Goal: Complete application form: Complete application form

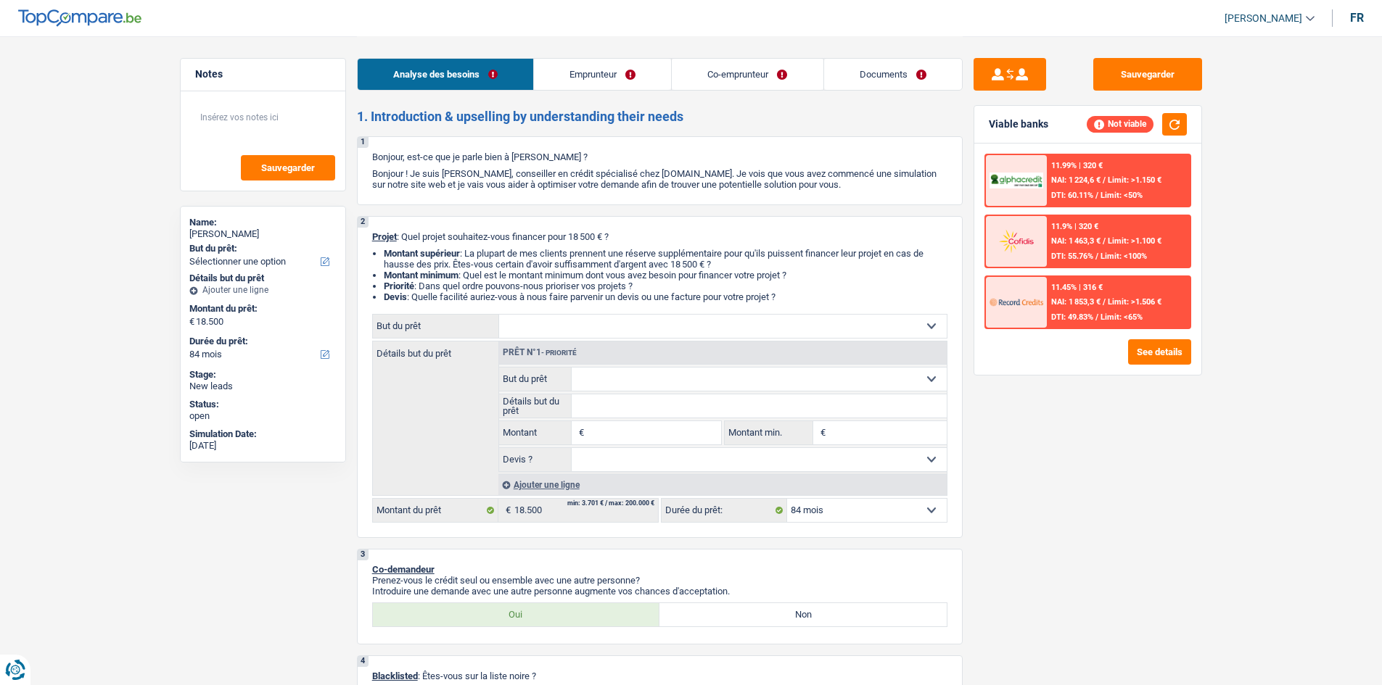
select select "84"
select select "privateEmployee"
select select "familyAllowances"
select select "netSalary"
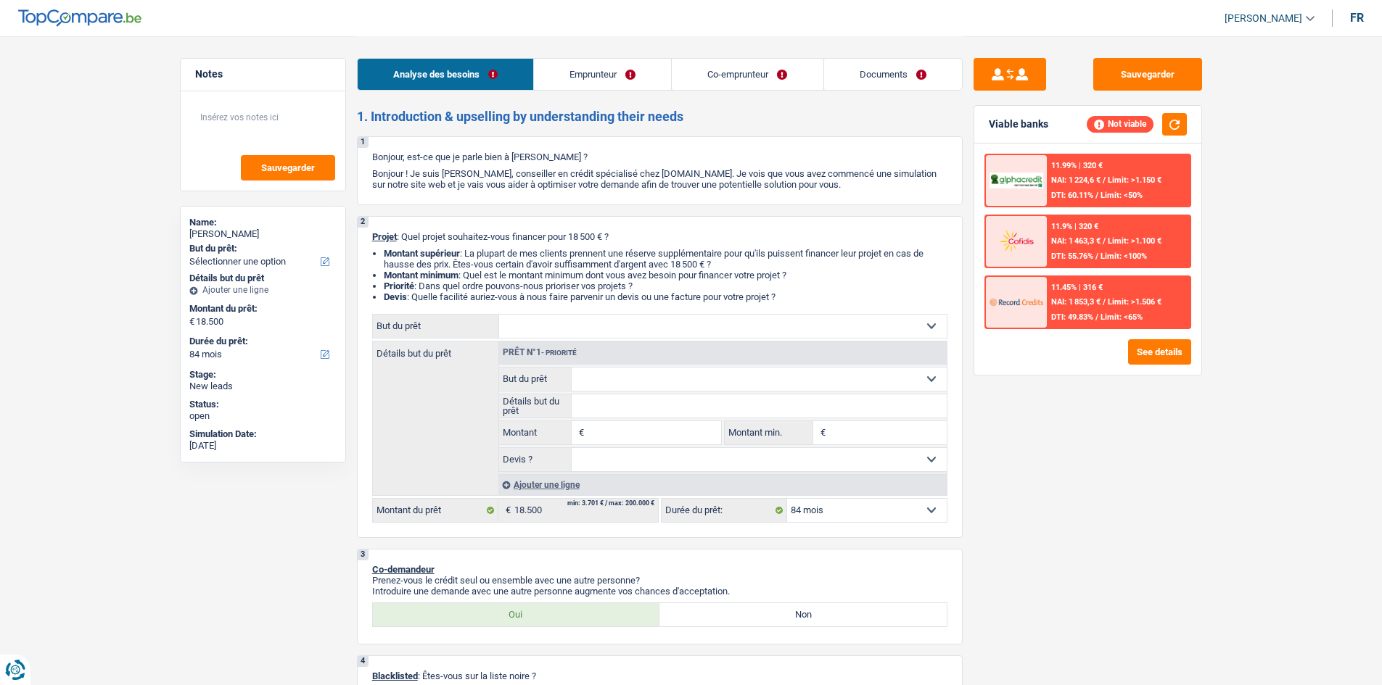
select select "mealVouchers"
select select "rents"
select select "personalLoan"
select select "loanRepayment"
select select "84"
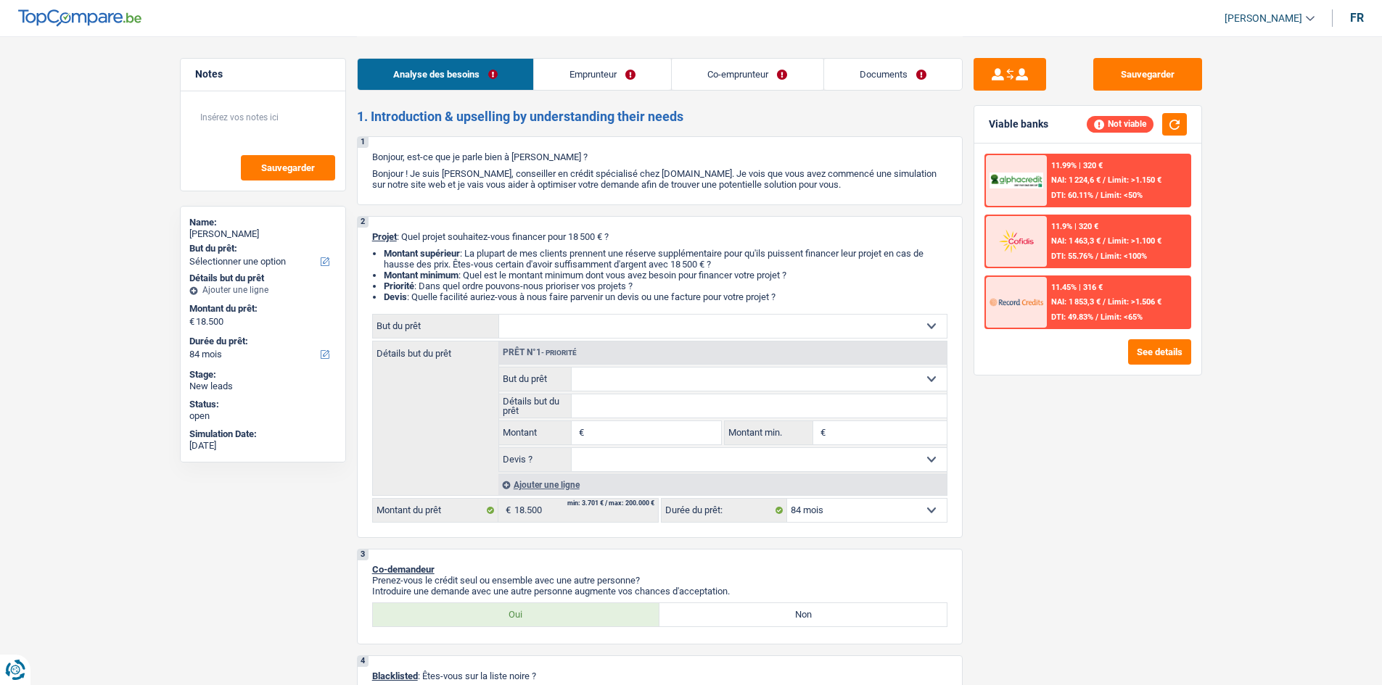
select select "84"
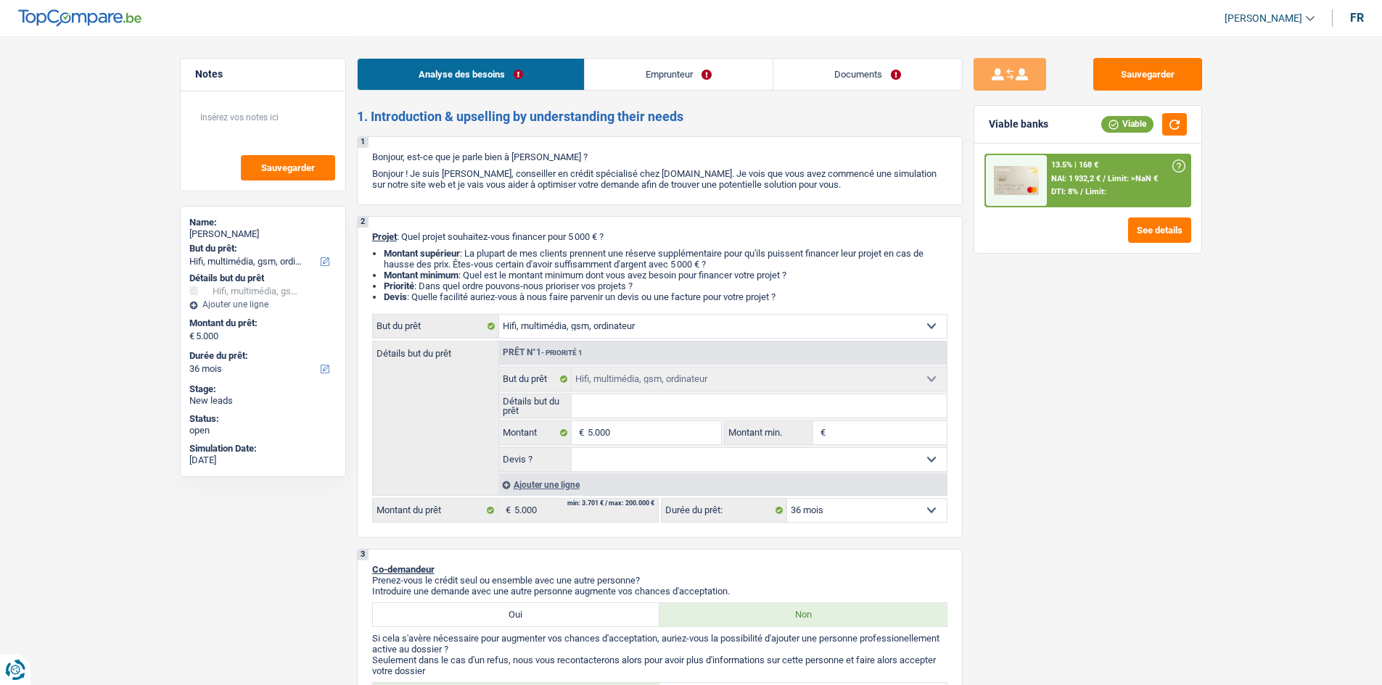
select select "tech"
select select "36"
select select "tech"
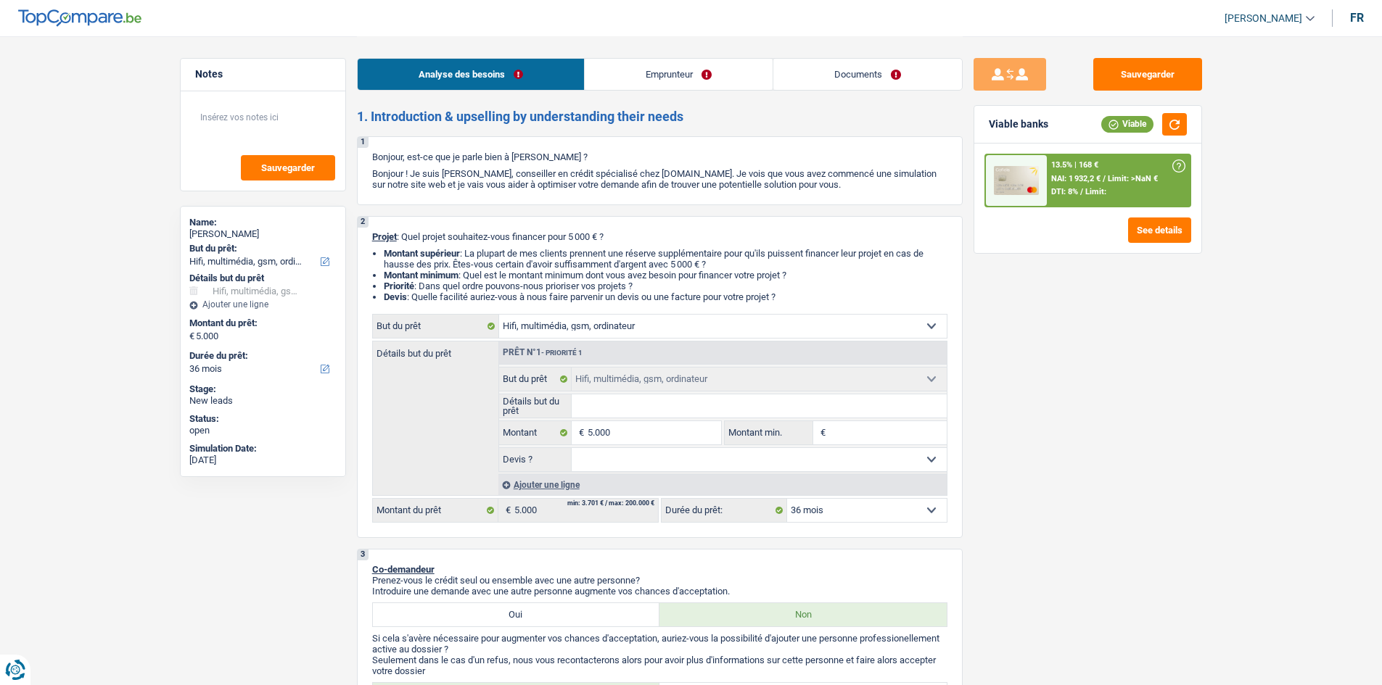
select select "36"
select select "worker"
select select "netSalary"
select select "liveWithParents"
select select "tech"
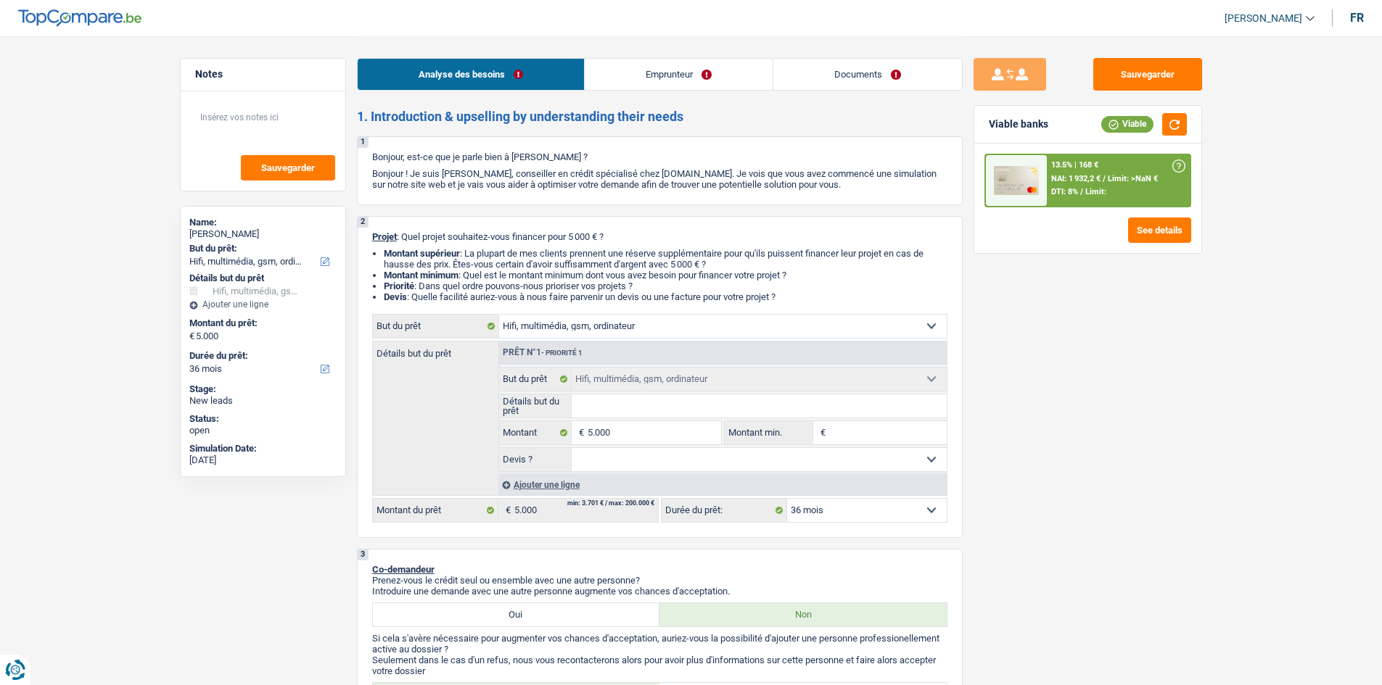
select select "tech"
select select "36"
click at [659, 52] on div "Analyse des besoins Emprunteur Documents" at bounding box center [660, 67] width 606 height 62
click at [661, 61] on link "Emprunteur" at bounding box center [679, 74] width 188 height 31
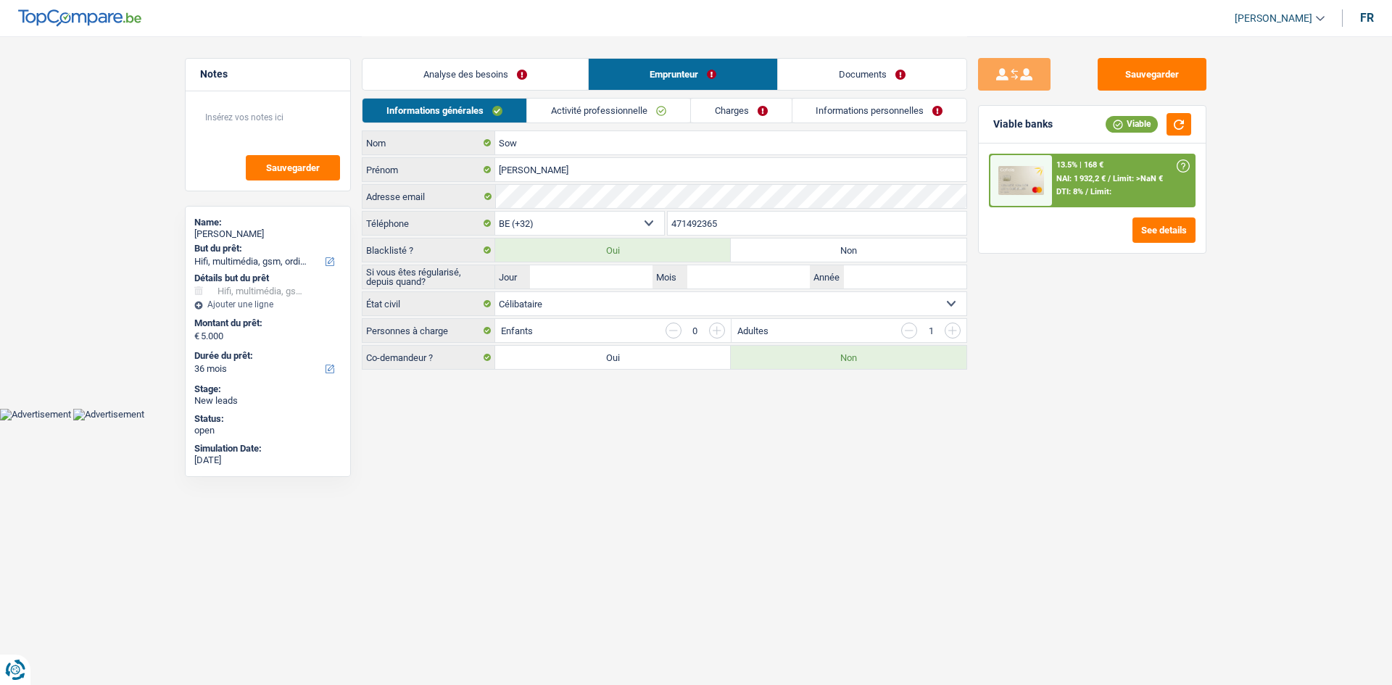
click at [646, 117] on link "Activité professionnelle" at bounding box center [608, 111] width 163 height 24
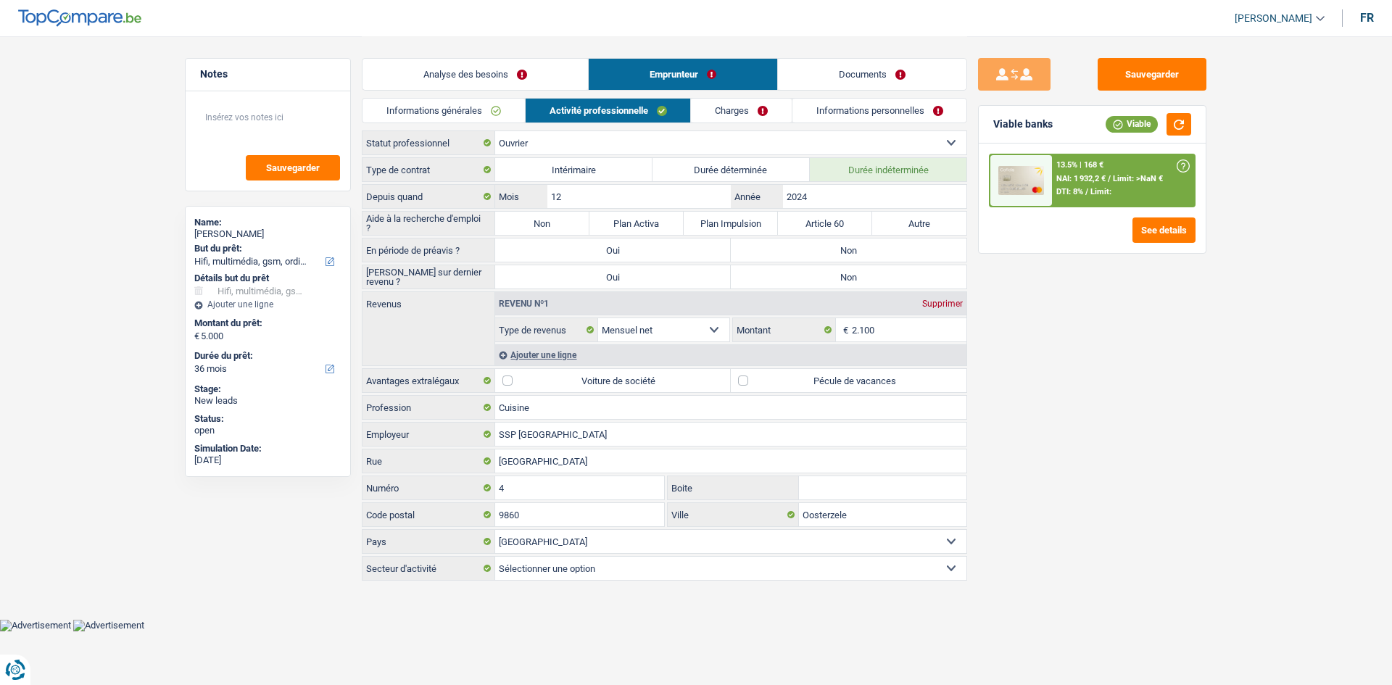
click at [738, 115] on link "Charges" at bounding box center [741, 111] width 101 height 24
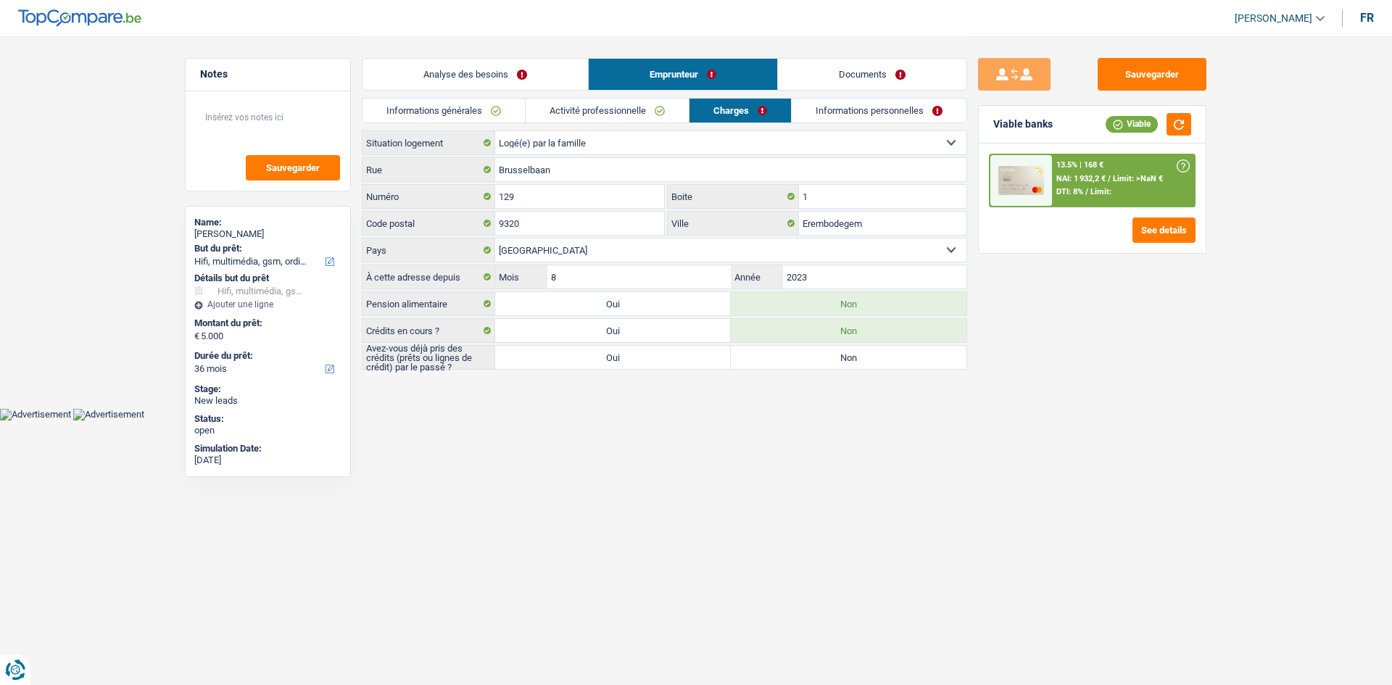
click at [842, 120] on link "Informations personnelles" at bounding box center [879, 111] width 175 height 24
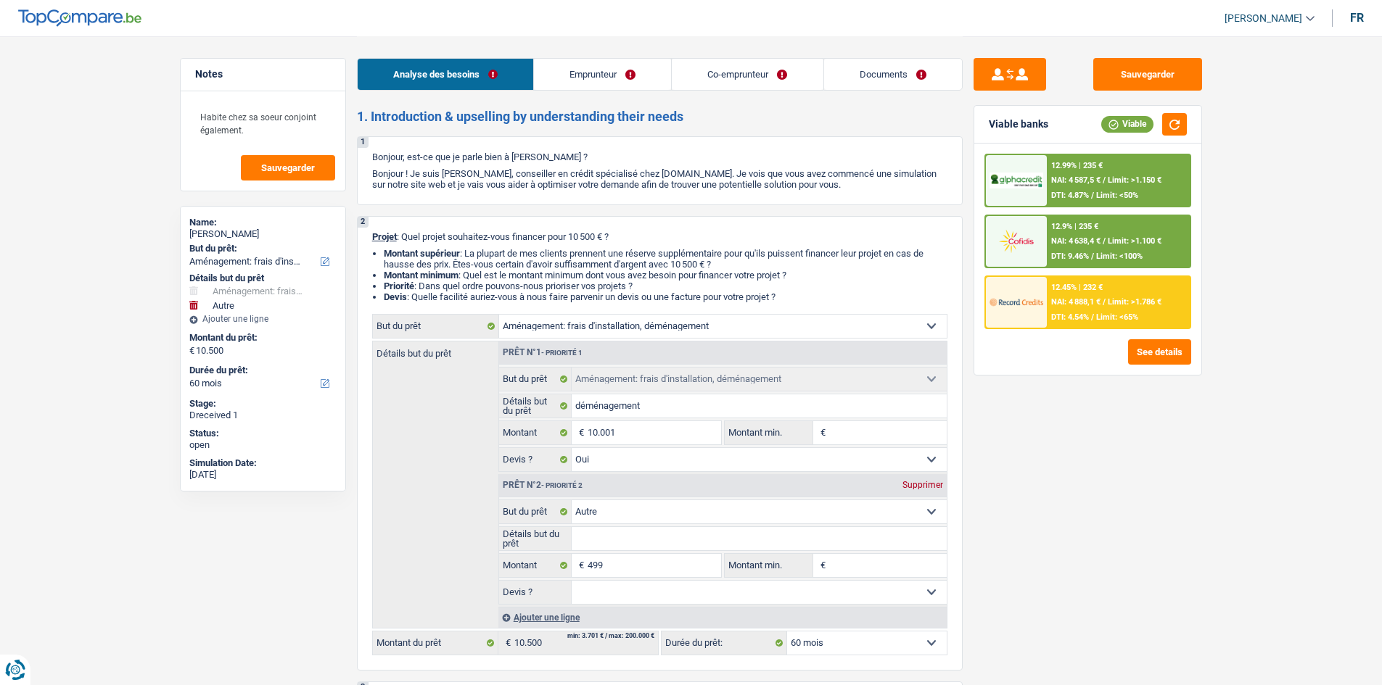
select select "movingOrInstallation"
select select "other"
select select "60"
select select "movingOrInstallation"
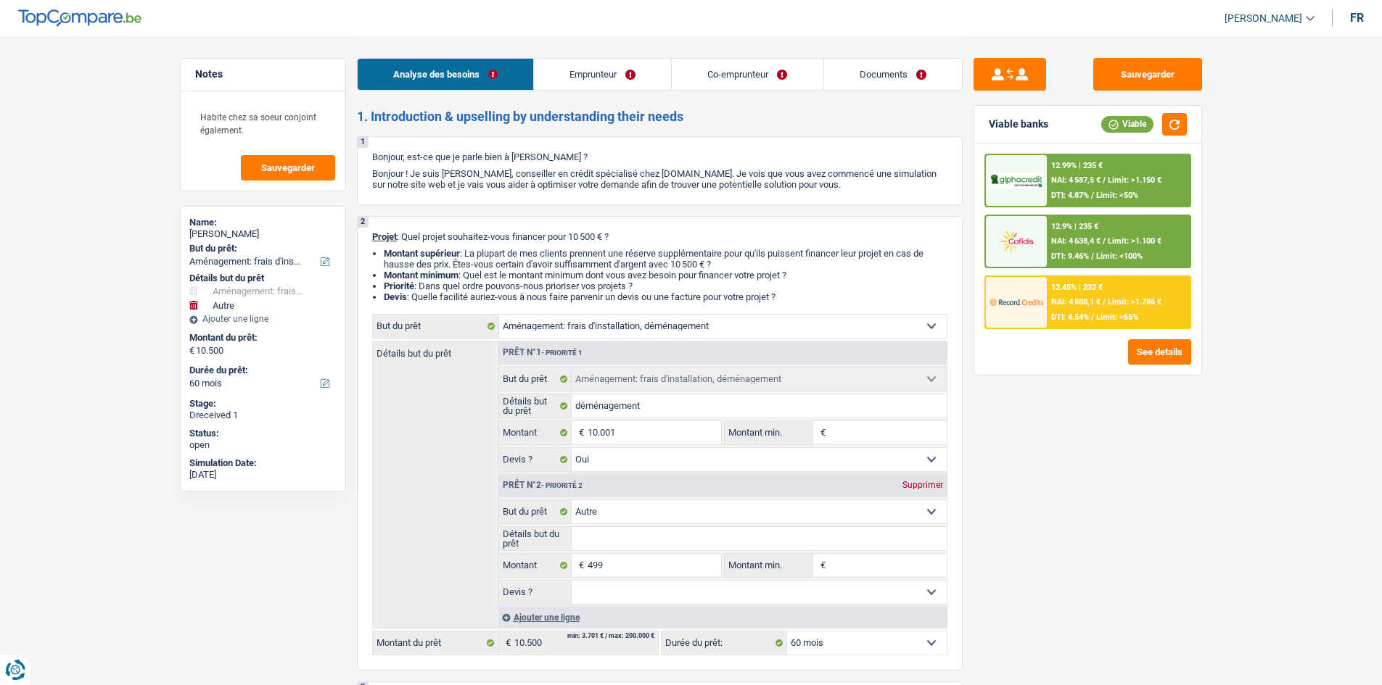
select select "movingOrInstallation"
select select "yes"
select select "other"
select select "60"
select select "privateEmployee"
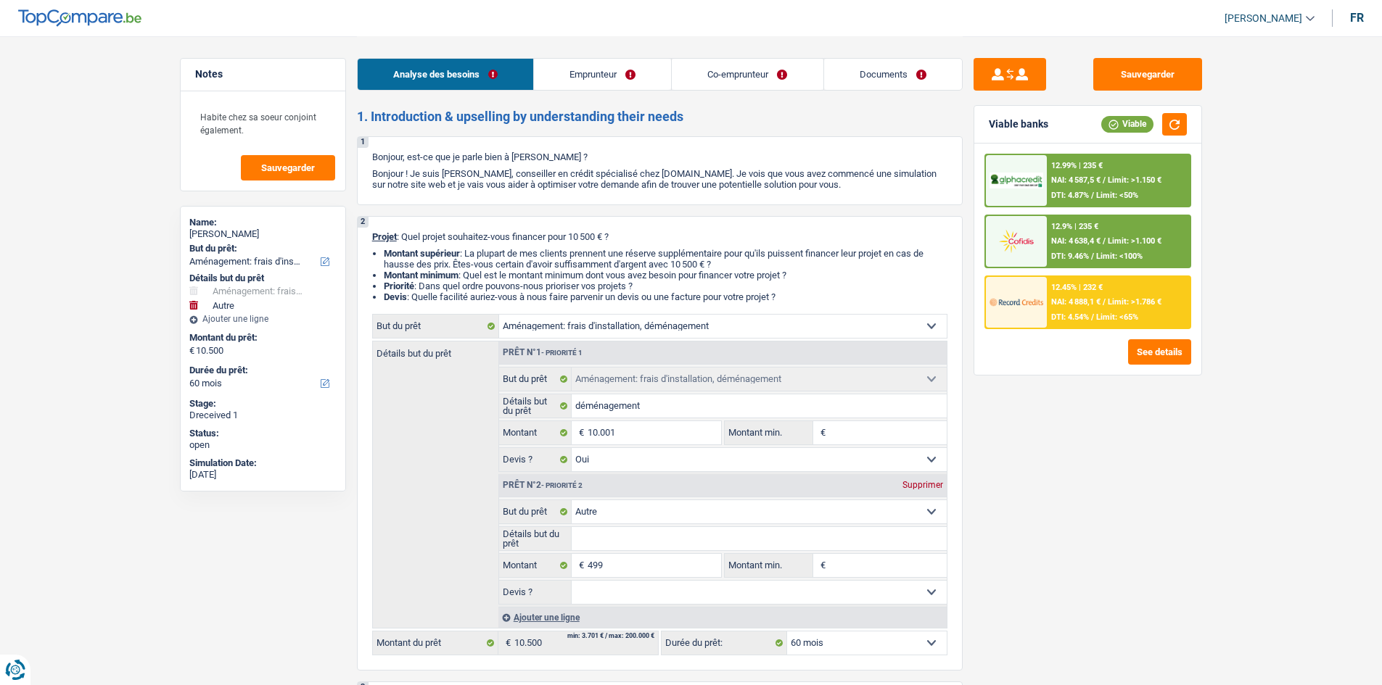
select select "worker"
select select "familyAllowances"
select select "netSalary"
select select "mutualityIndemnity"
select select "mealVouchers"
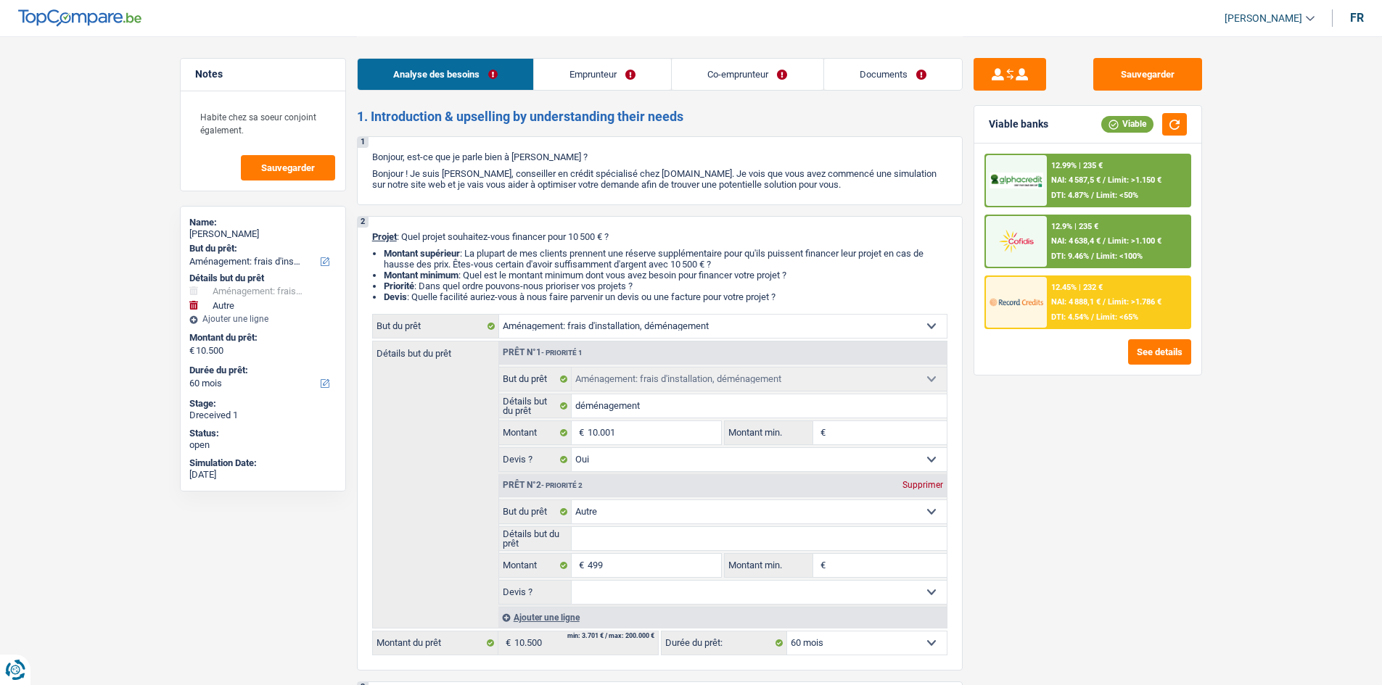
select select "familyAllowances"
select select "netSalary"
select select "mealVouchers"
select select "liveWithParents"
select select "movingOrInstallation"
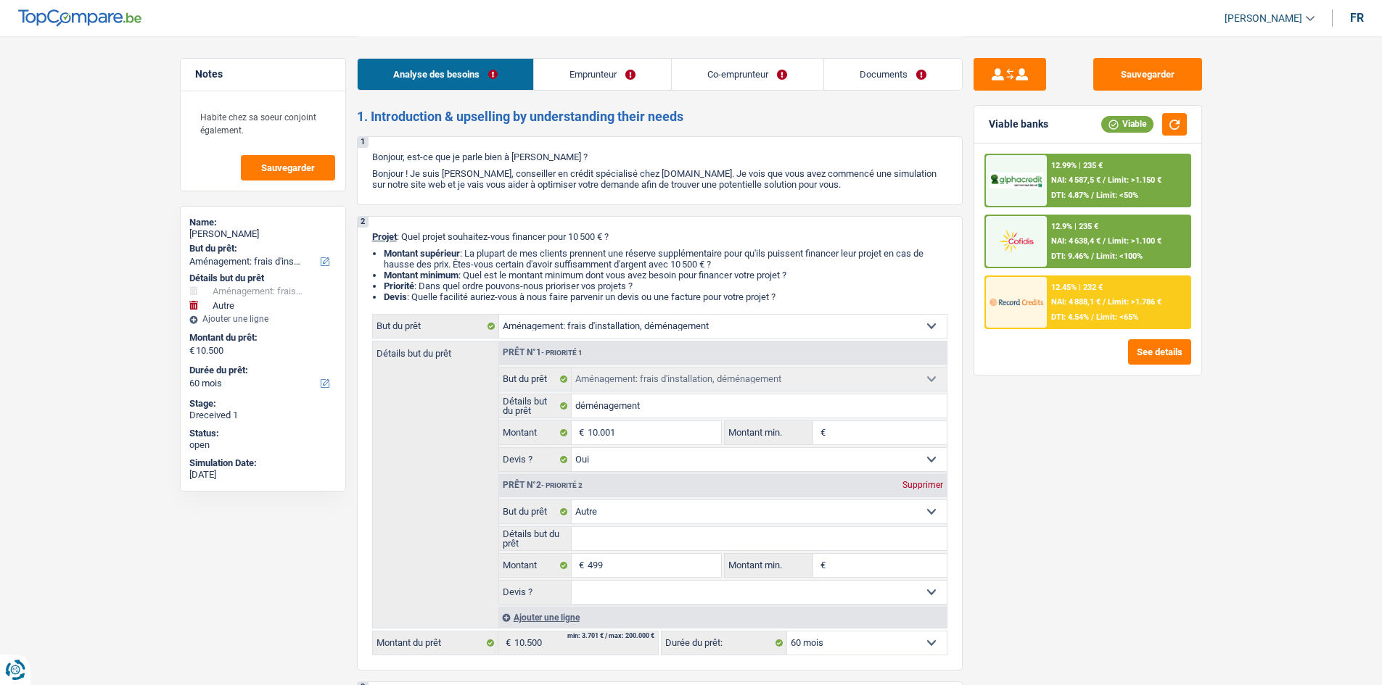
select select "movingOrInstallation"
select select "yes"
select select "other"
select select "60"
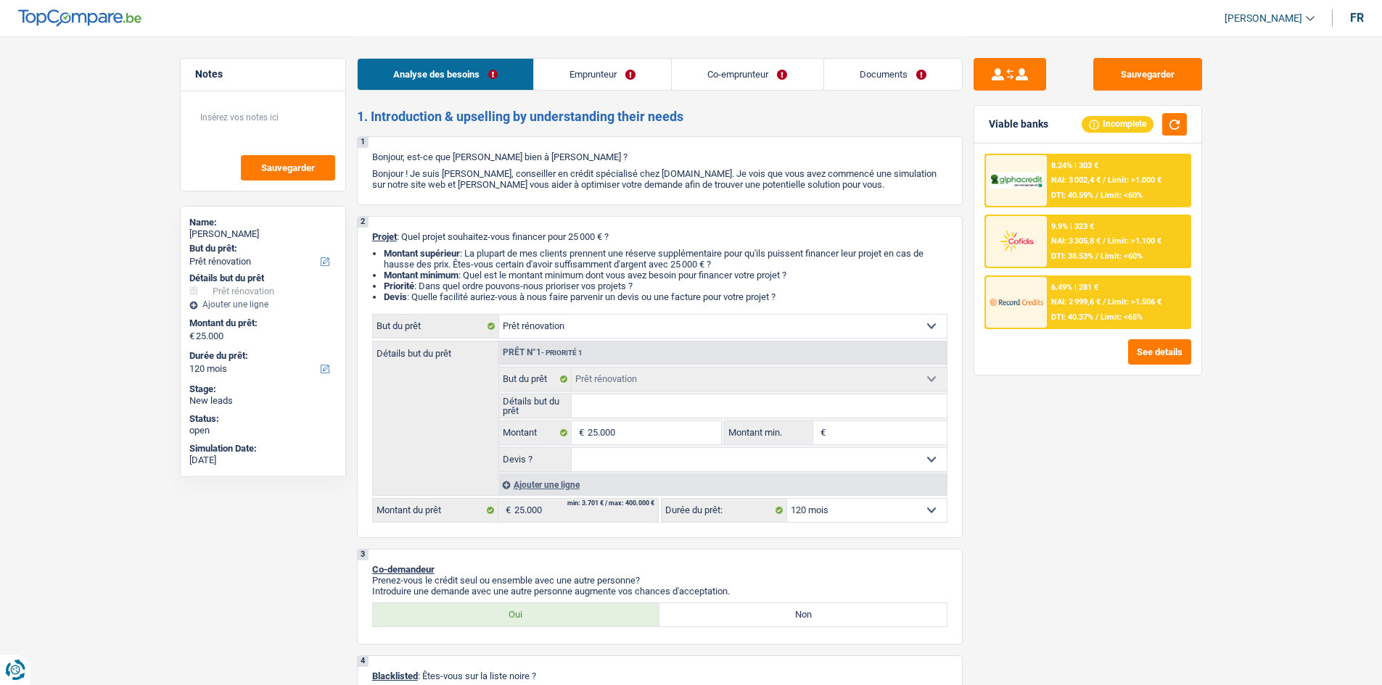
select select "renovation"
select select "120"
select select "renovation"
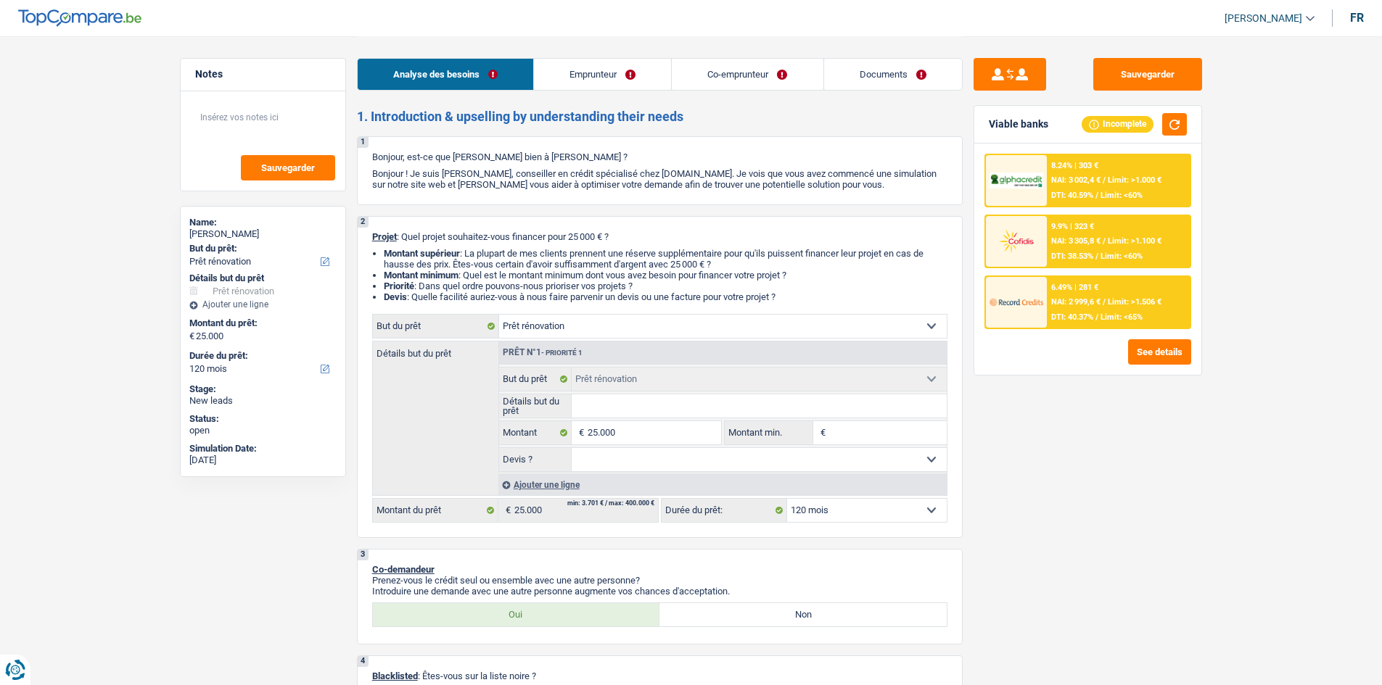
select select "120"
select select "privateEmployee"
select select "housewife"
select select "familyAllowances"
select select "netSalary"
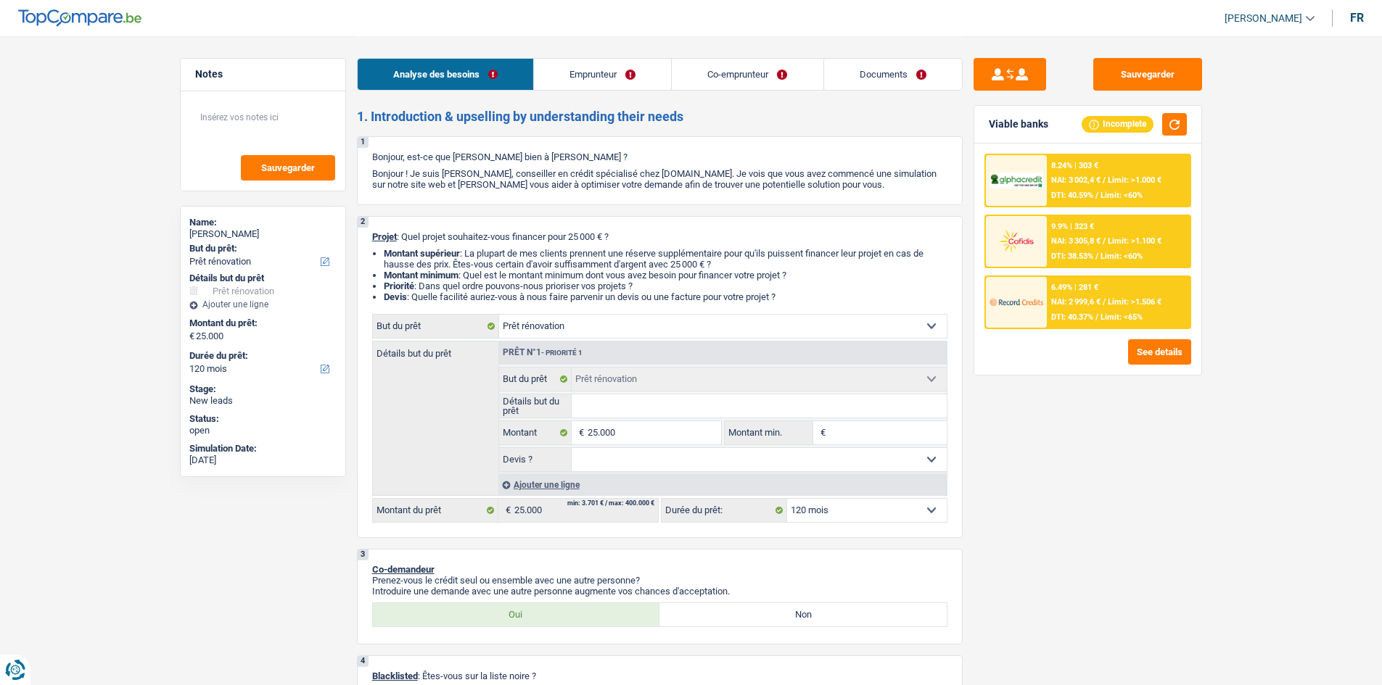
select select "mealVouchers"
select select "ownerWithMortgage"
select select "mortgage"
select select "300"
select select "renovation"
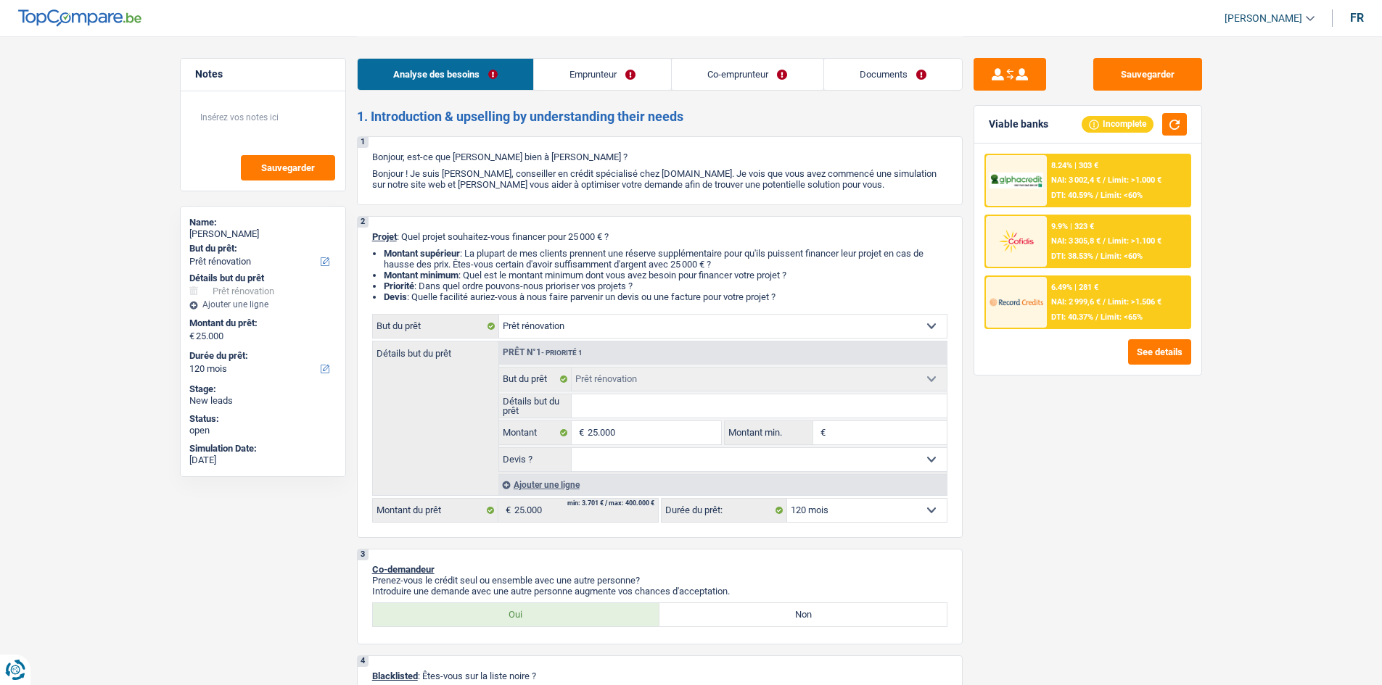
select select "renovation"
select select "120"
click at [707, 327] on select "Confort maison: meubles, textile, peinture, électroménager, outillage non-profe…" at bounding box center [722, 326] width 447 height 23
click at [1042, 479] on div "Sauvegarder Viable banks Incomplete 8.24% | 303 € NAI: 3 002,4 € / Limit: >1.00…" at bounding box center [1087, 360] width 250 height 604
click at [861, 77] on link "Documents" at bounding box center [893, 74] width 138 height 31
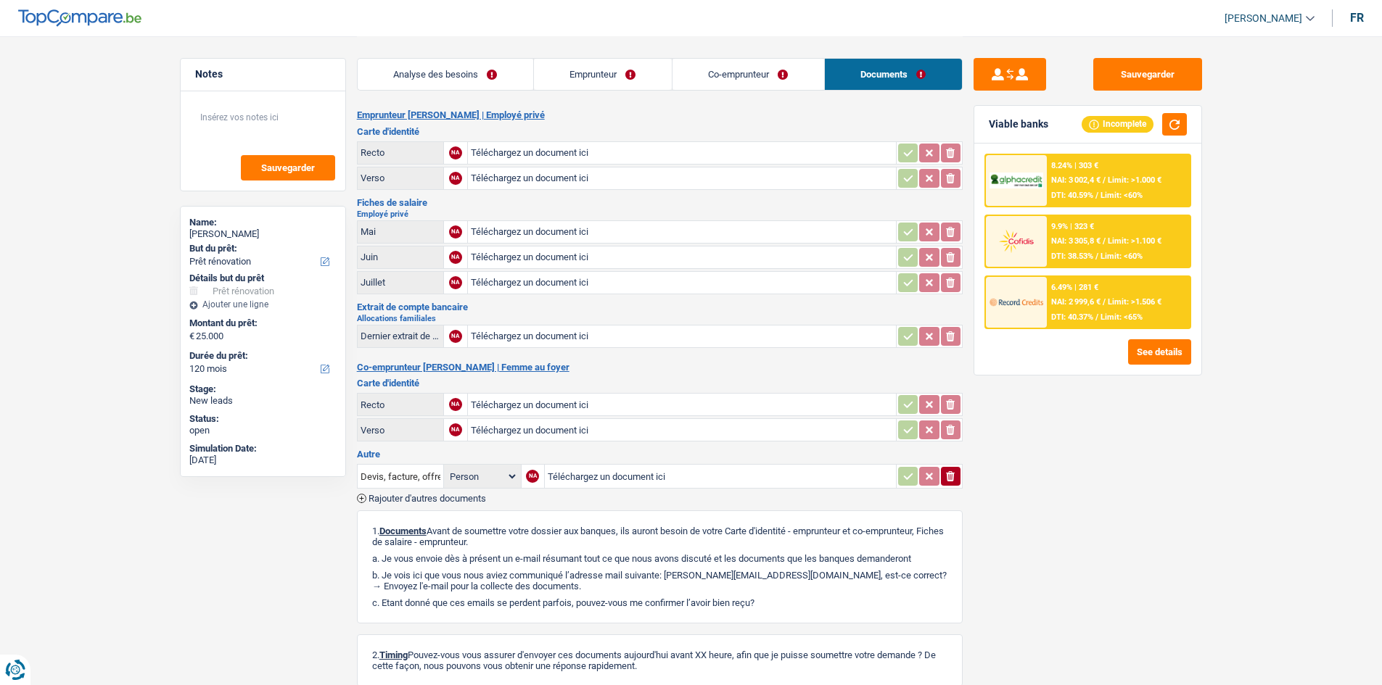
click at [740, 78] on link "Co-emprunteur" at bounding box center [748, 74] width 152 height 31
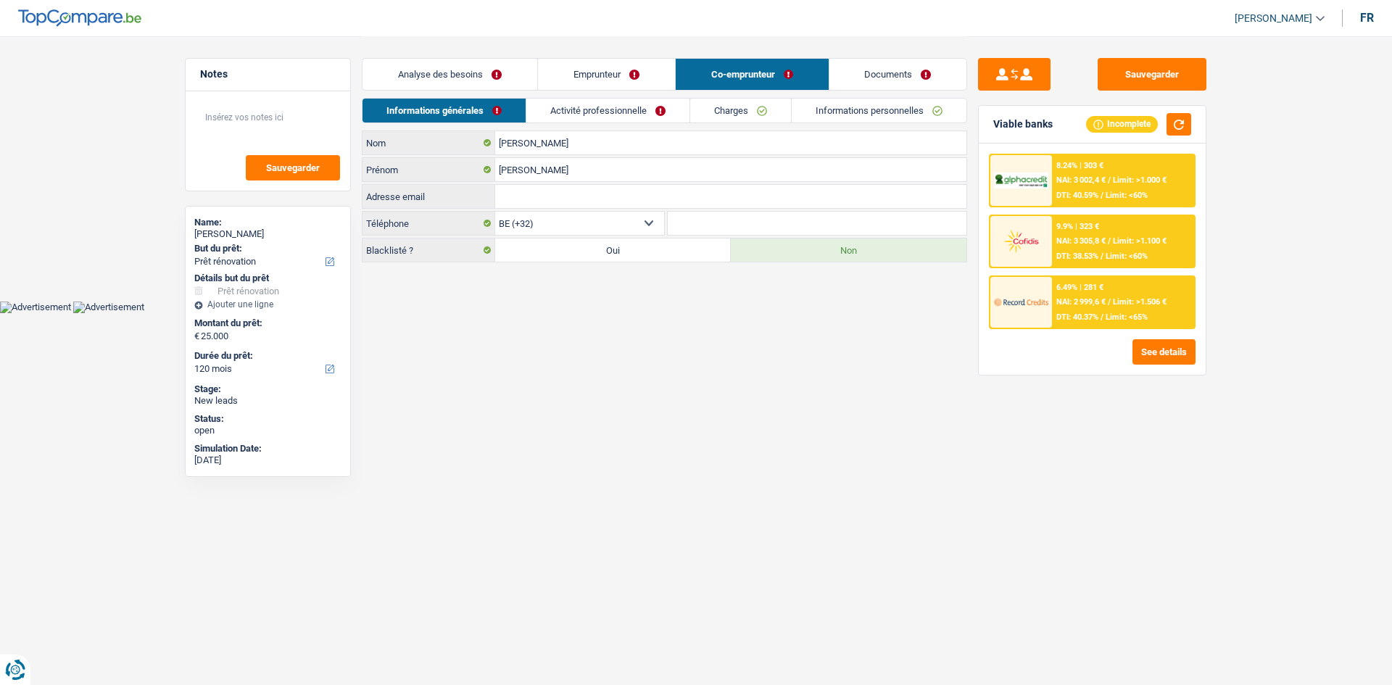
click at [610, 75] on link "Emprunteur" at bounding box center [606, 74] width 137 height 31
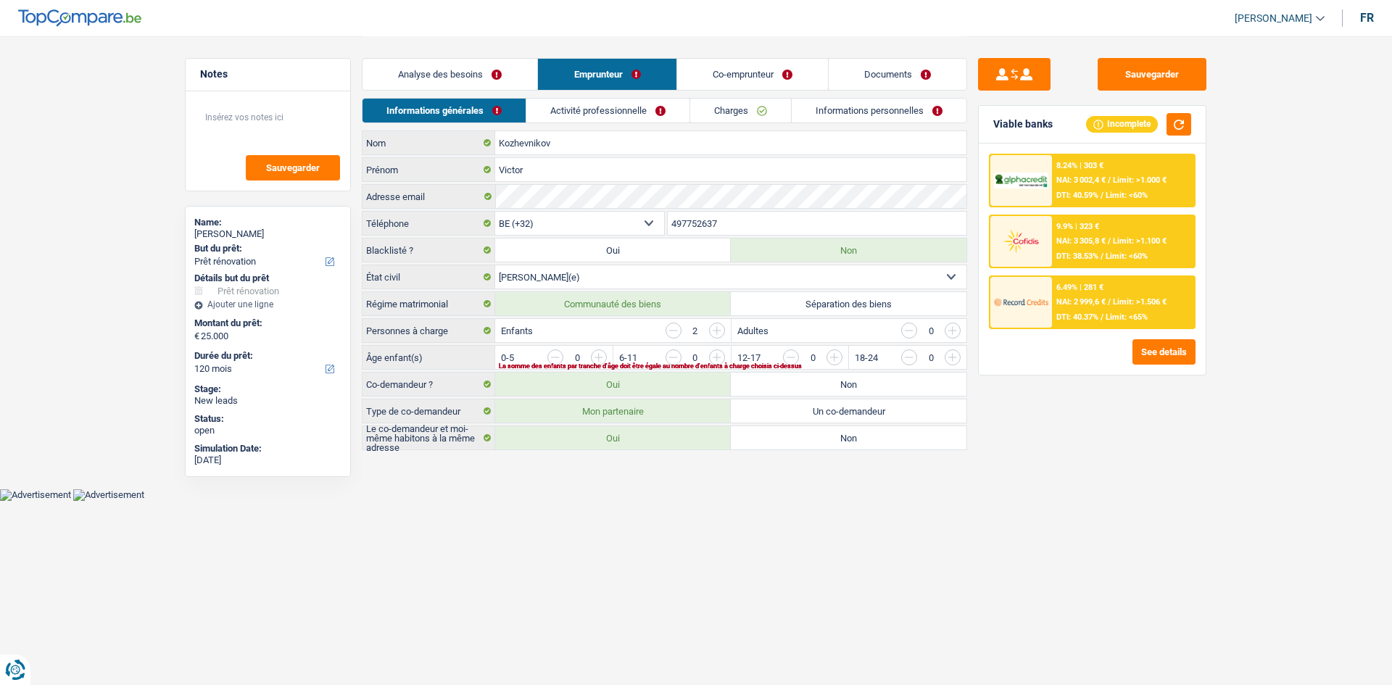
click at [474, 67] on link "Analyse des besoins" at bounding box center [450, 74] width 175 height 31
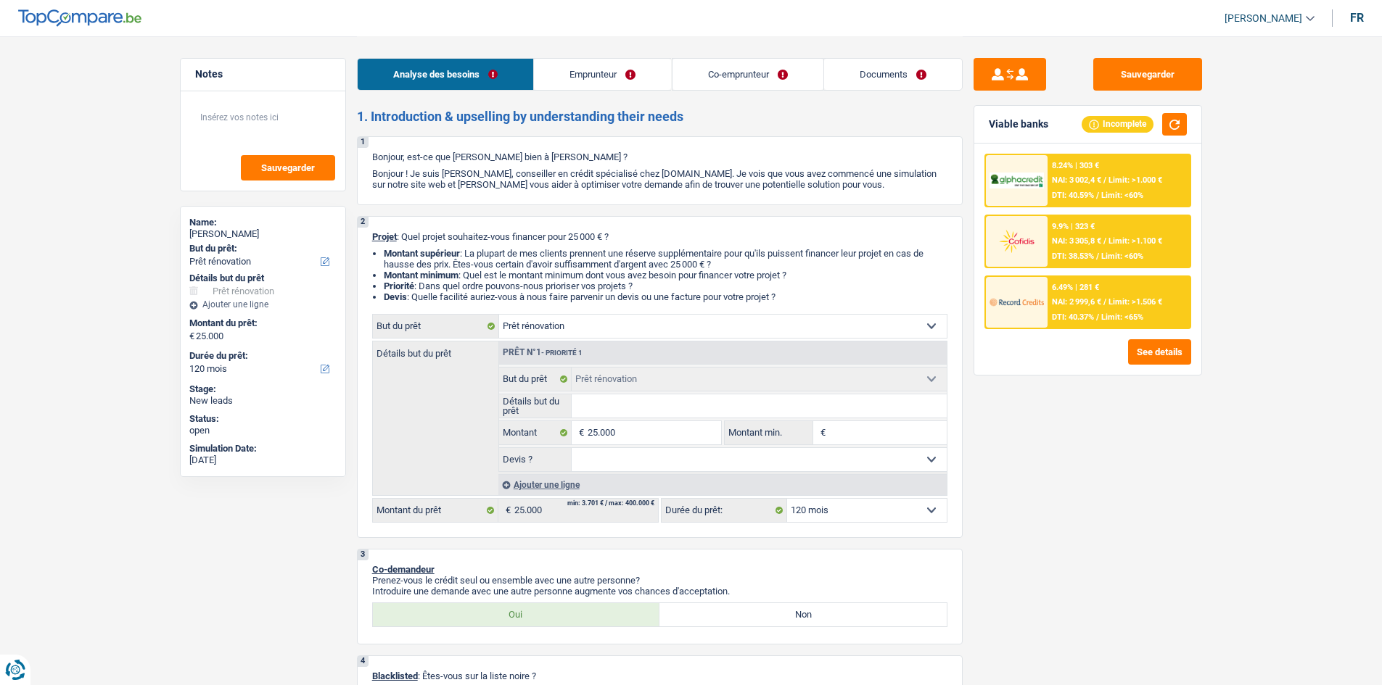
click at [644, 78] on link "Emprunteur" at bounding box center [602, 74] width 137 height 31
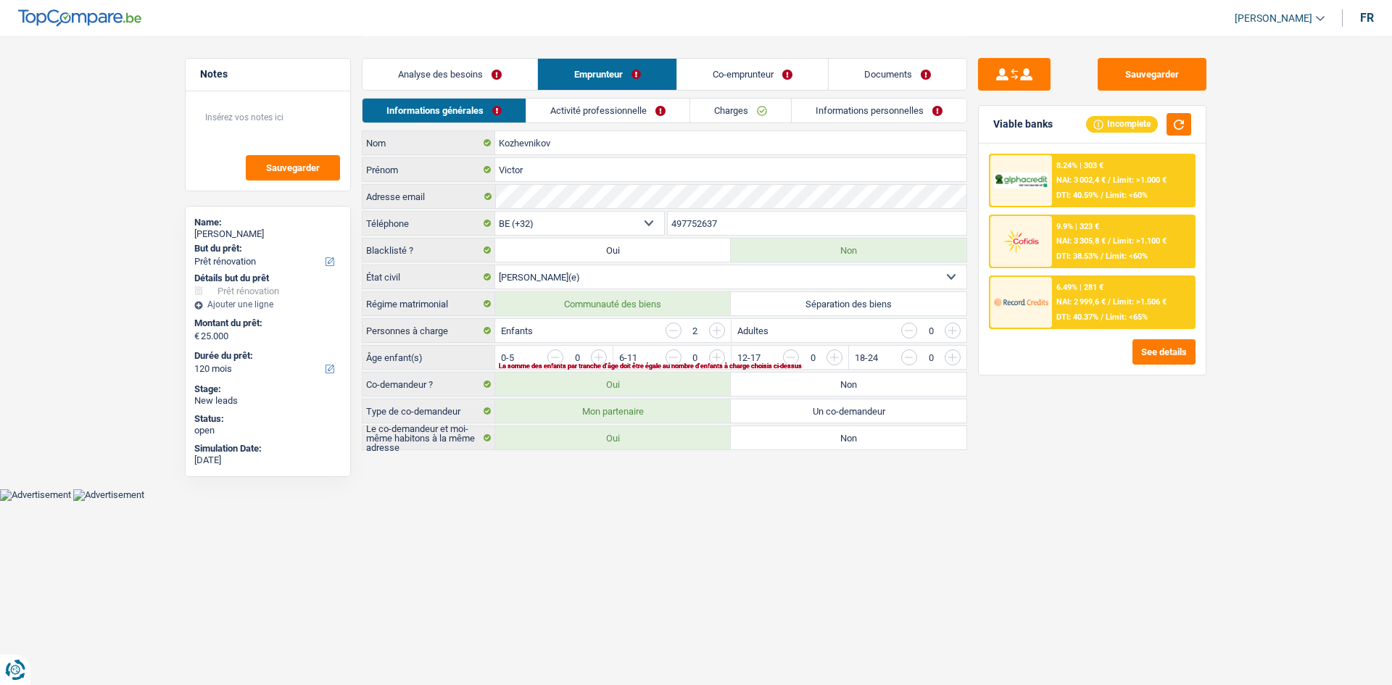
click at [730, 77] on link "Co-emprunteur" at bounding box center [752, 74] width 151 height 31
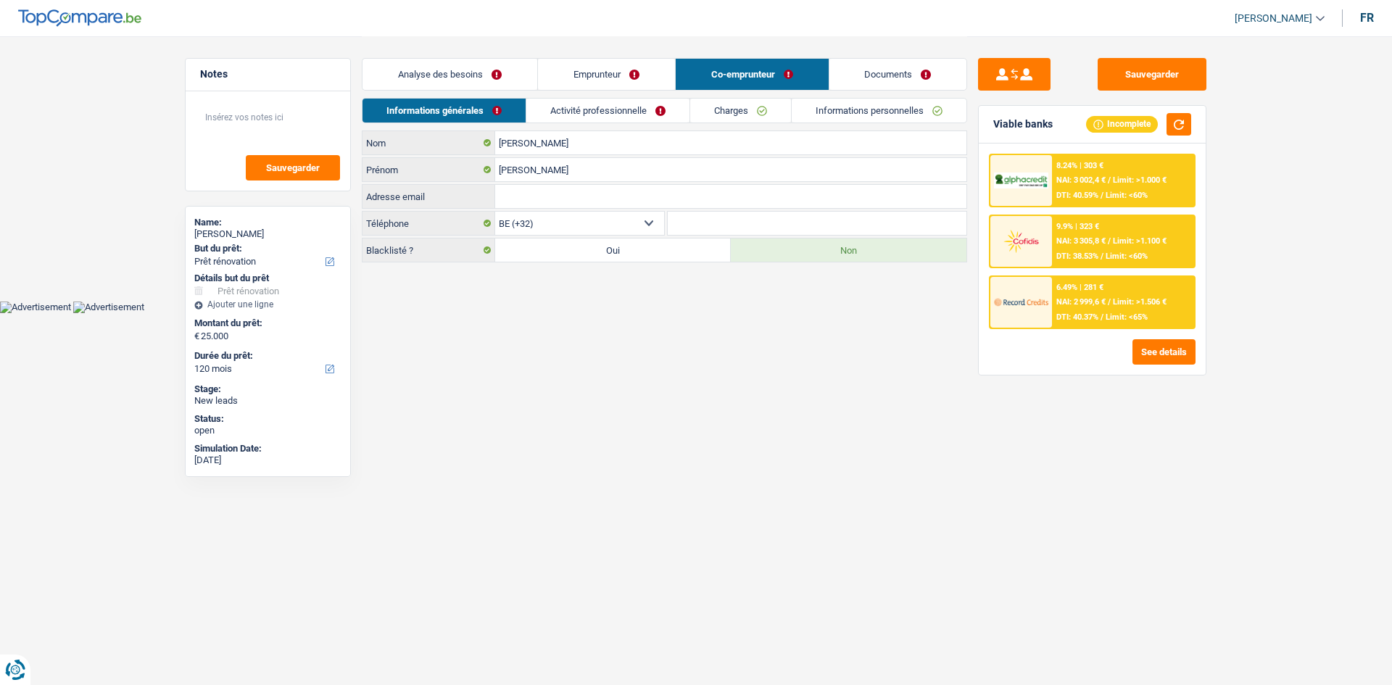
click at [822, 77] on link "Co-emprunteur" at bounding box center [752, 74] width 153 height 31
click at [841, 76] on link "Documents" at bounding box center [899, 74] width 138 height 31
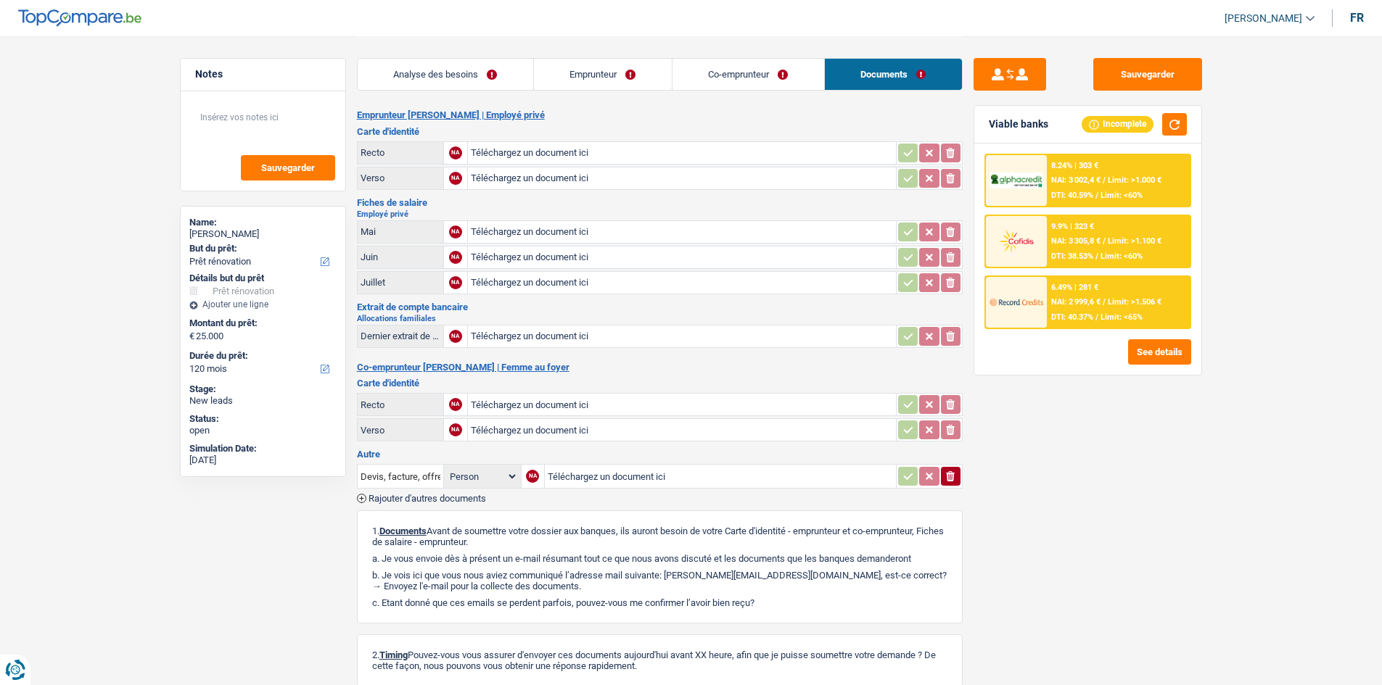
click at [626, 79] on link "Emprunteur" at bounding box center [603, 74] width 138 height 31
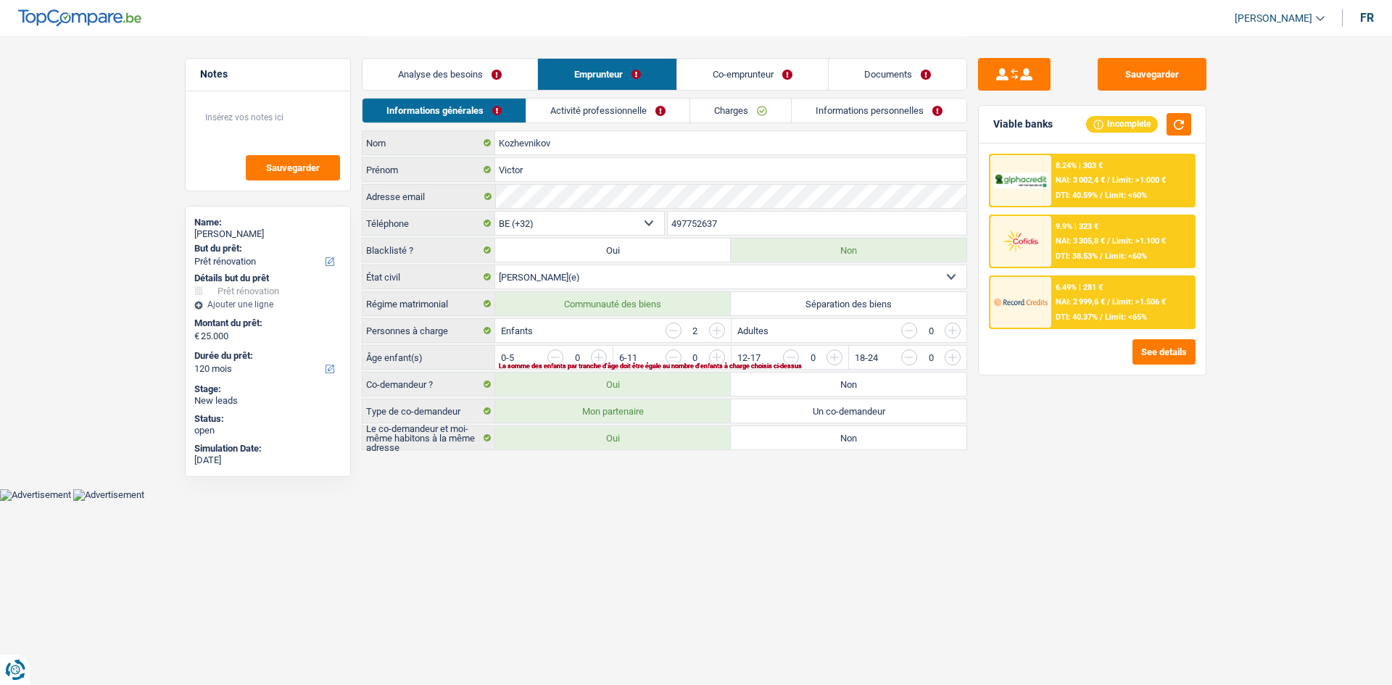
click at [722, 74] on link "Co-emprunteur" at bounding box center [752, 74] width 151 height 31
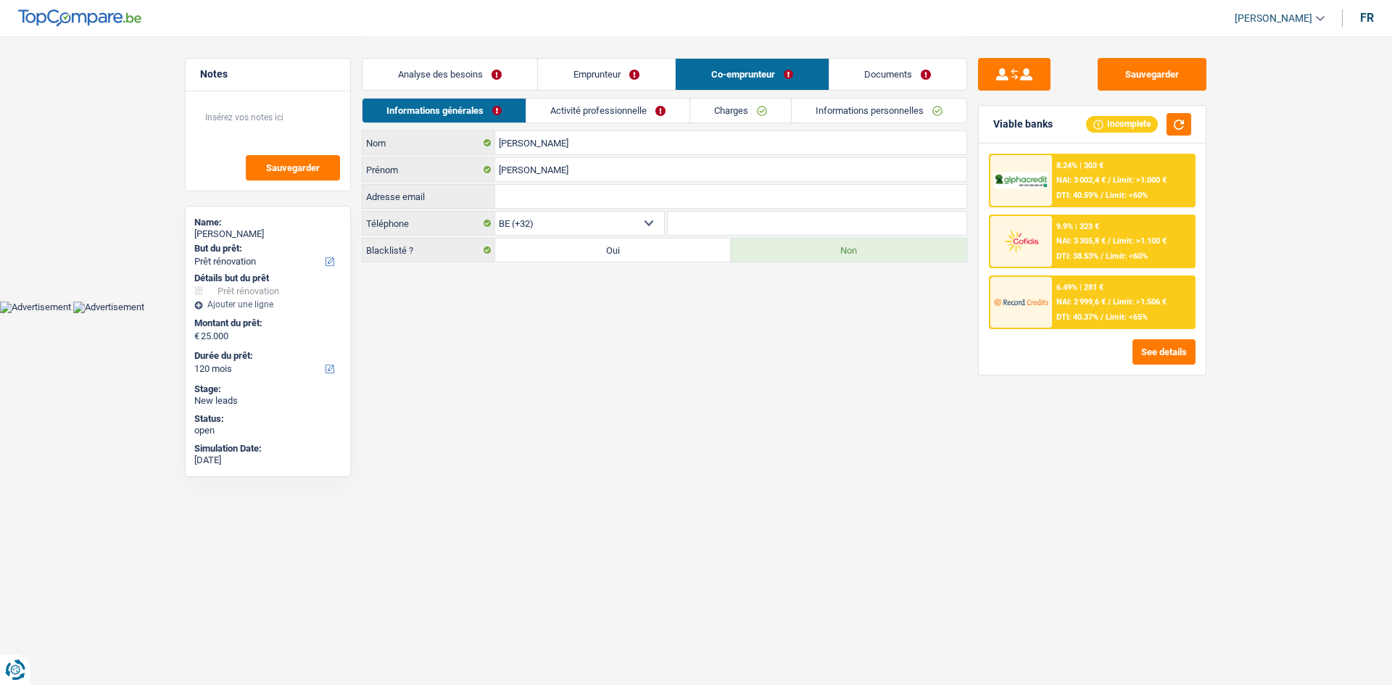
click at [856, 71] on link "Documents" at bounding box center [899, 74] width 138 height 31
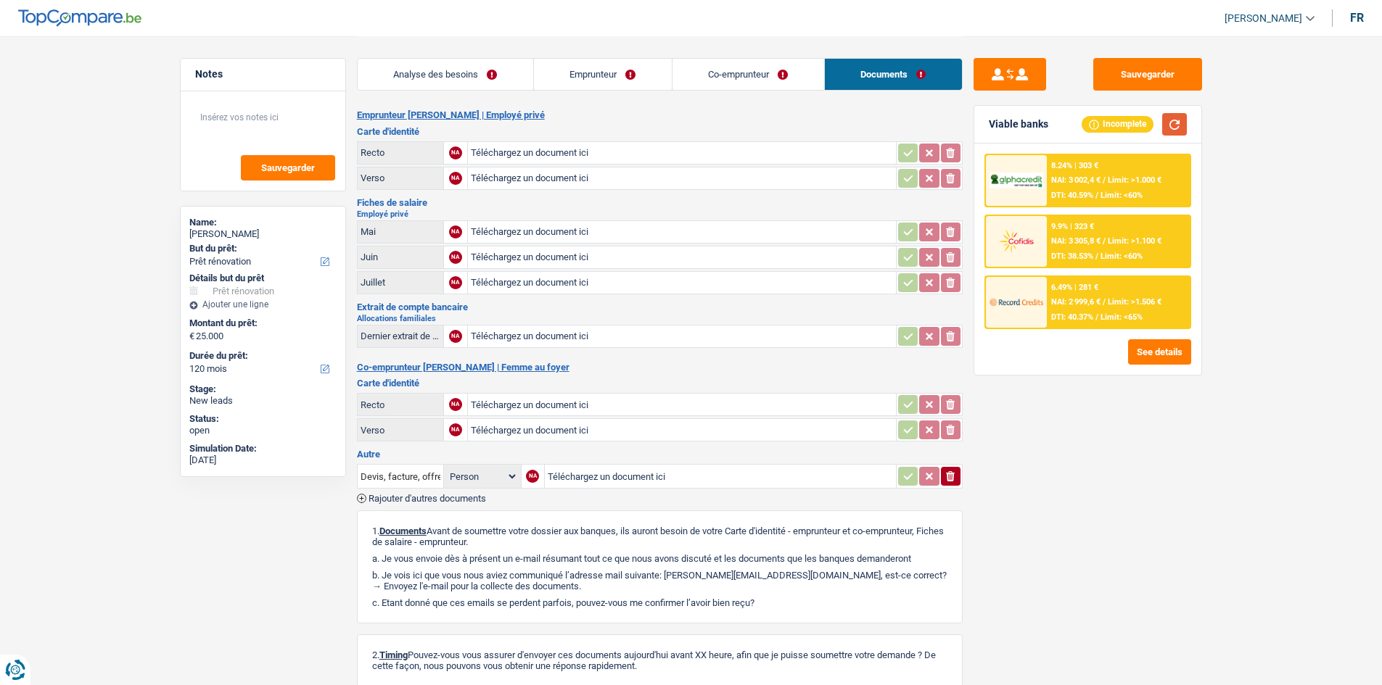
click at [1171, 125] on button "button" at bounding box center [1174, 124] width 25 height 22
click at [1142, 350] on button "See details" at bounding box center [1159, 351] width 63 height 25
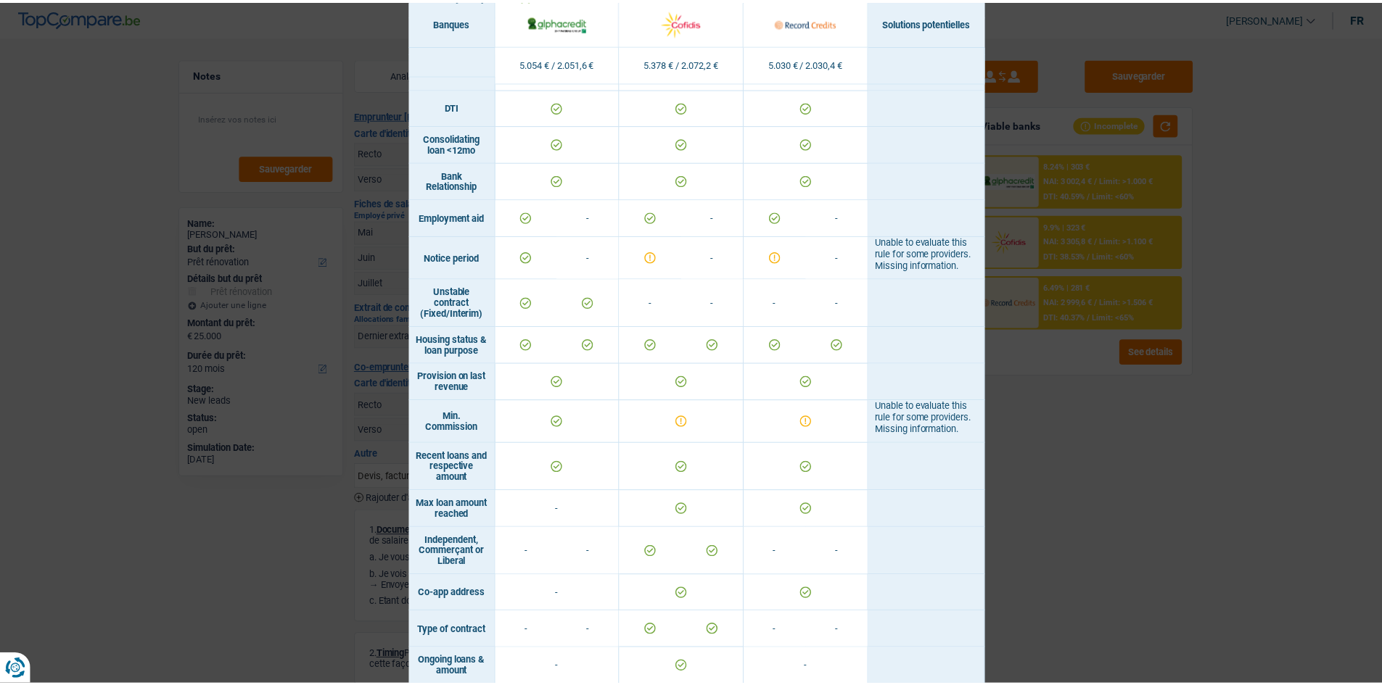
scroll to position [737, 0]
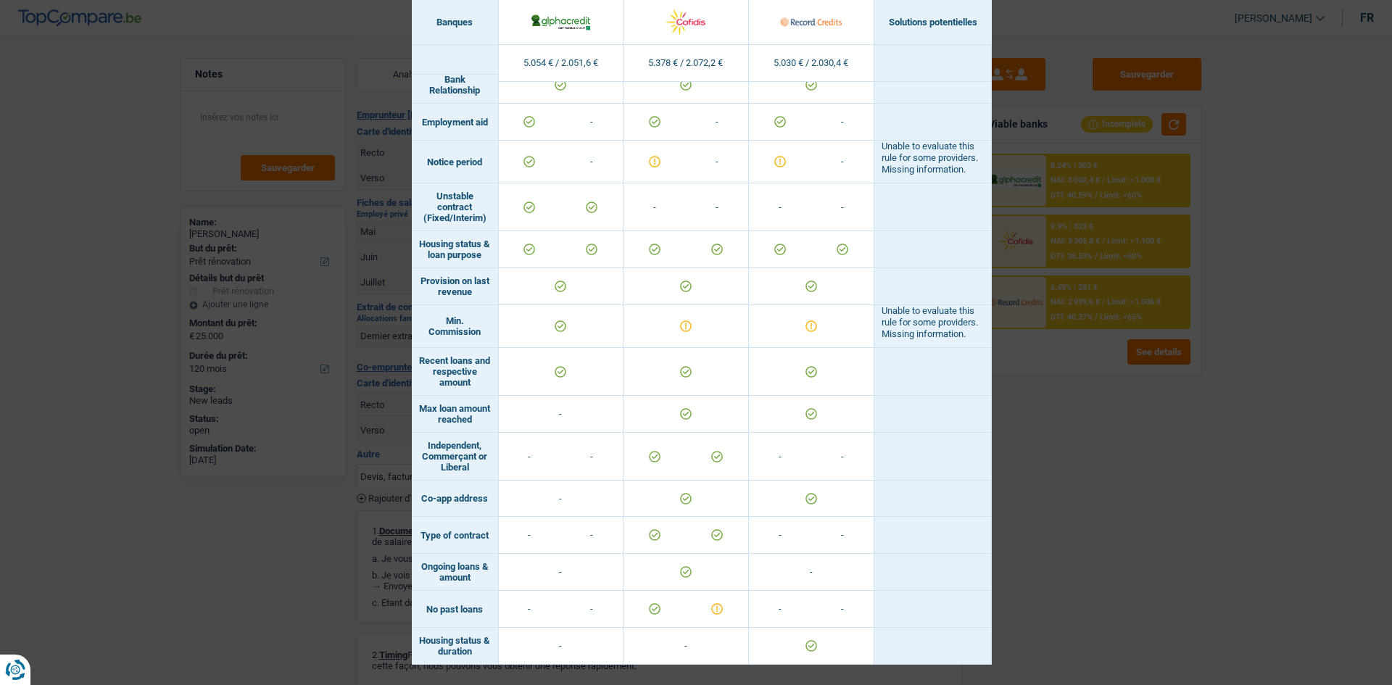
click at [1002, 496] on div "Banks conditions × Banques Solutions potentielles Revenus / Charges 5.054 € / 2…" at bounding box center [696, 342] width 1392 height 685
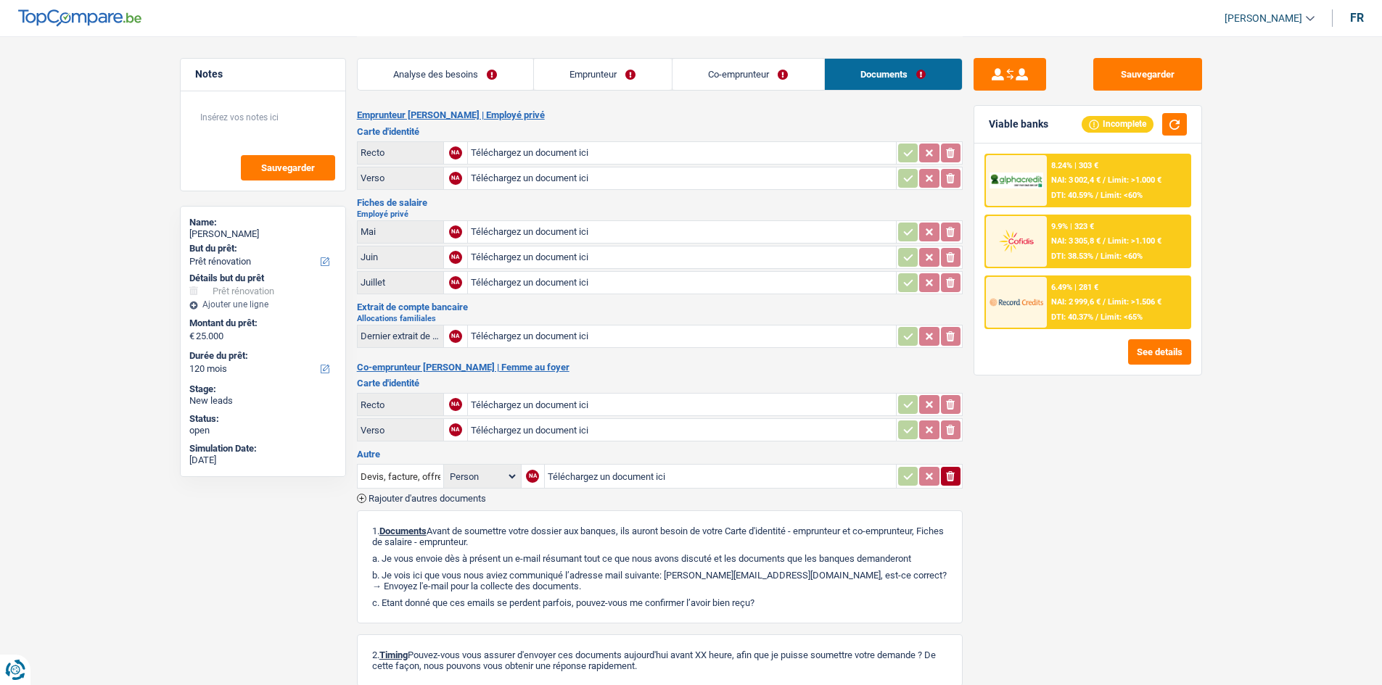
click at [733, 78] on link "Co-emprunteur" at bounding box center [748, 74] width 152 height 31
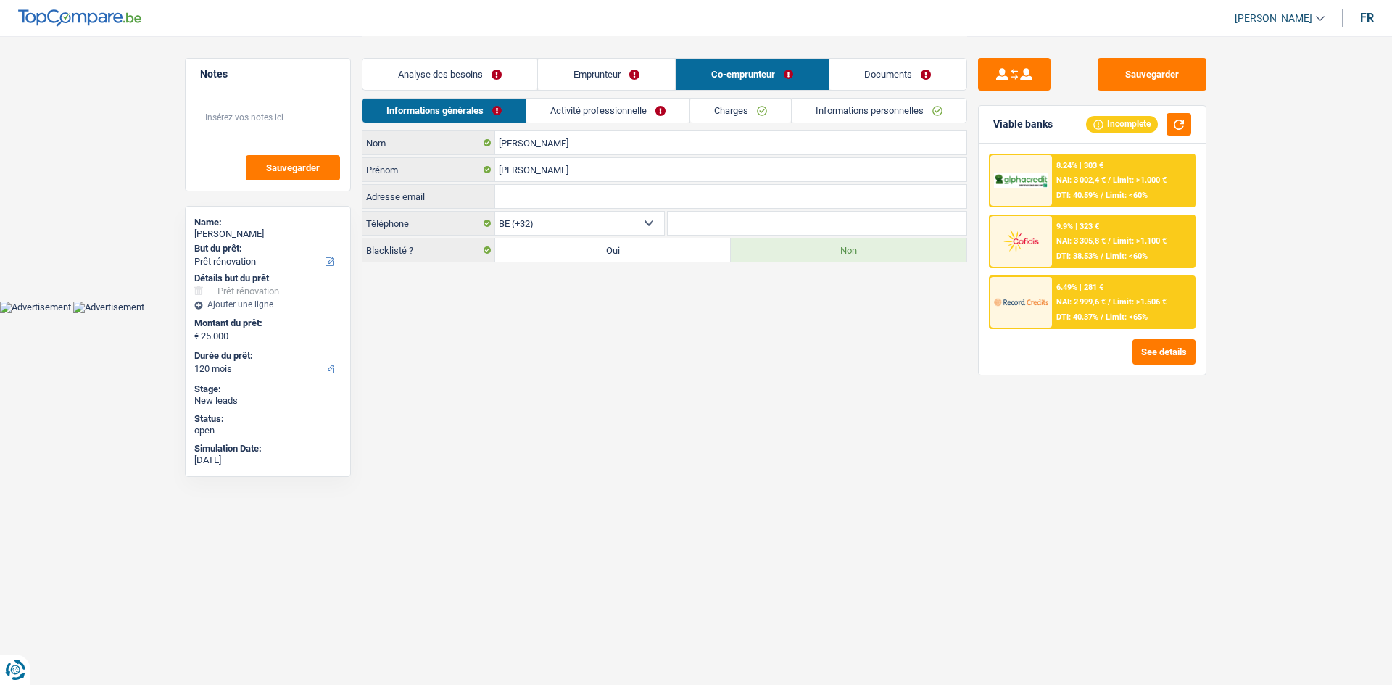
click at [597, 72] on link "Emprunteur" at bounding box center [606, 74] width 137 height 31
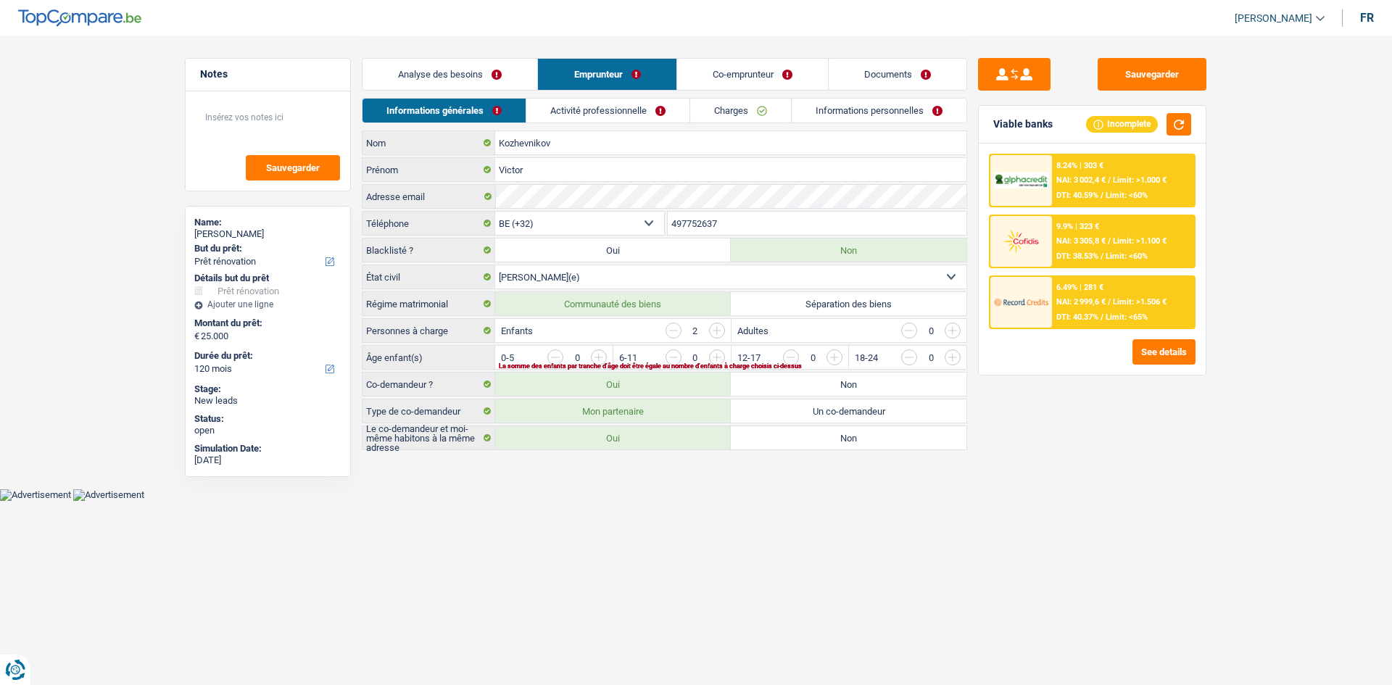
click at [434, 60] on link "Analyse des besoins" at bounding box center [450, 74] width 175 height 31
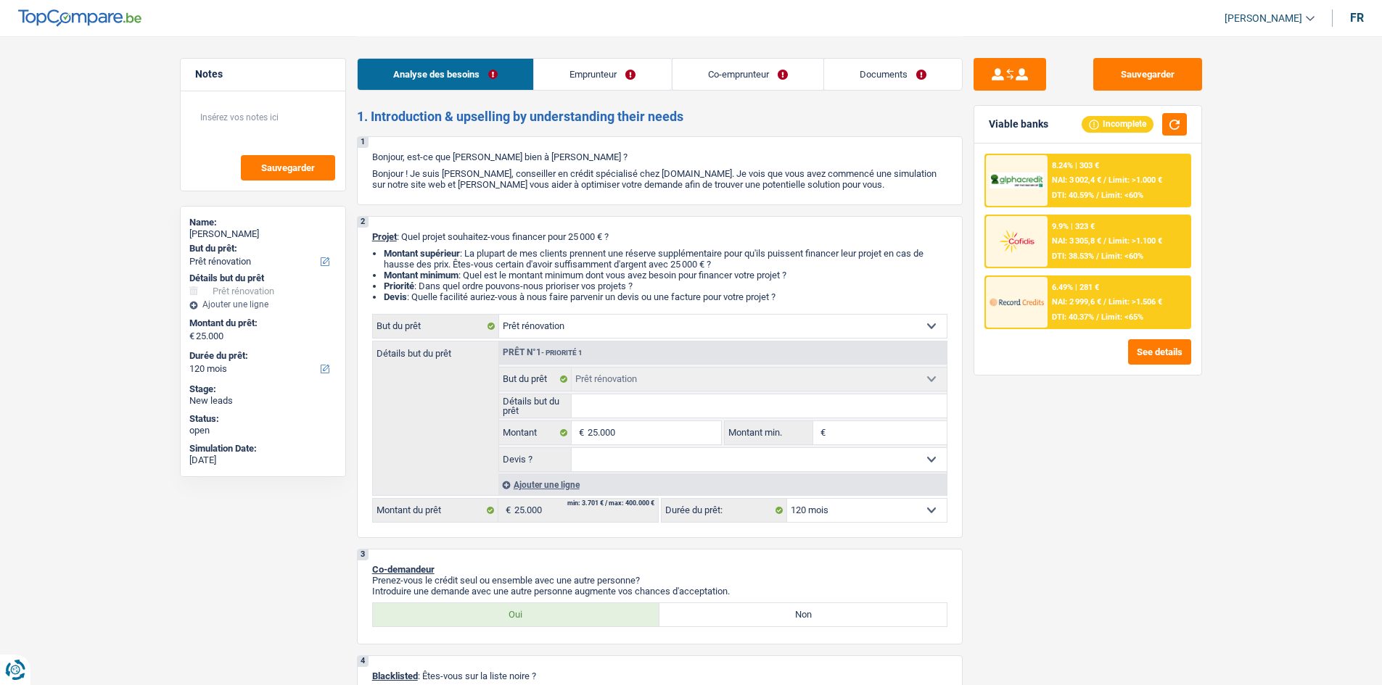
click at [835, 74] on link "Documents" at bounding box center [893, 74] width 138 height 31
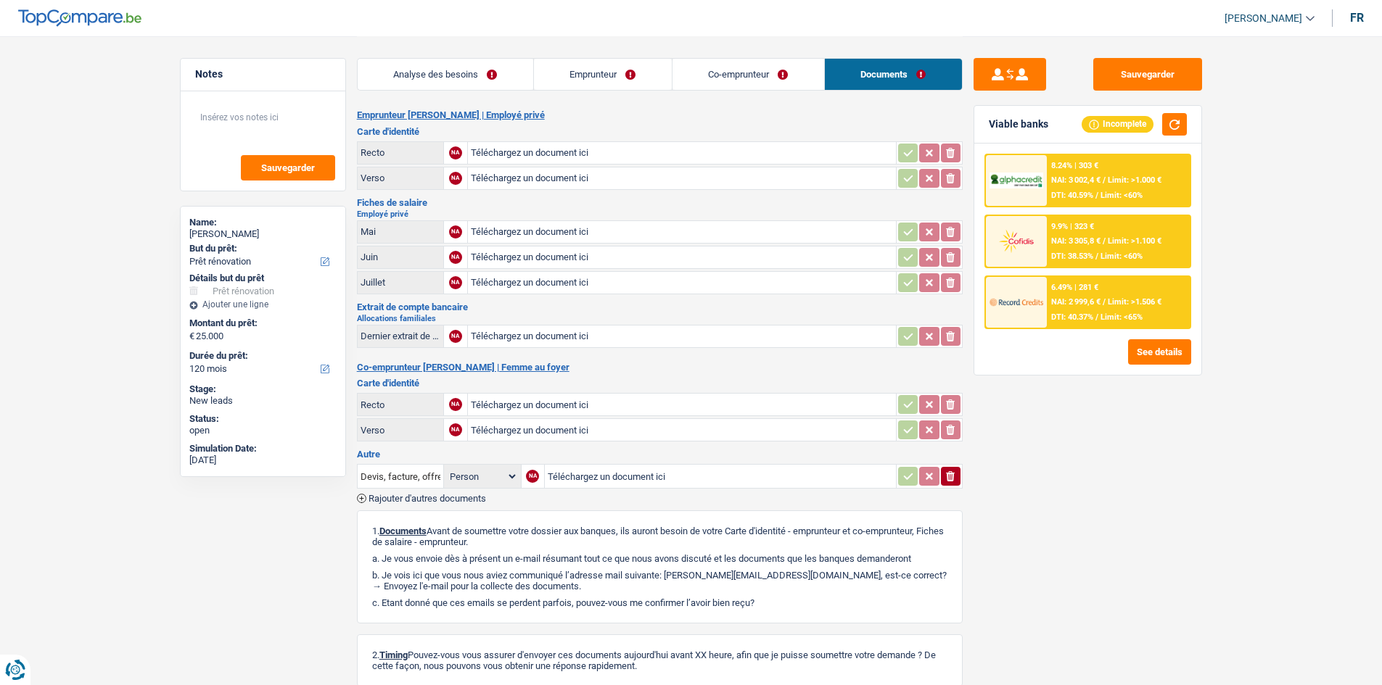
click at [753, 75] on link "Co-emprunteur" at bounding box center [748, 74] width 152 height 31
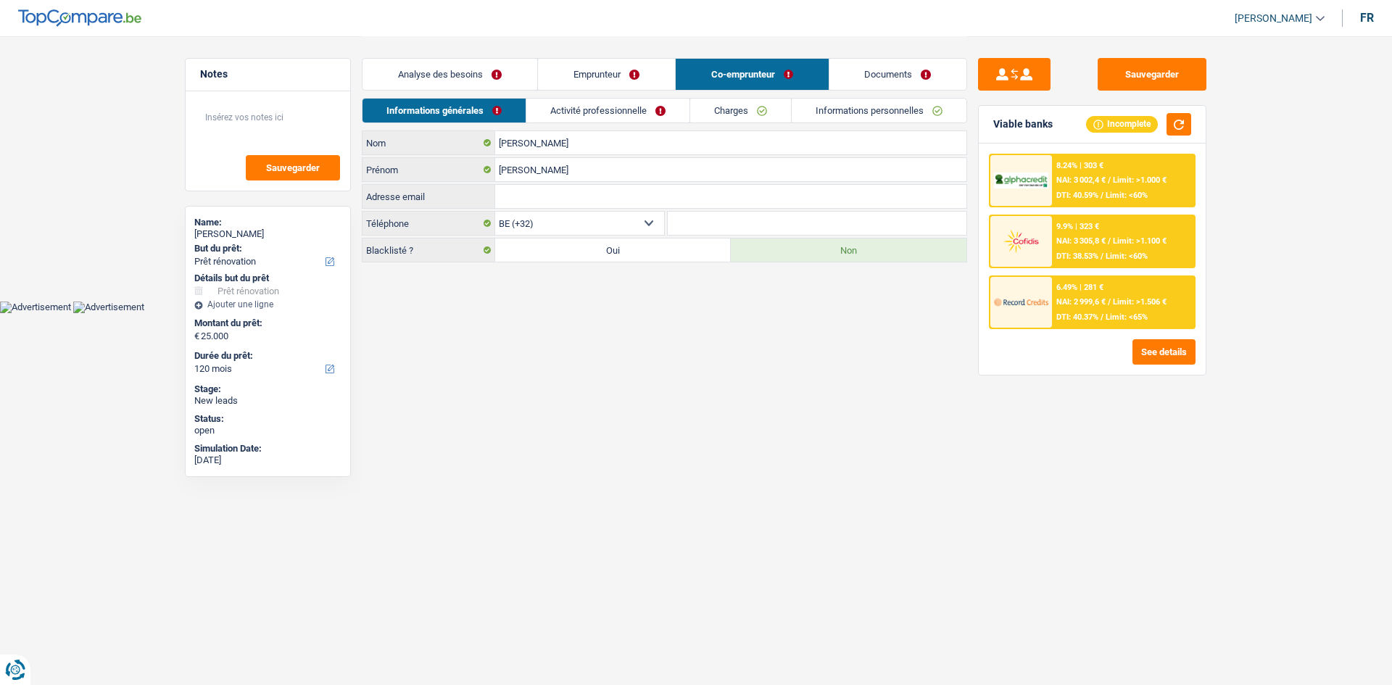
click at [842, 109] on link "Informations personnelles" at bounding box center [879, 111] width 175 height 24
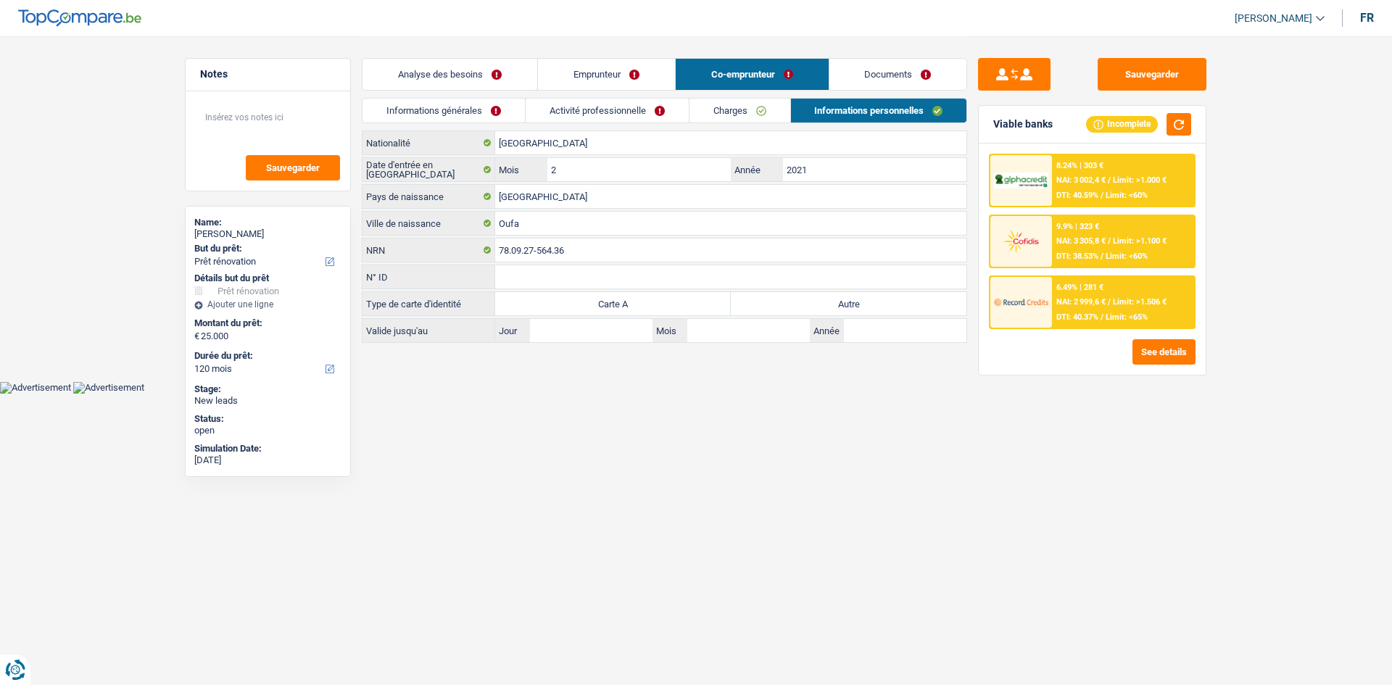
click at [594, 102] on link "Activité professionnelle" at bounding box center [607, 111] width 163 height 24
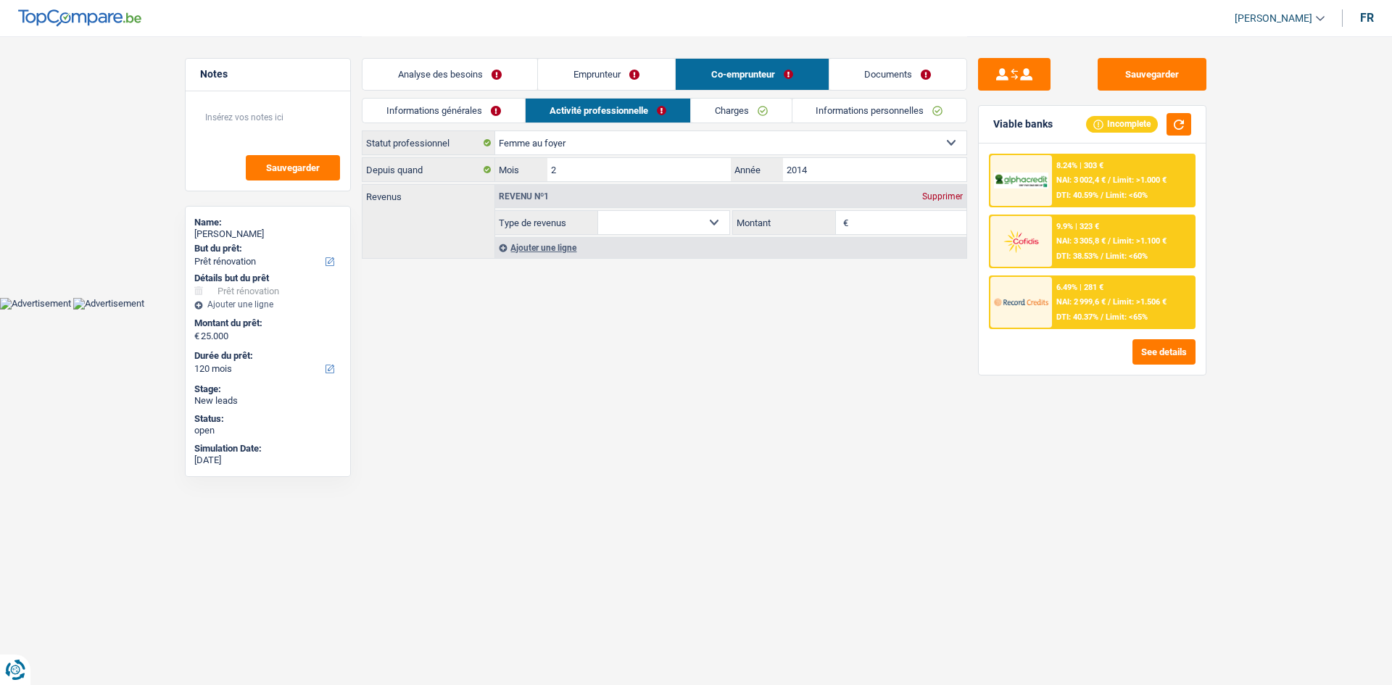
click at [691, 107] on link "Charges" at bounding box center [741, 111] width 101 height 24
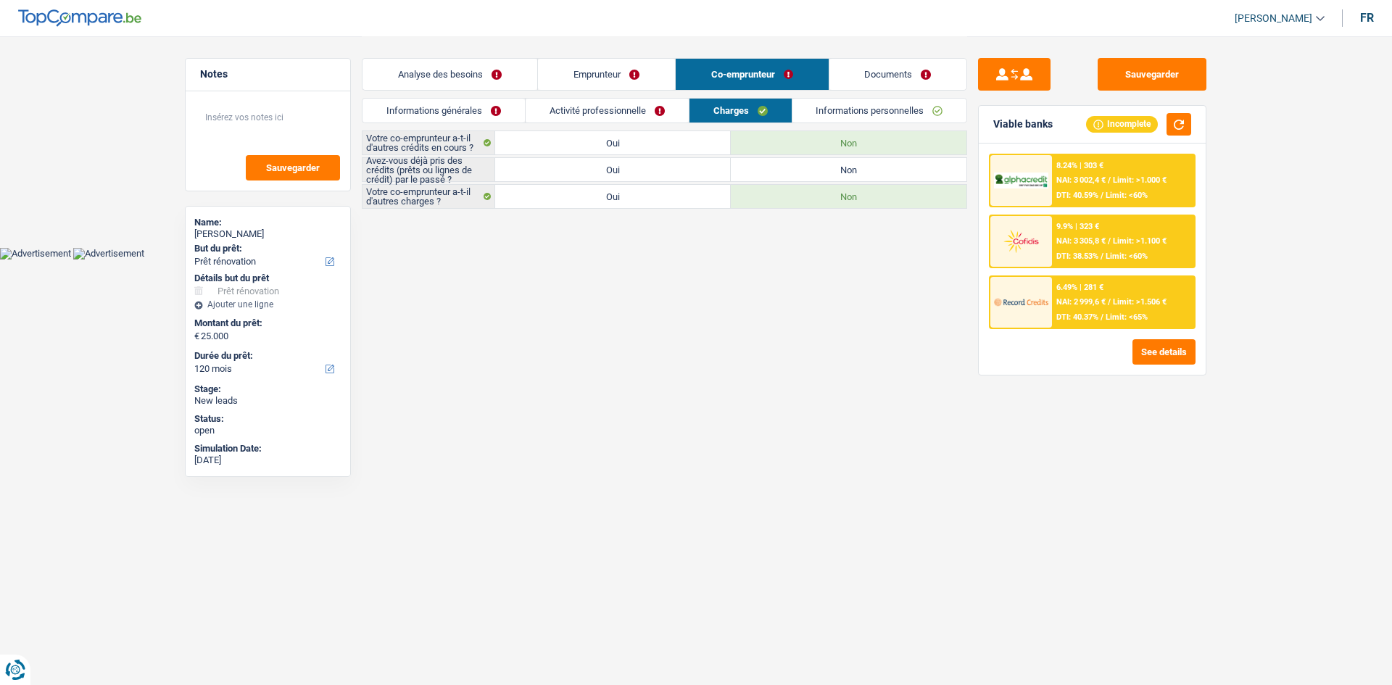
click at [531, 114] on link "Activité professionnelle" at bounding box center [607, 111] width 163 height 24
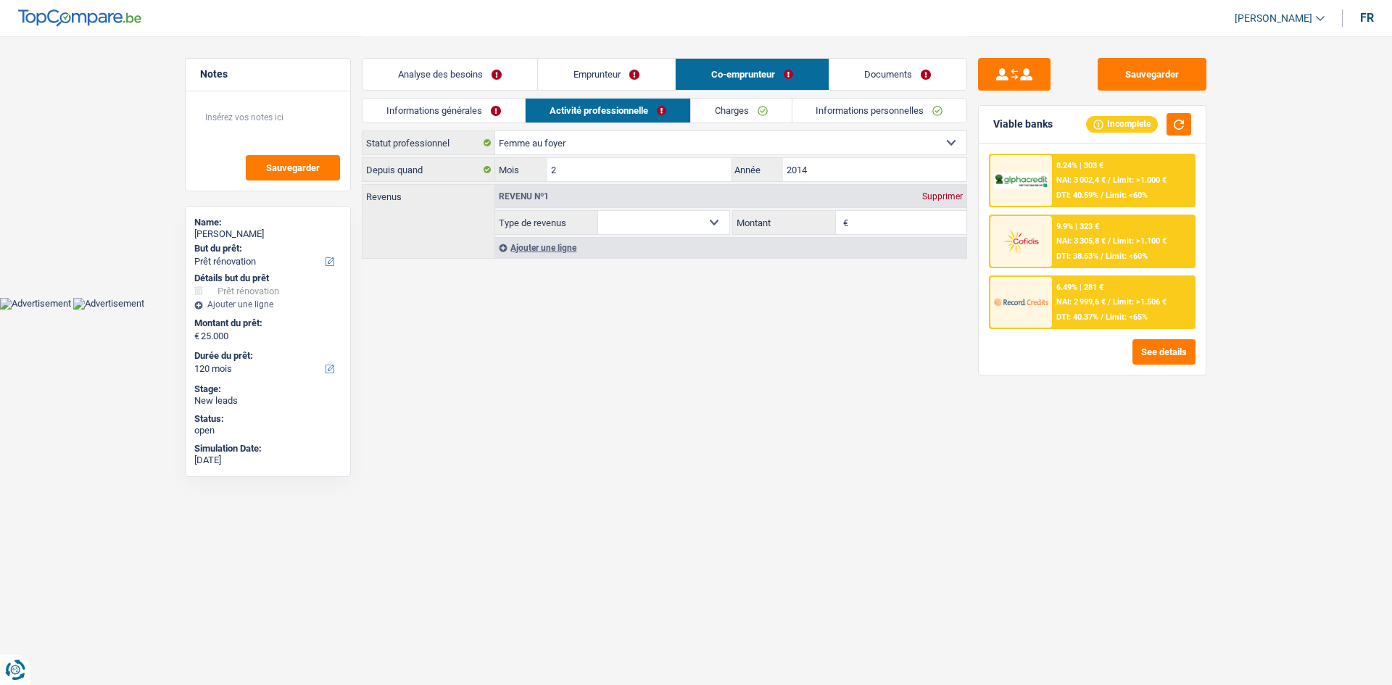
click at [429, 111] on link "Informations générales" at bounding box center [444, 111] width 162 height 24
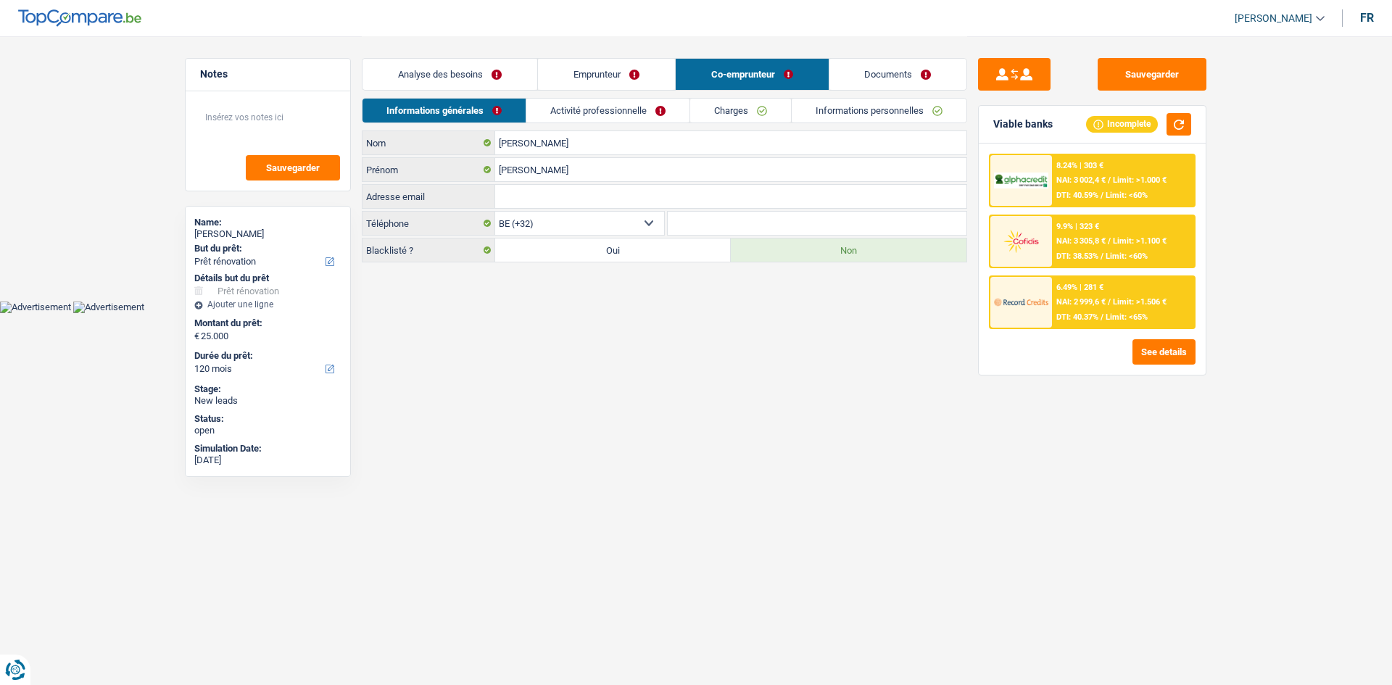
click at [544, 111] on link "Activité professionnelle" at bounding box center [608, 111] width 163 height 24
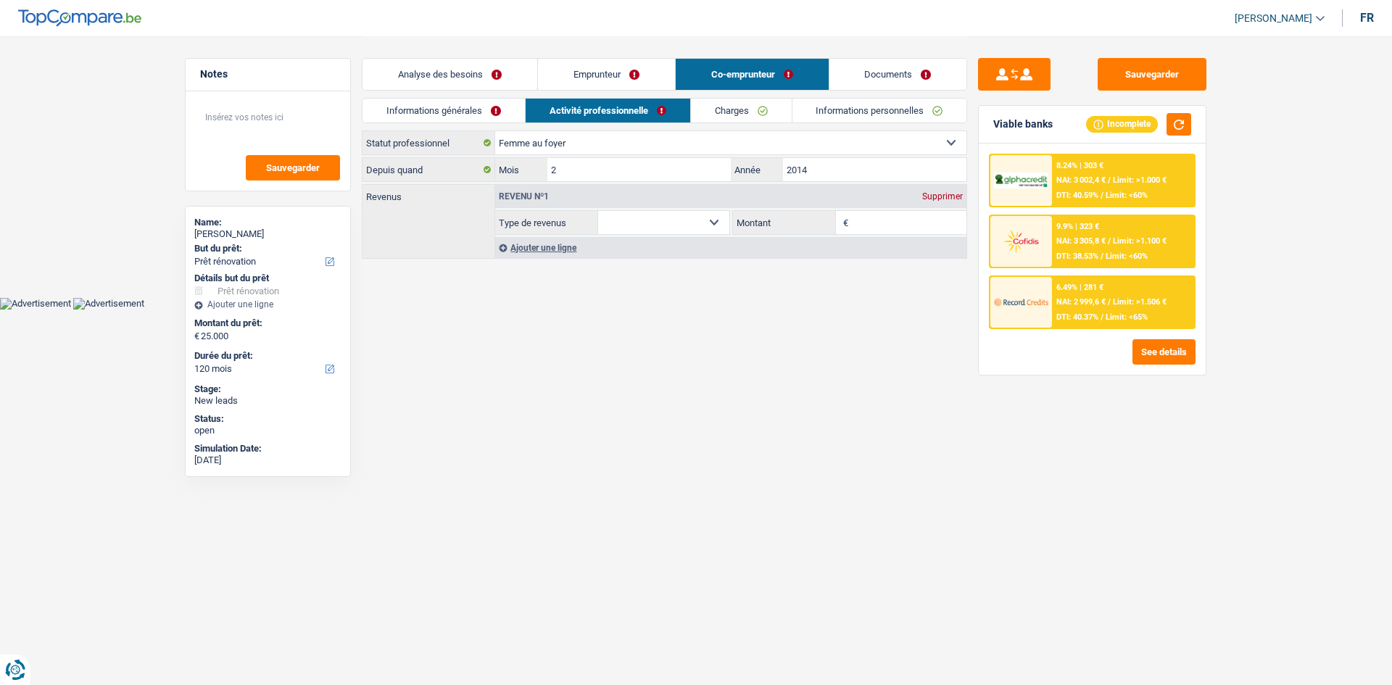
click at [736, 112] on link "Charges" at bounding box center [741, 111] width 101 height 24
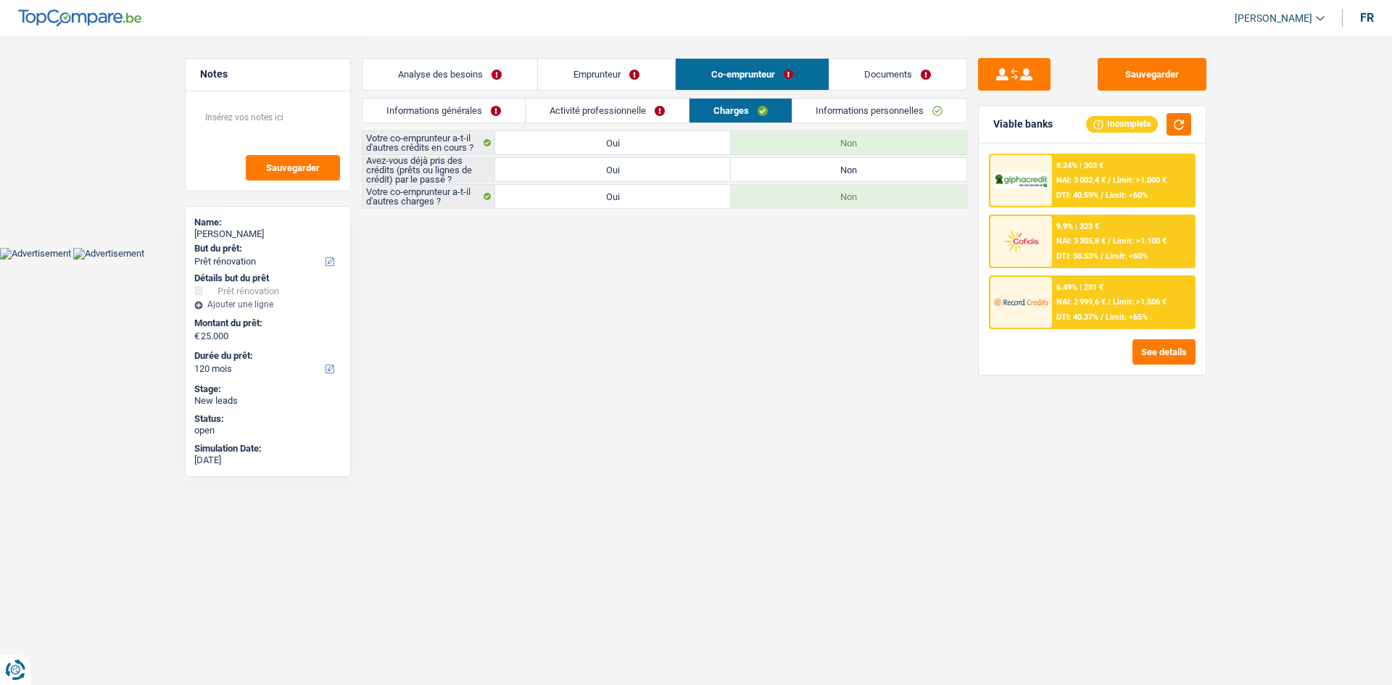
click at [875, 110] on link "Informations personnelles" at bounding box center [880, 111] width 175 height 24
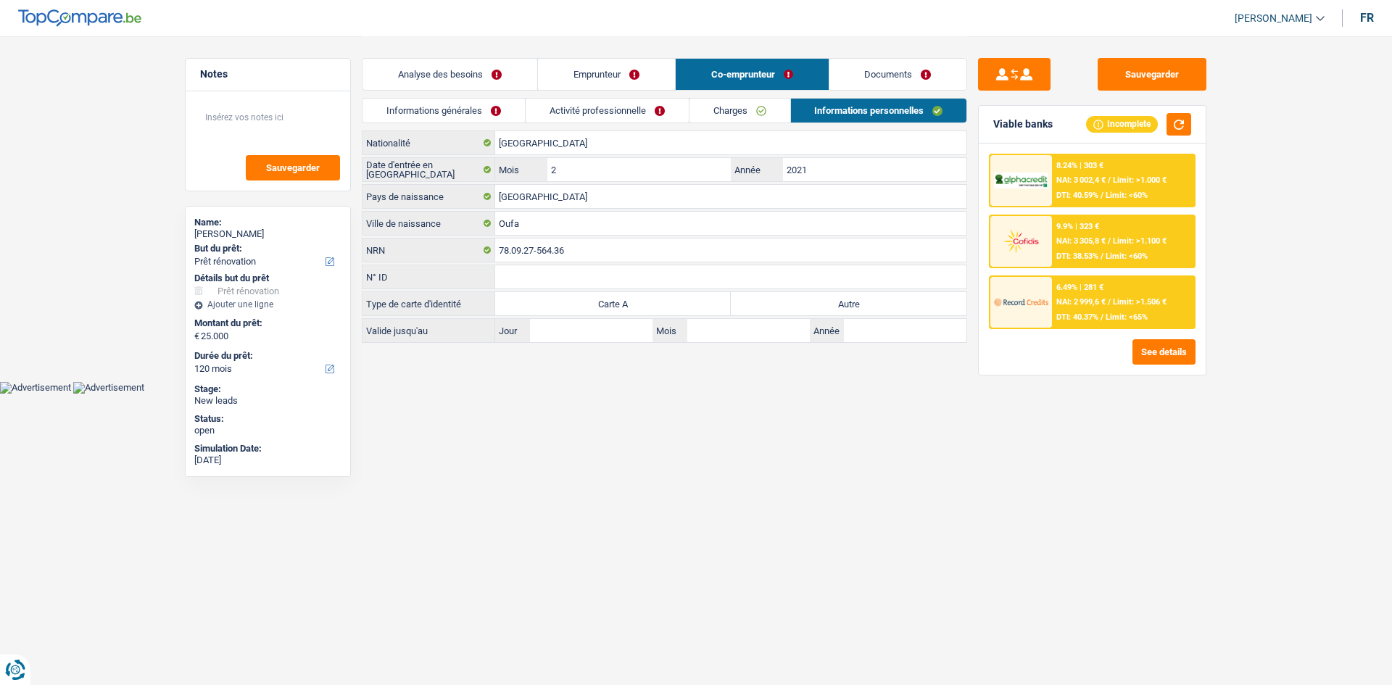
click at [641, 110] on link "Activité professionnelle" at bounding box center [607, 111] width 163 height 24
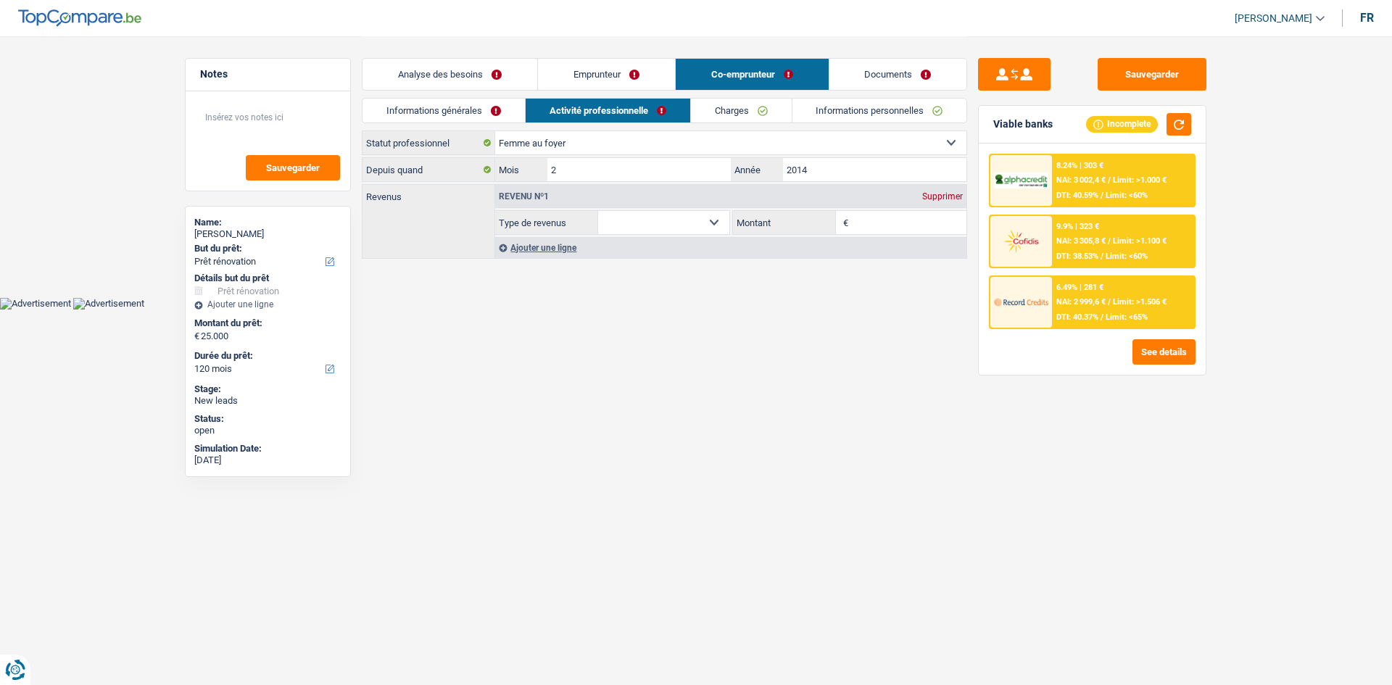
click at [612, 73] on link "Emprunteur" at bounding box center [606, 74] width 137 height 31
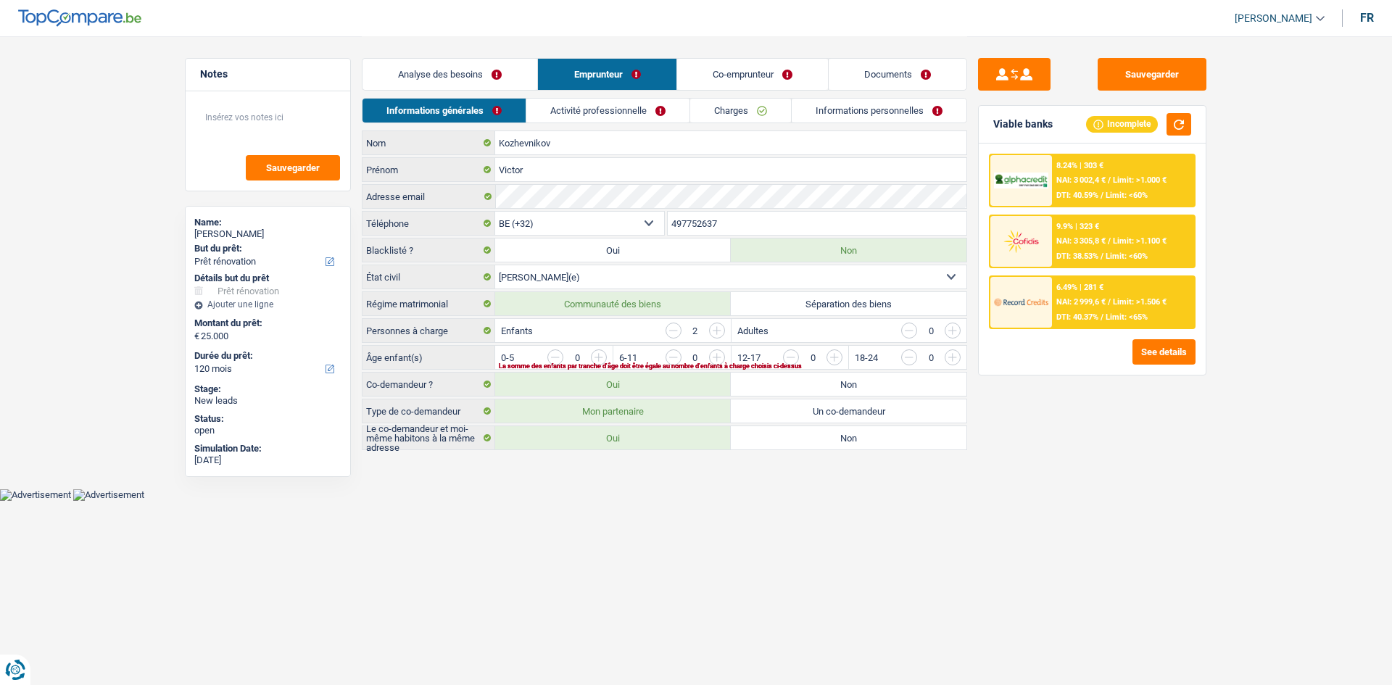
click at [493, 72] on link "Analyse des besoins" at bounding box center [450, 74] width 175 height 31
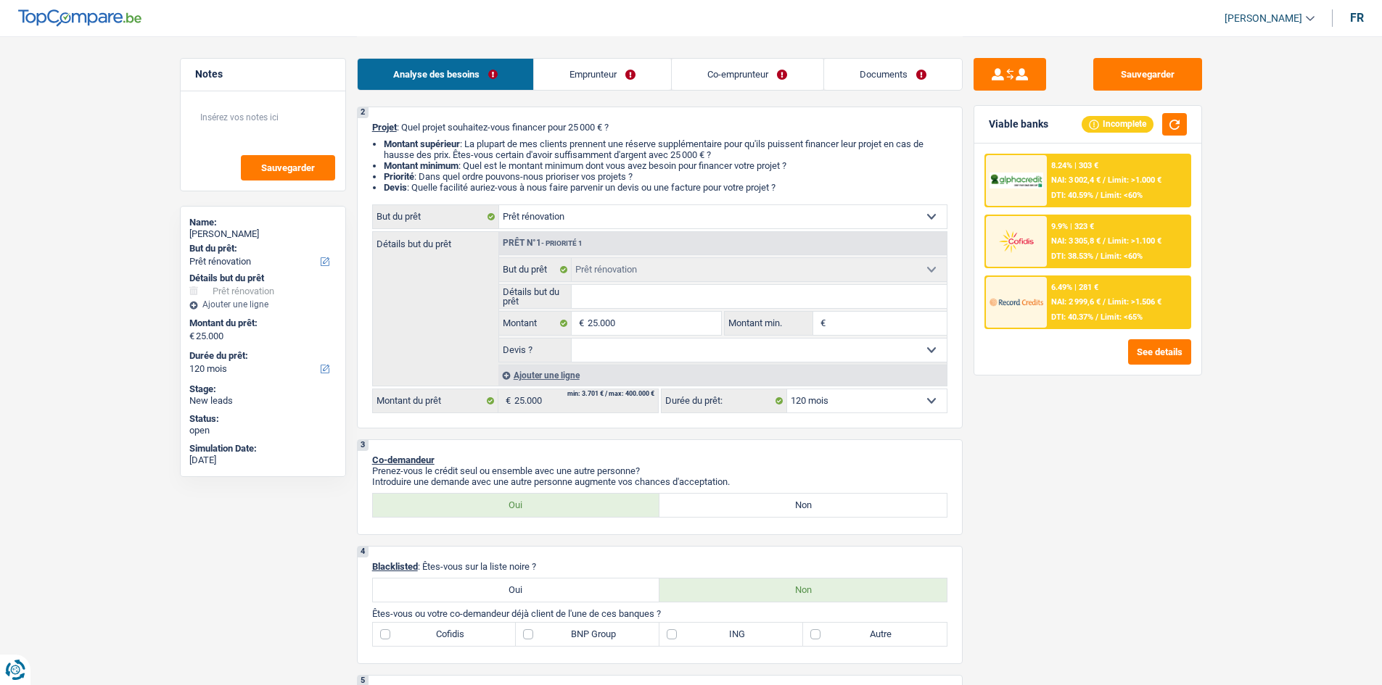
scroll to position [0, 0]
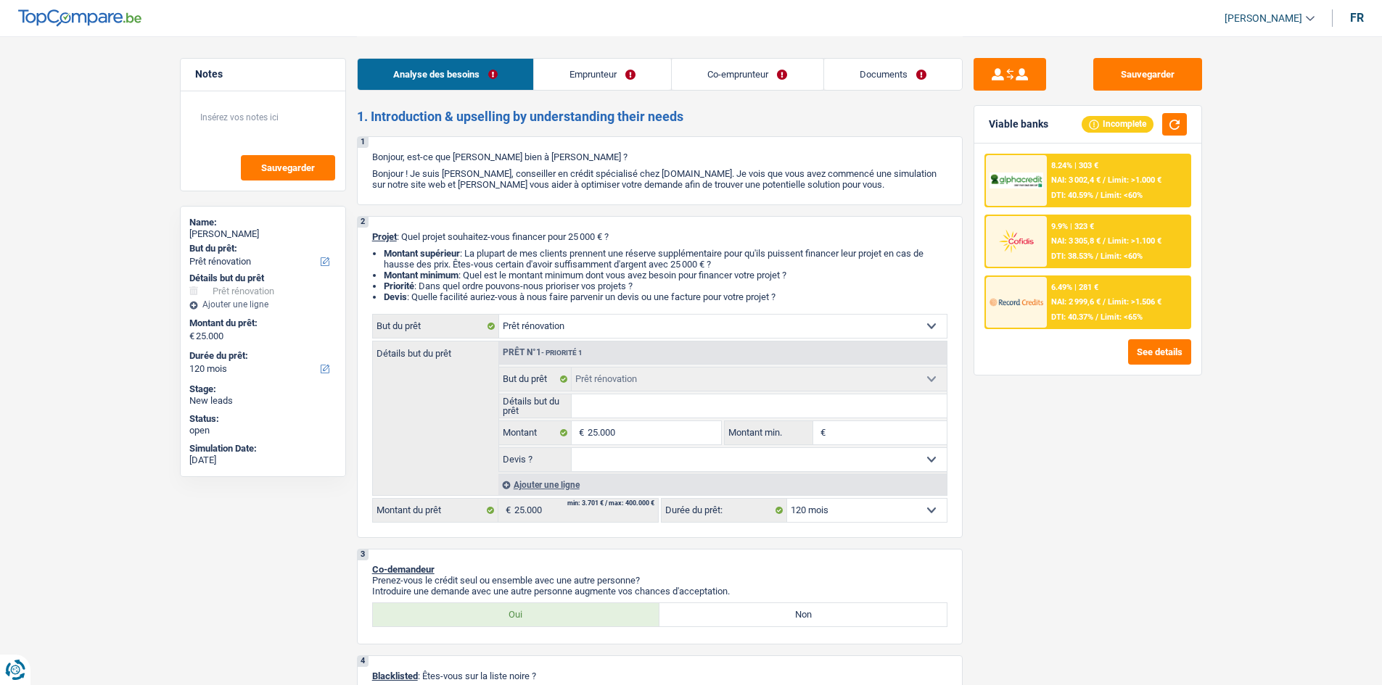
click at [585, 82] on link "Emprunteur" at bounding box center [602, 74] width 137 height 31
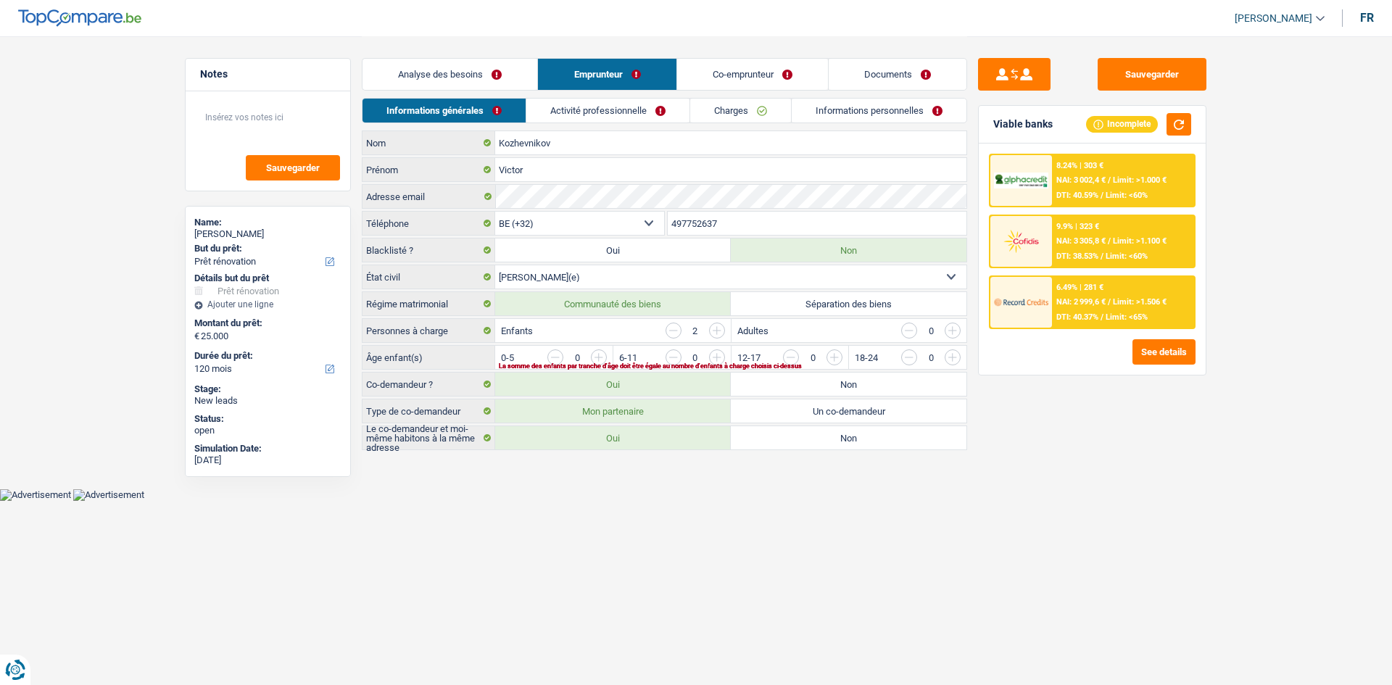
click at [777, 63] on link "Co-emprunteur" at bounding box center [752, 74] width 151 height 31
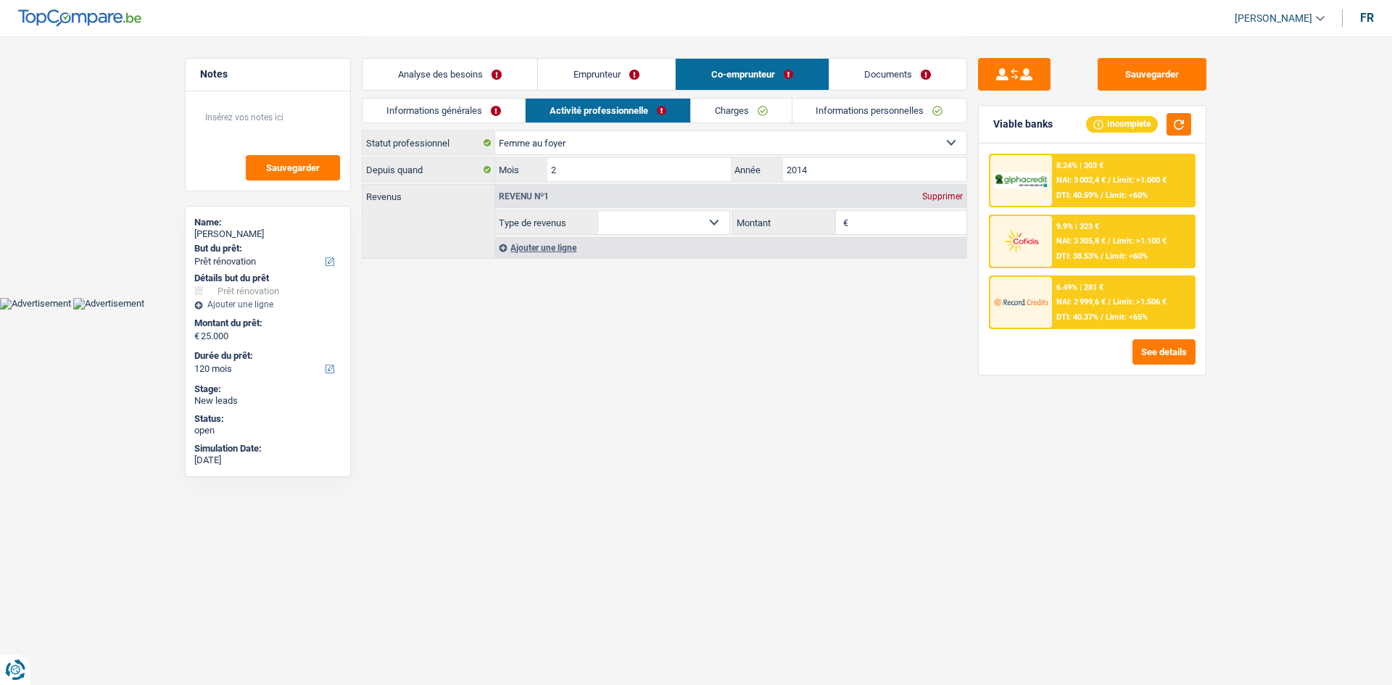
click at [867, 67] on link "Documents" at bounding box center [899, 74] width 138 height 31
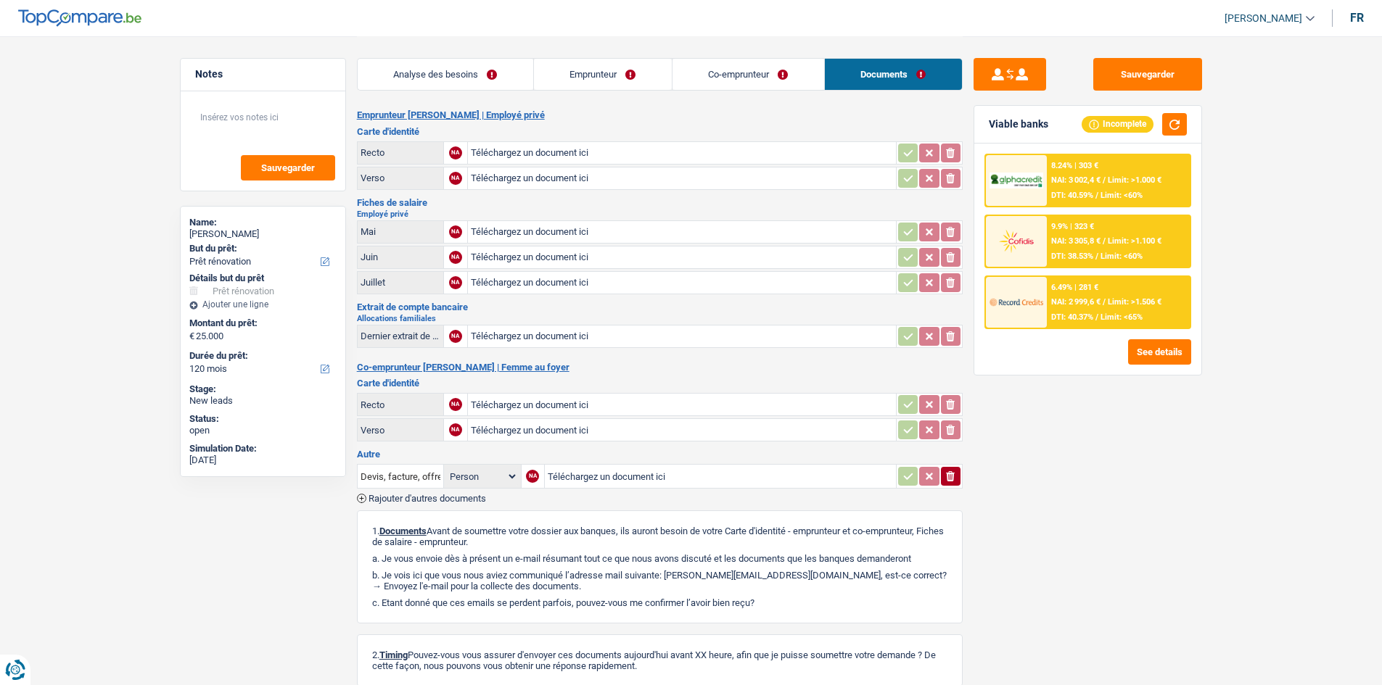
click at [482, 74] on link "Analyse des besoins" at bounding box center [446, 74] width 176 height 31
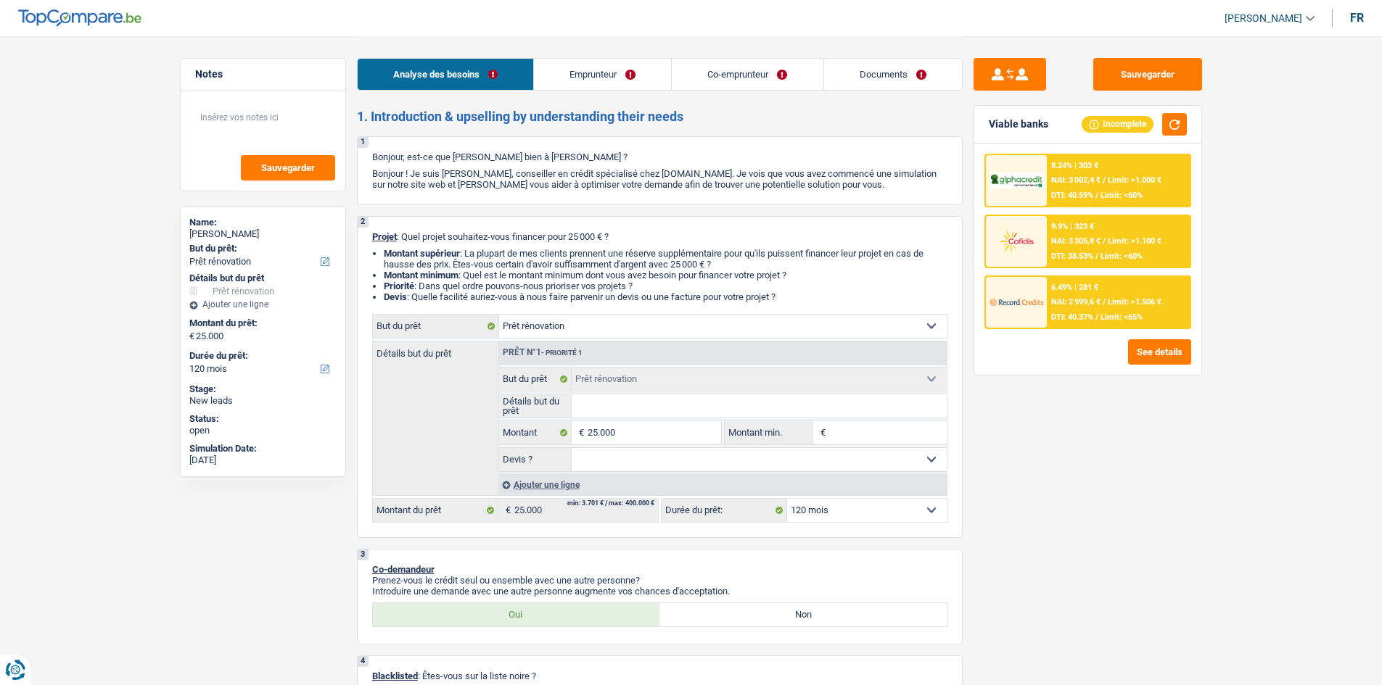
click at [606, 80] on link "Emprunteur" at bounding box center [602, 74] width 137 height 31
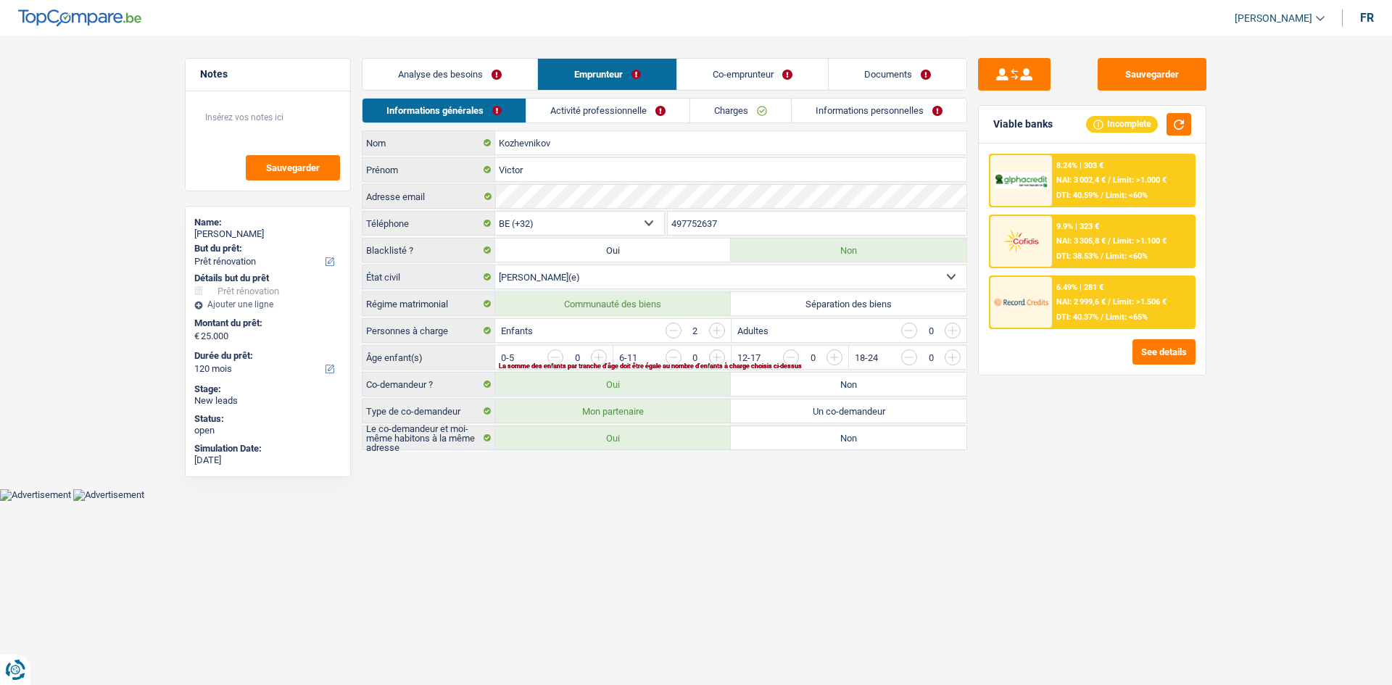
click at [644, 106] on link "Activité professionnelle" at bounding box center [608, 111] width 163 height 24
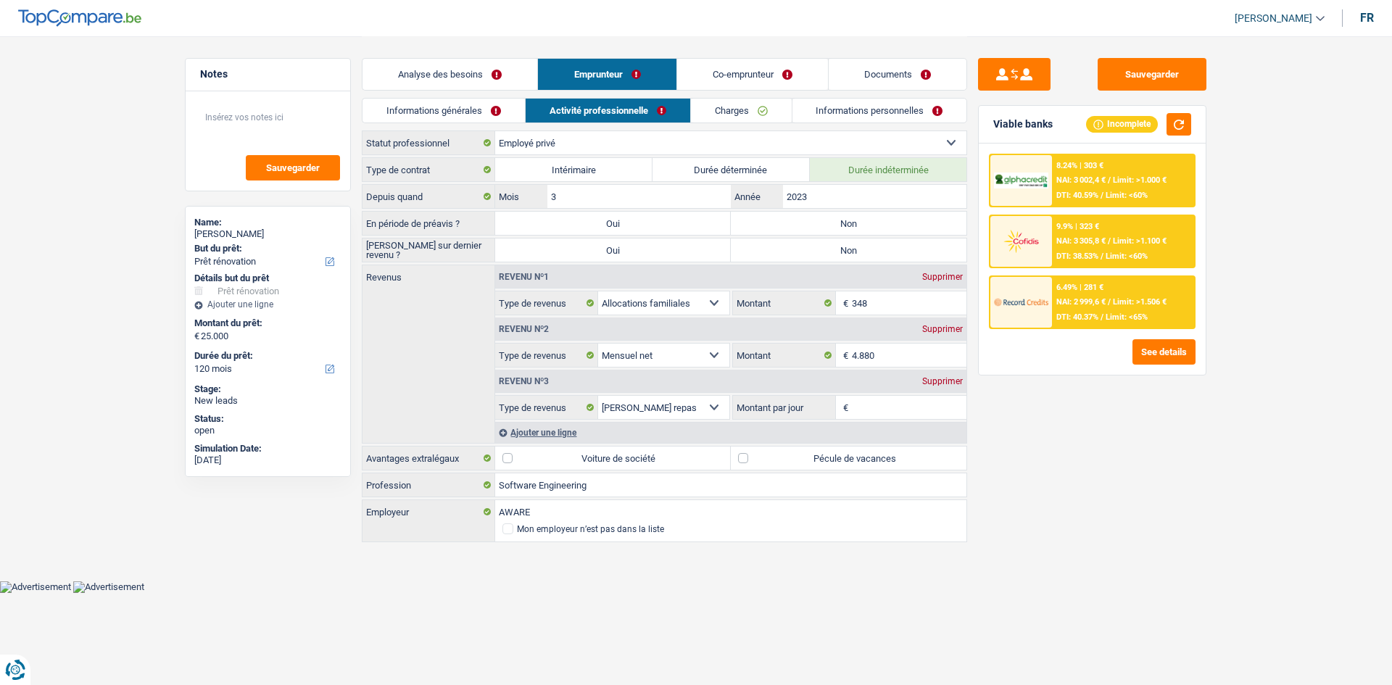
click at [850, 108] on link "Informations personnelles" at bounding box center [880, 111] width 175 height 24
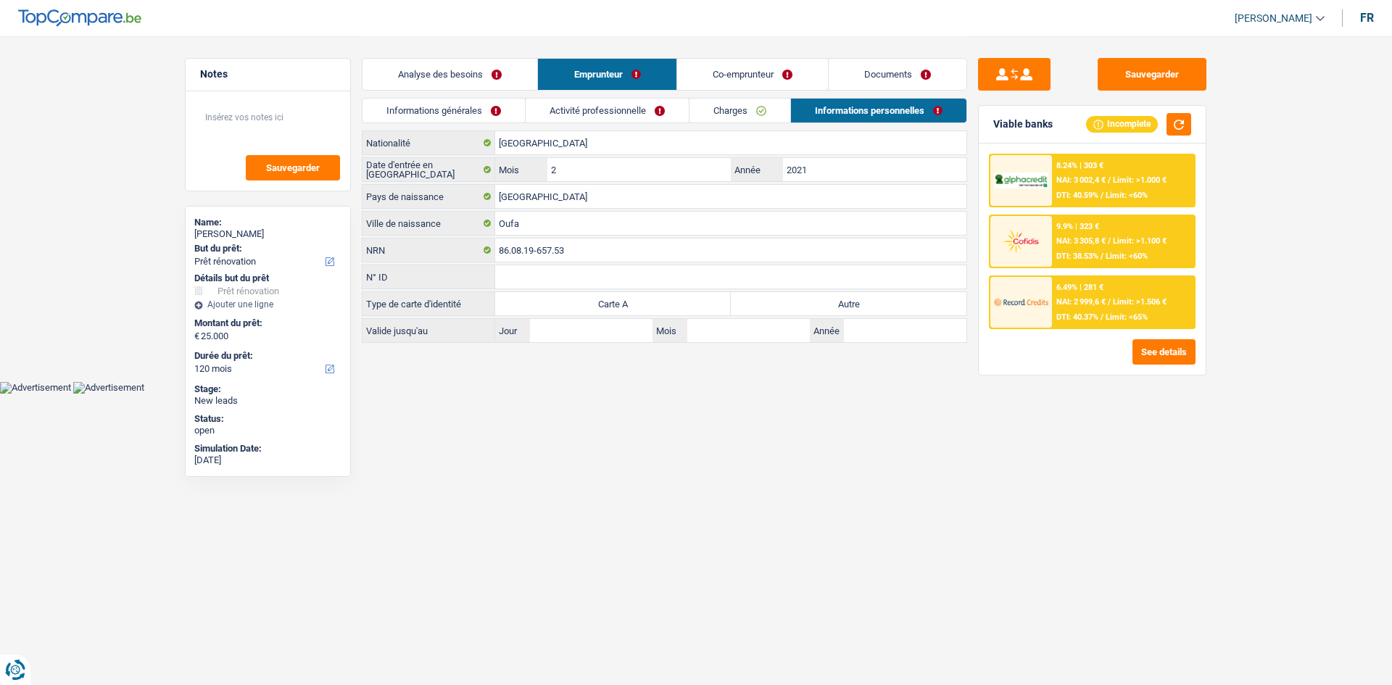
click at [622, 107] on link "Activité professionnelle" at bounding box center [607, 111] width 163 height 24
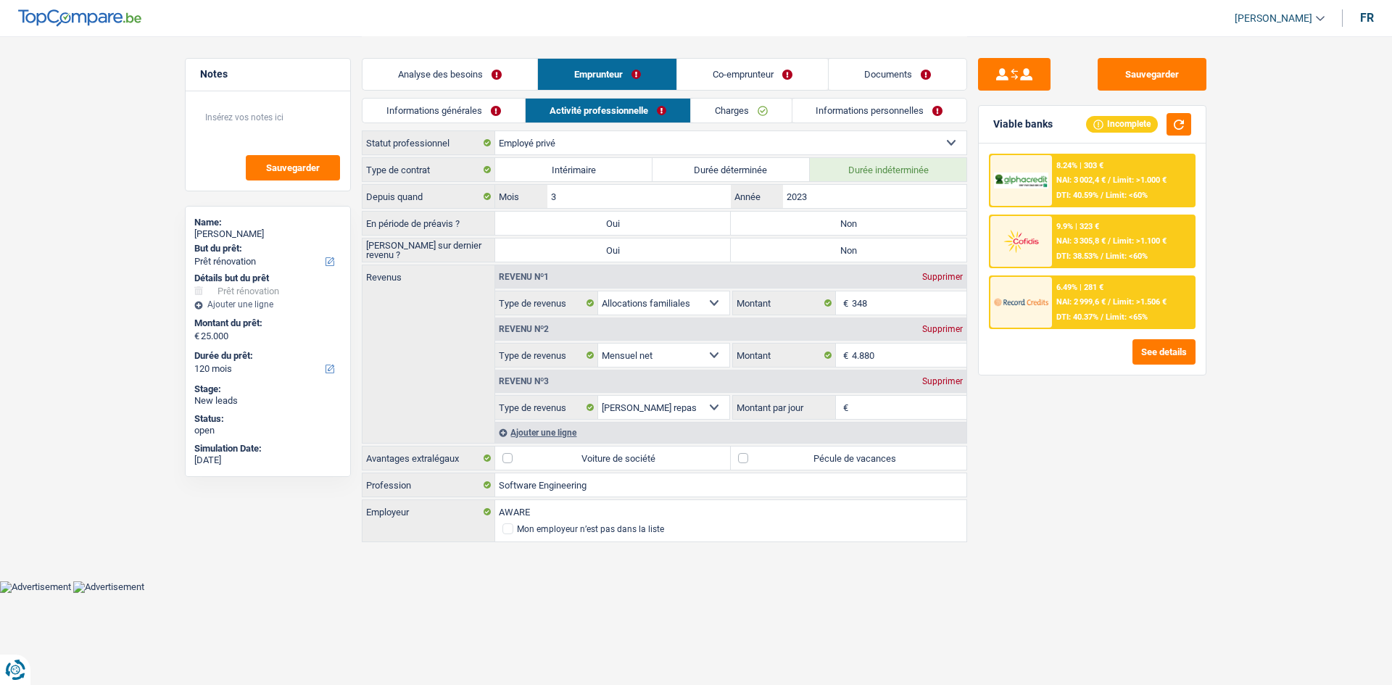
click at [493, 102] on link "Informations générales" at bounding box center [444, 111] width 162 height 24
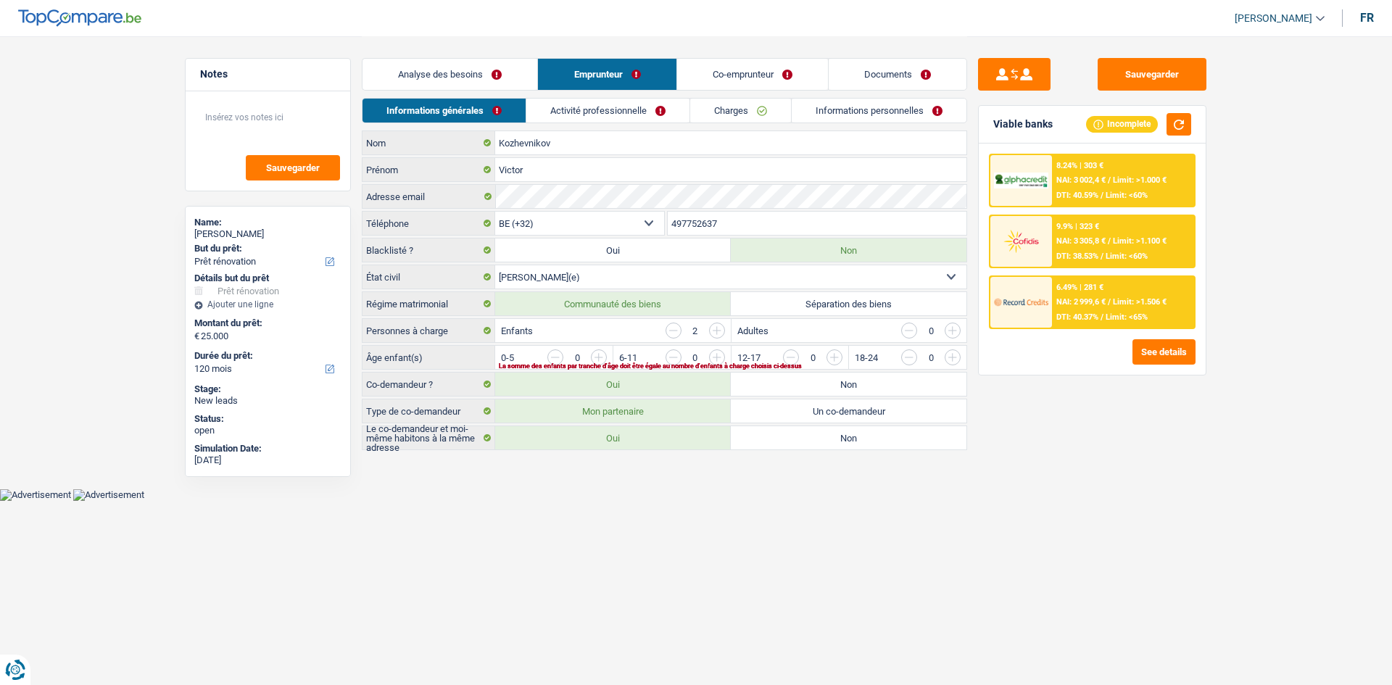
click at [606, 115] on link "Activité professionnelle" at bounding box center [608, 111] width 163 height 24
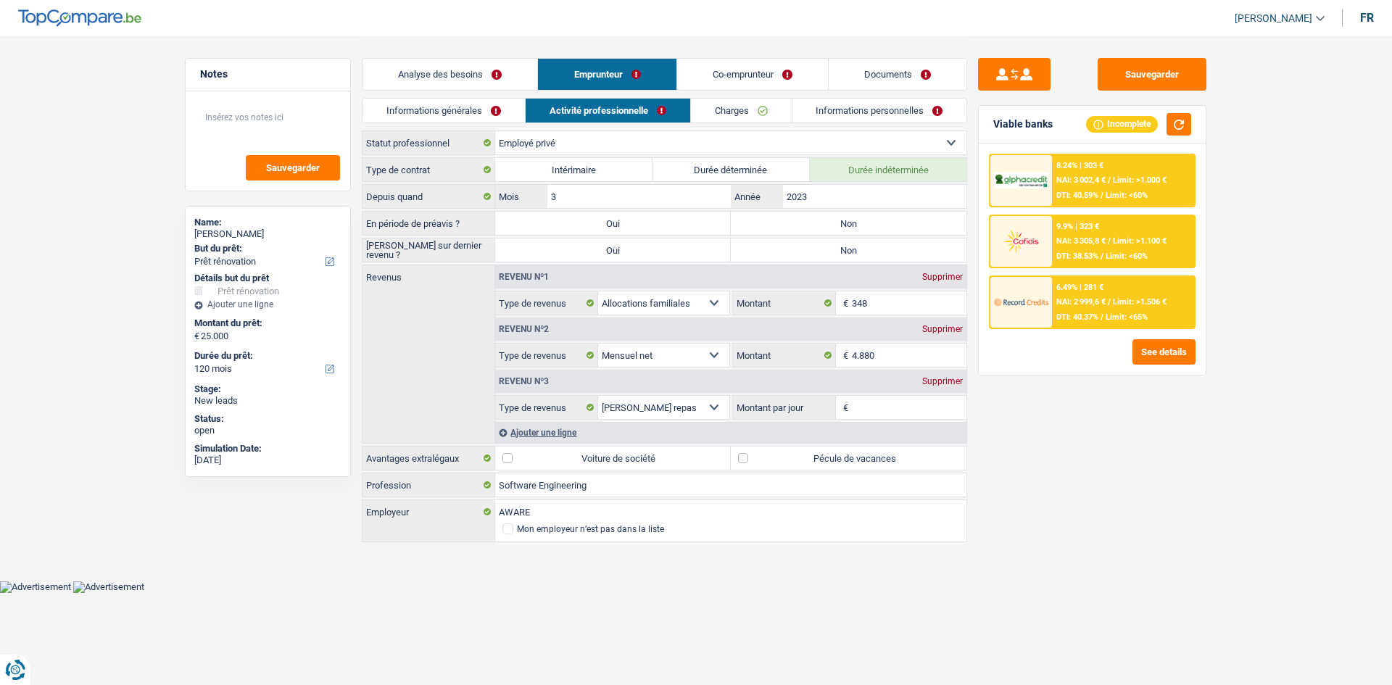
click at [736, 63] on link "Co-emprunteur" at bounding box center [752, 74] width 151 height 31
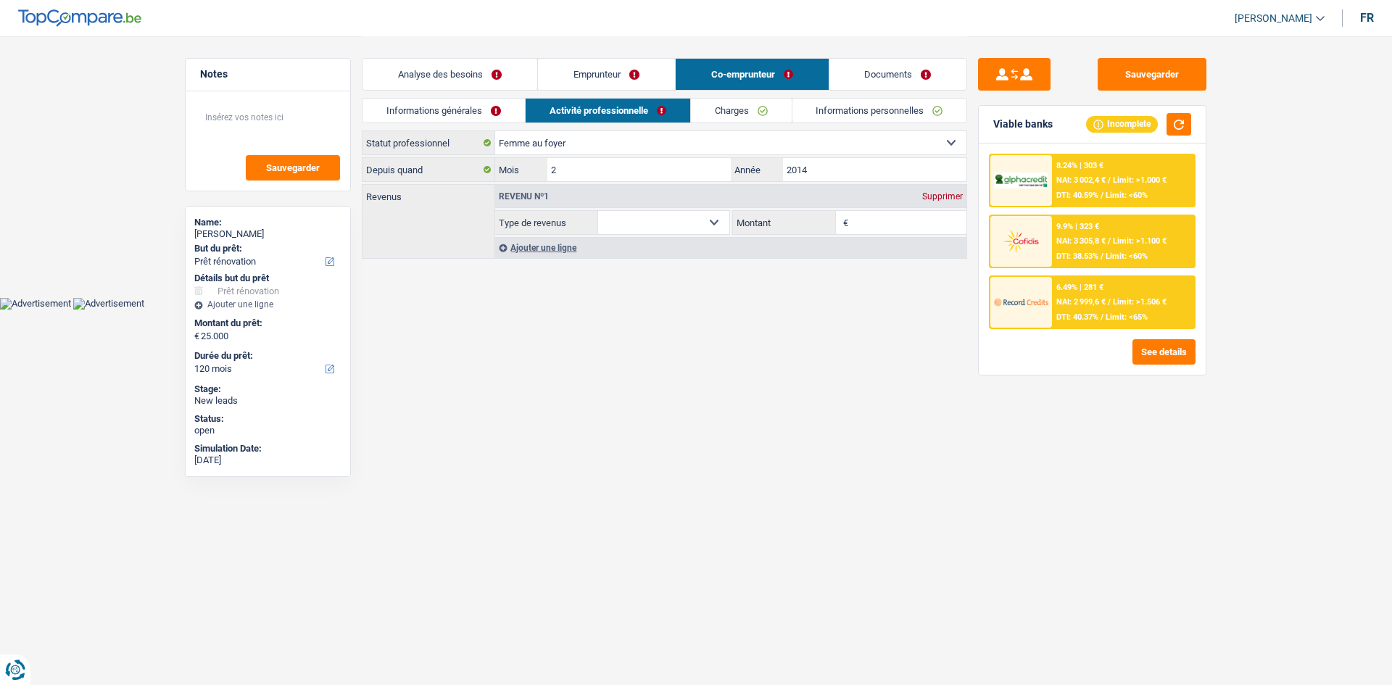
click at [466, 78] on link "Analyse des besoins" at bounding box center [450, 74] width 175 height 31
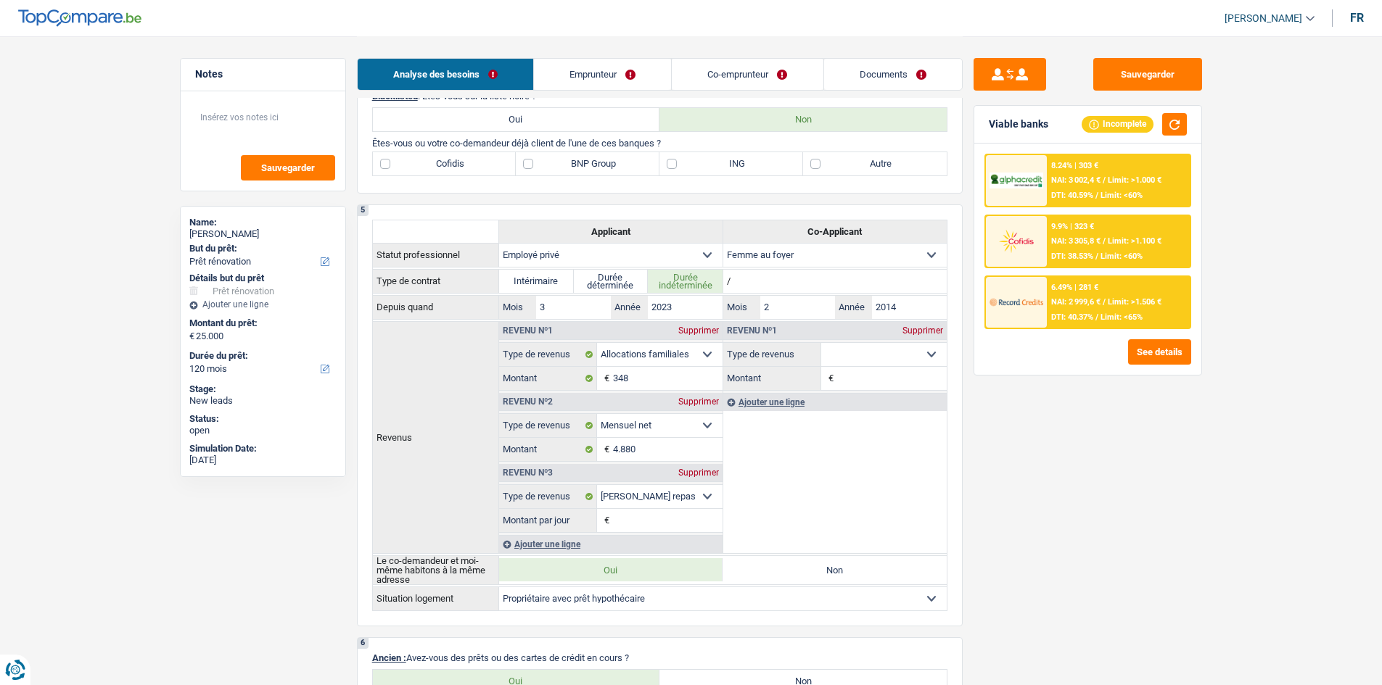
scroll to position [725, 0]
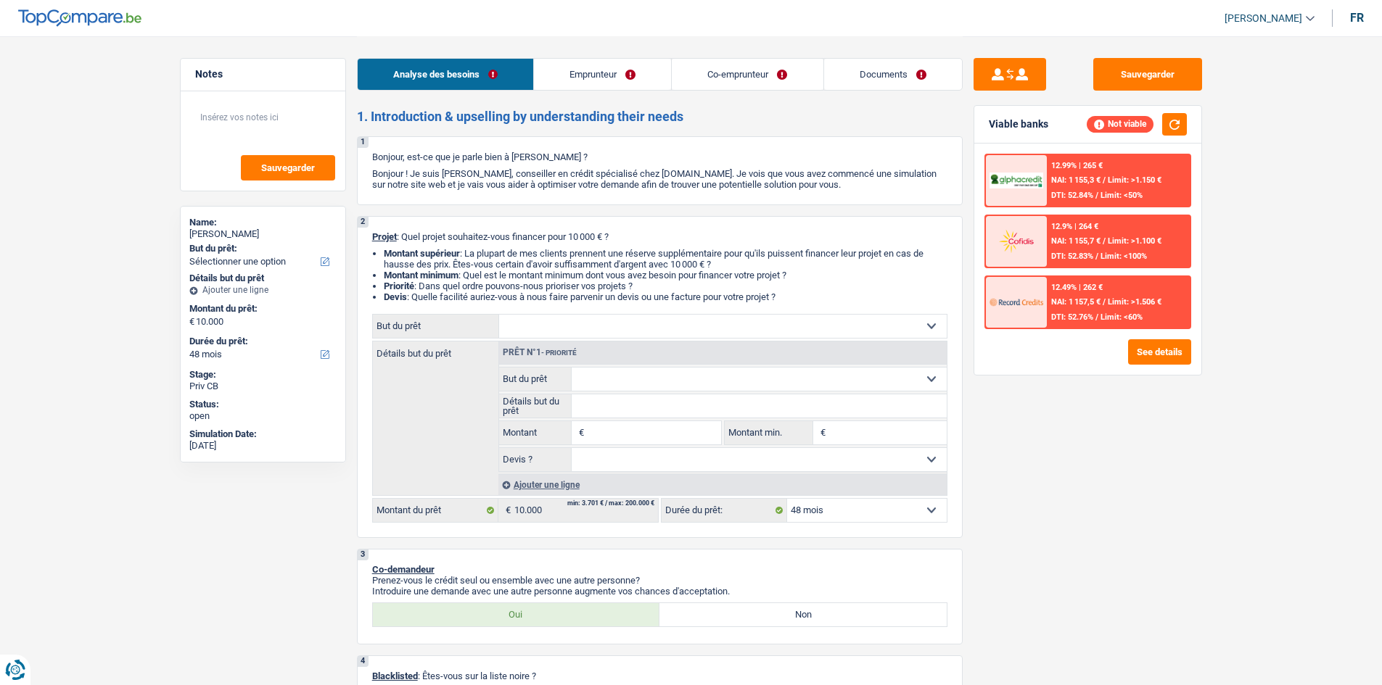
select select "48"
select select "privateEmployee"
select select "netSalary"
select select "mealVouchers"
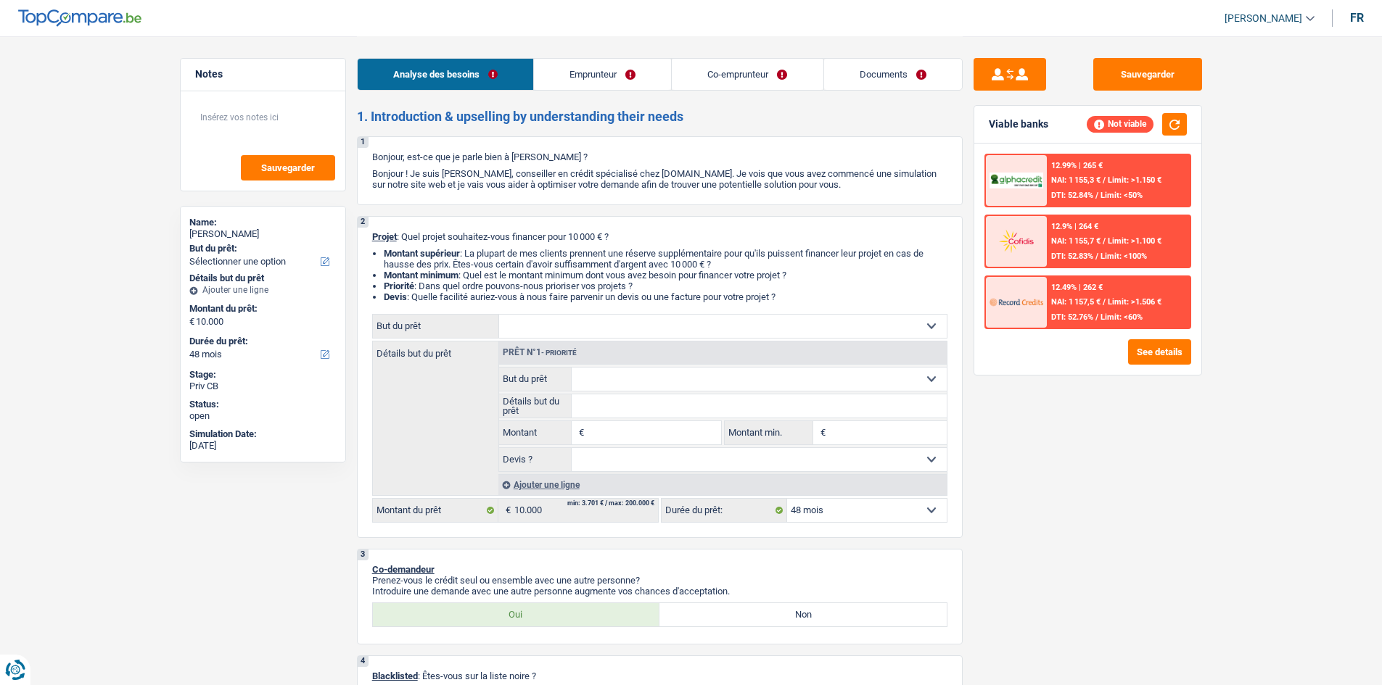
select select "rents"
select select "48"
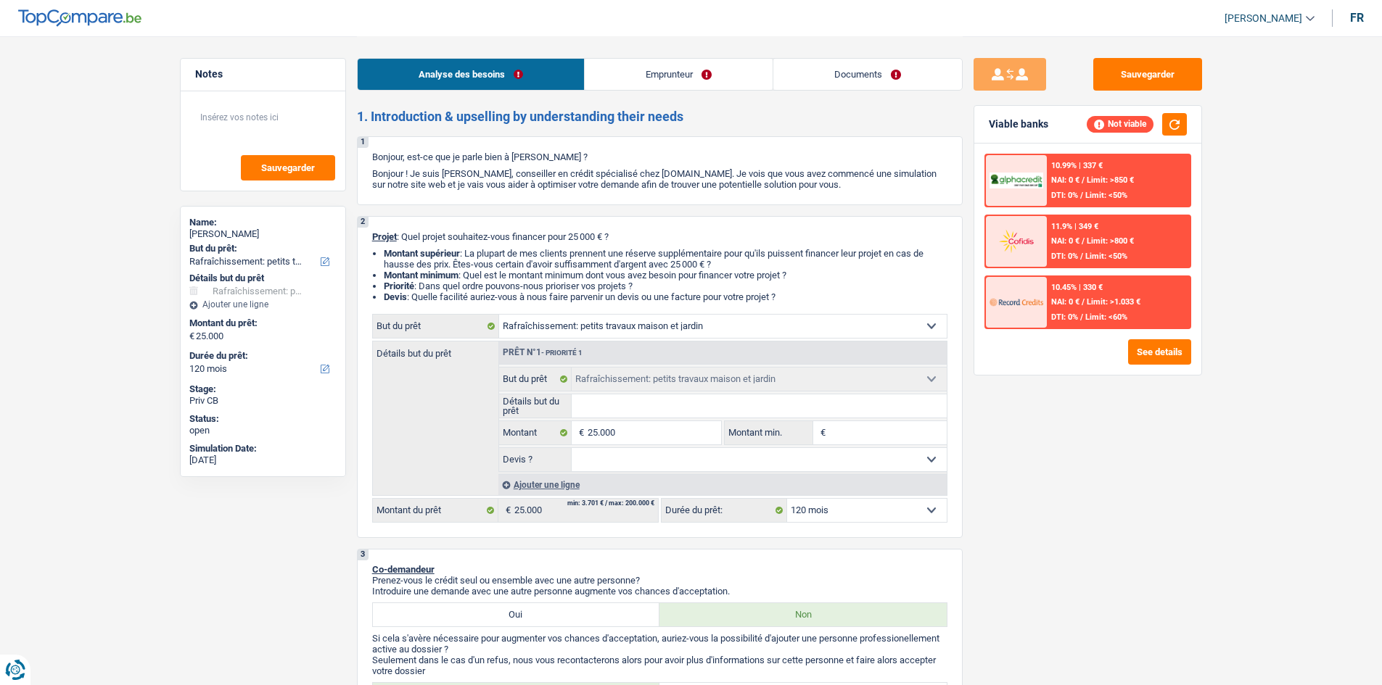
select select "houseOrGarden"
select select "120"
select select "houseOrGarden"
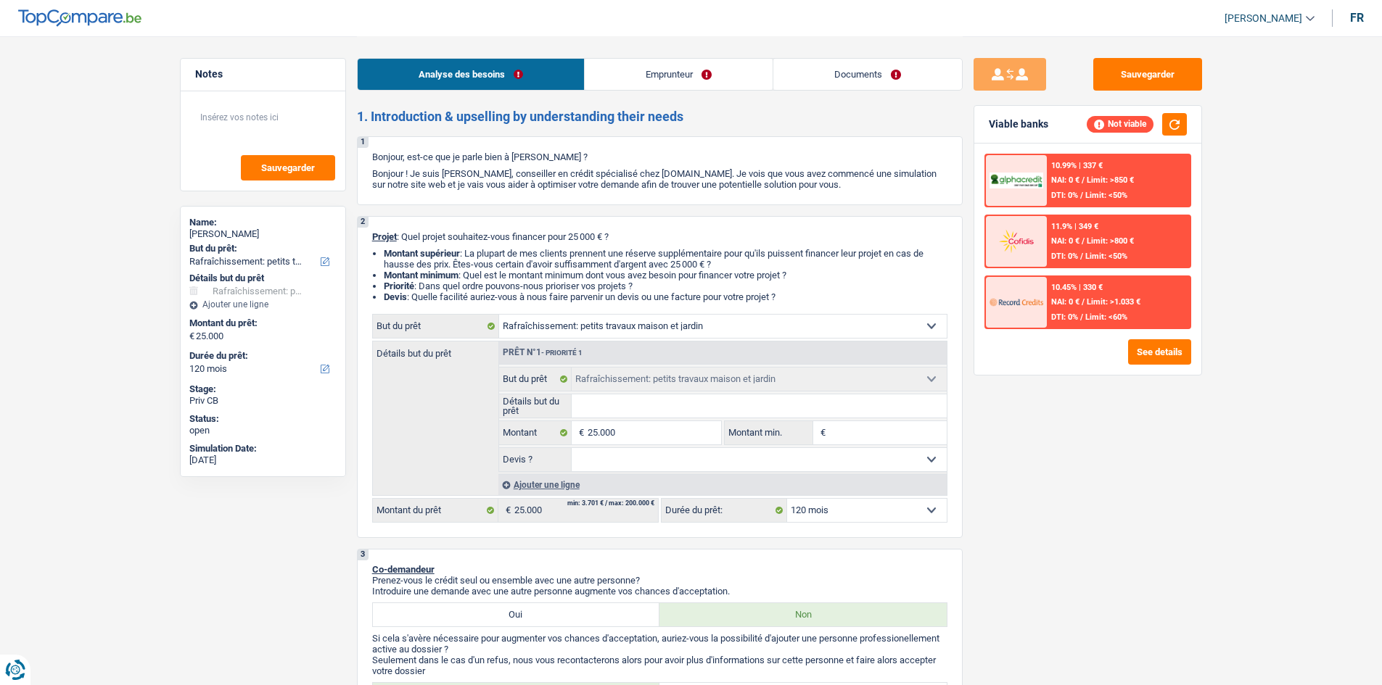
select select "120"
select select "mutuality"
select select "familyAllowances"
select select "mutualityIndemnity"
select select "rents"
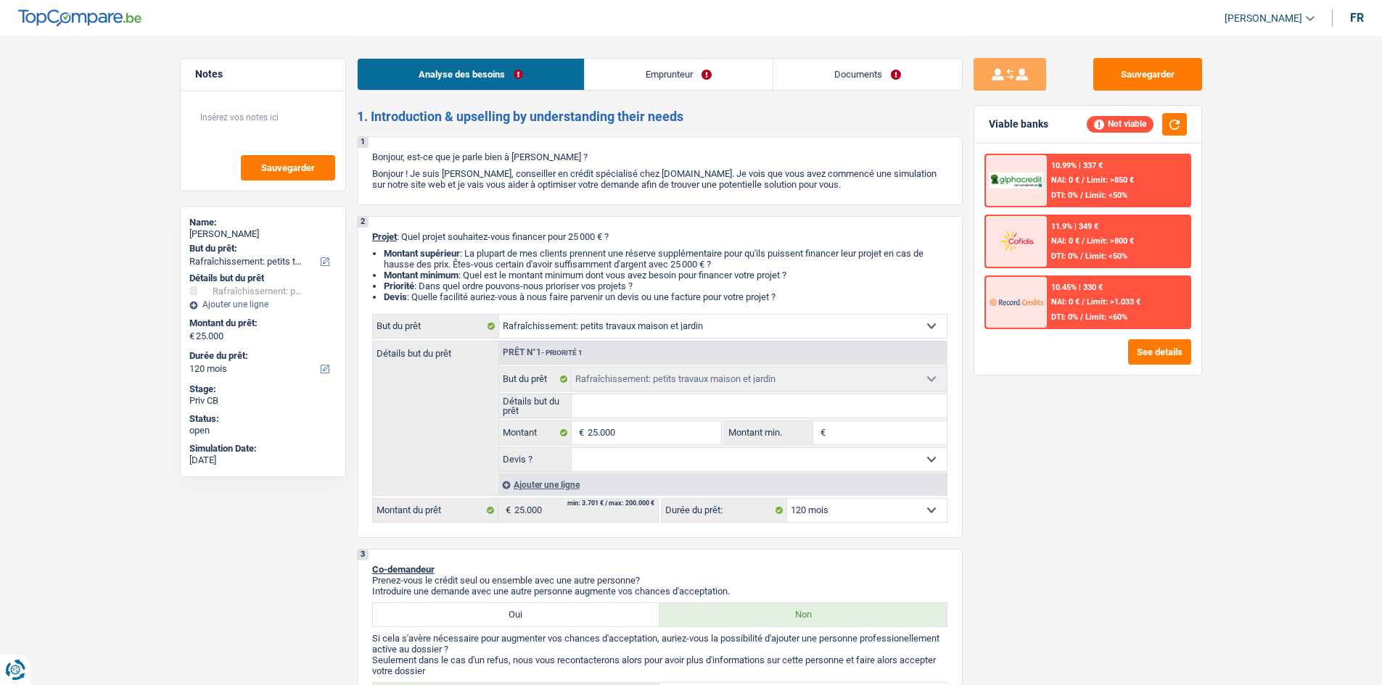
select select "houseOrGarden"
select select "120"
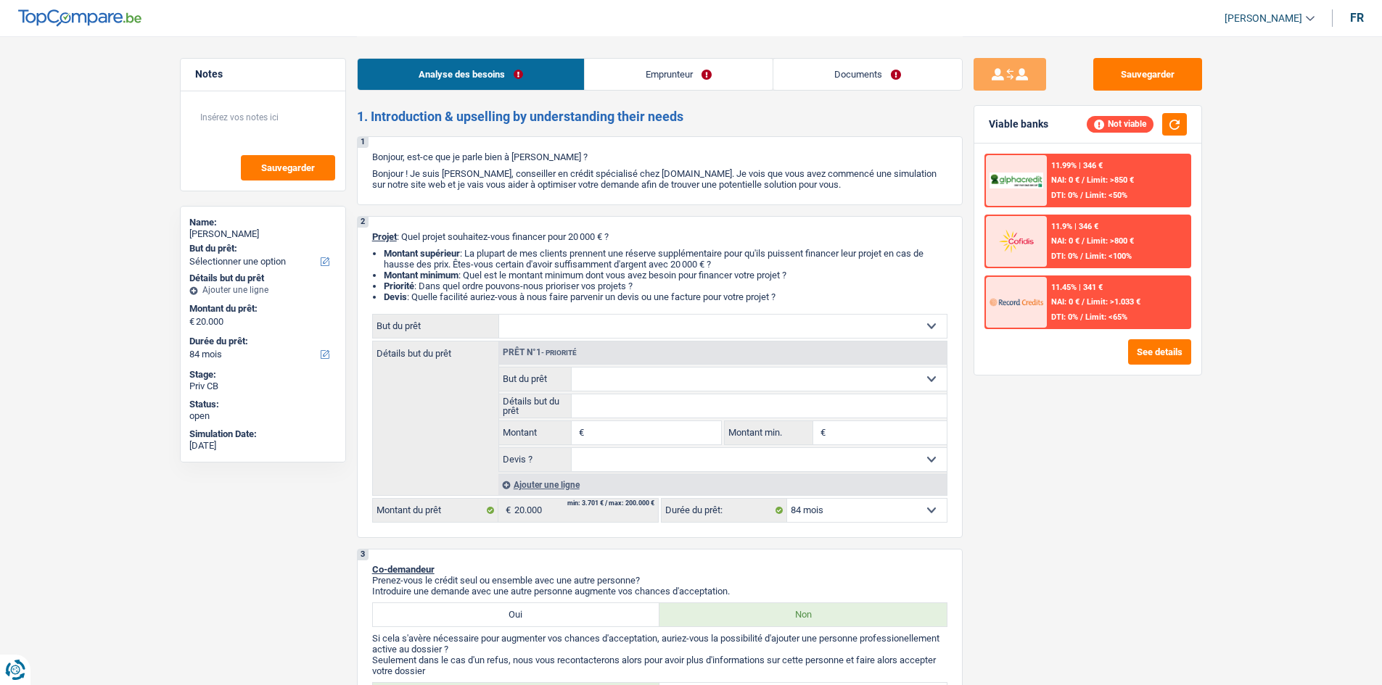
select select "84"
select select "publicEmployee"
select select "netSalary"
select select "mealVouchers"
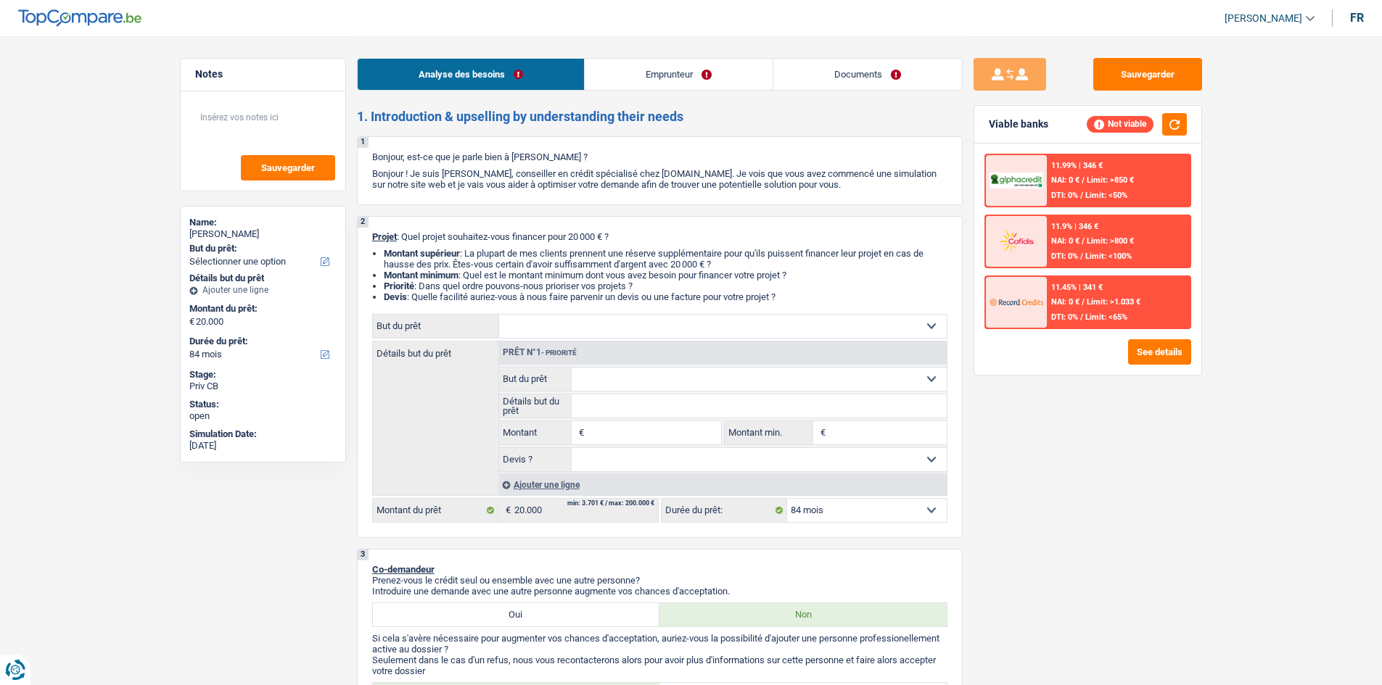
select select "84"
select select "60"
select select "mutuality"
select select "mutualityIndemnity"
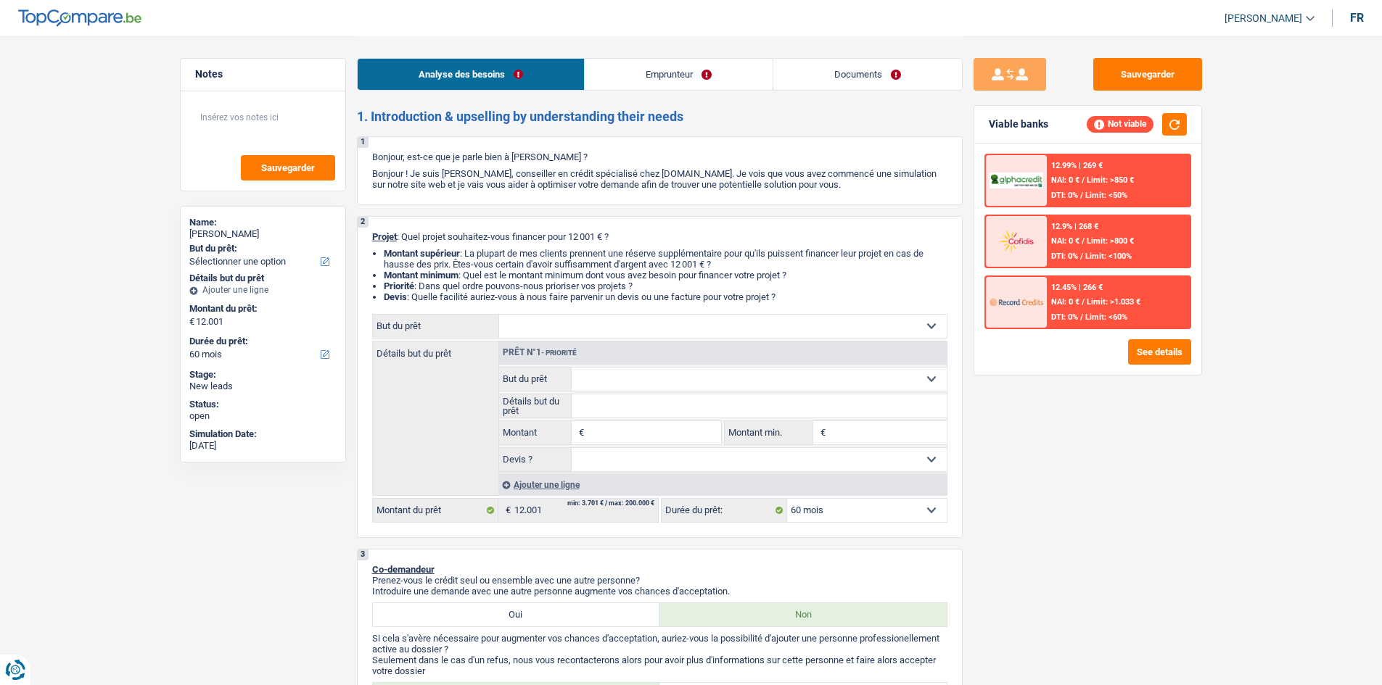
select select "60"
click at [557, 324] on select "Confort maison: meubles, textile, peinture, électroménager, outillage non-profe…" at bounding box center [722, 326] width 447 height 23
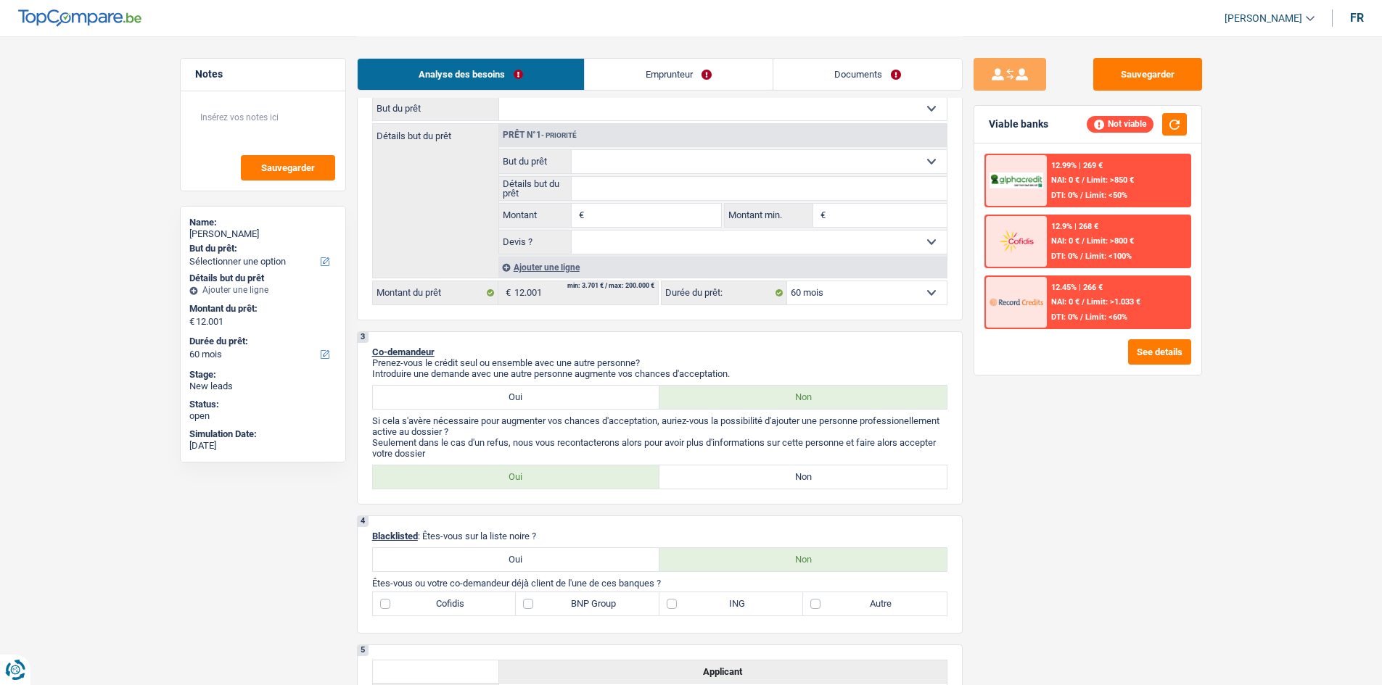
scroll to position [73, 0]
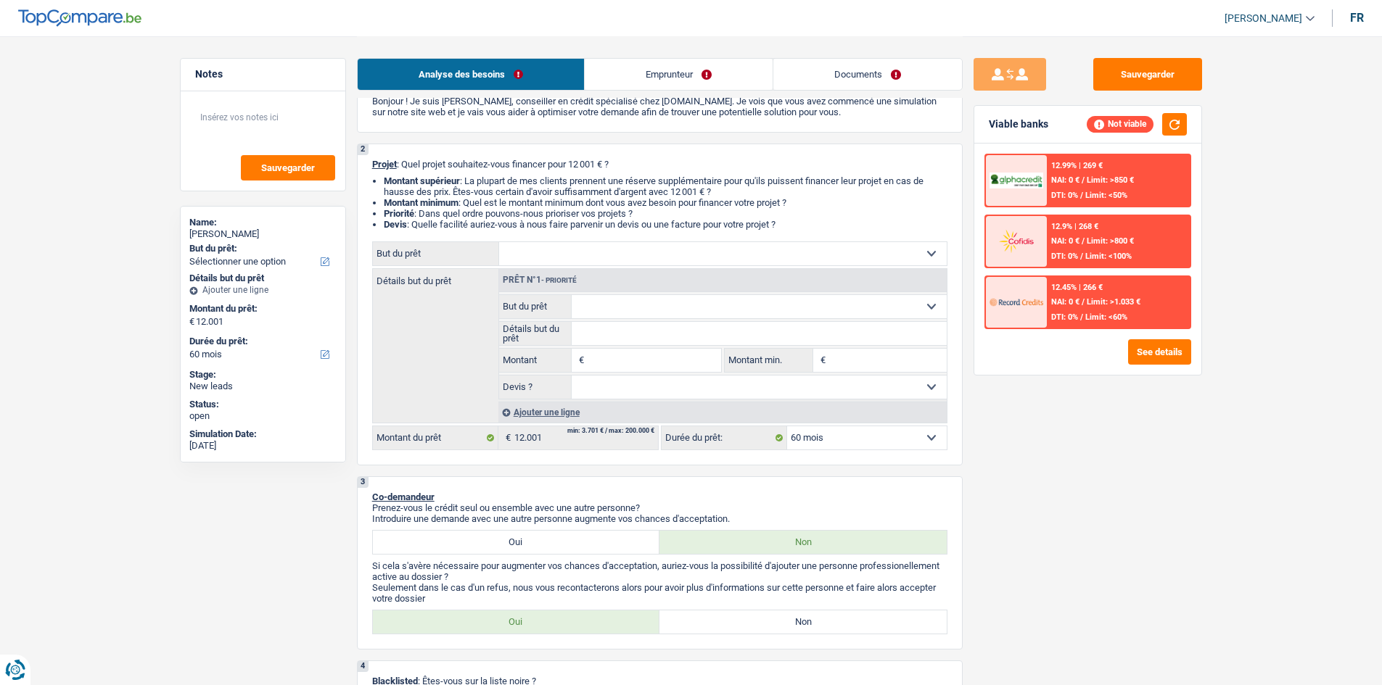
click at [568, 257] on select "Confort maison: meubles, textile, peinture, électroménager, outillage non-profe…" at bounding box center [722, 253] width 447 height 23
click at [450, 243] on label "But du prêt" at bounding box center [436, 253] width 126 height 23
click at [337, 255] on select "Confort maison: meubles, textile, peinture, électroménager, outillage non-profe…" at bounding box center [262, 262] width 147 height 15
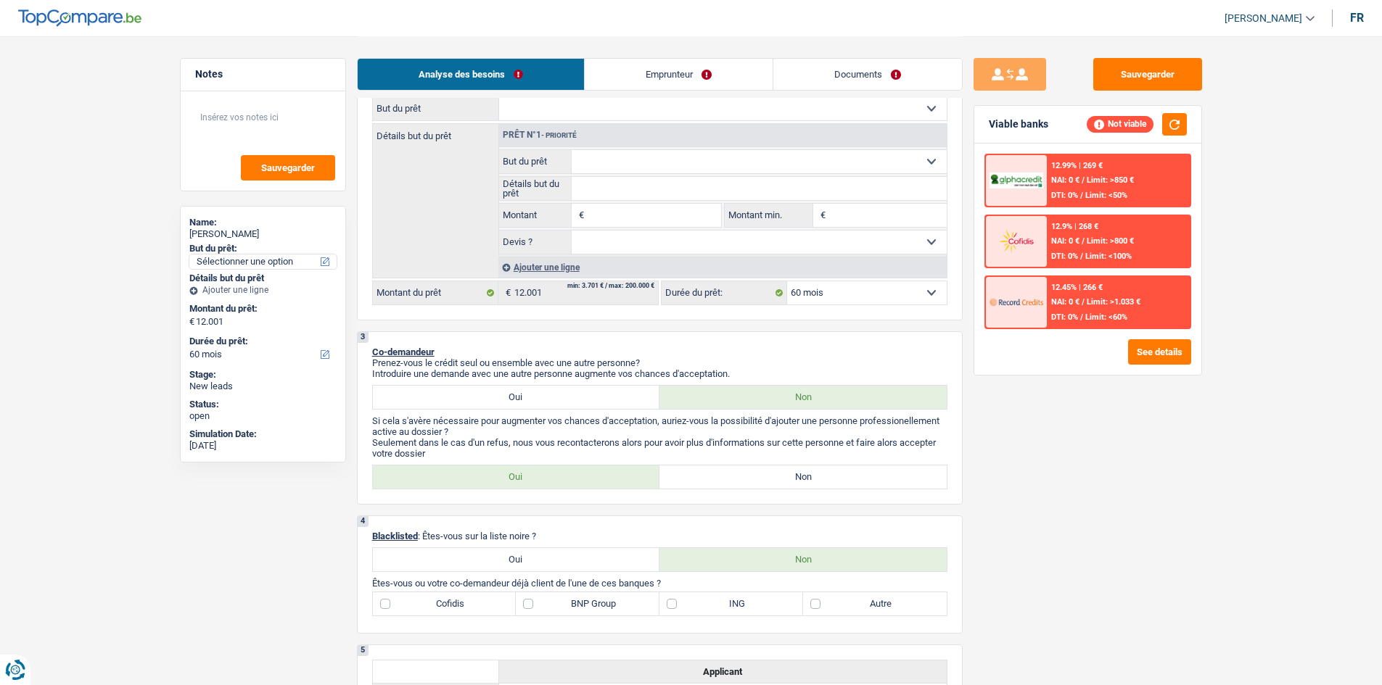
scroll to position [0, 0]
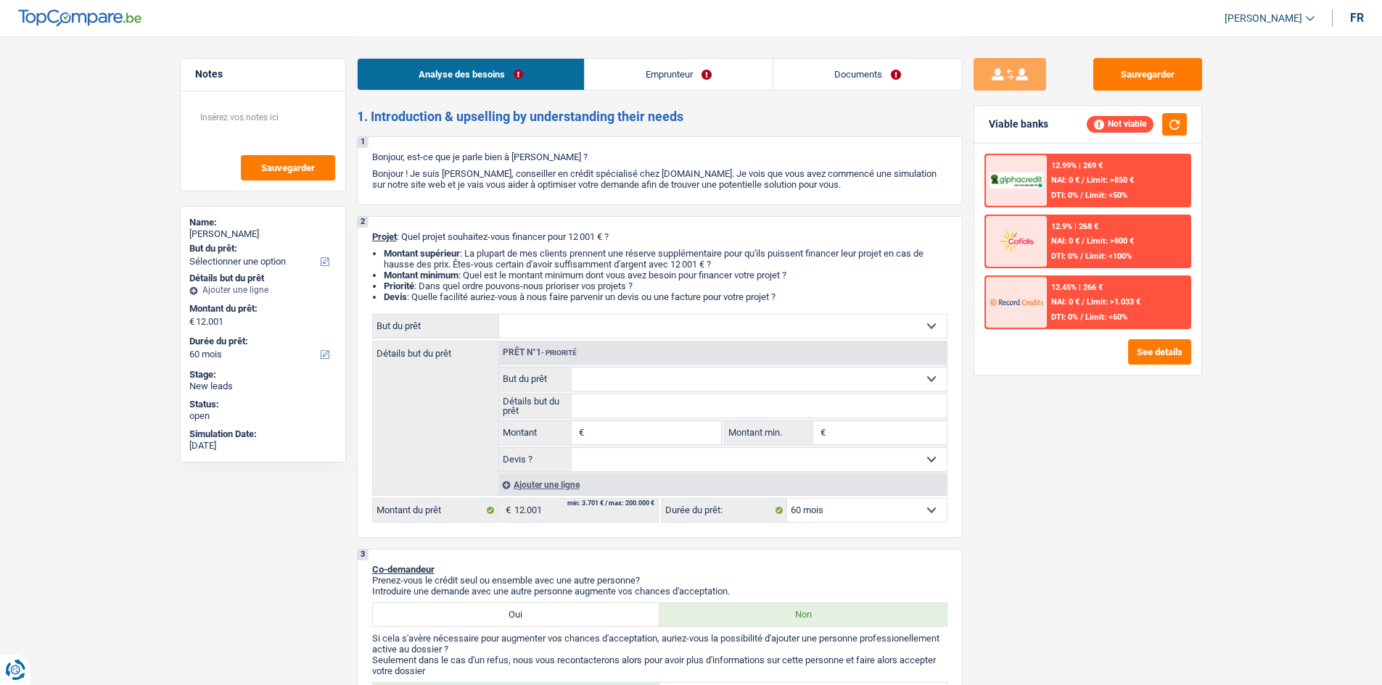
click at [651, 325] on select "Confort maison: meubles, textile, peinture, électroménager, outillage non-profe…" at bounding box center [722, 326] width 447 height 23
select select "household"
click at [499, 315] on select "Confort maison: meubles, textile, peinture, électroménager, outillage non-profe…" at bounding box center [722, 326] width 447 height 23
select select "household"
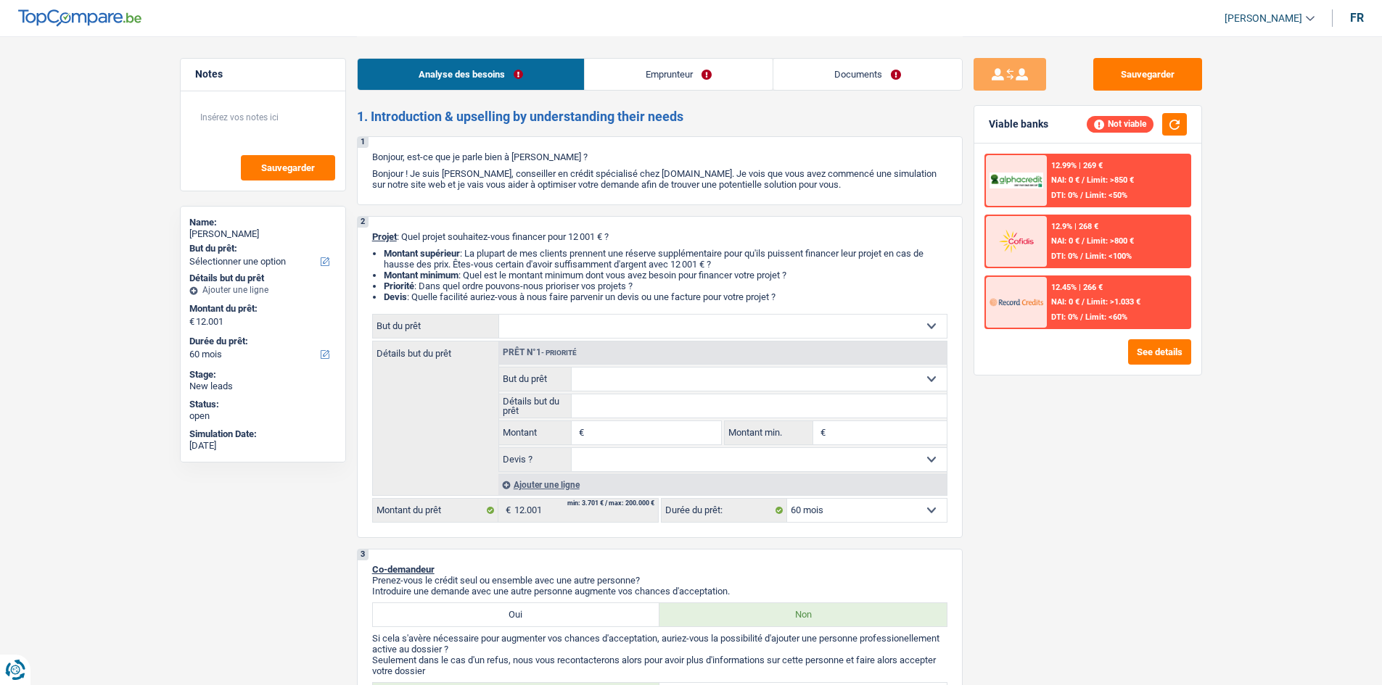
type input "12.001"
select select "household"
type input "12.001"
select select "household"
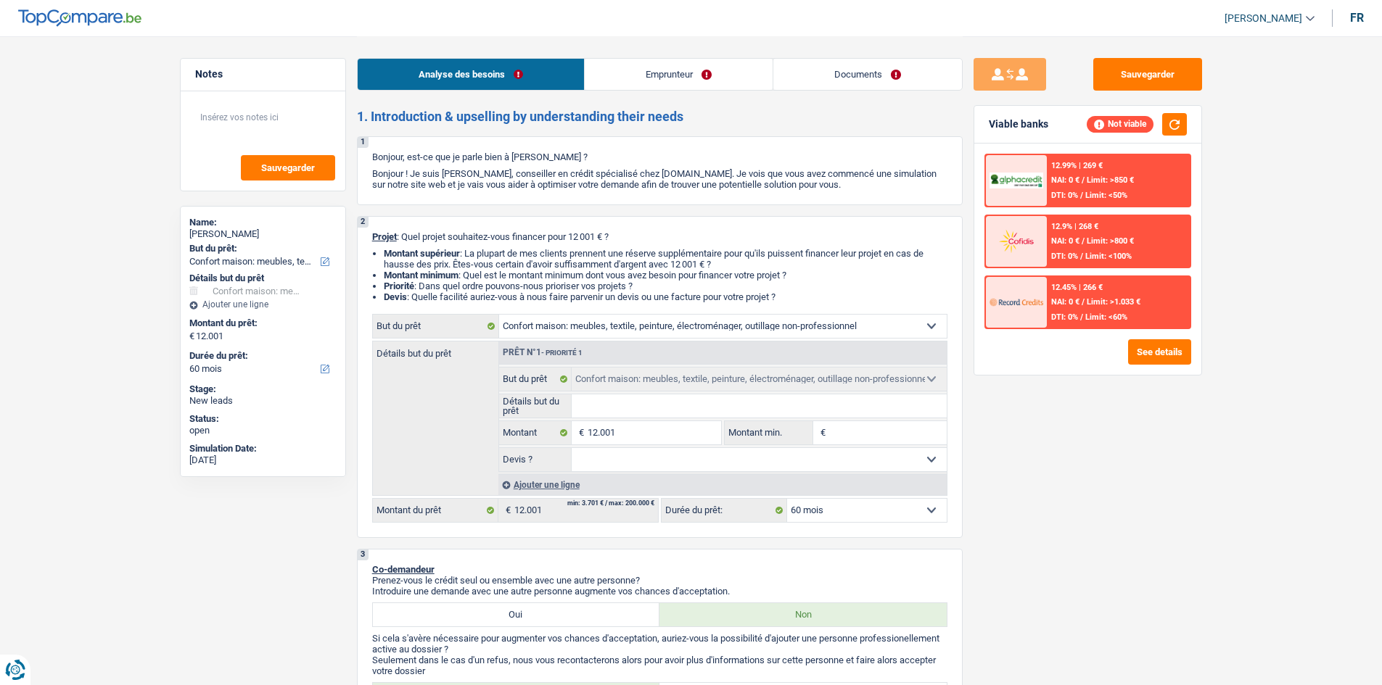
click at [597, 410] on input "Détails but du prêt" at bounding box center [758, 406] width 375 height 23
type input "R"
type input "Ra"
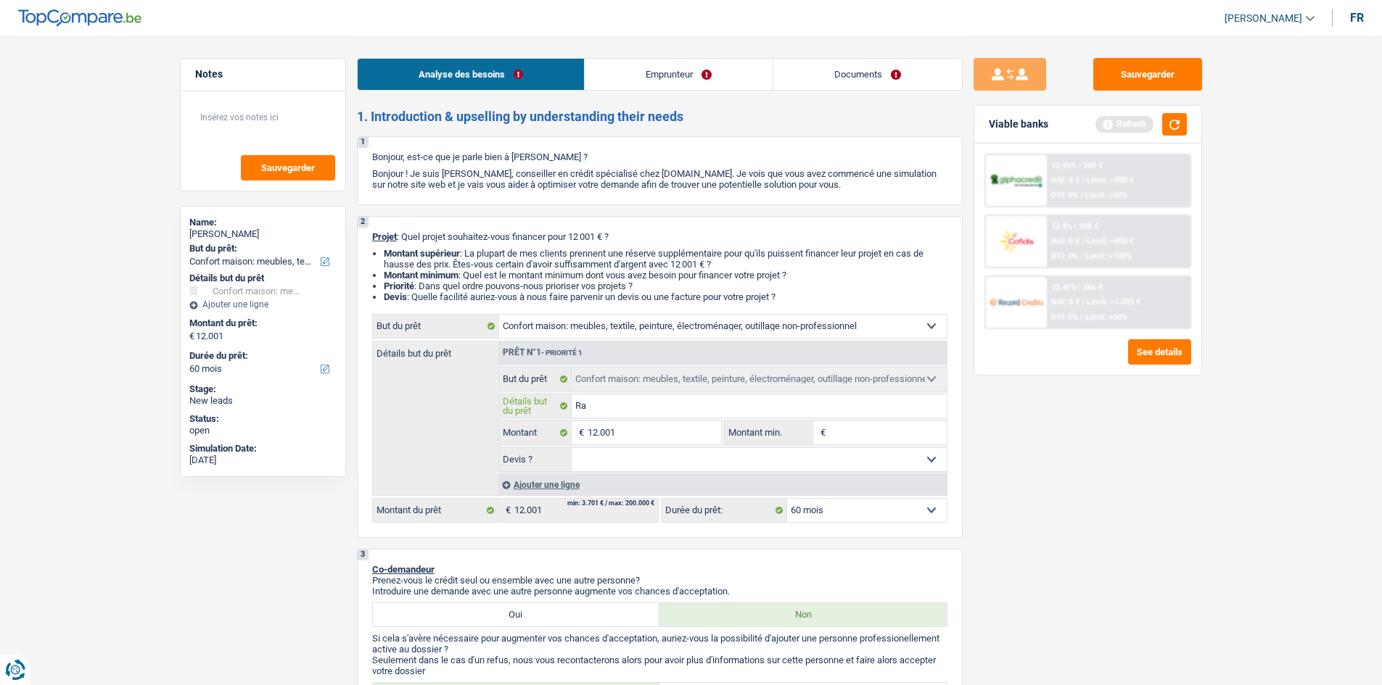
type input "Rac"
type input "Racj"
type input "Rac"
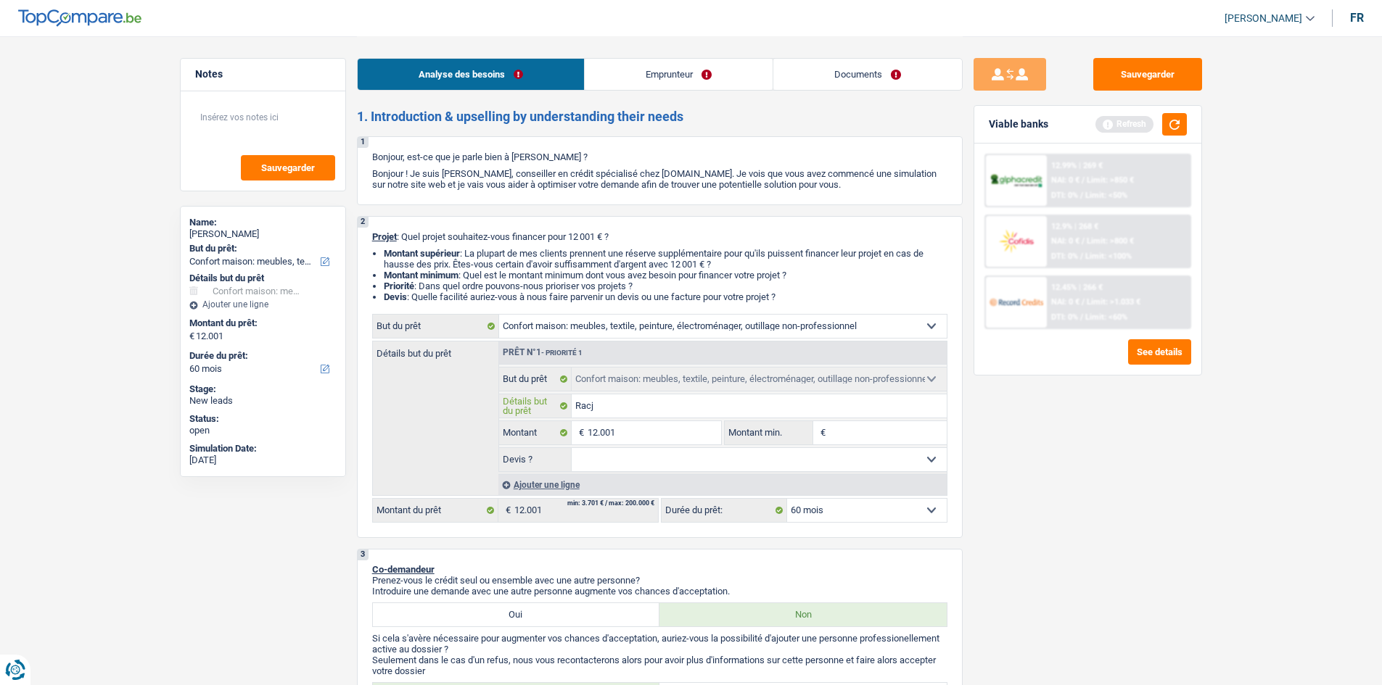
type input "Rac"
type input "Rach"
type input "Rache"
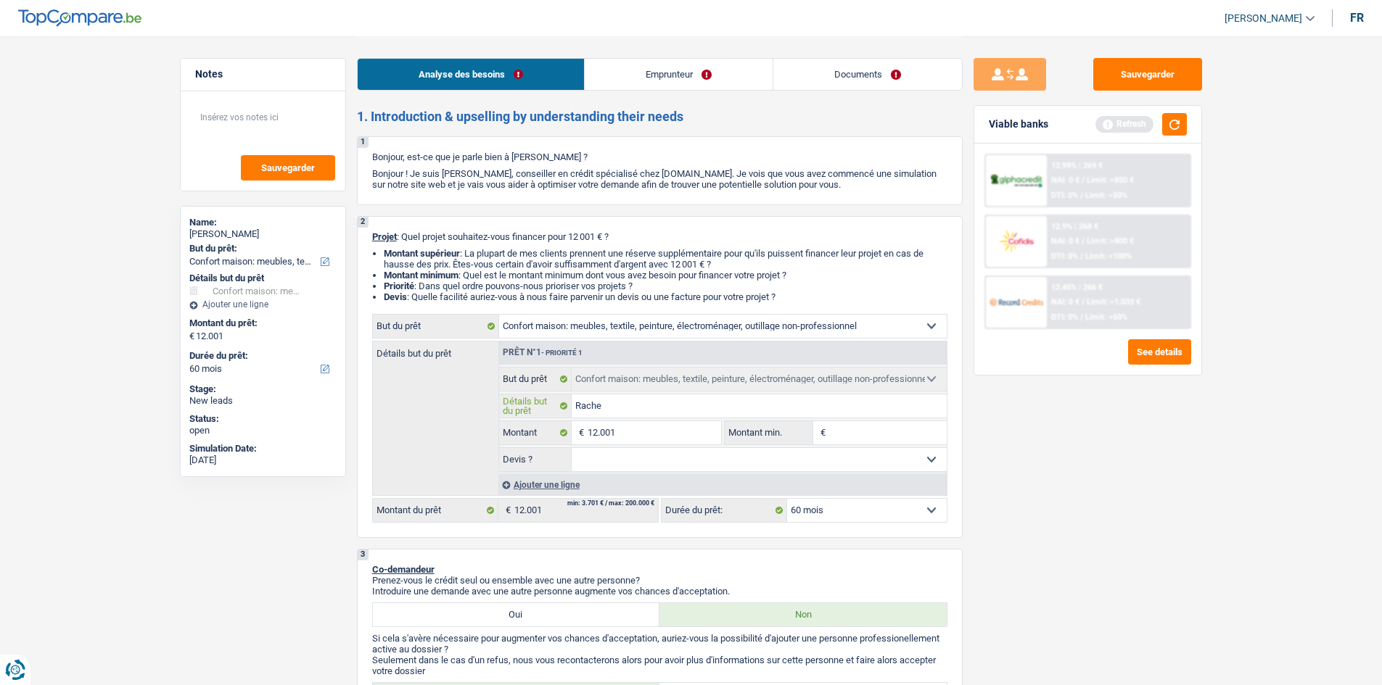
type input "Rachet"
type input "Rachete"
type input "Racheter"
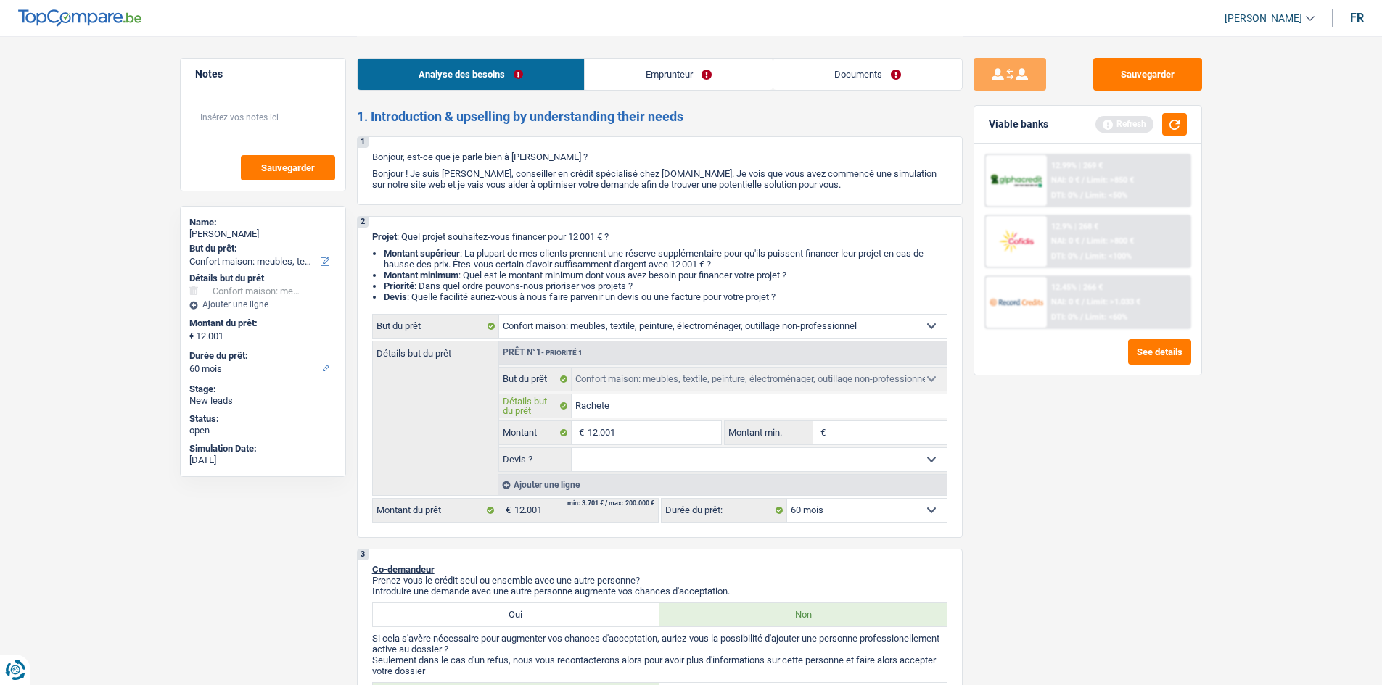
type input "Racheter"
type input "Racheter m"
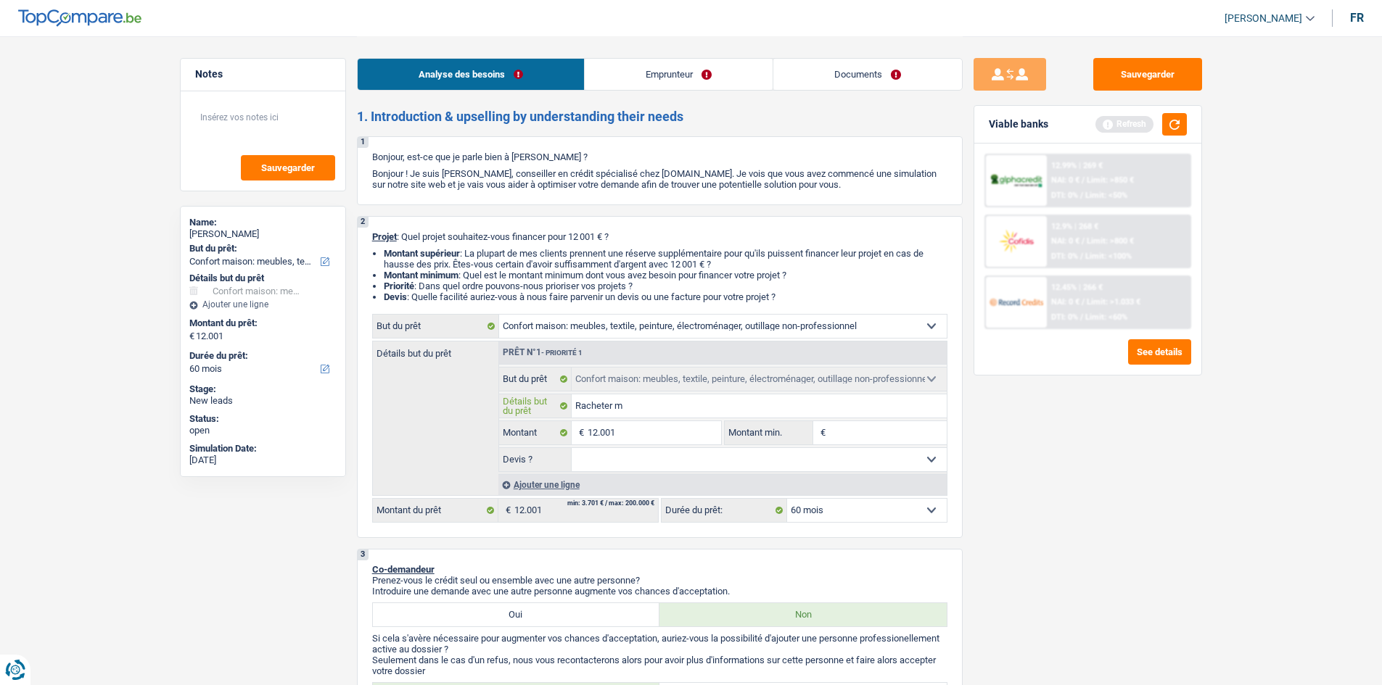
type input "Racheter ma"
type input "Racheter mac"
type input "Racheter mach"
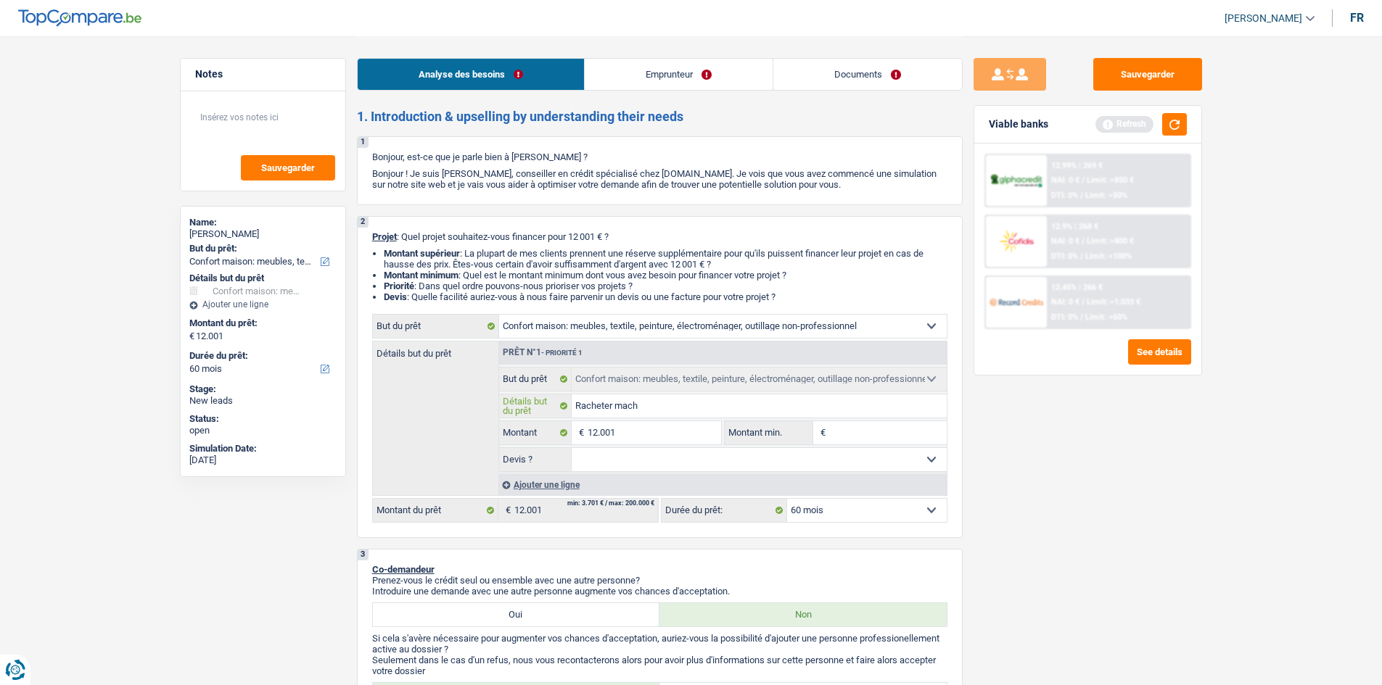
type input "Racheter mach"
type input "Racheter machi"
type input "Racheter machin"
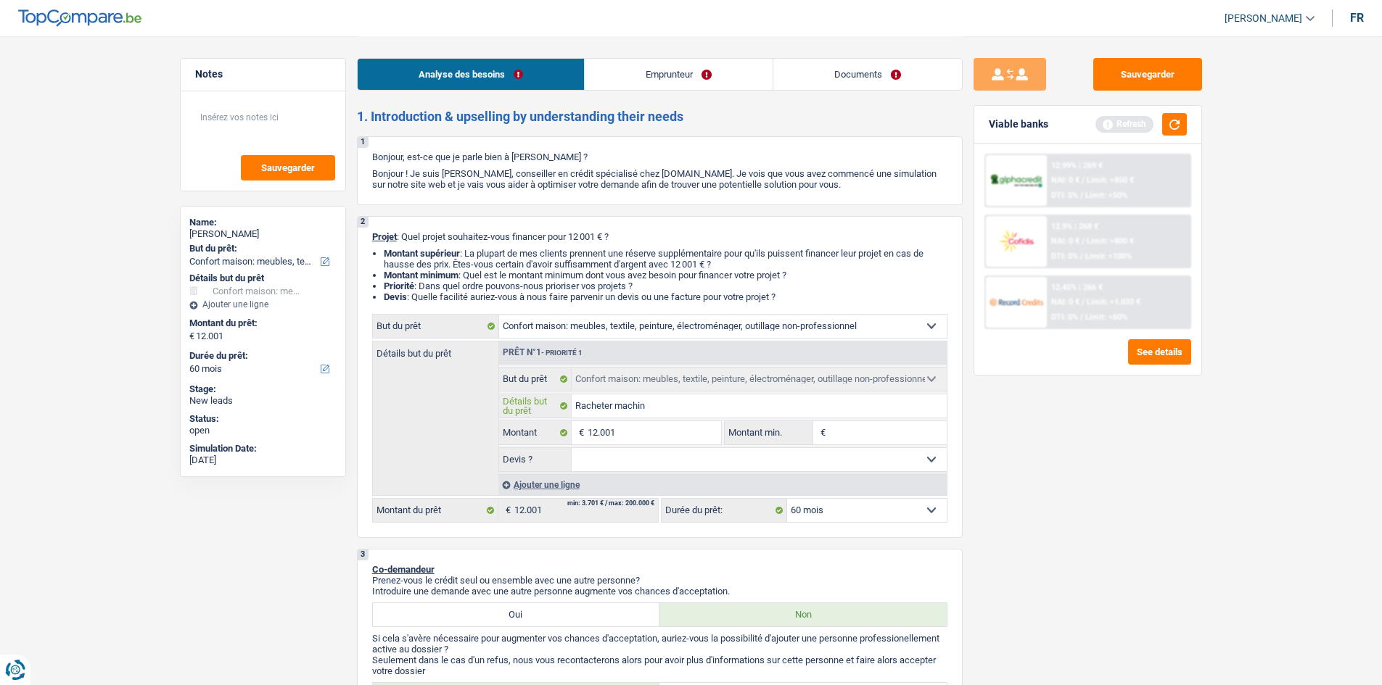
type input "Racheter machine"
type input "Racheter machine à"
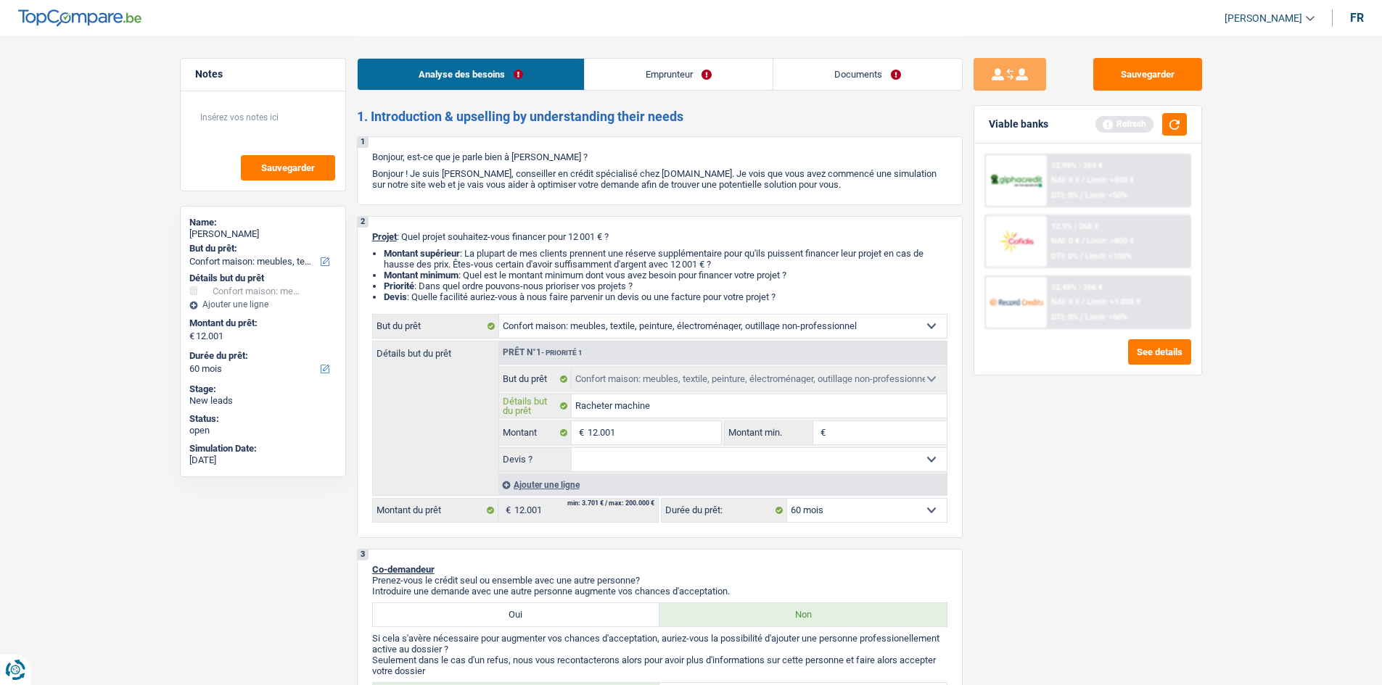
type input "Racheter machine à"
type input "Racheter machine à l"
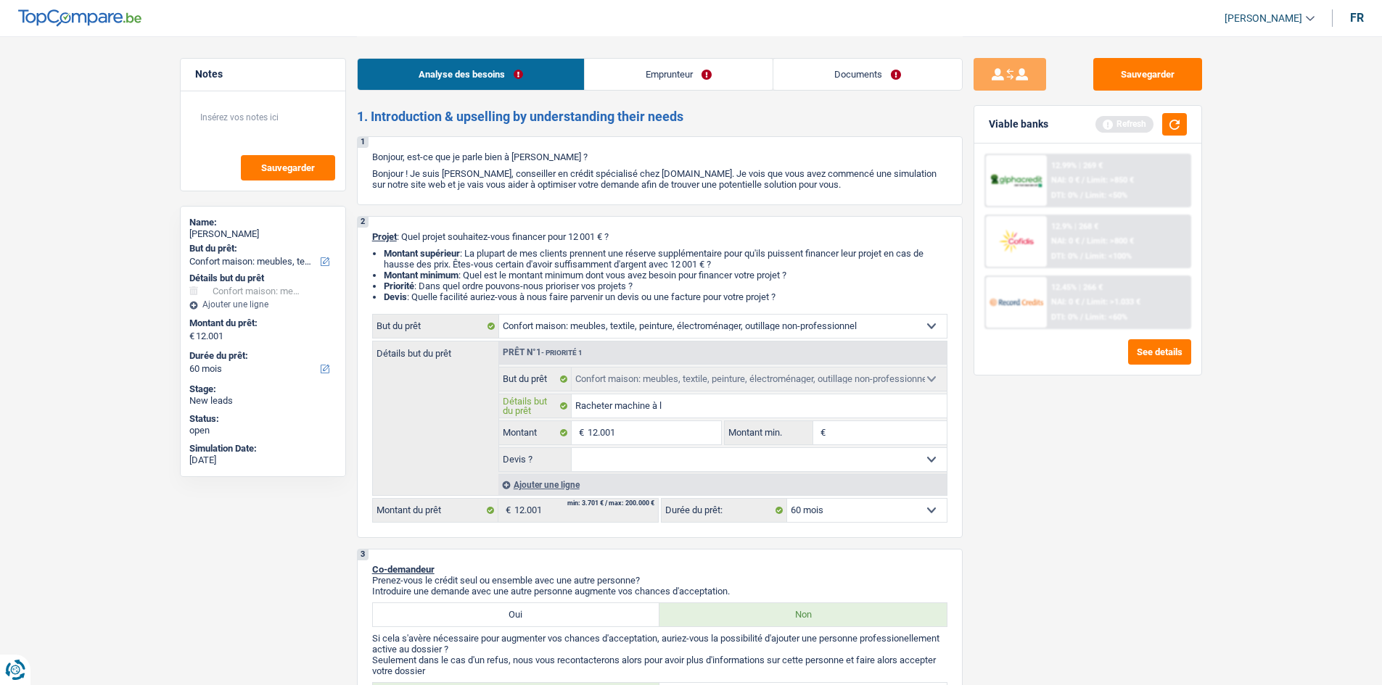
type input "Racheter machine à la"
type input "Racheter machine à lav"
type input "Racheter machine à lave"
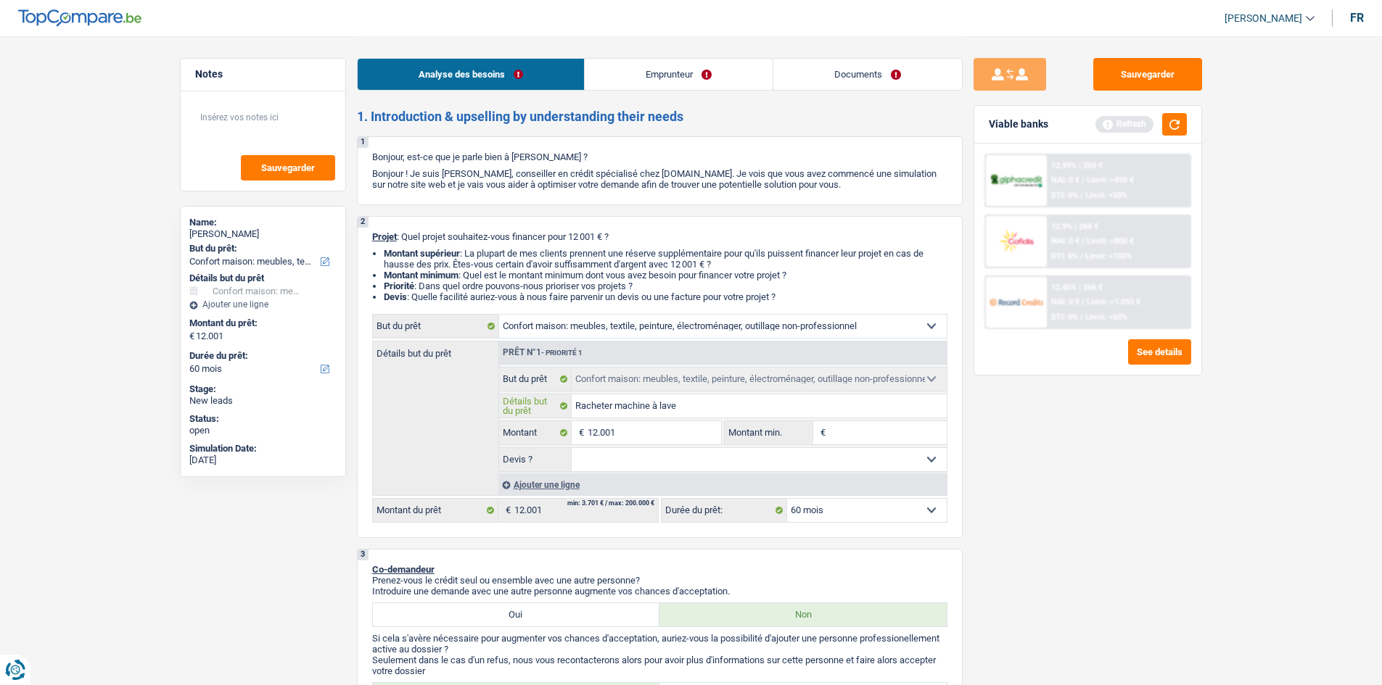
type input "Racheter machine à lave"
type input "Racheter machine à laver"
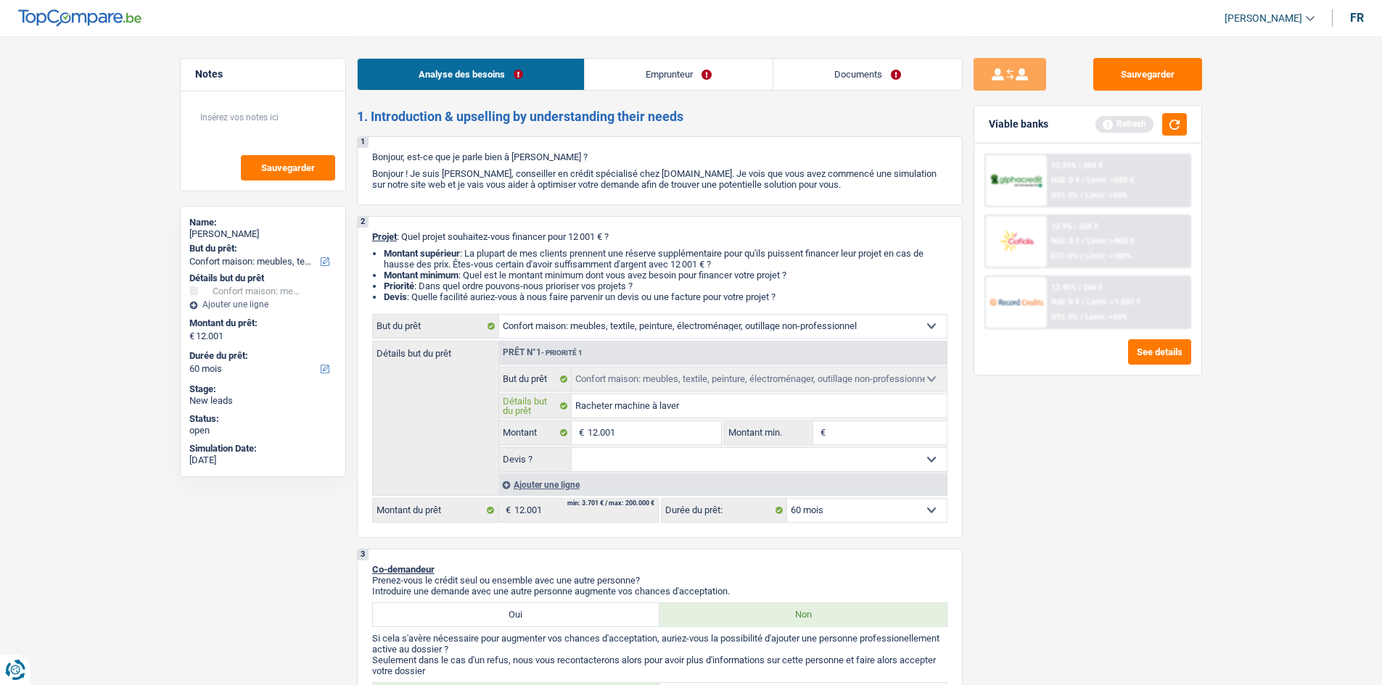
type input "Racheter machine à laver +"
type input "Racheter machine à laver + p"
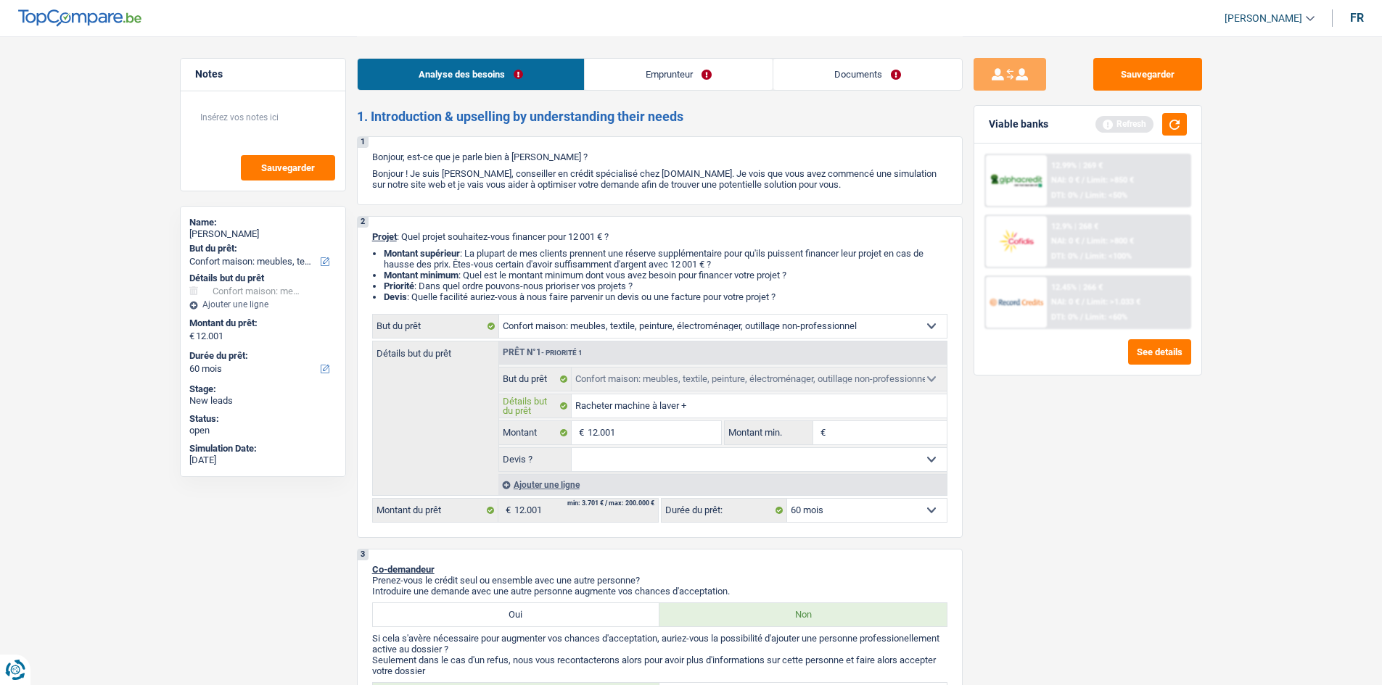
type input "Racheter machine à laver + p"
type input "Racheter machine à laver + pe"
type input "Racheter machine à laver + pet"
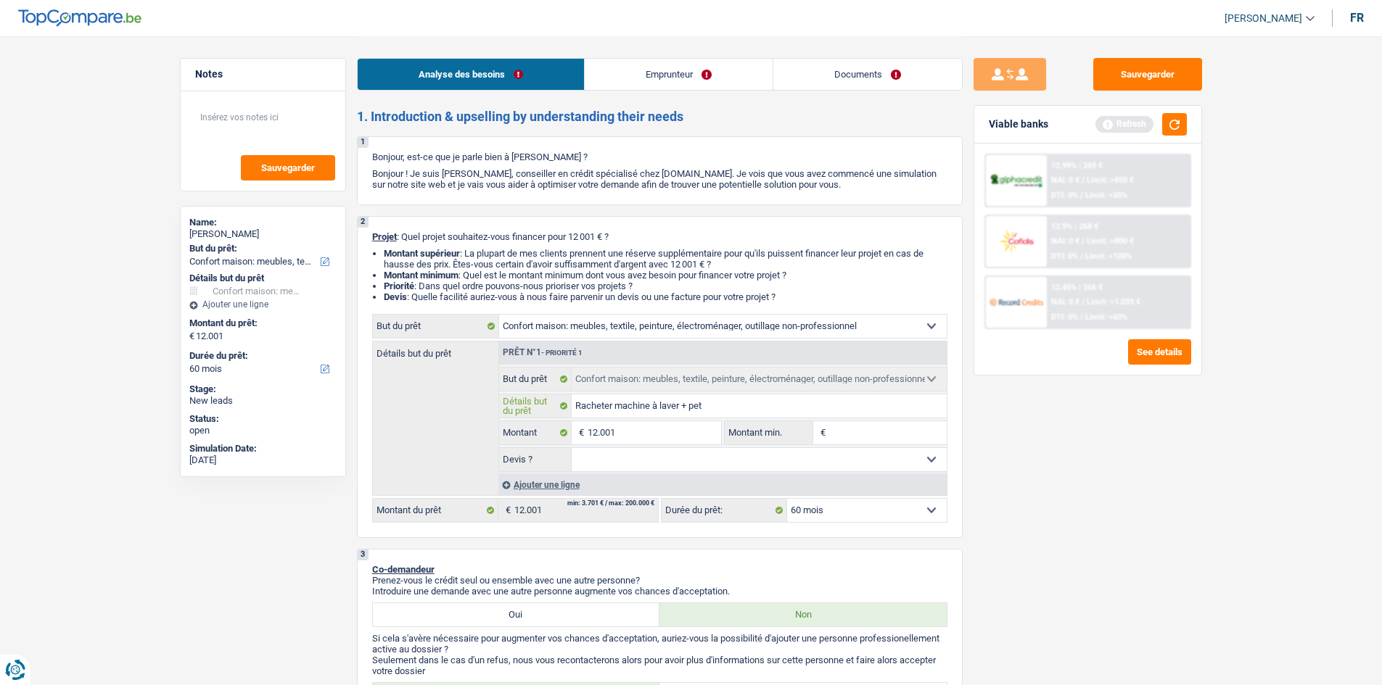
type input "Racheter machine à laver + peti"
type input "Racheter machine à laver + petit"
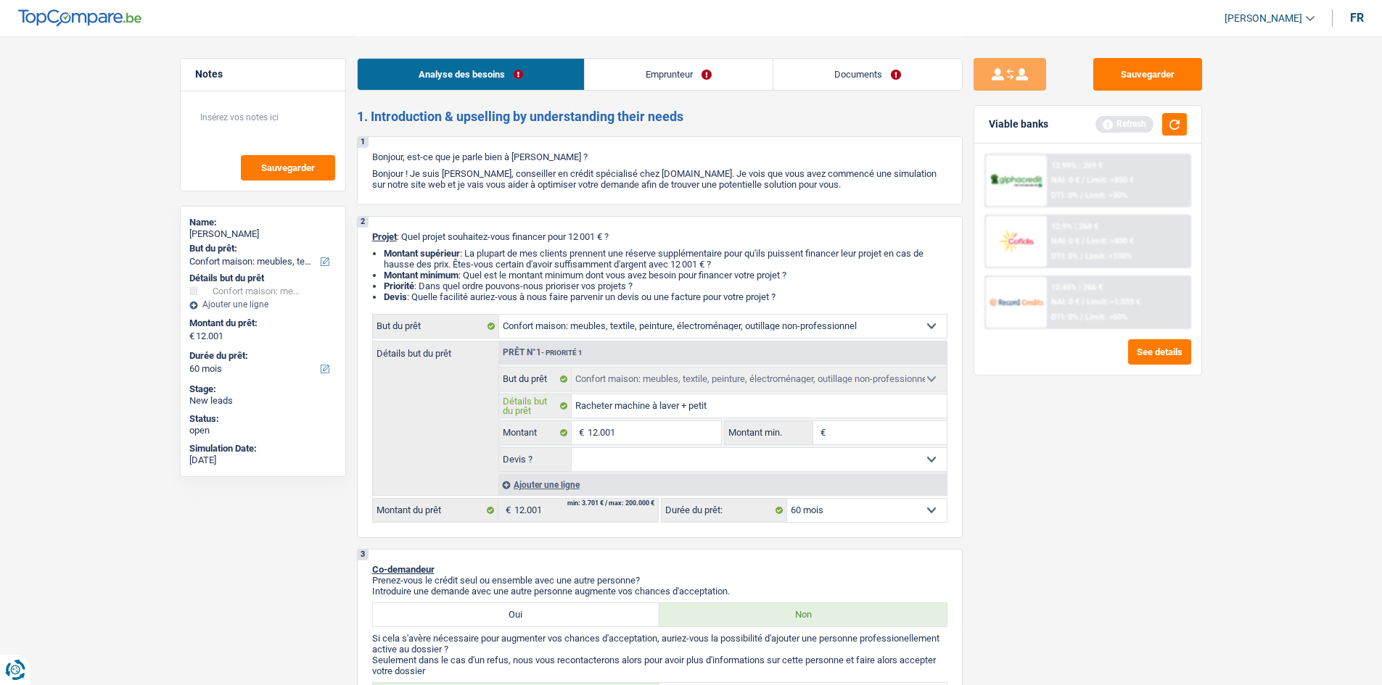
type input "Racheter machine à laver + petit"
type input "Racheter machine à laver + petit t"
type input "Racheter machine à laver + petit tr"
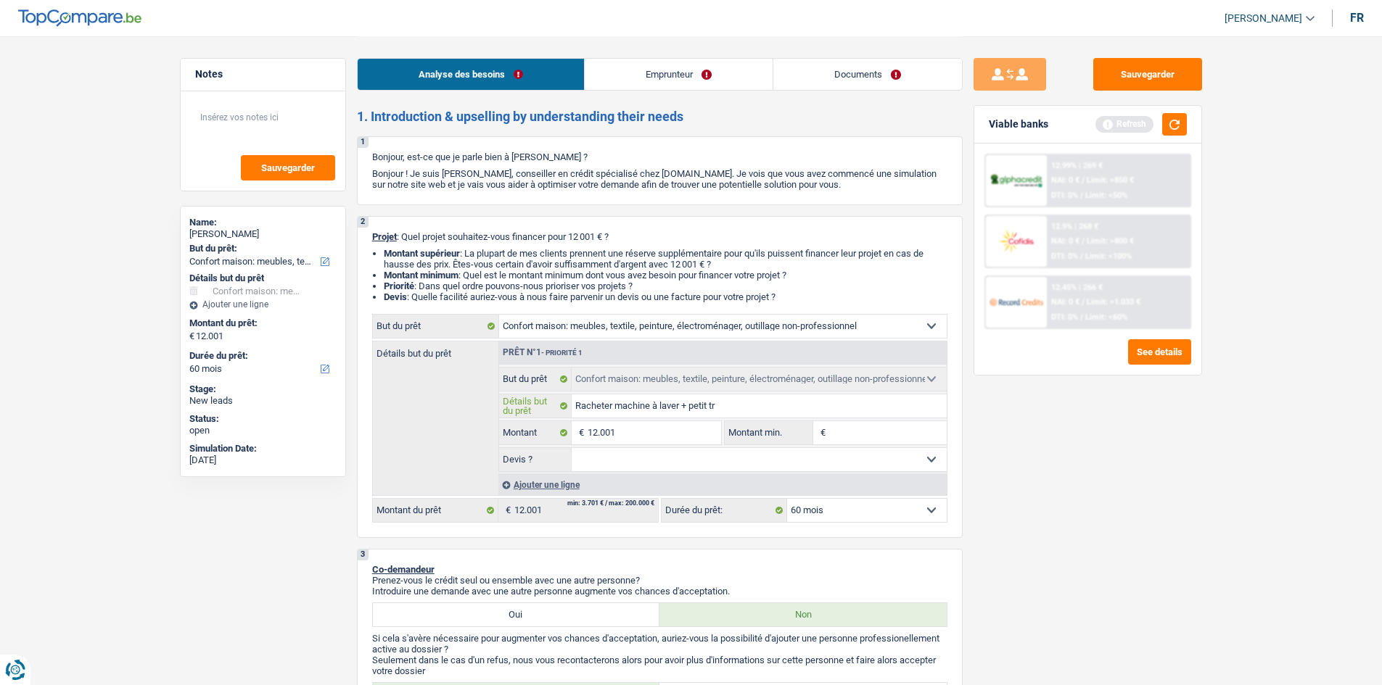
type input "Racheter machine à laver + petit tra"
type input "Racheter machine à laver + petit trav"
type input "Racheter machine à laver + petit trava"
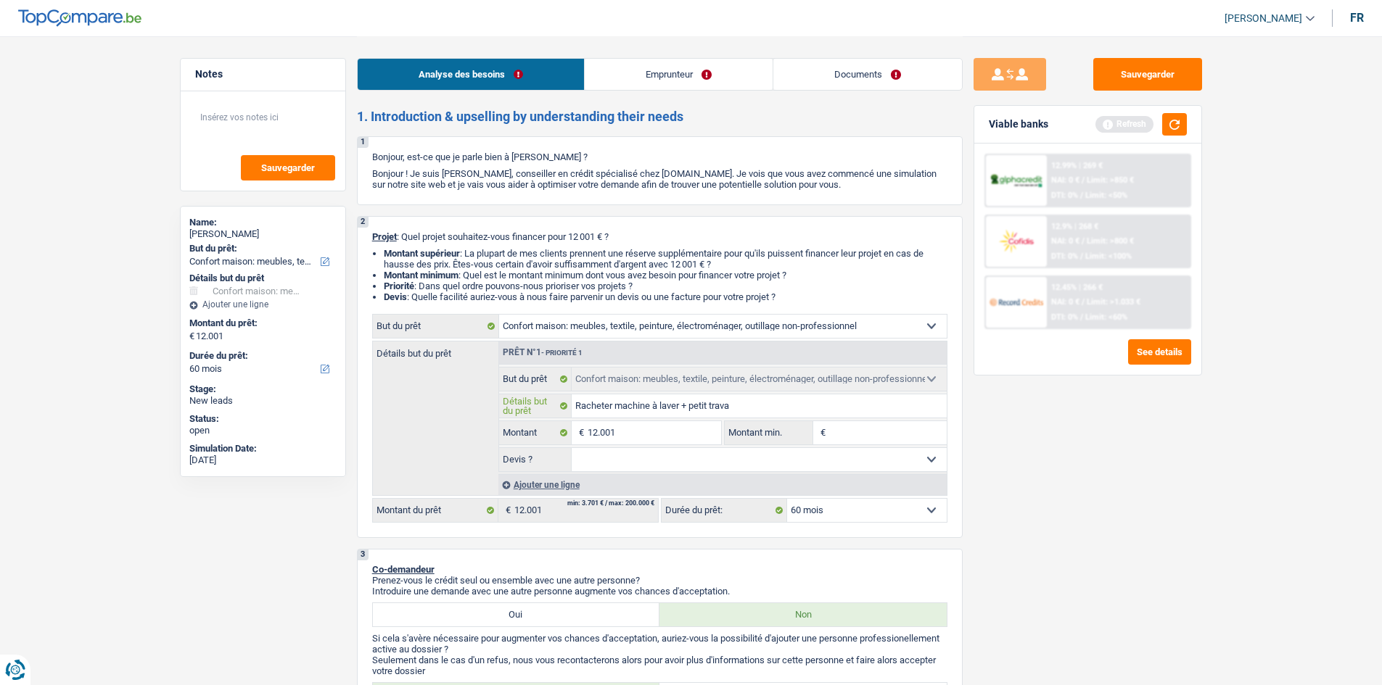
type input "Racheter machine à laver + petit trava"
type input "Racheter machine à laver + petit travaux"
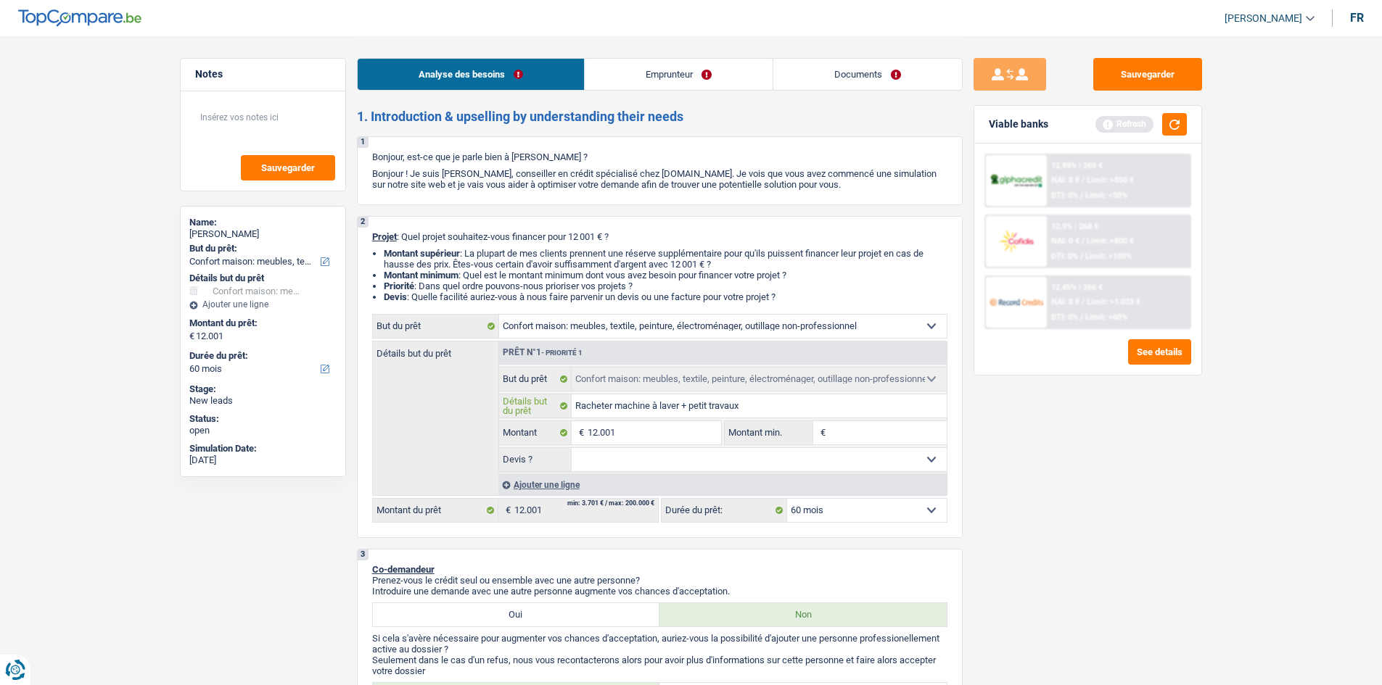
type input "Racheter machine à laver + petit travaux m"
type input "Racheter machine à laver + petit travaux ma"
type input "Racheter machine à laver + petit travaux mai"
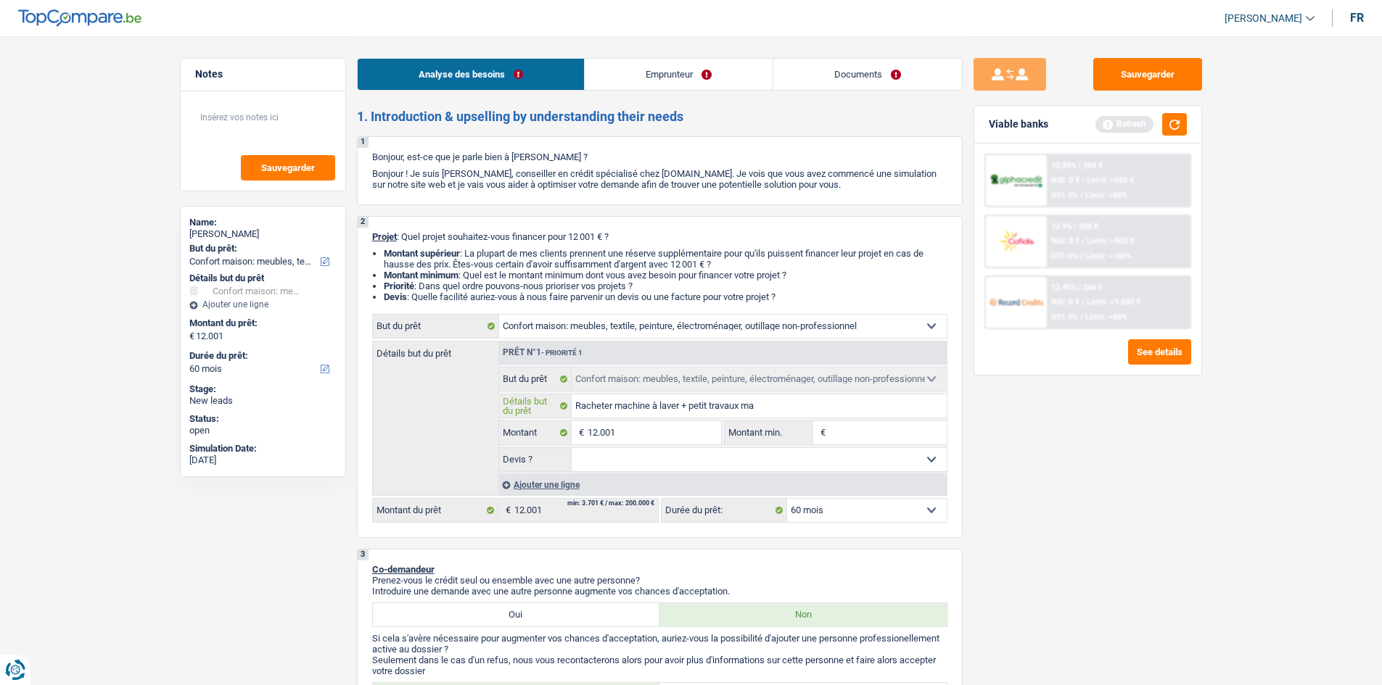
type input "Racheter machine à laver + petit travaux mai"
type input "Racheter machine à laver + petit travaux mais"
type input "Racheter machine à laver + petit travaux maiso"
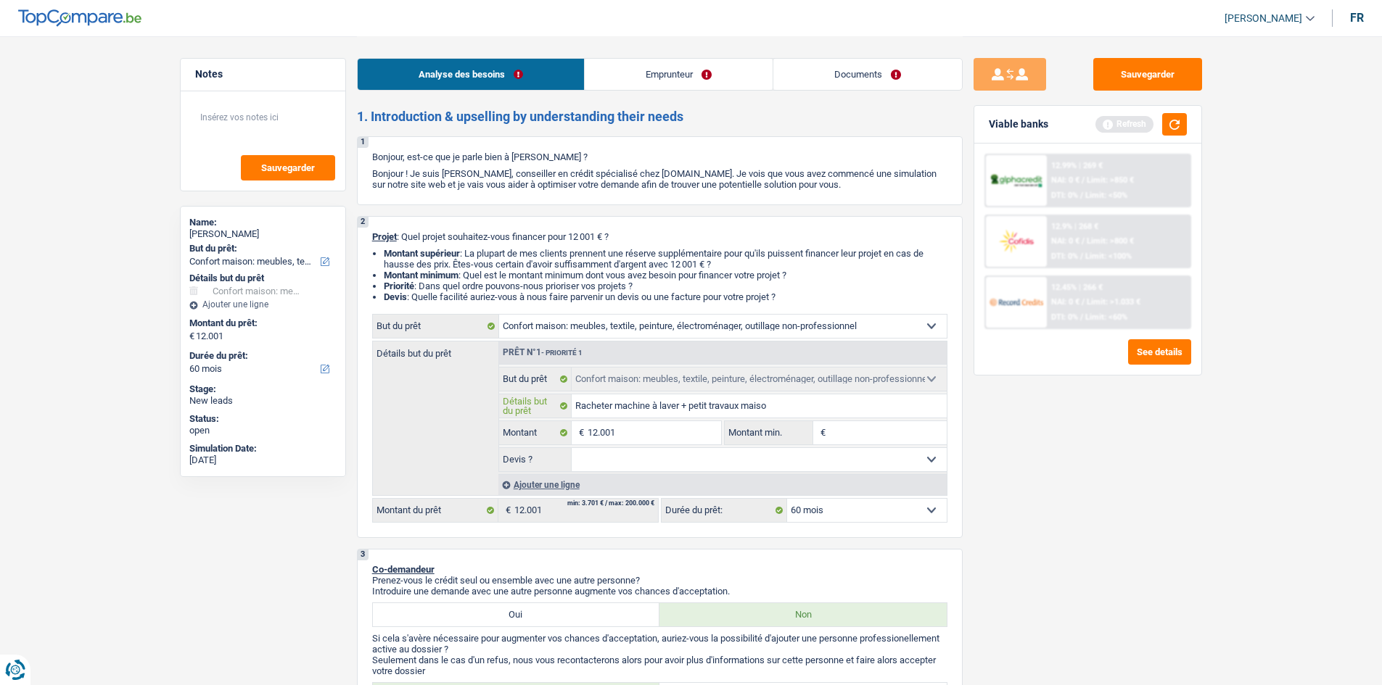
type input "Racheter machine à laver + petit travaux maison"
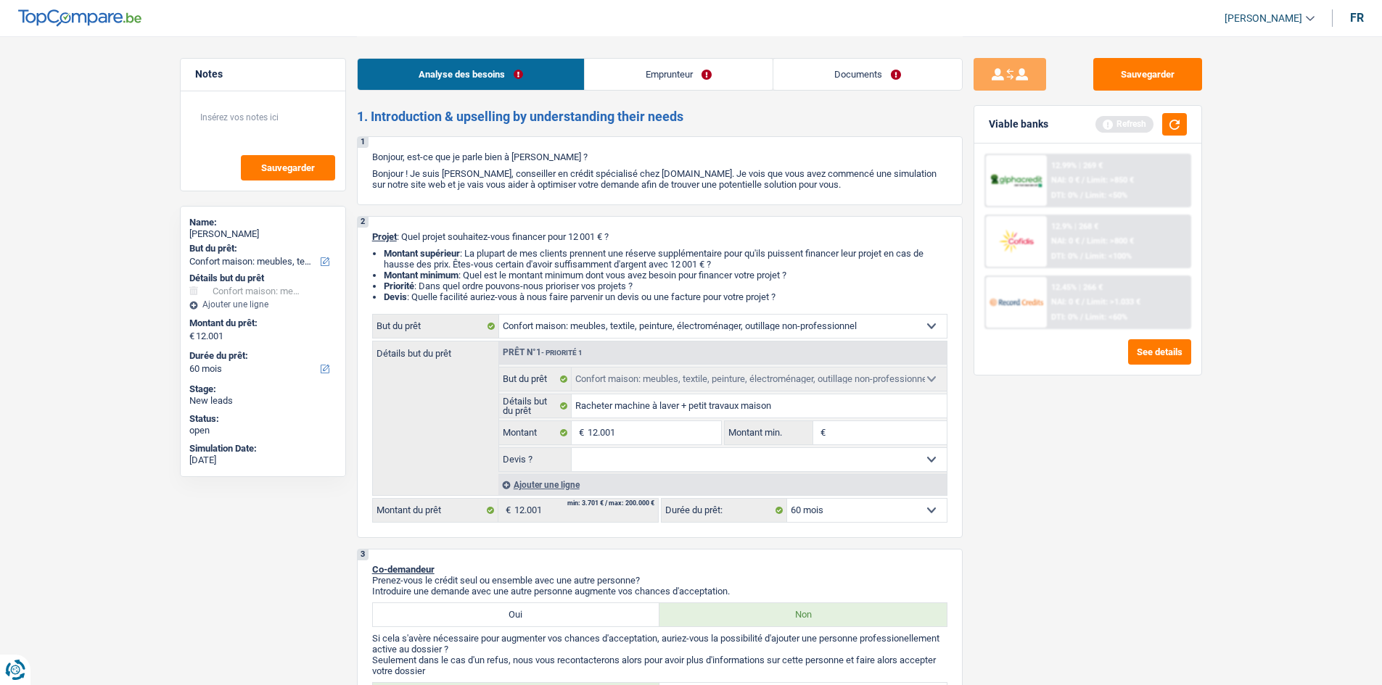
click at [886, 323] on select "Confort maison: meubles, textile, peinture, électroménager, outillage non-profe…" at bounding box center [722, 326] width 447 height 23
select select "houseOrGarden"
click at [499, 315] on select "Confort maison: meubles, textile, peinture, électroménager, outillage non-profe…" at bounding box center [722, 326] width 447 height 23
select select "houseOrGarden"
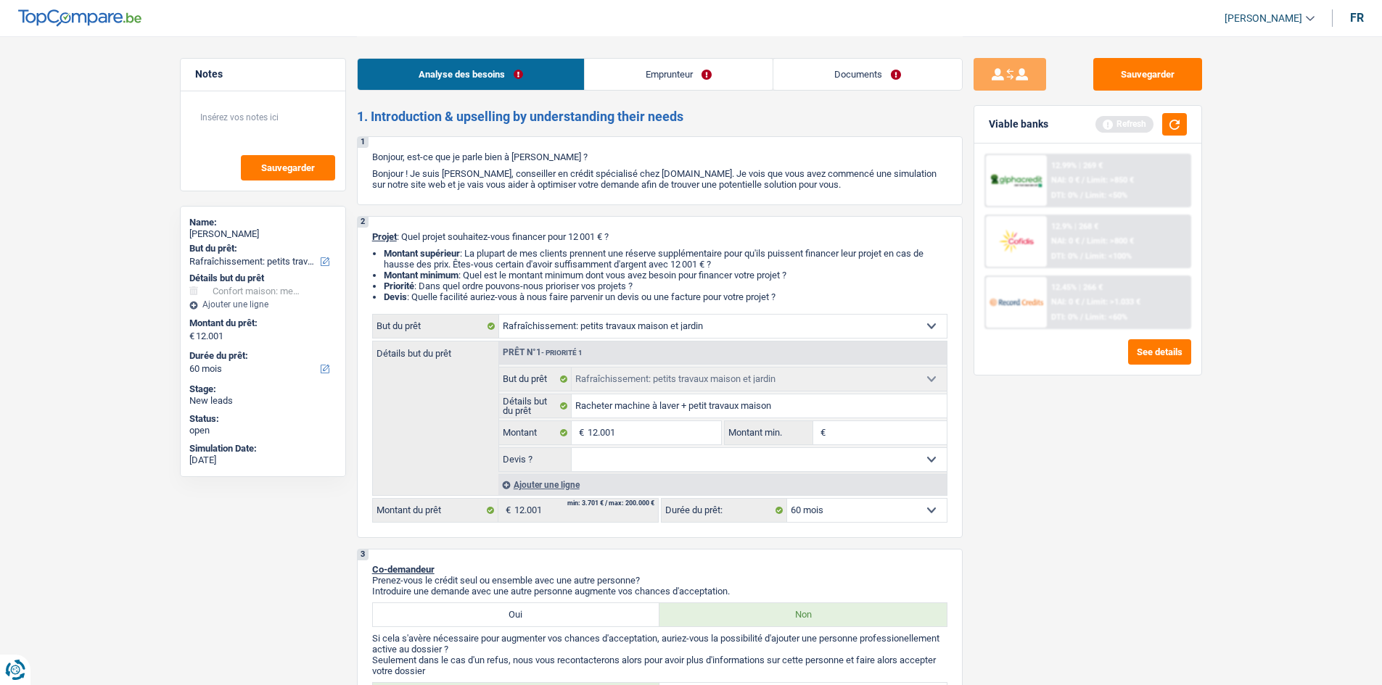
select select "houseOrGarden"
select select "household"
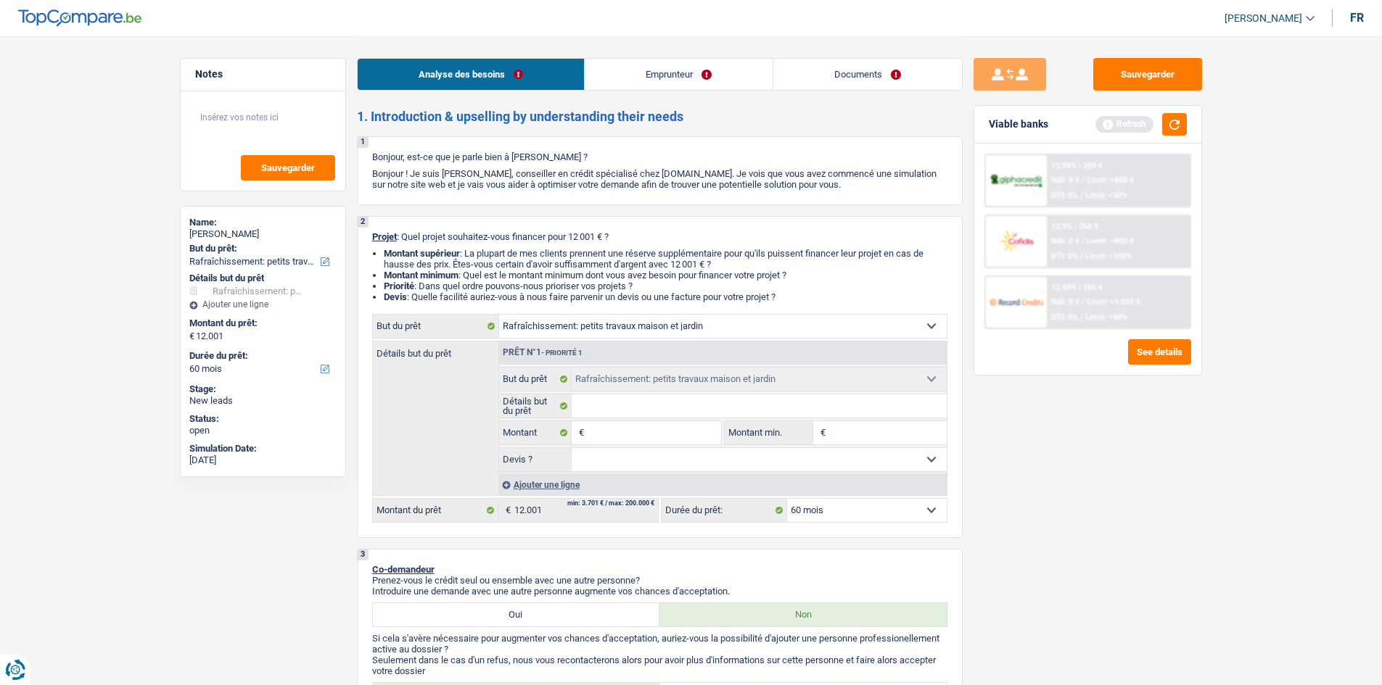
select select "household"
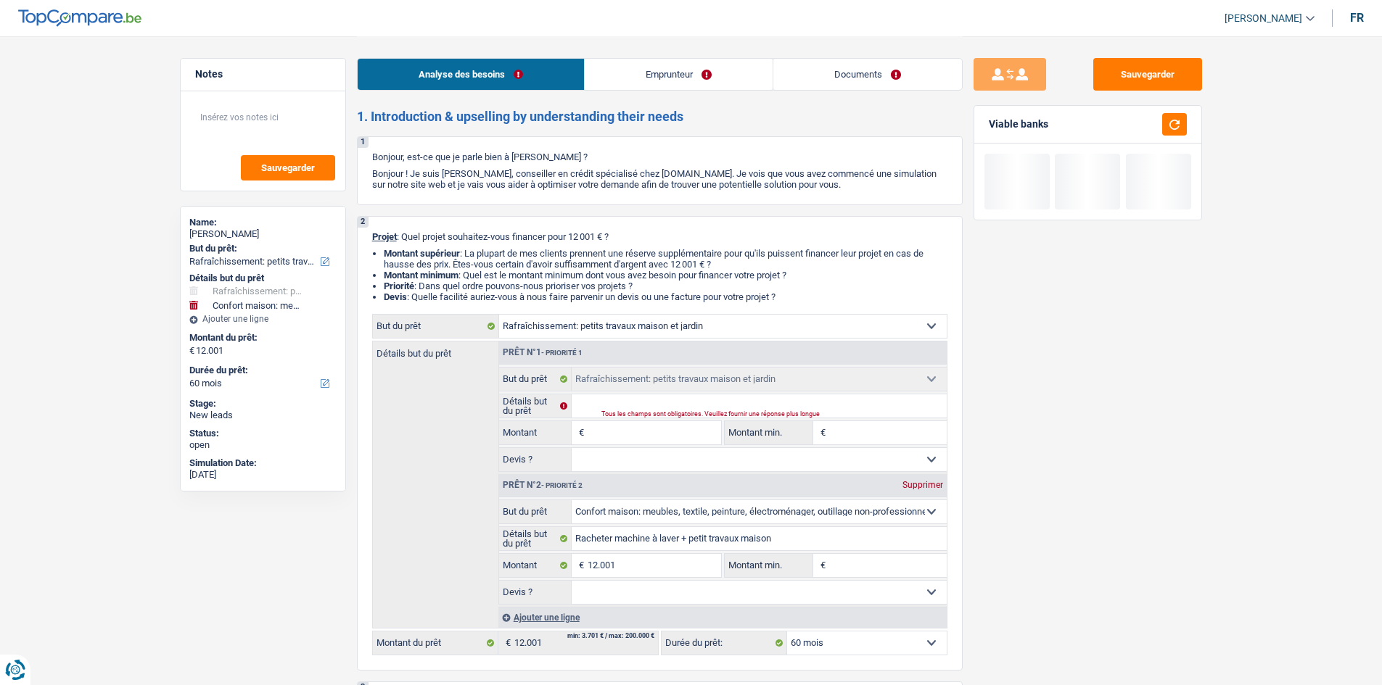
click at [936, 483] on div "Supprimer" at bounding box center [923, 485] width 48 height 9
type input "0"
select select
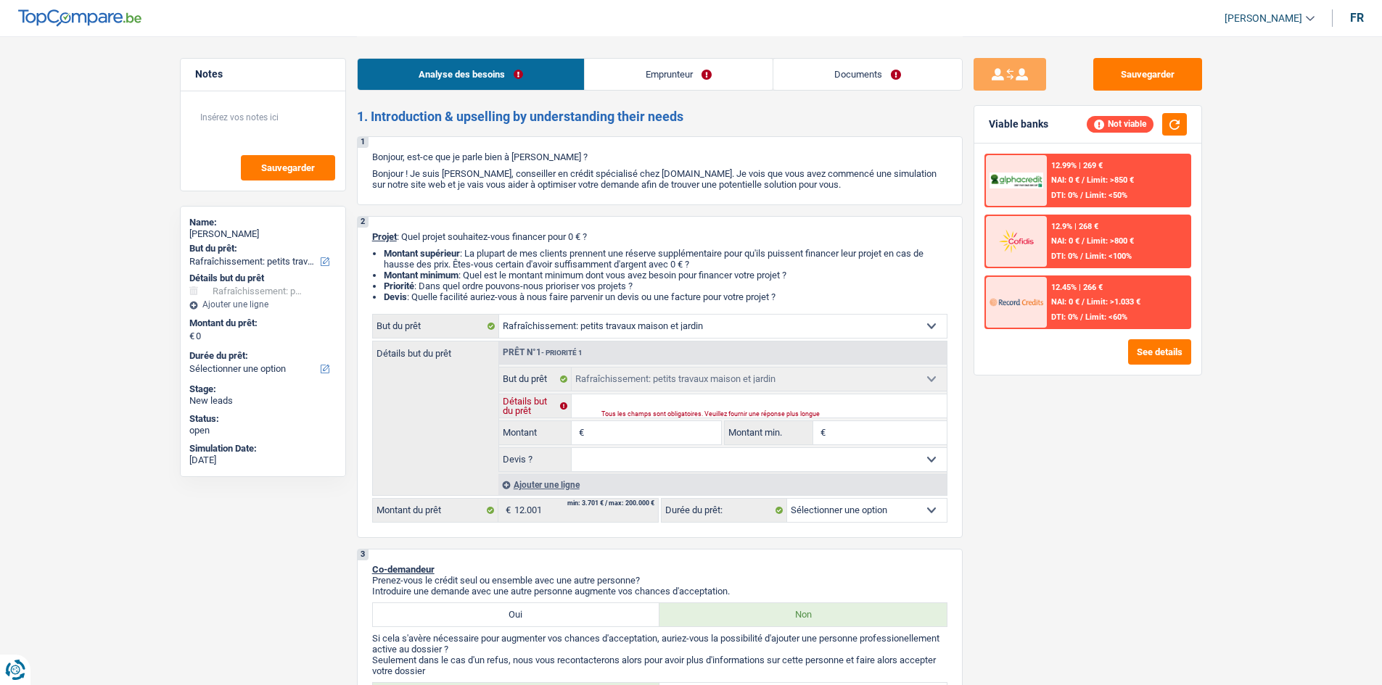
click at [635, 402] on input "Détails but du prêt" at bounding box center [758, 406] width 375 height 23
type input "R"
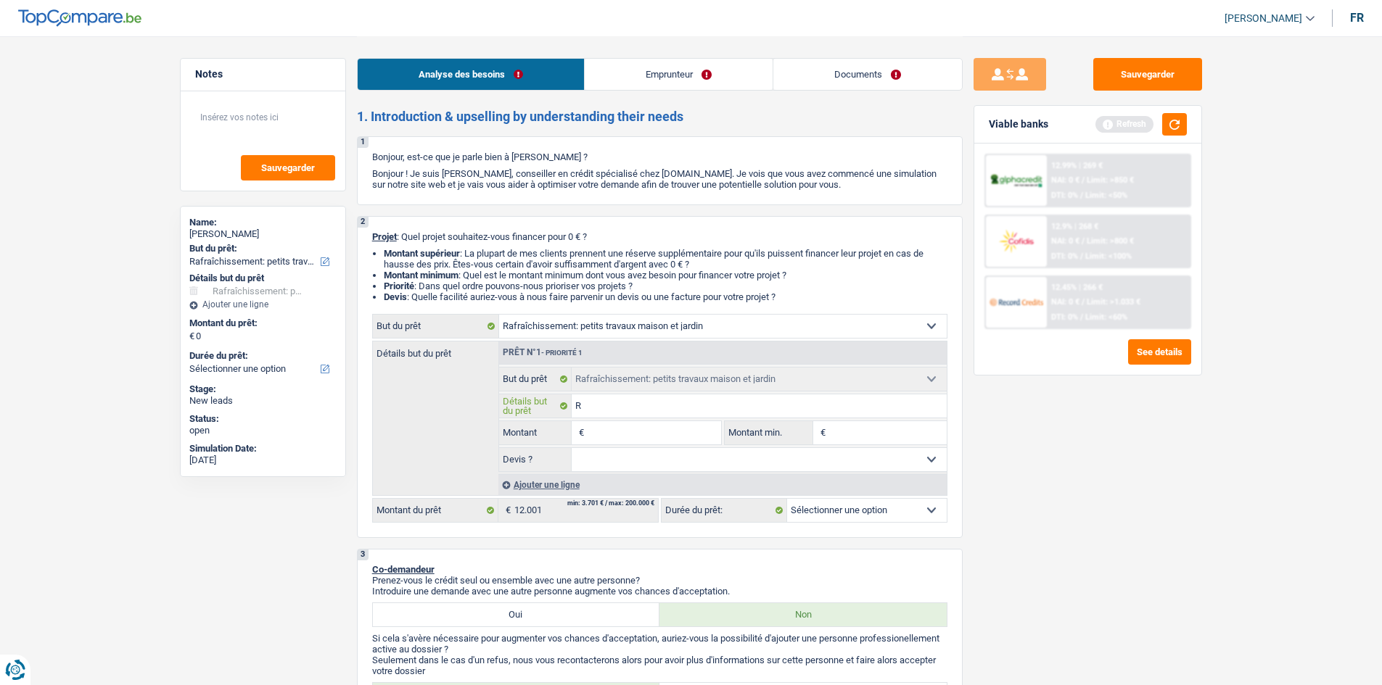
type input "Ra"
type input "Rac"
type input "Rach"
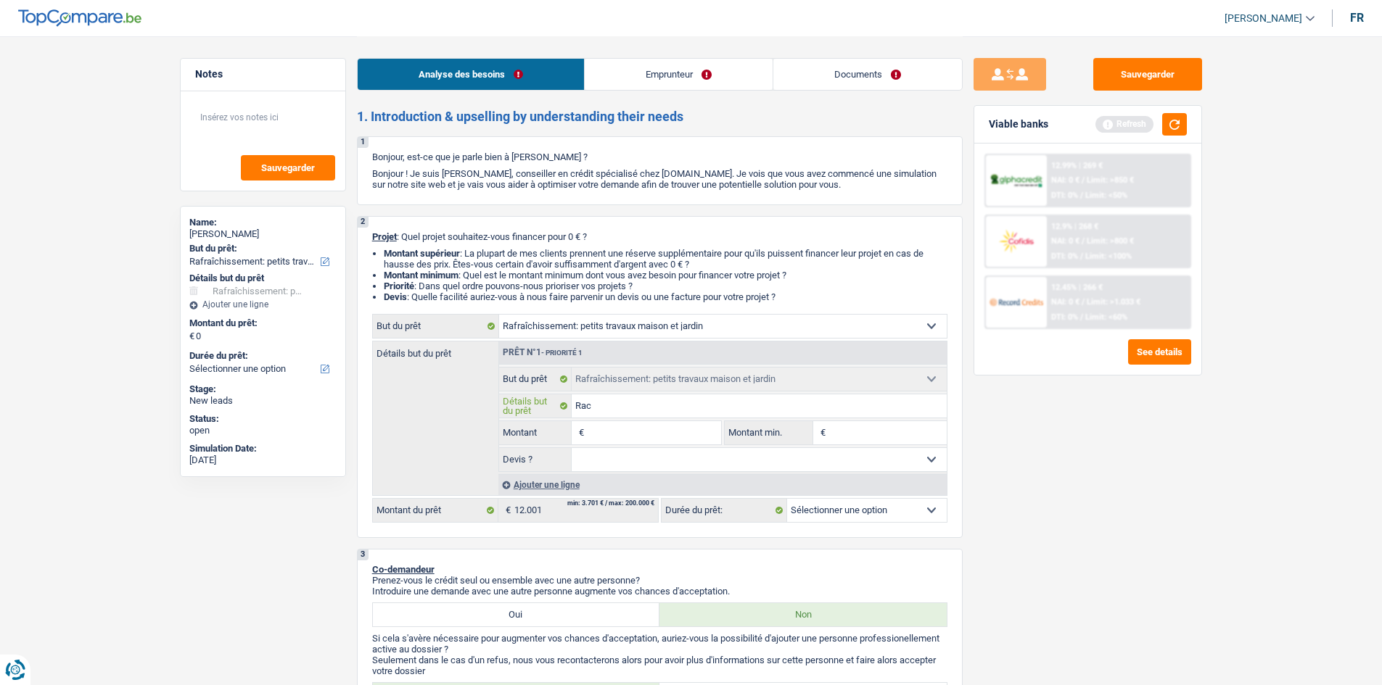
type input "Rach"
type input "Rache"
type input "Racheter m"
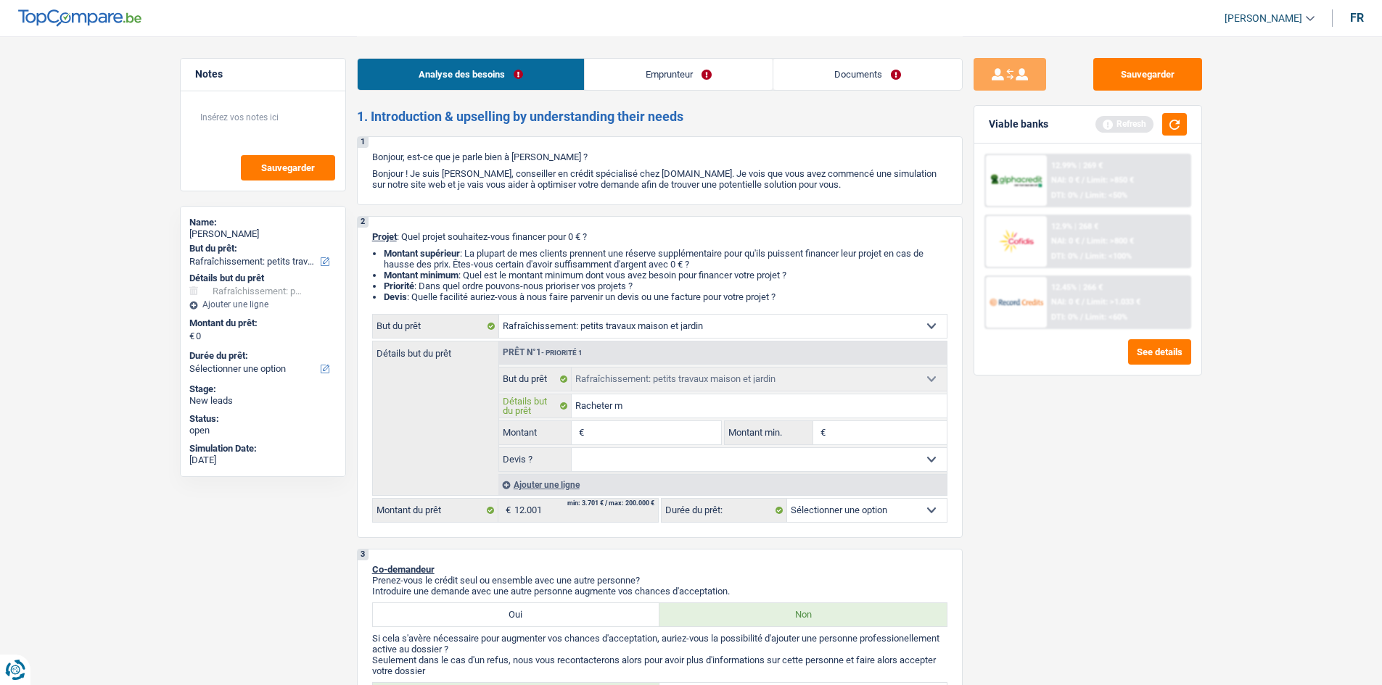
type input "Racheter ma"
type input "Racheter mac"
type input "Racheter mach"
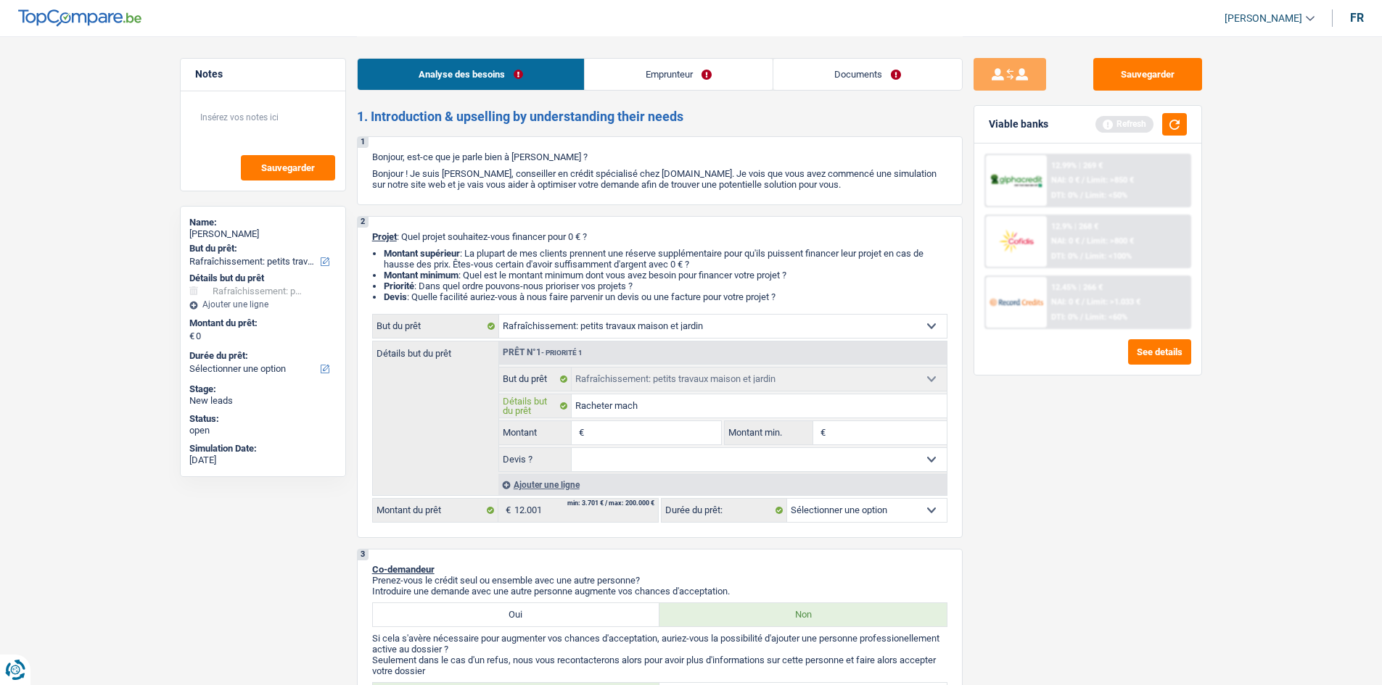
type input "Racheter mach"
type input "Racheter machi"
type input "Racheter machine"
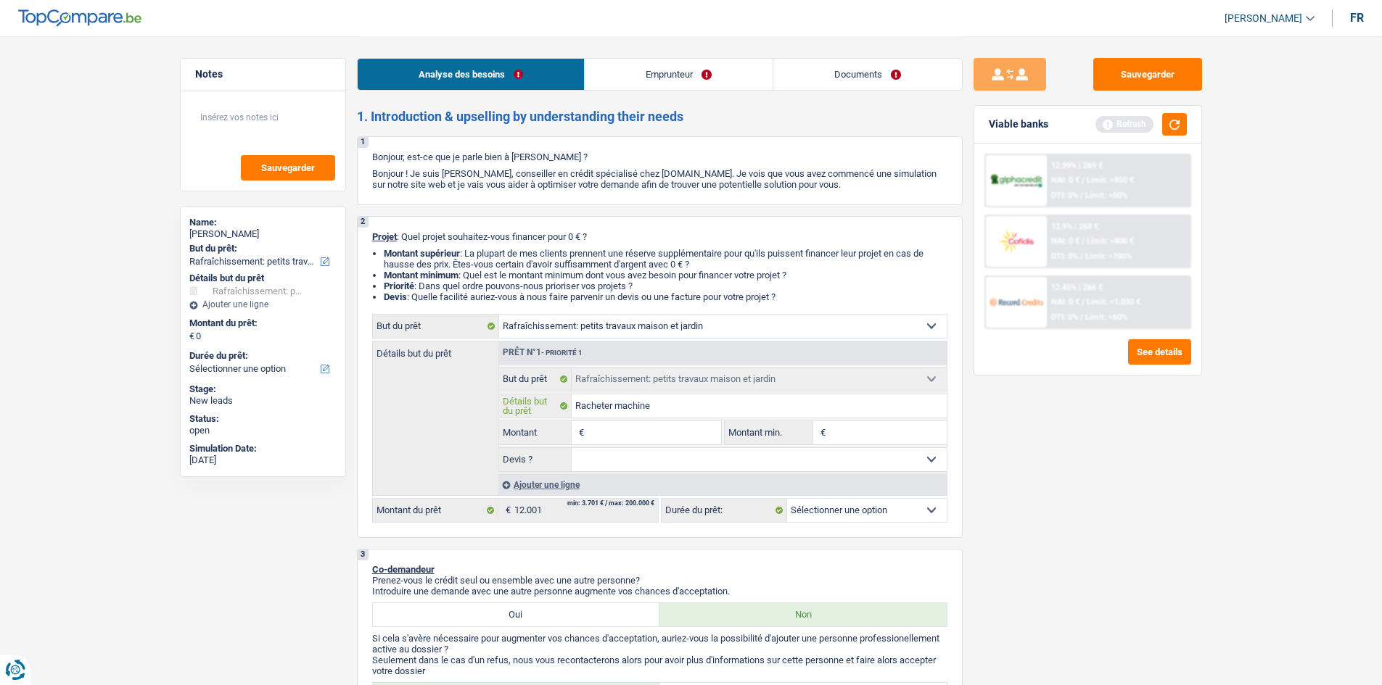
type input "Racheter machine l"
type input "Racheter machine la"
type input "Racheter machine lav"
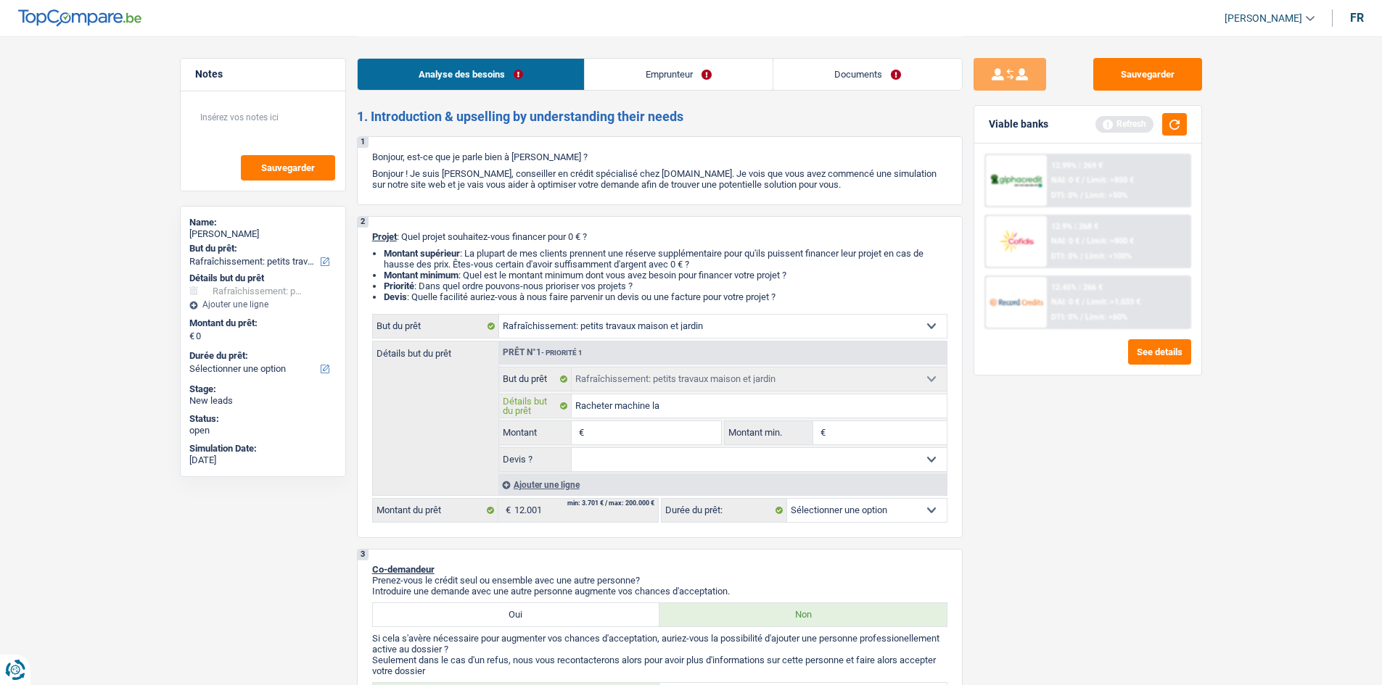
type input "Racheter machine lav"
type input "Racheter machine lave"
type input "Racheter machine laver"
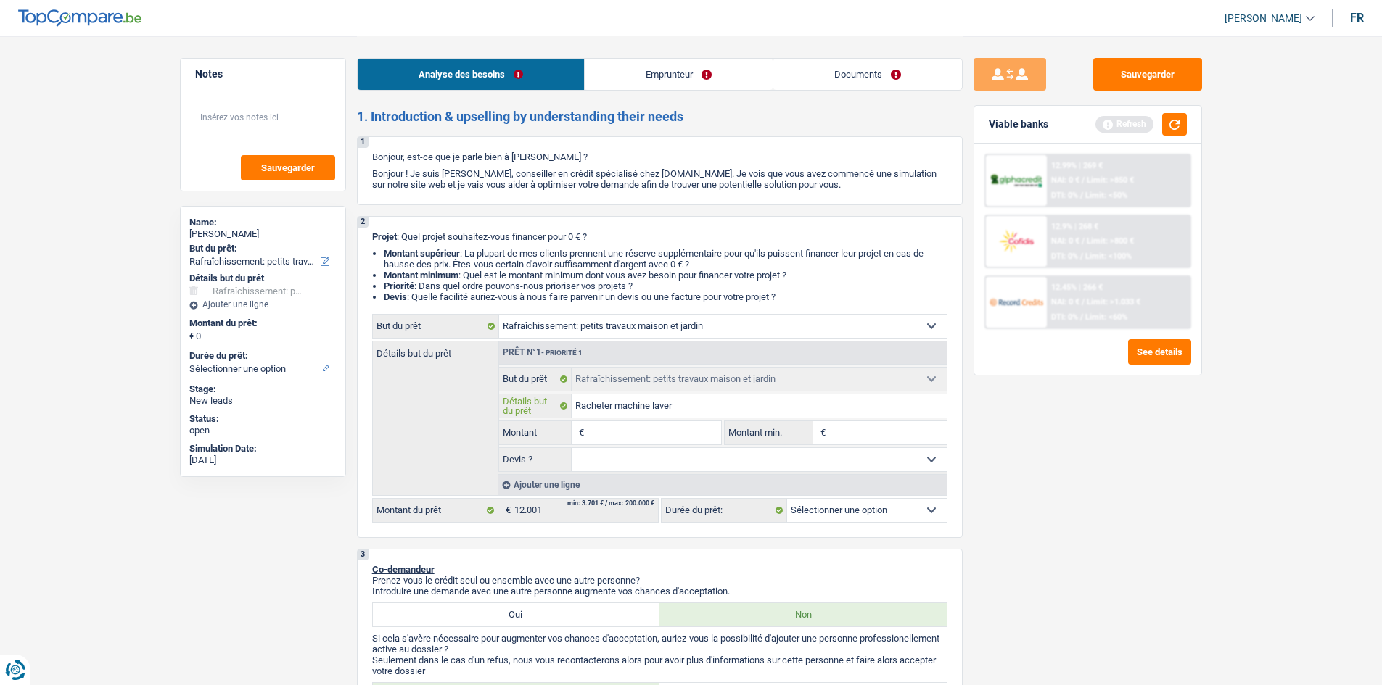
type input "Racheter machine laver"
type input "Racheter machine laver +"
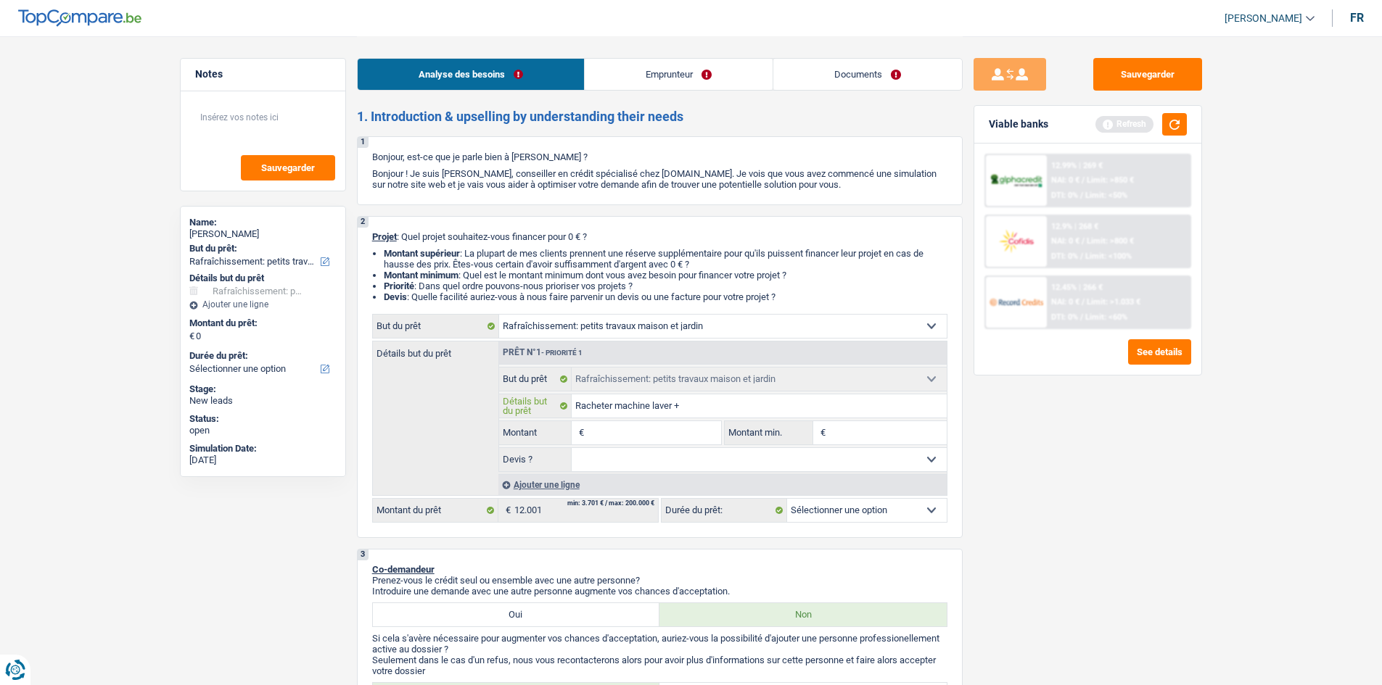
type input "Racheter machine laver +"
type input "Racheter machine laver + pe"
type input "Racheter machine laver + pei"
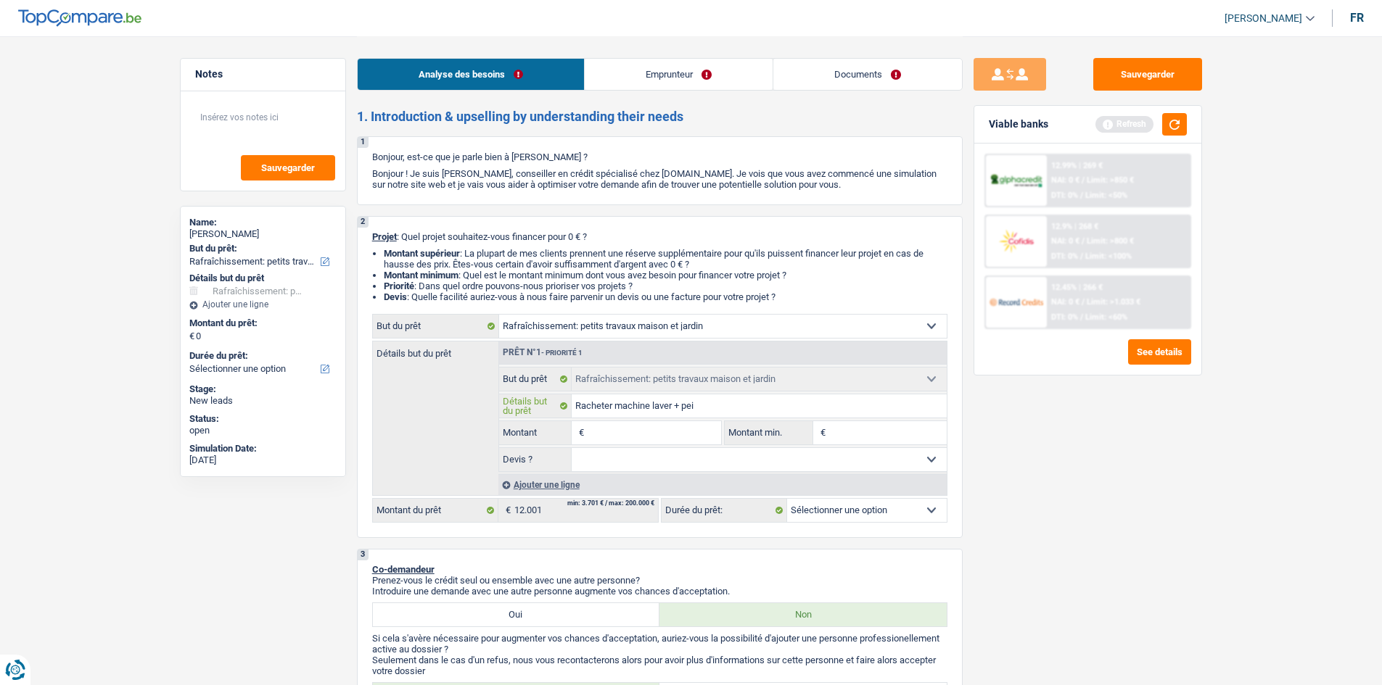
type input "Racheter machine laver + peit"
type input "Racheter machine laver + pei"
type input "Racheter machine laver + pe"
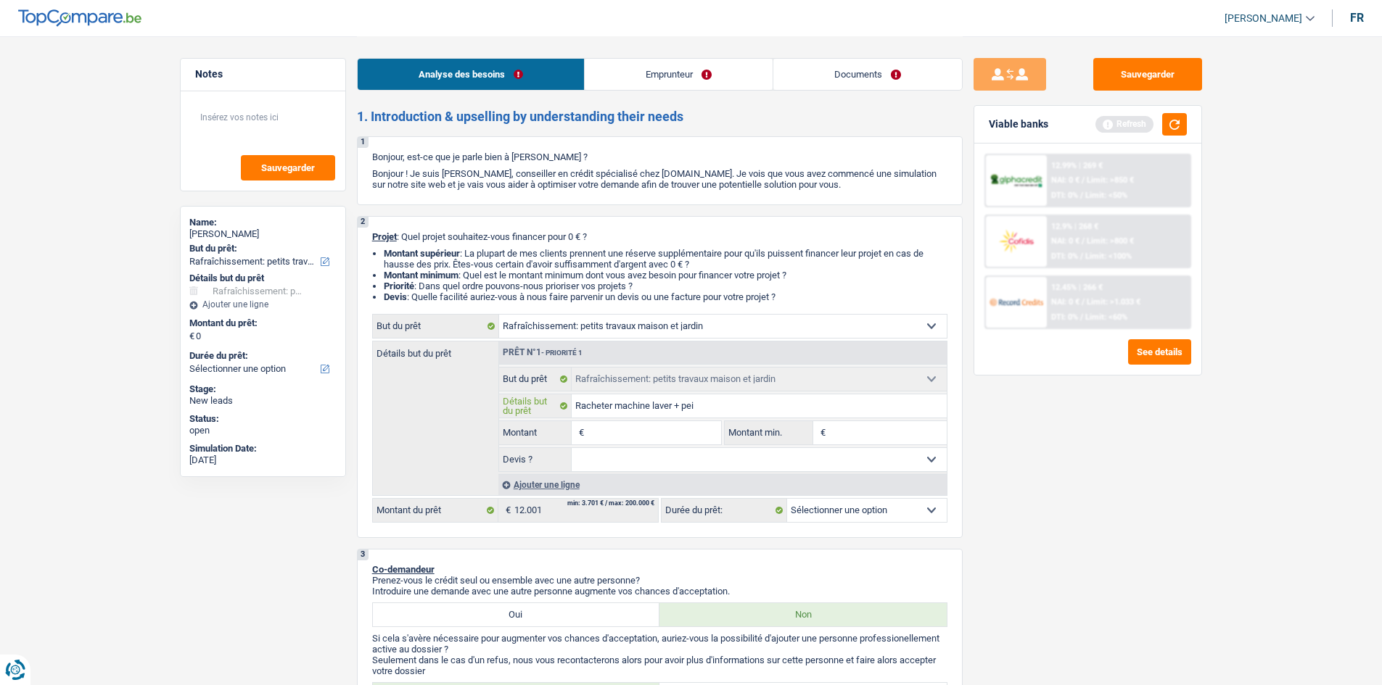
type input "Racheter machine laver + pe"
type input "Racheter machine laver + pet"
type input "Racheter machine laver + peti"
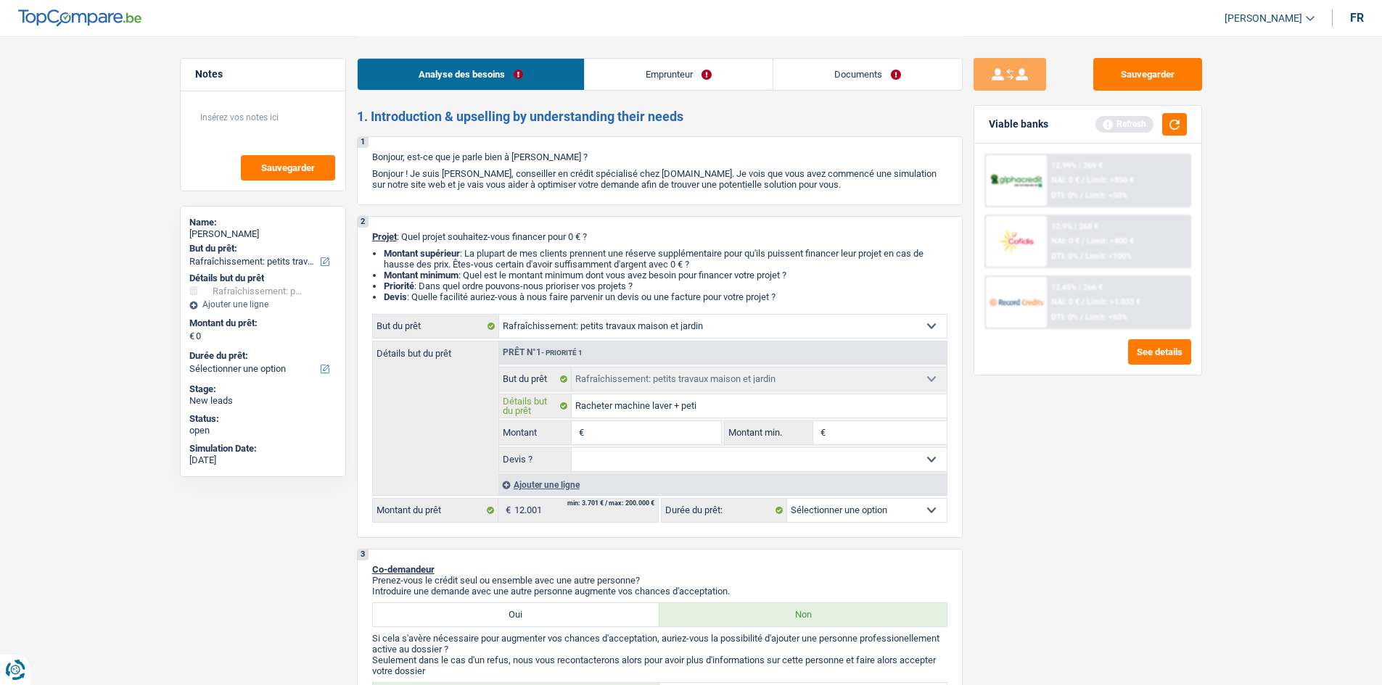
type input "Racheter machine laver + petit"
type input "Racheter machine laver + petit t"
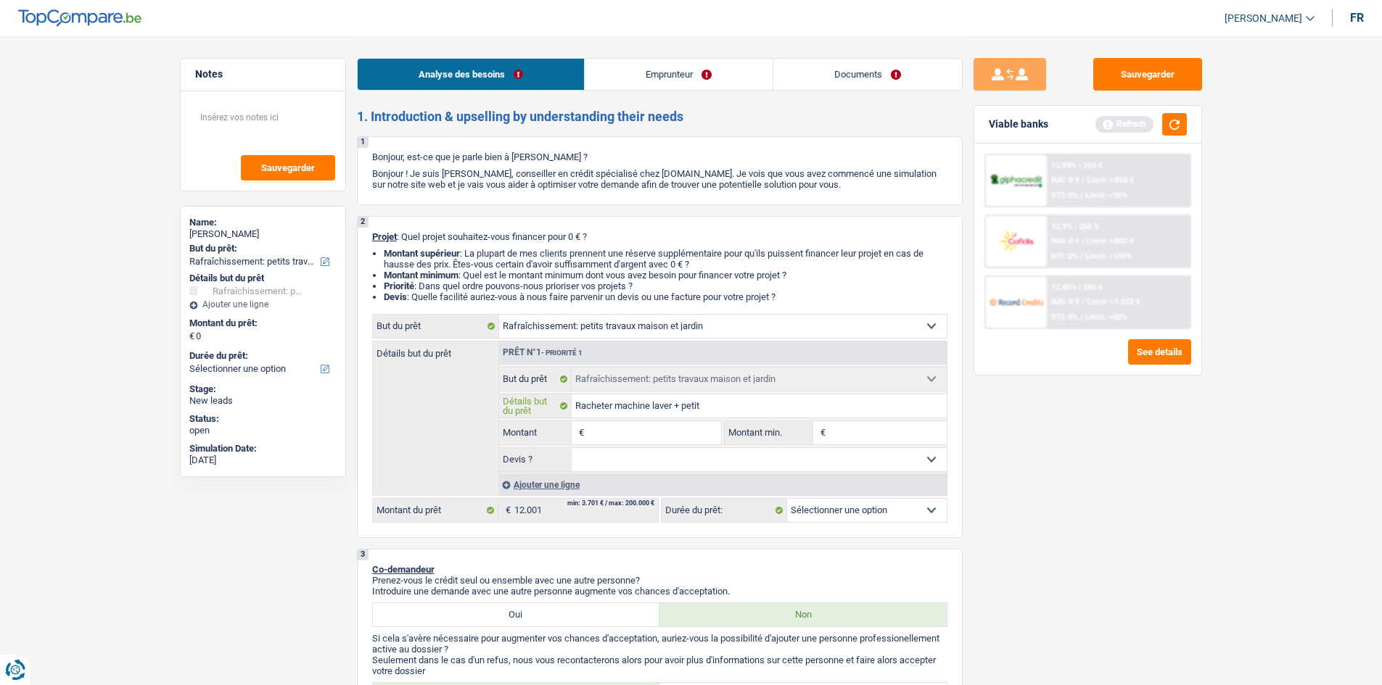
type input "Racheter machine laver + petit t"
type input "Racheter machine laver + petit tr"
type input "Racheter machine laver + petit tra"
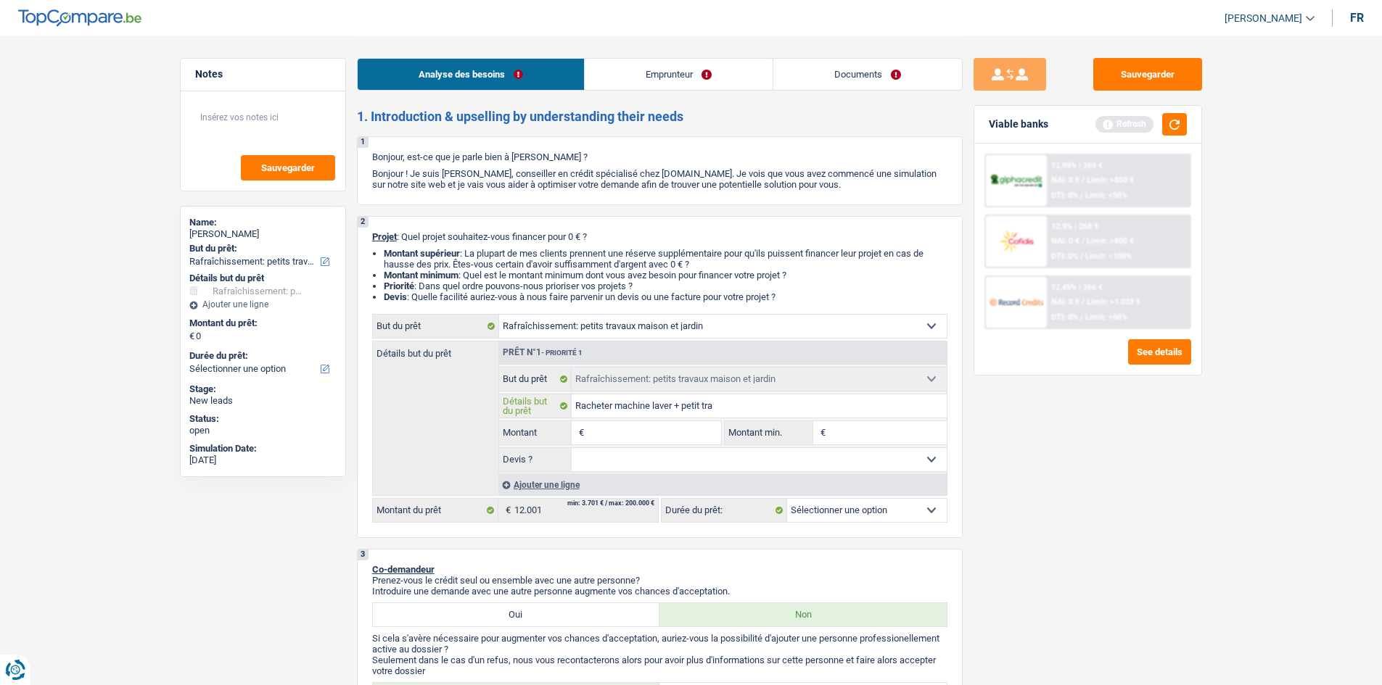
type input "Racheter machine laver + petit trav"
type input "Racheter machine laver + petit trava"
type input "Racheter machine laver + petit travai"
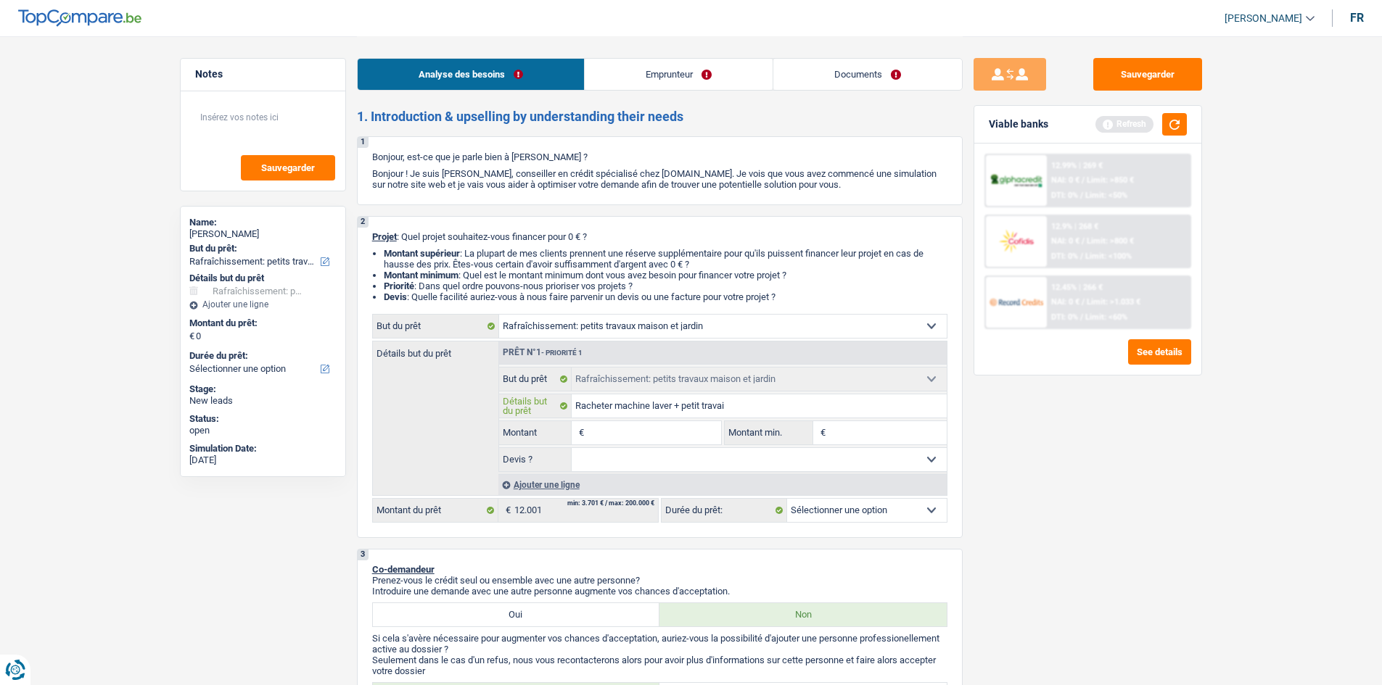
type input "Racheter machine laver + petit travai"
type input "Racheter machine laver + petit travaix"
type input "Racheter machine laver + petit travaixu"
click at [637, 432] on input "Montant" at bounding box center [653, 432] width 133 height 23
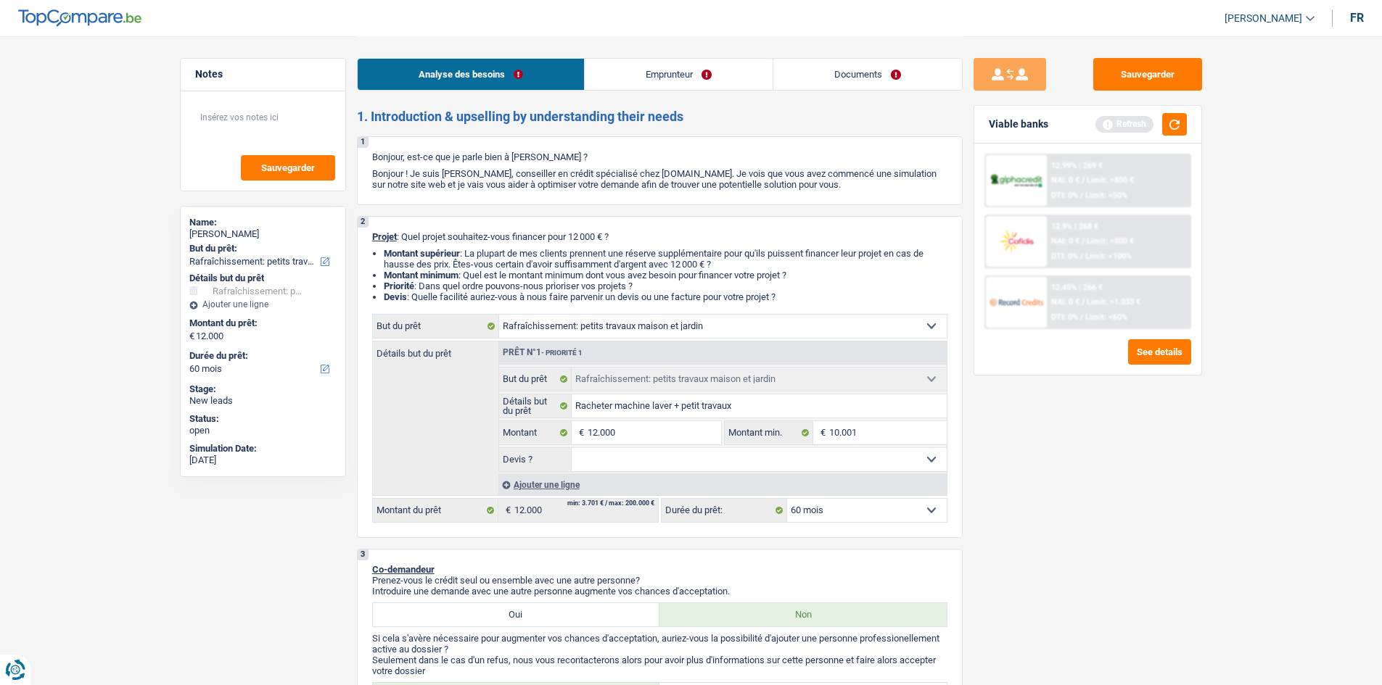
click at [690, 463] on select "Oui Non Non répondu Sélectionner une option" at bounding box center [758, 459] width 375 height 23
click at [571, 448] on select "Oui Non Non répondu Sélectionner une option" at bounding box center [758, 459] width 375 height 23
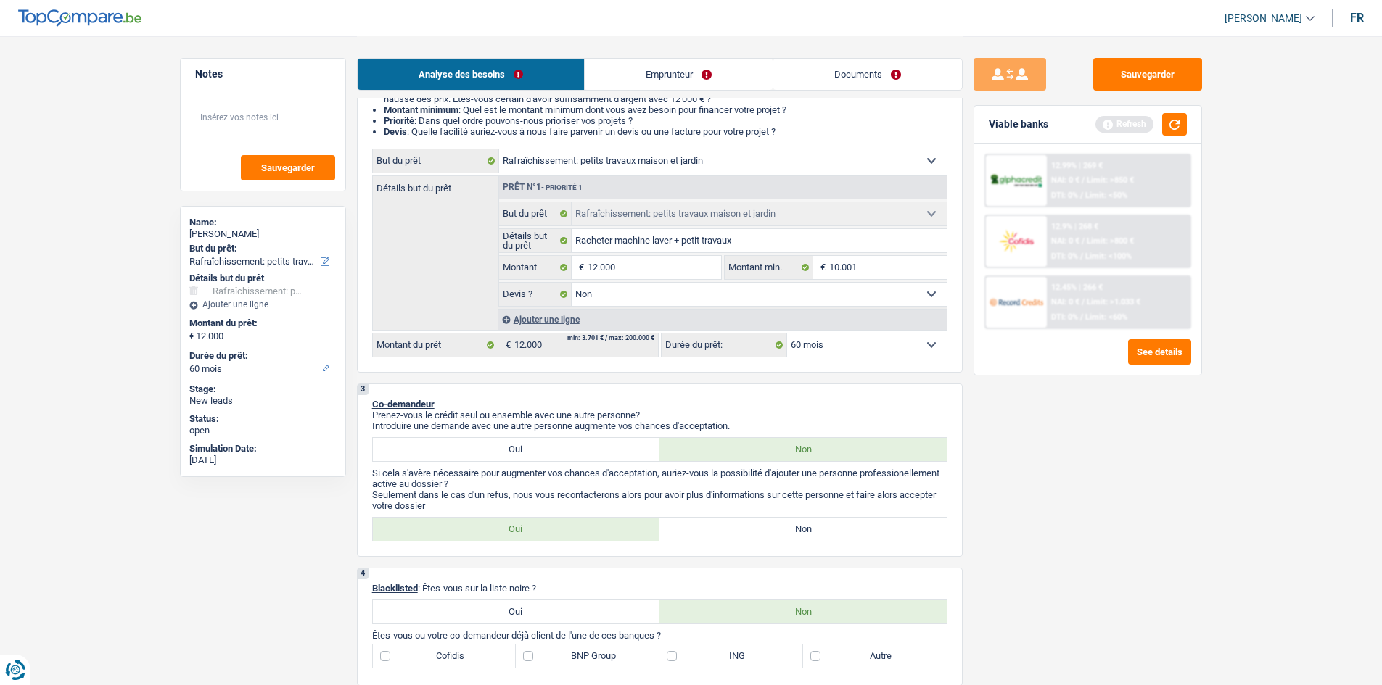
scroll to position [290, 0]
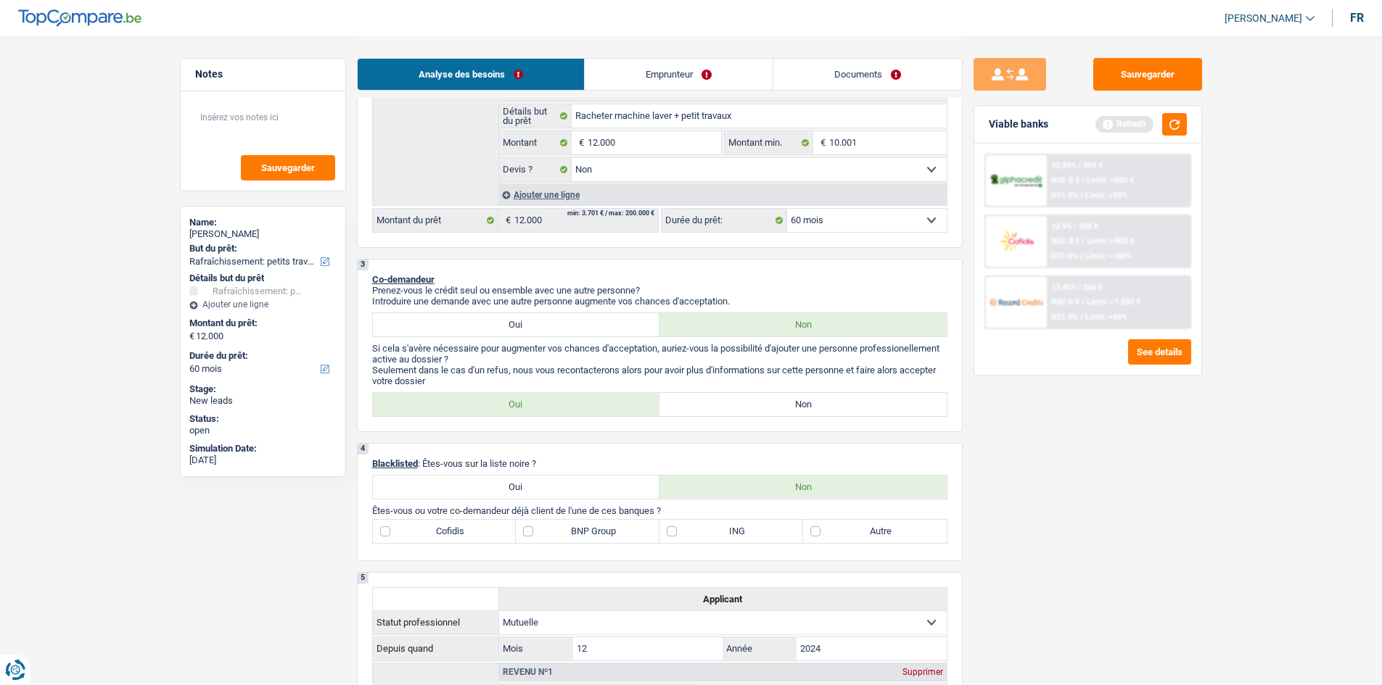
click at [543, 331] on label "Oui" at bounding box center [516, 324] width 287 height 23
click at [543, 331] on input "Oui" at bounding box center [516, 324] width 287 height 23
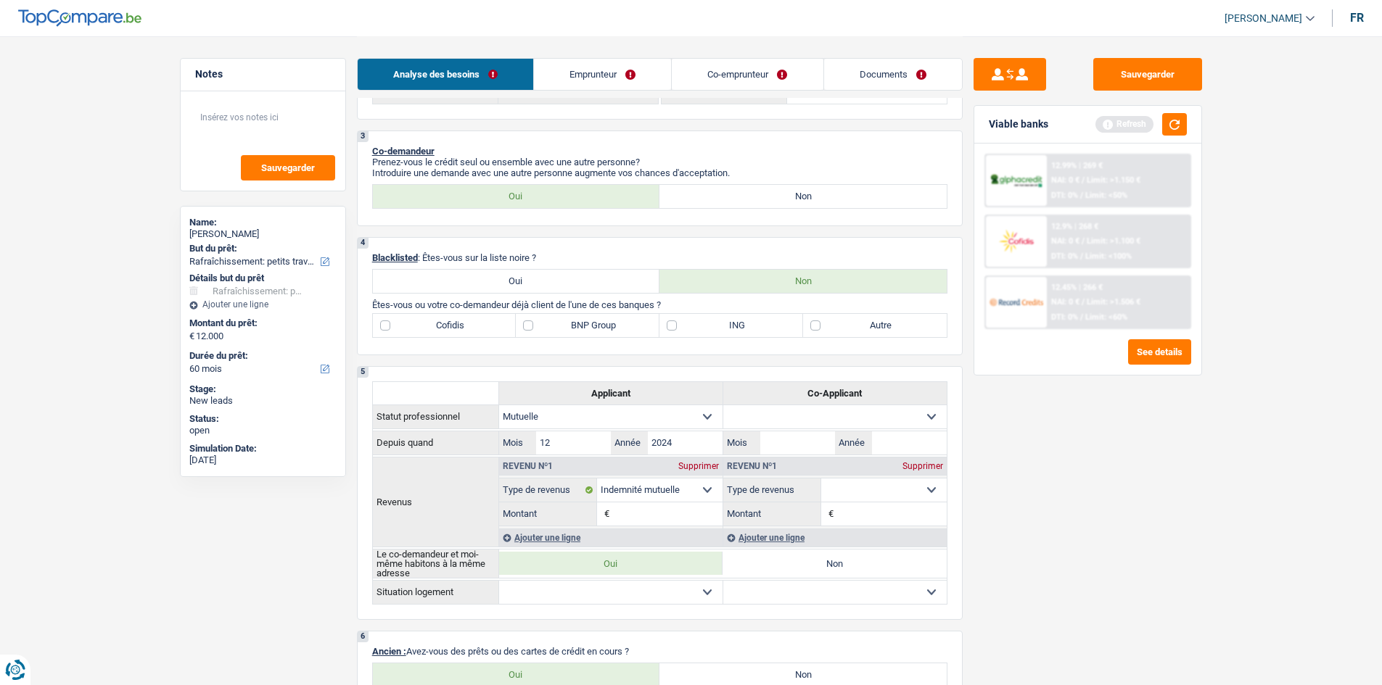
scroll to position [363, 0]
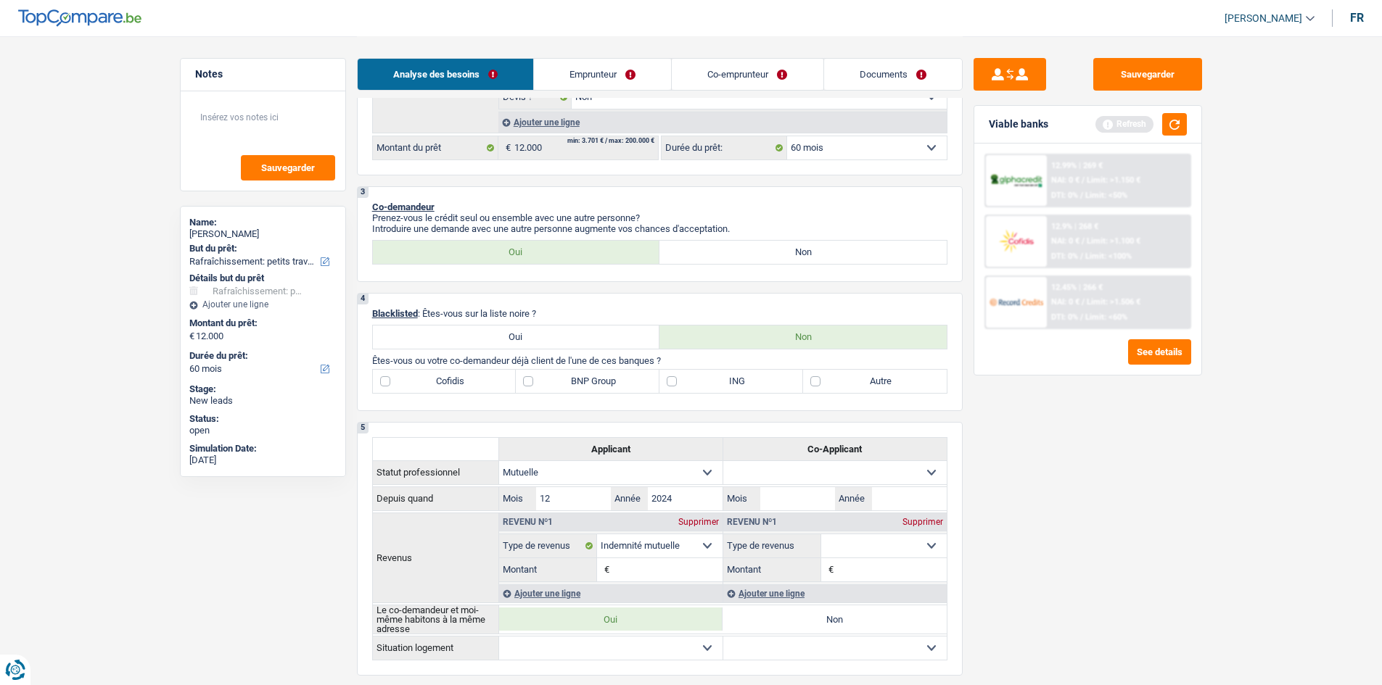
click at [679, 383] on label "ING" at bounding box center [731, 381] width 144 height 23
click at [679, 383] on input "ING" at bounding box center [731, 381] width 144 height 23
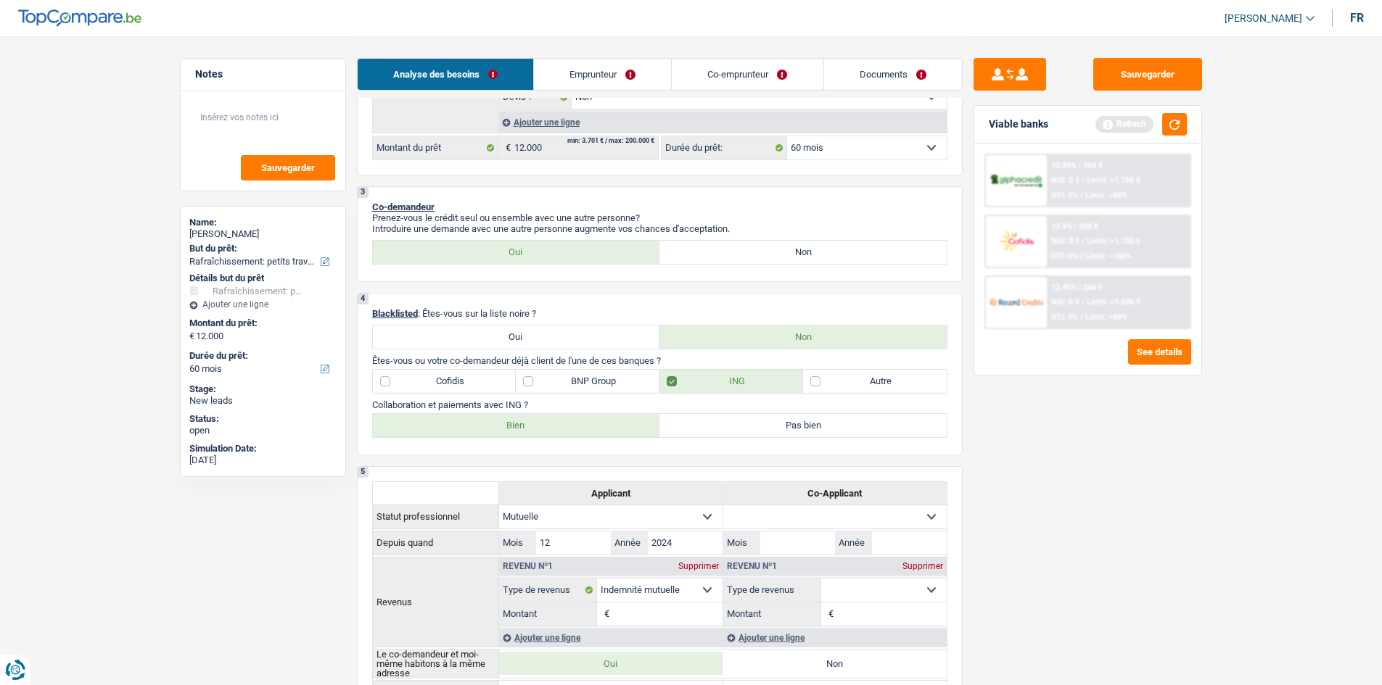
click at [557, 426] on label "Bien" at bounding box center [516, 425] width 287 height 23
click at [557, 426] on input "Bien" at bounding box center [516, 425] width 287 height 23
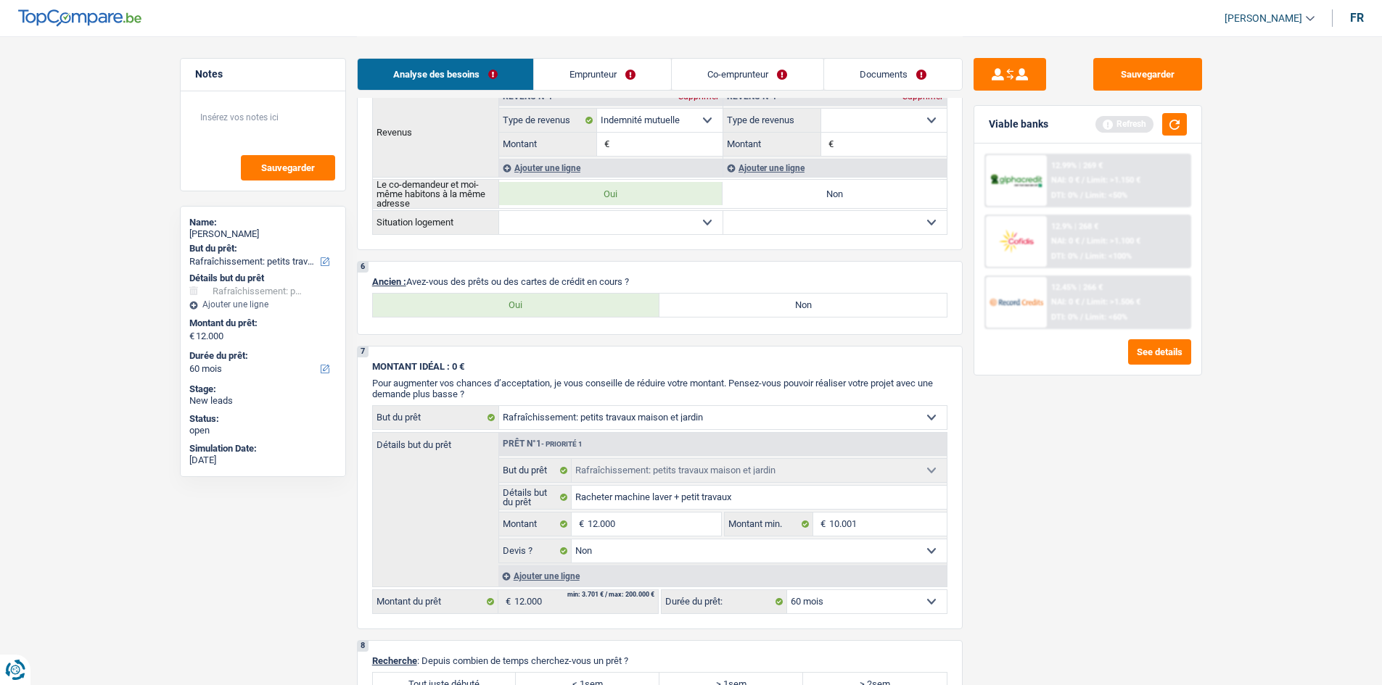
scroll to position [798, 0]
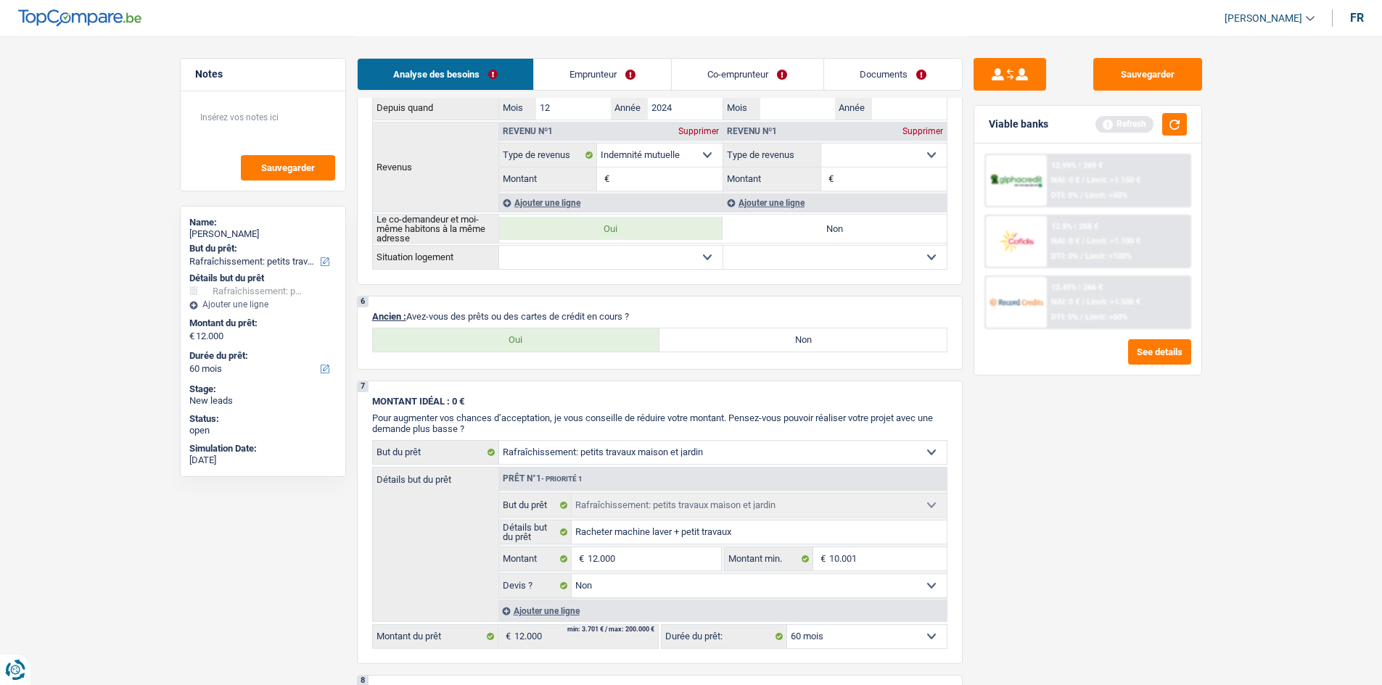
click at [604, 331] on label "Oui" at bounding box center [516, 340] width 287 height 23
click at [604, 331] on input "Oui" at bounding box center [516, 340] width 287 height 23
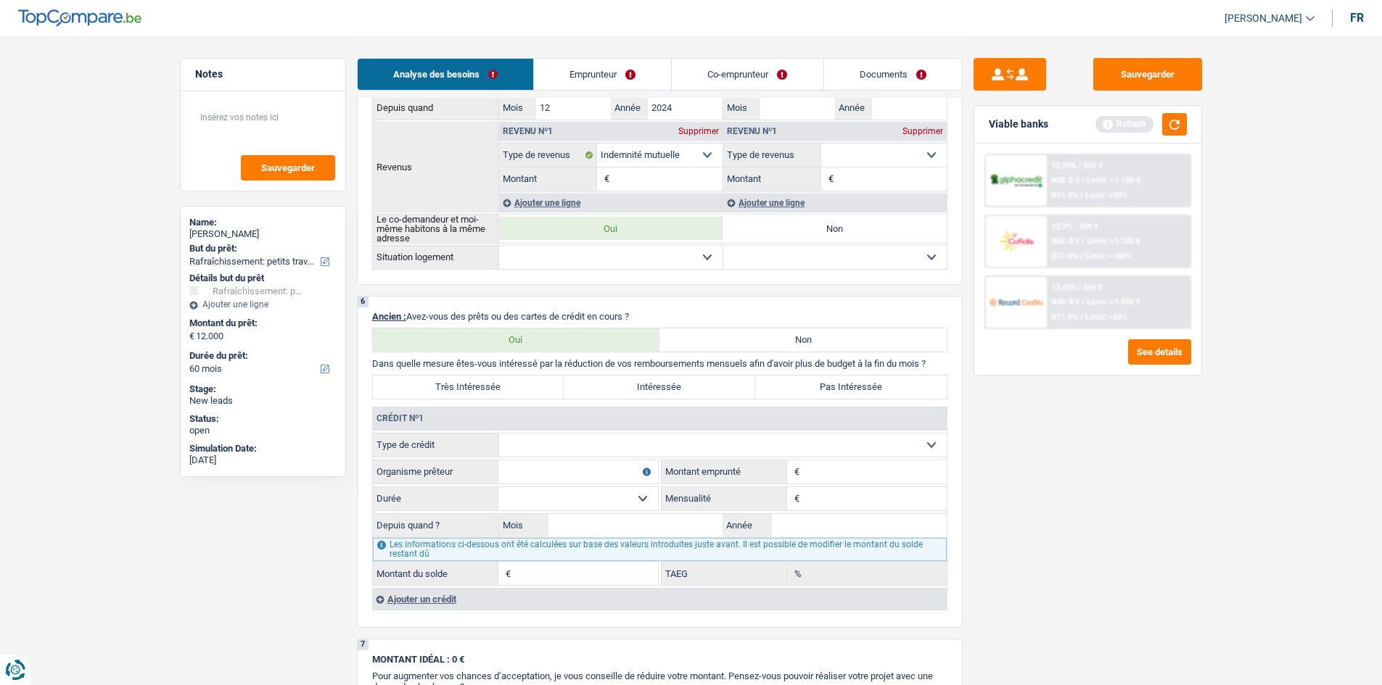
click at [497, 392] on label "Très Intéressée" at bounding box center [468, 387] width 191 height 23
click at [497, 392] on input "Très Intéressée" at bounding box center [468, 387] width 191 height 23
click at [626, 441] on select "Carte ou ouverture de crédit Prêt hypothécaire Vente à tempérament Prêt à tempé…" at bounding box center [722, 445] width 447 height 23
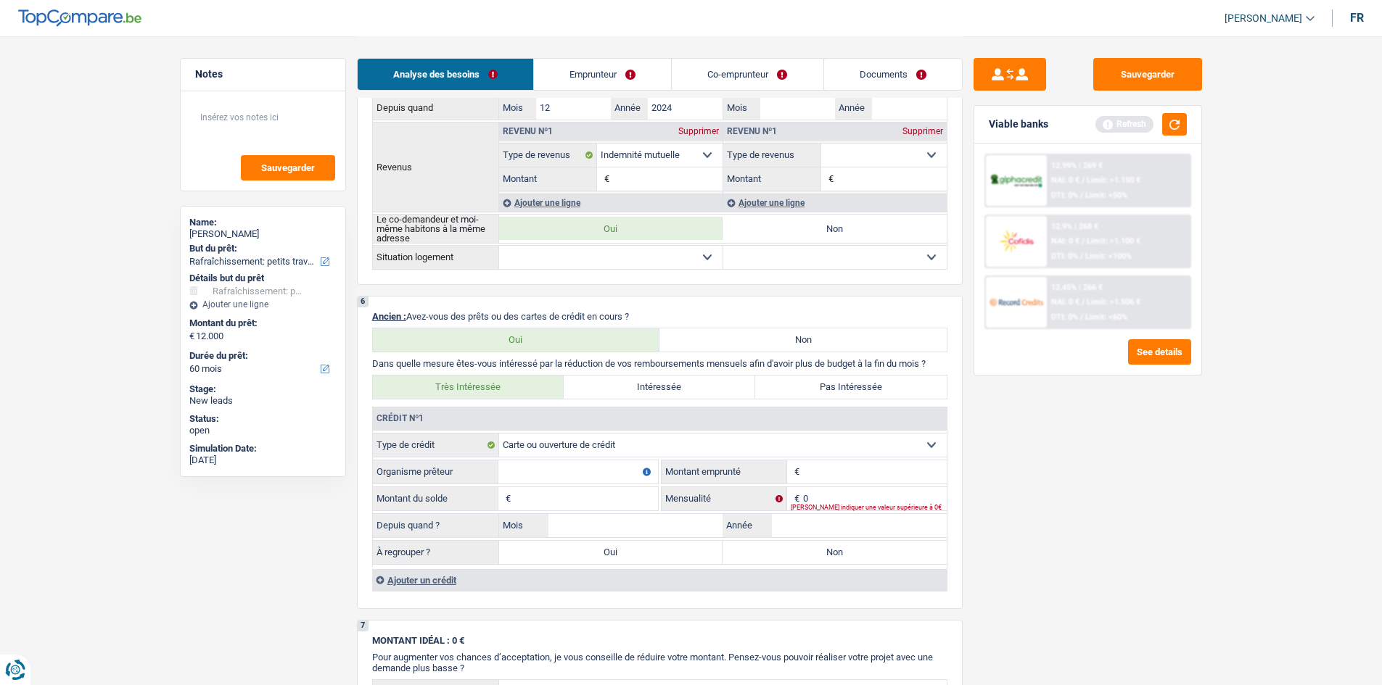
click at [594, 477] on input "Organisme prêteur" at bounding box center [578, 472] width 160 height 23
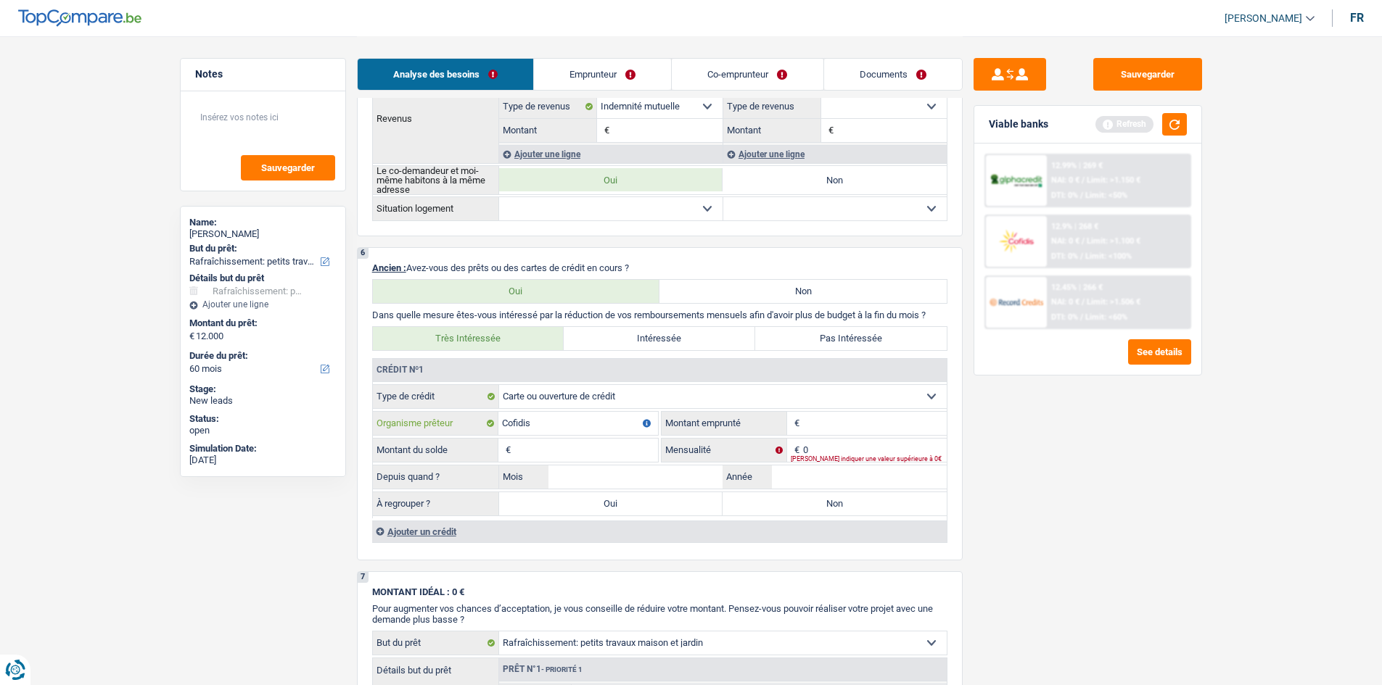
scroll to position [870, 0]
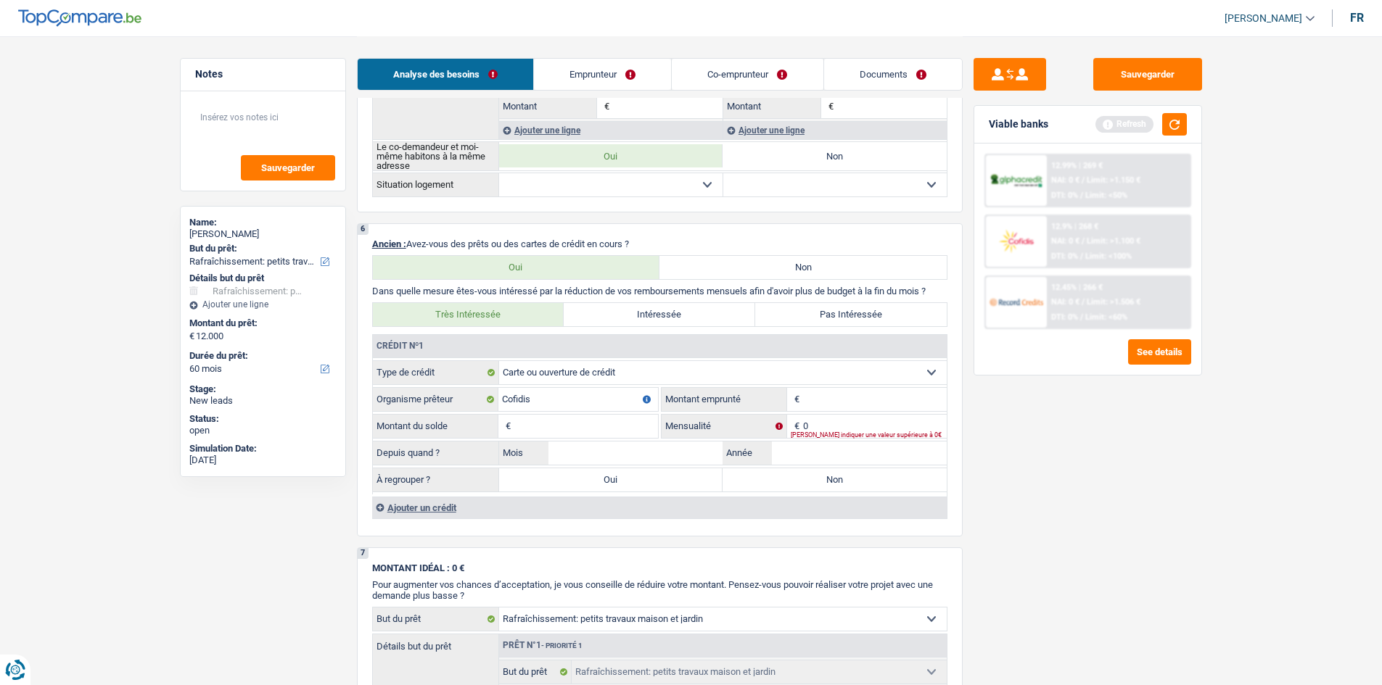
click at [435, 510] on div "Ajouter un crédit" at bounding box center [659, 508] width 574 height 22
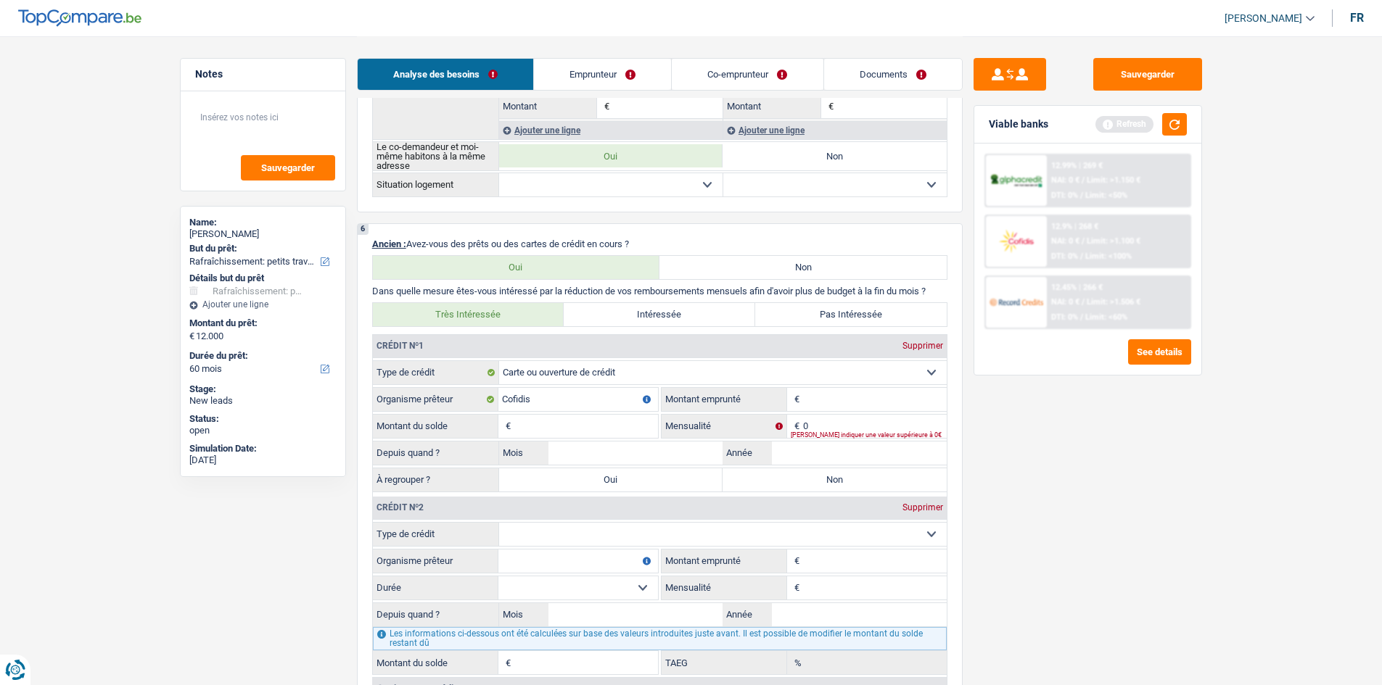
click at [591, 562] on input "Organisme prêteur" at bounding box center [578, 561] width 160 height 23
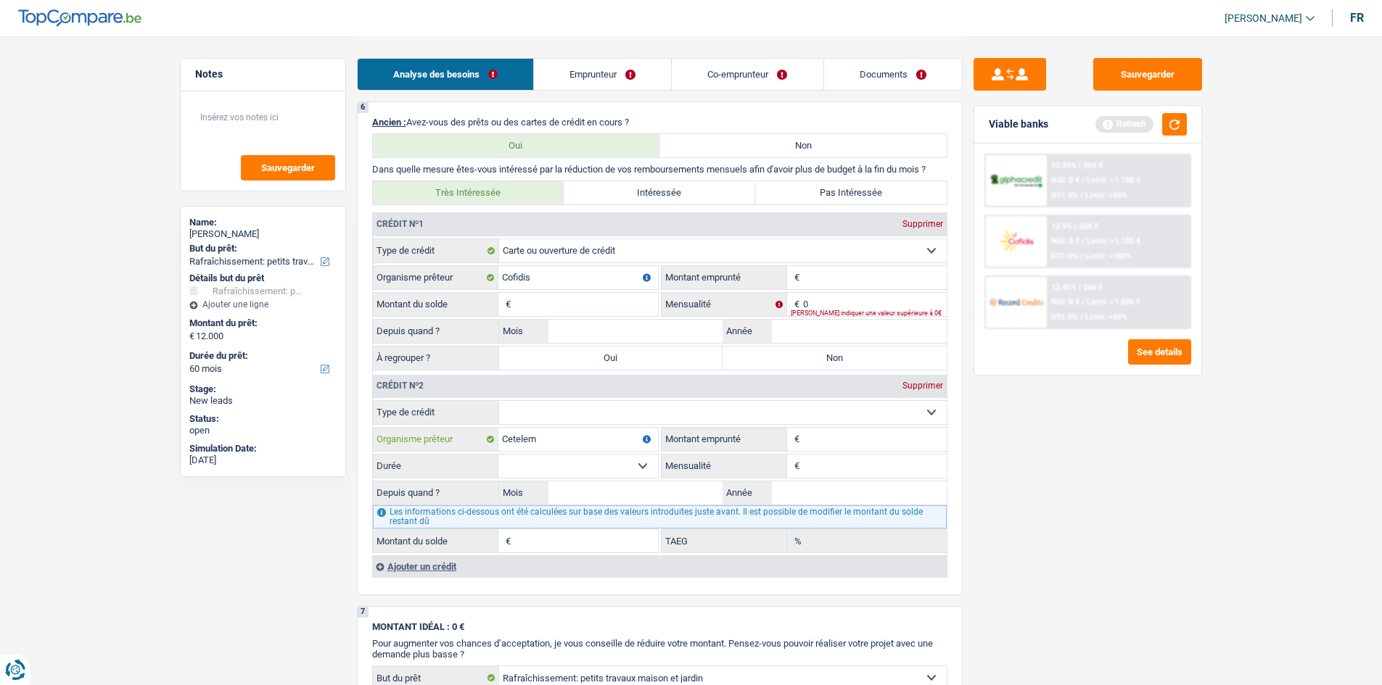
scroll to position [1015, 0]
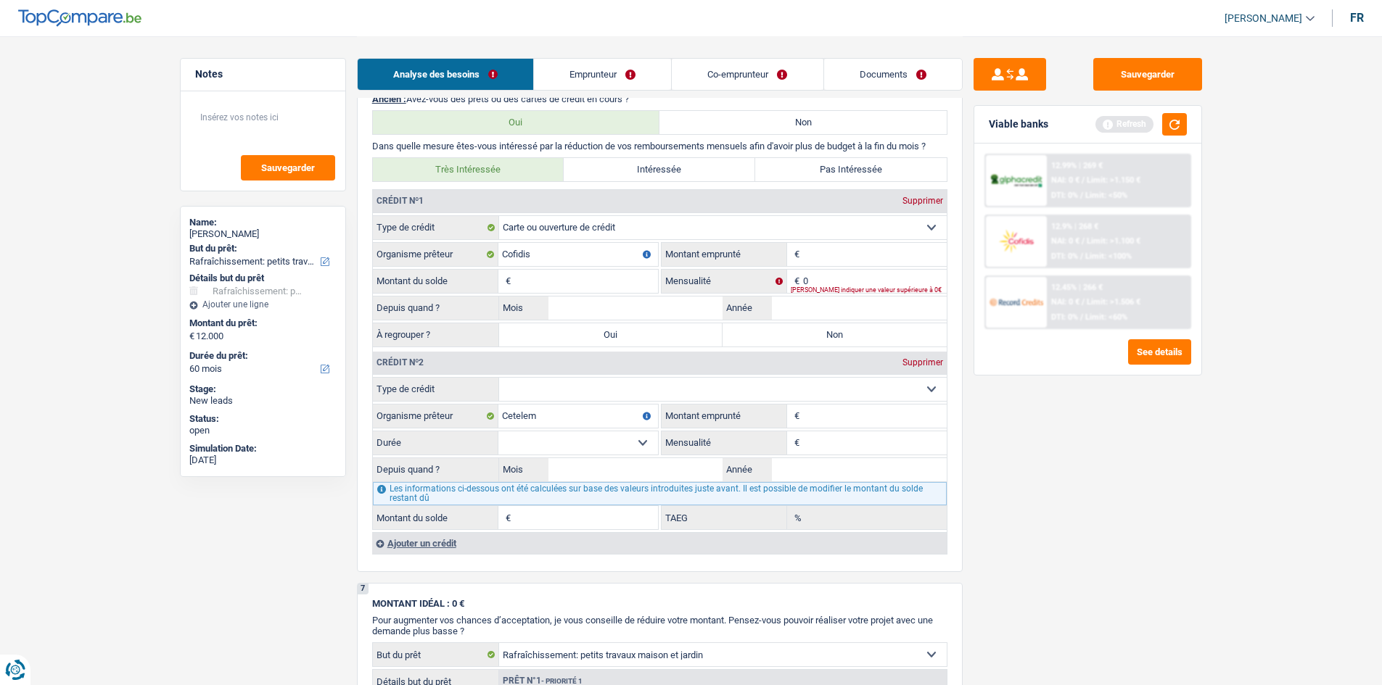
click at [429, 542] on div "Ajouter un crédit" at bounding box center [659, 543] width 574 height 22
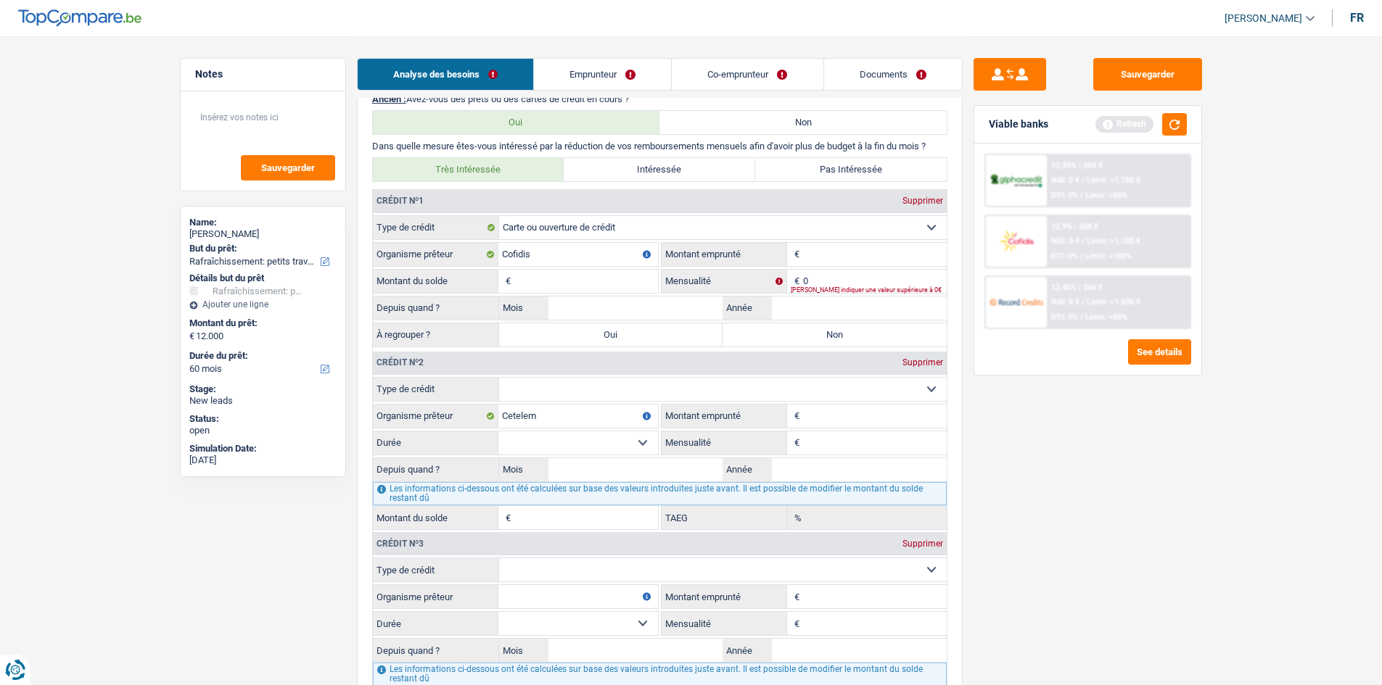
click at [551, 594] on input "Organisme prêteur" at bounding box center [578, 596] width 160 height 23
click at [900, 249] on input "Montant" at bounding box center [875, 254] width 144 height 23
click at [553, 284] on input "Montant du solde" at bounding box center [586, 281] width 144 height 23
click at [835, 284] on input "0" at bounding box center [875, 281] width 144 height 23
click at [637, 310] on input "Mois" at bounding box center [635, 308] width 175 height 23
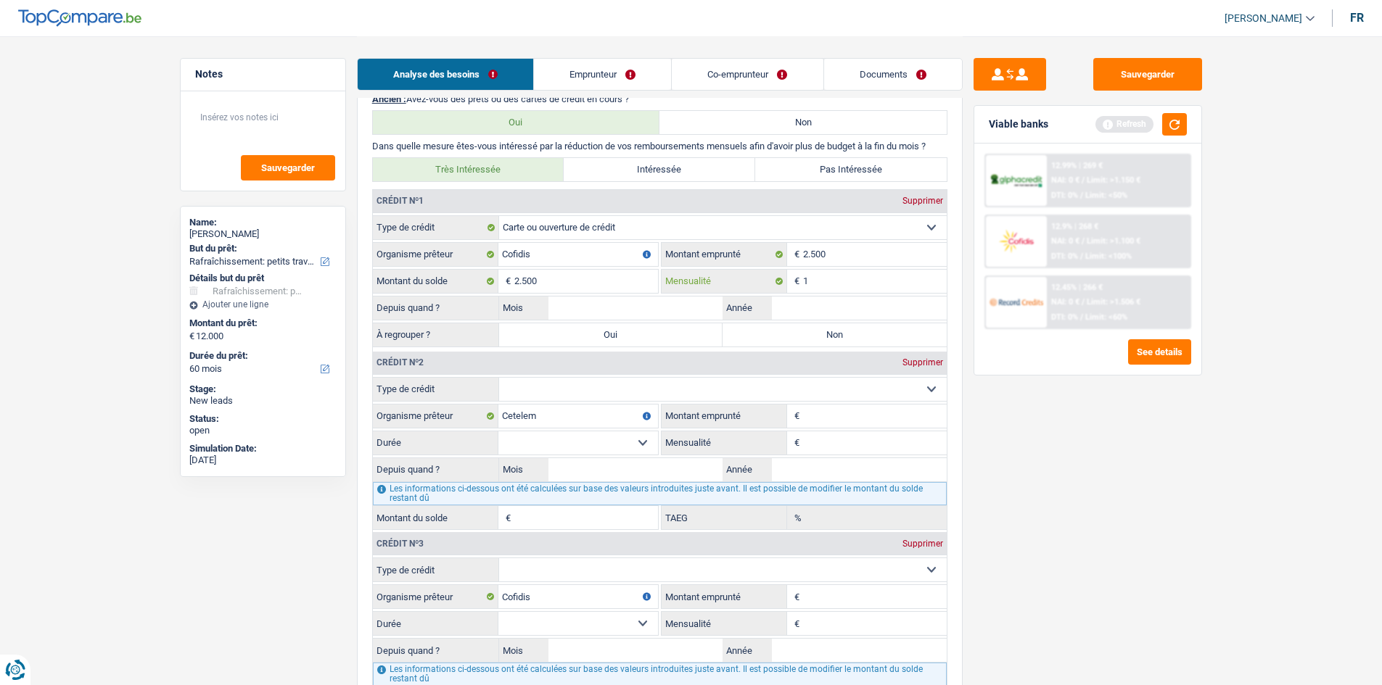
click at [847, 281] on input "1" at bounding box center [875, 281] width 144 height 23
click at [812, 440] on input "Mensualité" at bounding box center [875, 443] width 144 height 23
click at [841, 415] on input "Montant emprunté" at bounding box center [875, 416] width 144 height 23
click at [629, 374] on div "Crédit nº2 Supprimer" at bounding box center [660, 363] width 574 height 23
click at [631, 379] on select "Carte ou ouverture de crédit Prêt hypothécaire Vente à tempérament Prêt à tempé…" at bounding box center [722, 389] width 447 height 23
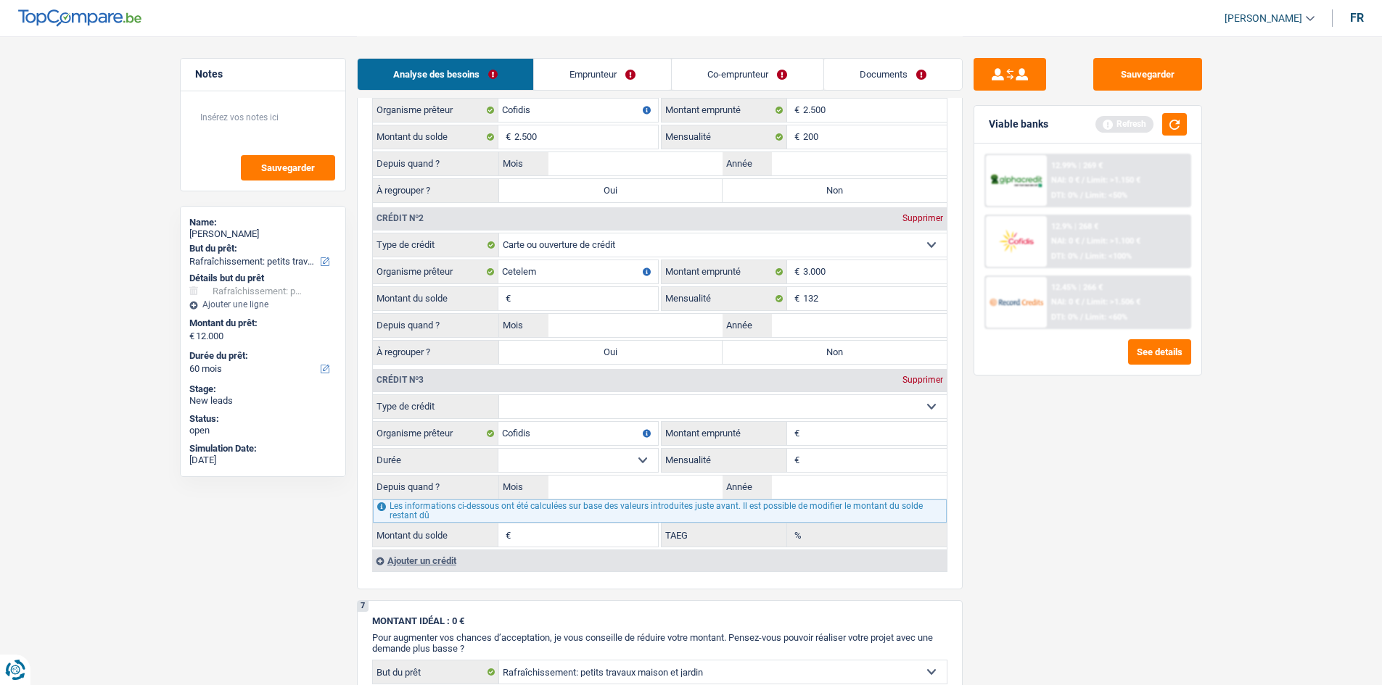
scroll to position [1160, 0]
click at [746, 409] on select "Carte ou ouverture de crédit Prêt hypothécaire Vente à tempérament Prêt à tempé…" at bounding box center [722, 406] width 447 height 23
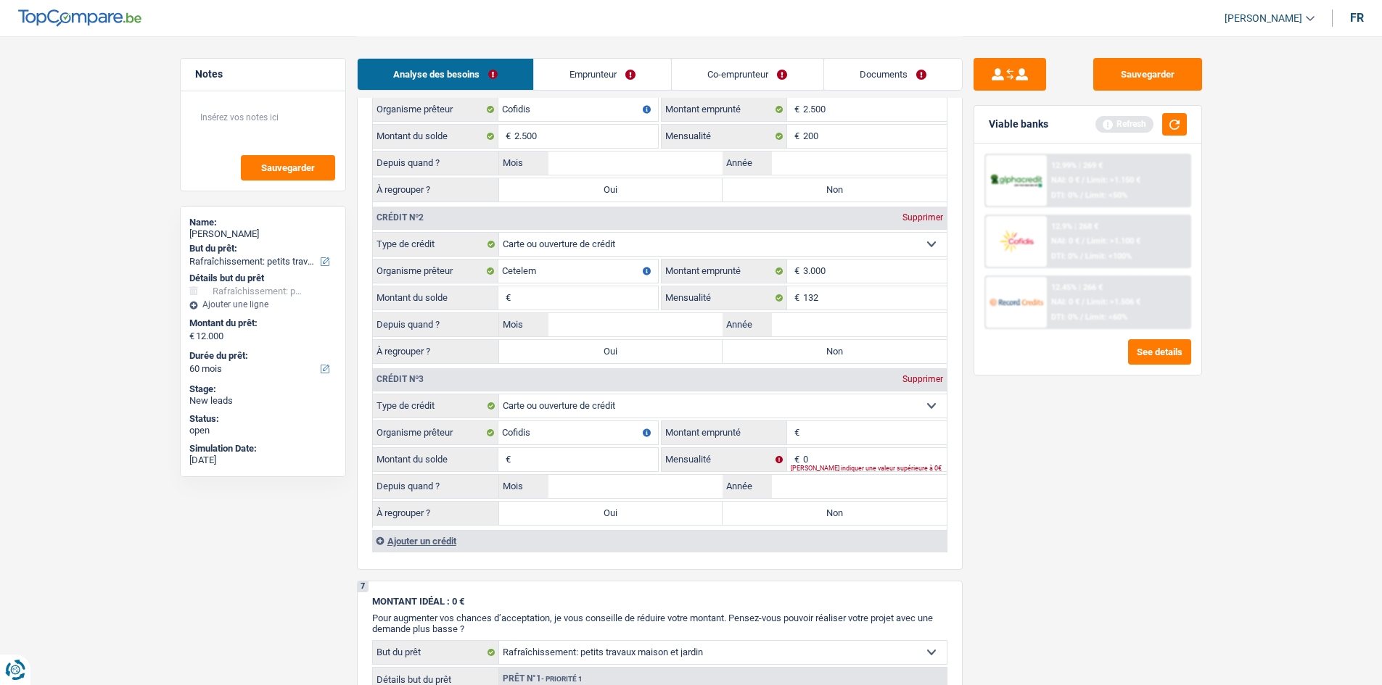
click at [816, 435] on input "Montant emprunté" at bounding box center [875, 432] width 144 height 23
click at [829, 457] on input "0" at bounding box center [875, 459] width 144 height 23
click at [586, 465] on input "Montant du solde" at bounding box center [586, 459] width 144 height 23
click at [535, 295] on input "Montant du solde" at bounding box center [586, 297] width 144 height 23
click at [831, 466] on div "[PERSON_NAME] indiquer une valeur supérieure à 0€" at bounding box center [869, 469] width 156 height 6
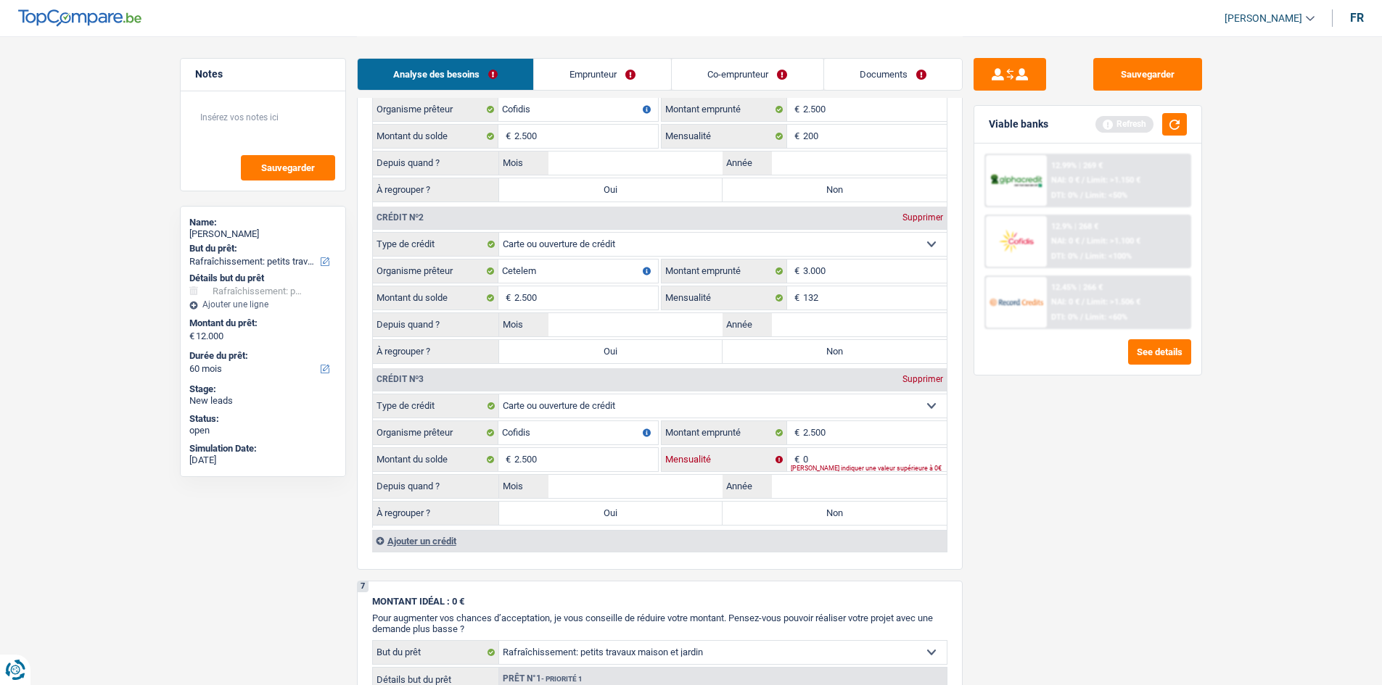
click at [874, 461] on input "0" at bounding box center [875, 459] width 144 height 23
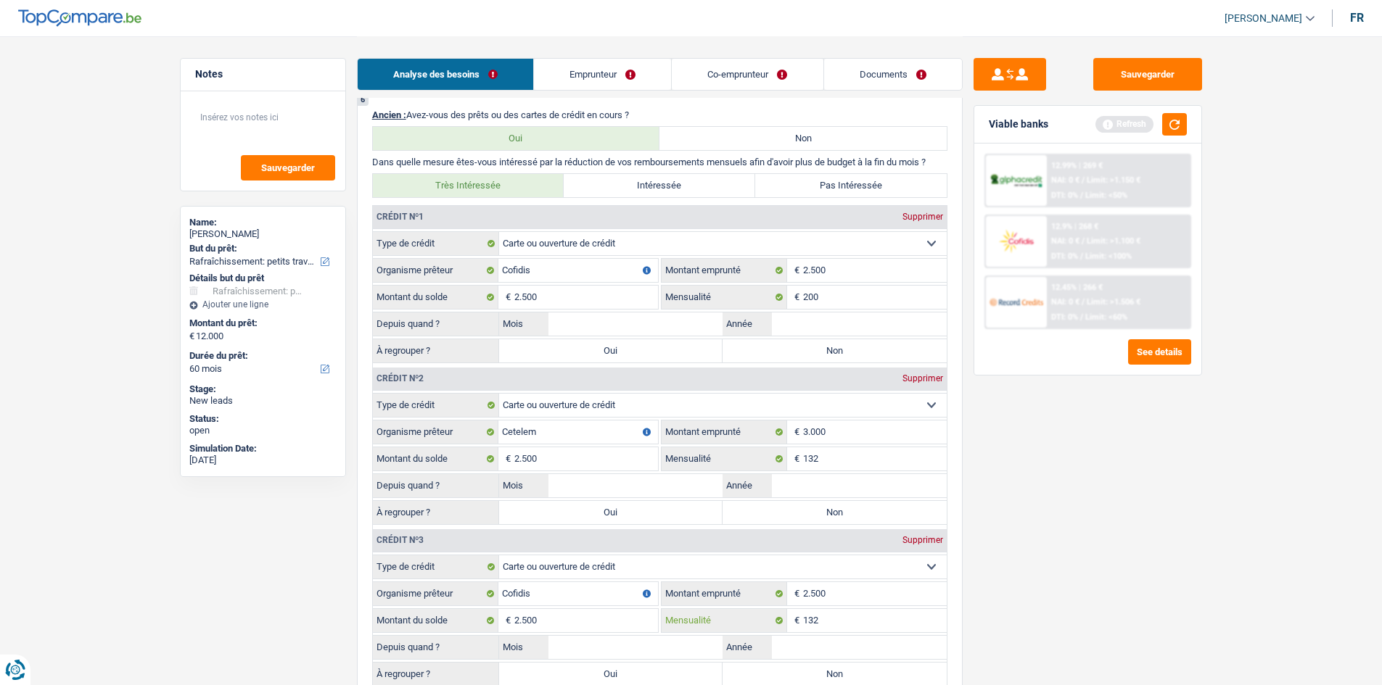
scroll to position [1015, 0]
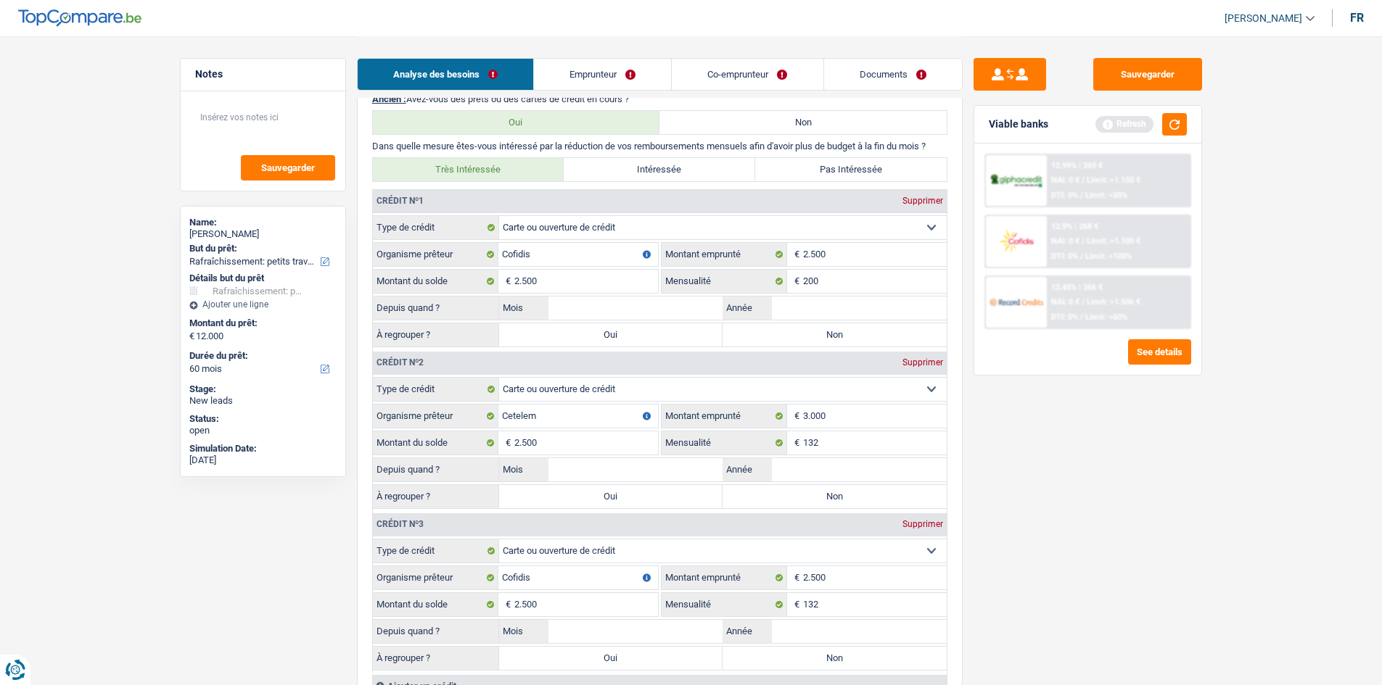
click at [777, 491] on label "Non" at bounding box center [834, 496] width 224 height 23
click at [777, 491] on input "Non" at bounding box center [834, 496] width 224 height 23
click at [613, 465] on input "Mois" at bounding box center [635, 469] width 175 height 23
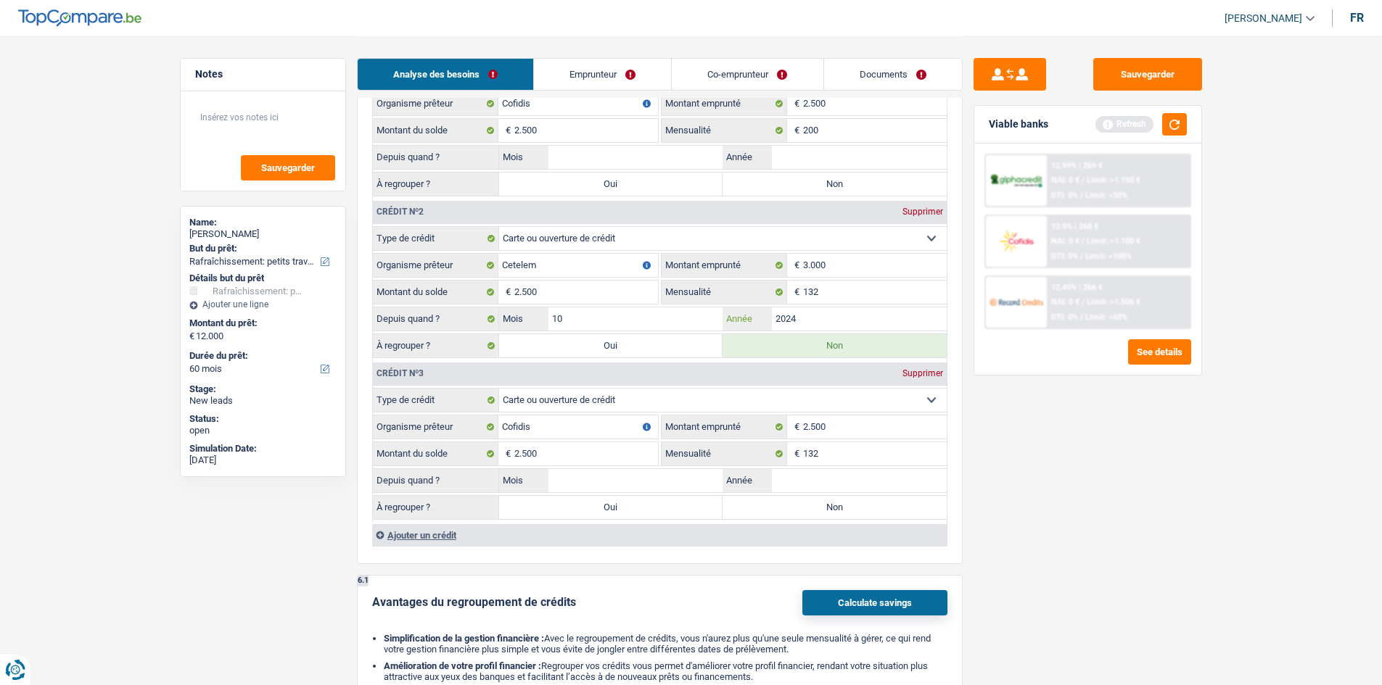
scroll to position [1233, 0]
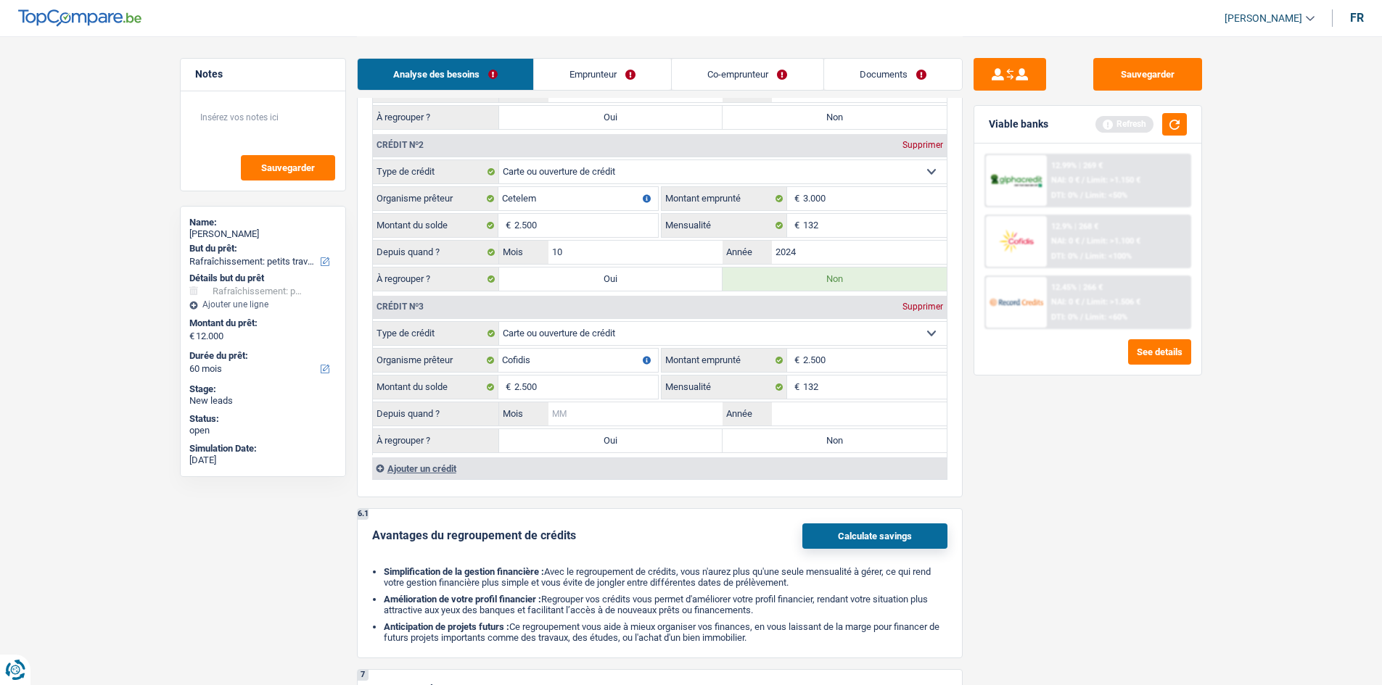
click at [648, 403] on input "Mois" at bounding box center [635, 414] width 175 height 23
click at [636, 452] on label "Oui" at bounding box center [611, 440] width 224 height 23
click at [636, 452] on input "Oui" at bounding box center [611, 440] width 224 height 23
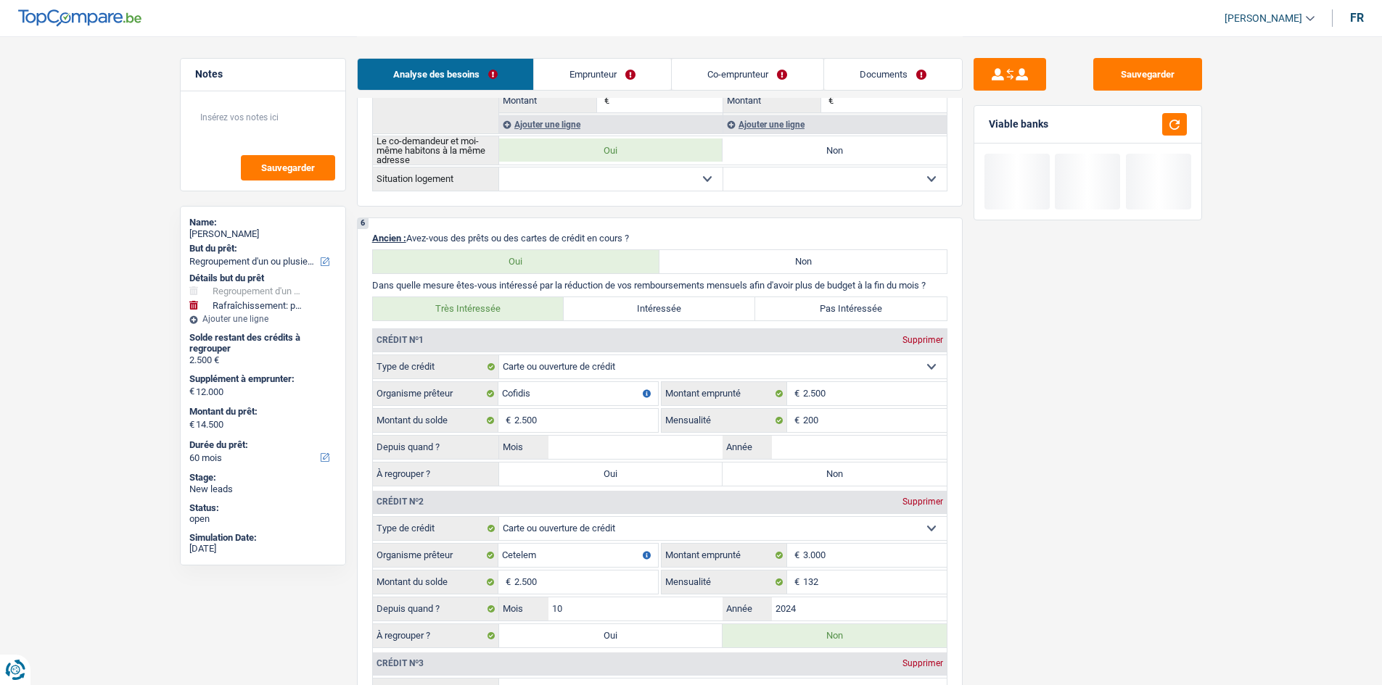
scroll to position [1015, 0]
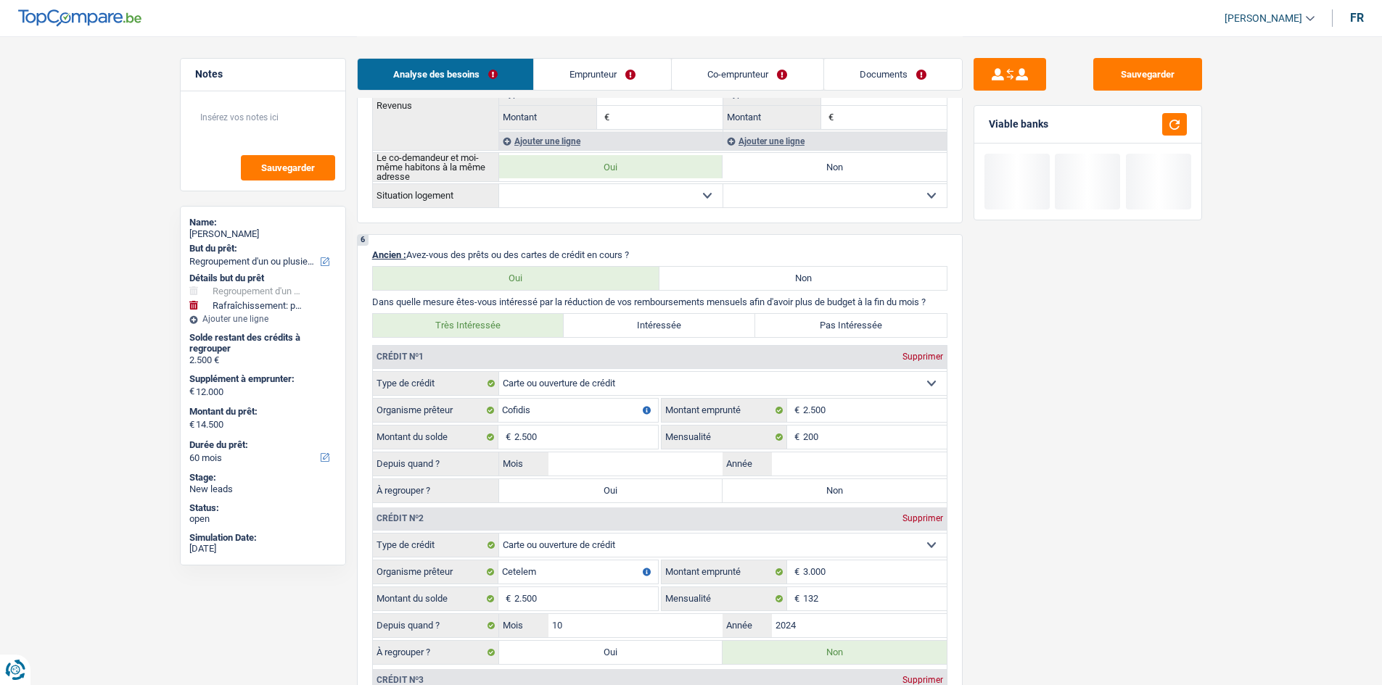
click at [599, 490] on label "Oui" at bounding box center [611, 490] width 224 height 23
click at [599, 490] on input "Oui" at bounding box center [611, 490] width 224 height 23
click at [627, 463] on input "Mois" at bounding box center [635, 464] width 175 height 23
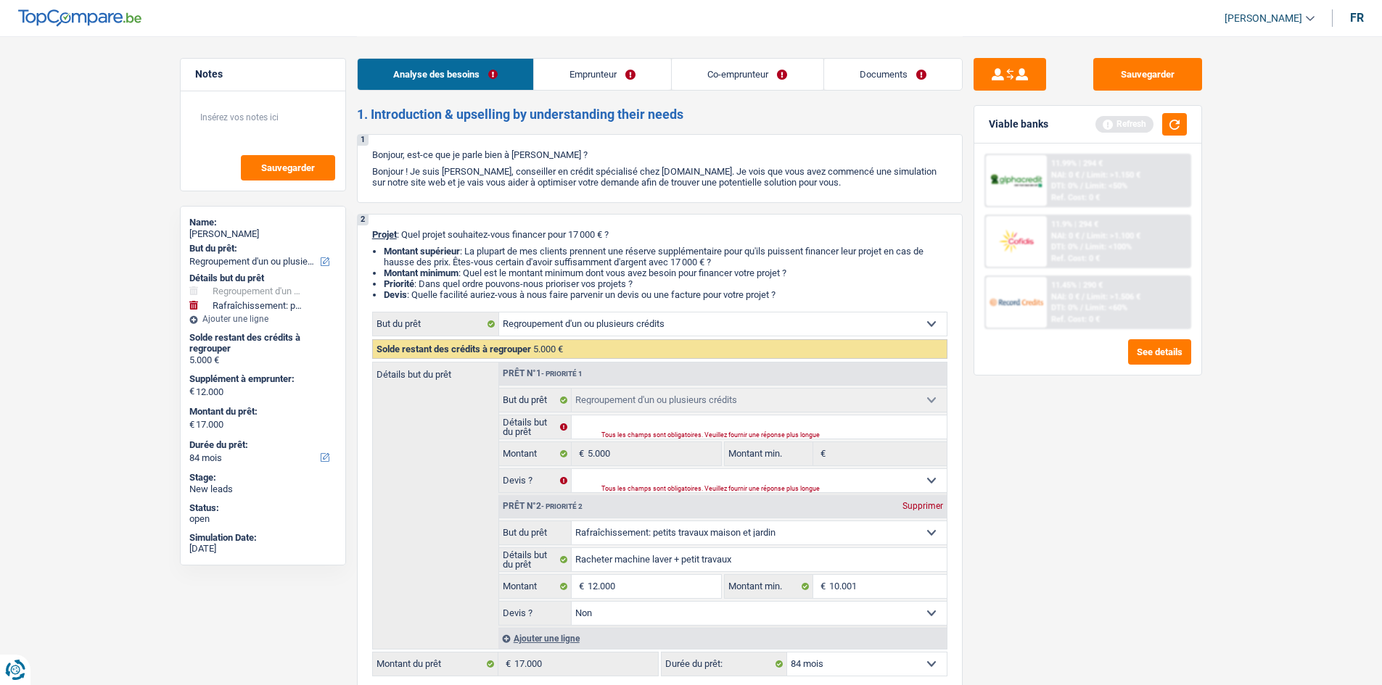
scroll to position [0, 0]
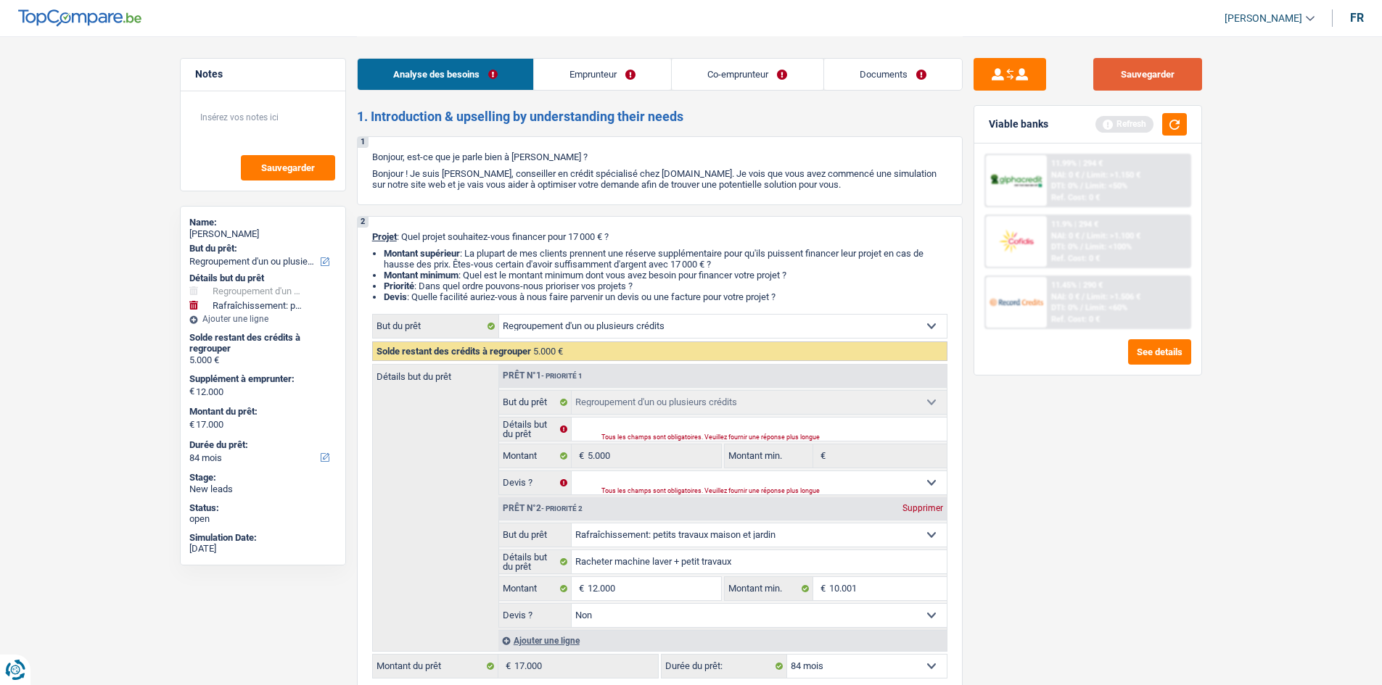
click at [1114, 70] on button "Sauvegarder" at bounding box center [1147, 74] width 109 height 33
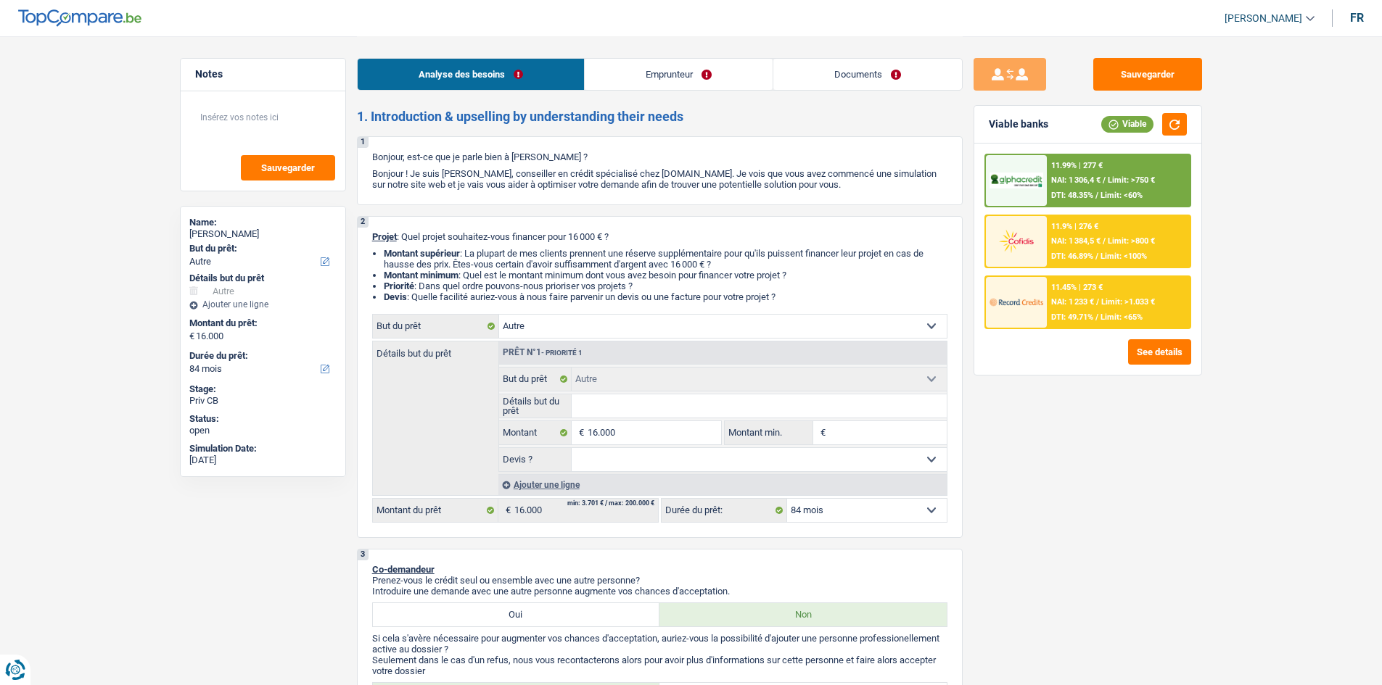
select select "other"
select select "84"
select select "other"
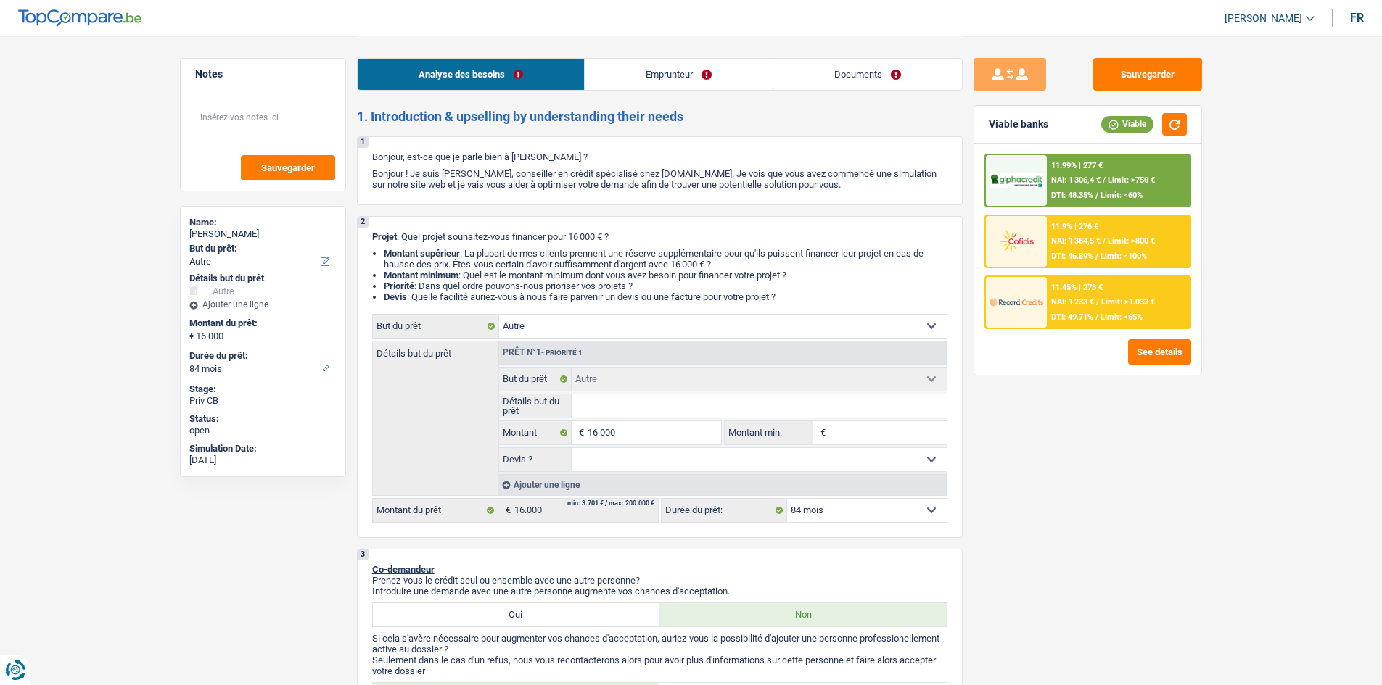
select select "84"
select select "publicEmployee"
select select "familyAllowances"
select select "netSalary"
select select "mealVouchers"
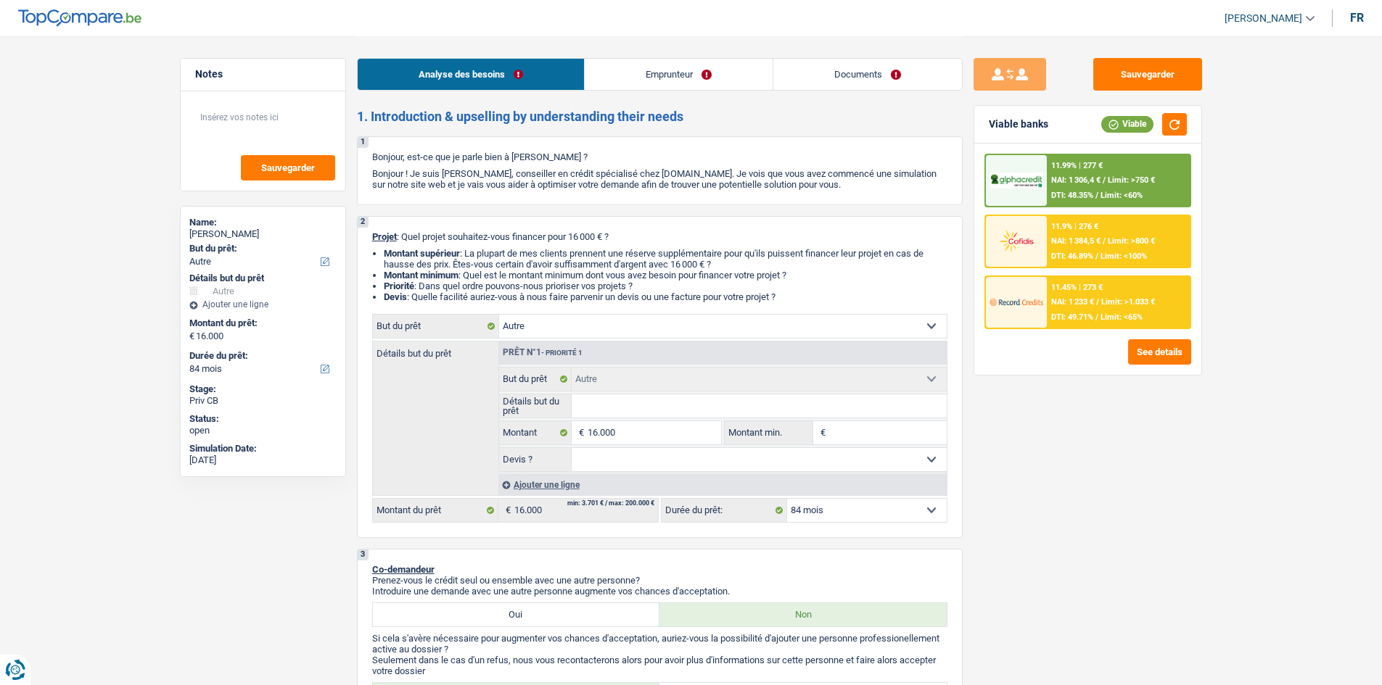
select select "ownerWithMortgage"
select select "mortgage"
select select "420"
select select "other"
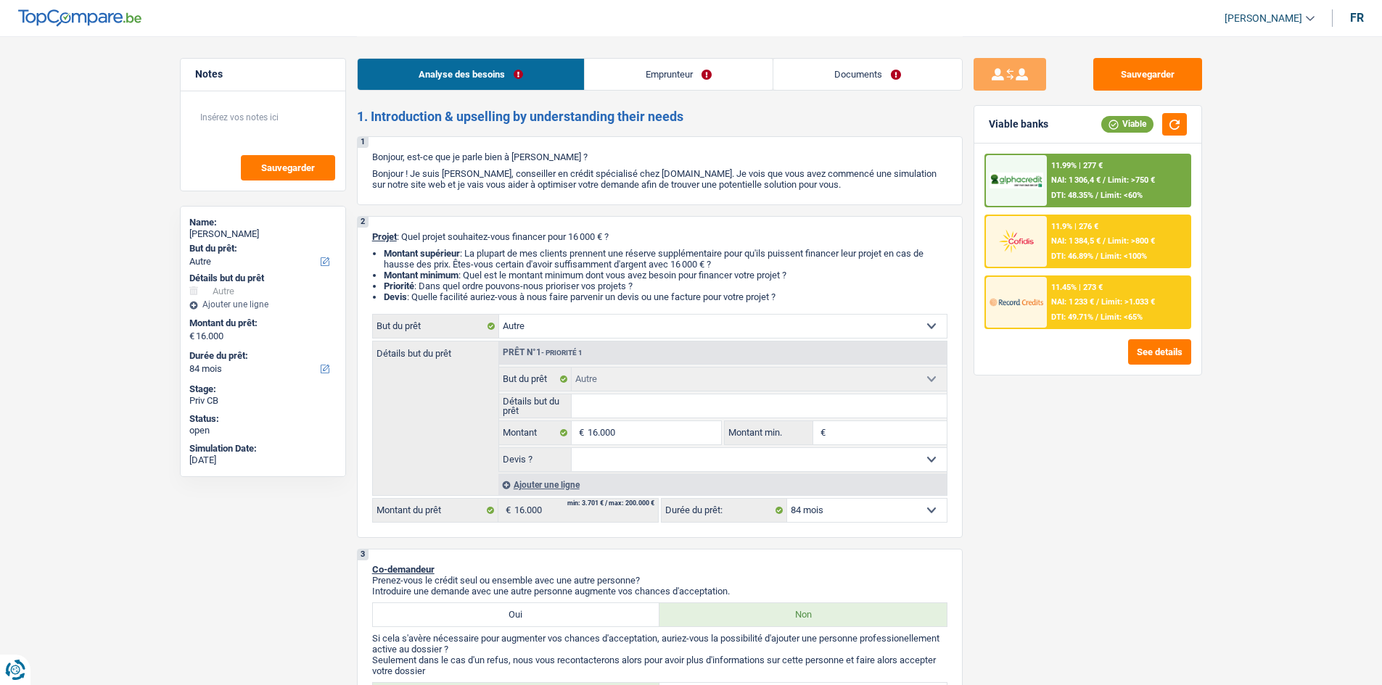
select select "84"
click at [711, 329] on select "Confort maison: meubles, textile, peinture, électroménager, outillage non-profe…" at bounding box center [722, 326] width 447 height 23
select select "household"
click at [499, 315] on select "Confort maison: meubles, textile, peinture, électroménager, outillage non-profe…" at bounding box center [722, 326] width 447 height 23
select select "household"
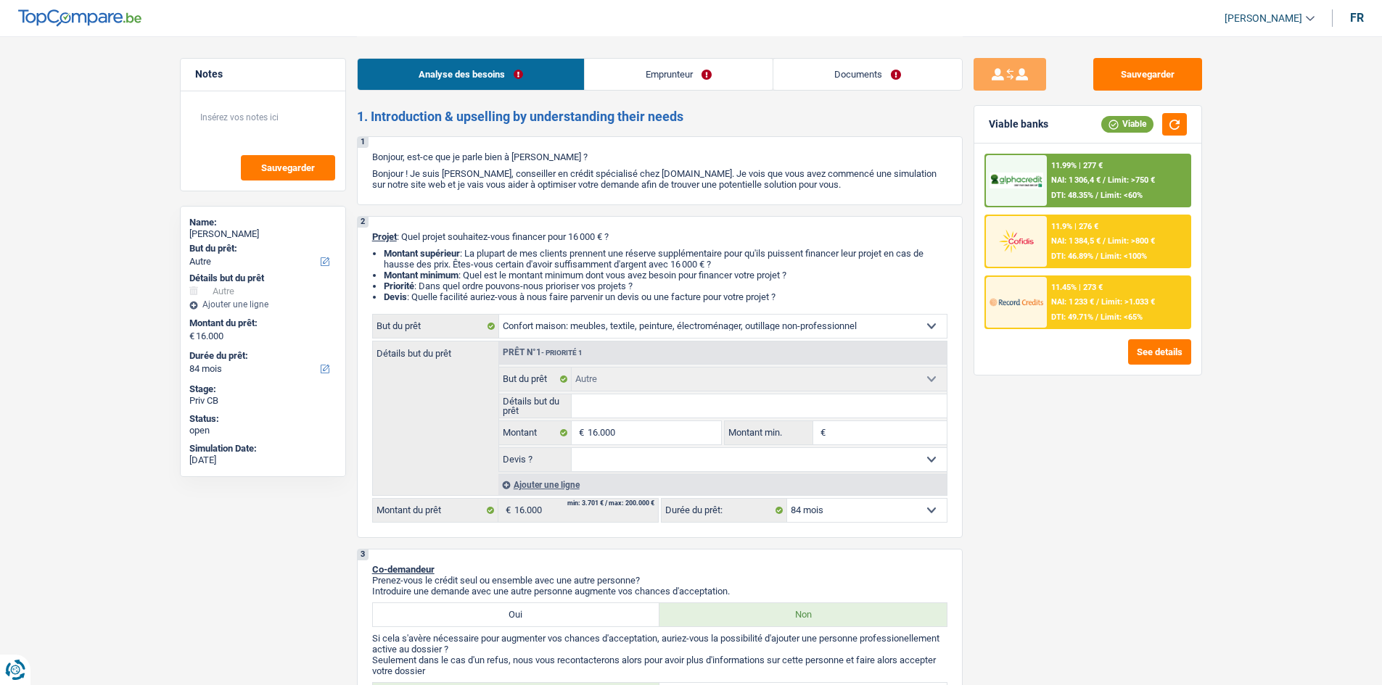
select select "household"
select select "other"
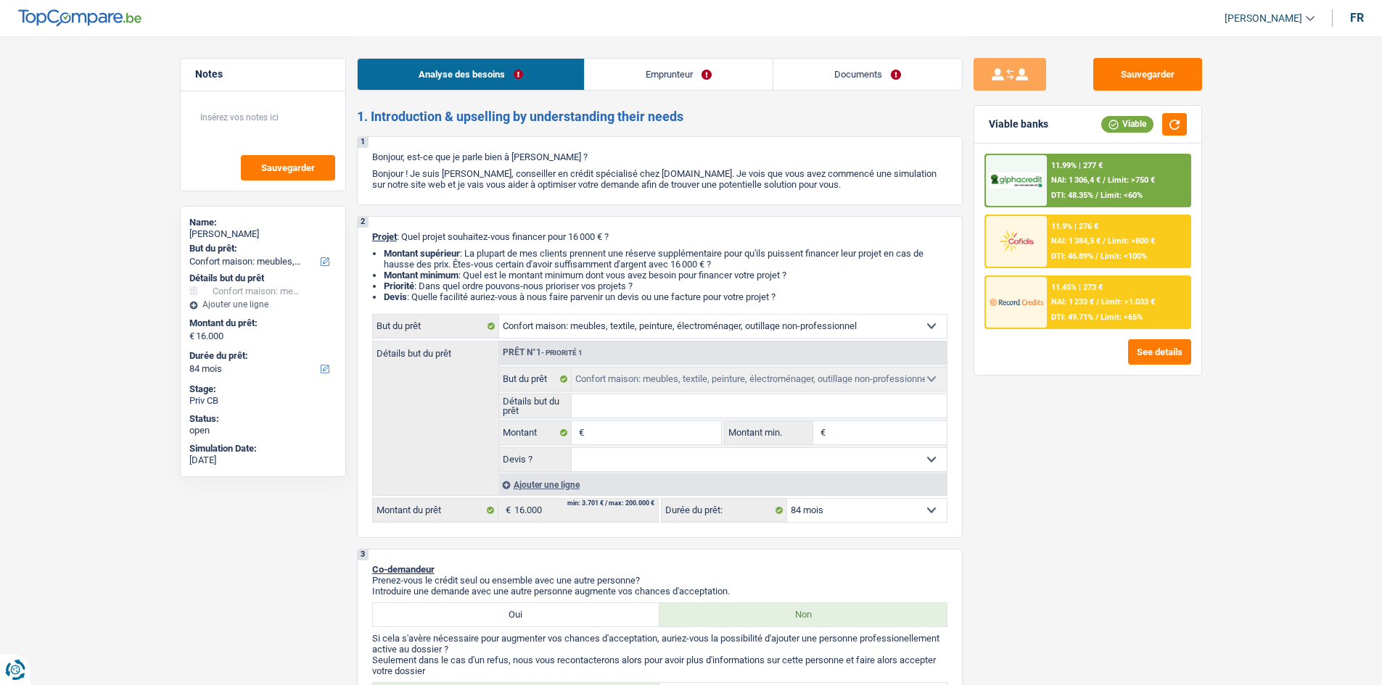
select select "other"
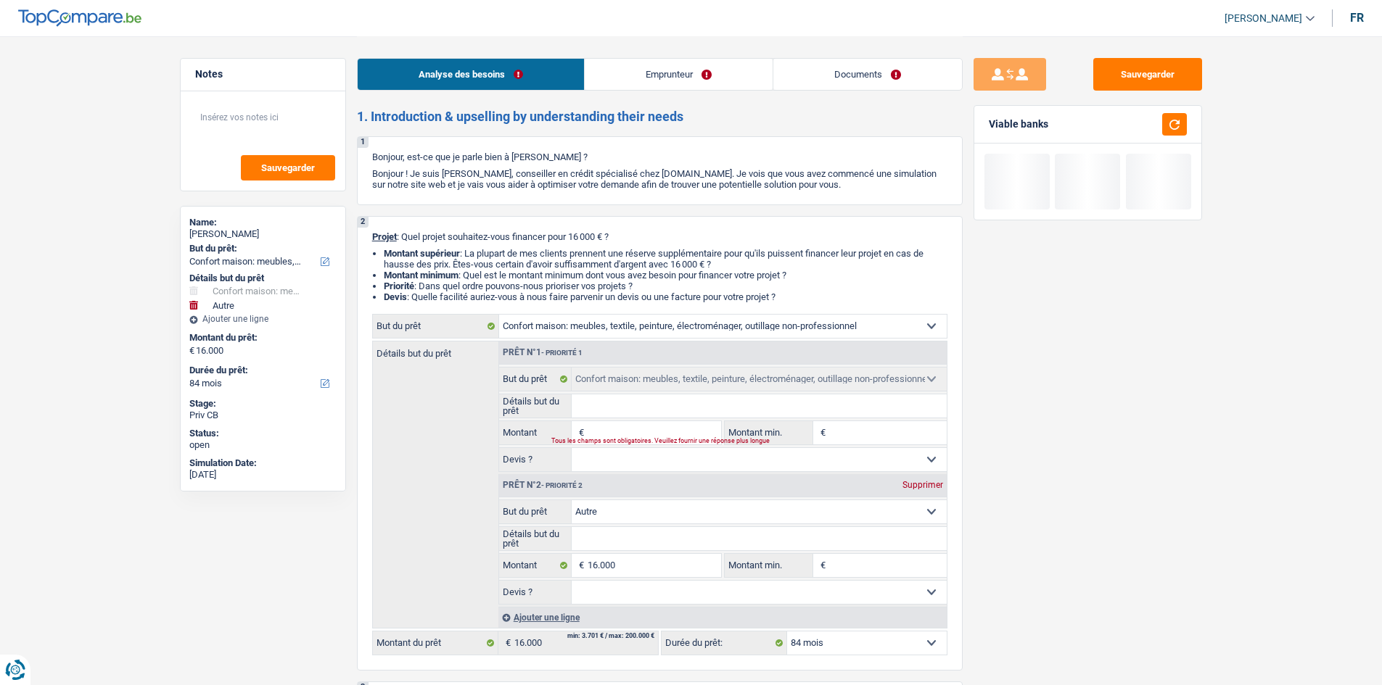
click at [920, 485] on div "Supprimer" at bounding box center [923, 485] width 48 height 9
type input "0"
select select
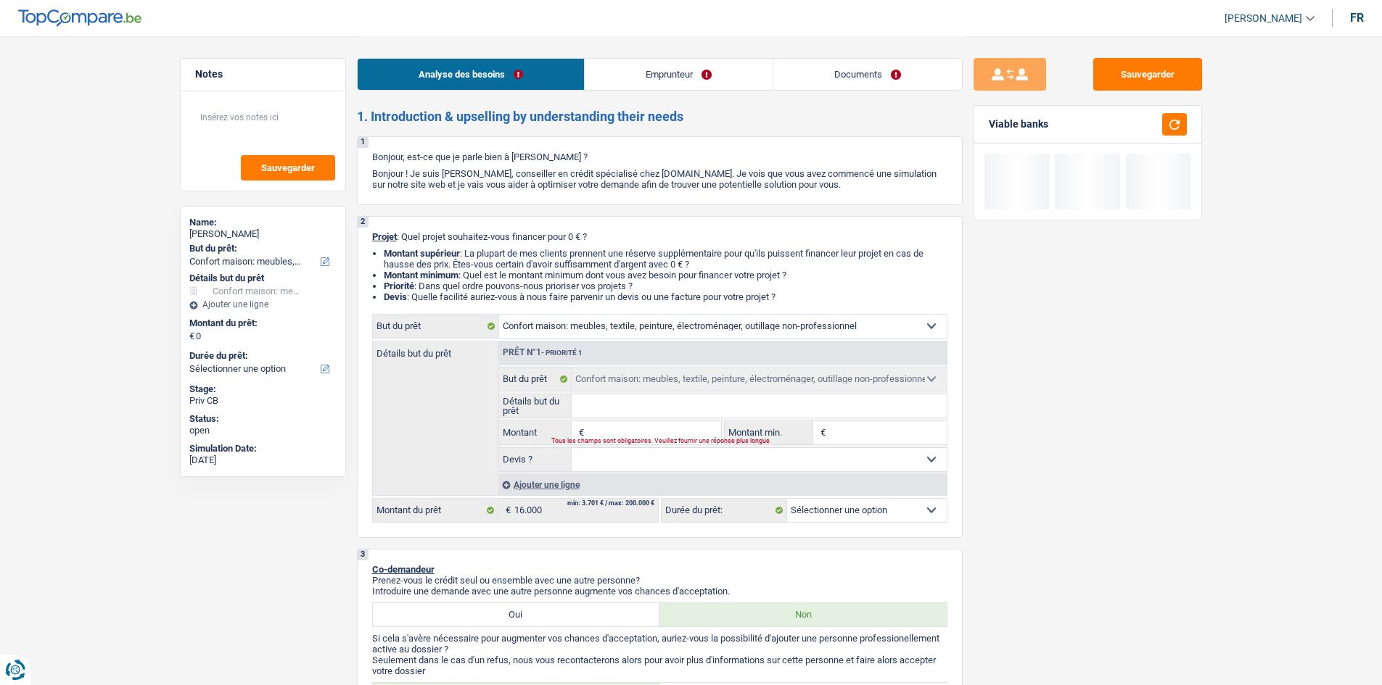
click at [654, 429] on input "Montant" at bounding box center [653, 432] width 133 height 23
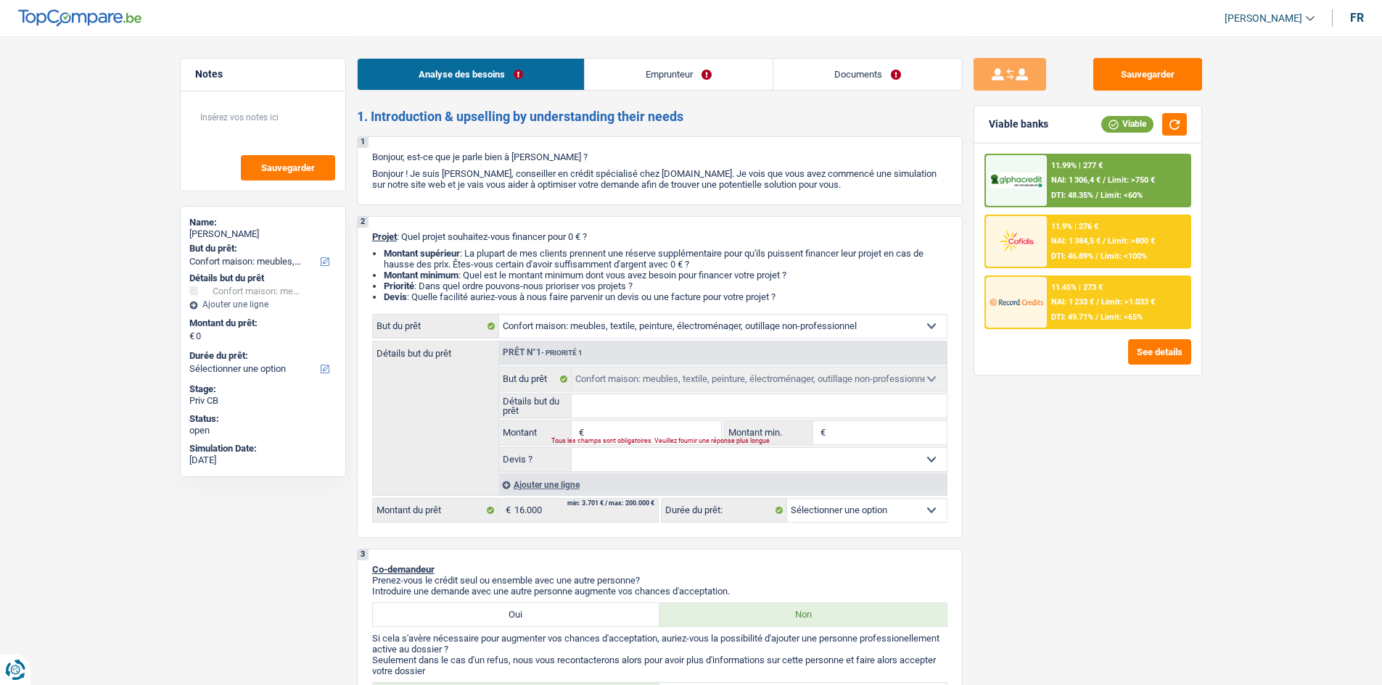
type input "1"
type input "15"
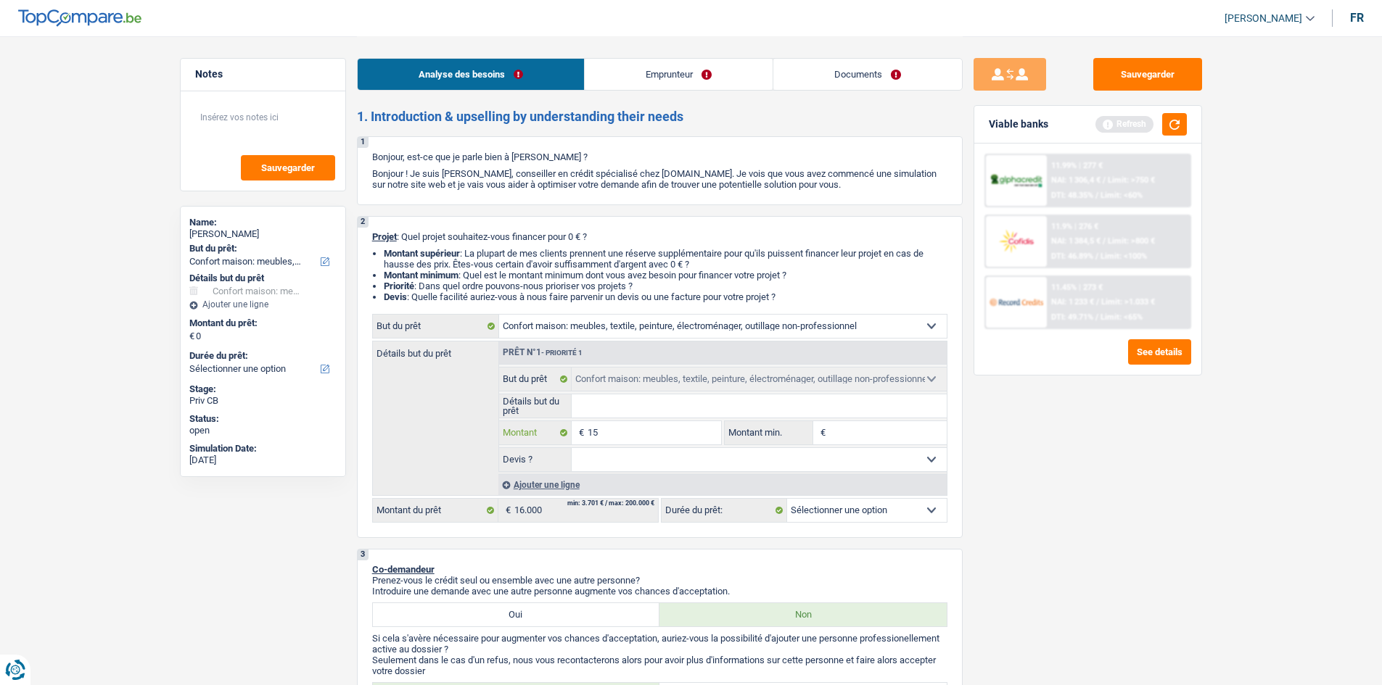
type input "15"
type input "150"
type input "1.500"
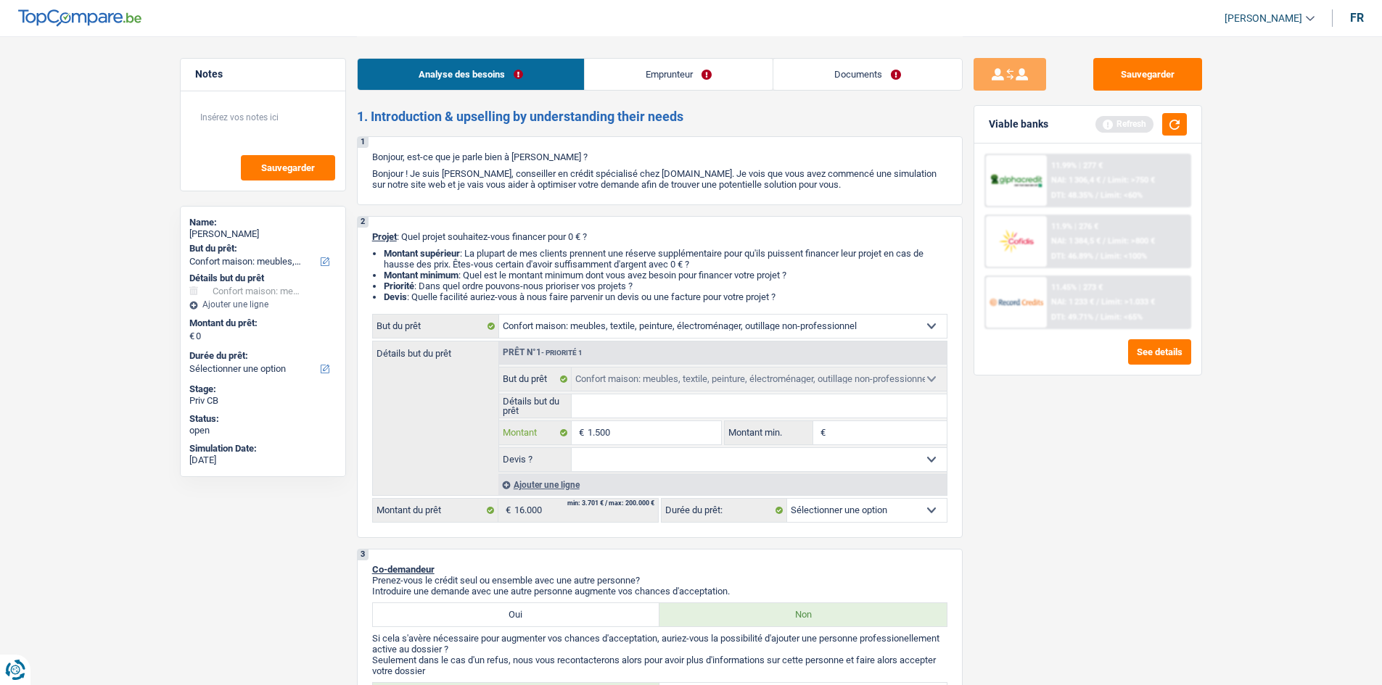
type input "15.000"
type input "1.500"
type input "15.001"
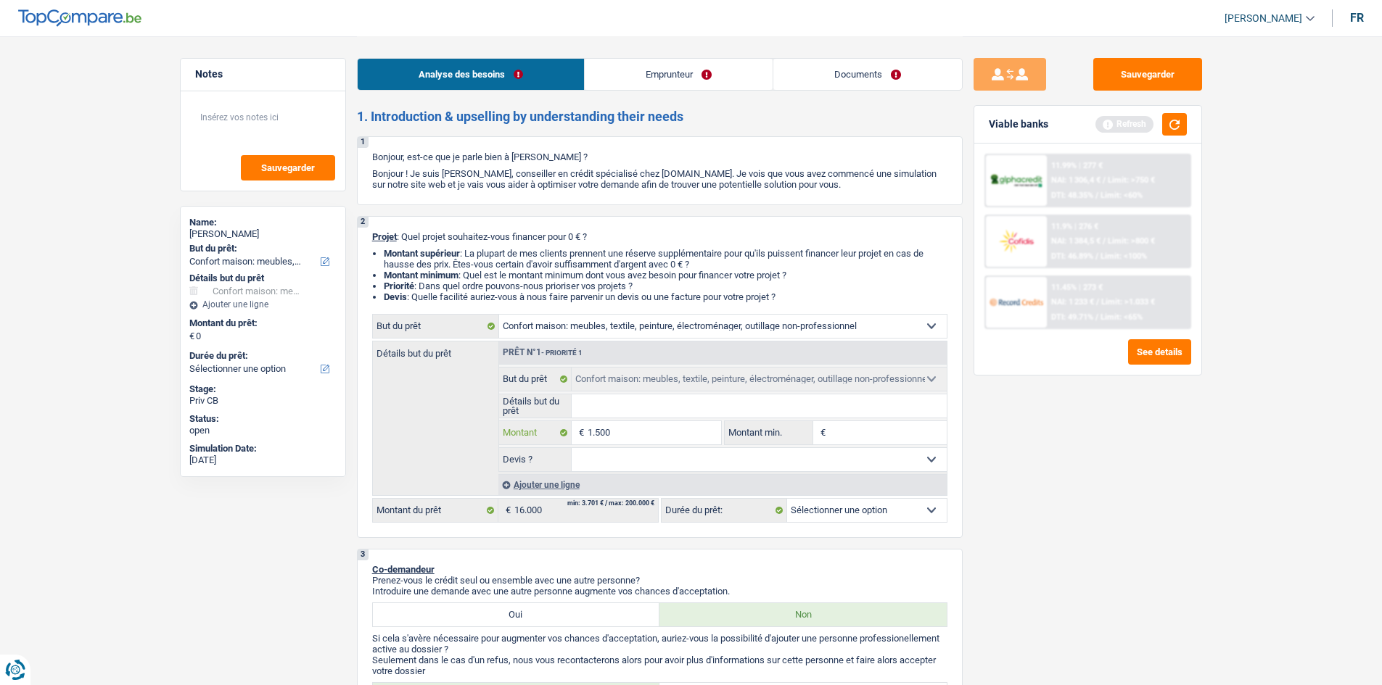
type input "15.001"
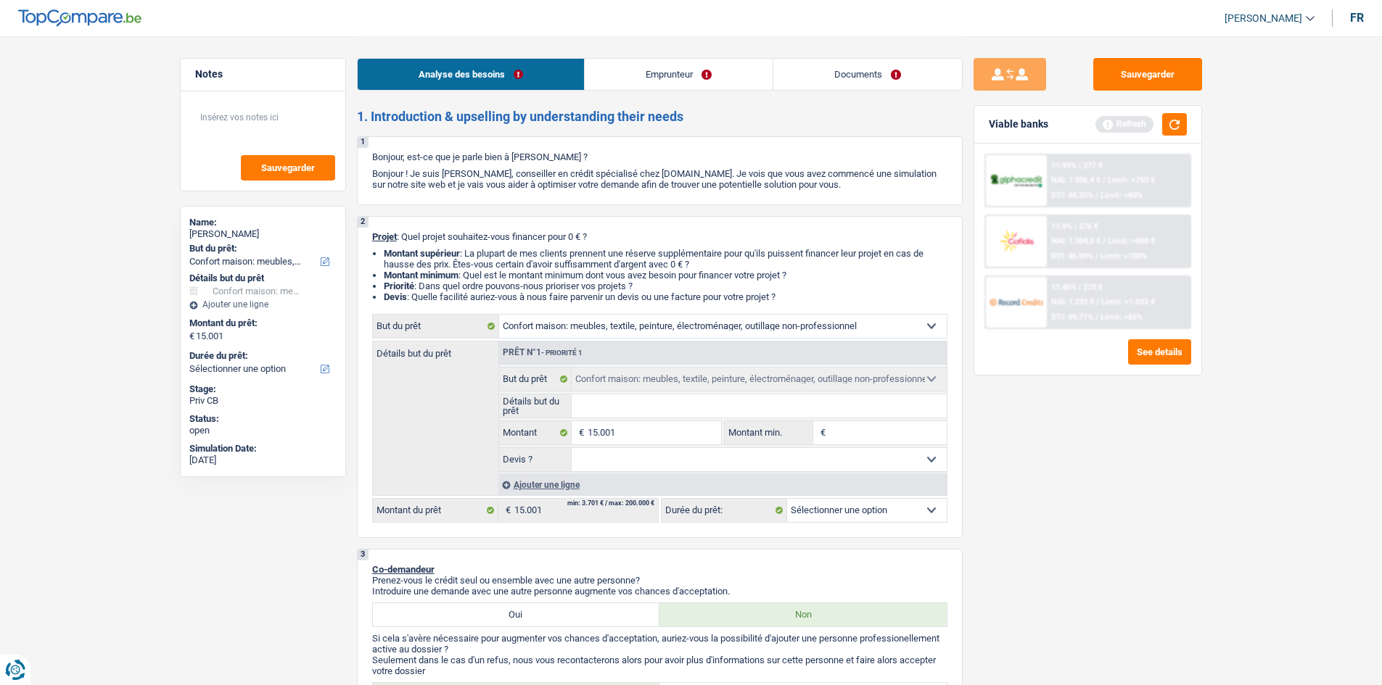
click at [885, 431] on input "Montant min." at bounding box center [887, 432] width 117 height 23
select select "84"
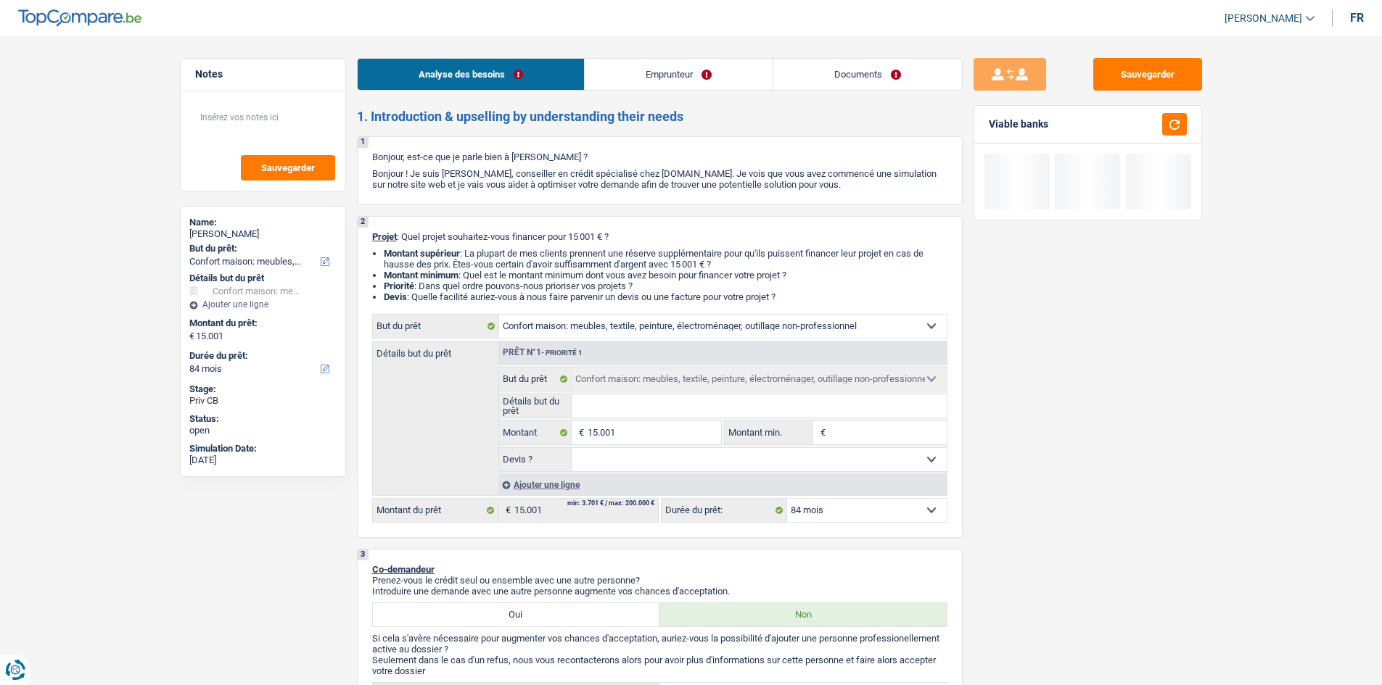
type input "1"
type input "15"
type input "150"
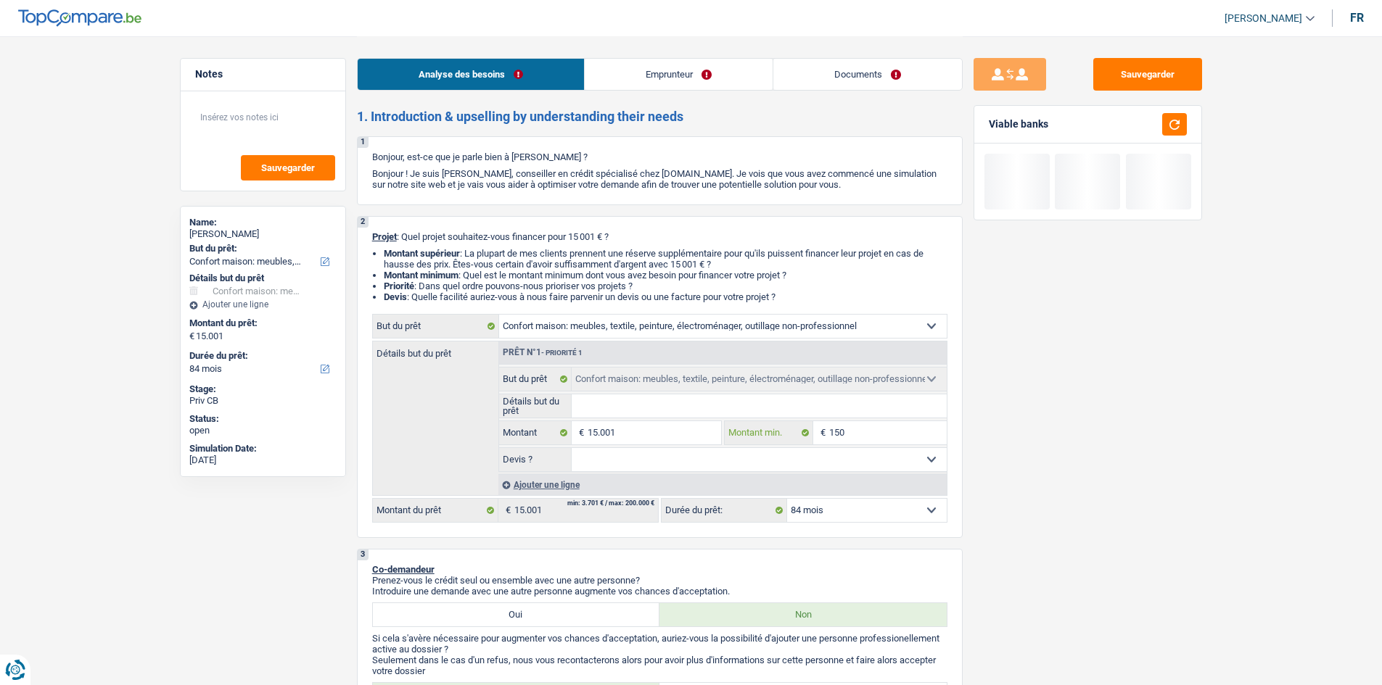
type input "150"
type input "1.500"
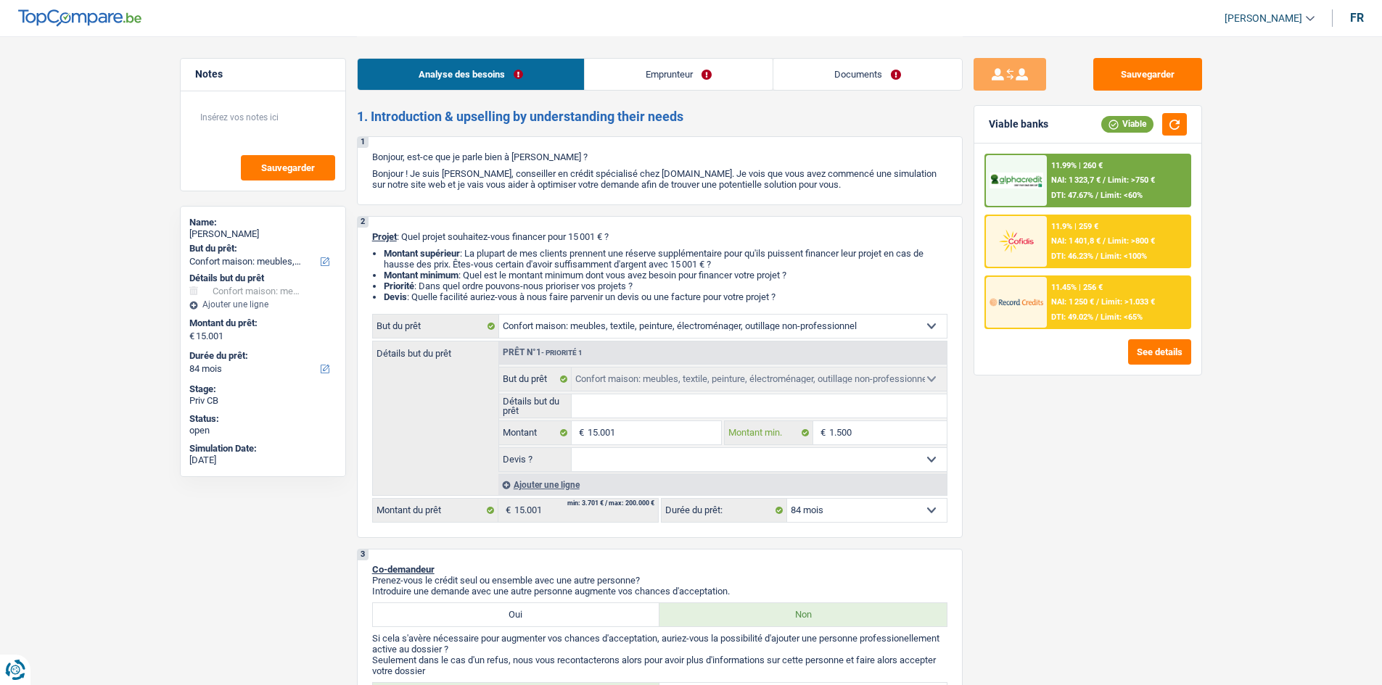
type input "15.001"
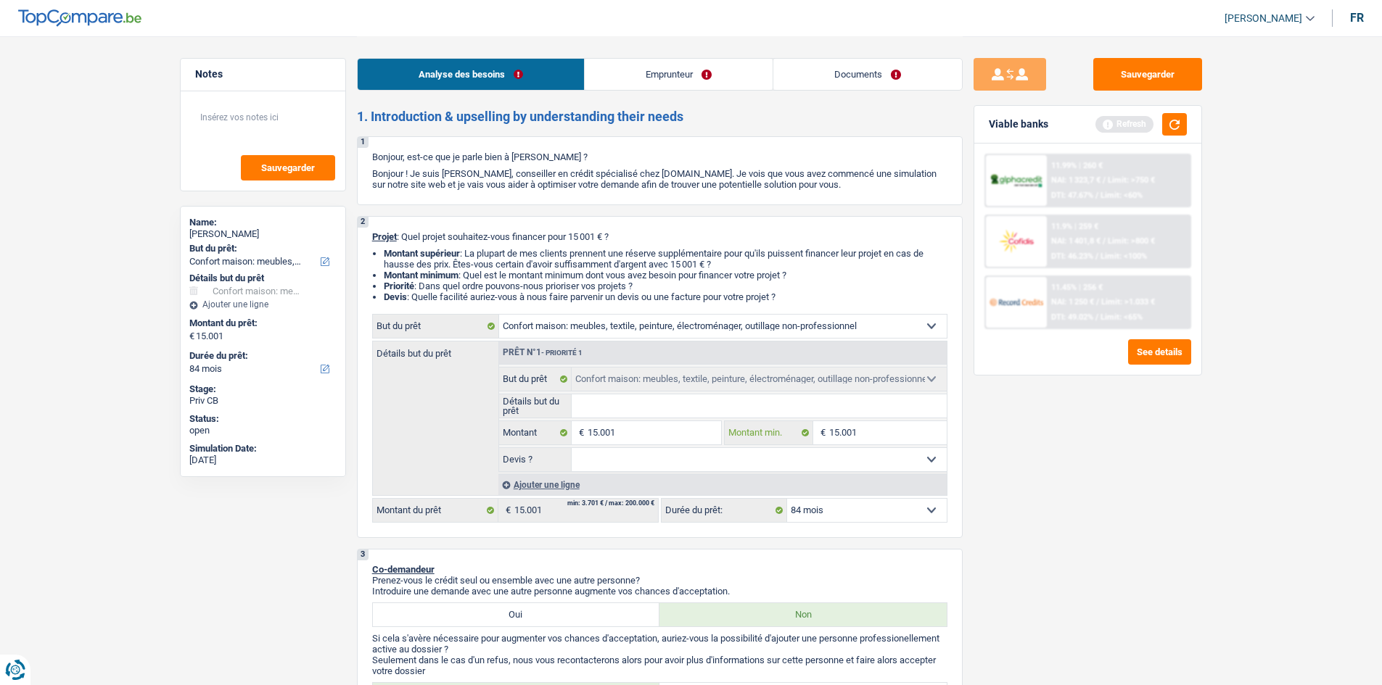
type input "15.001"
click at [743, 403] on input "Détails but du prêt" at bounding box center [758, 406] width 375 height 23
type input "A"
type input "Ac"
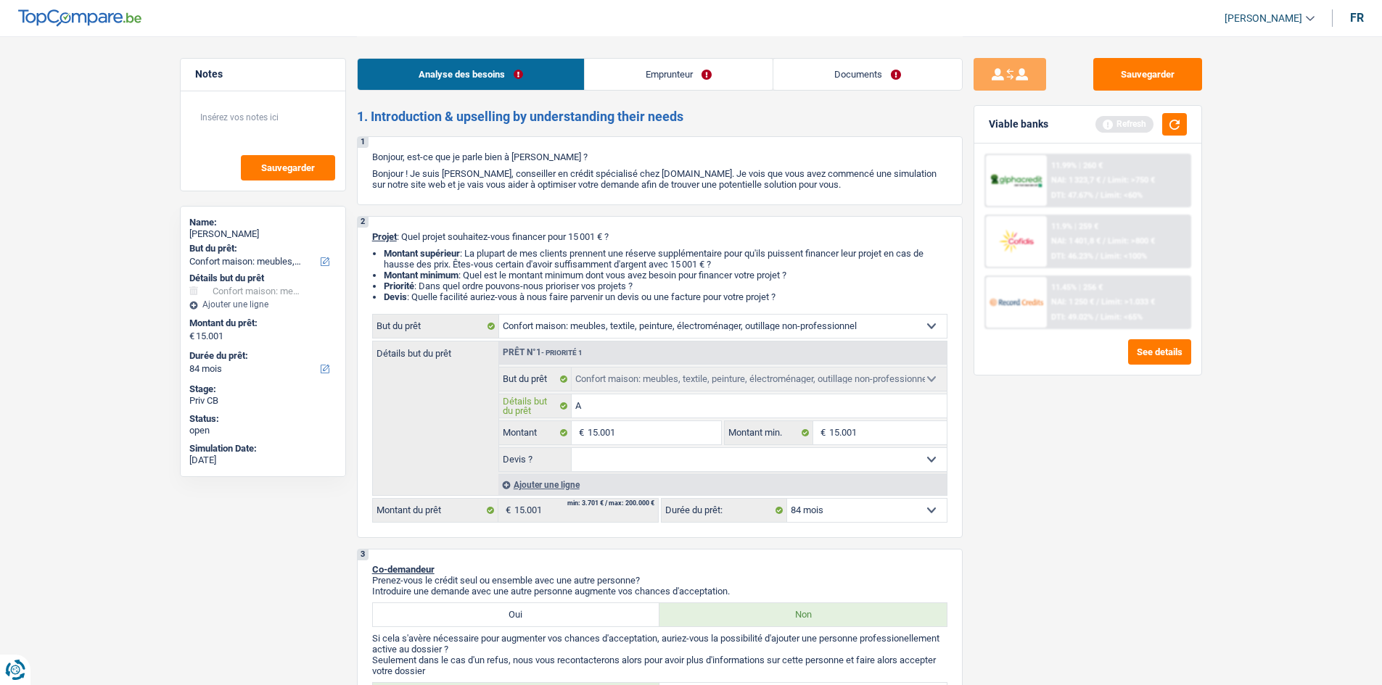
type input "Ac"
type input "Ach"
type input "Acha"
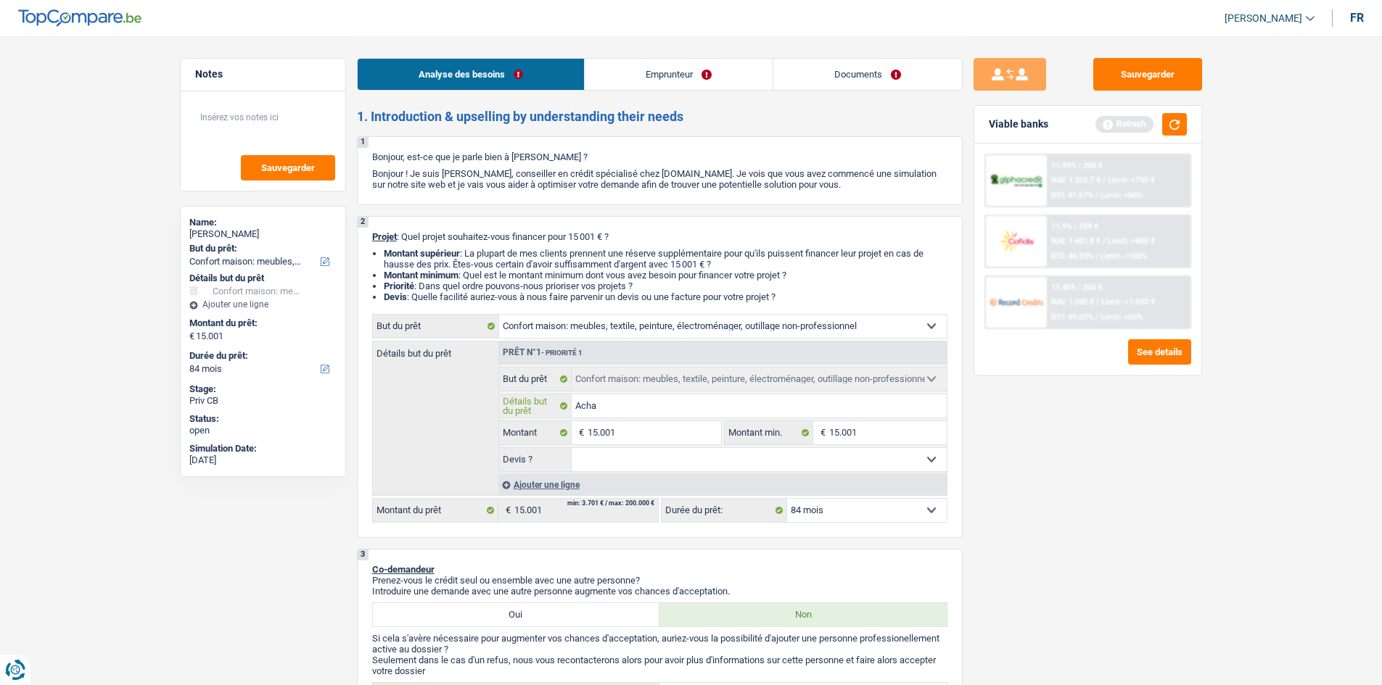
type input "Achat"
type input "Achat d"
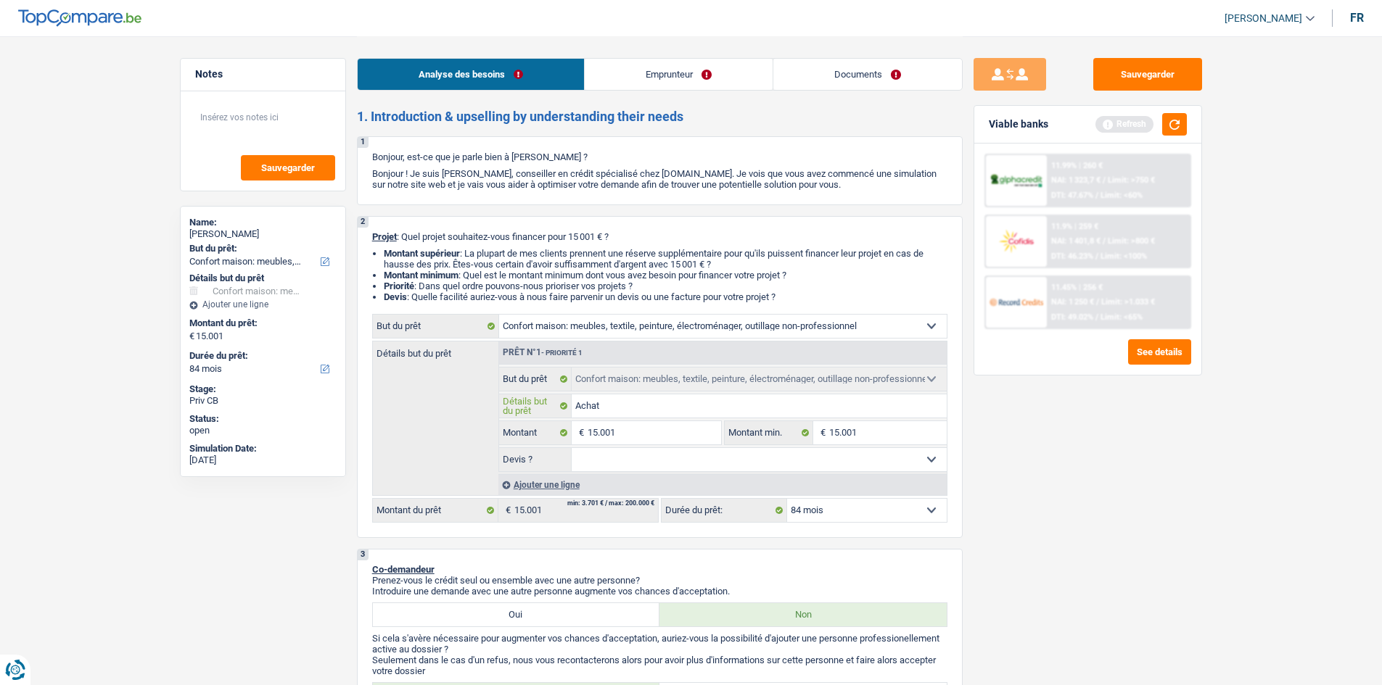
type input "Achat d"
type input "Achat de"
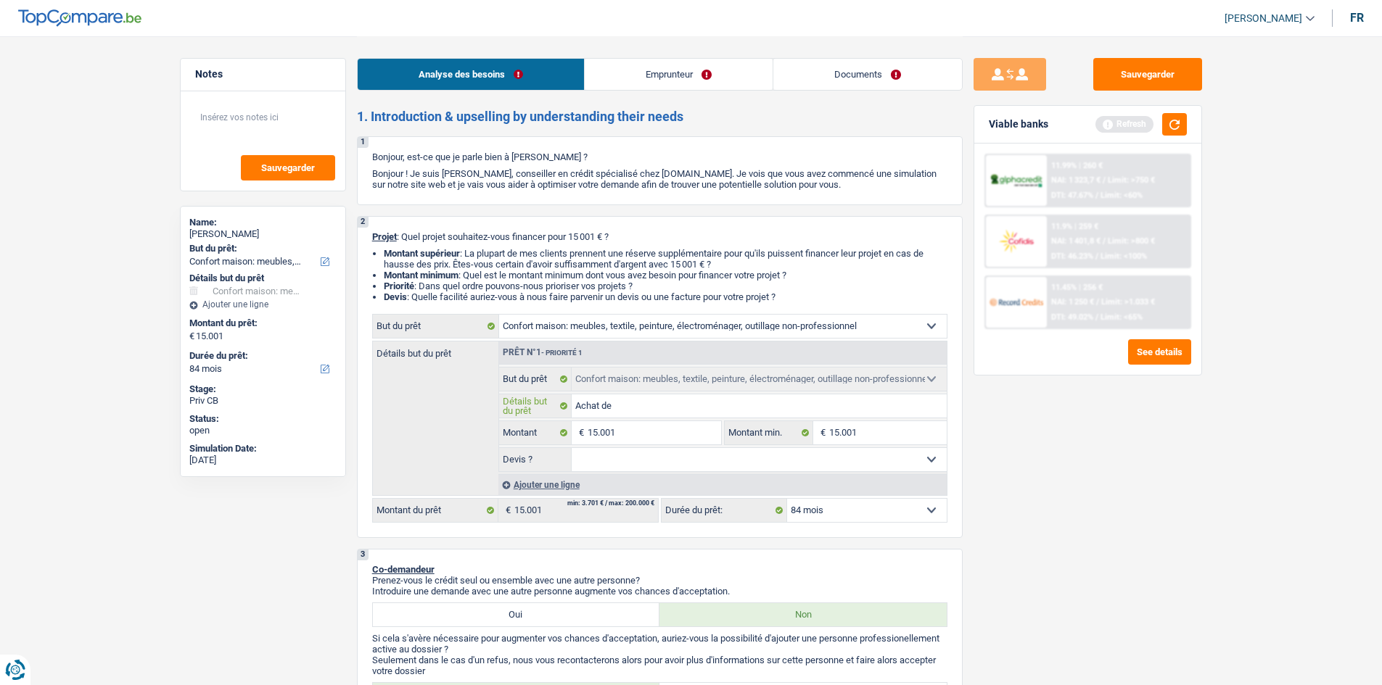
type input "Achat de m"
type input "Achat de mo"
type input "Achat de mob"
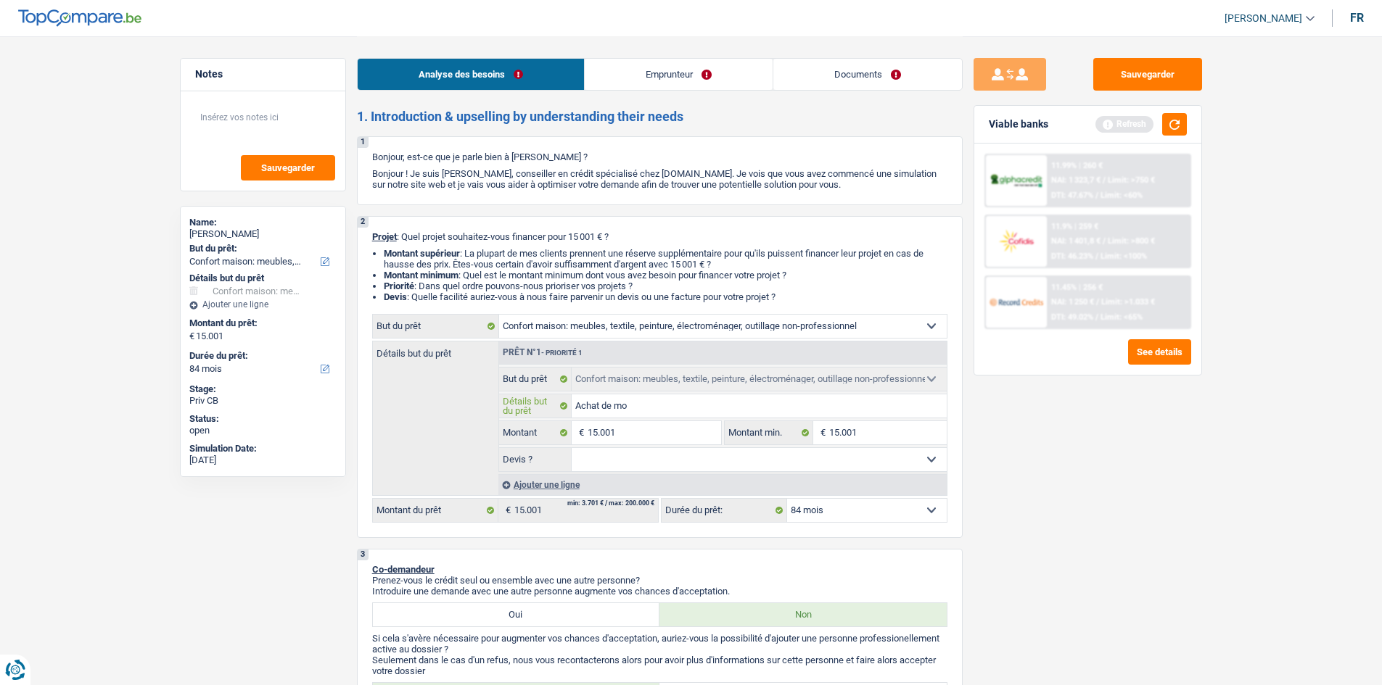
type input "Achat de mob"
type input "Achat de mobi"
type input "Achat de mobil"
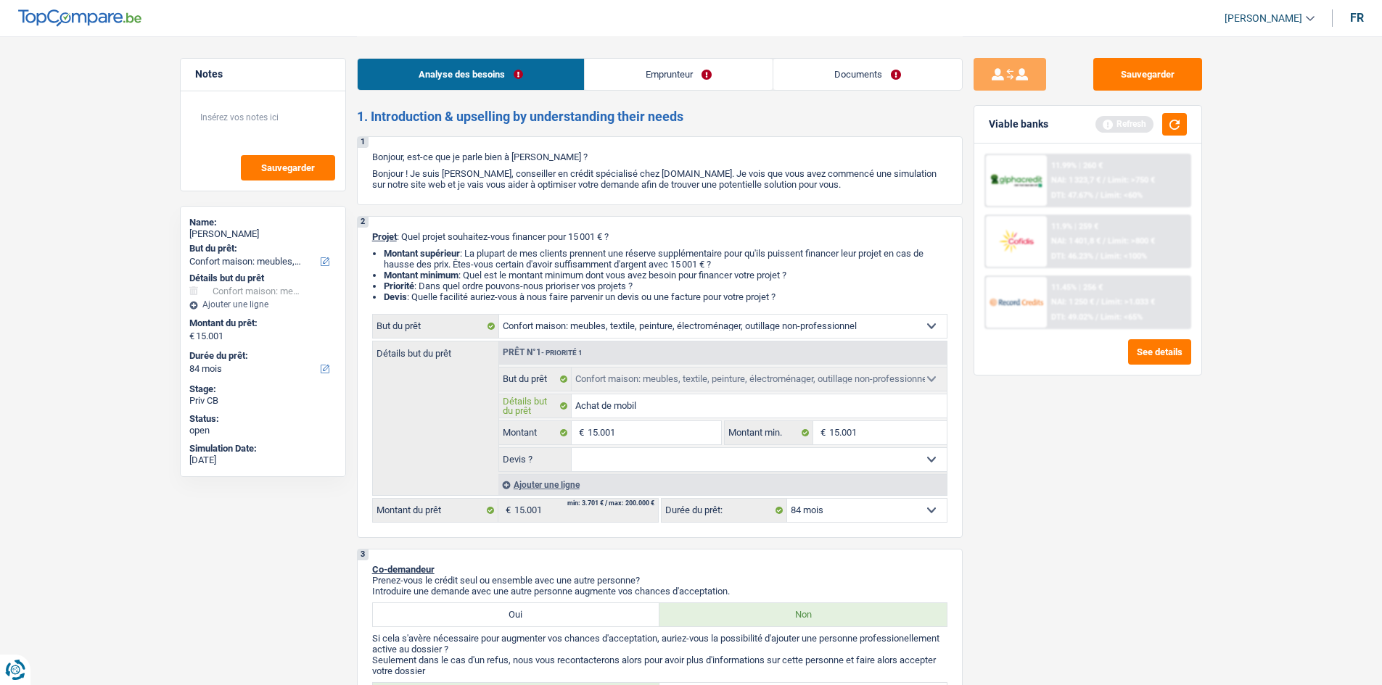
type input "Achat de mobili"
type input "Achat de mobilie"
type input "Achat de mobilier"
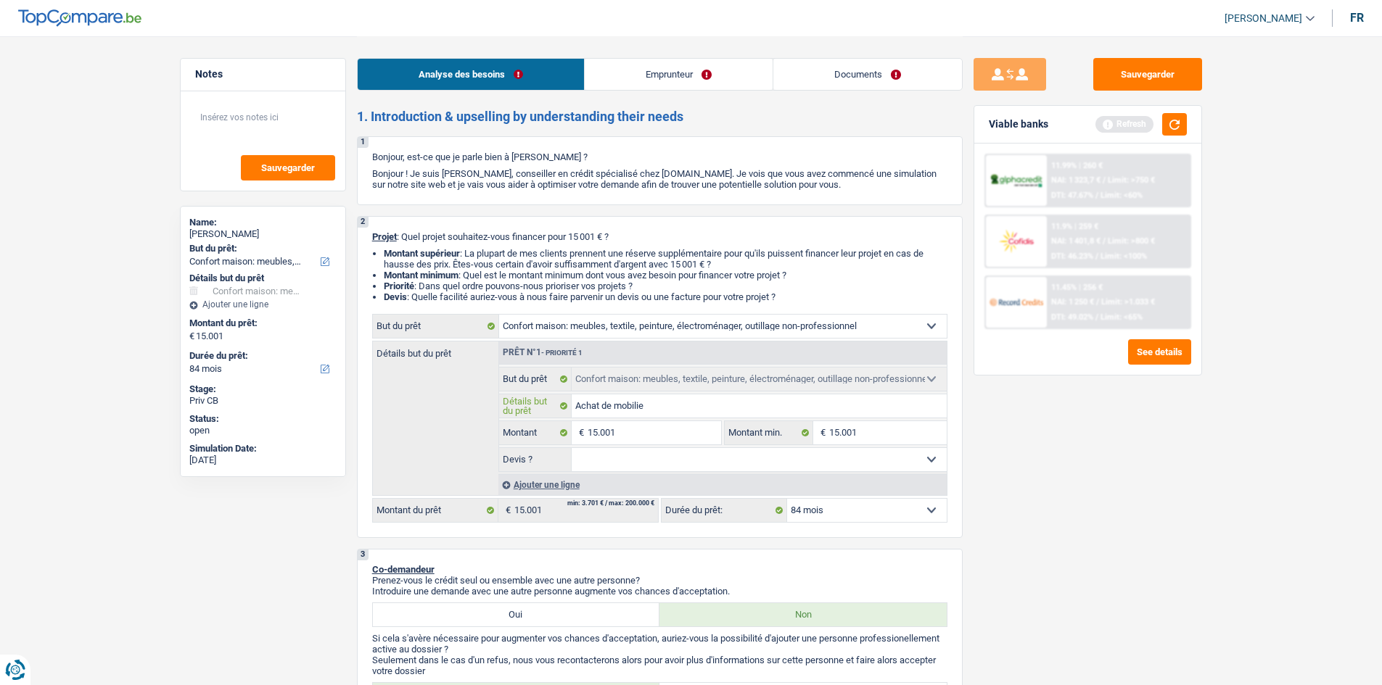
type input "Achat de mobilier"
click at [807, 455] on select "Oui Non Non répondu Sélectionner une option" at bounding box center [758, 459] width 375 height 23
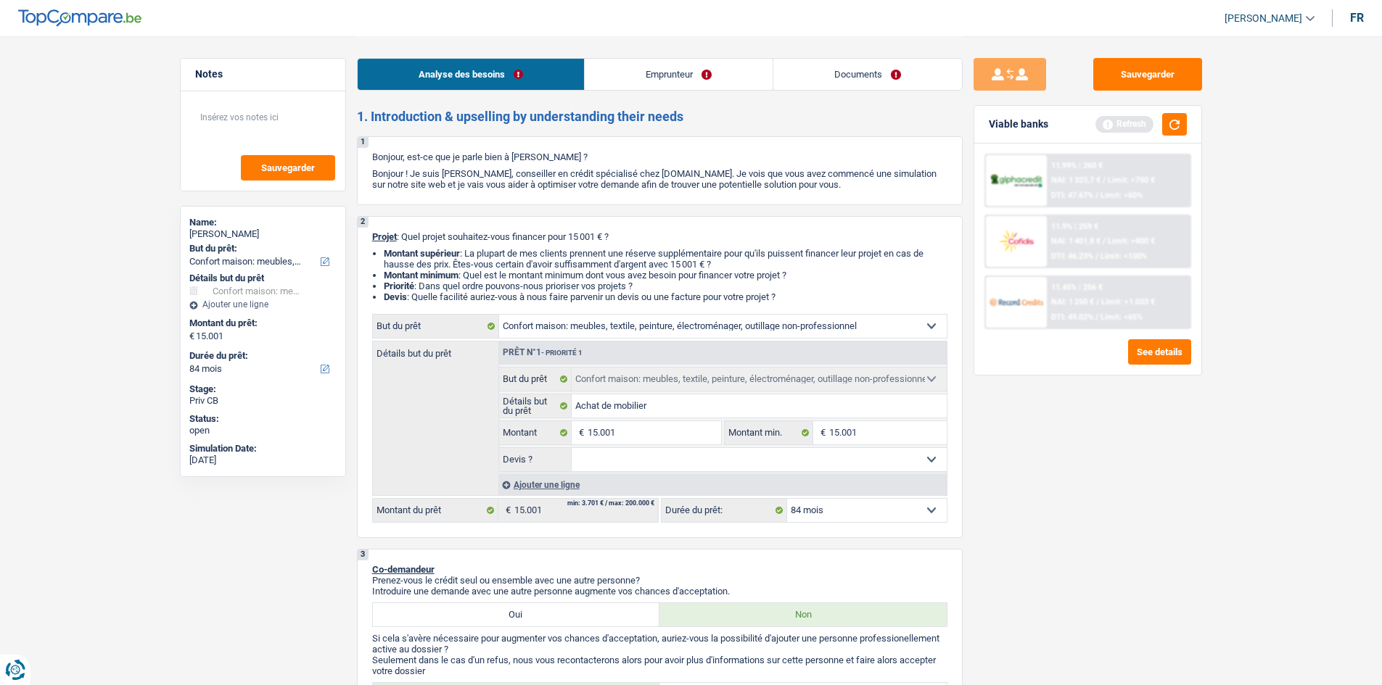
select select "false"
click at [571, 448] on select "Oui Non Non répondu Sélectionner une option" at bounding box center [758, 459] width 375 height 23
select select "false"
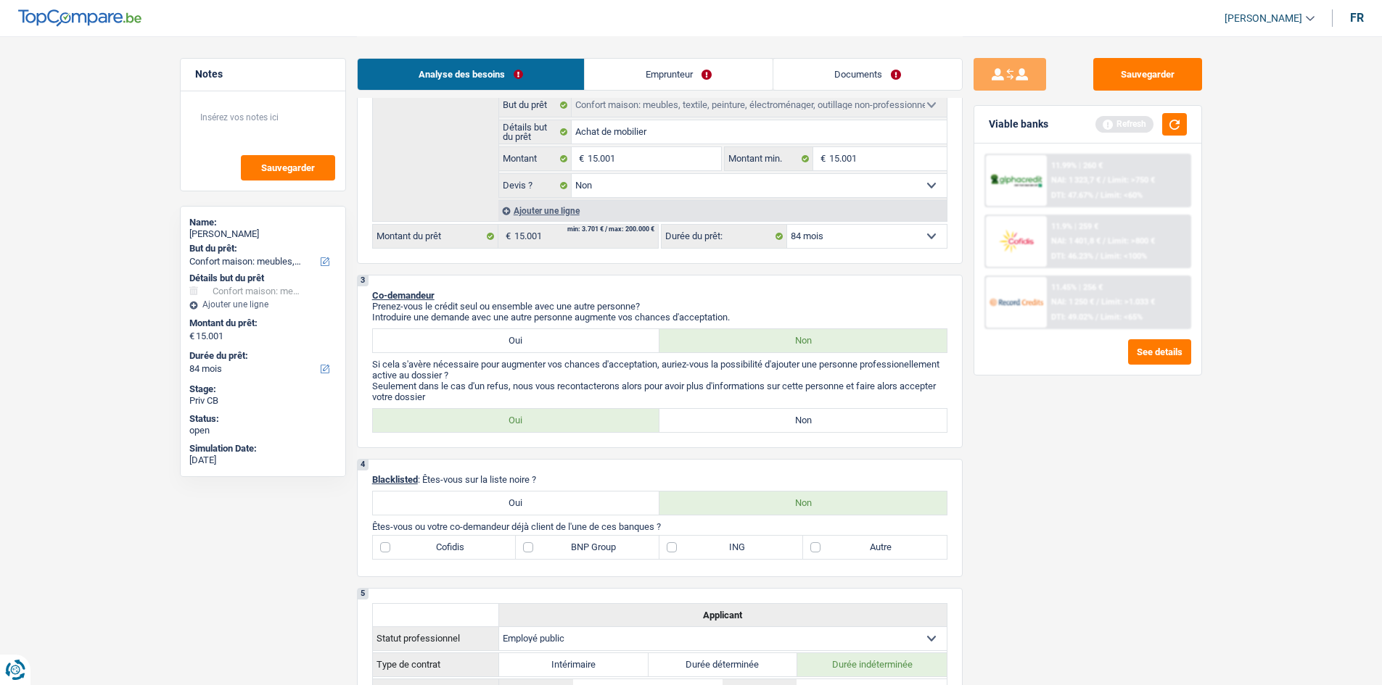
scroll to position [363, 0]
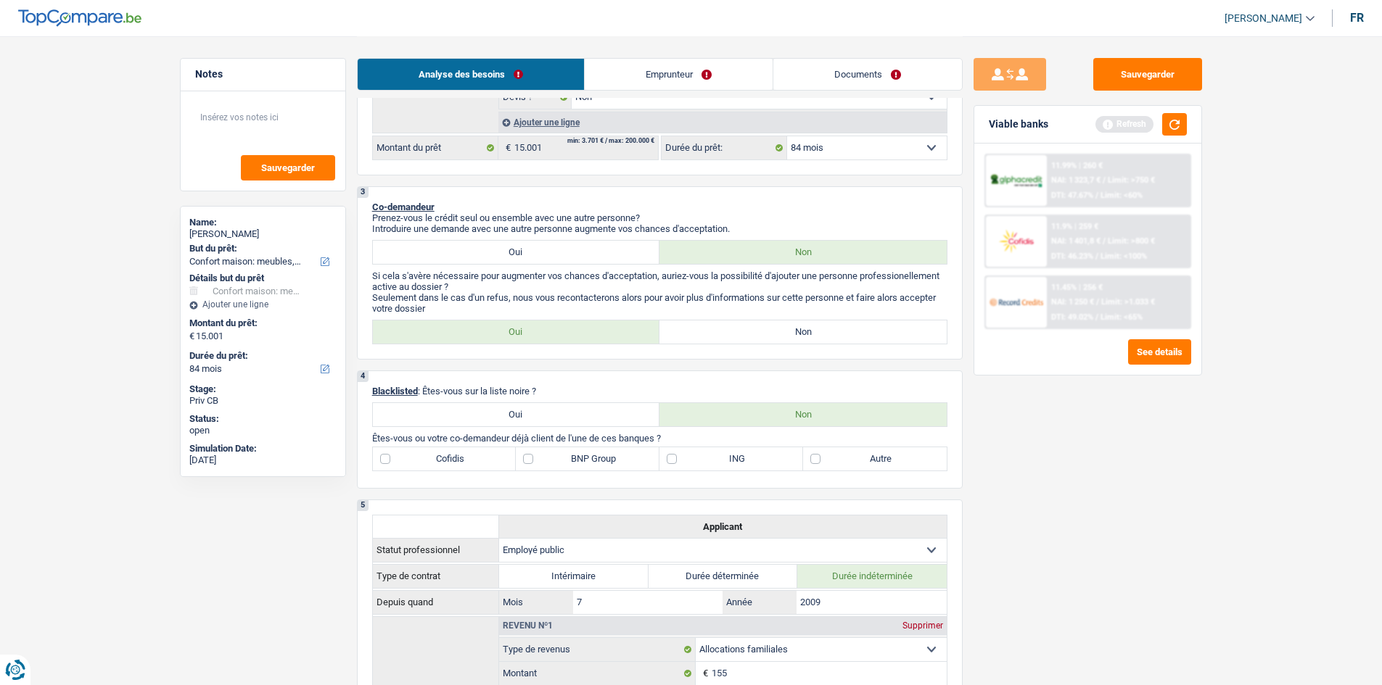
click at [734, 329] on label "Non" at bounding box center [802, 332] width 287 height 23
click at [734, 329] on input "Non" at bounding box center [802, 332] width 287 height 23
radio input "true"
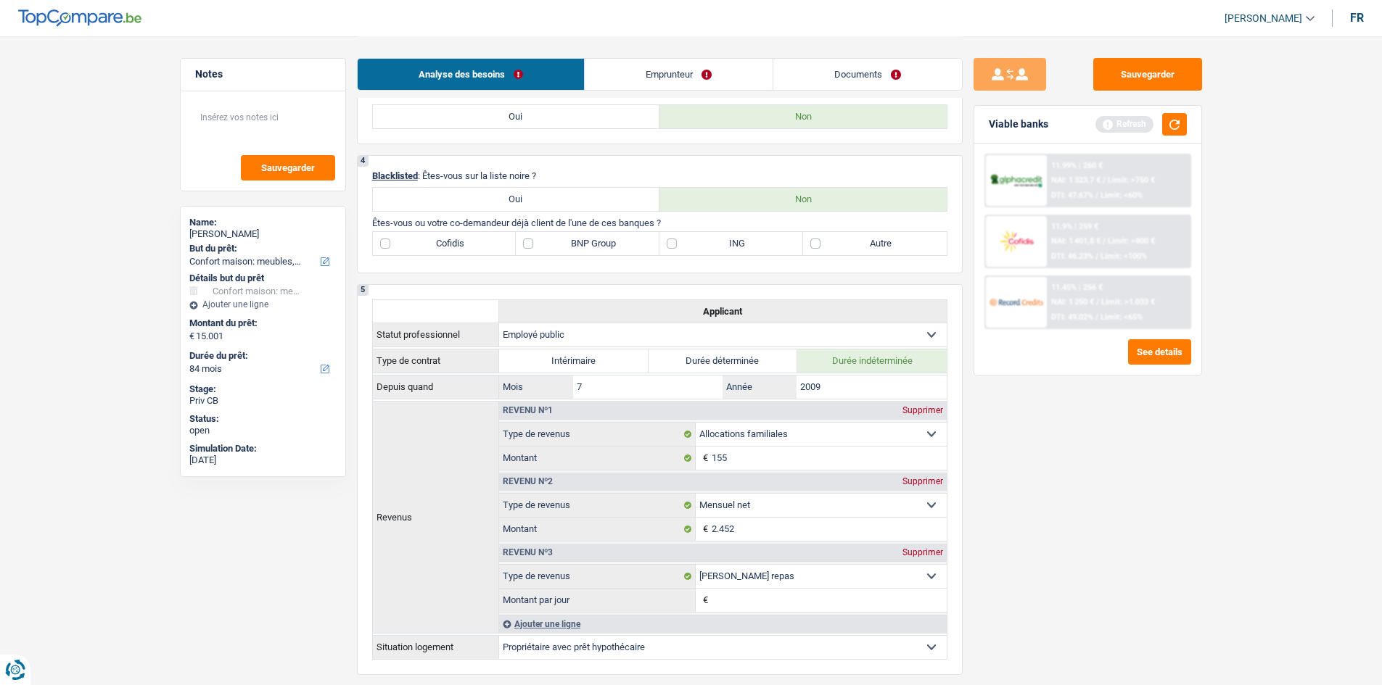
scroll to position [580, 0]
click at [674, 239] on label "ING" at bounding box center [731, 241] width 144 height 23
click at [674, 239] on input "ING" at bounding box center [731, 241] width 144 height 23
checkbox input "true"
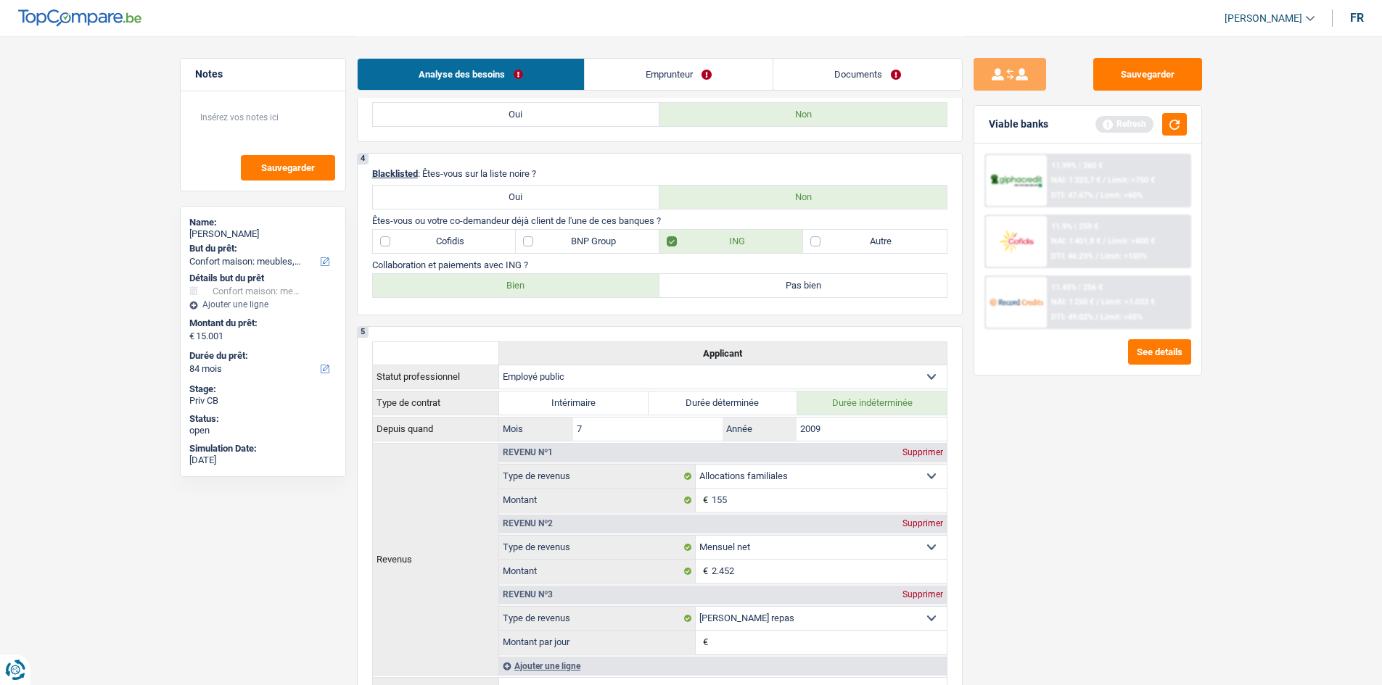
click at [611, 287] on label "Bien" at bounding box center [516, 285] width 287 height 23
click at [611, 287] on input "Bien" at bounding box center [516, 285] width 287 height 23
radio input "true"
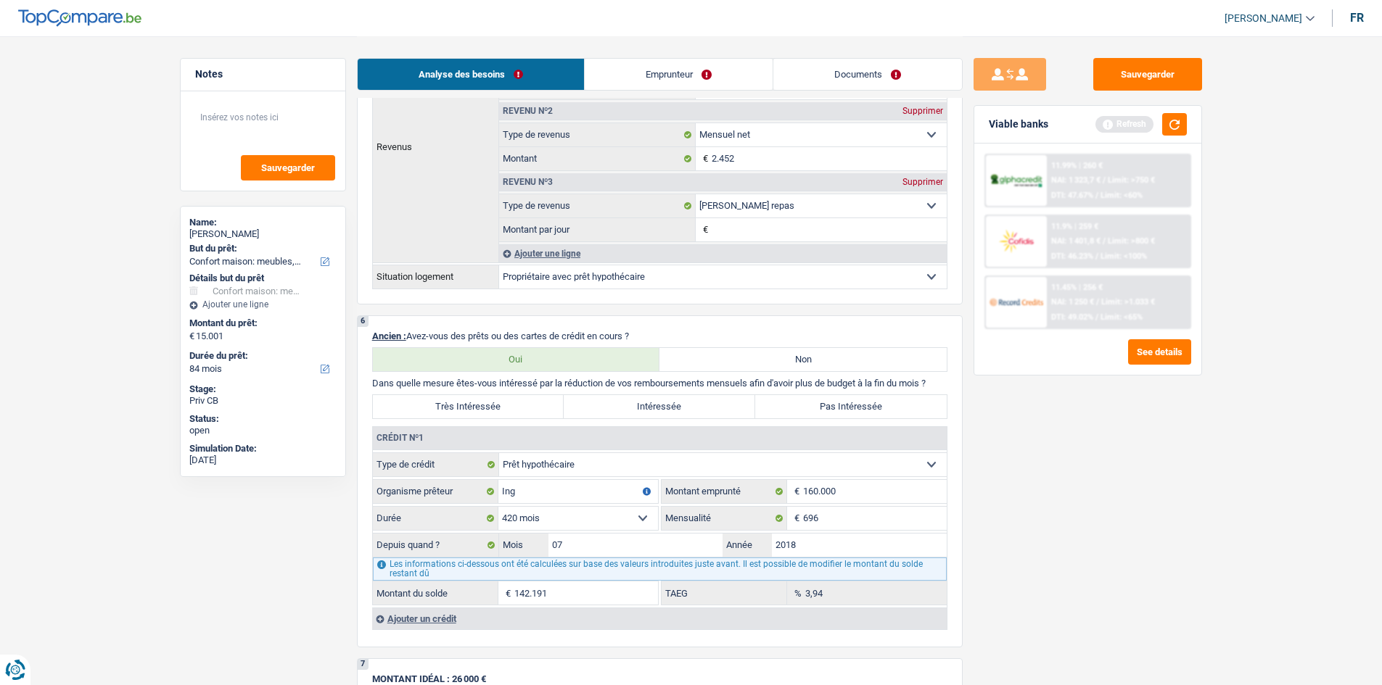
scroll to position [1088, 0]
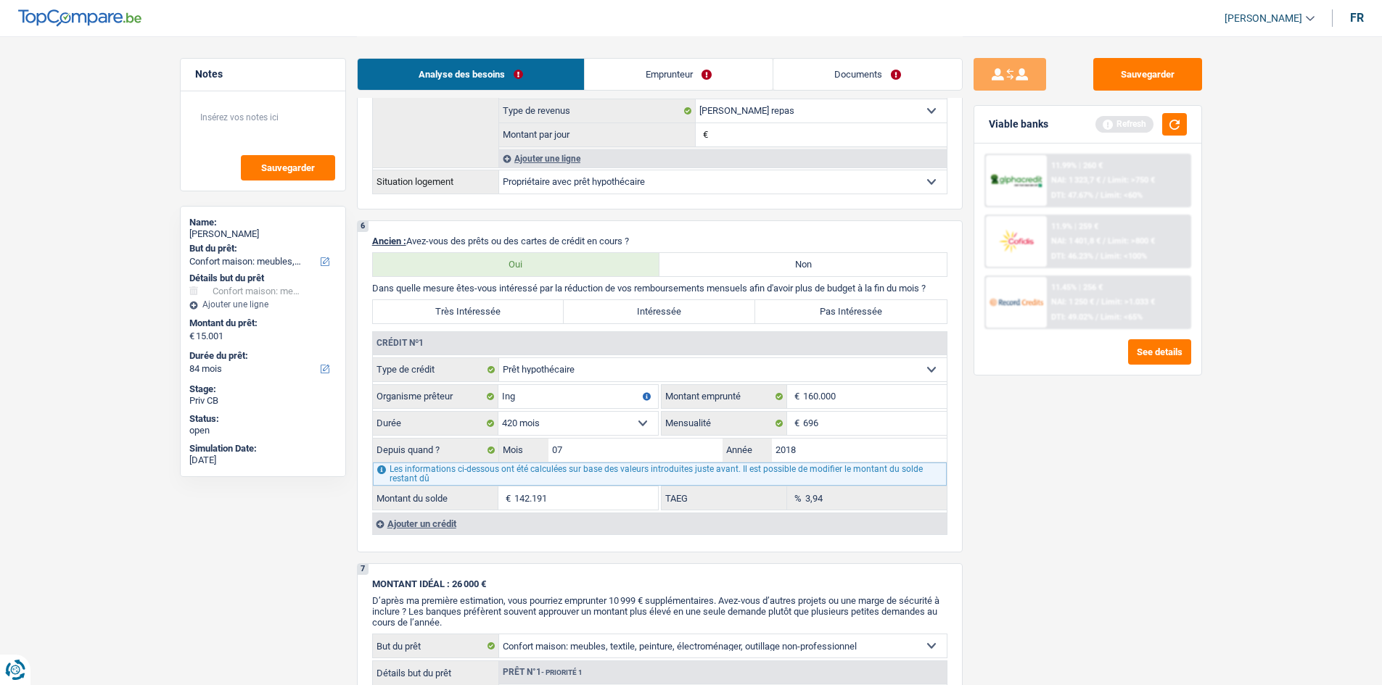
click at [440, 519] on div "Ajouter un crédit" at bounding box center [659, 524] width 574 height 22
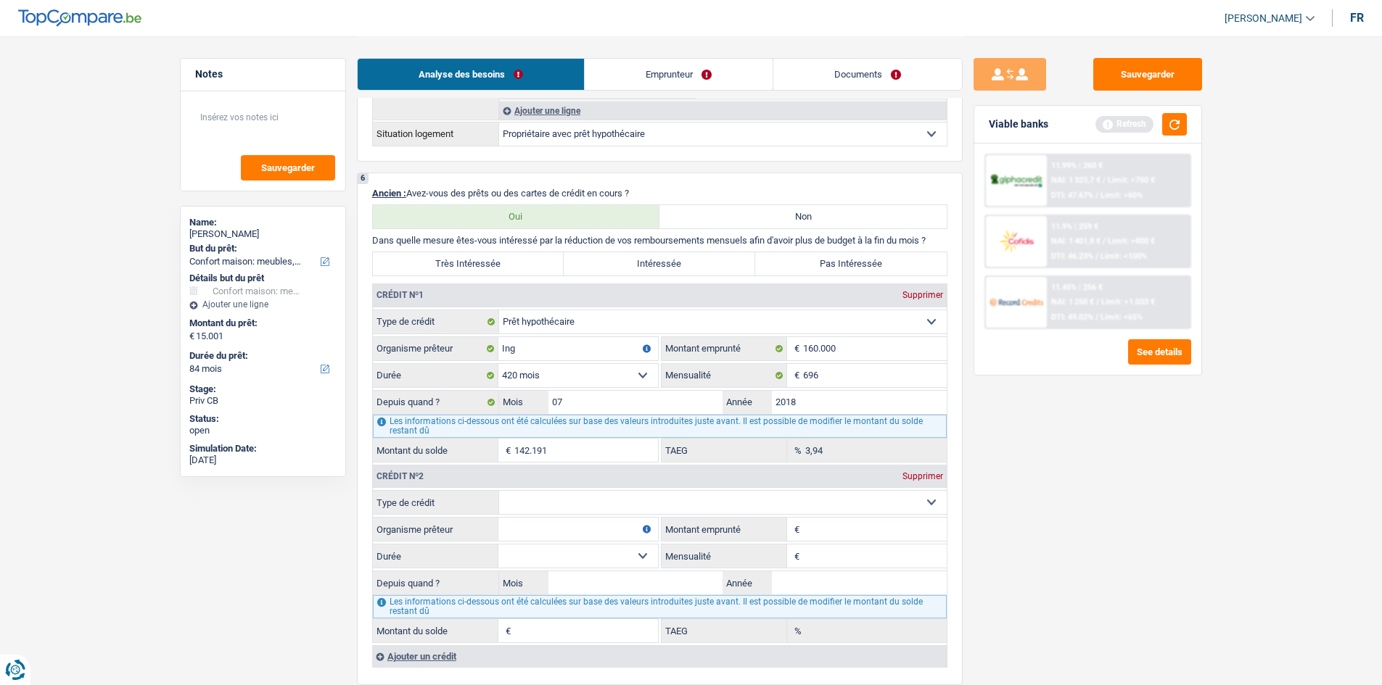
scroll to position [1233, 0]
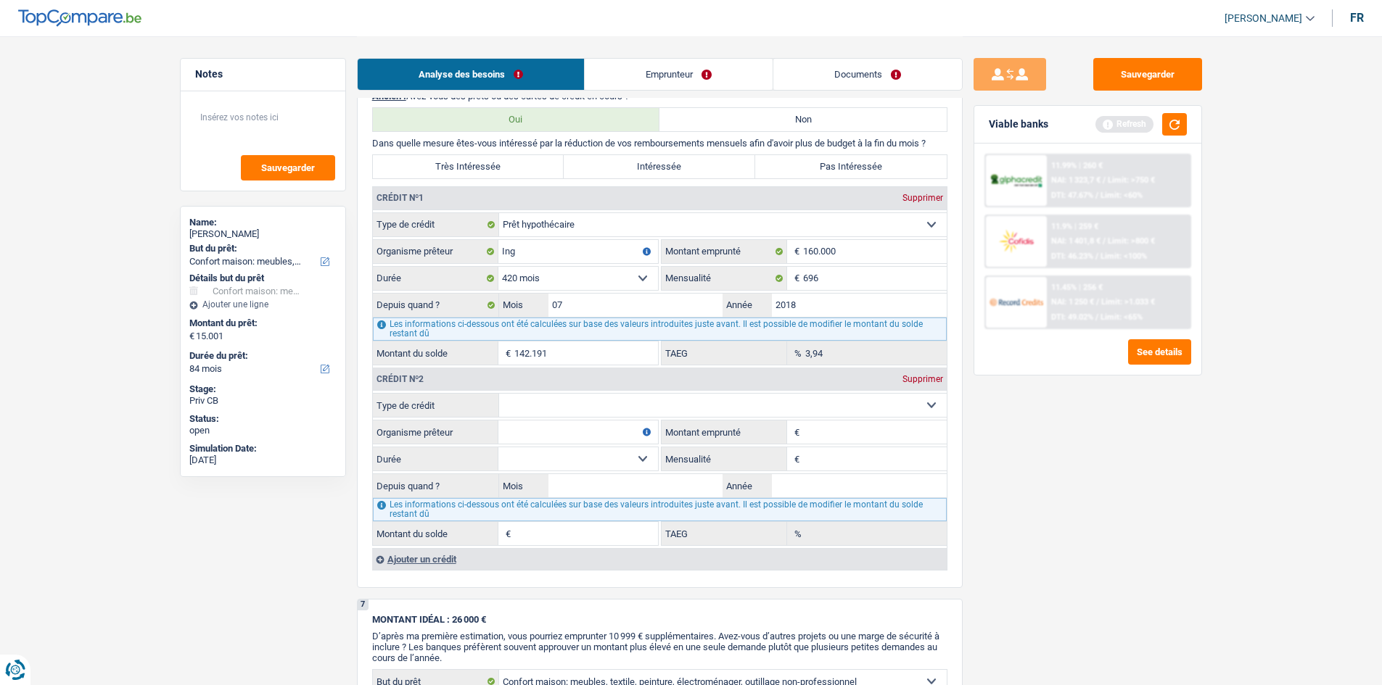
click at [710, 404] on select "Carte ou ouverture de crédit Prêt hypothécaire Vente à tempérament Prêt à tempé…" at bounding box center [722, 405] width 447 height 23
select select "personalLoan"
type input "0"
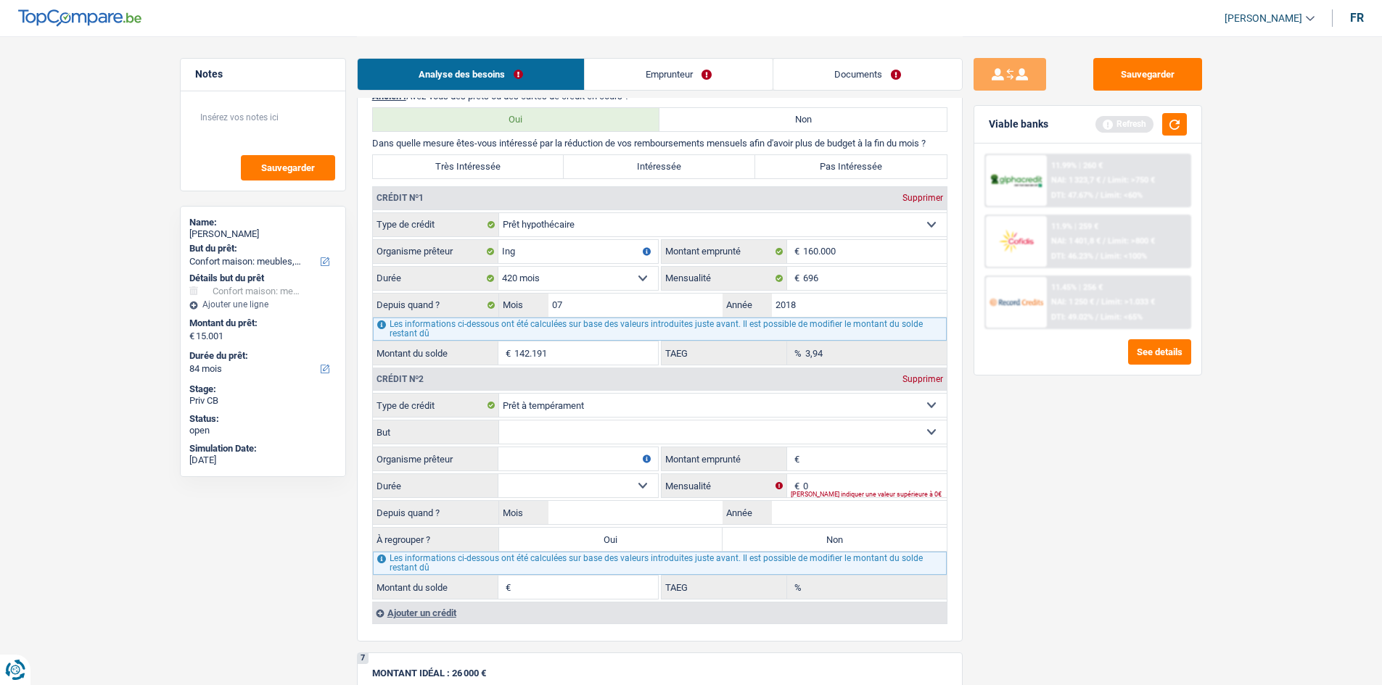
click at [618, 428] on select "Confort maison: meubles, textile, peinture, électroménager, outillage non-profe…" at bounding box center [722, 432] width 447 height 23
select select "medicalFees"
click at [499, 421] on select "Confort maison: meubles, textile, peinture, électroménager, outillage non-profe…" at bounding box center [722, 432] width 447 height 23
click at [624, 457] on input "Organisme prêteur" at bounding box center [578, 458] width 160 height 23
click at [519, 459] on input "Alpga crédit" at bounding box center [578, 458] width 160 height 23
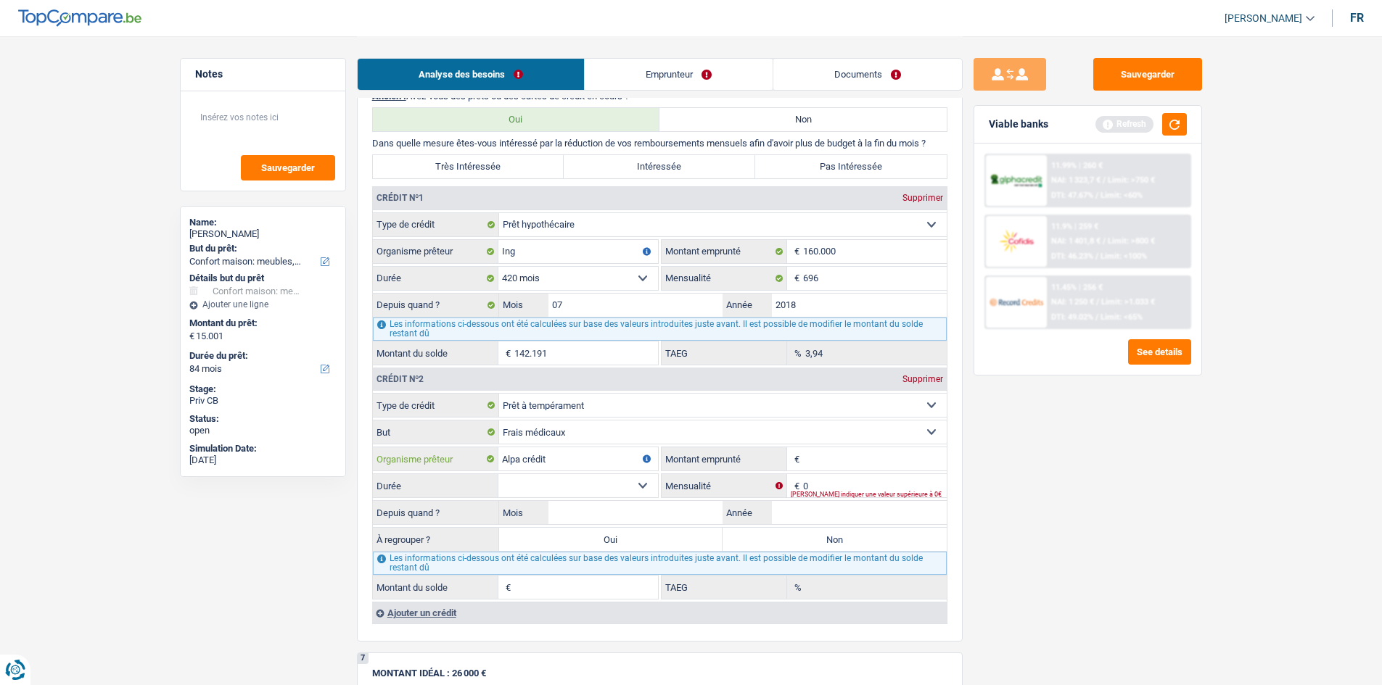
click at [519, 462] on input "Alpa crédit" at bounding box center [578, 458] width 160 height 23
type input "Alpha crédit"
click at [642, 483] on select "12 mois 18 mois 24 mois Sélectionner une option" at bounding box center [578, 485] width 160 height 23
click at [820, 488] on input "0" at bounding box center [875, 485] width 144 height 23
type input "263"
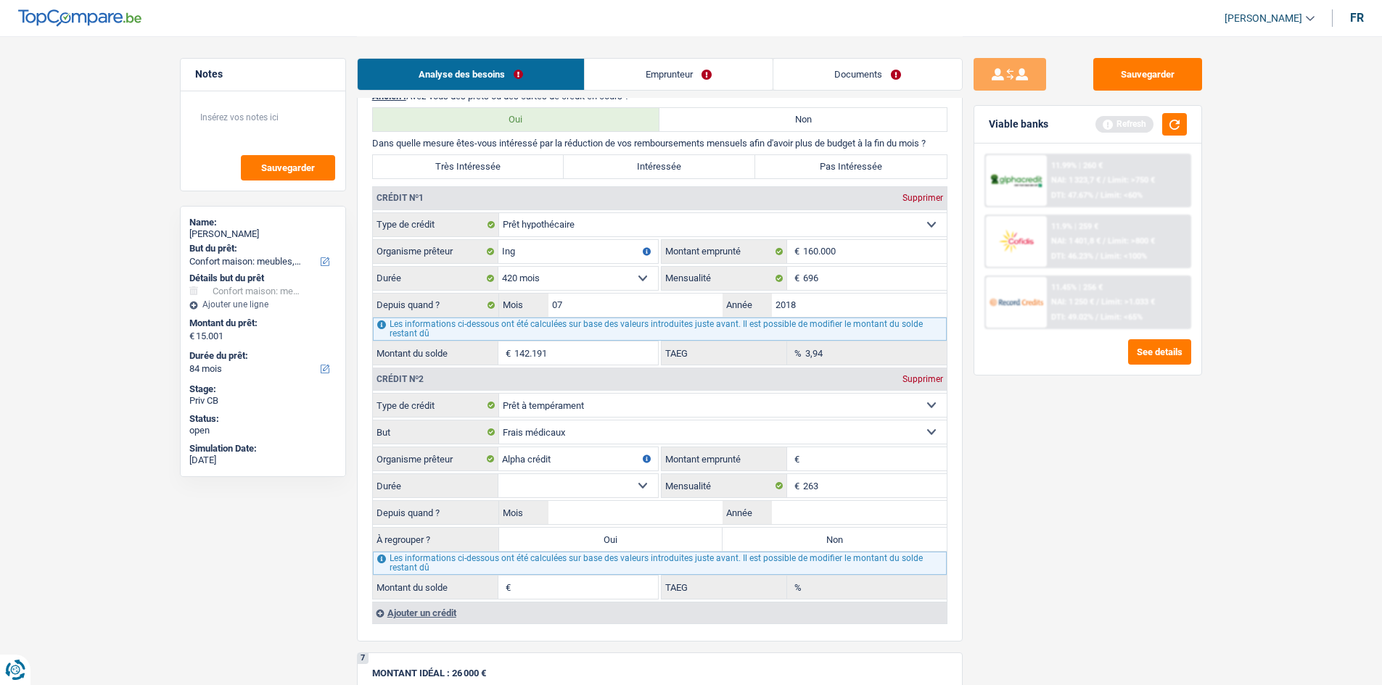
click at [645, 485] on select "12 mois 18 mois 24 mois Sélectionner une option" at bounding box center [578, 485] width 160 height 23
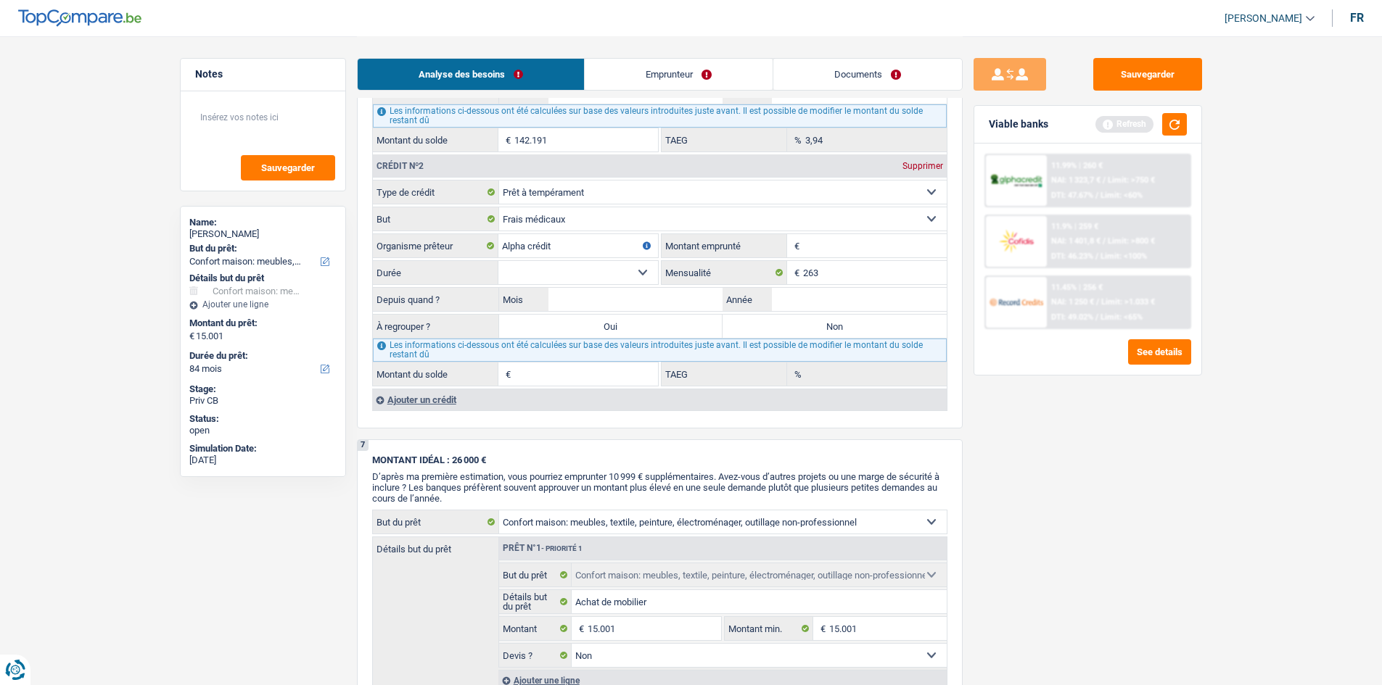
scroll to position [1450, 0]
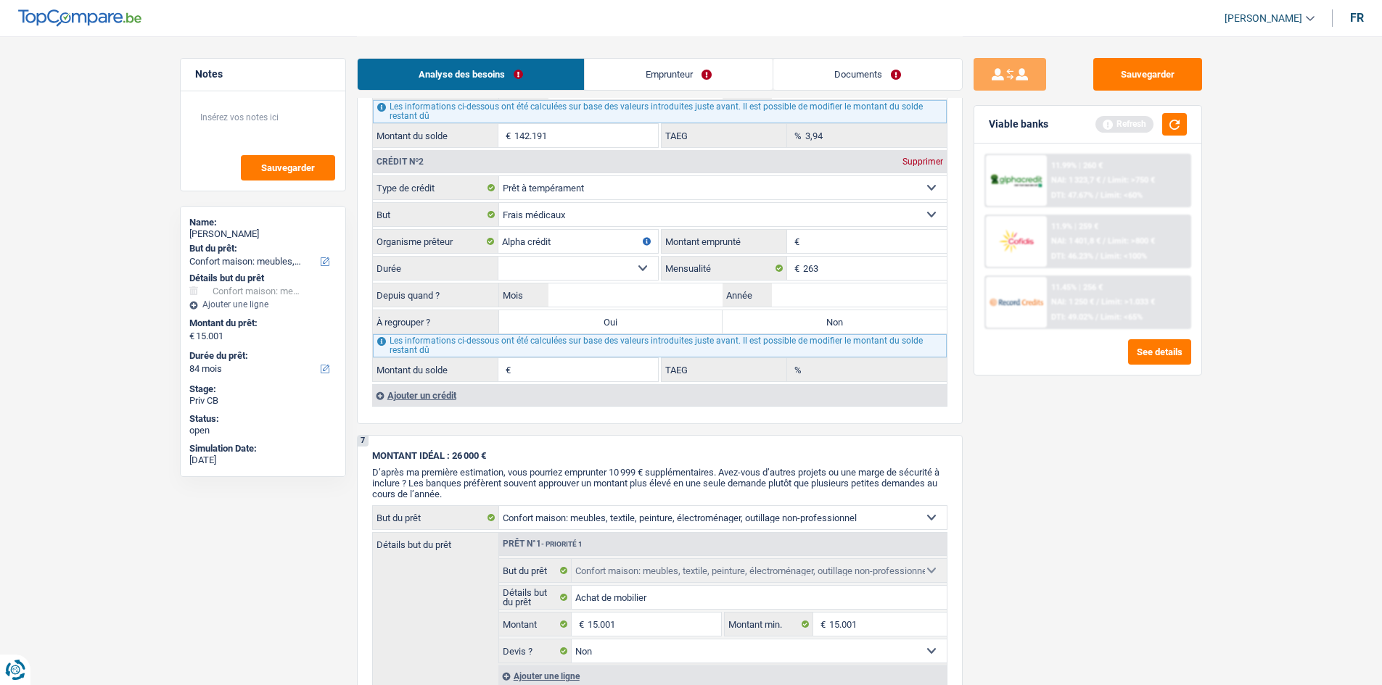
click at [822, 241] on input "Montant emprunté" at bounding box center [875, 241] width 144 height 23
click at [591, 292] on input "Mois" at bounding box center [635, 295] width 175 height 23
type input "09"
type input "2023"
click at [639, 263] on select "12 mois 18 mois 24 mois Sélectionner une option" at bounding box center [578, 268] width 160 height 23
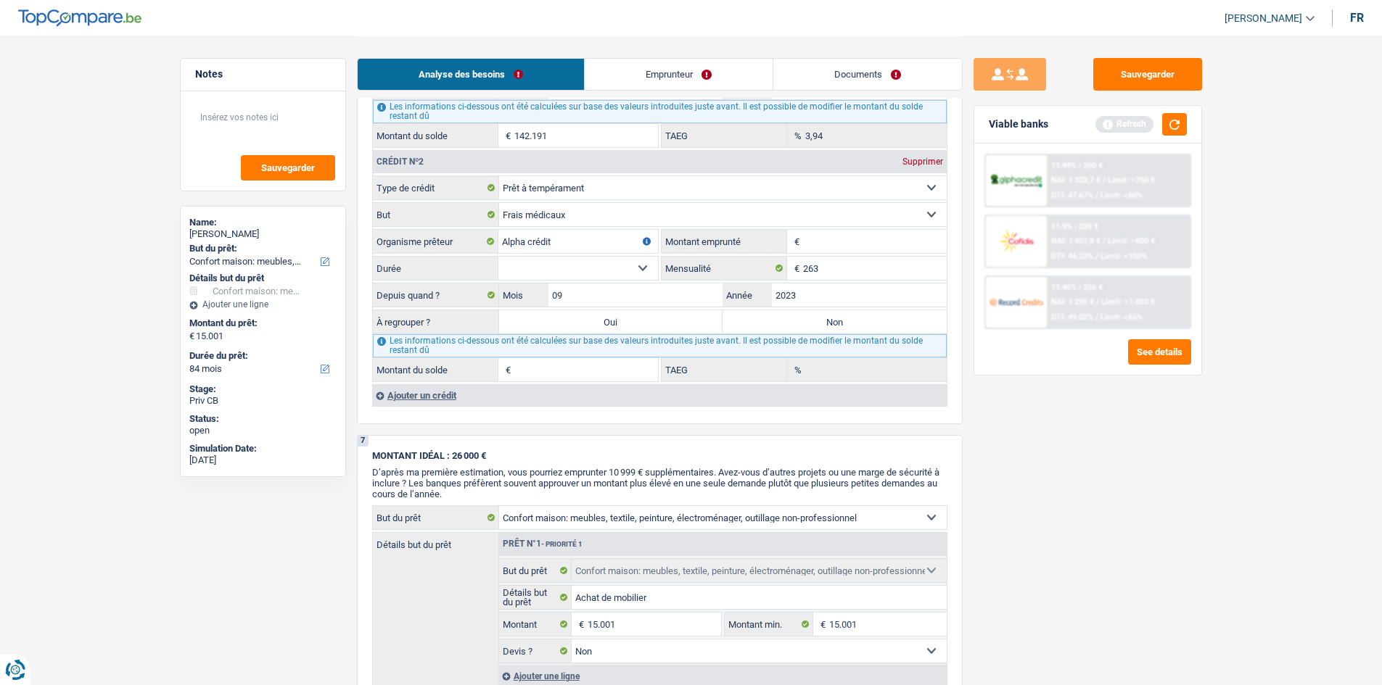
click at [838, 234] on input "Montant emprunté" at bounding box center [875, 241] width 144 height 23
click at [644, 262] on select "12 mois 18 mois 24 mois 30 mois 36 mois 42 mois 48 mois 60 mois Sélectionner un…" at bounding box center [578, 268] width 160 height 23
click at [880, 239] on input "15.000" at bounding box center [875, 241] width 144 height 23
type input "15.001"
click at [633, 262] on select "12 mois 18 mois 24 mois 30 mois 36 mois 42 mois 48 mois 60 mois 72 mois 84 mois…" at bounding box center [578, 268] width 160 height 23
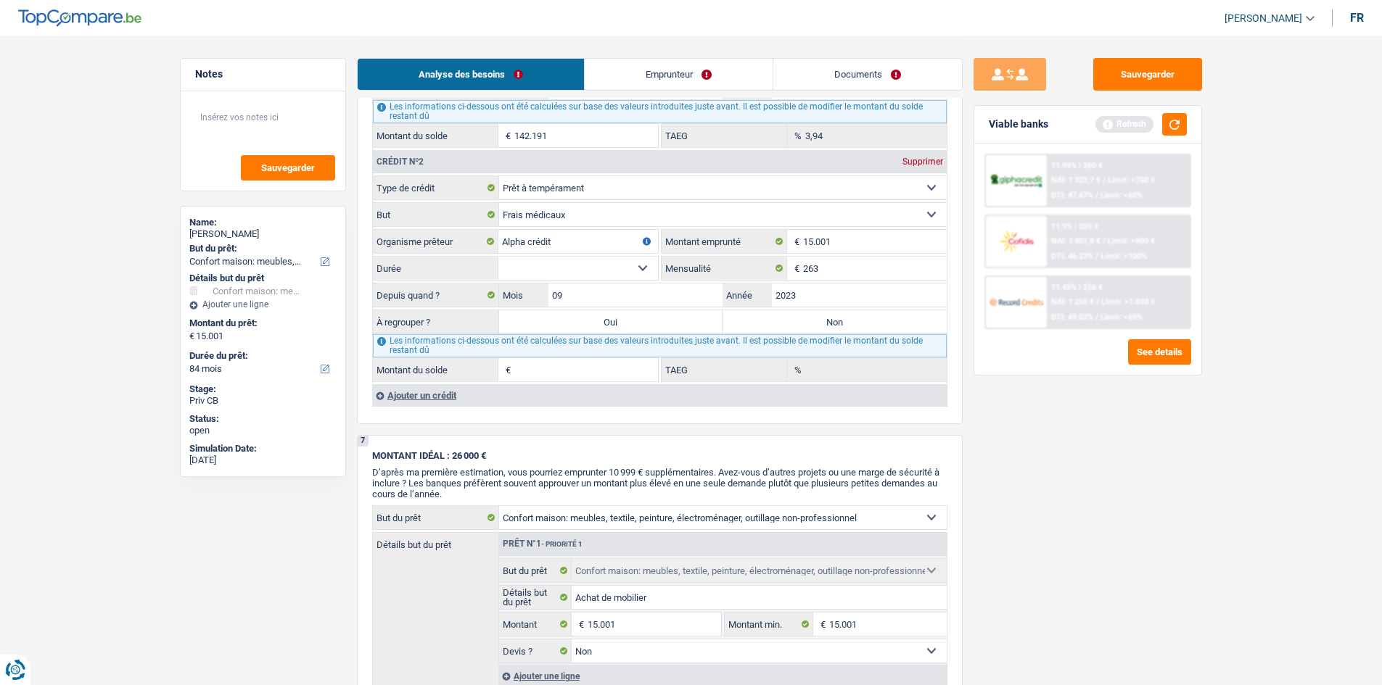
select select "84"
click at [498, 257] on select "12 mois 18 mois 24 mois 30 mois 36 mois 42 mois 48 mois 60 mois 72 mois 84 mois…" at bounding box center [578, 268] width 160 height 23
type input "11.885"
type input "12,43"
click at [629, 321] on label "Oui" at bounding box center [611, 321] width 224 height 23
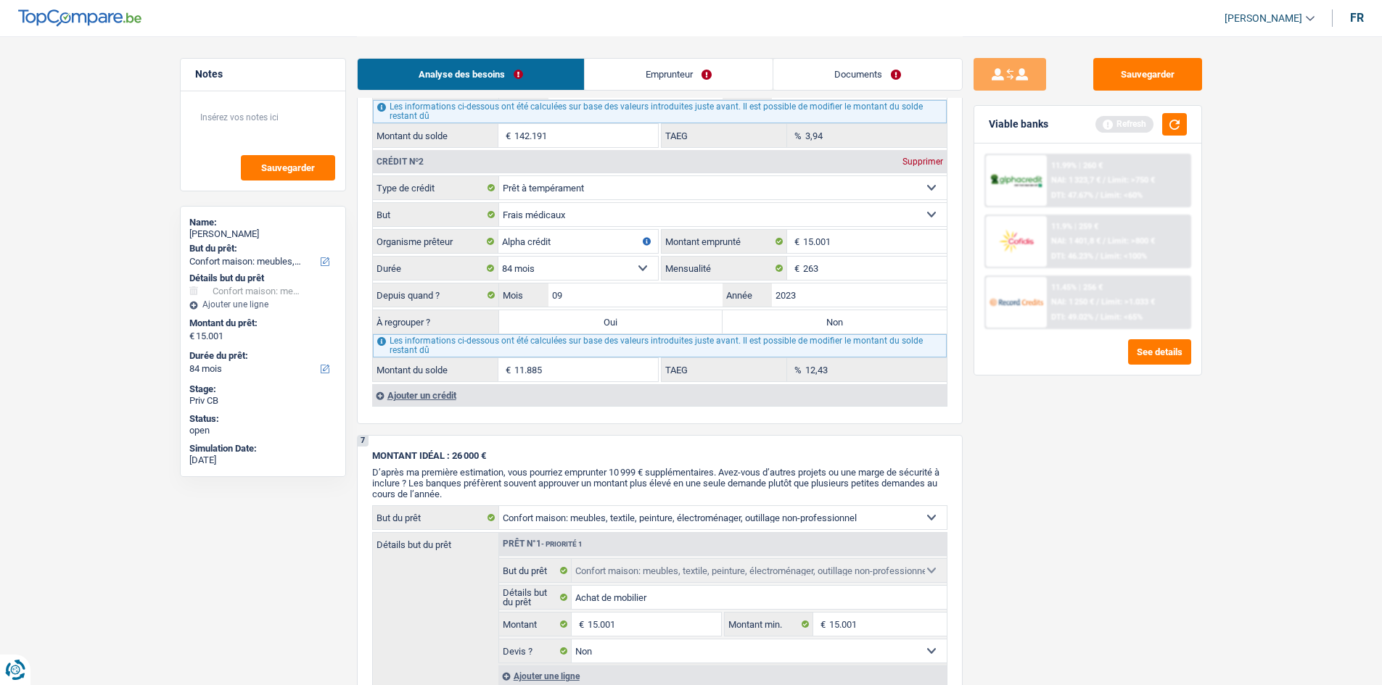
click at [629, 321] on input "Oui" at bounding box center [611, 321] width 224 height 23
radio input "true"
type input "26.886"
type input "11.885"
select select
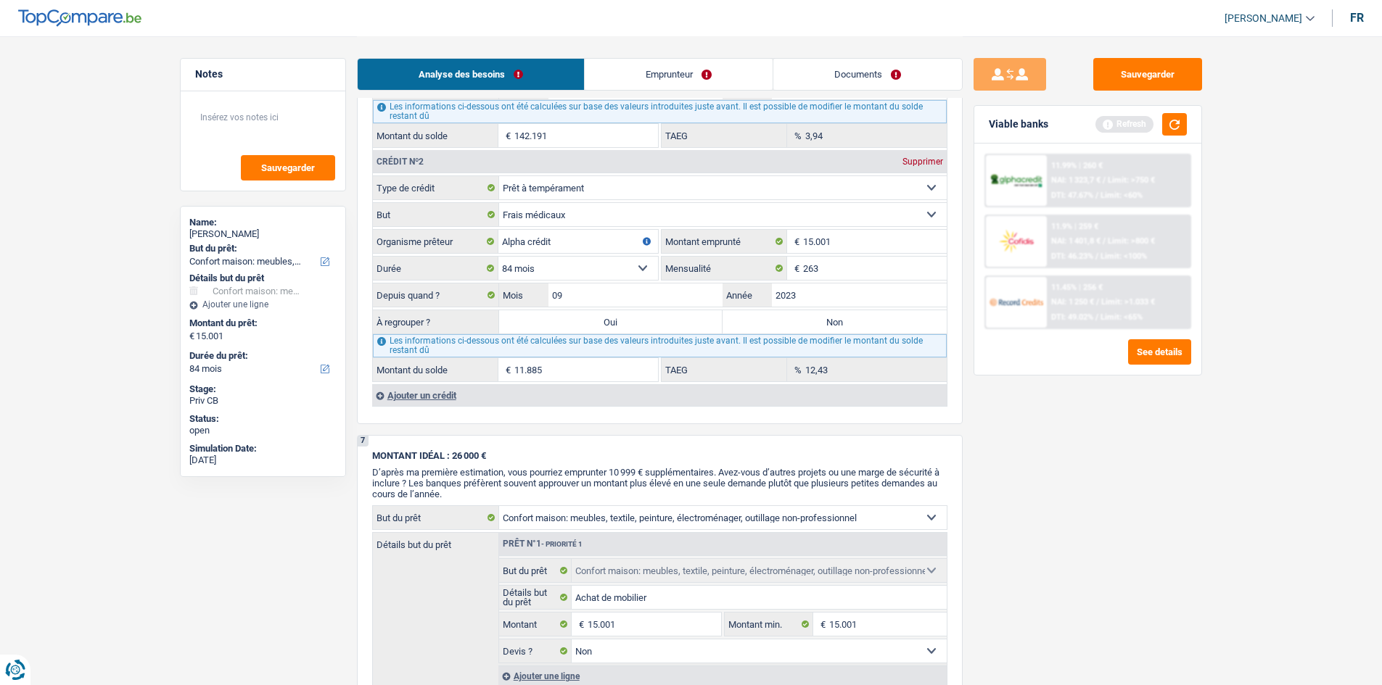
type input "11.885"
select select
select select "refinancing"
select select "120"
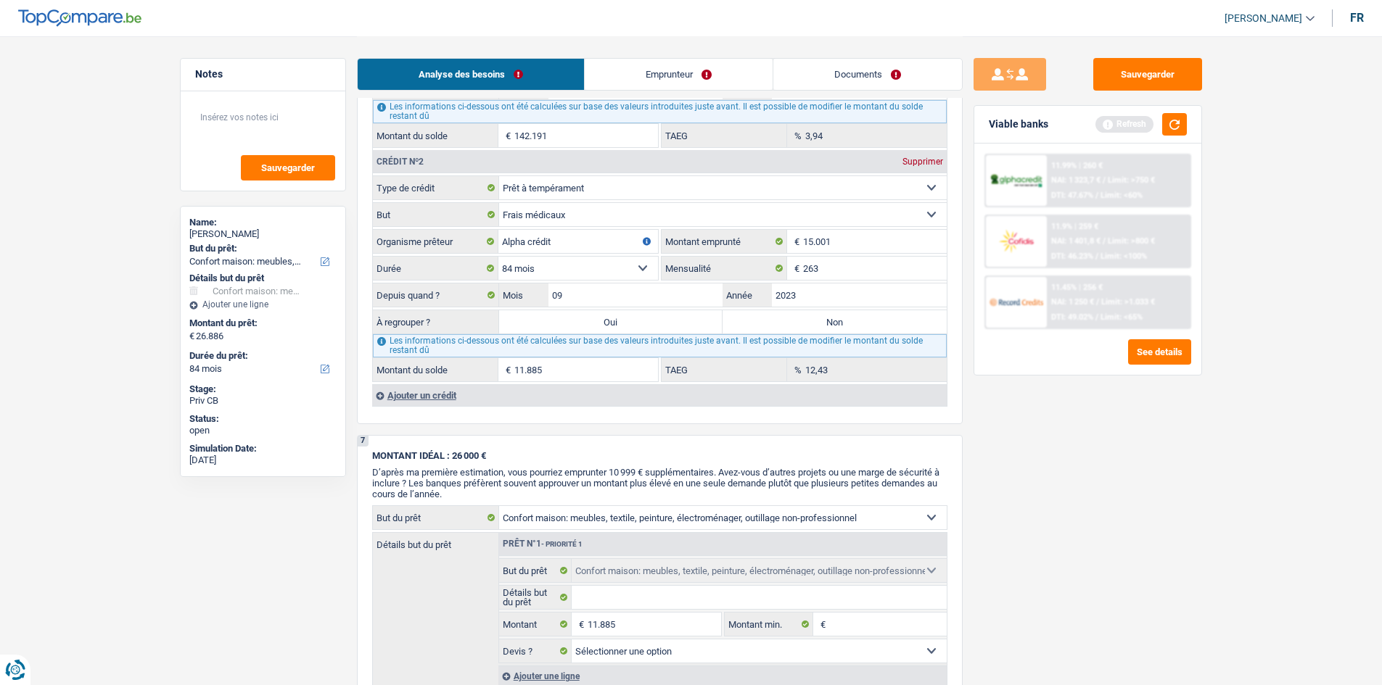
select select "refinancing"
select select "120"
select select "refinancing"
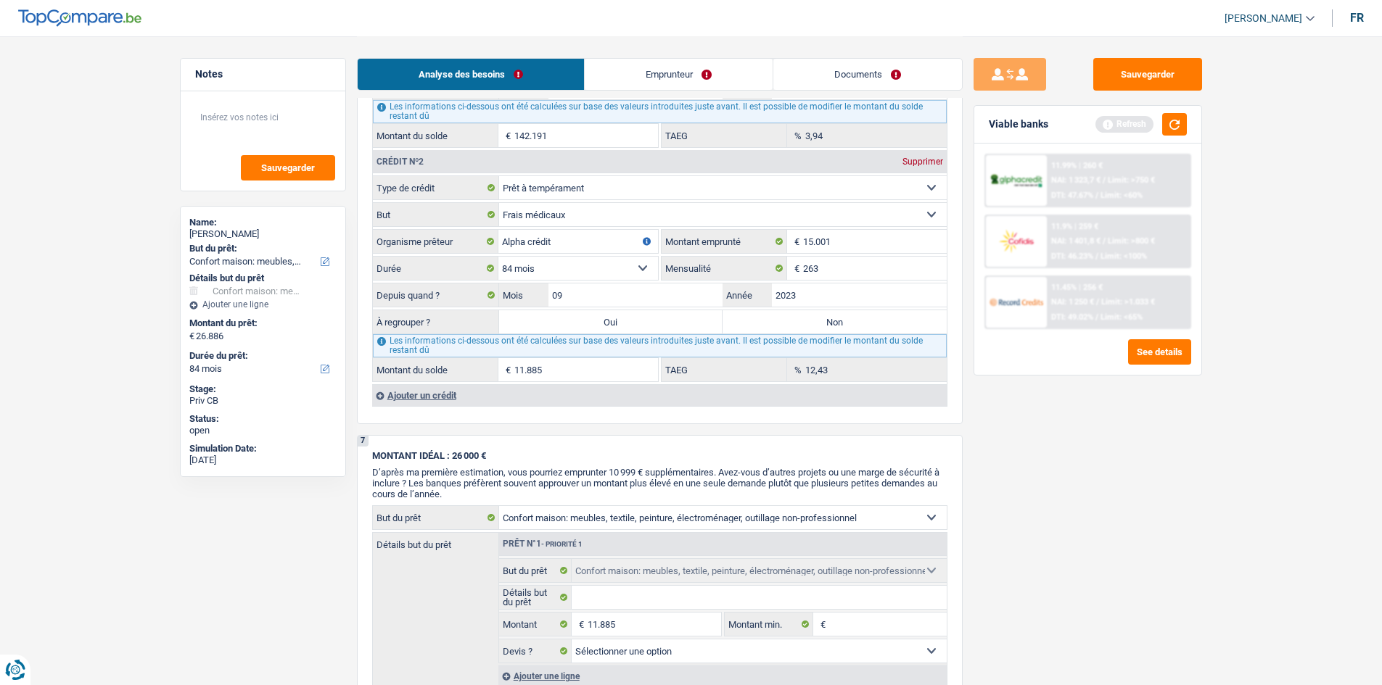
select select "120"
select select "household"
select select "false"
select select "household"
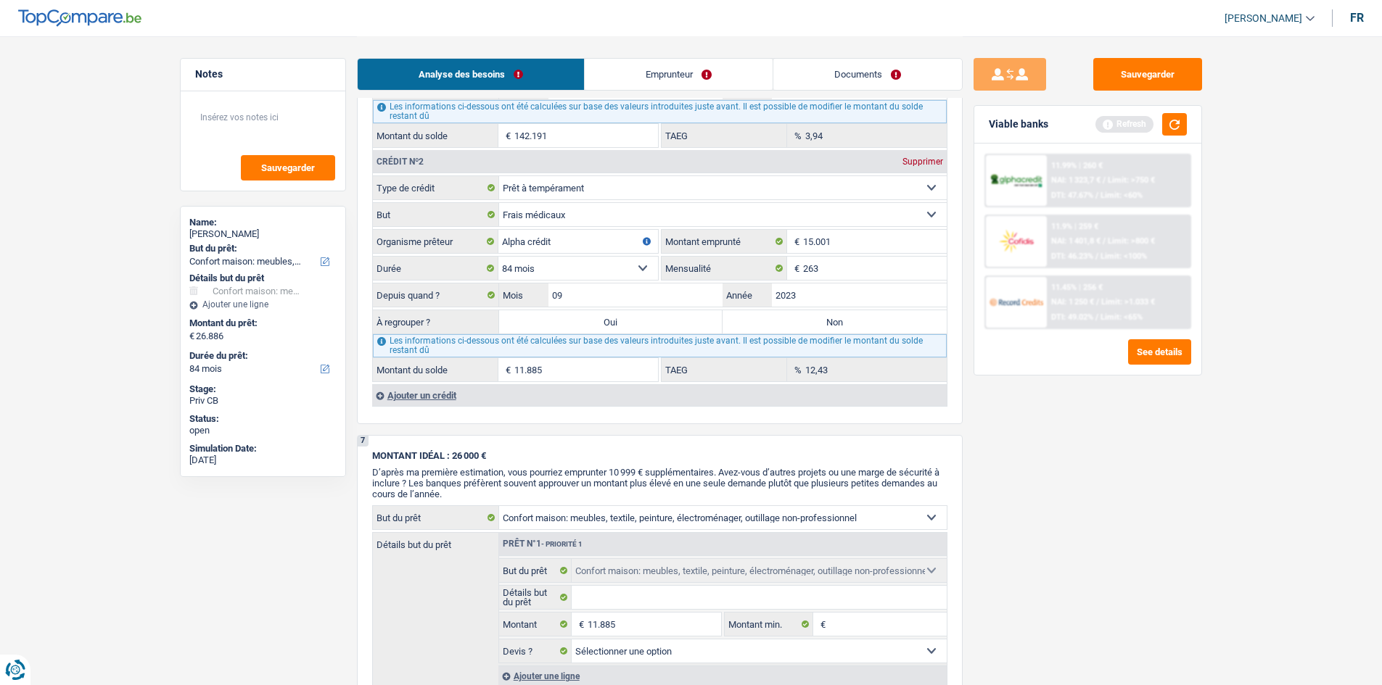
select select "false"
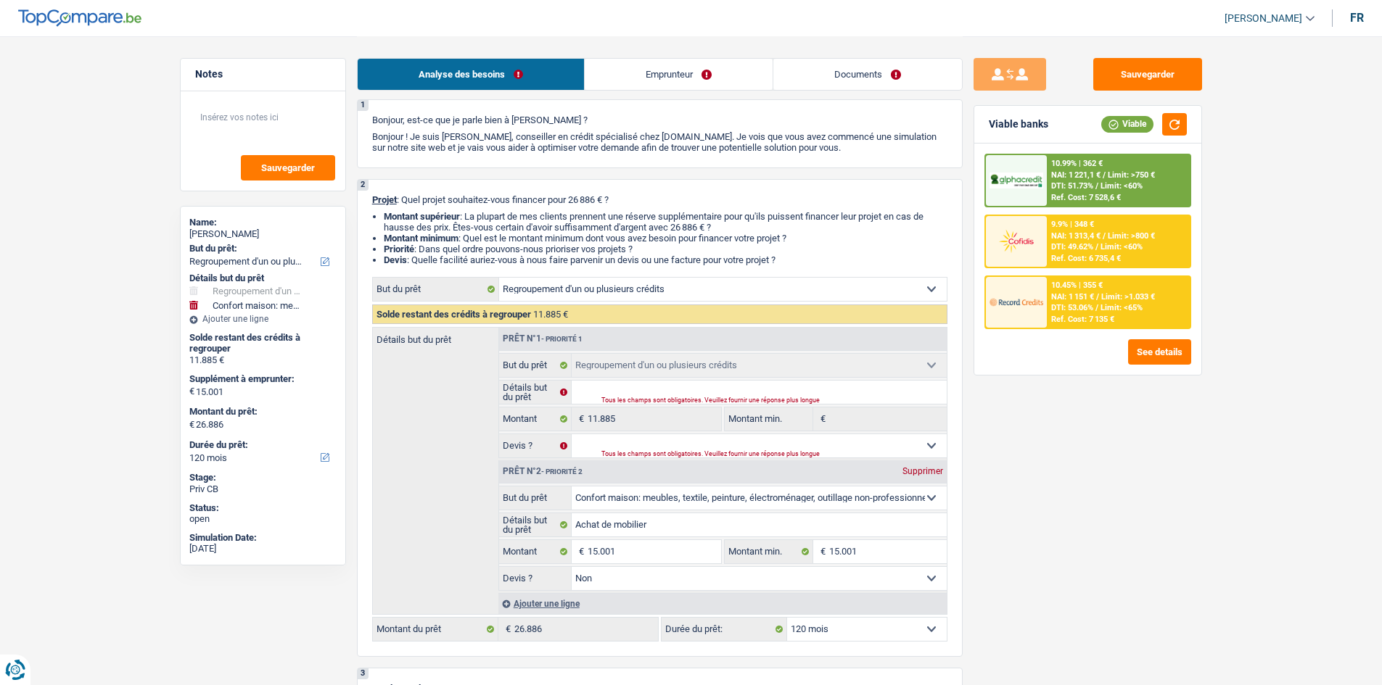
scroll to position [0, 0]
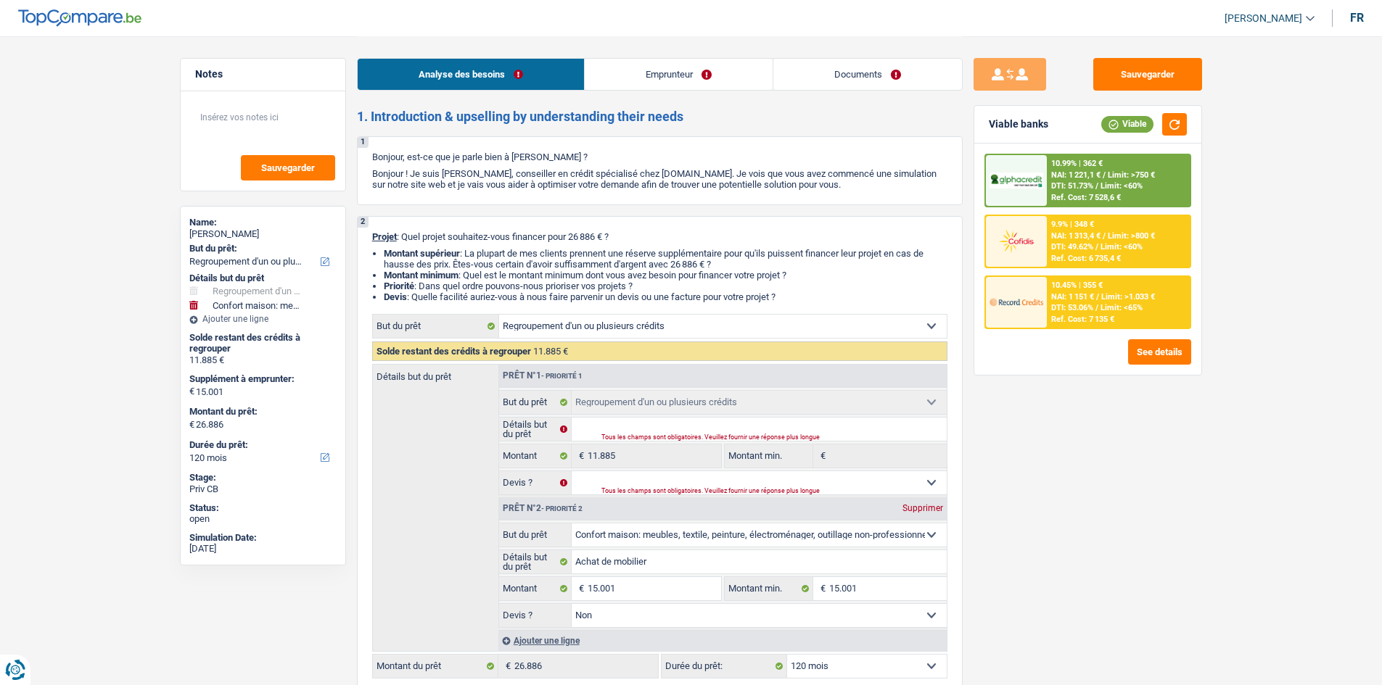
click at [661, 81] on link "Emprunteur" at bounding box center [679, 74] width 188 height 31
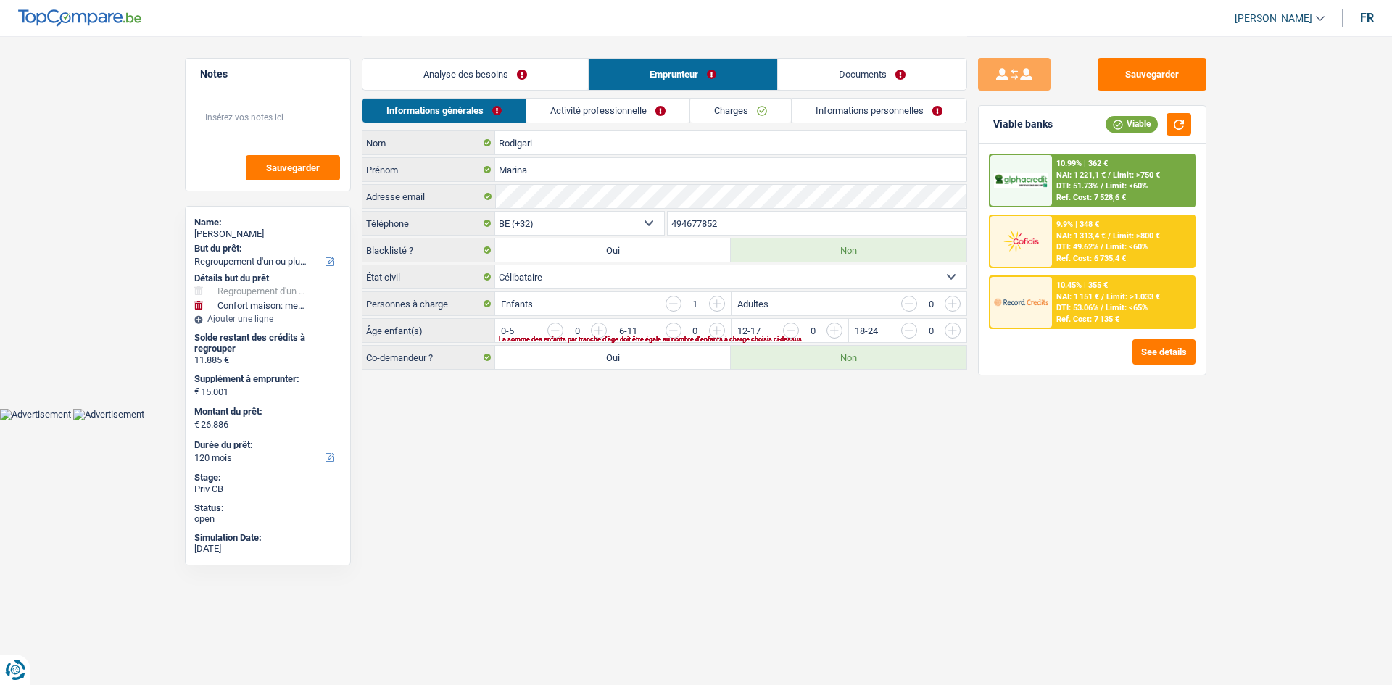
click at [952, 331] on input "button" at bounding box center [1247, 334] width 604 height 23
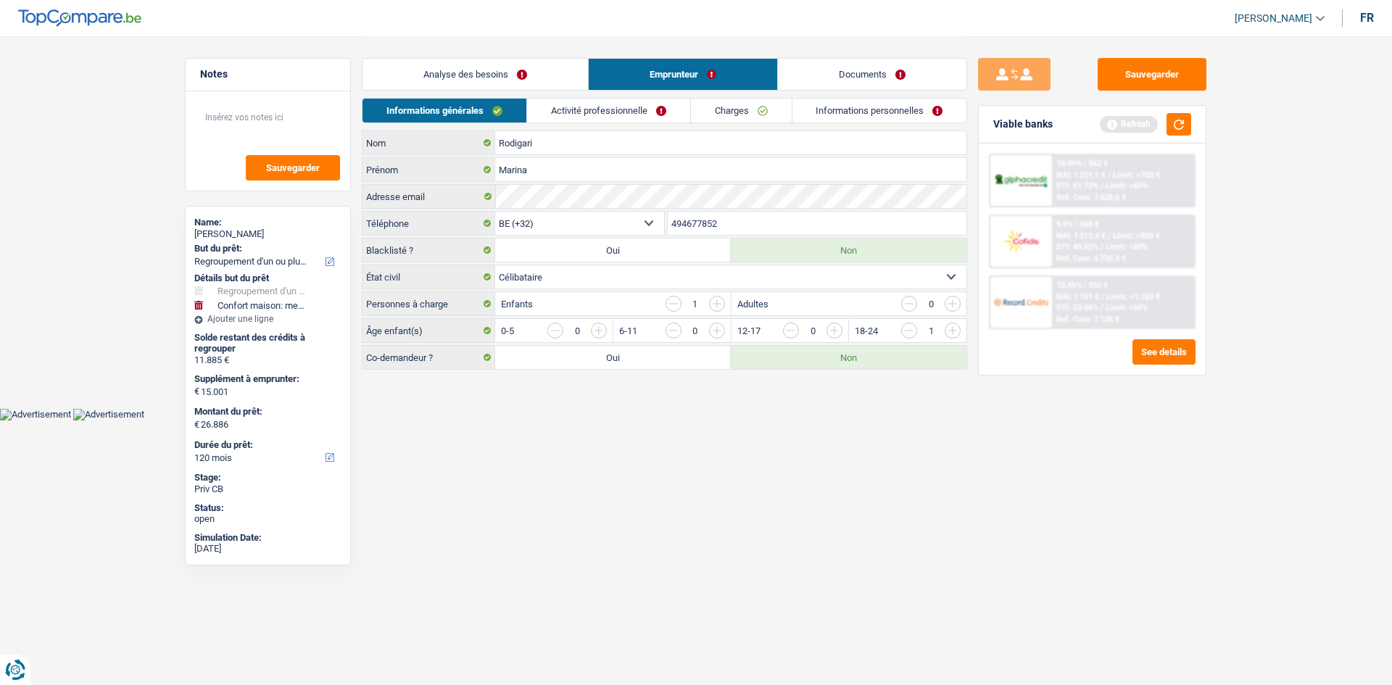
click at [651, 108] on link "Activité professionnelle" at bounding box center [608, 111] width 163 height 24
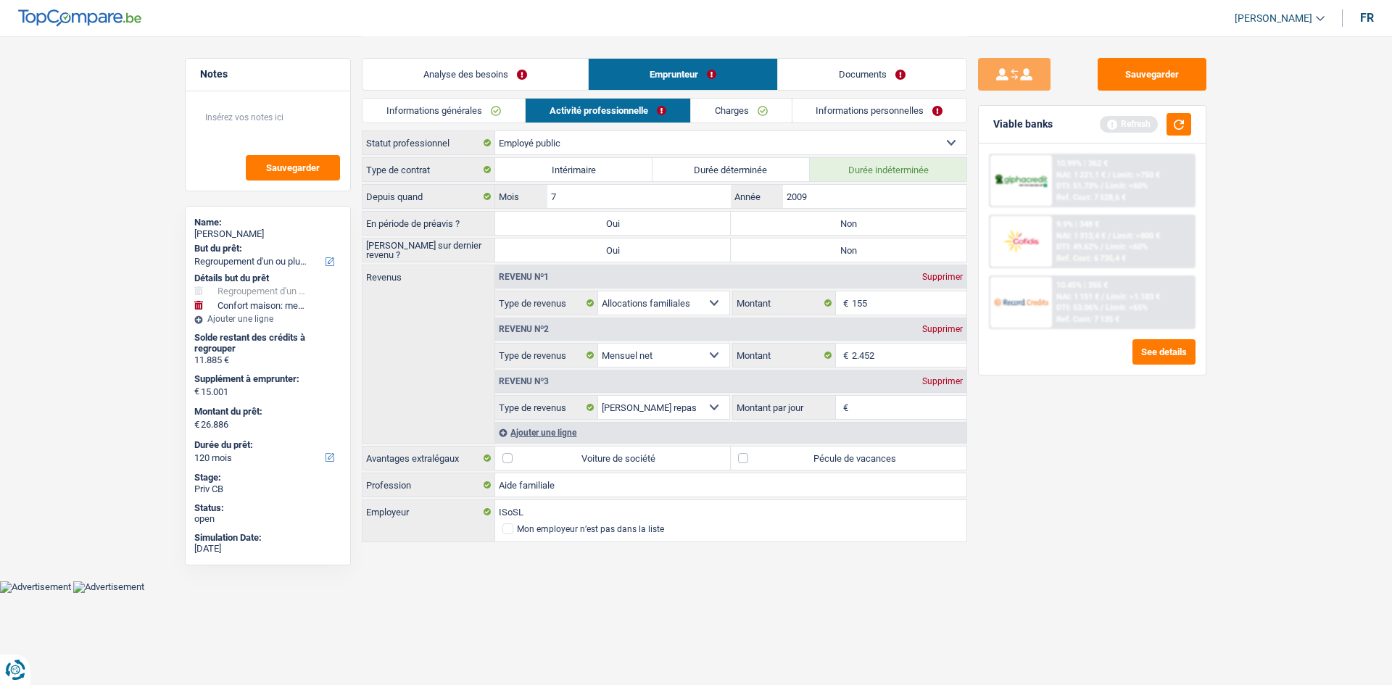
click at [822, 231] on label "Non" at bounding box center [849, 223] width 236 height 23
click at [822, 231] on input "Non" at bounding box center [849, 223] width 236 height 23
radio input "true"
click at [828, 251] on label "Non" at bounding box center [849, 250] width 236 height 23
click at [828, 251] on input "Non" at bounding box center [849, 250] width 236 height 23
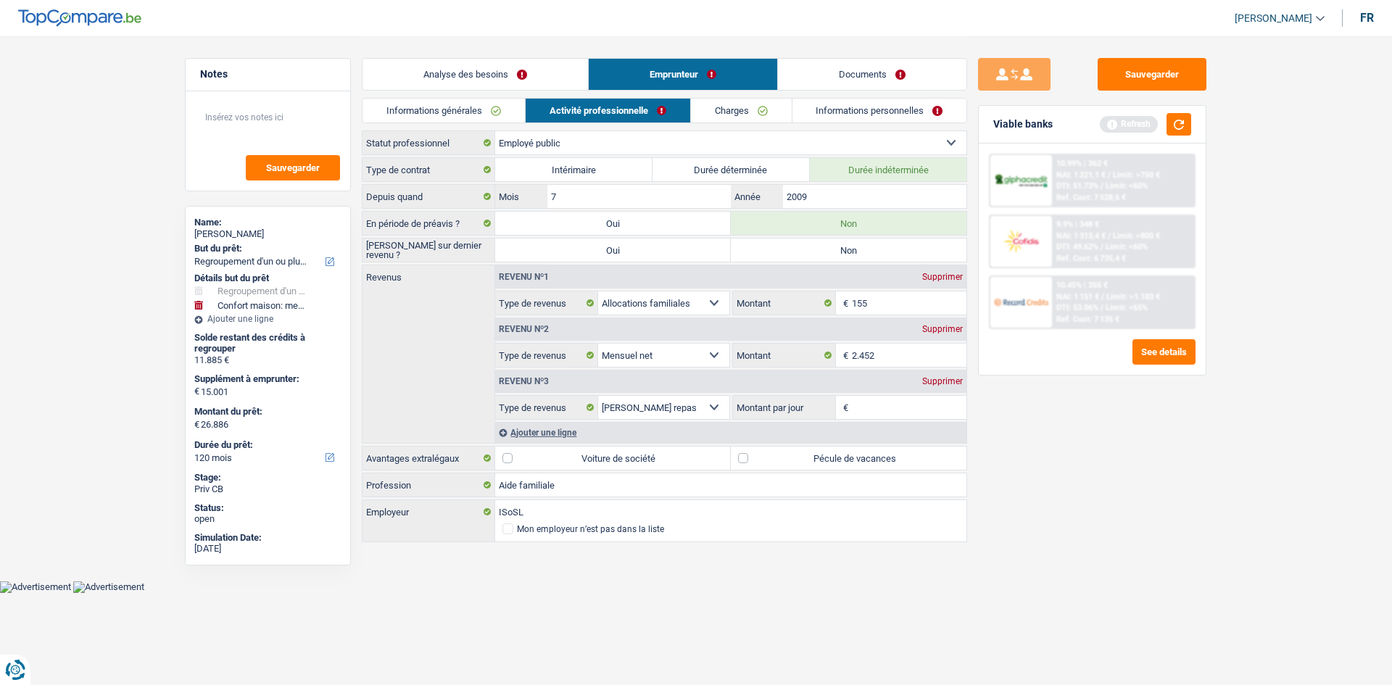
radio input "true"
click at [936, 379] on div "Supprimer" at bounding box center [943, 381] width 48 height 9
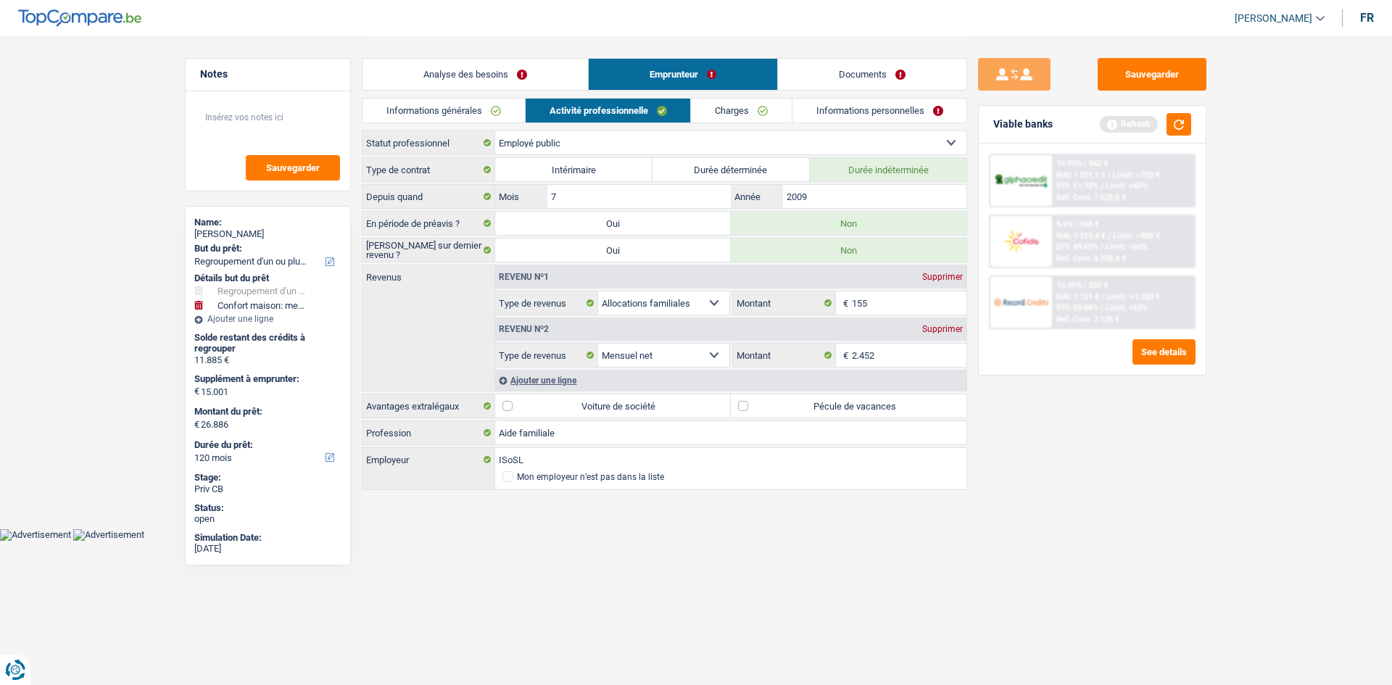
click at [743, 408] on label "Pécule de vacances" at bounding box center [849, 406] width 236 height 23
click at [743, 408] on input "Pécule de vacances" at bounding box center [849, 406] width 236 height 23
checkbox input "true"
click at [723, 110] on link "Charges" at bounding box center [741, 111] width 101 height 24
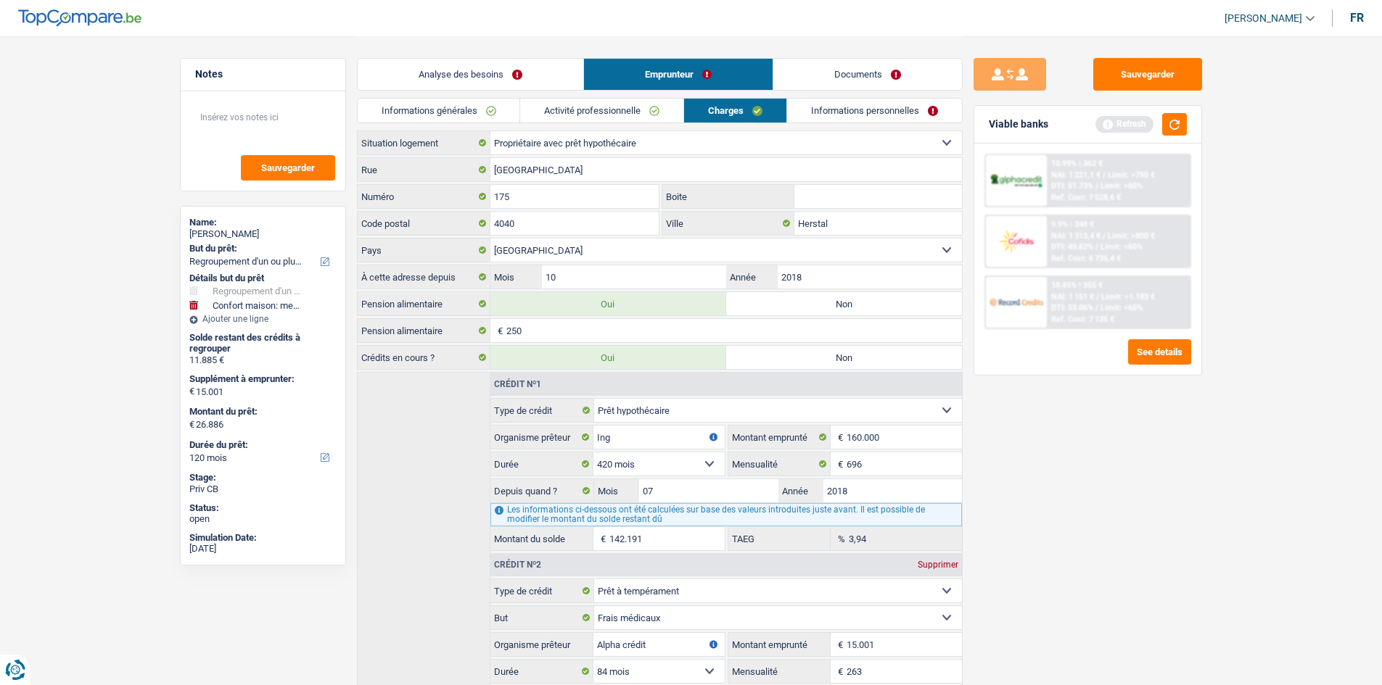
click at [785, 300] on label "Non" at bounding box center [844, 303] width 236 height 23
click at [785, 300] on input "Non" at bounding box center [844, 303] width 236 height 23
radio input "true"
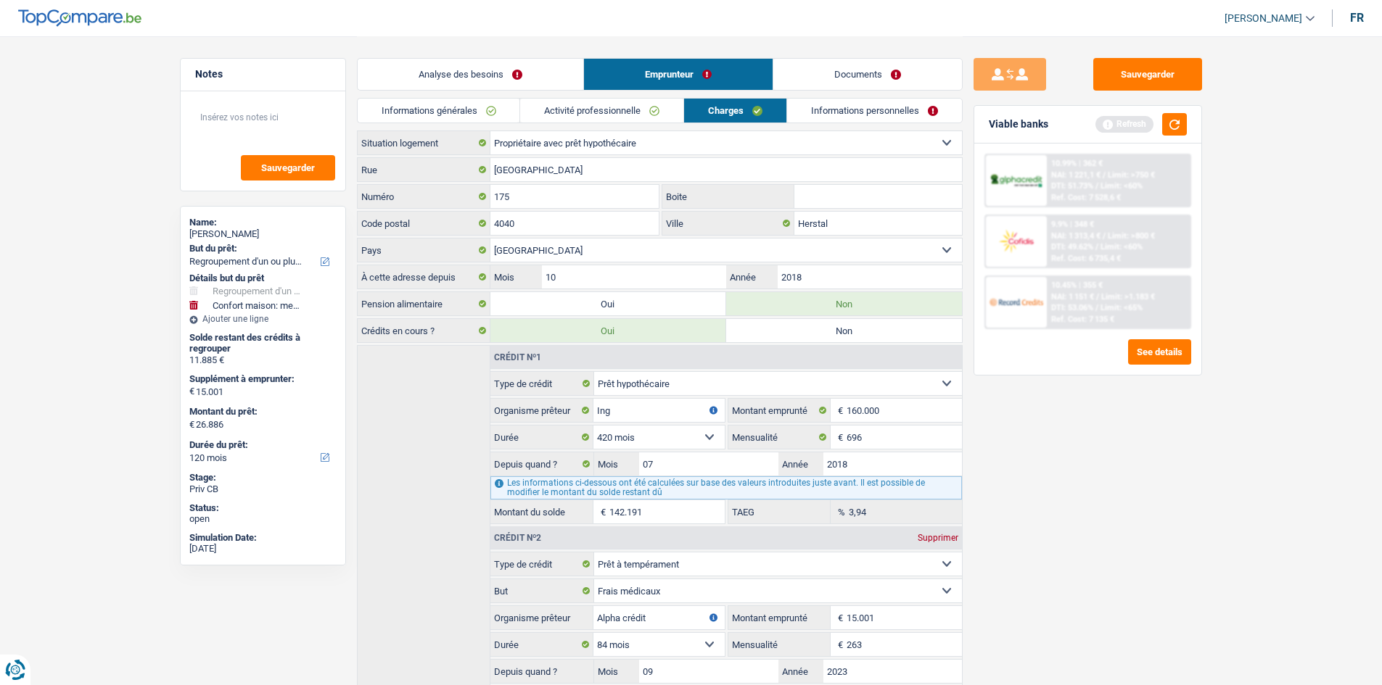
click at [600, 114] on link "Activité professionnelle" at bounding box center [601, 111] width 163 height 24
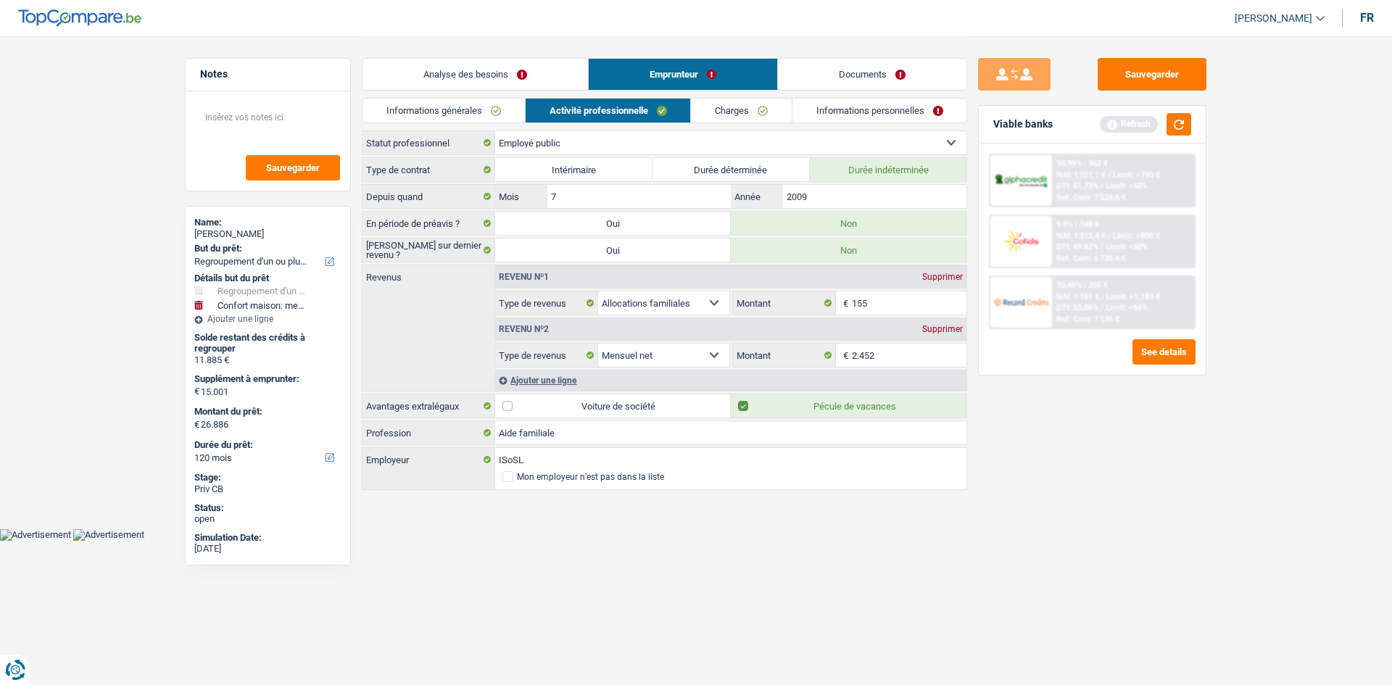
click at [571, 376] on div "Ajouter une ligne" at bounding box center [730, 380] width 471 height 21
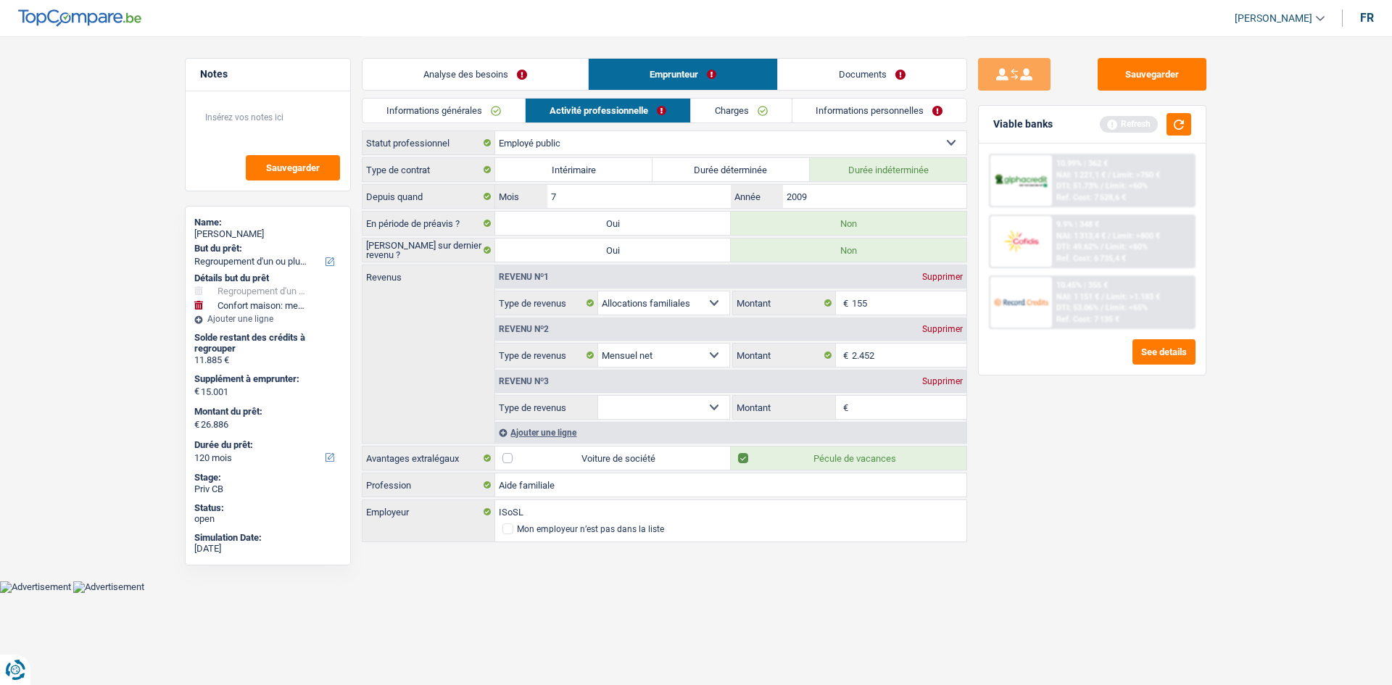
click at [714, 408] on select "Allocation d'handicap Allocations chômage Allocations familiales Chèques repas …" at bounding box center [663, 407] width 131 height 23
select select "alimony"
click at [598, 396] on select "Allocation d'handicap Allocations chômage Allocations familiales Chèques repas …" at bounding box center [663, 407] width 131 height 23
click at [869, 405] on input "Montant" at bounding box center [909, 407] width 115 height 23
type input "250"
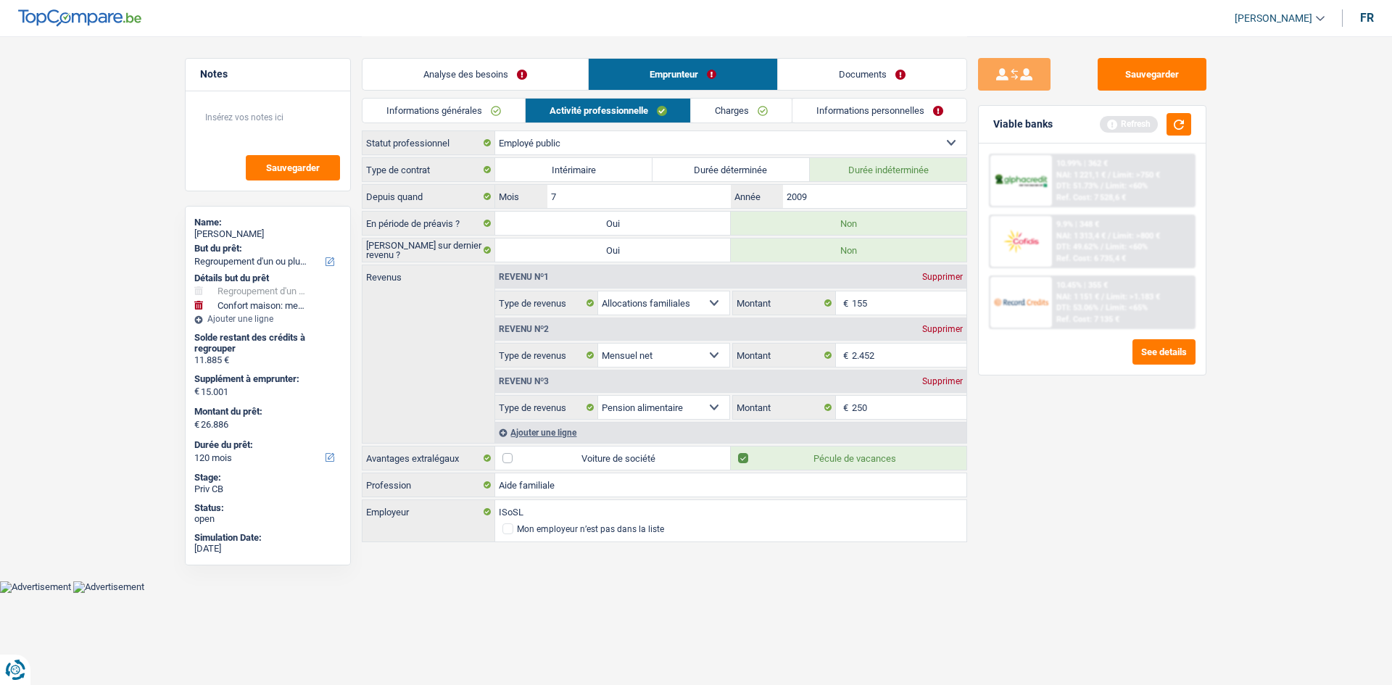
click at [746, 112] on link "Charges" at bounding box center [741, 111] width 101 height 24
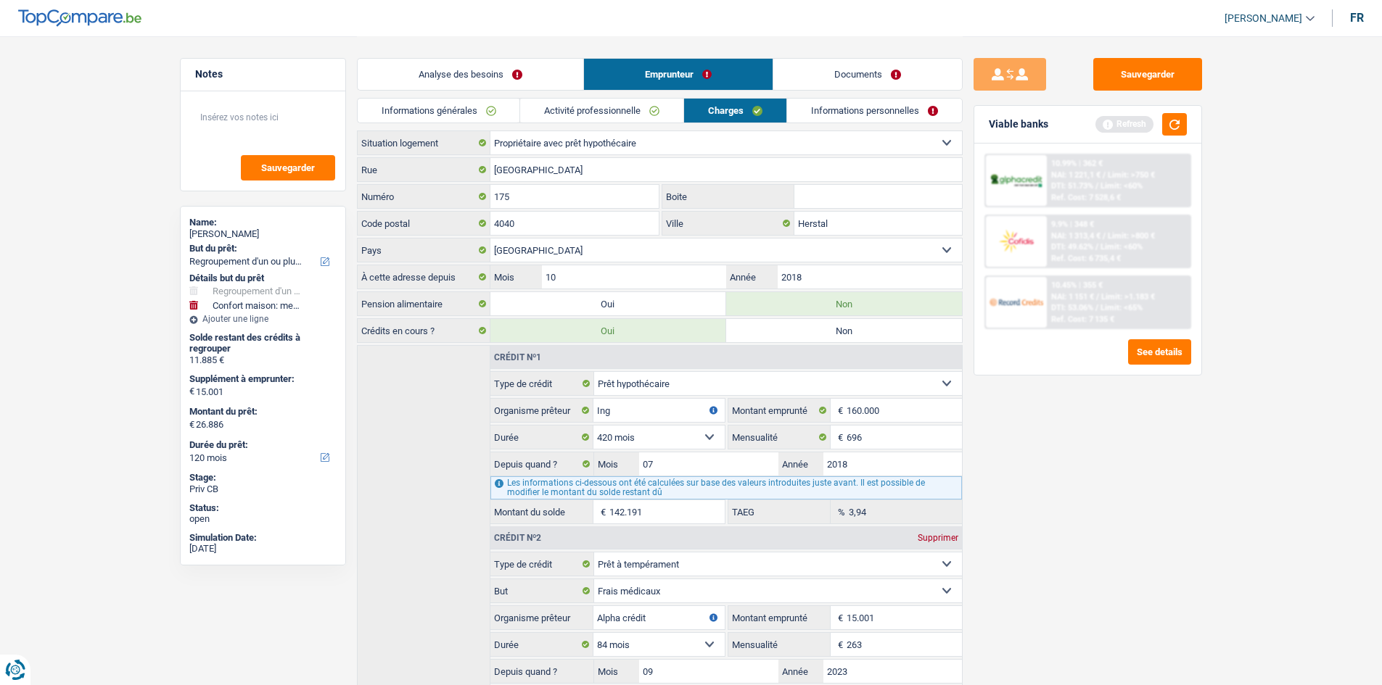
click at [832, 113] on link "Informations personnelles" at bounding box center [874, 111] width 175 height 24
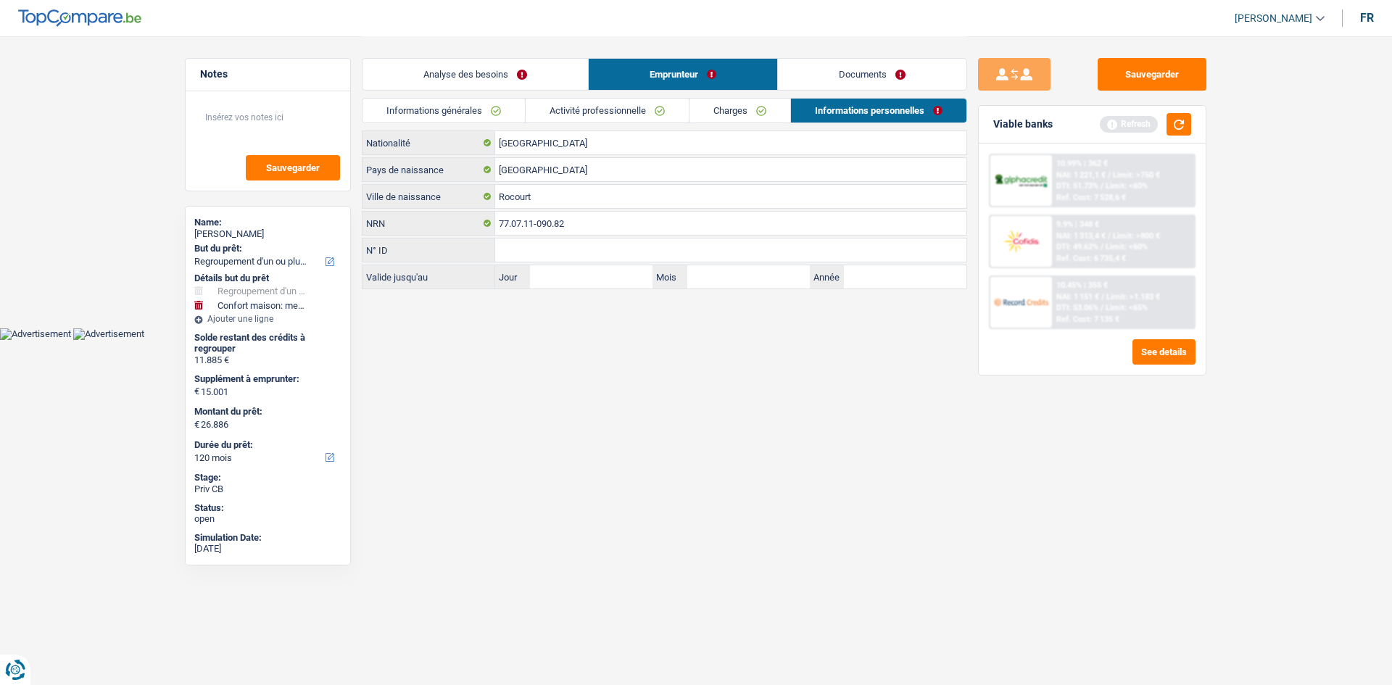
click at [525, 68] on link "Analyse des besoins" at bounding box center [476, 74] width 226 height 31
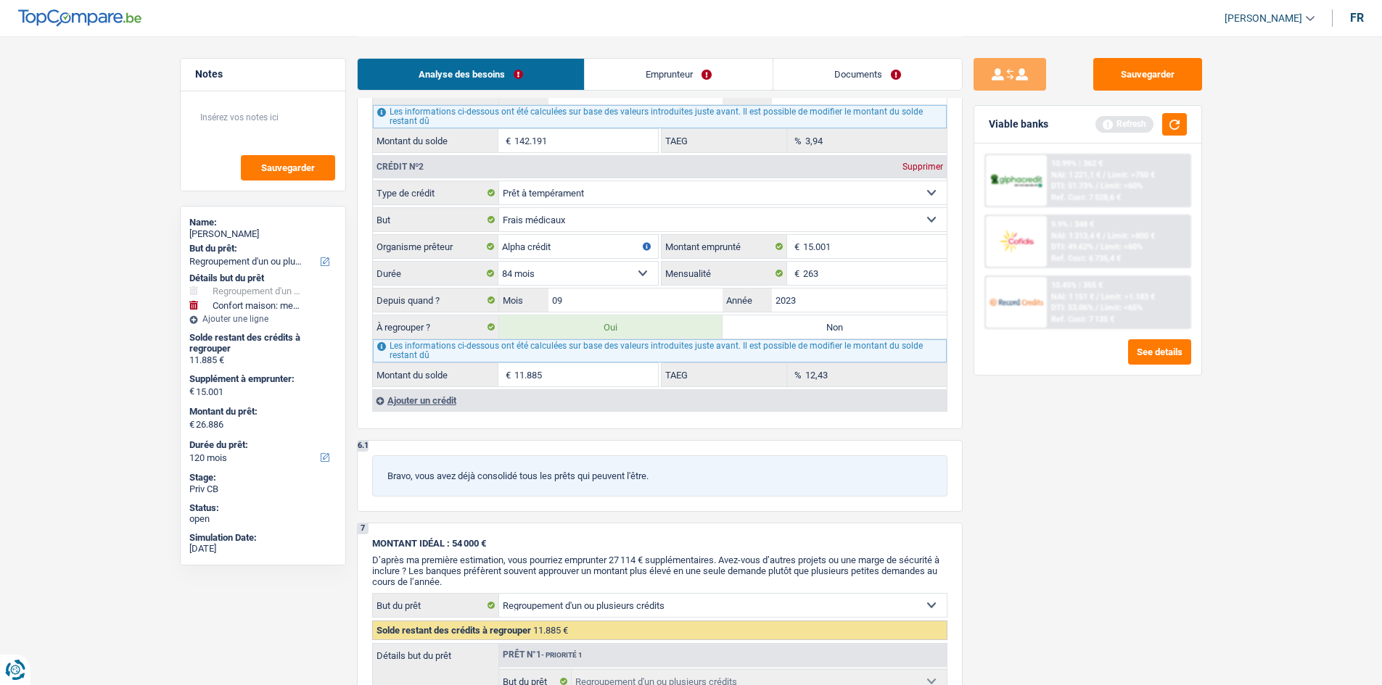
scroll to position [1596, 0]
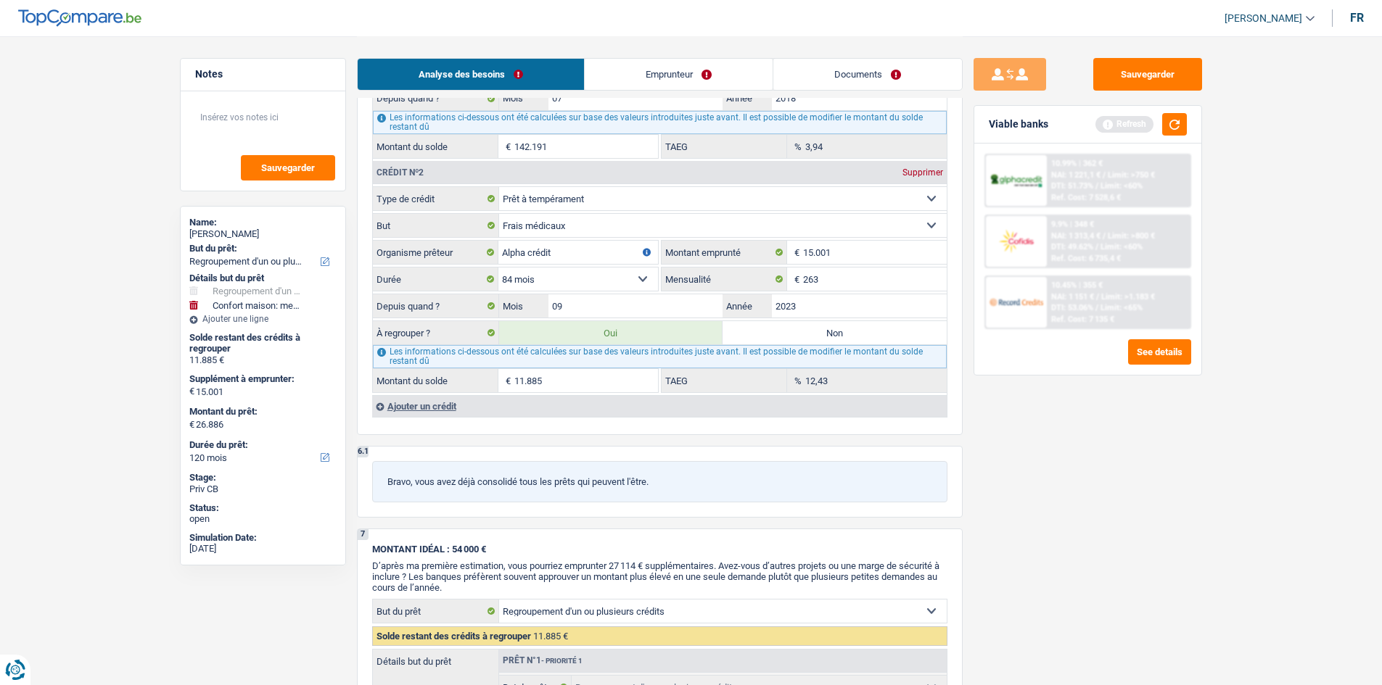
click at [806, 326] on label "Non" at bounding box center [834, 332] width 224 height 23
click at [806, 326] on input "Non" at bounding box center [834, 332] width 224 height 23
radio input "true"
select select "household"
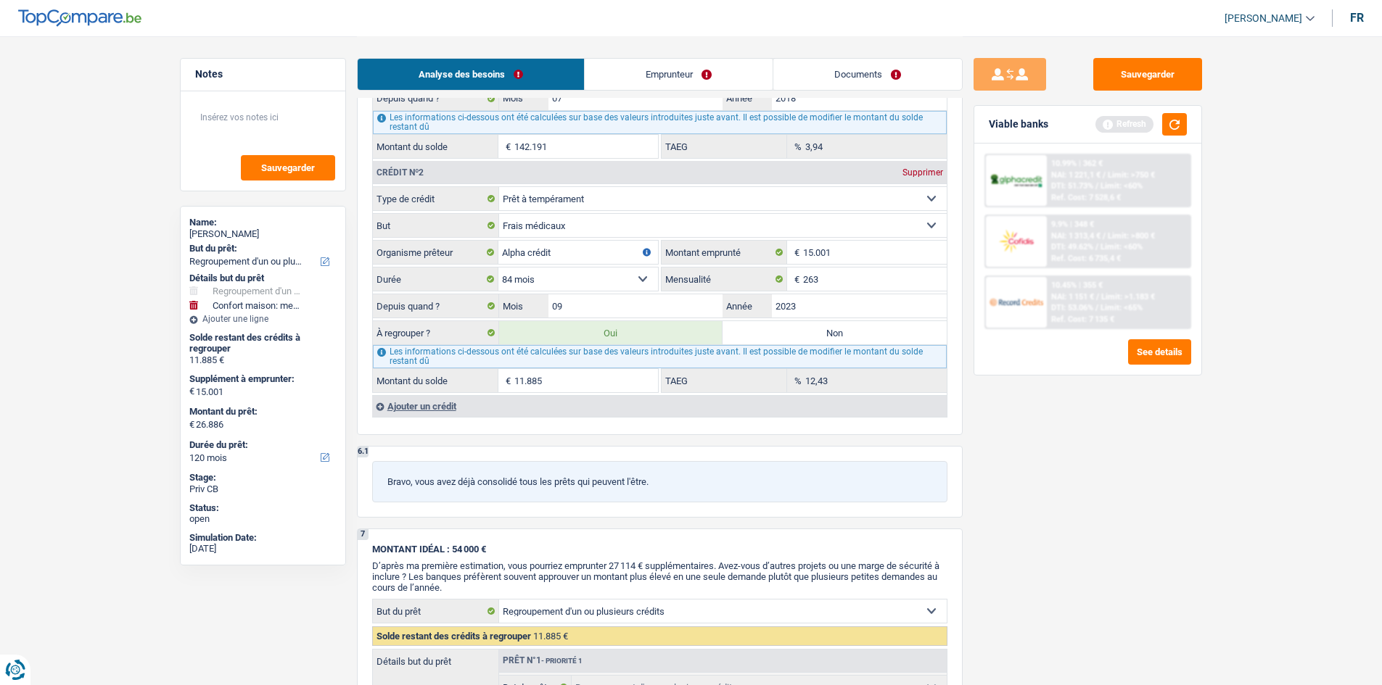
select select "84"
select select "household"
type input "Achat de mobilier"
type input "15.001"
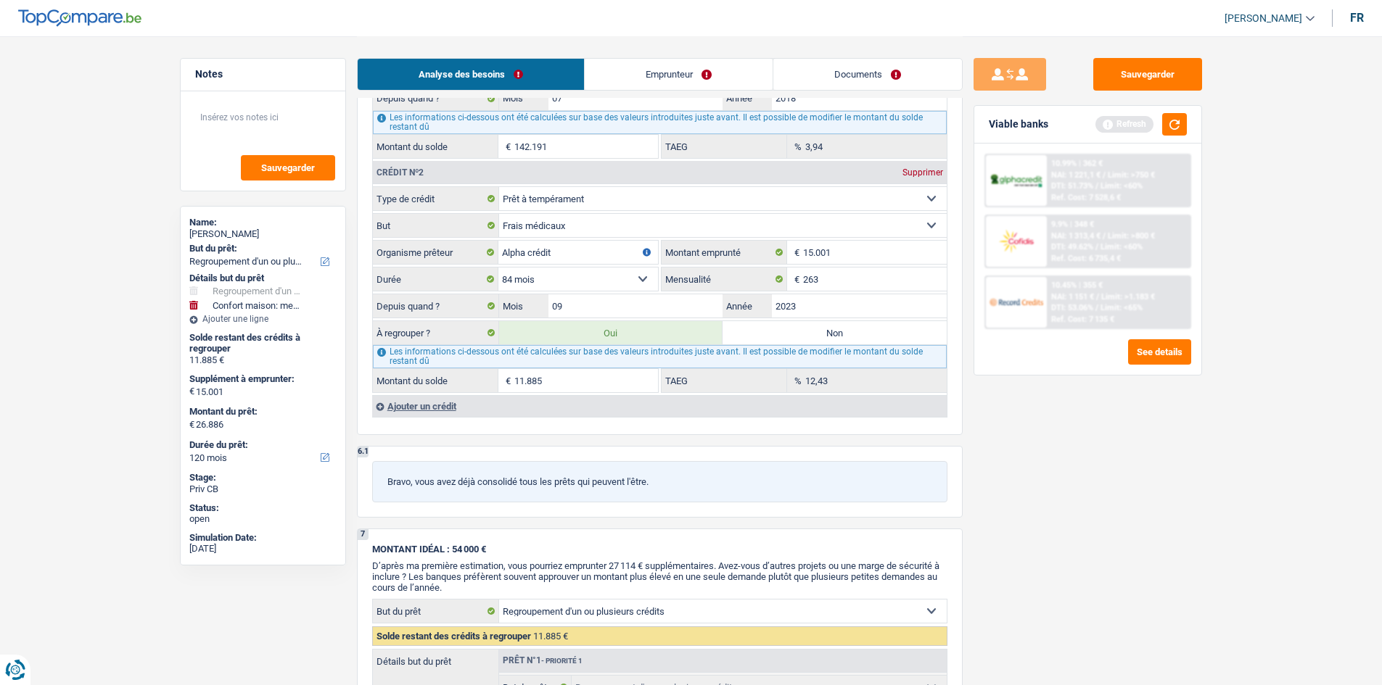
type input "15.001"
select select "false"
select select "84"
select select "household"
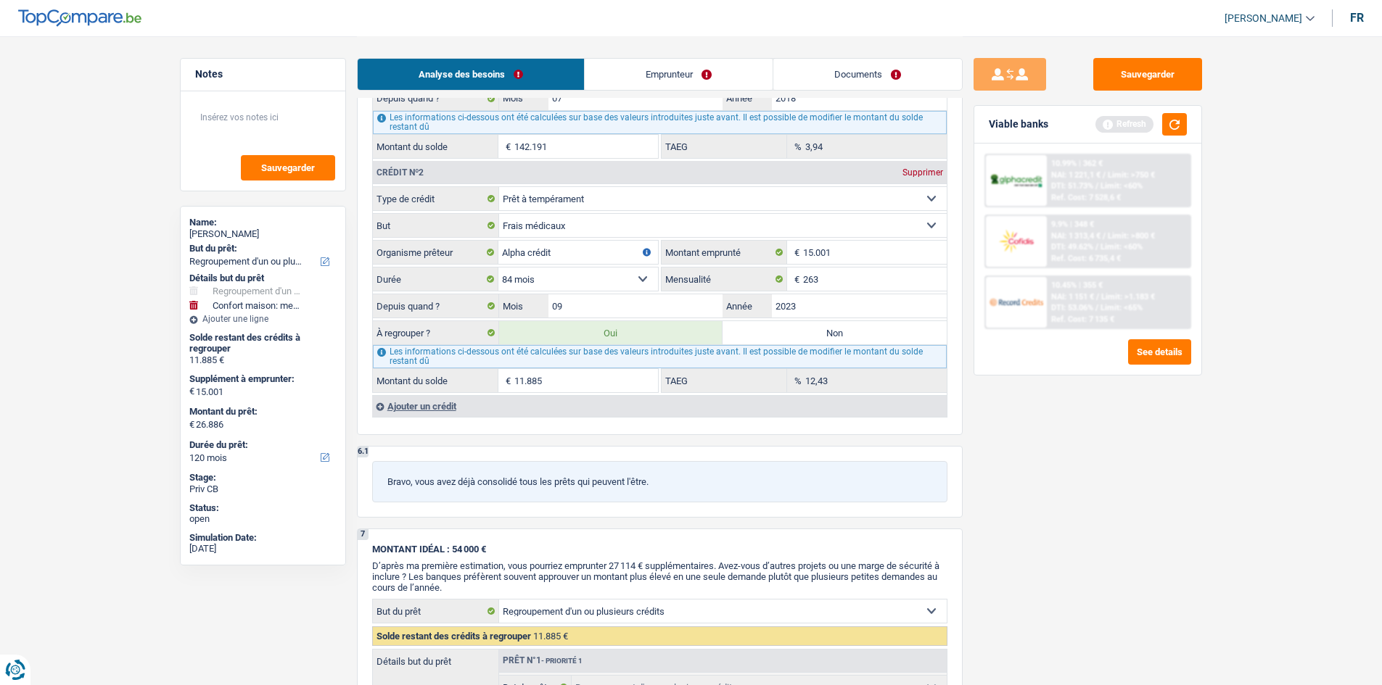
type input "Achat de mobilier"
type input "15.001"
select select "false"
select select "84"
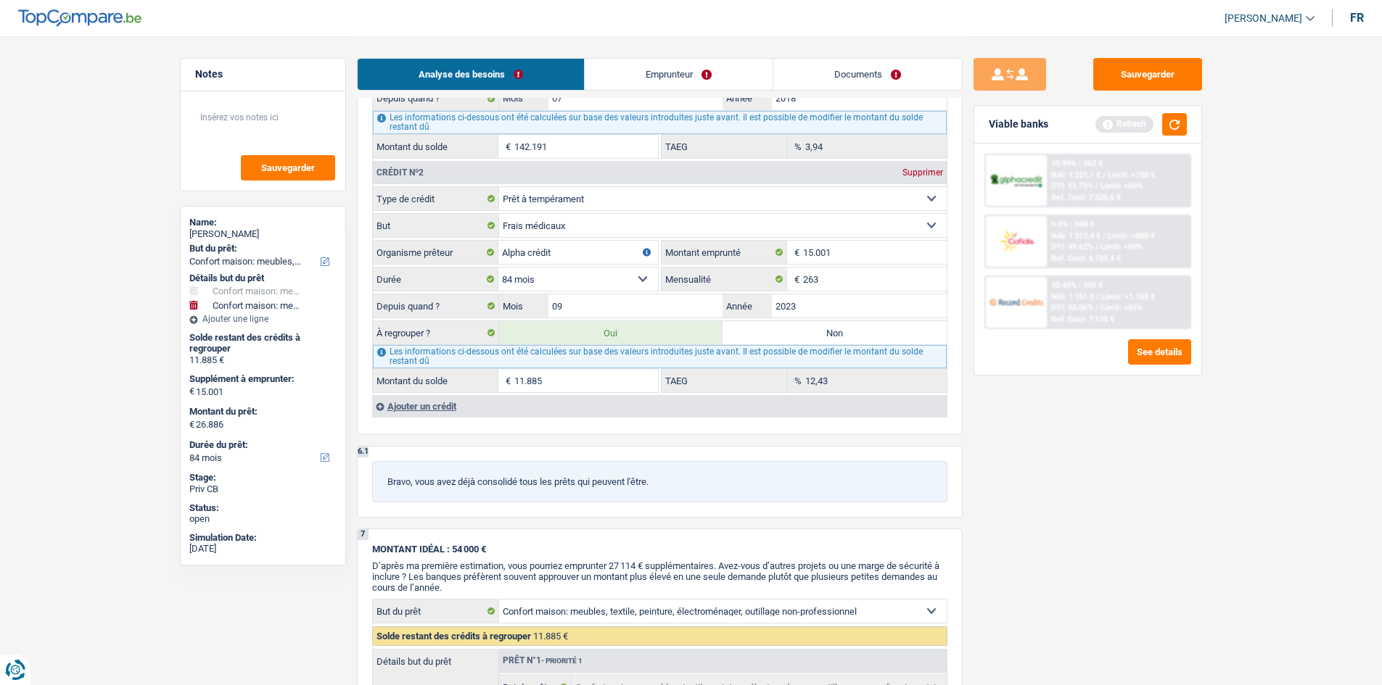
radio input "false"
type input "15.001"
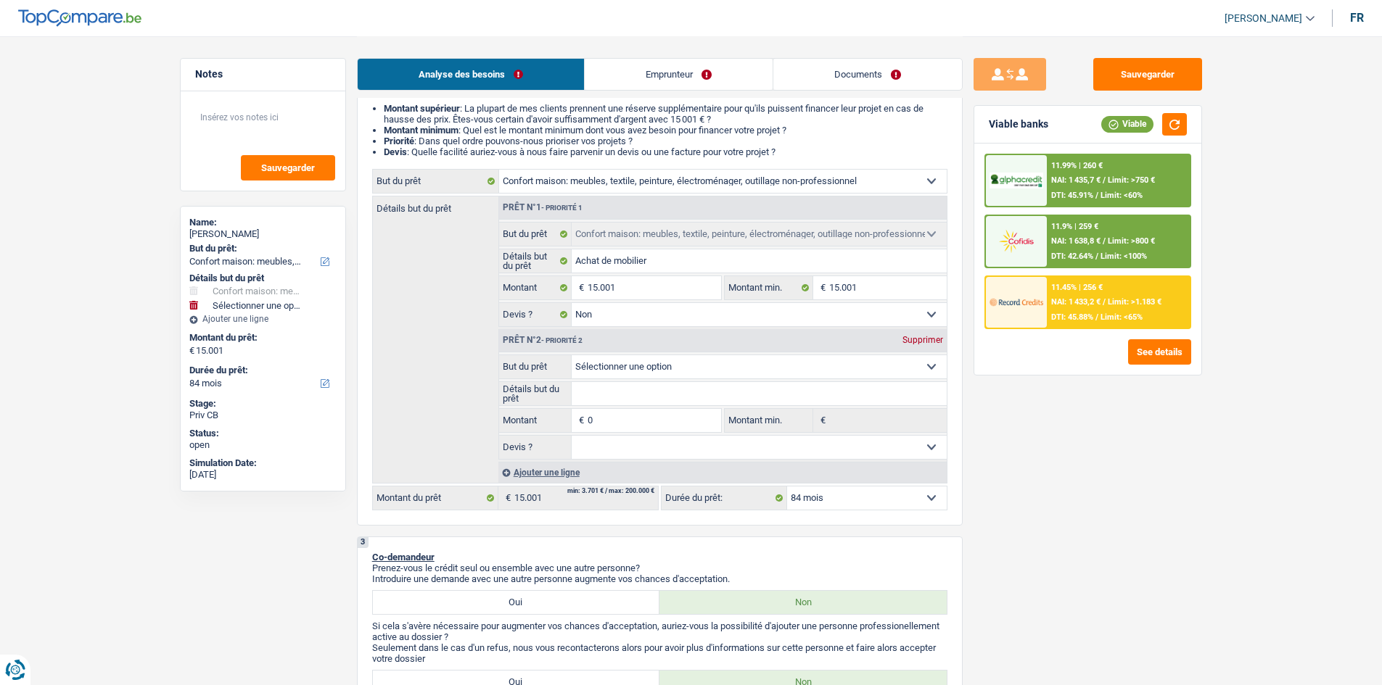
scroll to position [0, 0]
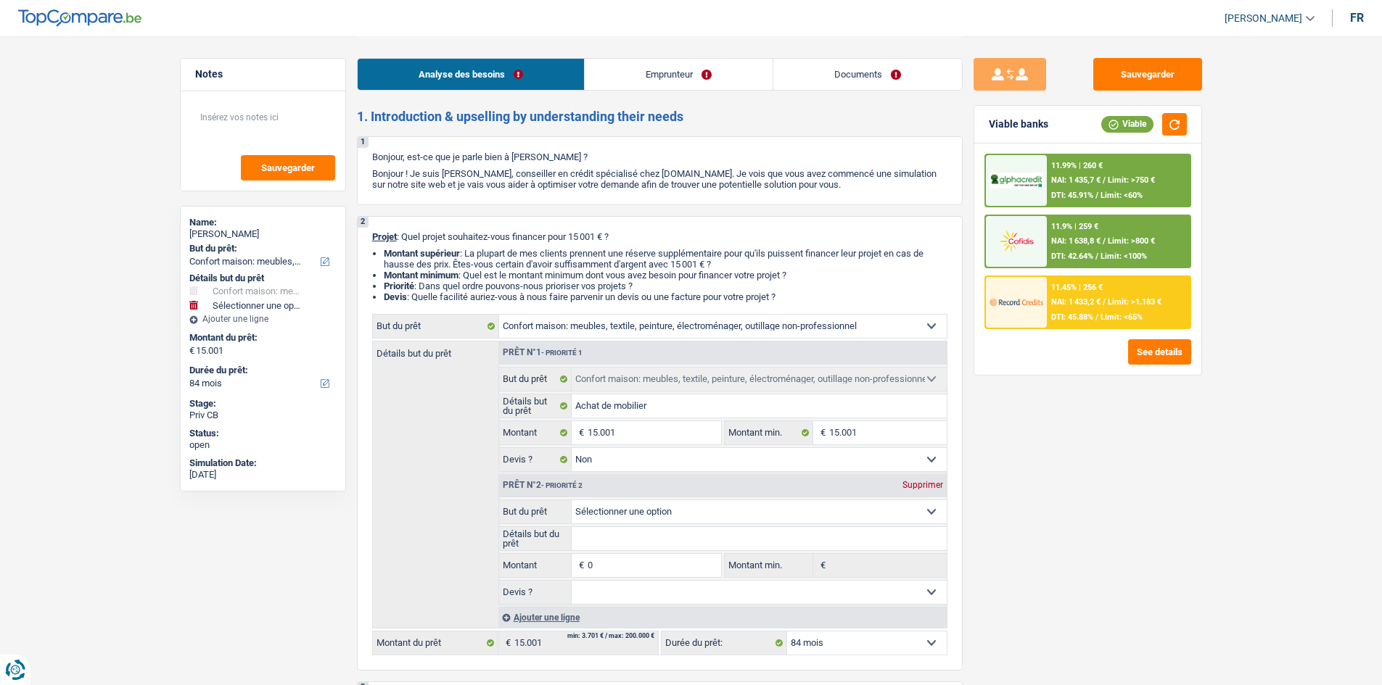
click at [926, 484] on div "Supprimer" at bounding box center [923, 485] width 48 height 9
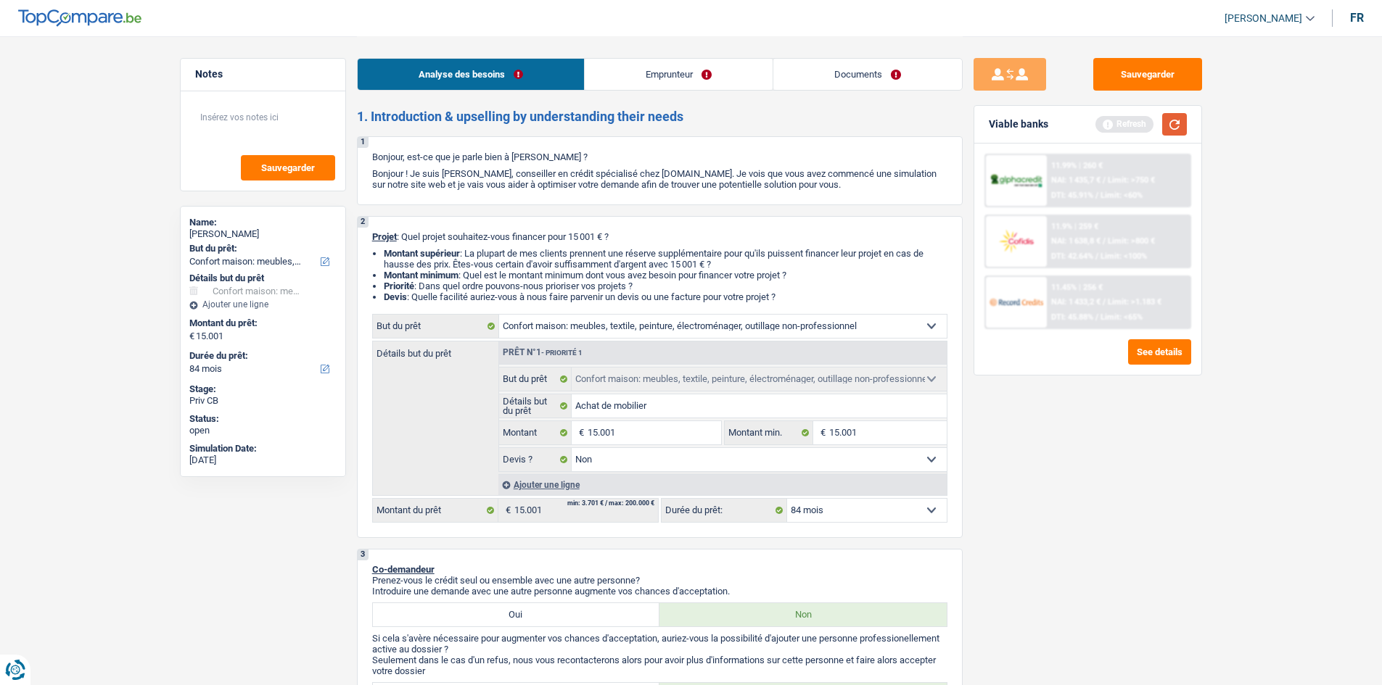
click at [1171, 133] on button "button" at bounding box center [1174, 124] width 25 height 22
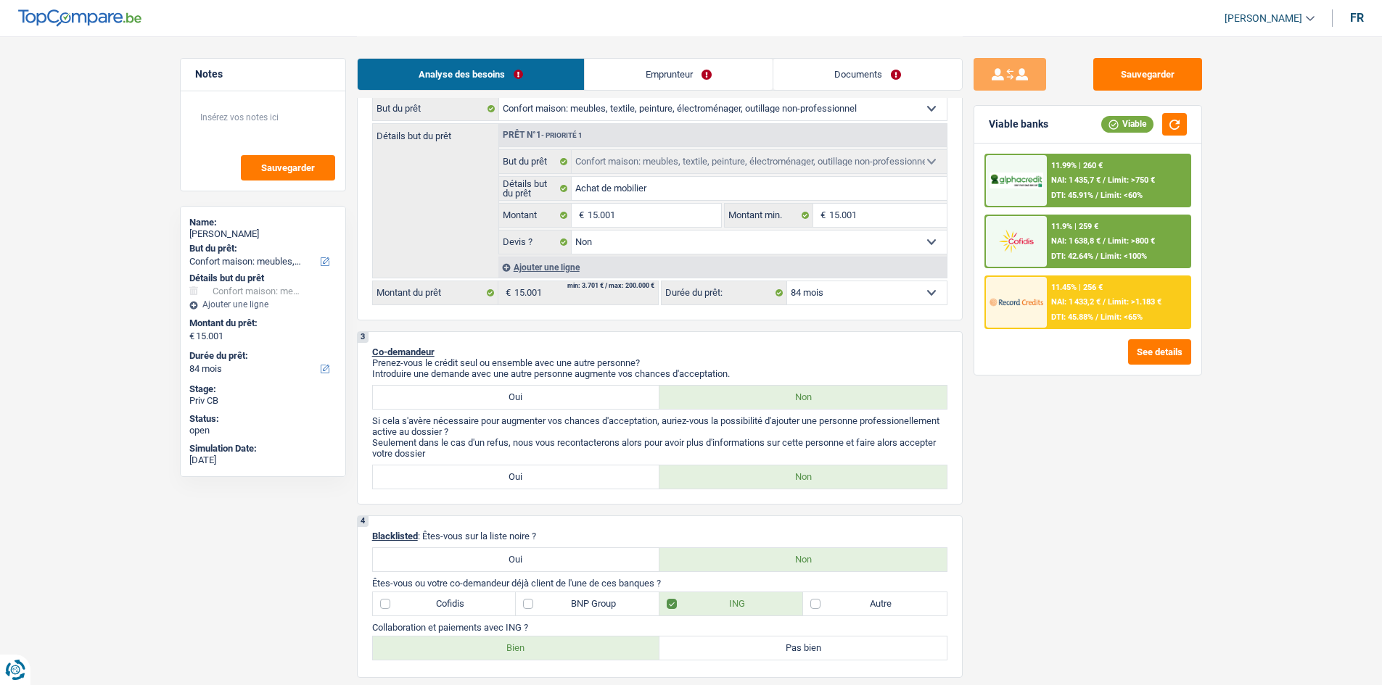
click at [837, 79] on link "Documents" at bounding box center [867, 74] width 189 height 31
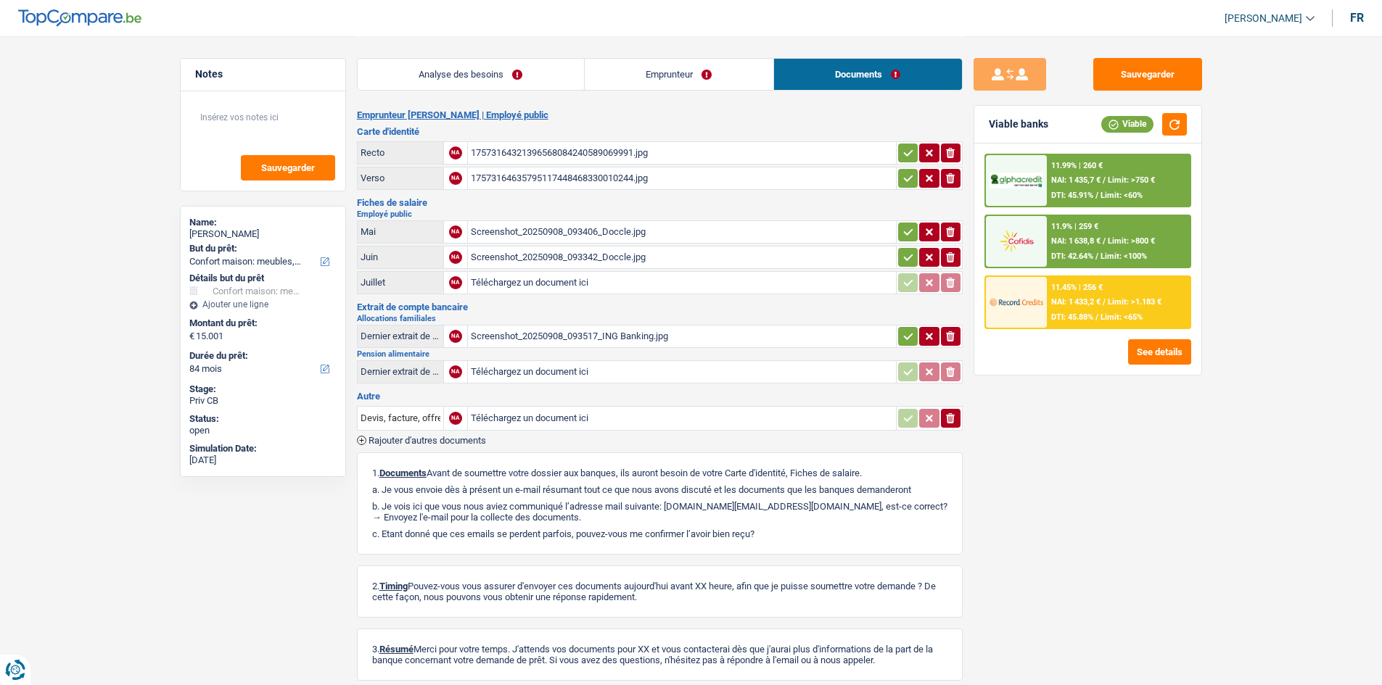
click at [493, 83] on link "Analyse des besoins" at bounding box center [471, 74] width 226 height 31
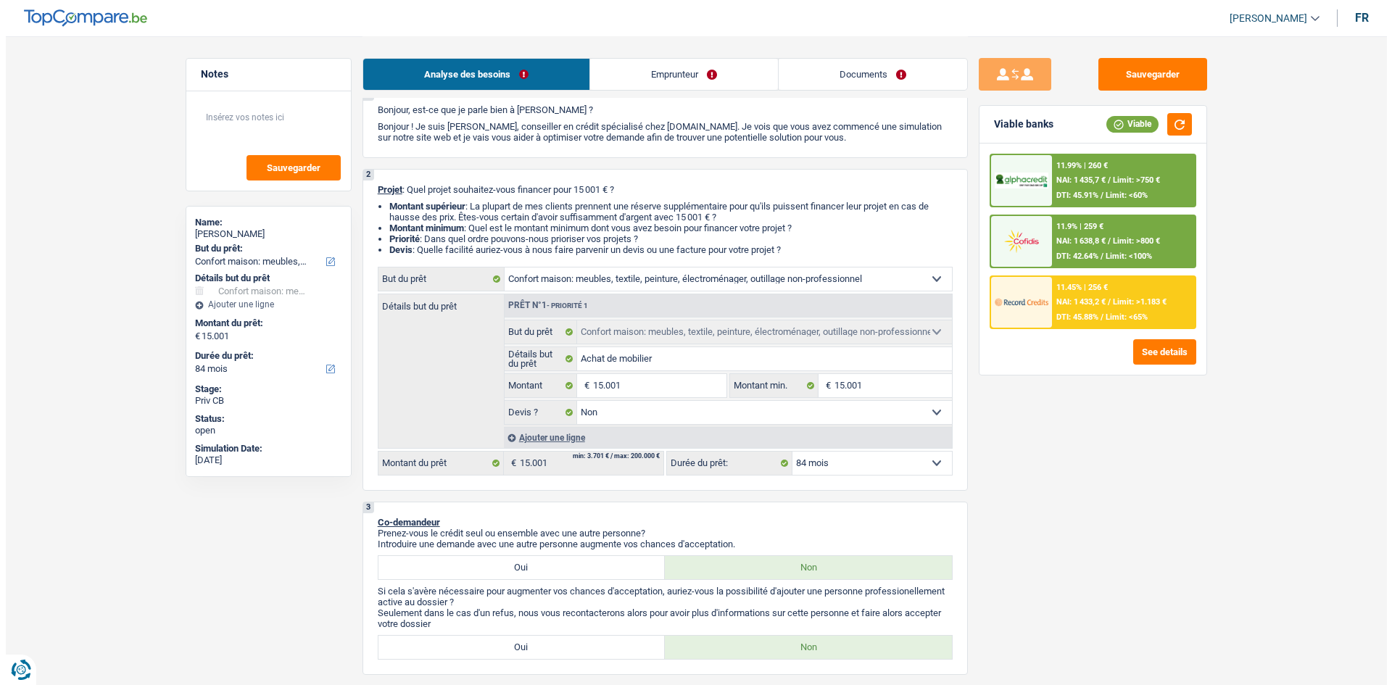
scroll to position [73, 0]
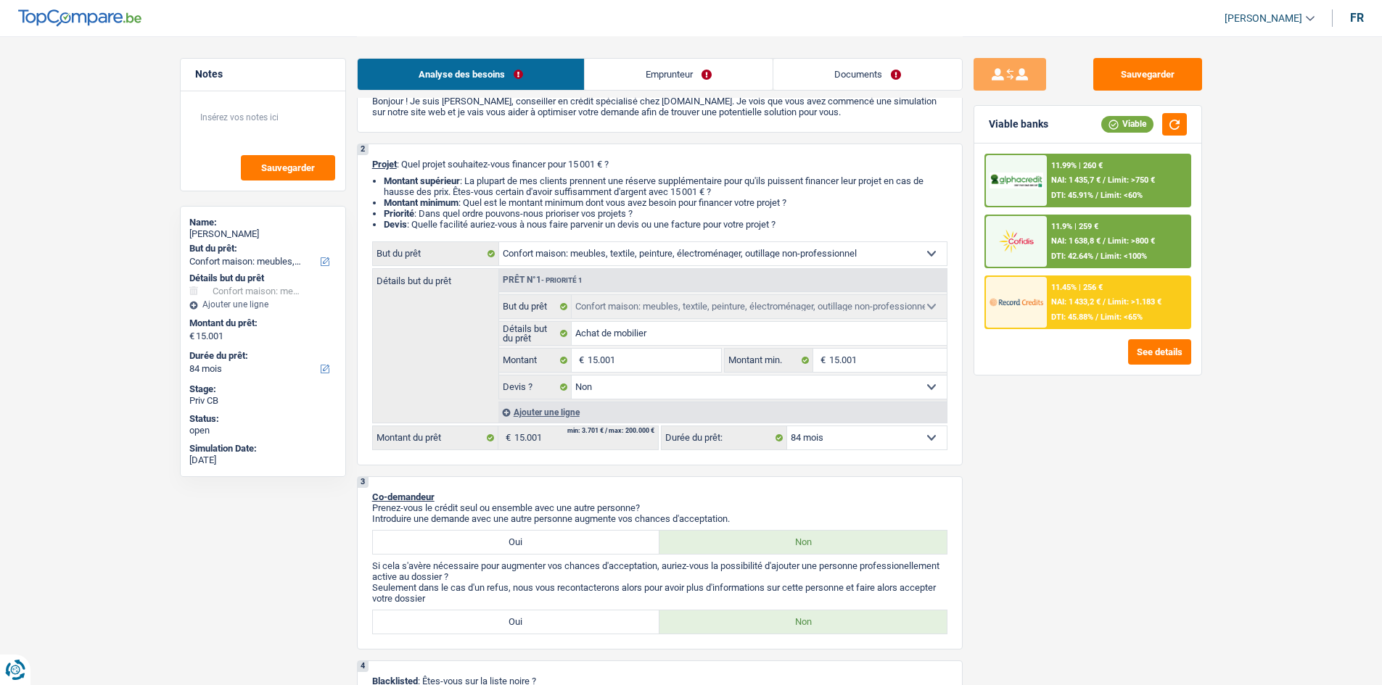
click at [887, 439] on select "12 mois 18 mois 24 mois 30 mois 36 mois 42 mois 48 mois 60 mois 72 mois 84 mois…" at bounding box center [867, 437] width 160 height 23
select select "60"
click at [787, 426] on select "12 mois 18 mois 24 mois 30 mois 36 mois 42 mois 48 mois 60 mois 72 mois 84 mois…" at bounding box center [867, 437] width 160 height 23
select select "60"
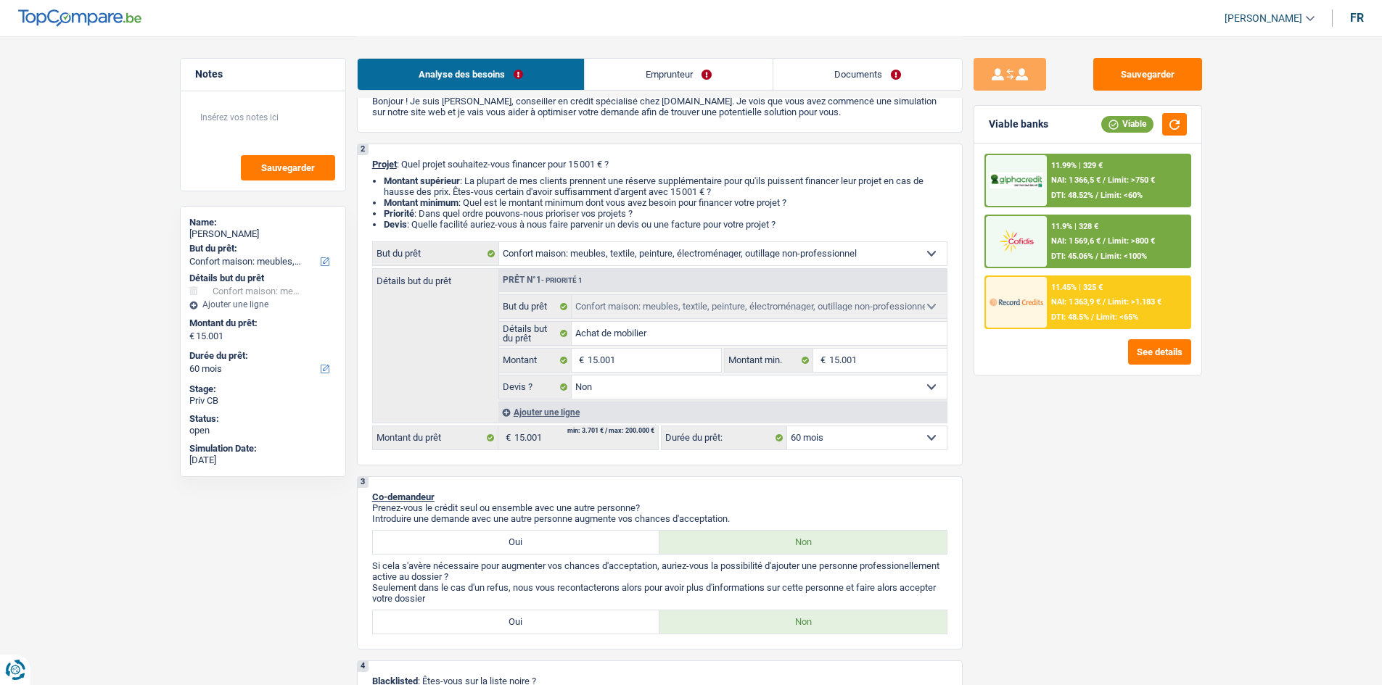
click at [1086, 305] on span "NAI: 1 363,9 €" at bounding box center [1075, 301] width 49 height 9
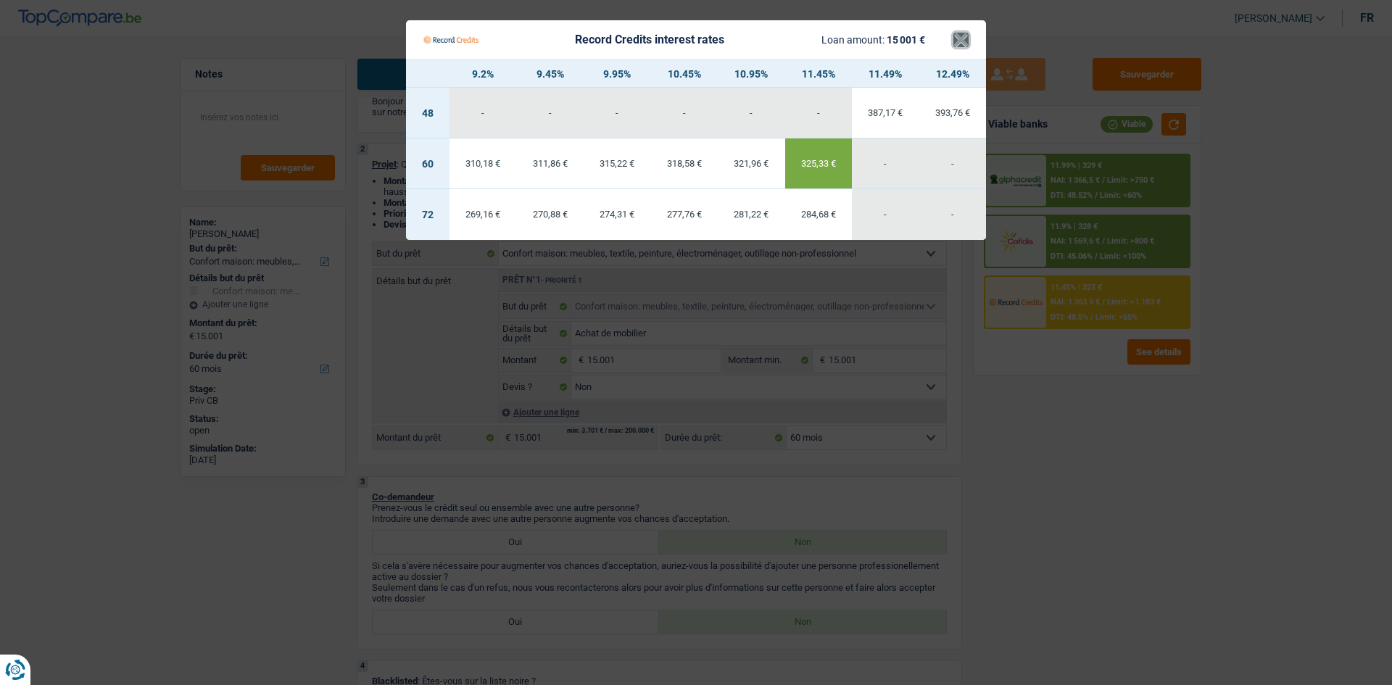
click at [963, 42] on button "×" at bounding box center [961, 40] width 15 height 15
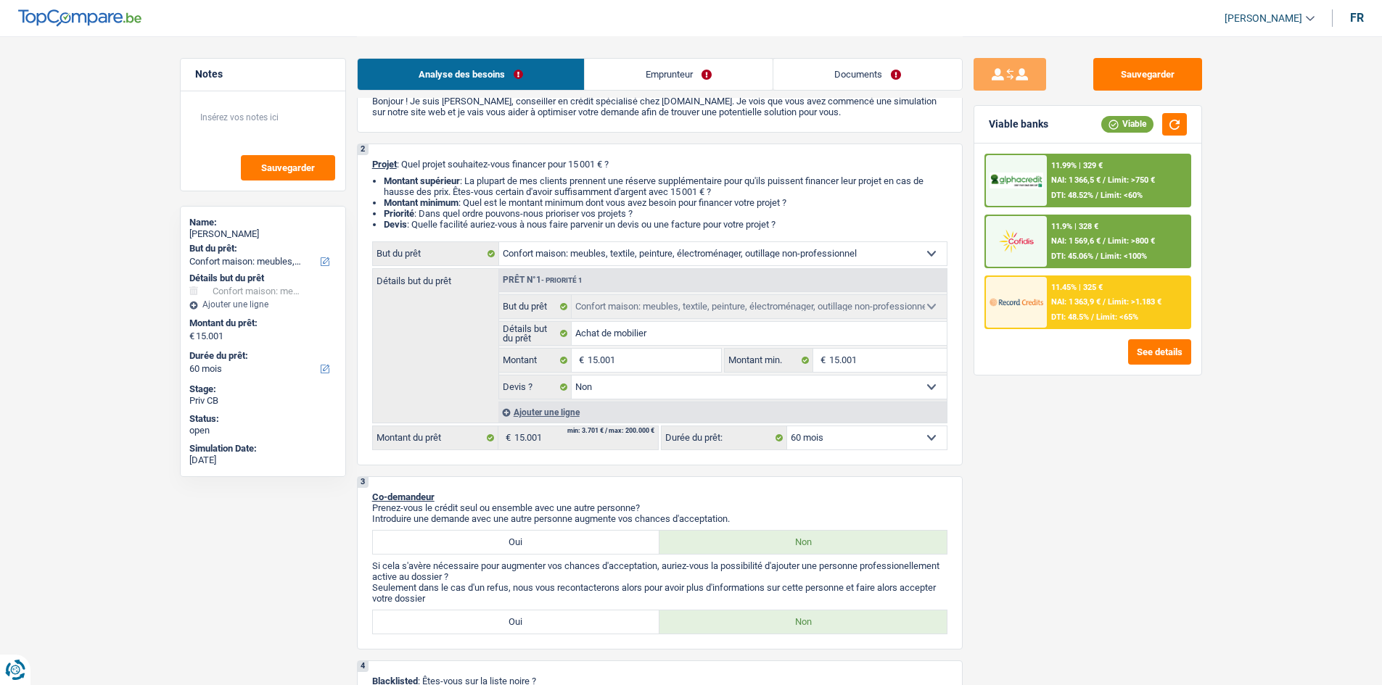
click at [1105, 167] on div "11.99% | 329 € NAI: 1 366,5 € / Limit: >750 € DTI: 48.52% / Limit: <60%" at bounding box center [1118, 180] width 143 height 51
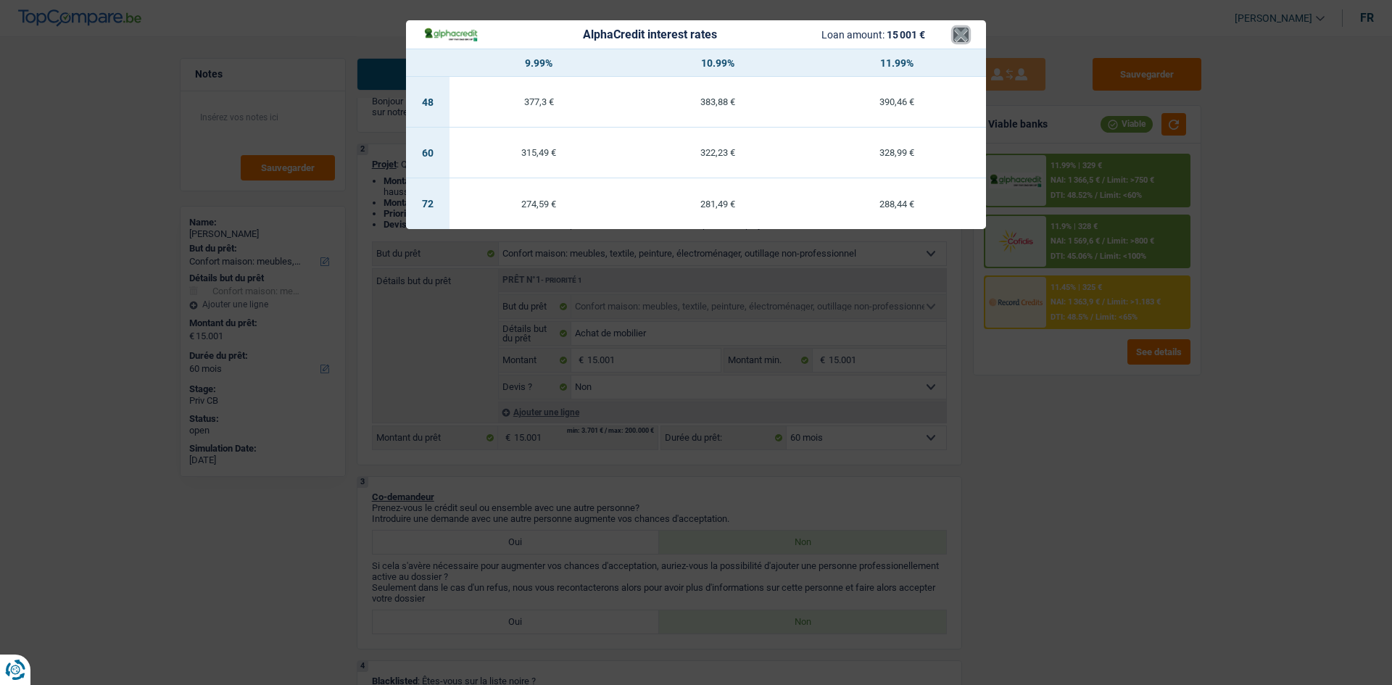
click at [954, 31] on button "×" at bounding box center [961, 35] width 15 height 15
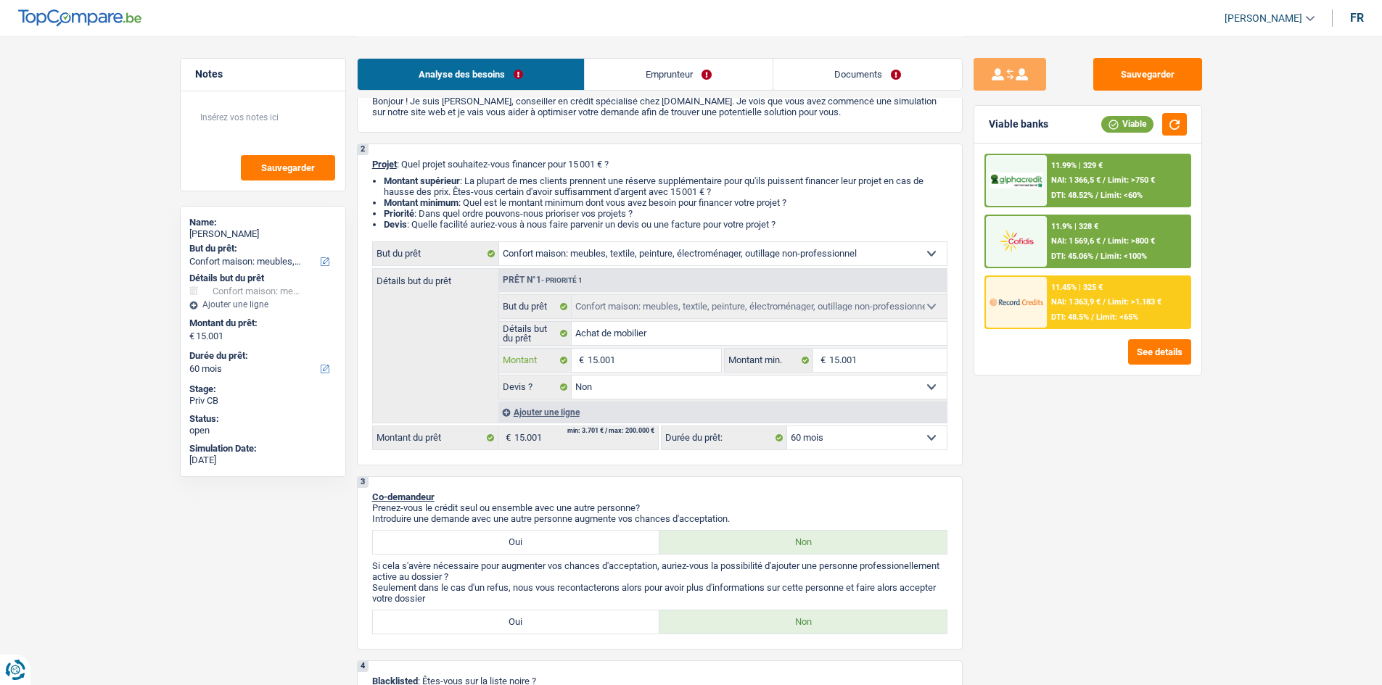
click at [664, 356] on input "15.001" at bounding box center [653, 360] width 133 height 23
type input "1.500"
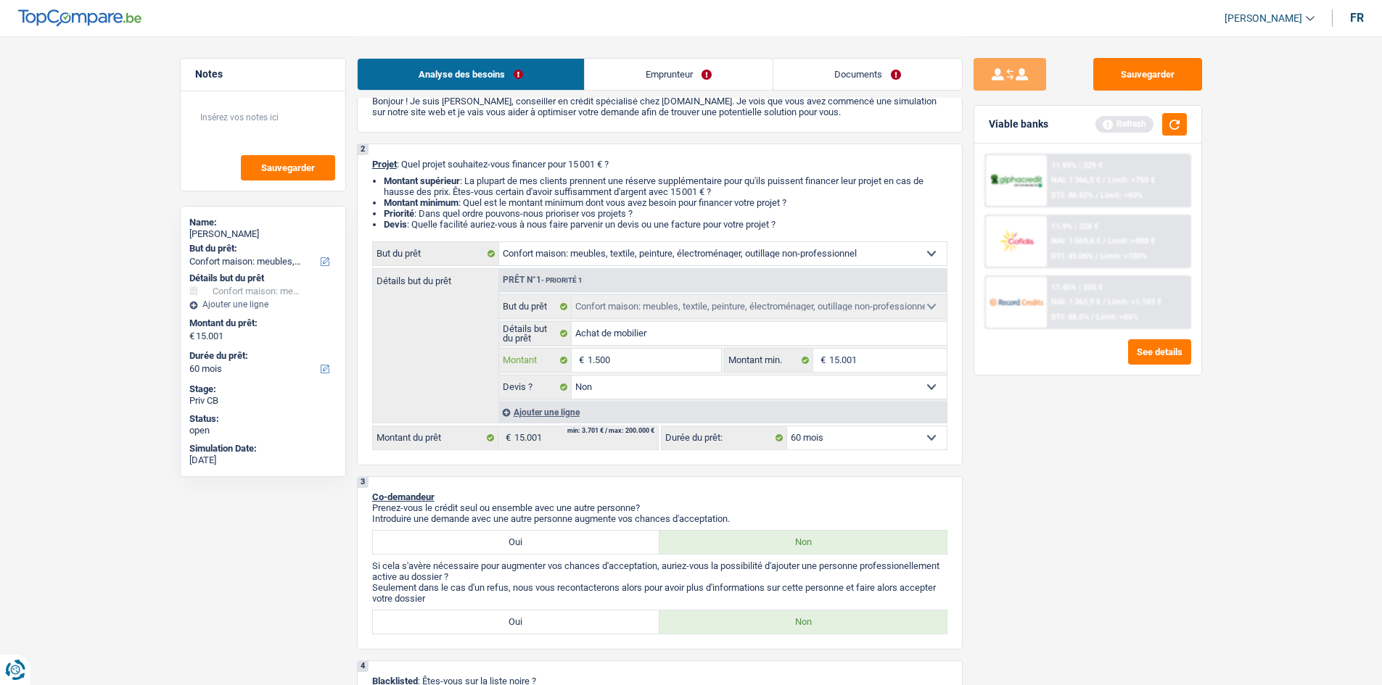
type input "15.000"
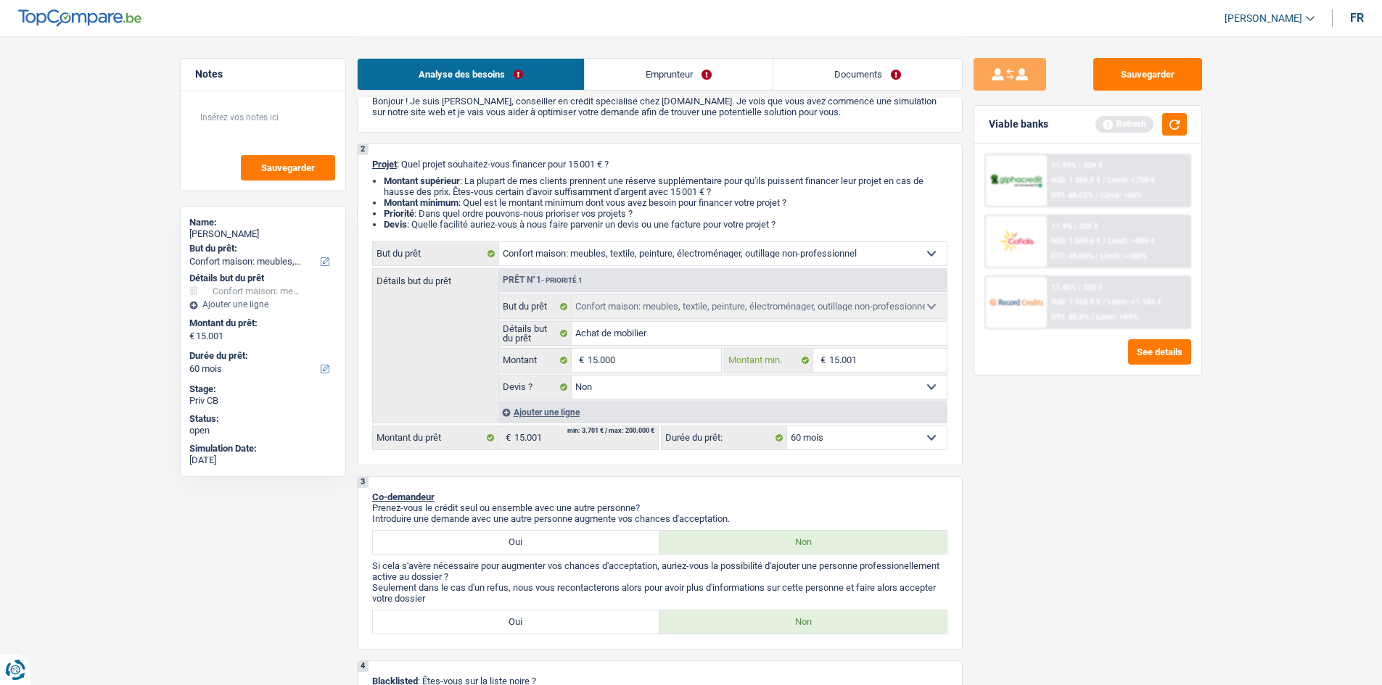
type input "15.000"
click at [877, 351] on input "15.001" at bounding box center [887, 360] width 117 height 23
type input "1.500"
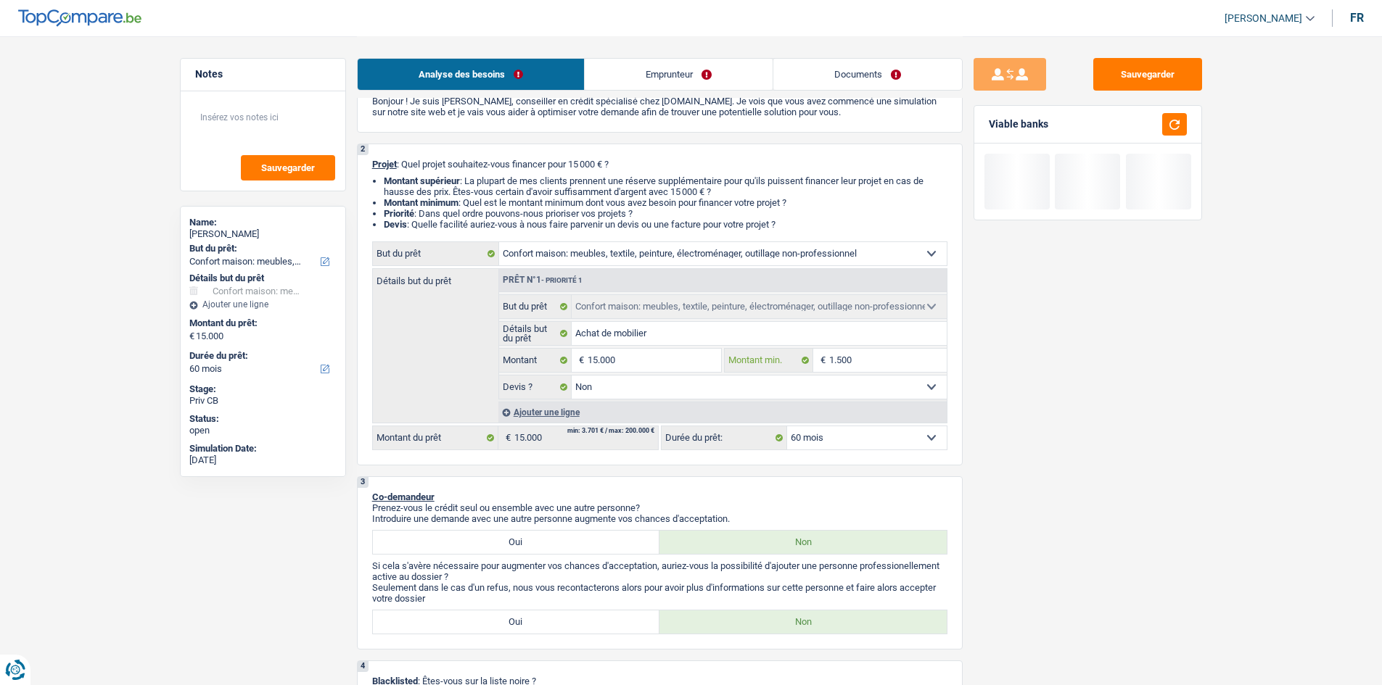
type input "15.000"
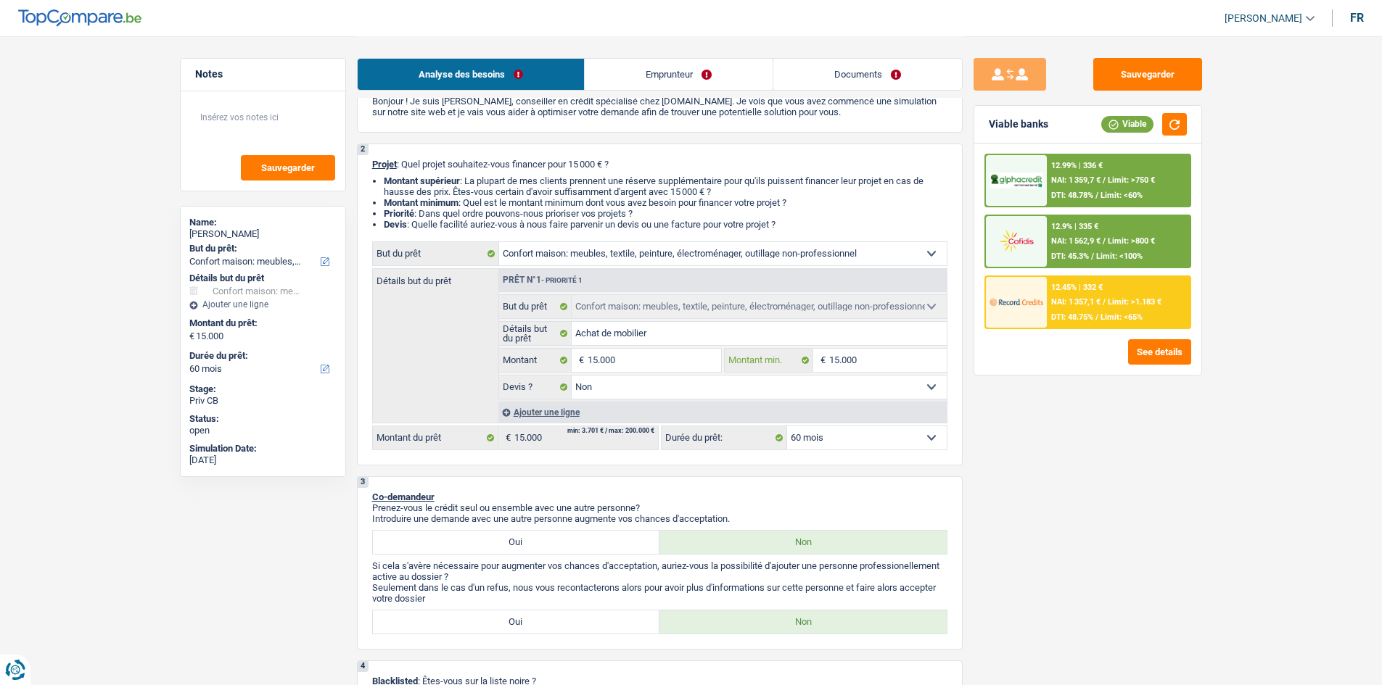
type input "15.000"
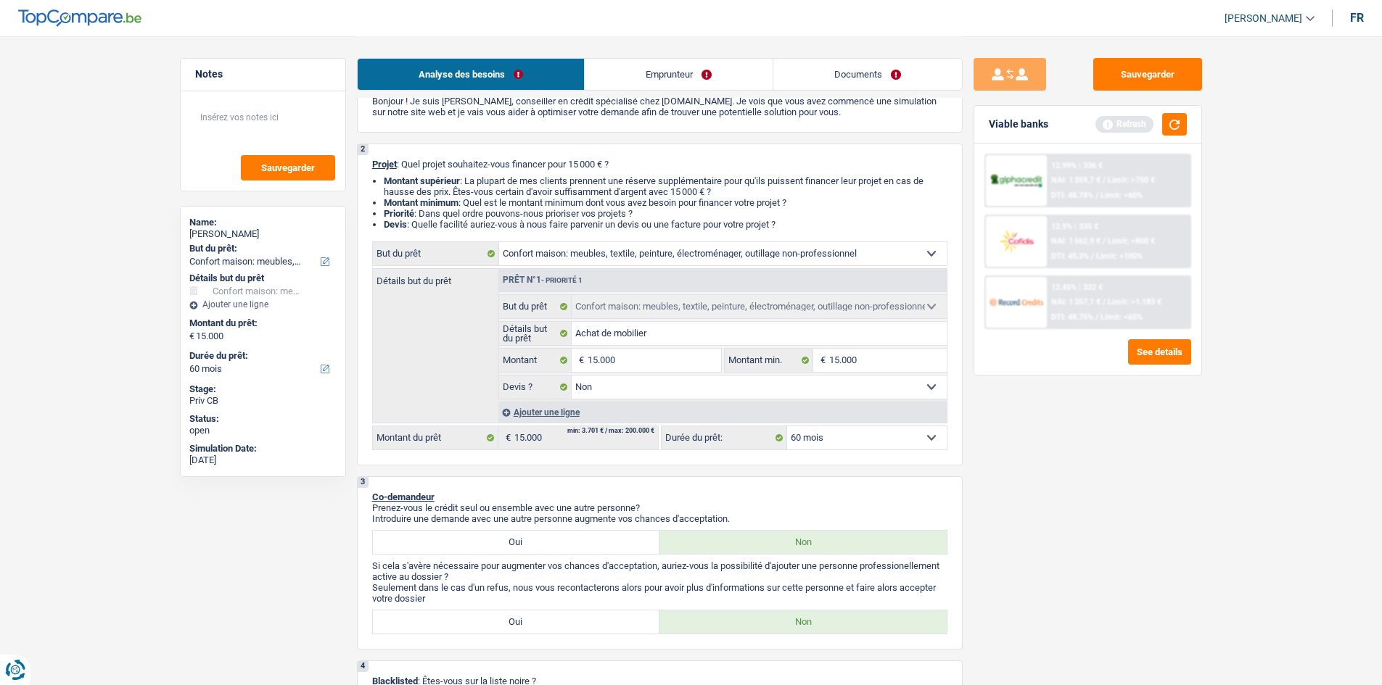
click at [880, 253] on select "Confort maison: meubles, textile, peinture, électroménager, outillage non-profe…" at bounding box center [722, 253] width 447 height 23
click at [1049, 410] on div "Sauvegarder Viable banks Refresh 12.99% | 336 € NAI: 1 359,7 € / Limit: >750 € …" at bounding box center [1087, 360] width 250 height 604
click at [1152, 360] on button "See details" at bounding box center [1159, 351] width 63 height 25
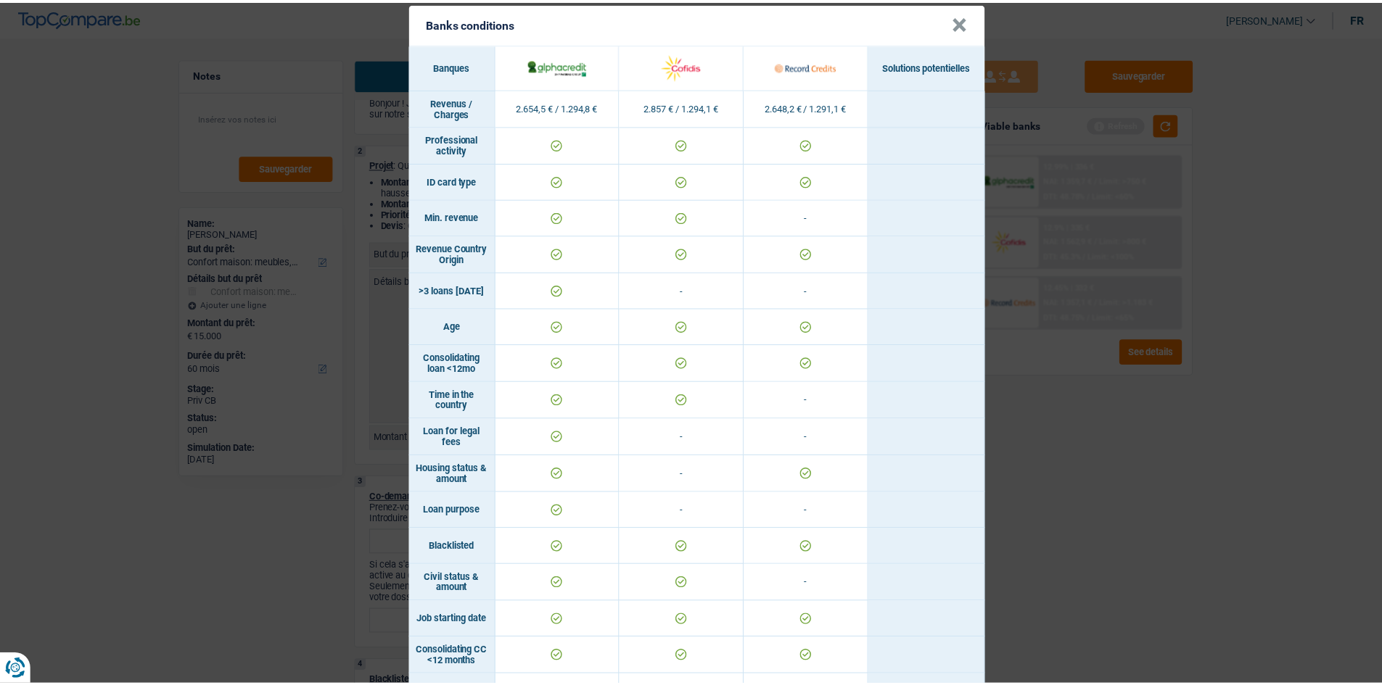
scroll to position [0, 0]
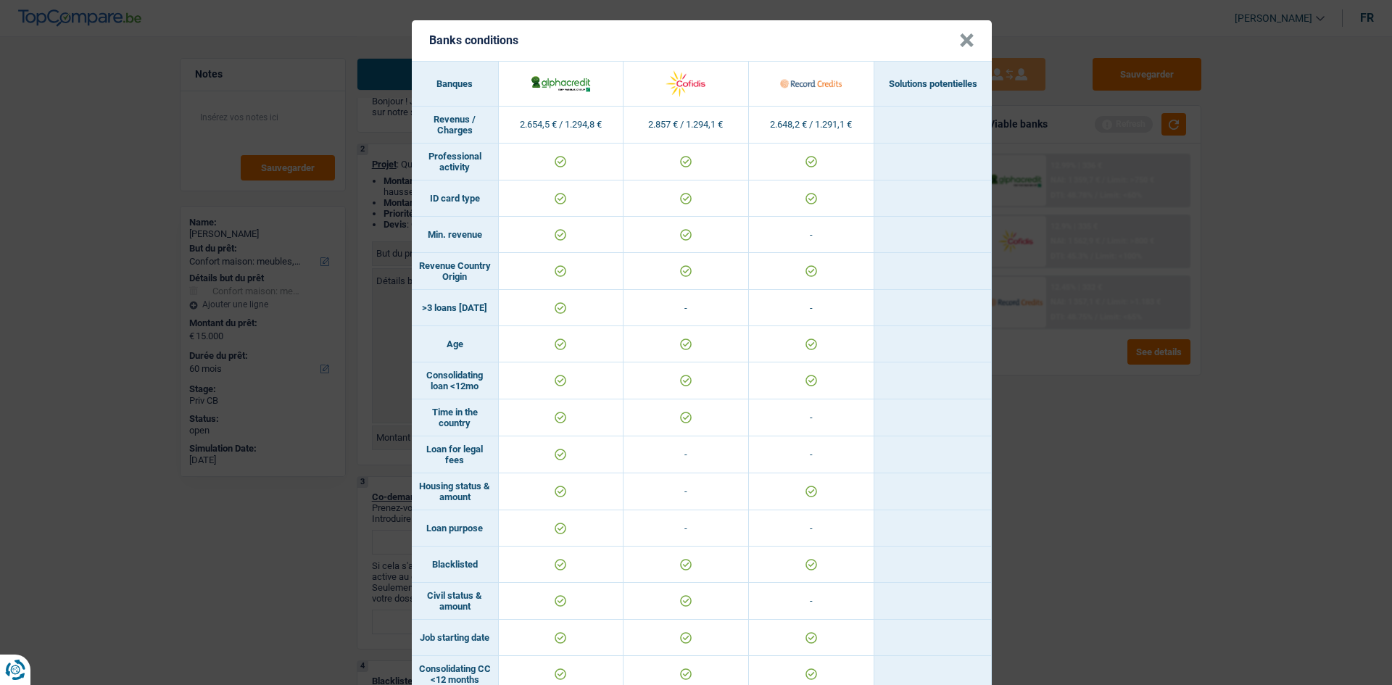
click at [959, 43] on button "×" at bounding box center [966, 40] width 15 height 15
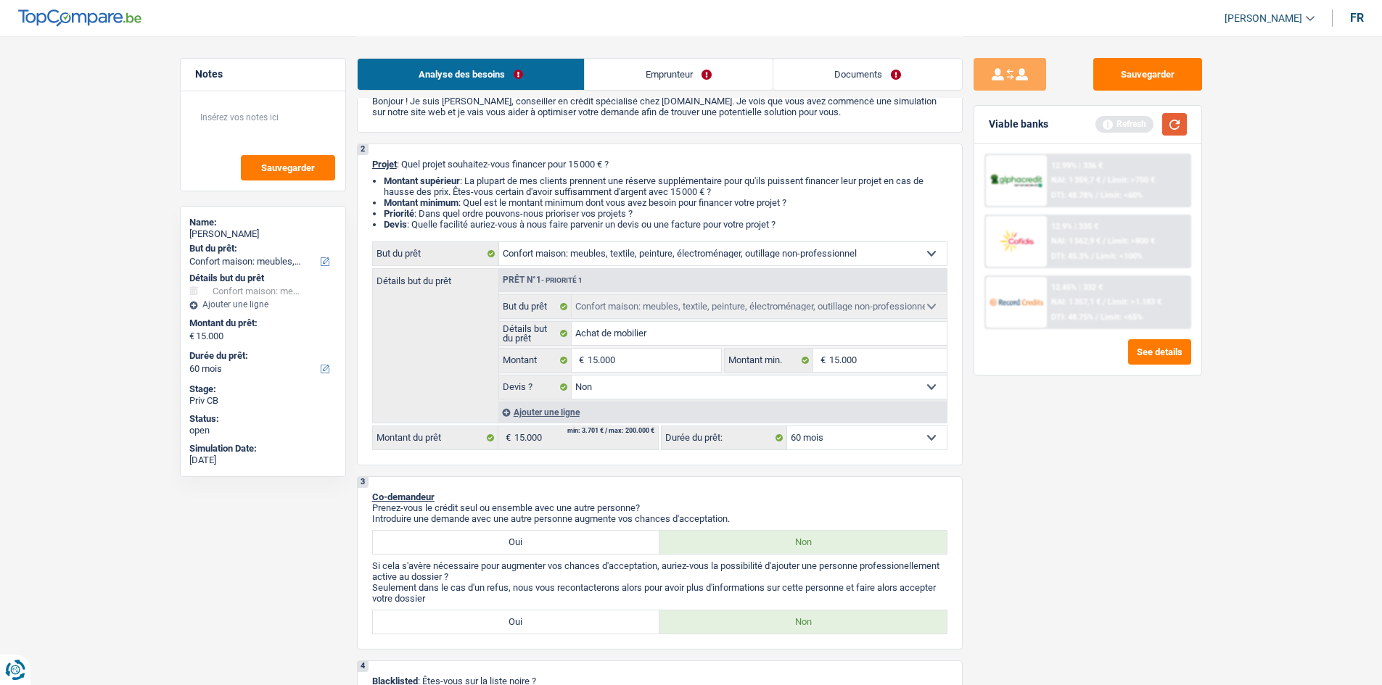
click at [1173, 125] on button "button" at bounding box center [1174, 124] width 25 height 22
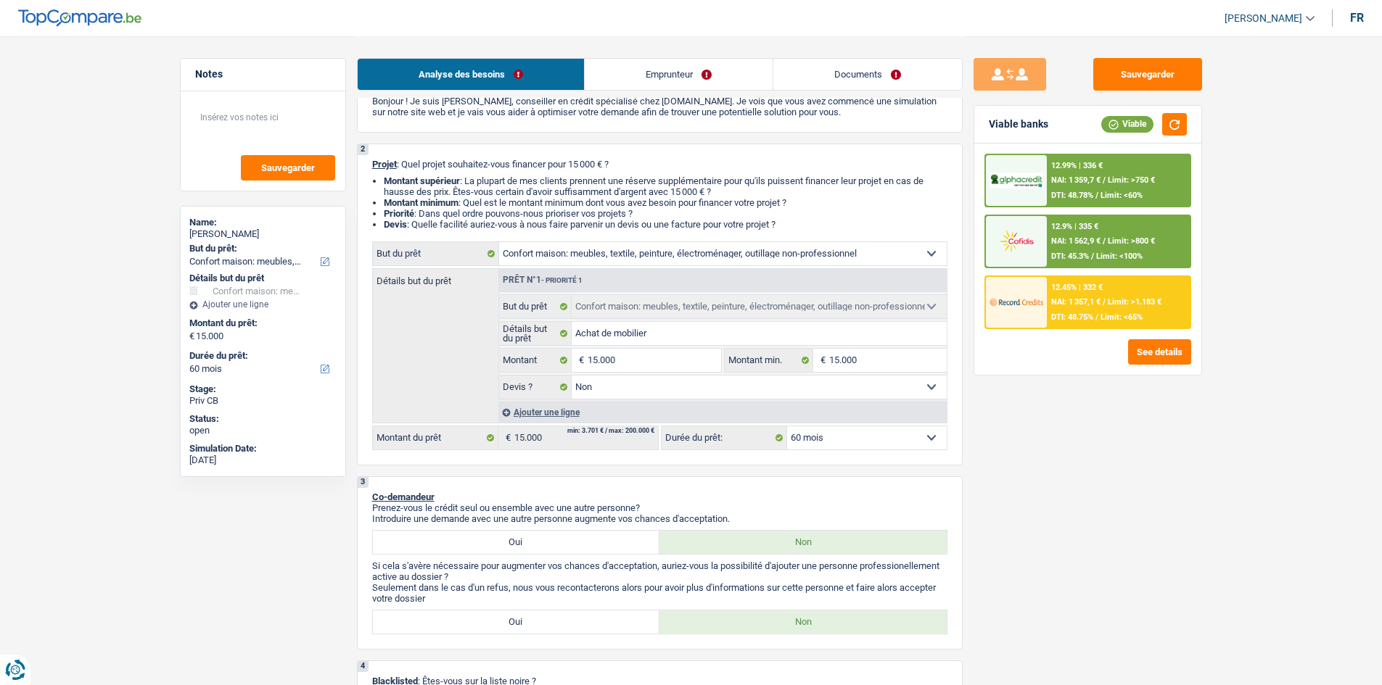
click at [1128, 168] on div "12.99% | 336 € NAI: 1 359,7 € / Limit: >750 € DTI: 48.78% / Limit: <60%" at bounding box center [1118, 180] width 143 height 51
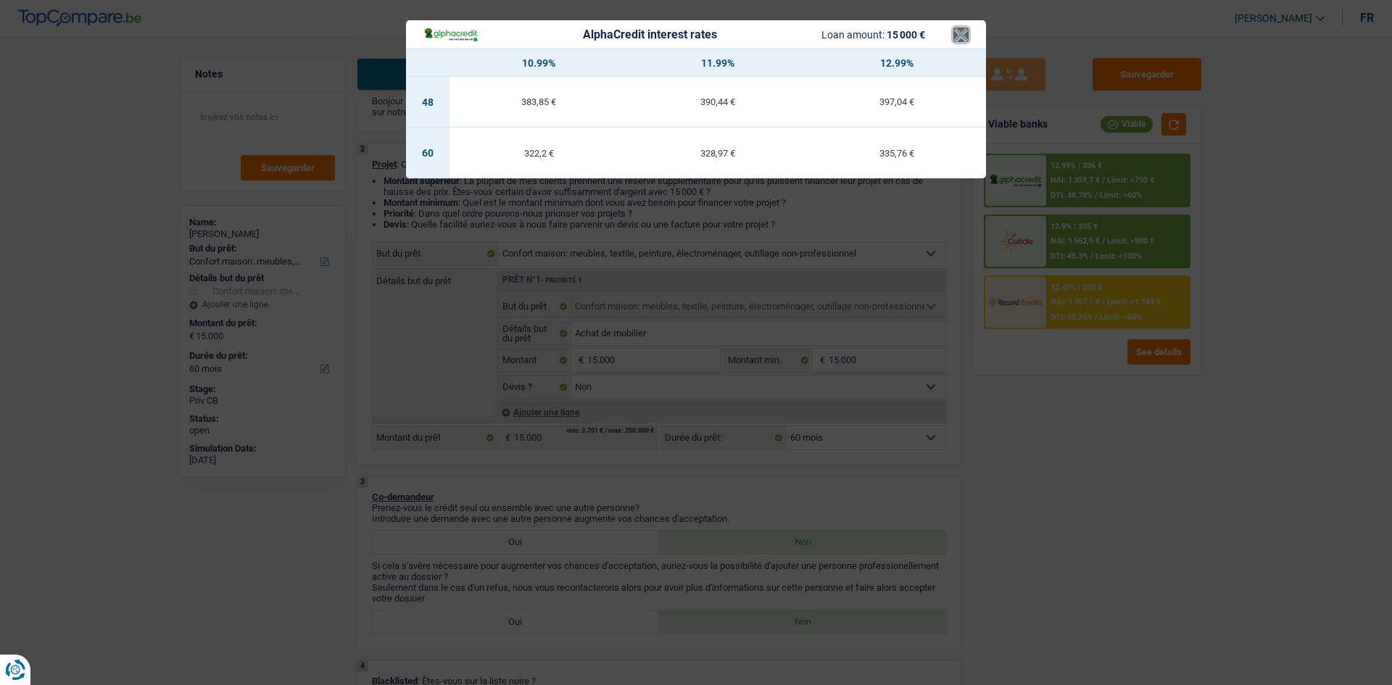
click at [962, 33] on button "×" at bounding box center [961, 35] width 15 height 15
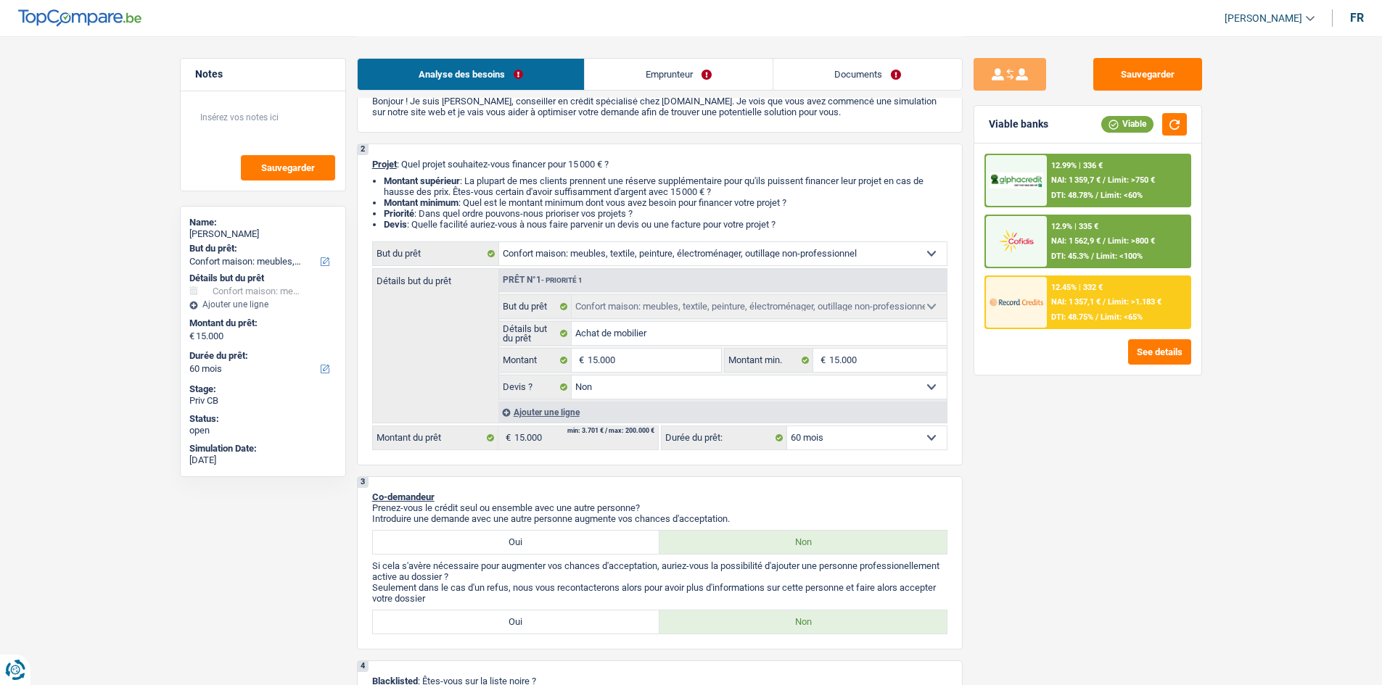
click at [1054, 276] on div "12.45% | 332 € NAI: 1 357,1 € / Limit: >1.183 € DTI: 48.75% / Limit: <65%" at bounding box center [1087, 303] width 207 height 54
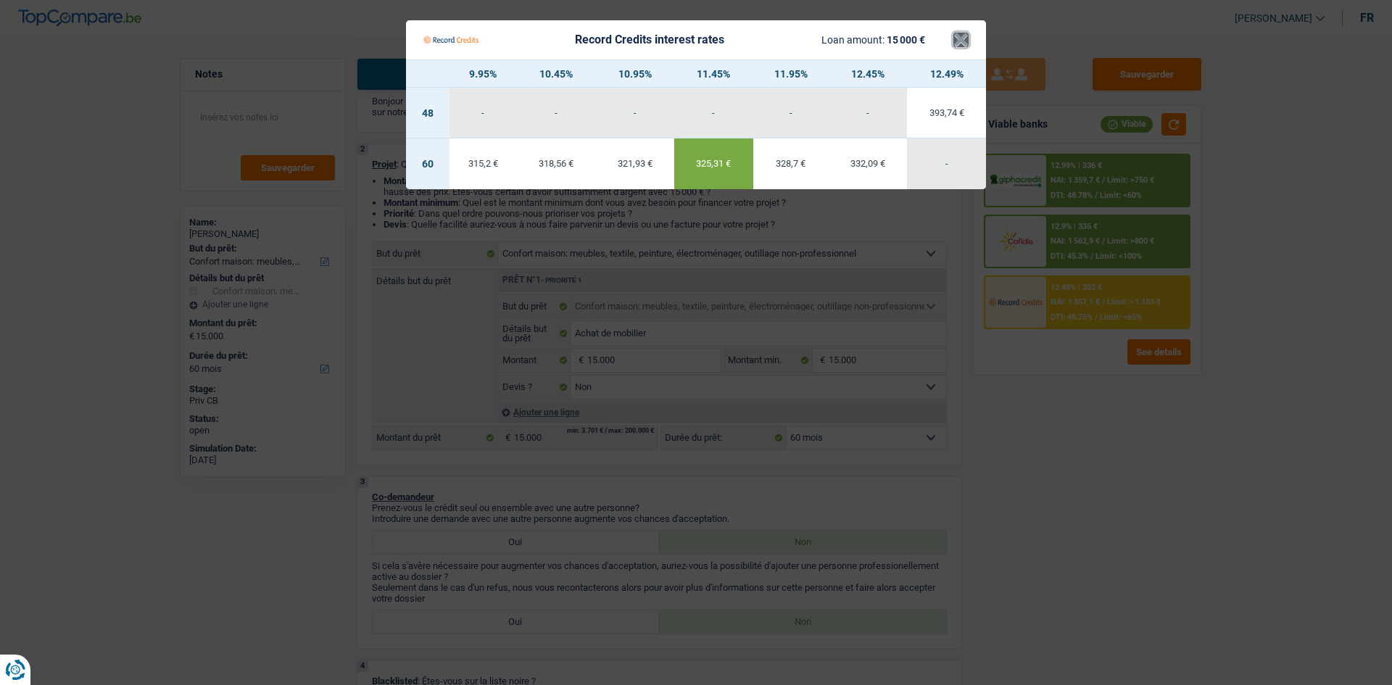
click at [965, 38] on button "×" at bounding box center [961, 40] width 15 height 15
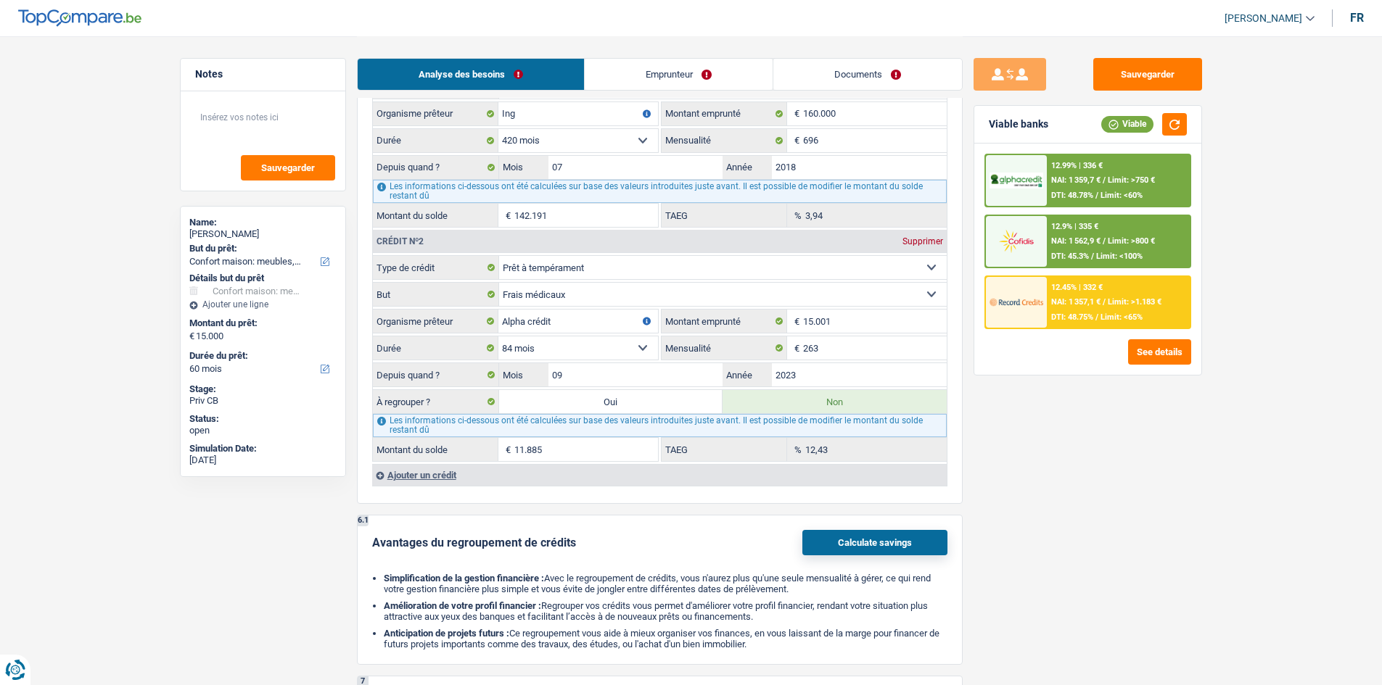
scroll to position [1339, 0]
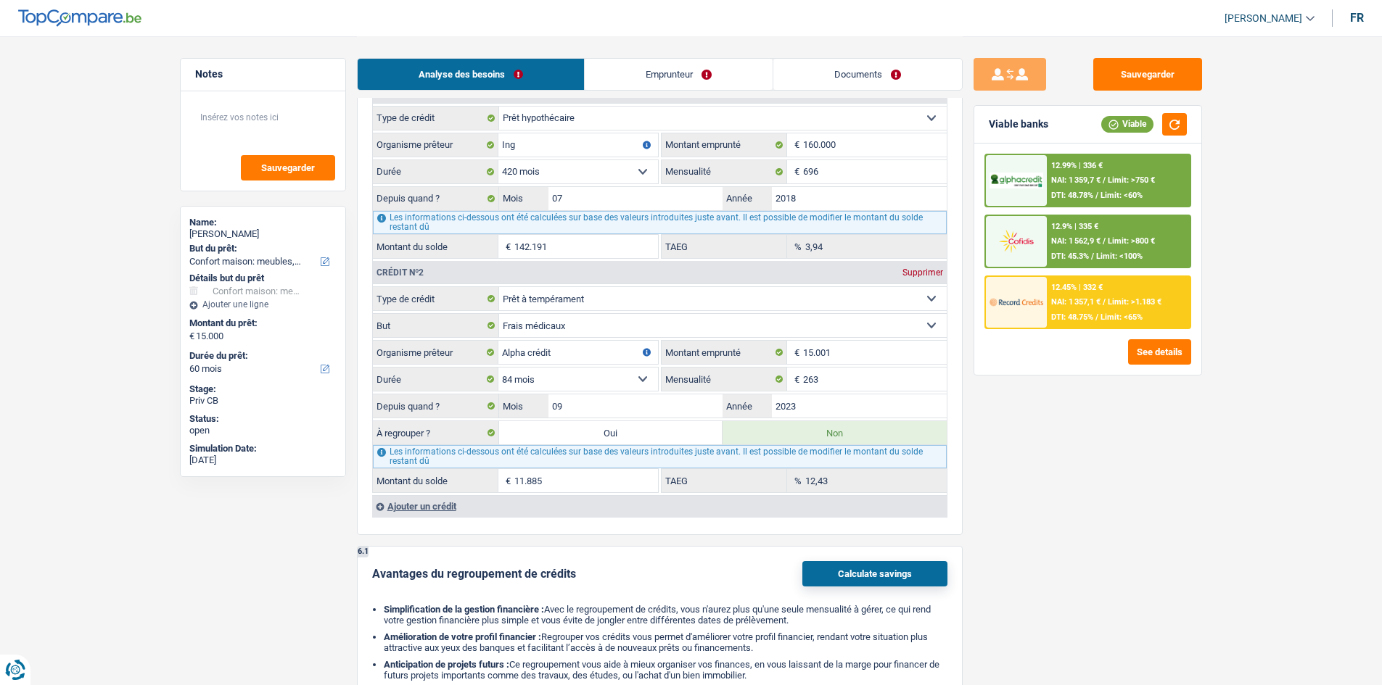
click at [622, 433] on label "Oui" at bounding box center [611, 432] width 224 height 23
click at [622, 433] on input "Oui" at bounding box center [611, 432] width 224 height 23
radio input "true"
type input "11.885"
select select
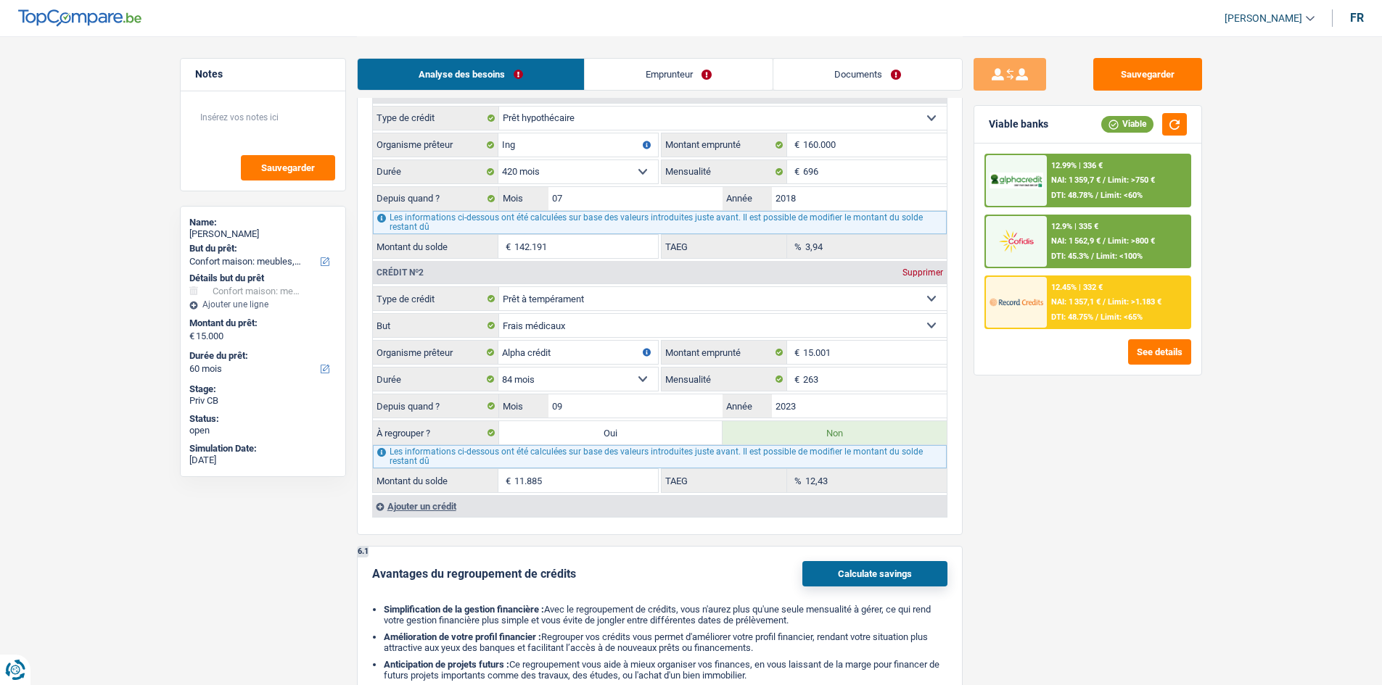
type input "11.885"
select select
radio input "false"
type input "26.885"
select select "refinancing"
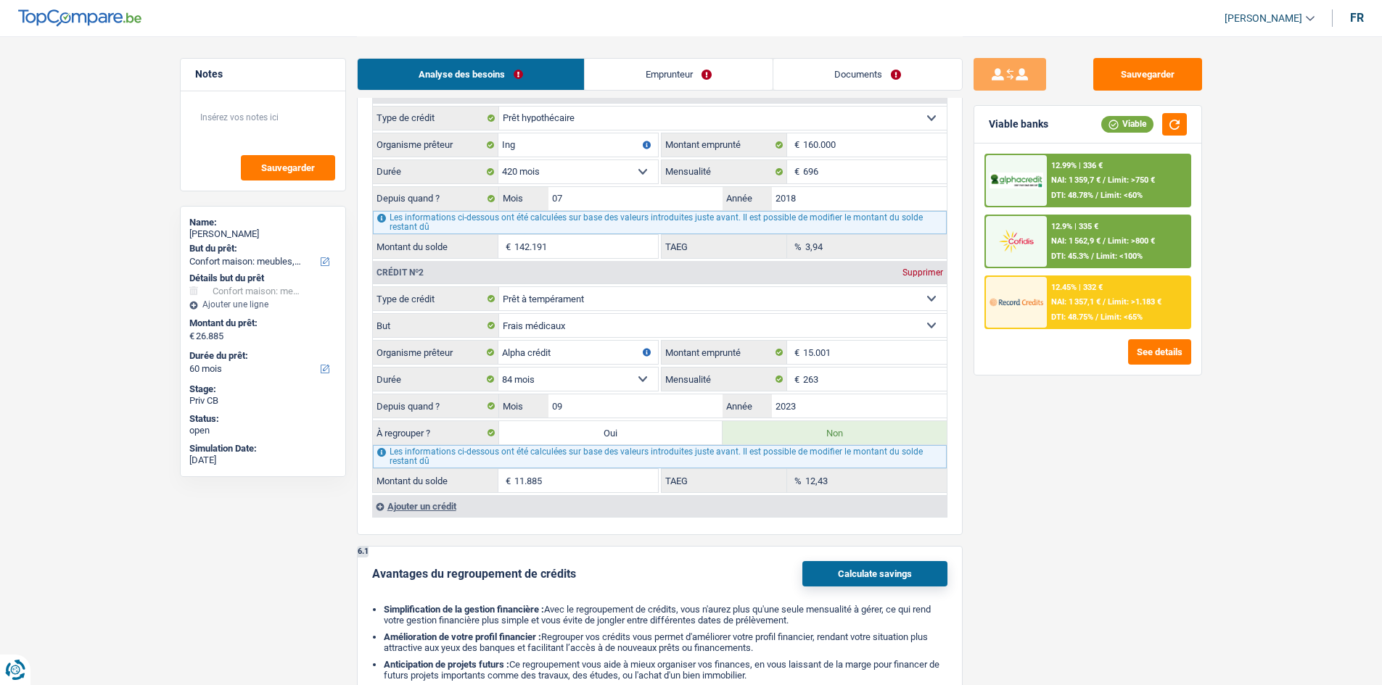
select select "refinancing"
select select "120"
select select "refinancing"
select select "120"
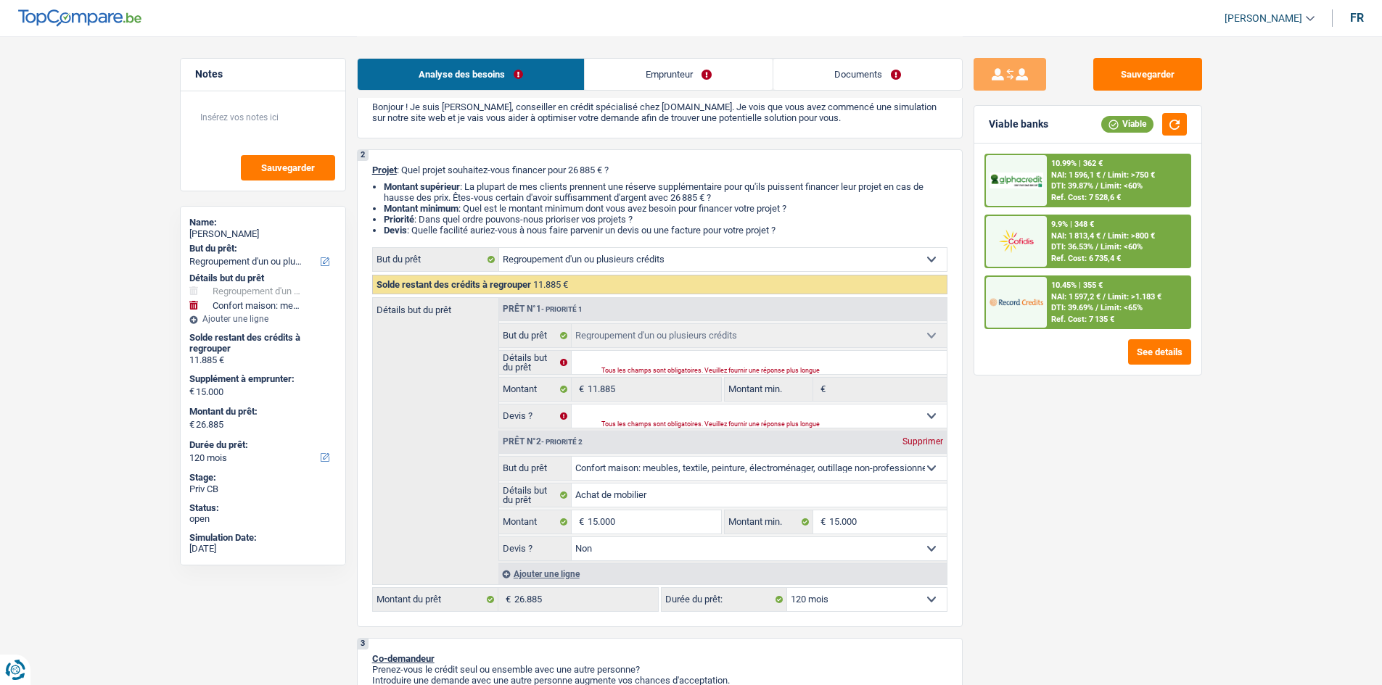
scroll to position [145, 0]
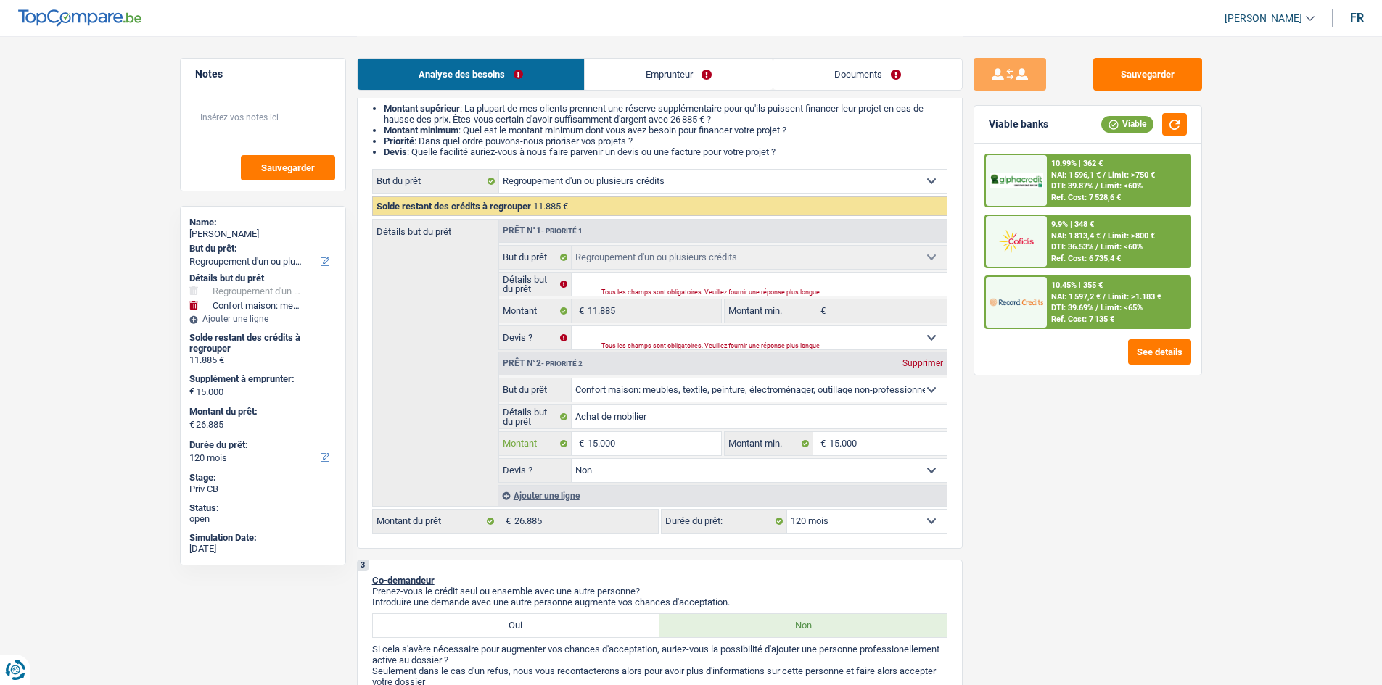
click at [645, 442] on input "15.000" at bounding box center [653, 443] width 133 height 23
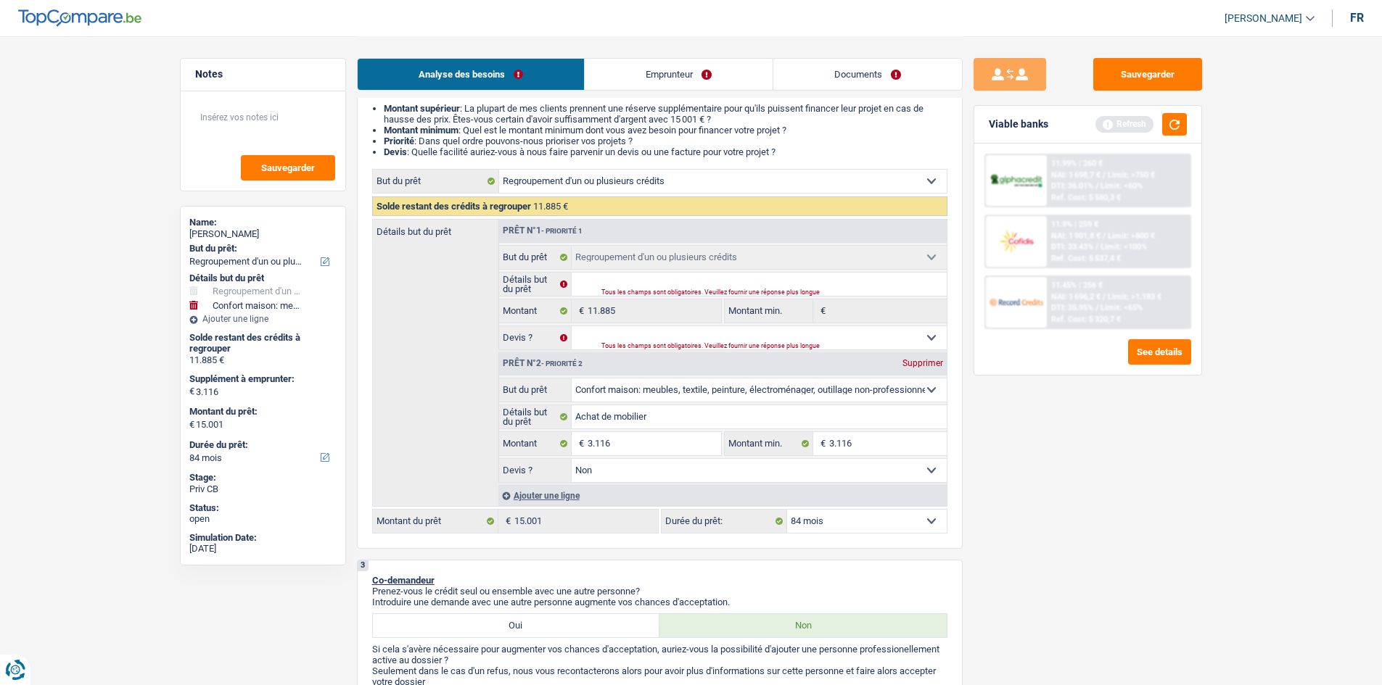
click at [1179, 137] on div "Viable banks Refresh" at bounding box center [1087, 125] width 227 height 38
click at [1178, 136] on div "Viable banks Refresh" at bounding box center [1087, 125] width 227 height 38
click at [1176, 127] on button "button" at bounding box center [1174, 124] width 25 height 22
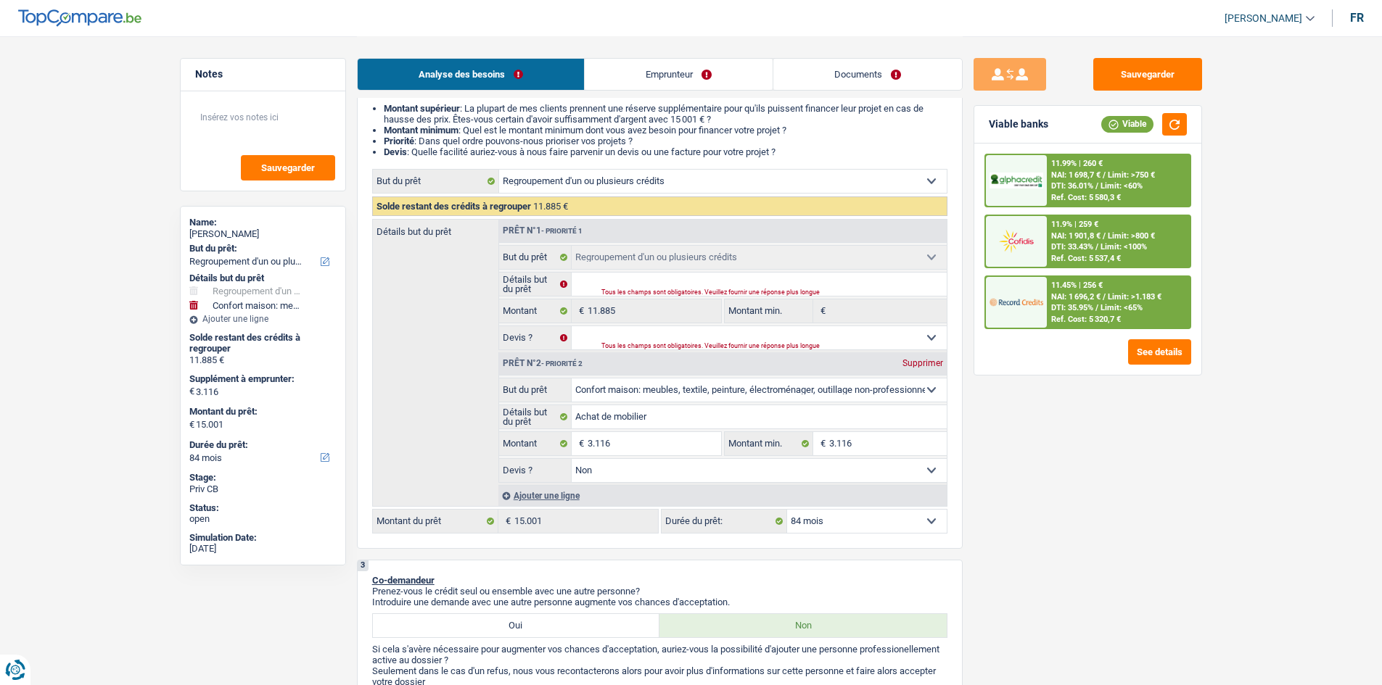
click at [1125, 297] on span "Limit: >1.183 €" at bounding box center [1134, 296] width 54 height 9
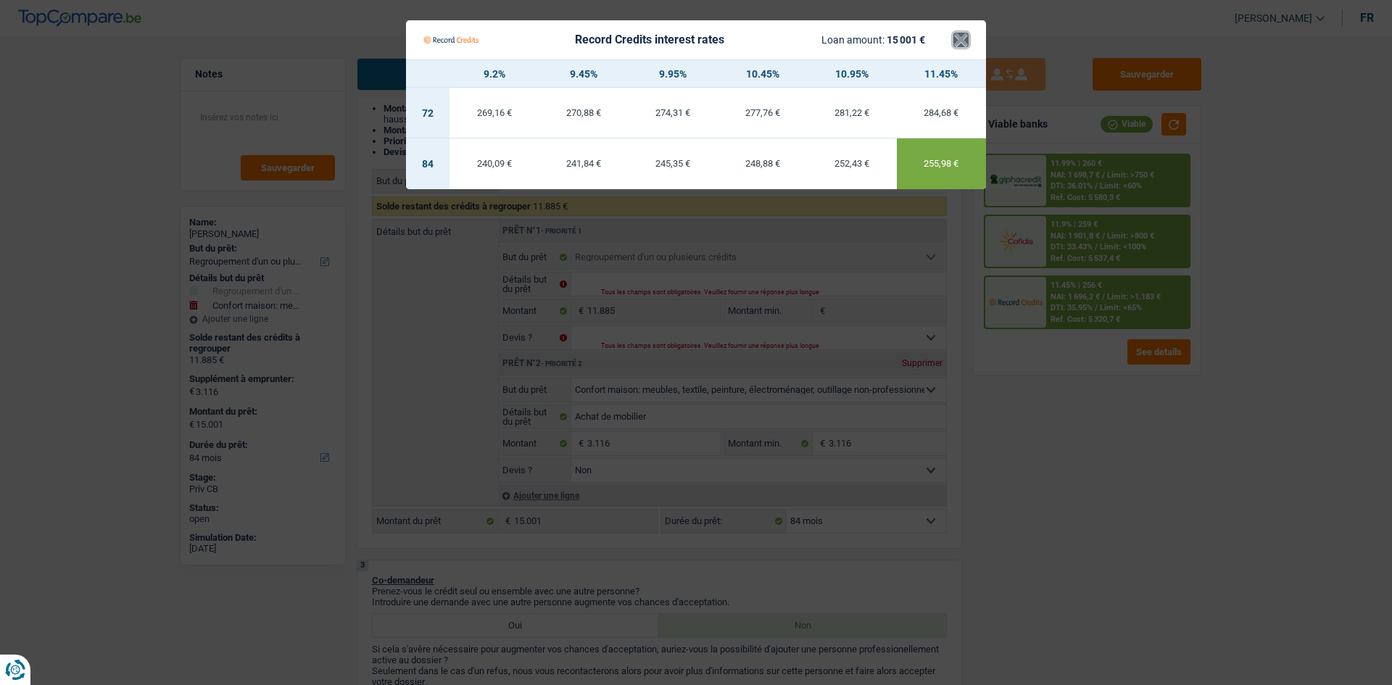
click at [966, 41] on button "×" at bounding box center [961, 40] width 15 height 15
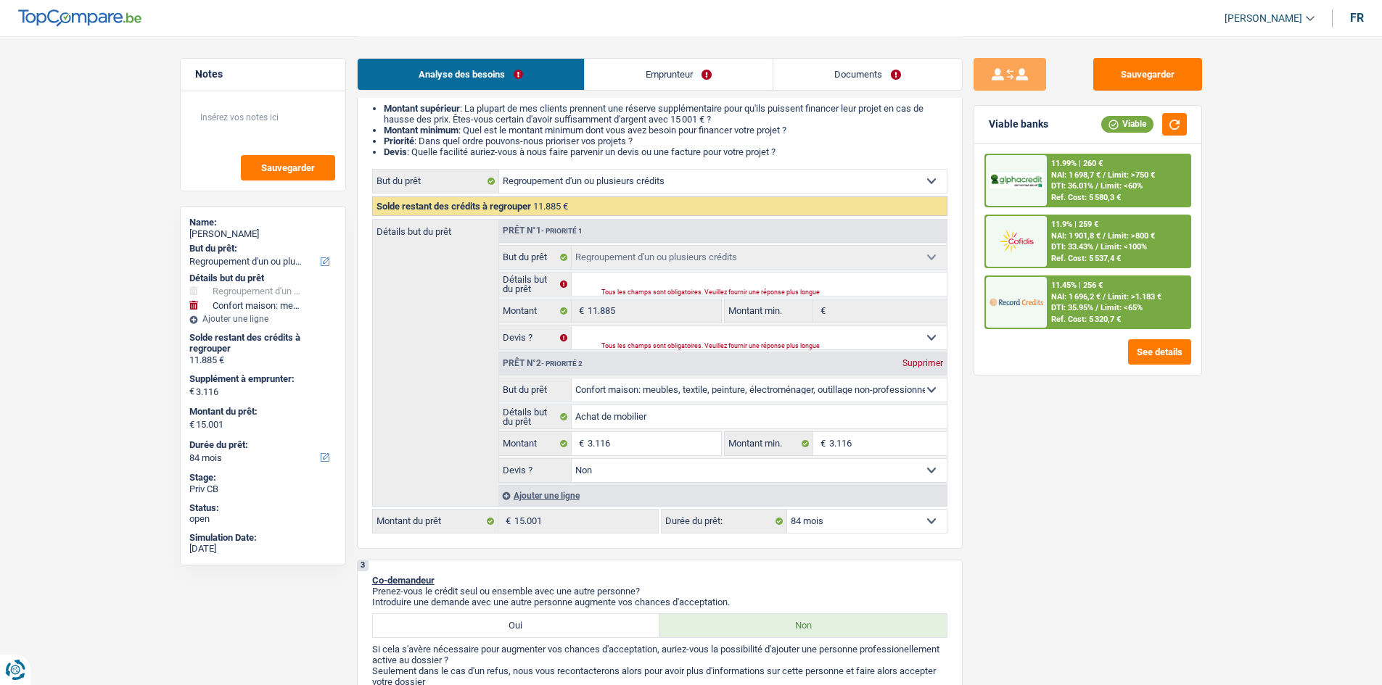
click at [920, 529] on select "12 mois 18 mois 24 mois 30 mois 36 mois 42 mois 48 mois 60 mois 72 mois 84 mois…" at bounding box center [867, 521] width 160 height 23
click at [787, 510] on select "12 mois 18 mois 24 mois 30 mois 36 mois 42 mois 48 mois 60 mois 72 mois 84 mois…" at bounding box center [867, 521] width 160 height 23
click at [1105, 160] on div "11.99% | 329 € NAI: 1 629,5 € / Limit: >750 € DTI: 38.61% / Limit: <60% Ref. Co…" at bounding box center [1118, 180] width 143 height 51
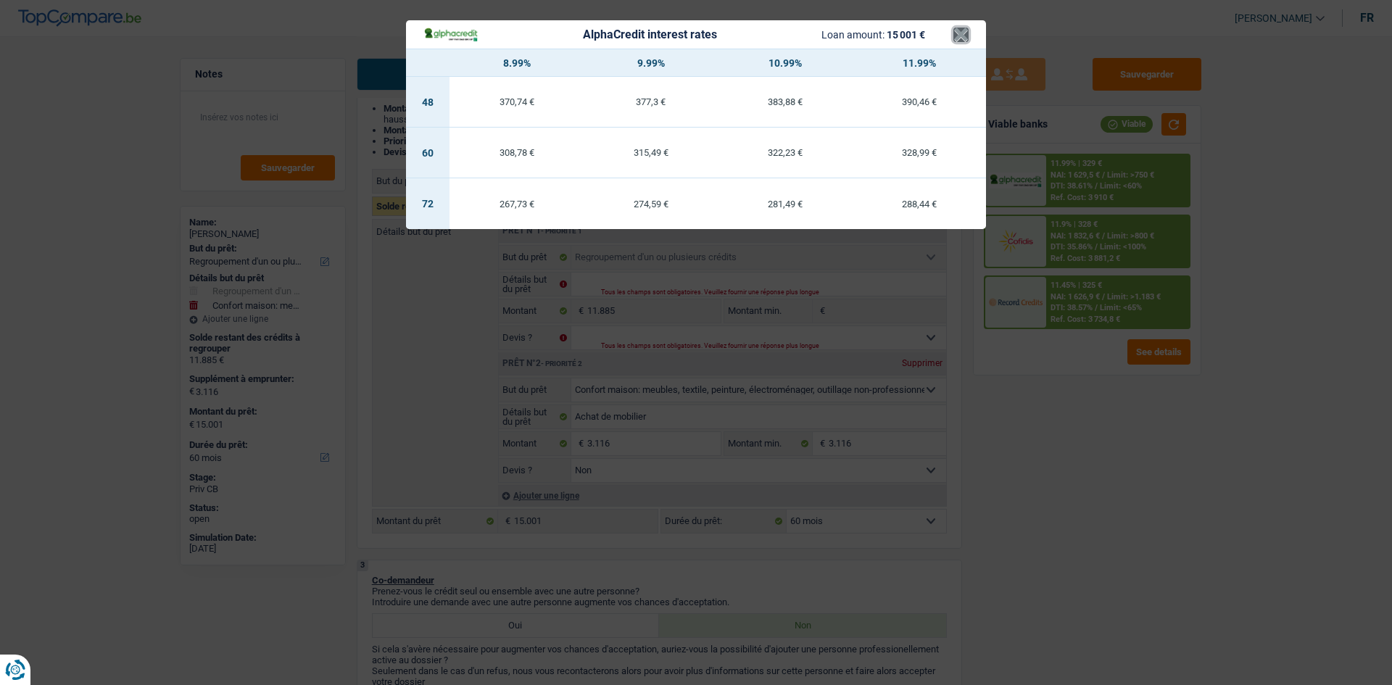
click at [958, 37] on button "×" at bounding box center [961, 35] width 15 height 15
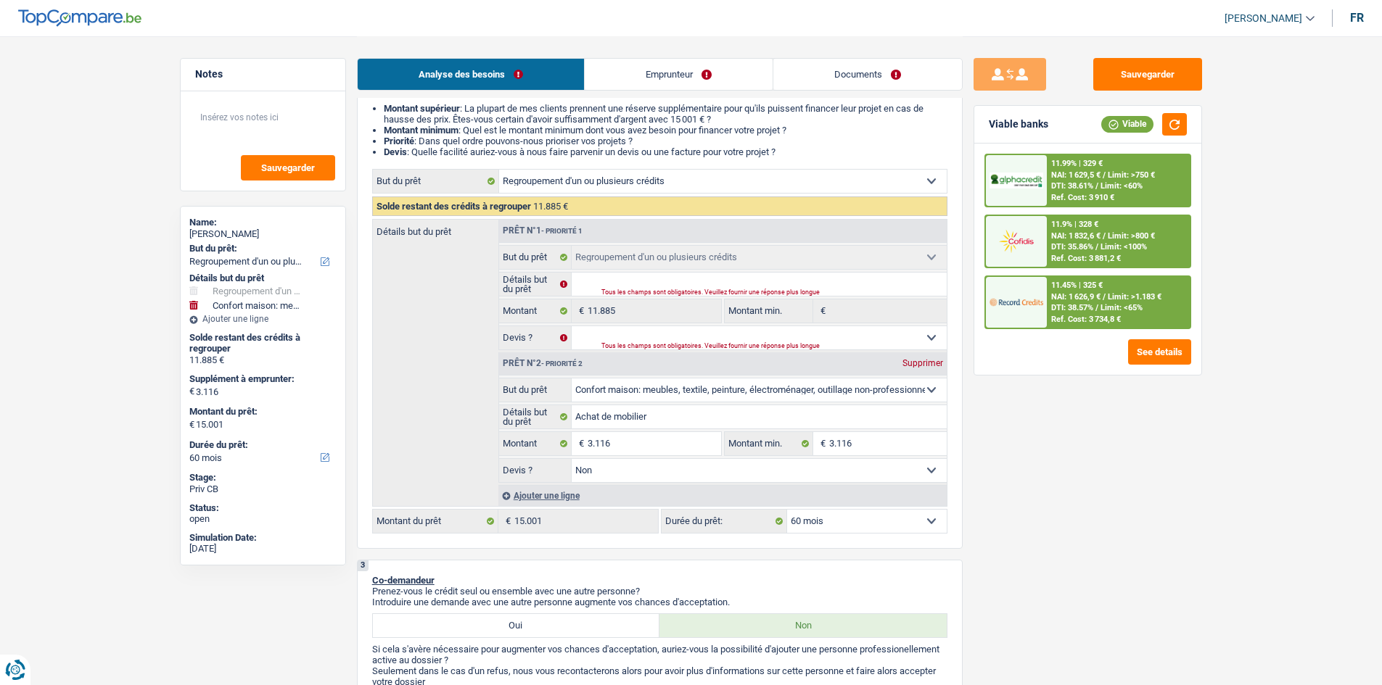
scroll to position [218, 0]
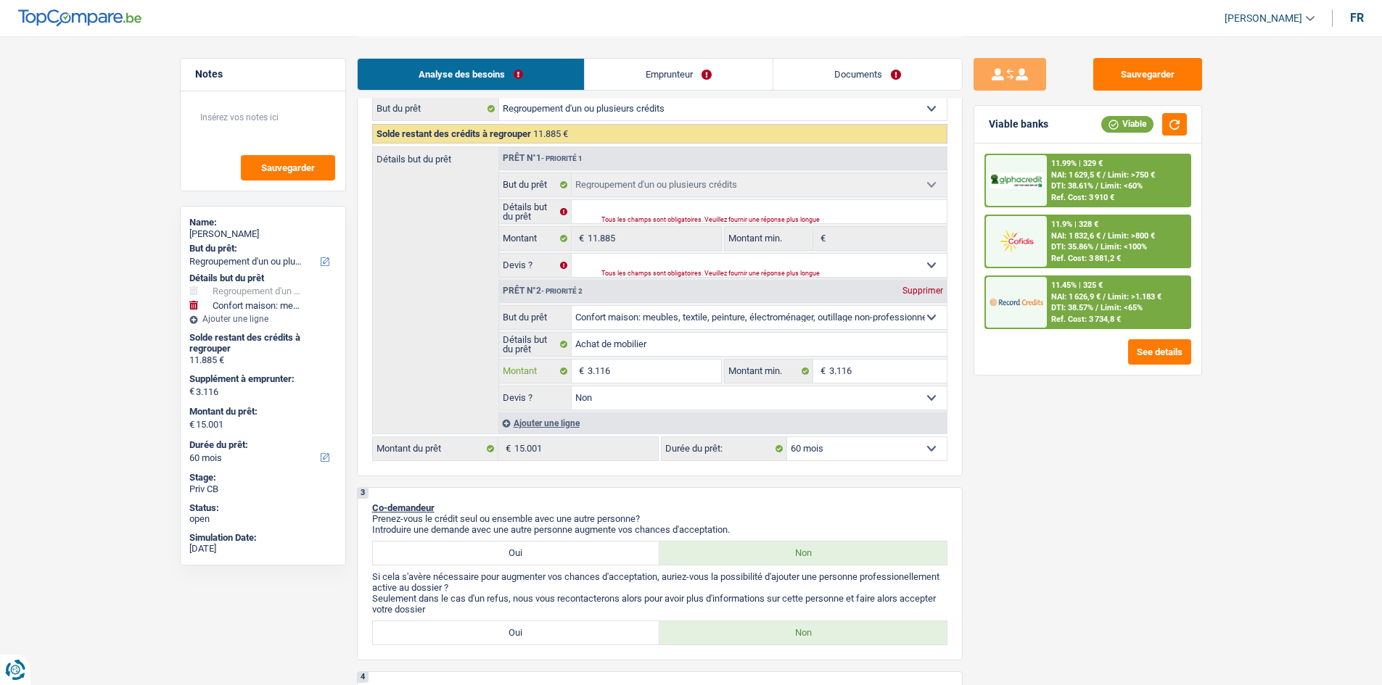
click at [645, 371] on input "3.116" at bounding box center [653, 371] width 133 height 23
click at [1098, 183] on span "/" at bounding box center [1096, 185] width 3 height 9
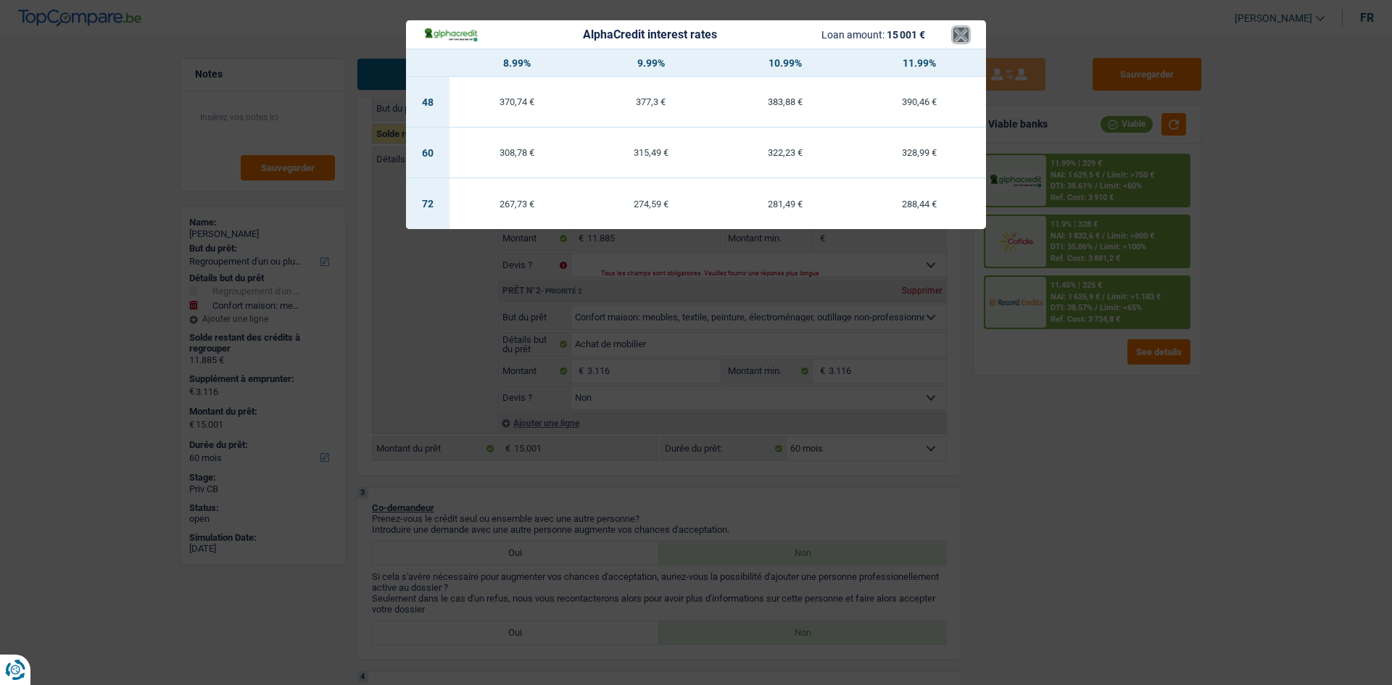
click at [965, 29] on button "×" at bounding box center [961, 35] width 15 height 15
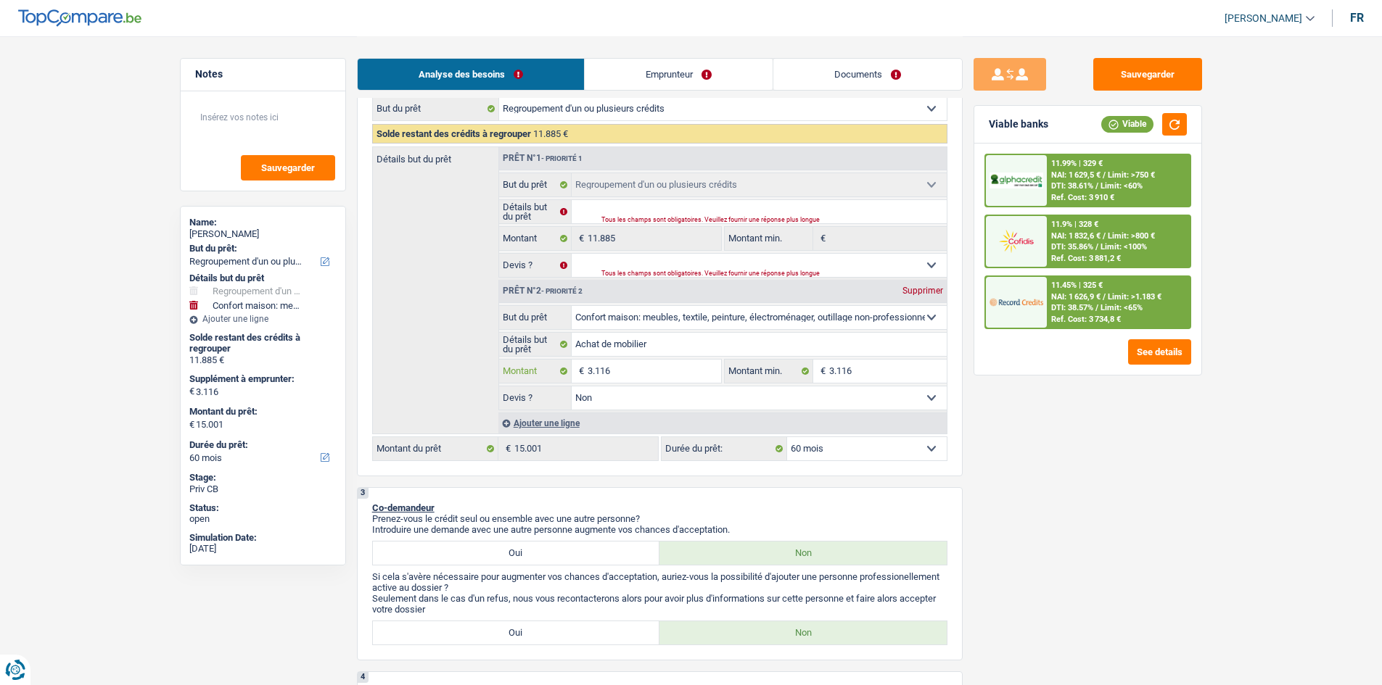
click at [654, 360] on input "3.116" at bounding box center [653, 371] width 133 height 23
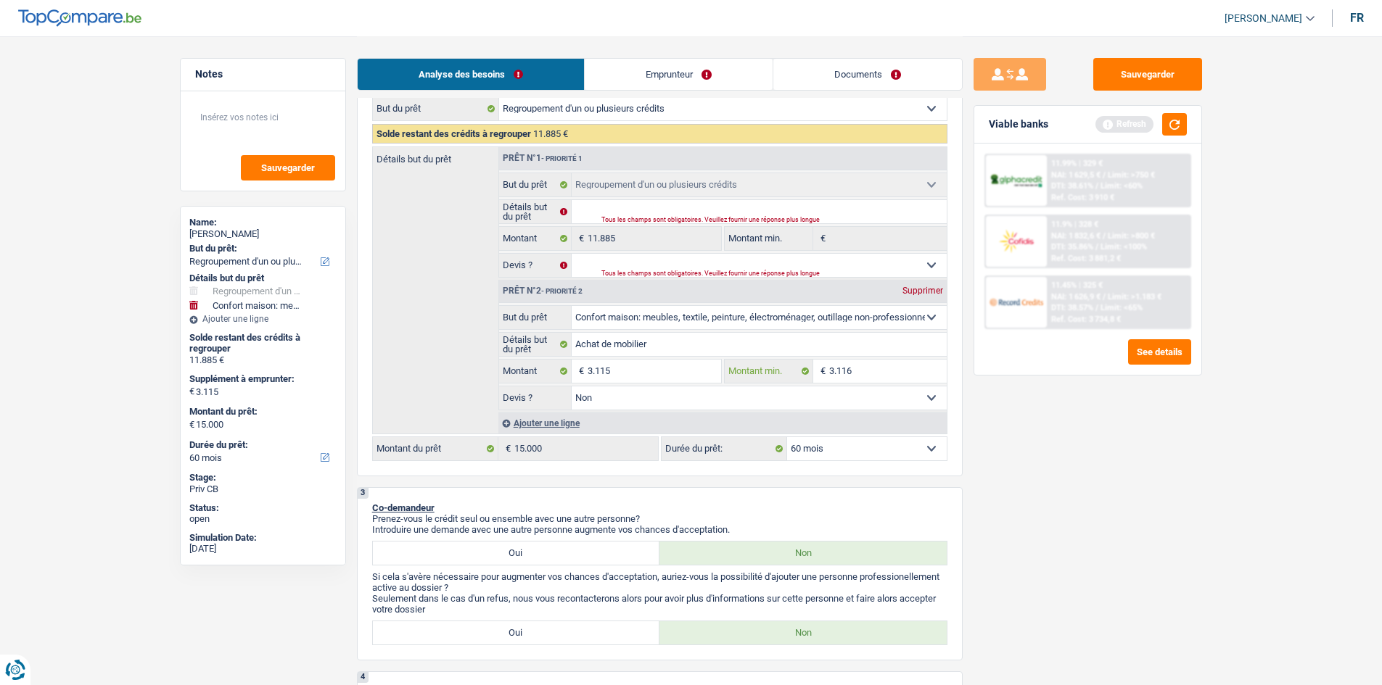
click at [867, 373] on input "3.116" at bounding box center [887, 371] width 117 height 23
click at [1174, 131] on button "button" at bounding box center [1174, 124] width 25 height 22
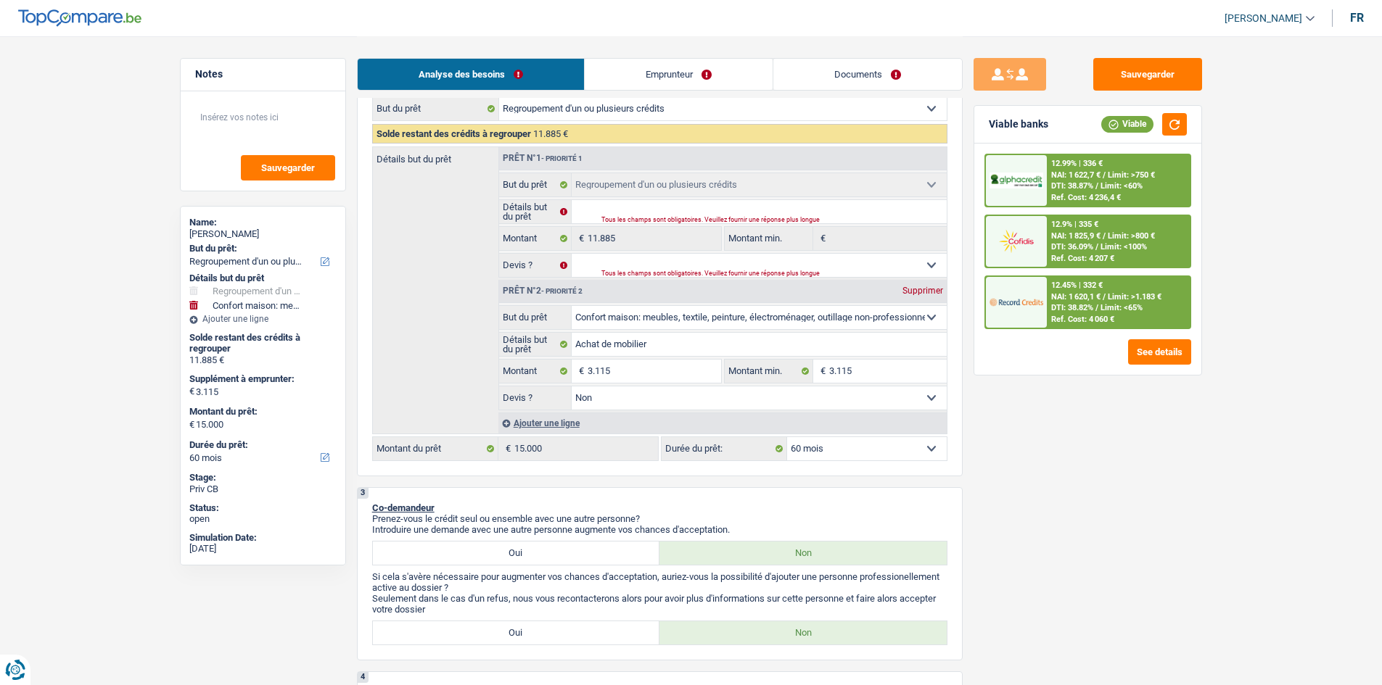
click at [1128, 179] on span "Limit: >750 €" at bounding box center [1130, 174] width 47 height 9
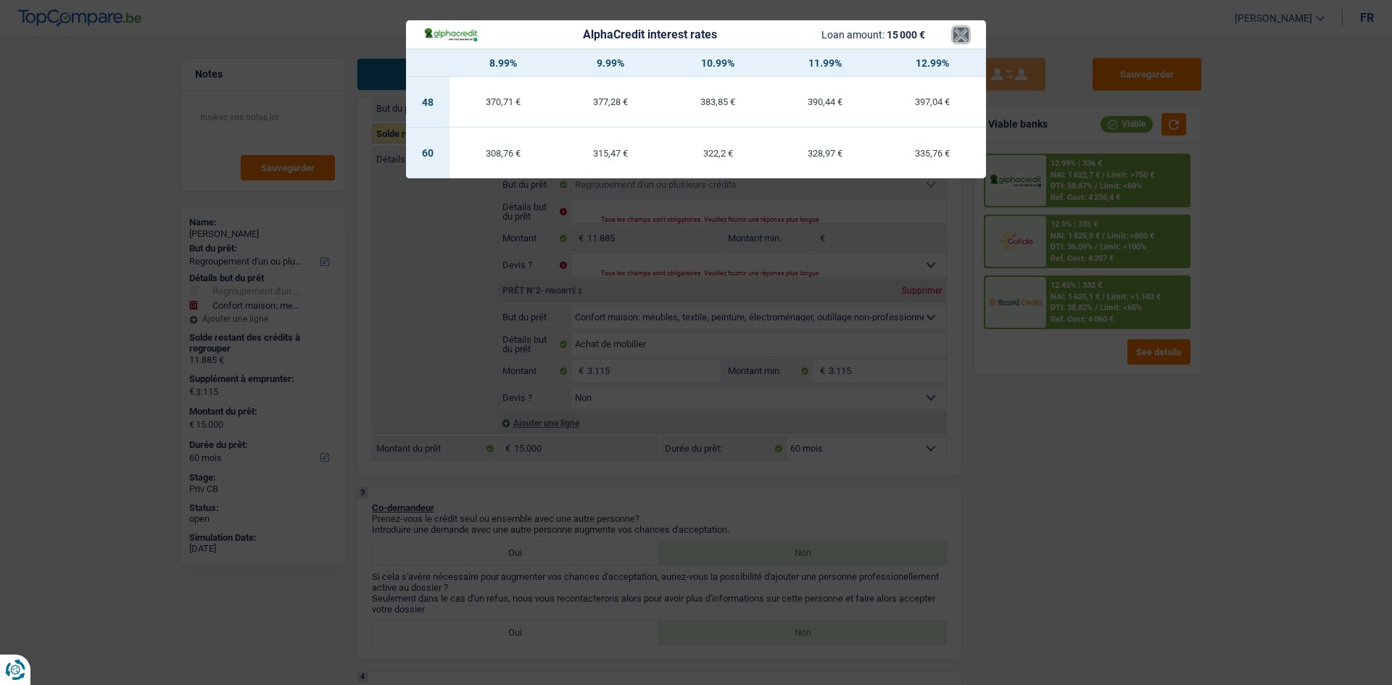
click at [961, 32] on button "×" at bounding box center [961, 35] width 15 height 15
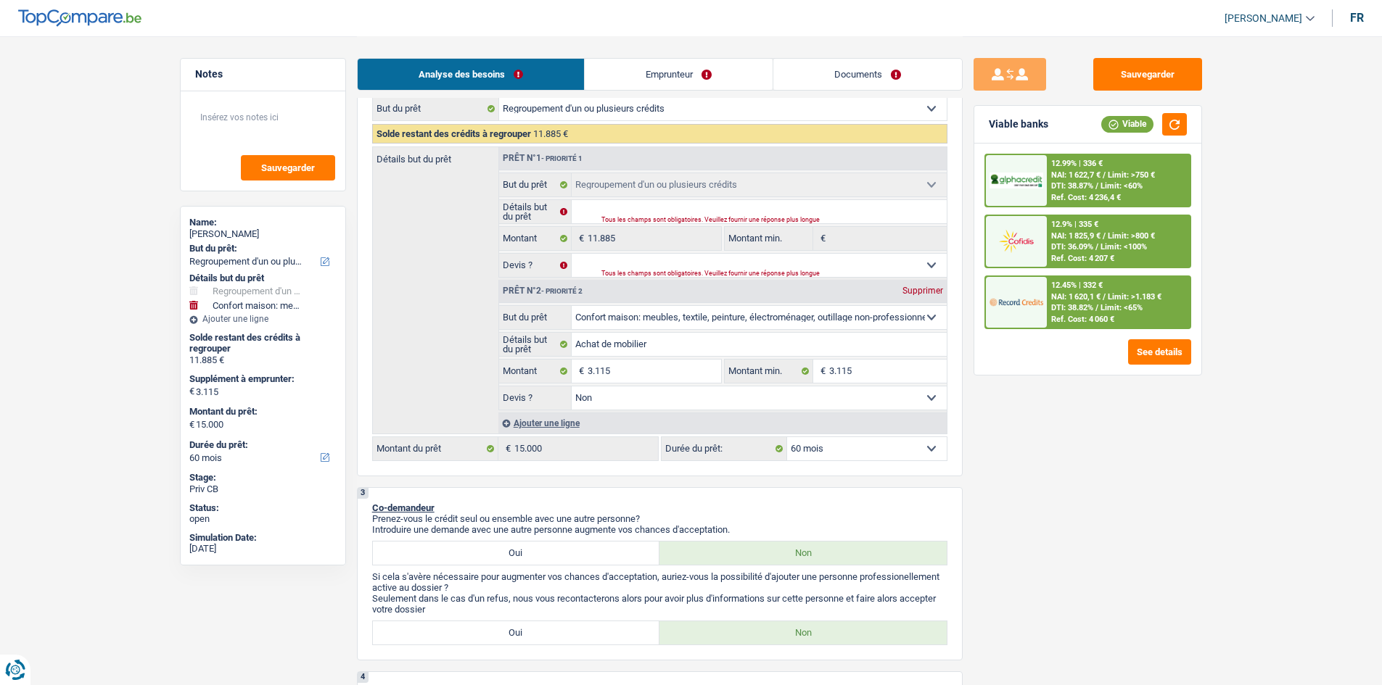
click at [1110, 295] on span "Limit: >1.183 €" at bounding box center [1134, 296] width 54 height 9
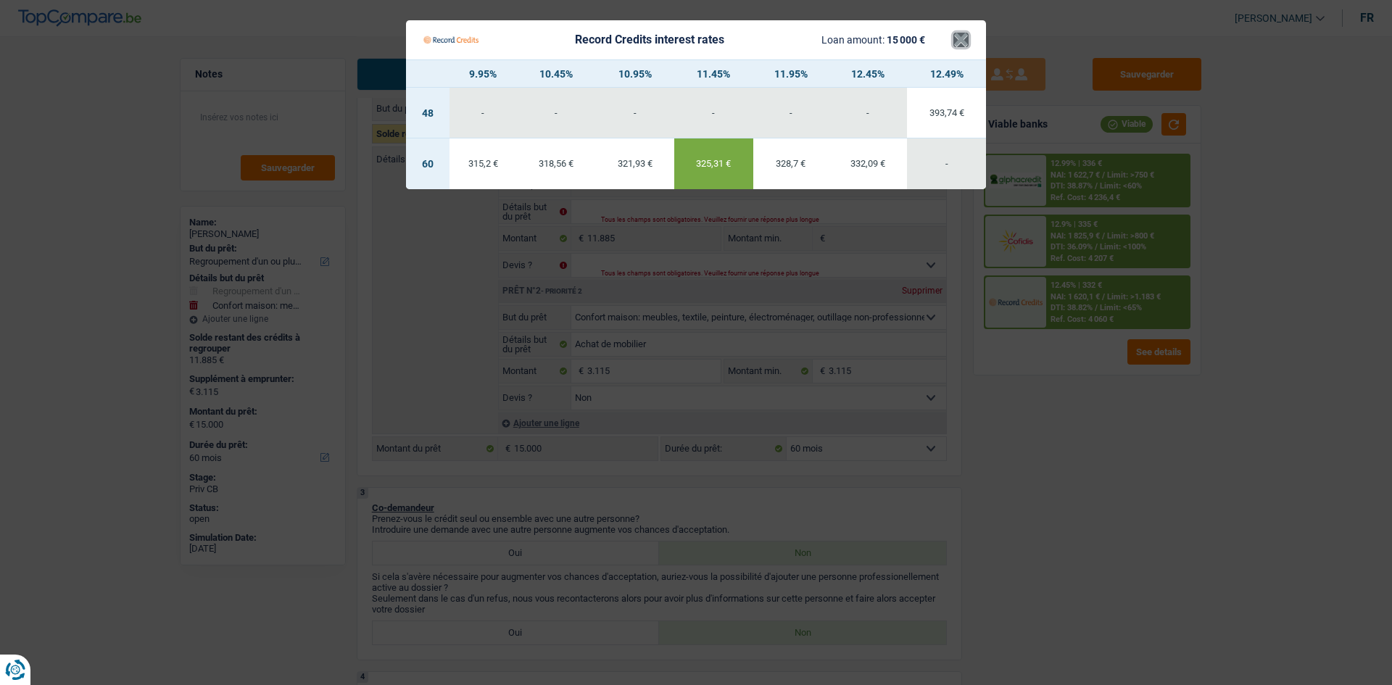
click at [964, 44] on button "×" at bounding box center [961, 40] width 15 height 15
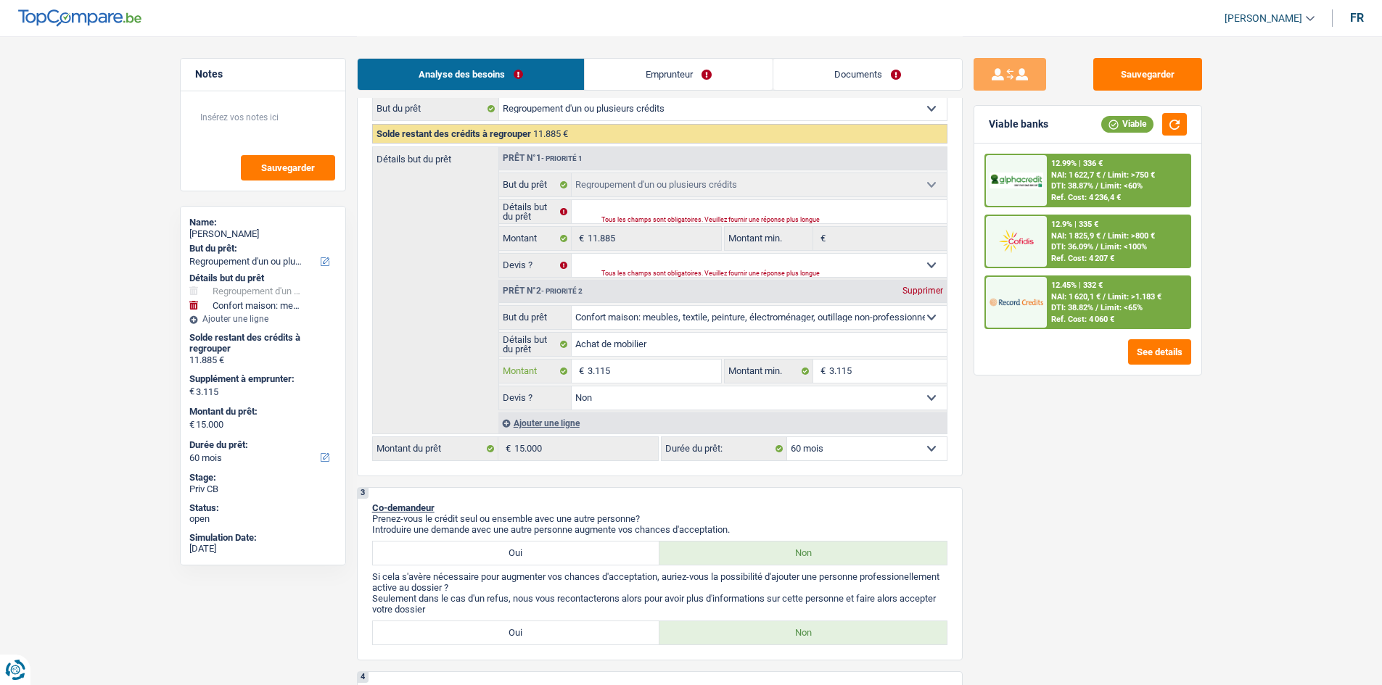
click at [656, 370] on input "3.115" at bounding box center [653, 371] width 133 height 23
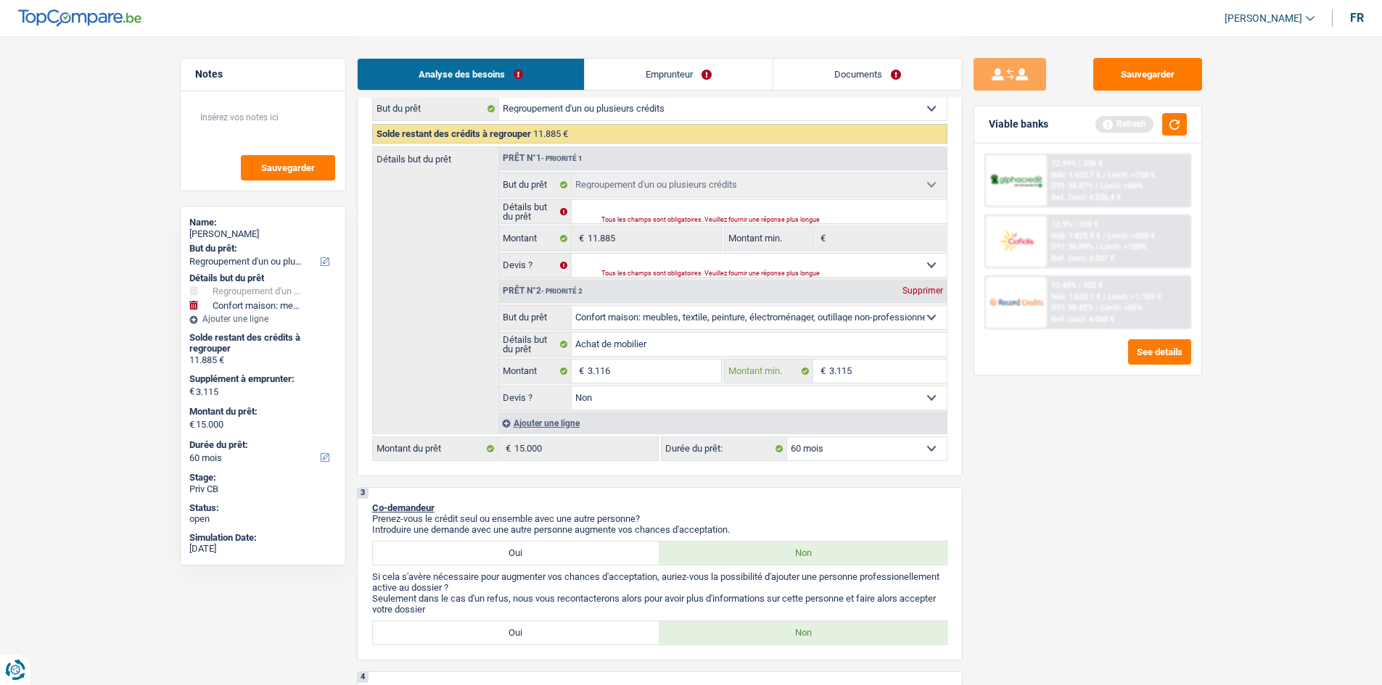
click at [862, 373] on input "3.115" at bounding box center [887, 371] width 117 height 23
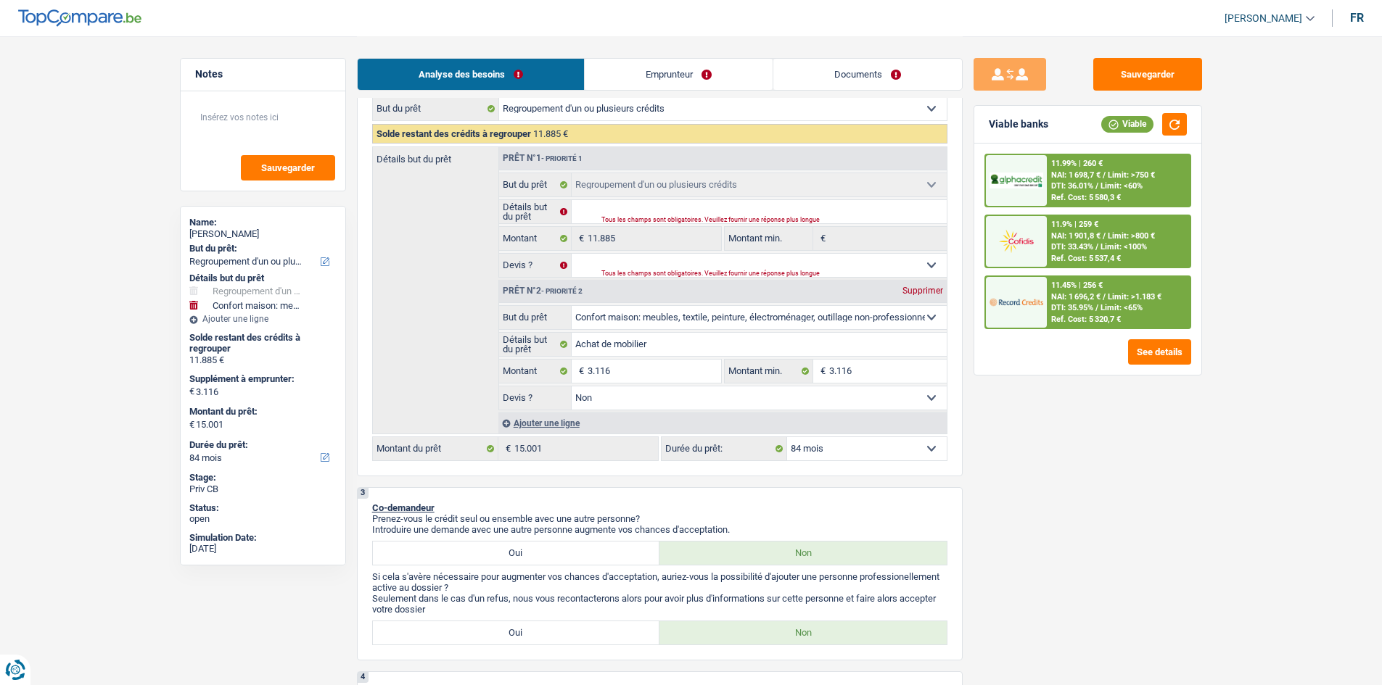
click at [876, 448] on select "12 mois 18 mois 24 mois 30 mois 36 mois 42 mois 48 mois 60 mois 72 mois 84 mois…" at bounding box center [867, 448] width 160 height 23
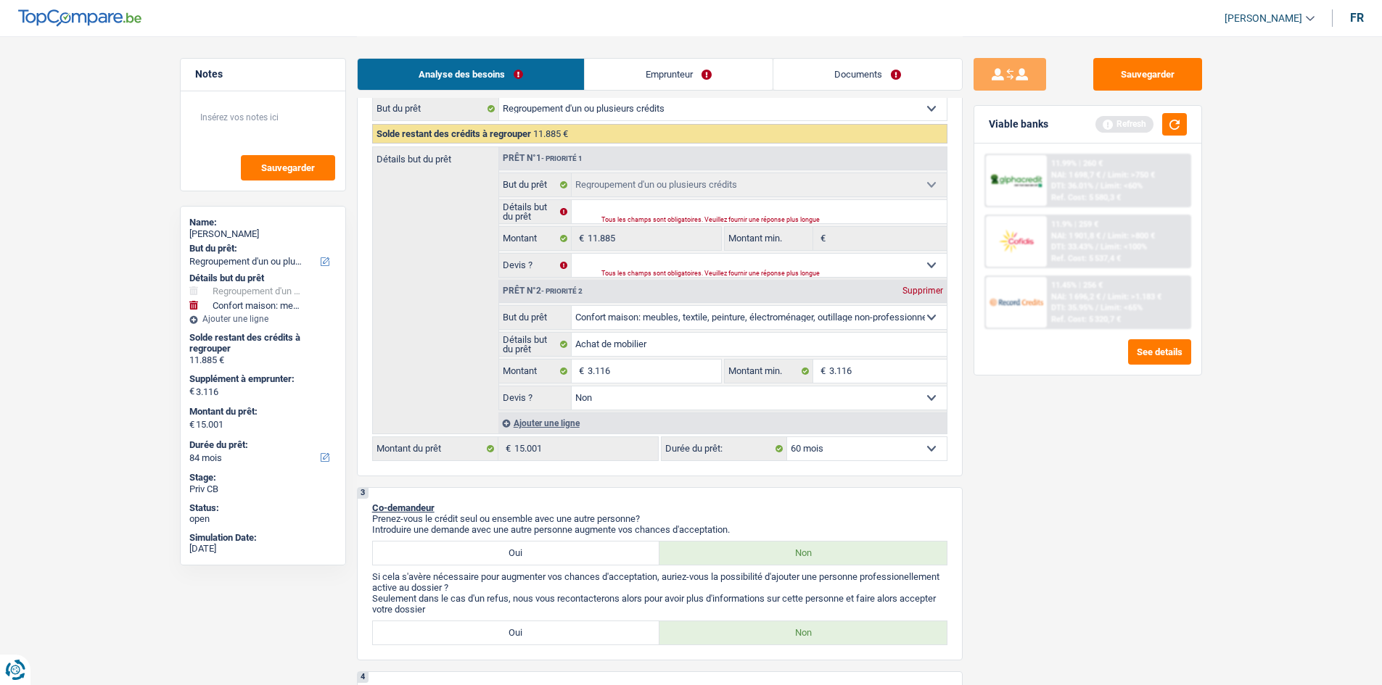
click at [787, 437] on select "12 mois 18 mois 24 mois 30 mois 36 mois 42 mois 48 mois 60 mois 72 mois 84 mois…" at bounding box center [867, 448] width 160 height 23
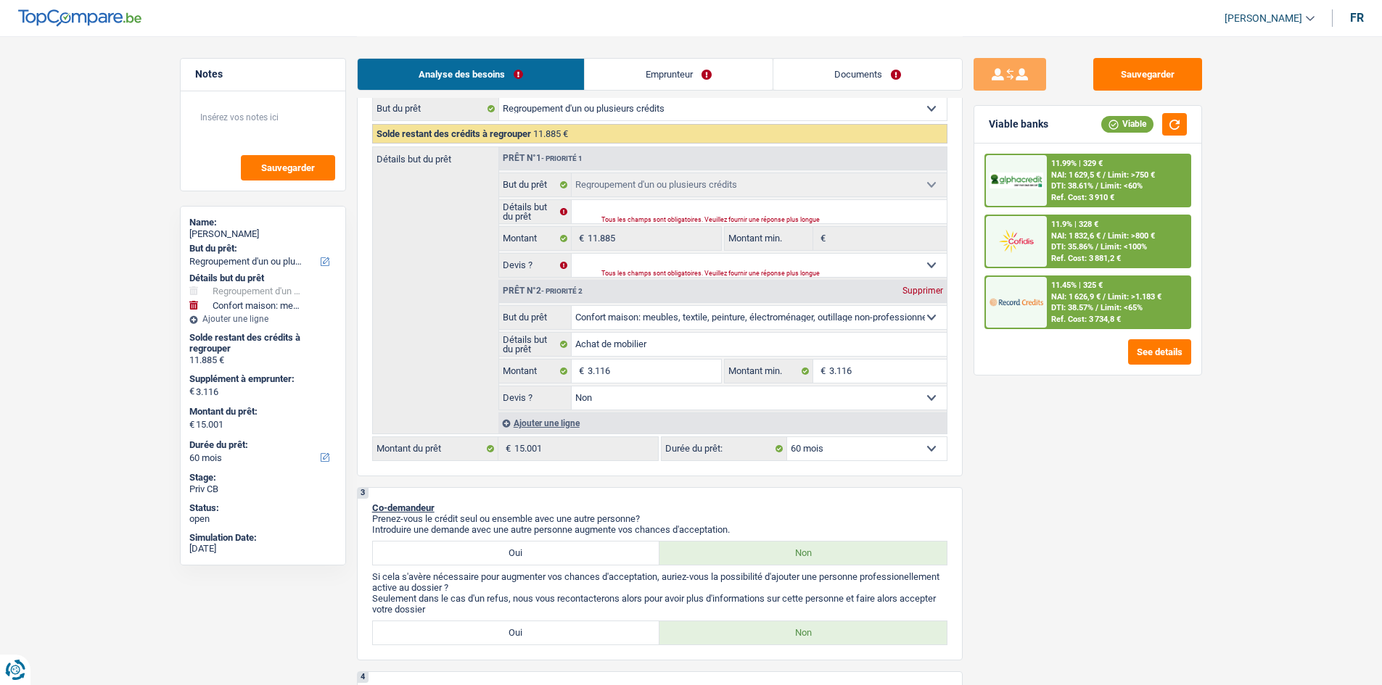
click at [1117, 181] on span "Limit: <60%" at bounding box center [1121, 185] width 42 height 9
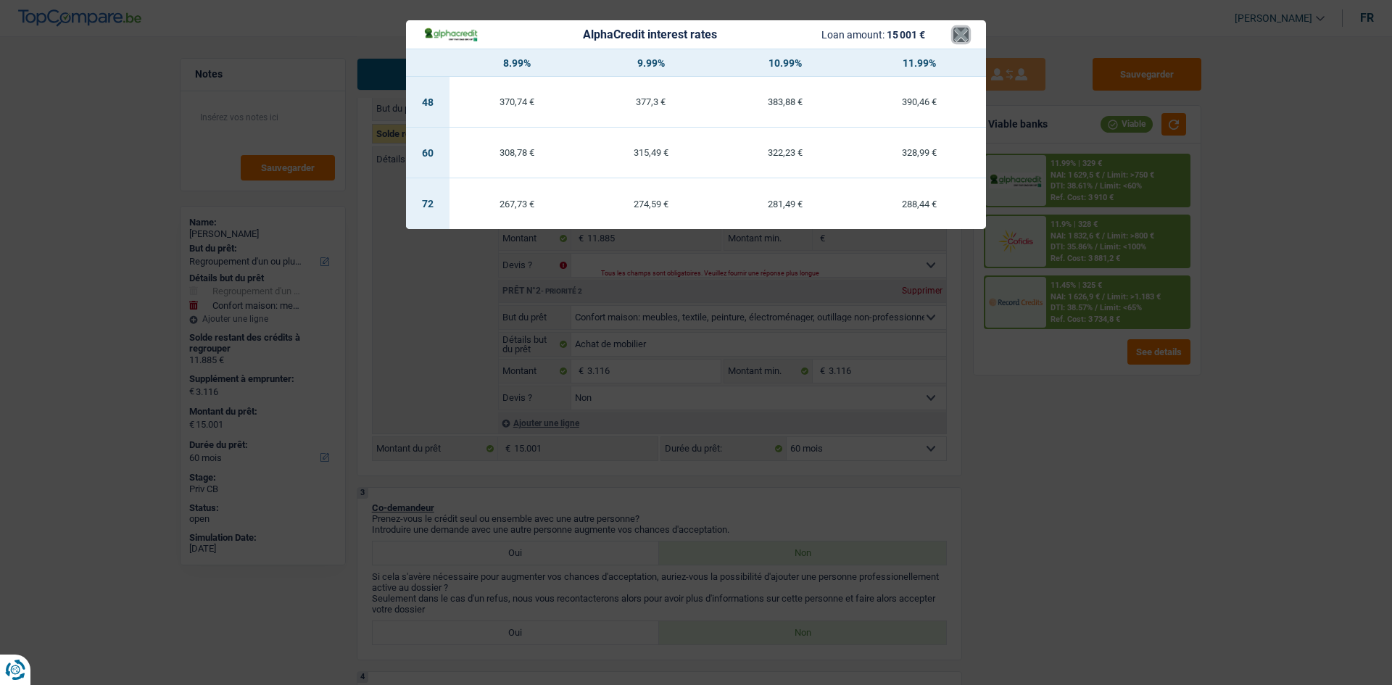
click at [962, 34] on button "×" at bounding box center [961, 35] width 15 height 15
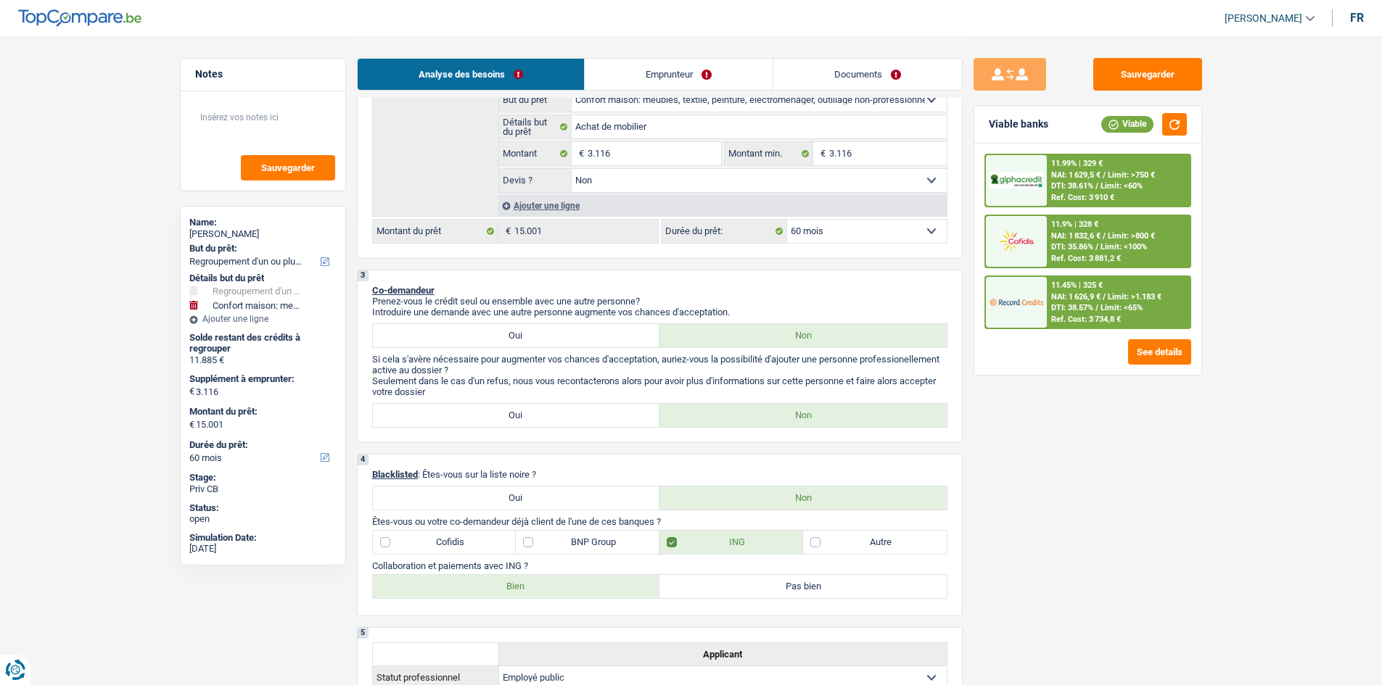
scroll to position [145, 0]
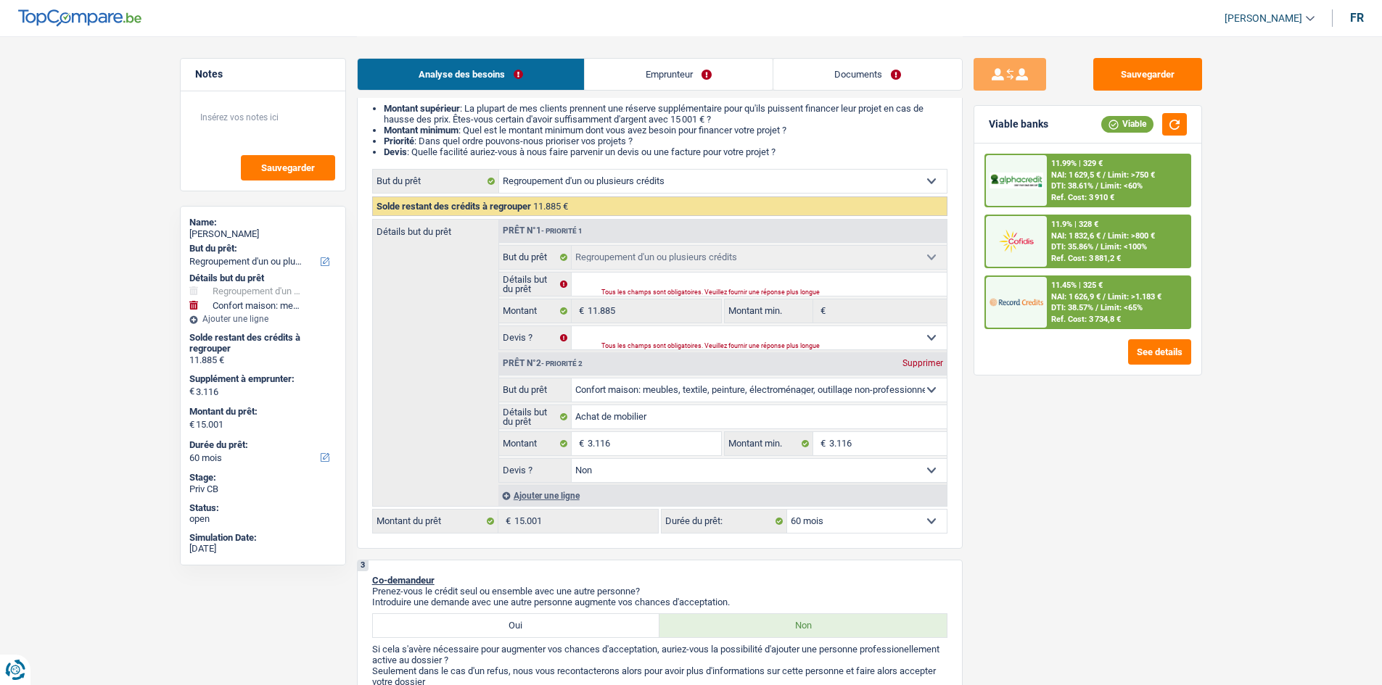
click at [910, 517] on select "12 mois 18 mois 24 mois 30 mois 36 mois 42 mois 48 mois 60 mois 72 mois 84 mois…" at bounding box center [867, 521] width 160 height 23
click at [787, 510] on select "12 mois 18 mois 24 mois 30 mois 36 mois 42 mois 48 mois 60 mois 72 mois 84 mois…" at bounding box center [867, 521] width 160 height 23
click at [1103, 299] on span "/" at bounding box center [1103, 296] width 3 height 9
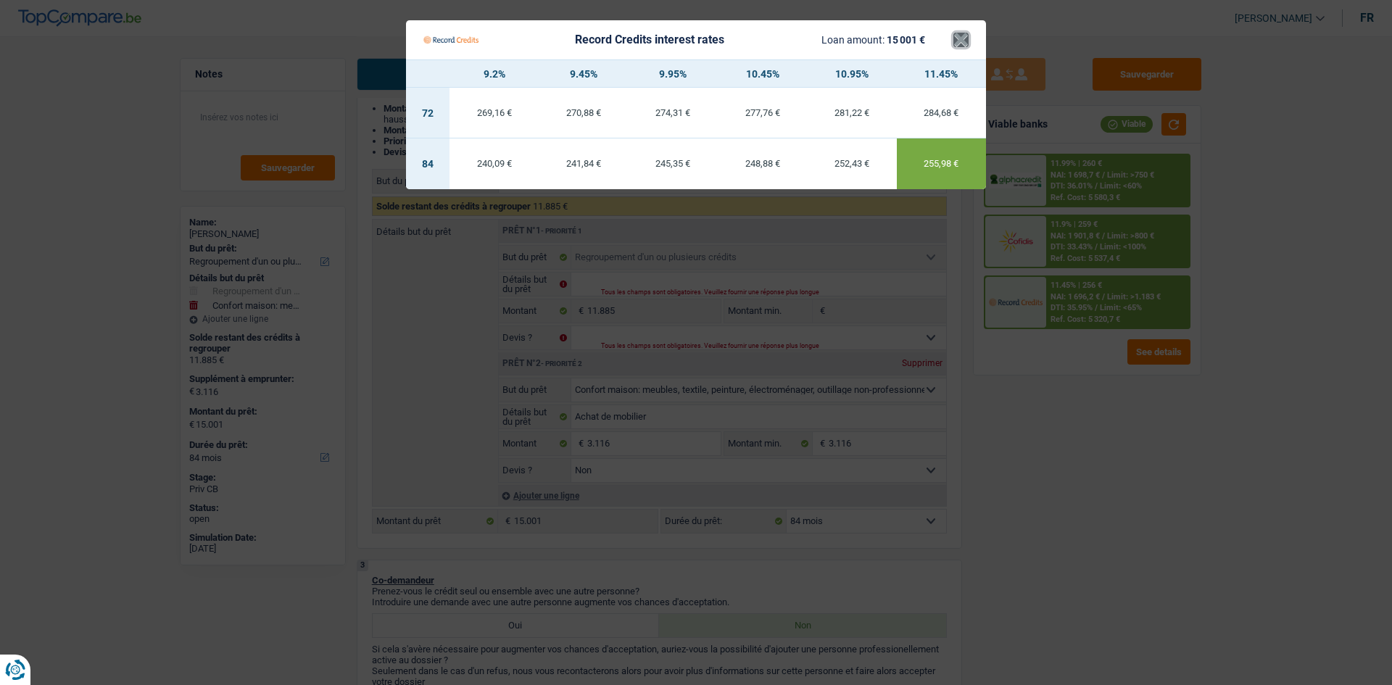
click at [957, 46] on button "×" at bounding box center [961, 40] width 15 height 15
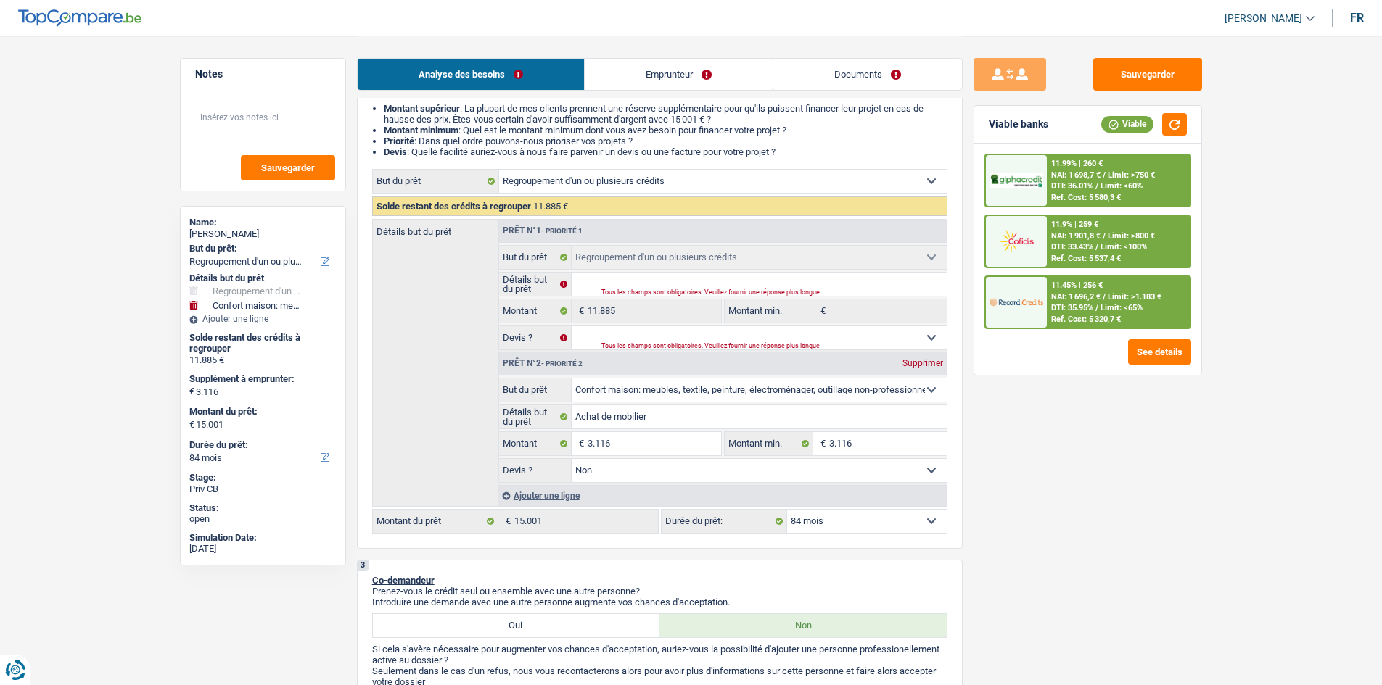
click at [1103, 184] on span "Limit: <60%" at bounding box center [1121, 185] width 42 height 9
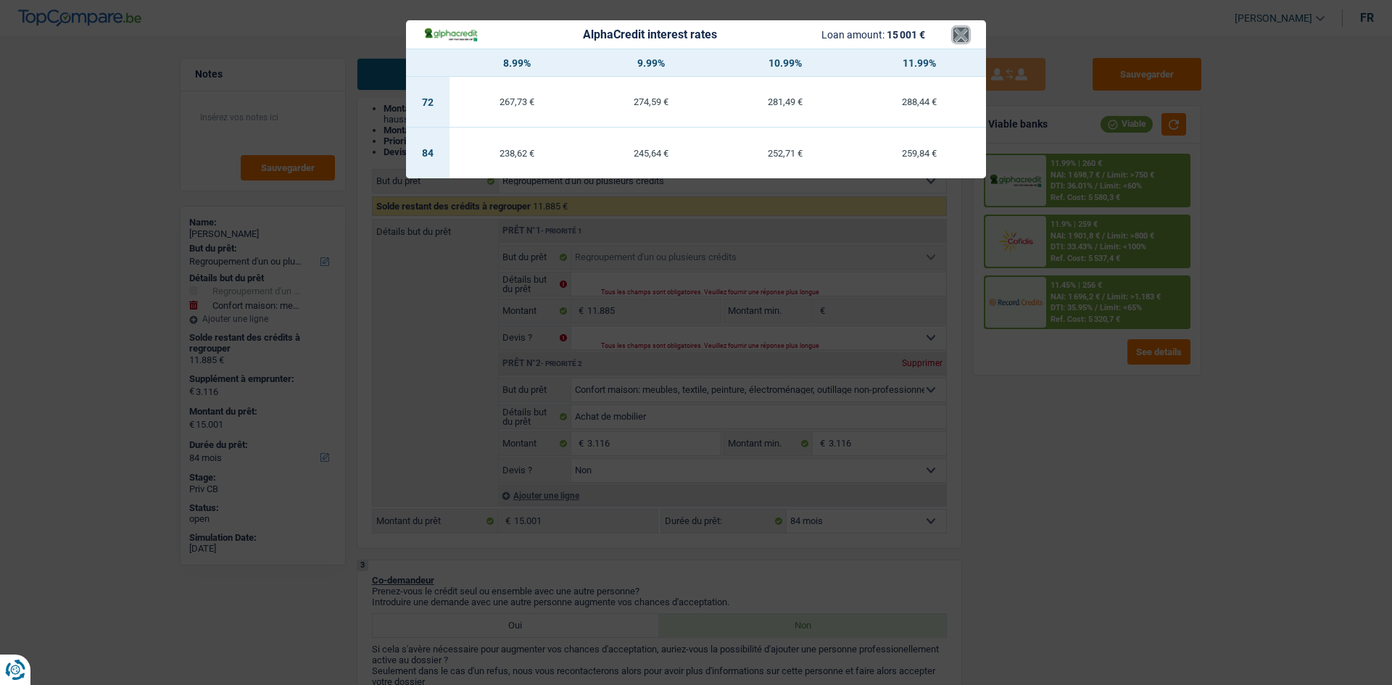
click at [959, 38] on button "×" at bounding box center [961, 35] width 15 height 15
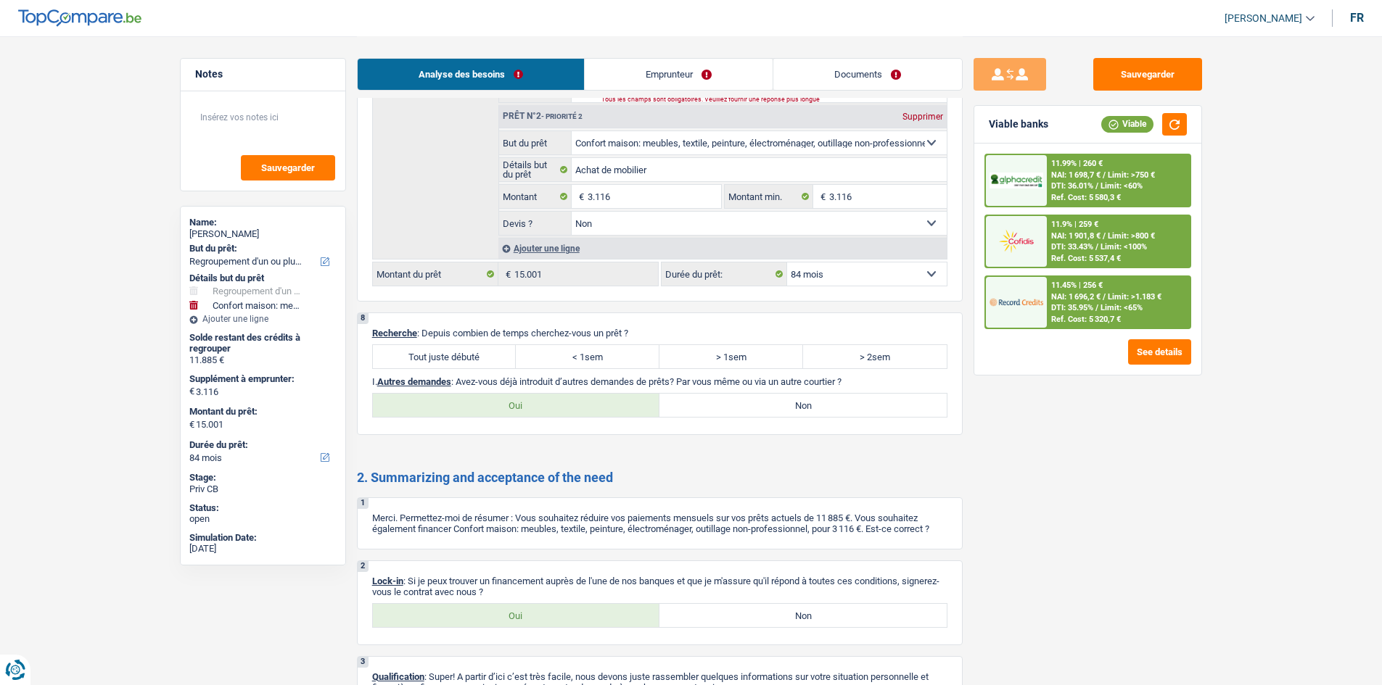
scroll to position [2298, 0]
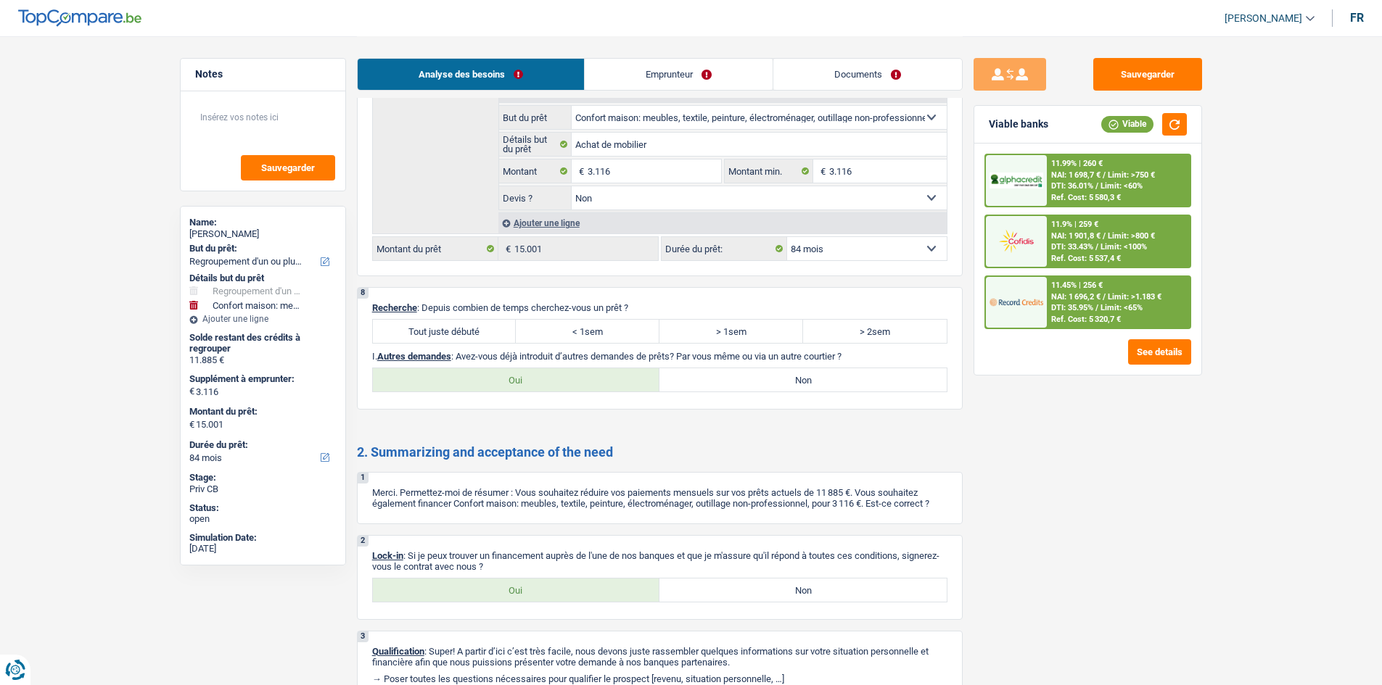
click at [474, 327] on label "Tout juste débuté" at bounding box center [445, 331] width 144 height 23
click at [474, 327] on input "Tout juste débuté" at bounding box center [445, 331] width 144 height 23
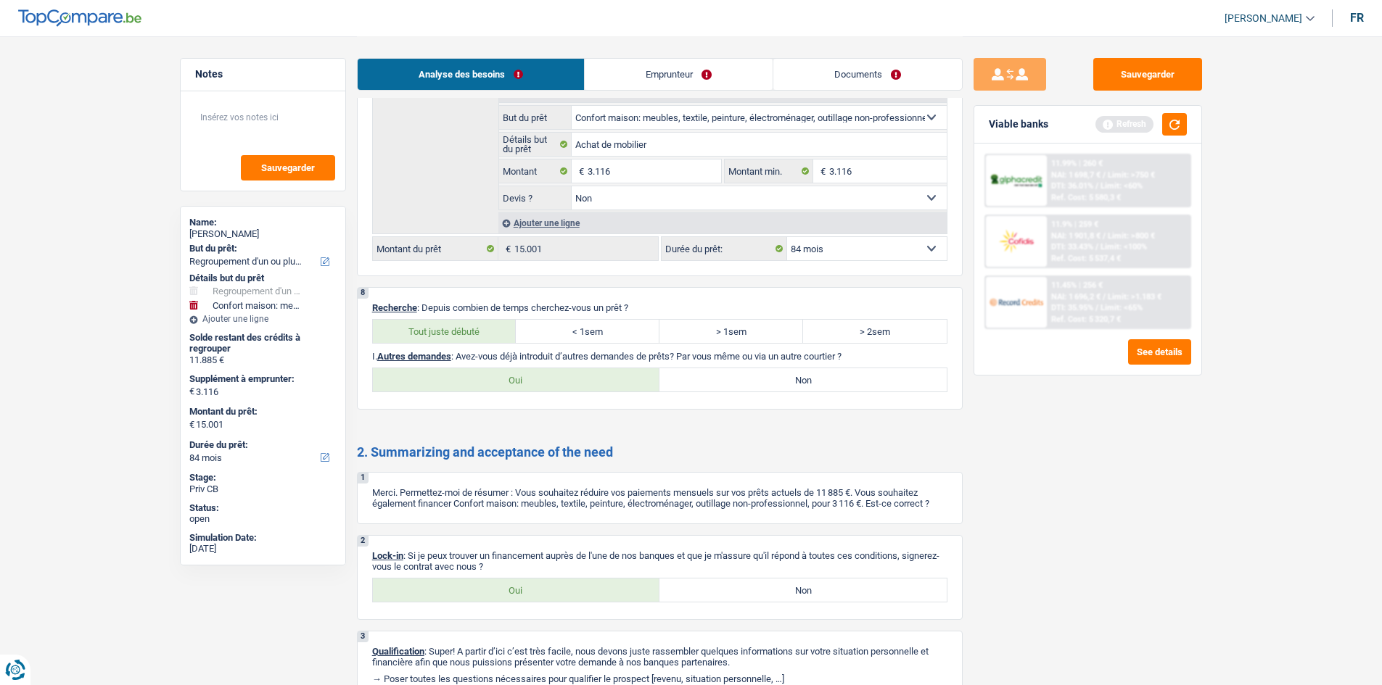
click at [723, 376] on label "Non" at bounding box center [802, 379] width 287 height 23
click at [723, 376] on input "Non" at bounding box center [802, 379] width 287 height 23
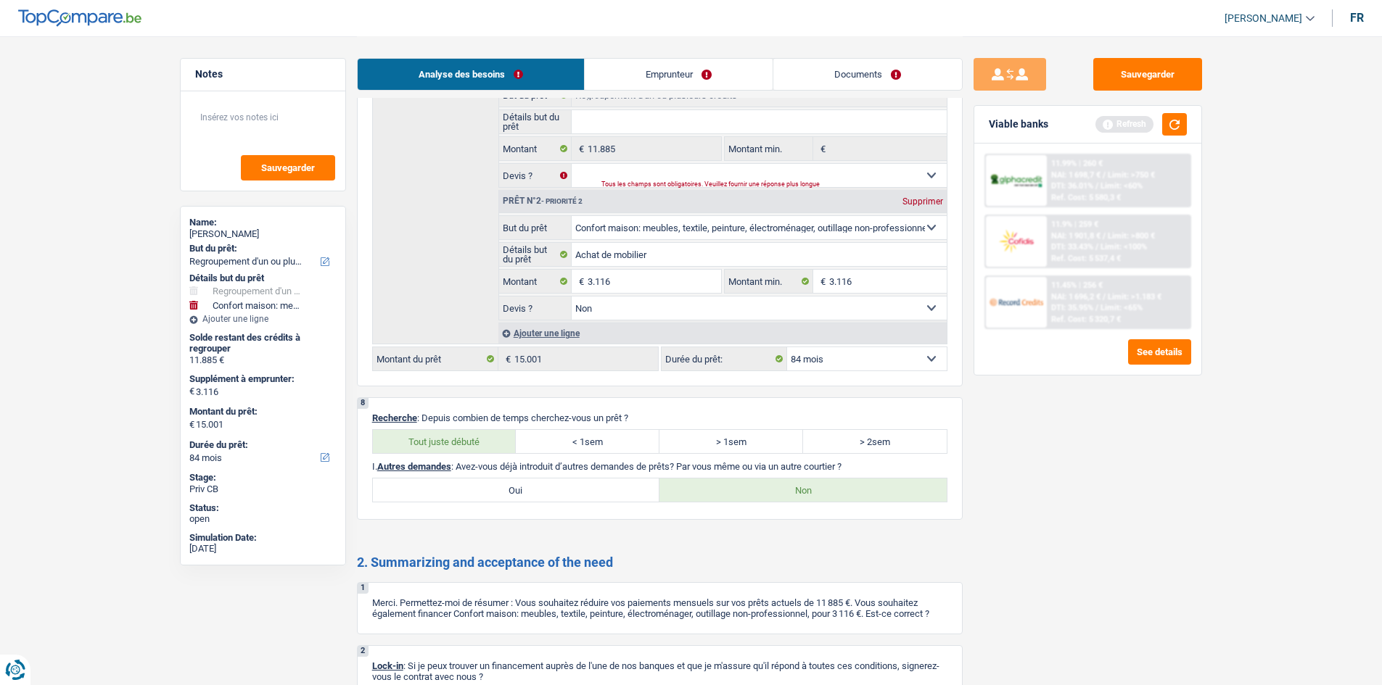
scroll to position [2371, 0]
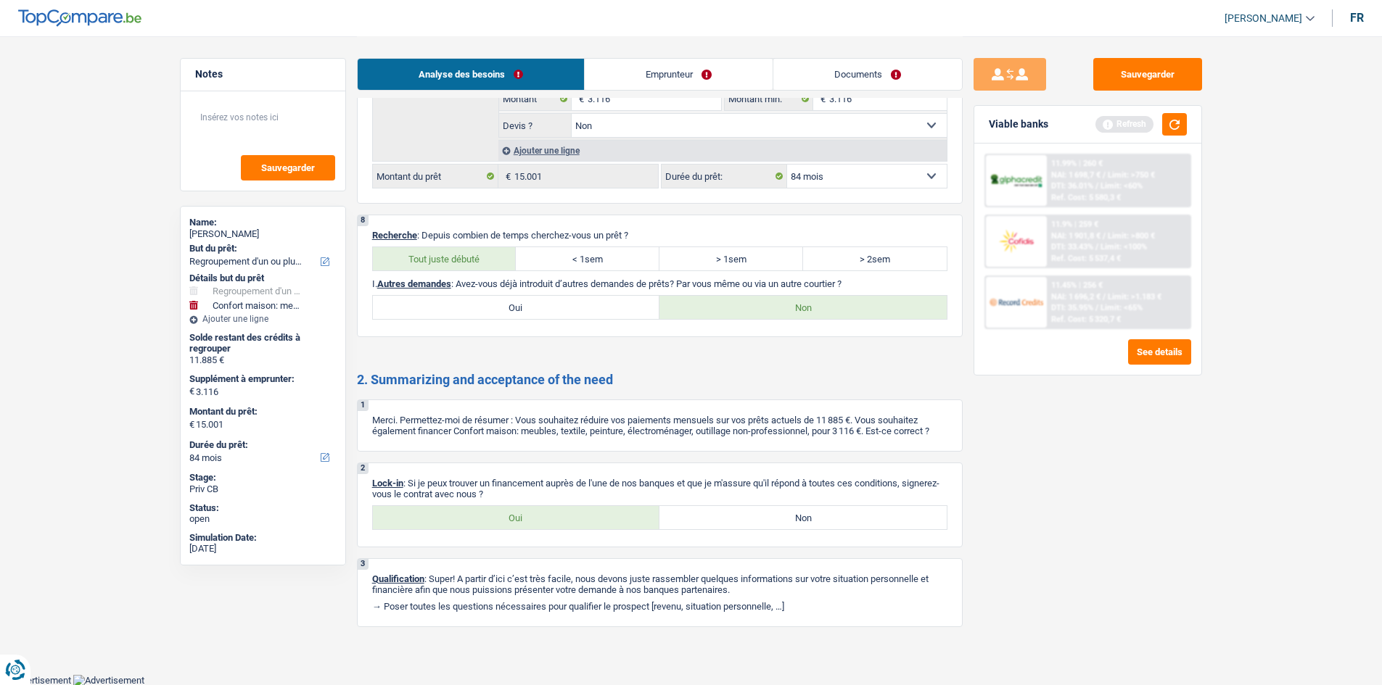
click at [537, 513] on label "Oui" at bounding box center [516, 517] width 287 height 23
click at [537, 513] on input "Oui" at bounding box center [516, 517] width 287 height 23
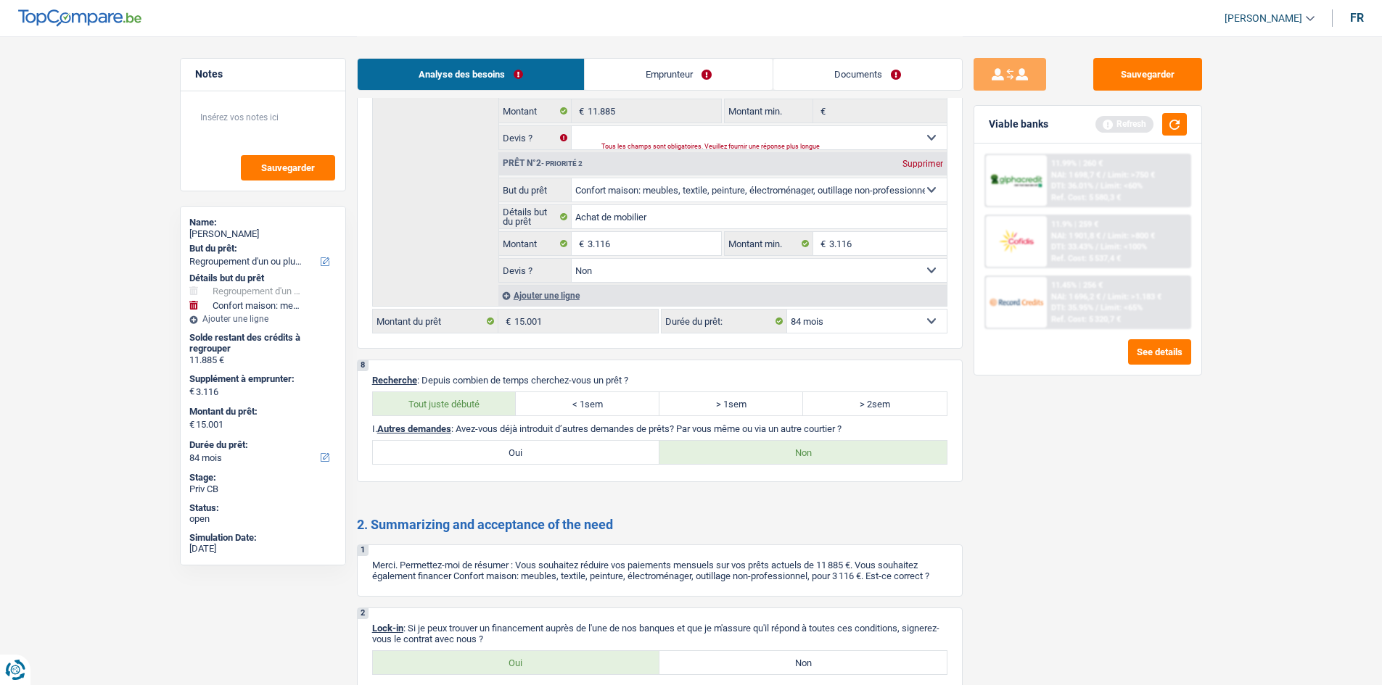
click at [863, 76] on link "Documents" at bounding box center [867, 74] width 189 height 31
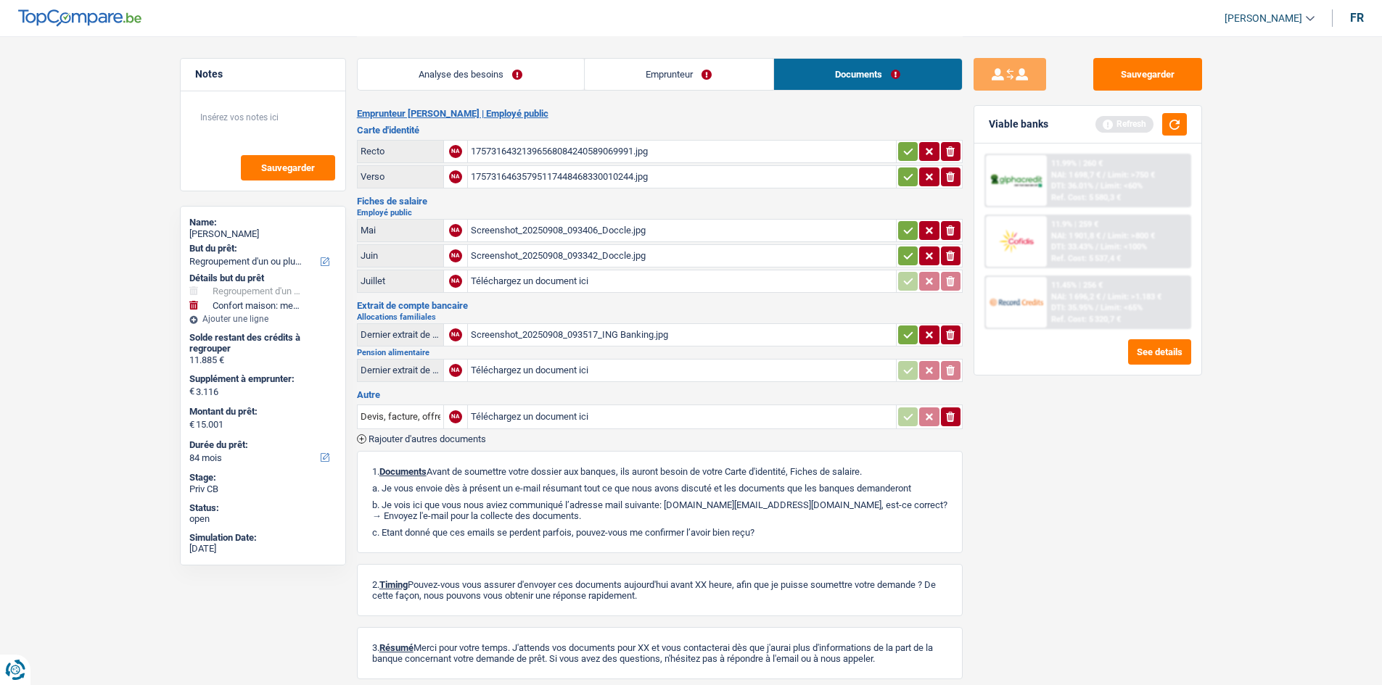
scroll to position [0, 0]
click at [628, 155] on div "17573164321396568084240589069991.jpg" at bounding box center [682, 153] width 422 height 22
click at [533, 179] on div "17573164635795117448468330010244.jpg" at bounding box center [682, 179] width 422 height 22
click at [549, 235] on div "Screenshot_20250908_093406_Doccle.jpg" at bounding box center [682, 232] width 422 height 22
click at [528, 255] on div "Screenshot_20250908_093342_Doccle.jpg" at bounding box center [682, 258] width 422 height 22
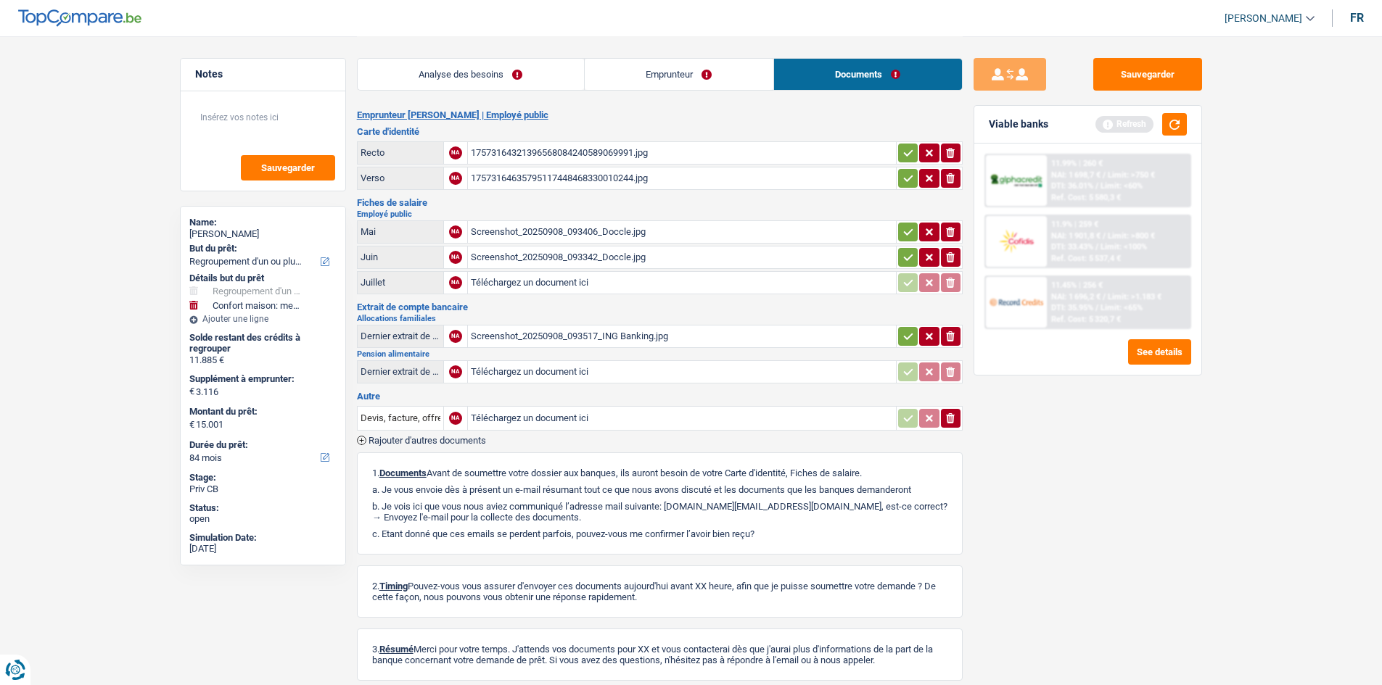
click at [544, 336] on div "Screenshot_20250908_093517_ING Banking.jpg" at bounding box center [682, 337] width 422 height 22
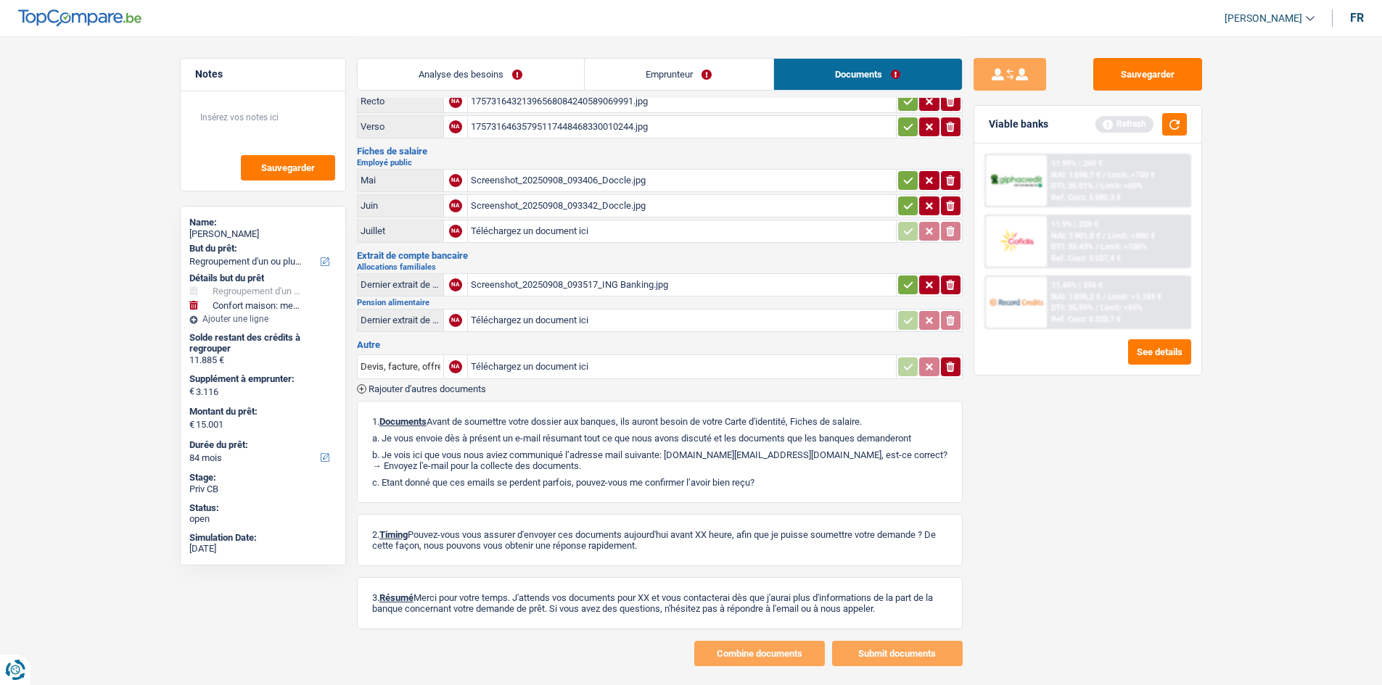
scroll to position [80, 0]
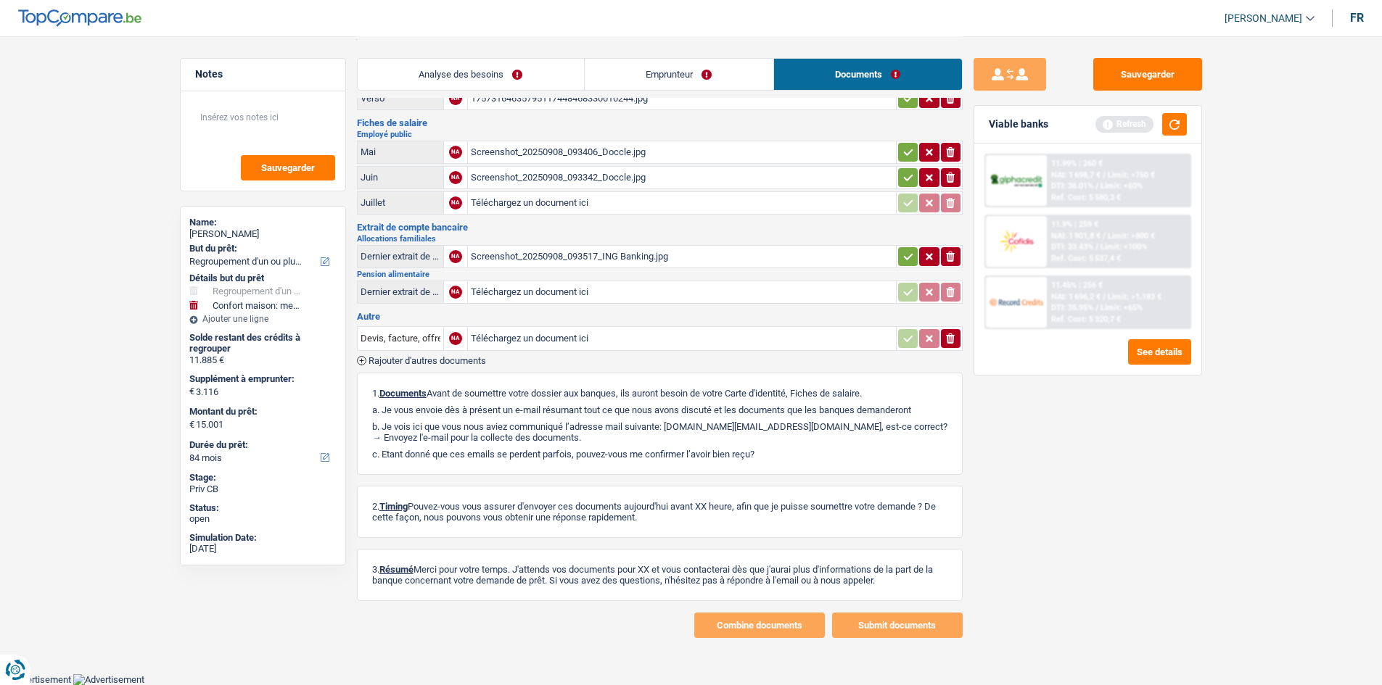
click at [453, 74] on link "Analyse des besoins" at bounding box center [471, 74] width 226 height 31
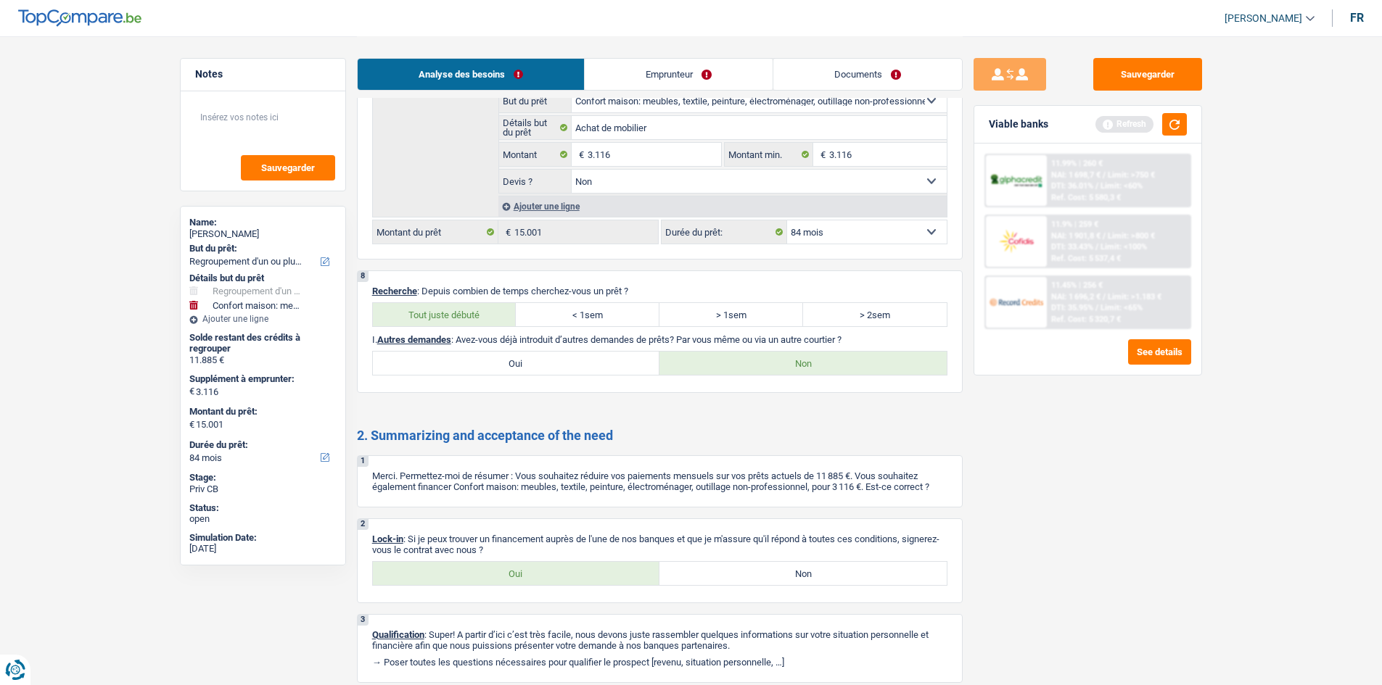
scroll to position [2371, 0]
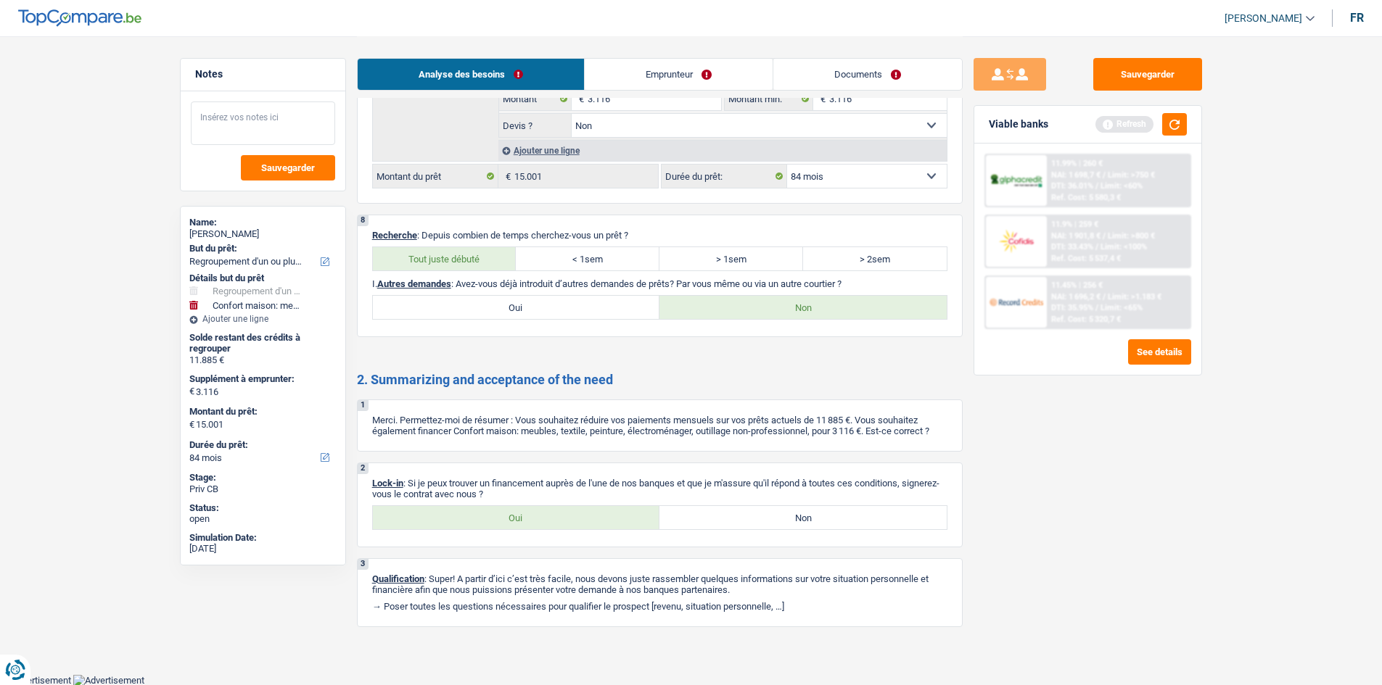
click at [241, 119] on textarea at bounding box center [263, 124] width 144 height 44
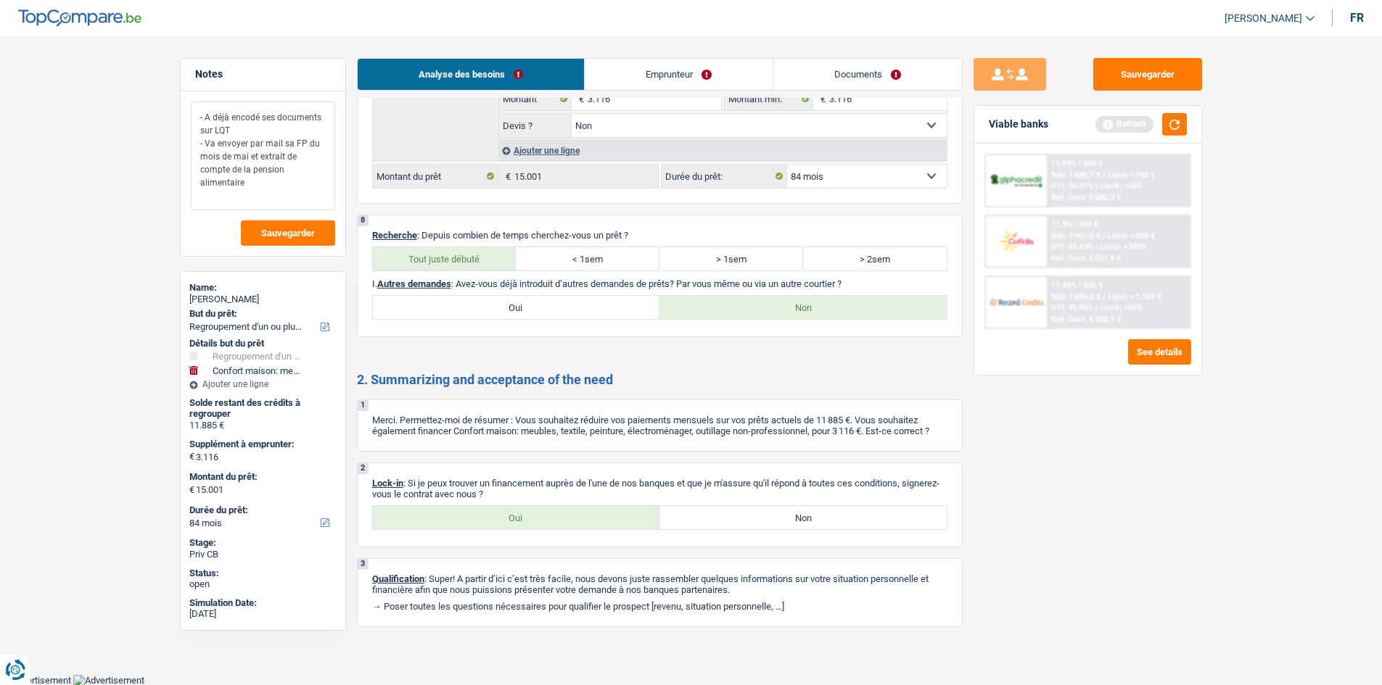
click at [227, 196] on textarea "- A déjà encodé ses documents sur LQT - Va envoyer par mail sa FP du mois de ma…" at bounding box center [263, 156] width 144 height 109
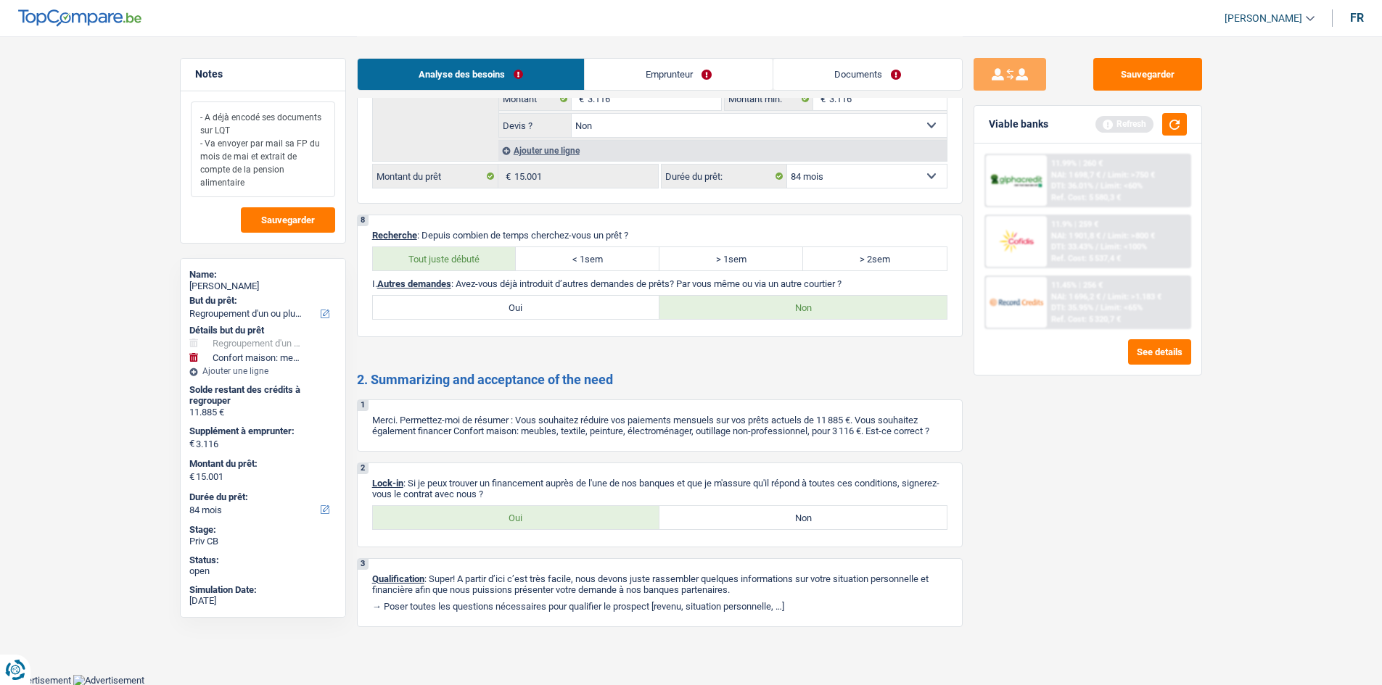
drag, startPoint x: 252, startPoint y: 181, endPoint x: 225, endPoint y: 131, distance: 57.4
click at [181, 112] on div "- A déjà encodé ses documents sur LQT - Va envoyer par mail sa FP du mois de ma…" at bounding box center [263, 167] width 165 height 152
click at [280, 174] on textarea "- A déjà encodé ses documents sur LQT - Va envoyer par mail sa FP du mois de ma…" at bounding box center [263, 150] width 144 height 96
click at [291, 228] on button "Sauvegarder" at bounding box center [288, 219] width 94 height 25
click at [288, 218] on span "Sauvegarder" at bounding box center [288, 219] width 54 height 9
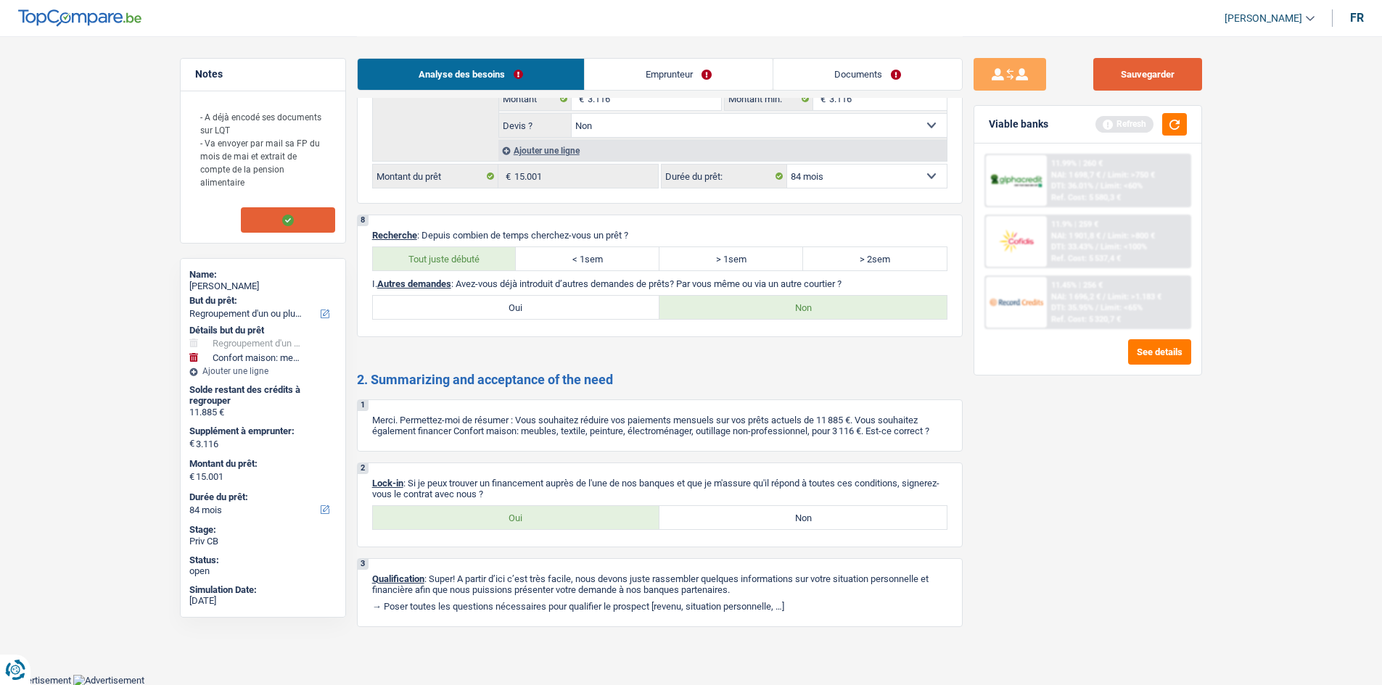
click at [1134, 89] on button "Sauvegarder" at bounding box center [1147, 74] width 109 height 33
click at [1173, 125] on button "button" at bounding box center [1174, 124] width 25 height 22
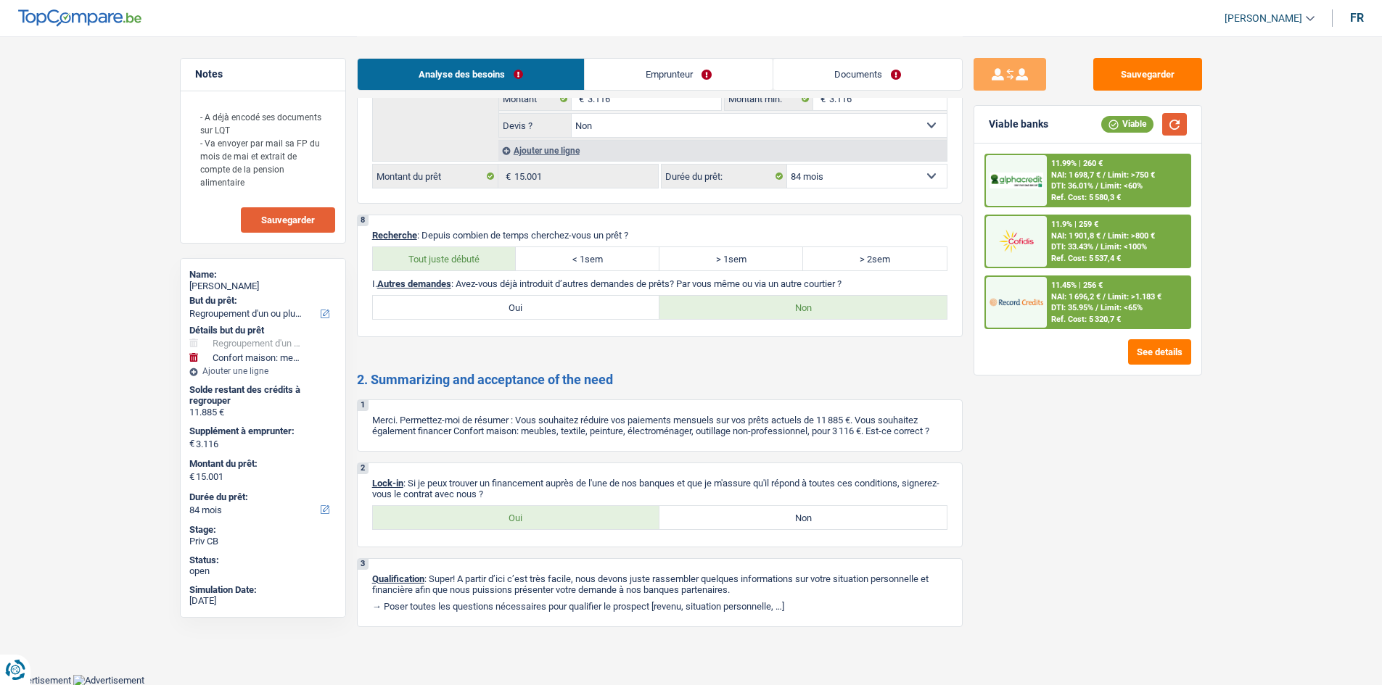
click at [1174, 128] on button "button" at bounding box center [1174, 124] width 25 height 22
click at [1144, 70] on button "Sauvegarder" at bounding box center [1147, 74] width 109 height 33
click at [1100, 73] on button "Sauvegarder" at bounding box center [1147, 74] width 109 height 33
click at [1158, 67] on button "Sauvegarder" at bounding box center [1147, 74] width 109 height 33
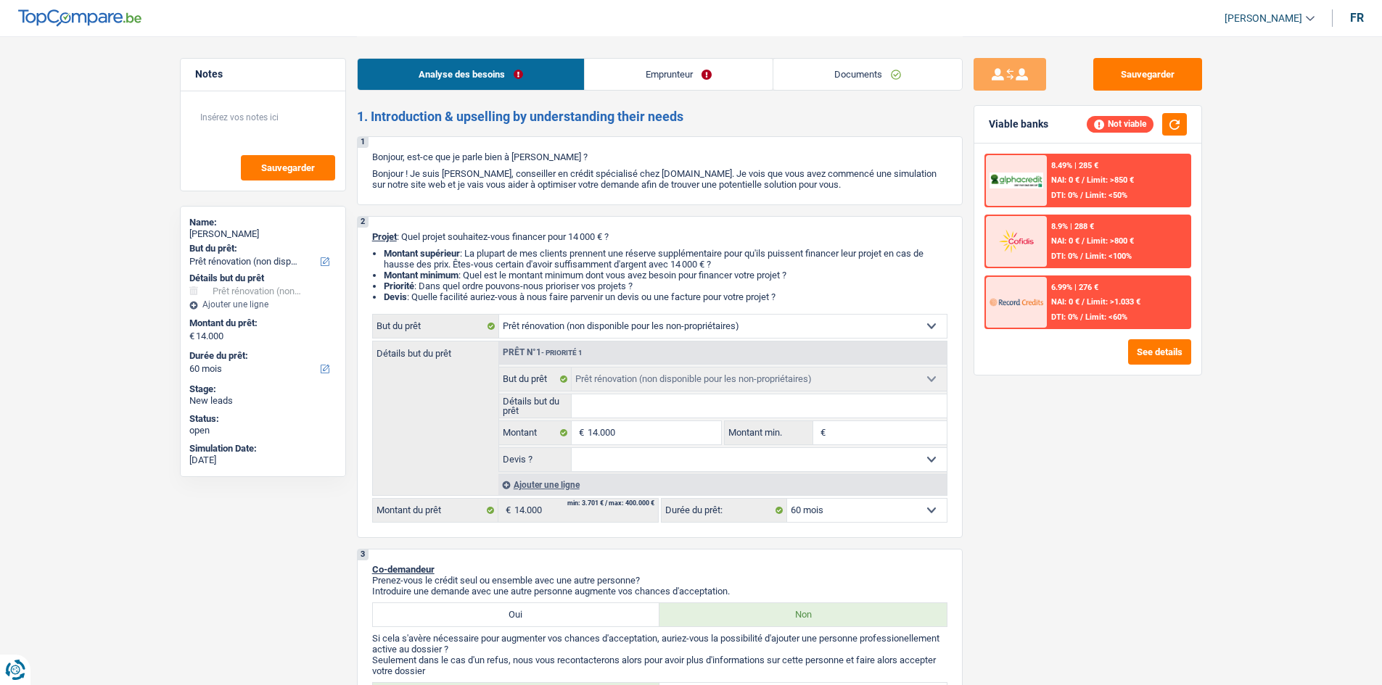
select select "renovation"
select select "60"
select select "renovation"
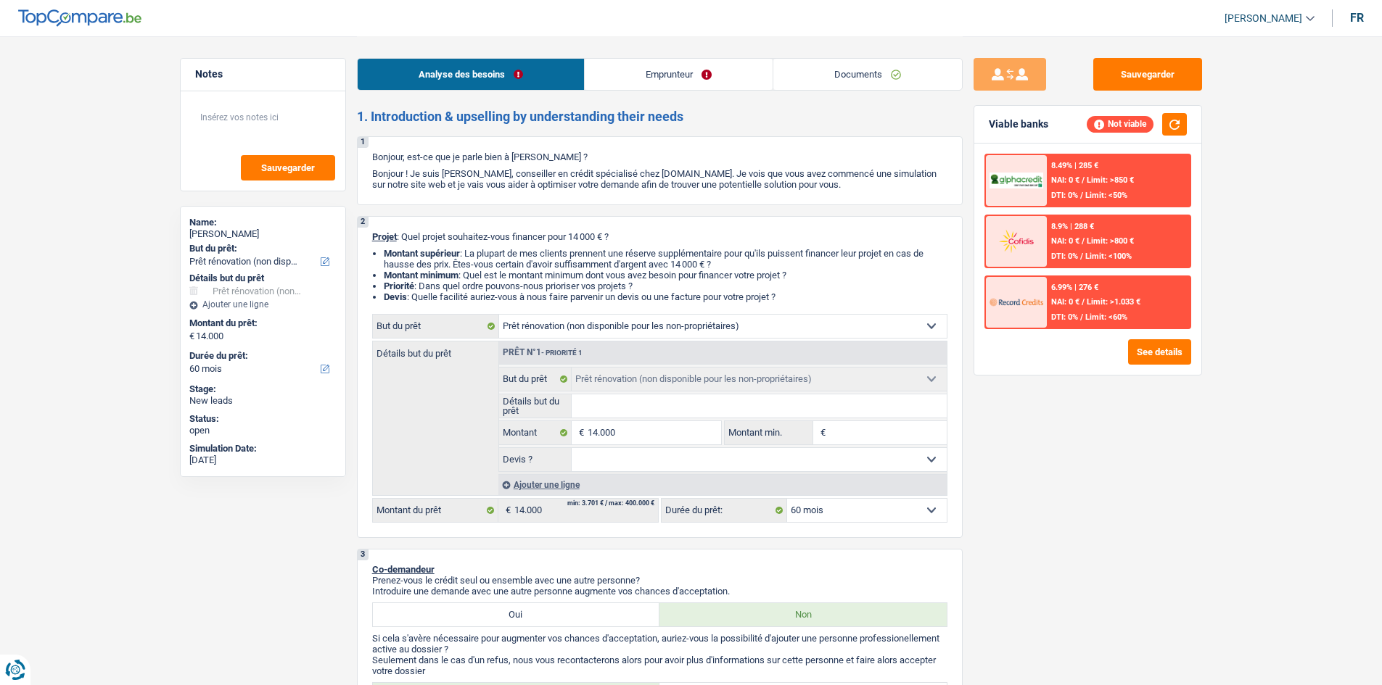
select select "60"
select select "renovation"
select select "60"
click at [933, 329] on select "Confort maison: meubles, textile, peinture, électroménager, outillage non-profe…" at bounding box center [722, 326] width 447 height 23
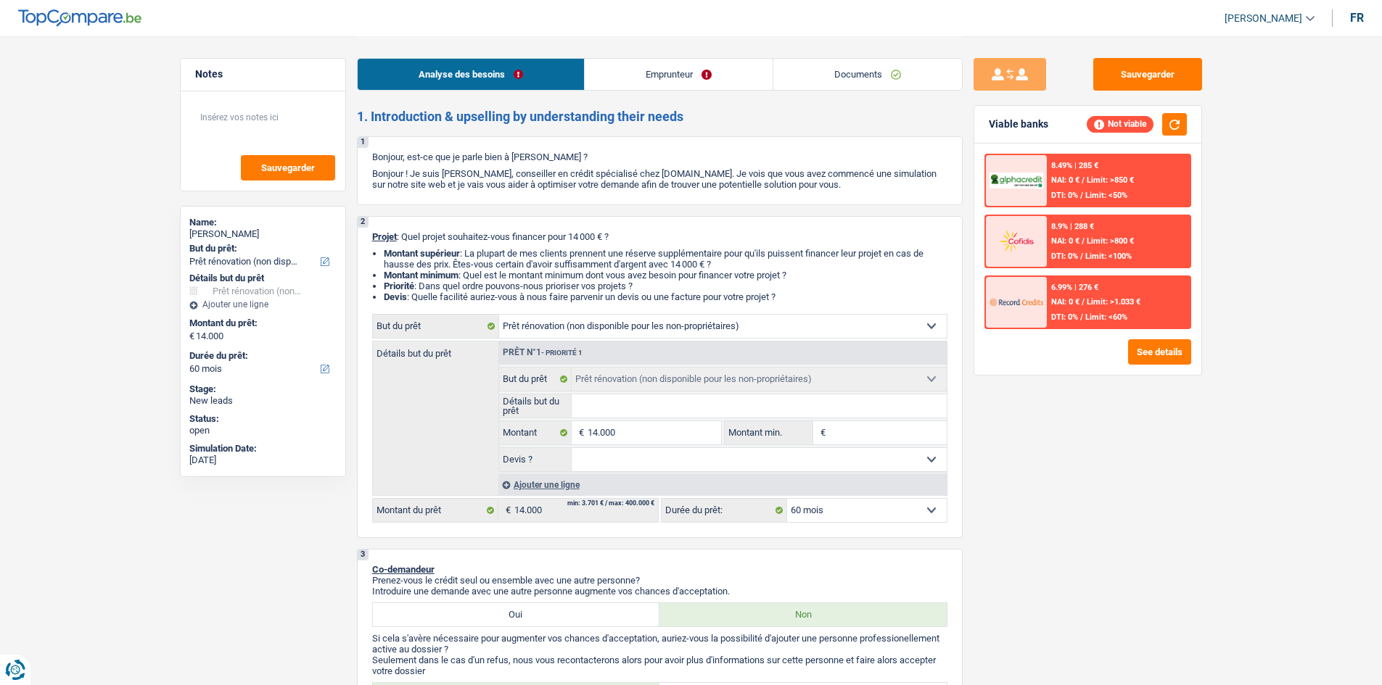
select select "houseOrGarden"
click at [499, 315] on select "Confort maison: meubles, textile, peinture, électroménager, outillage non-profe…" at bounding box center [722, 326] width 447 height 23
select select "houseOrGarden"
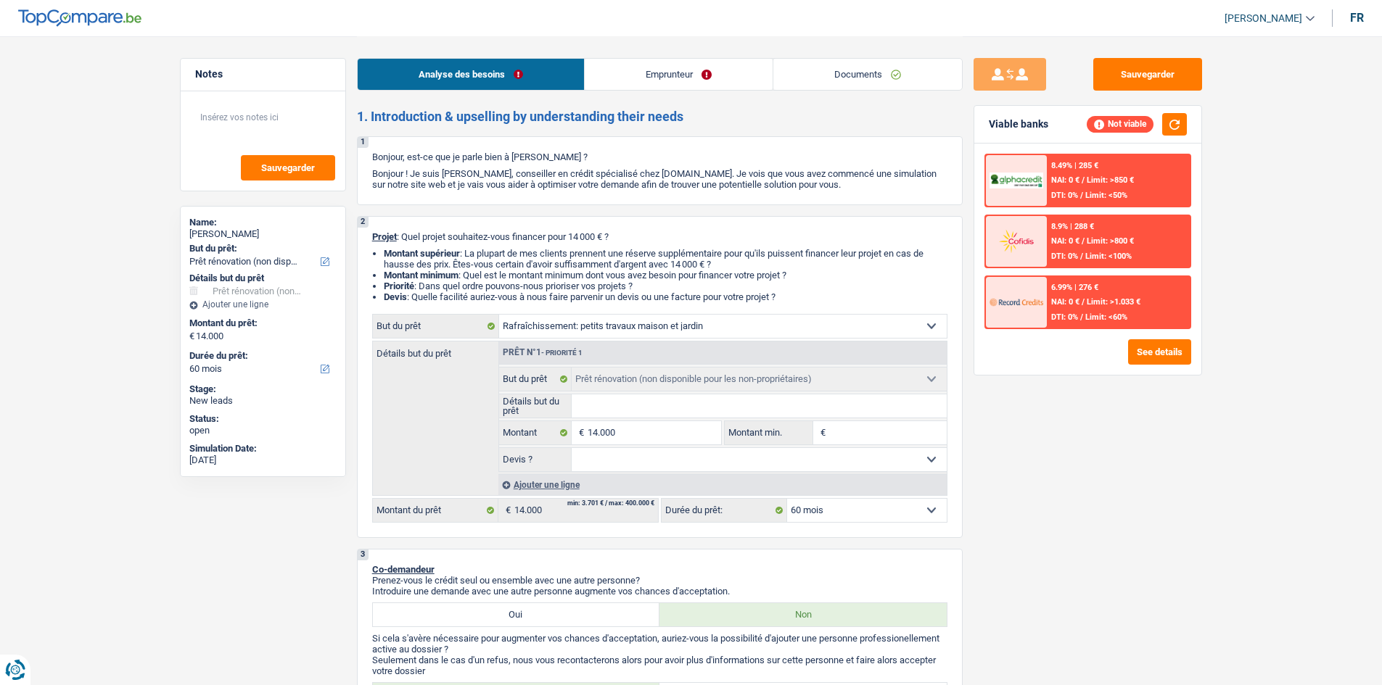
select select "houseOrGarden"
select select "renovation"
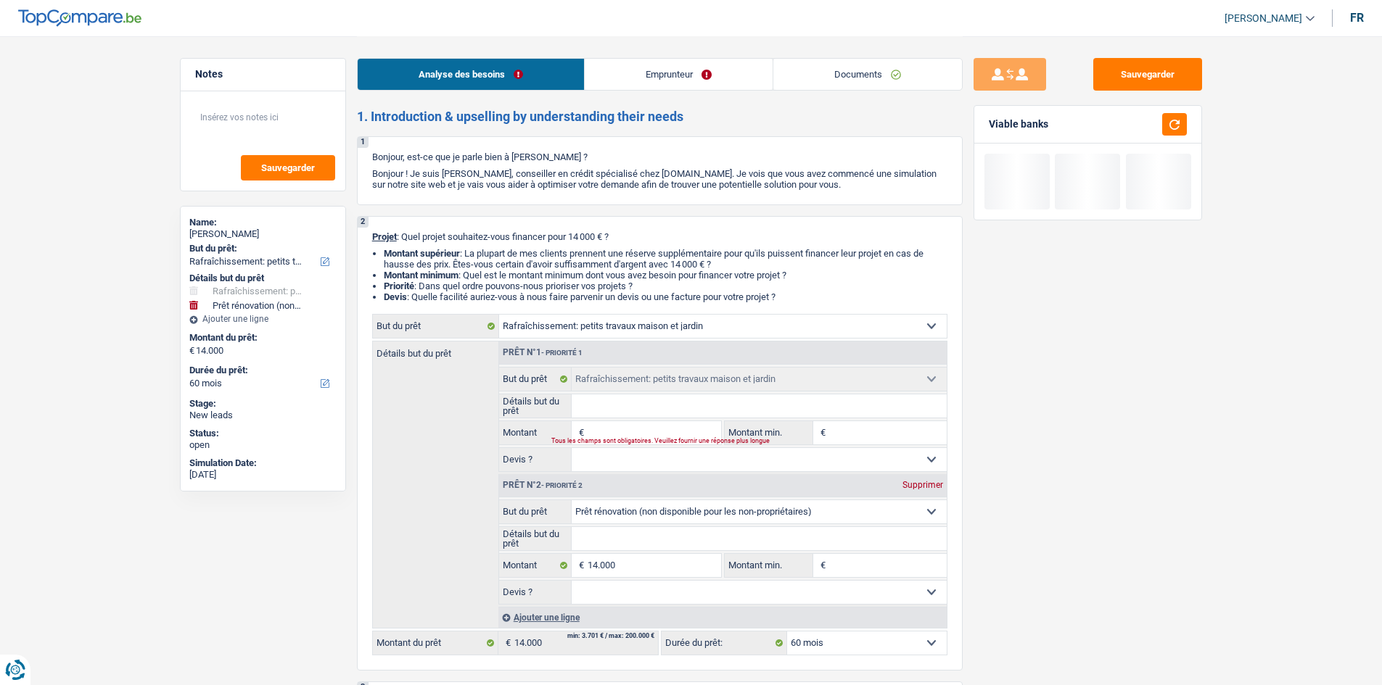
click at [920, 483] on div "Supprimer" at bounding box center [923, 485] width 48 height 9
type input "0"
select select
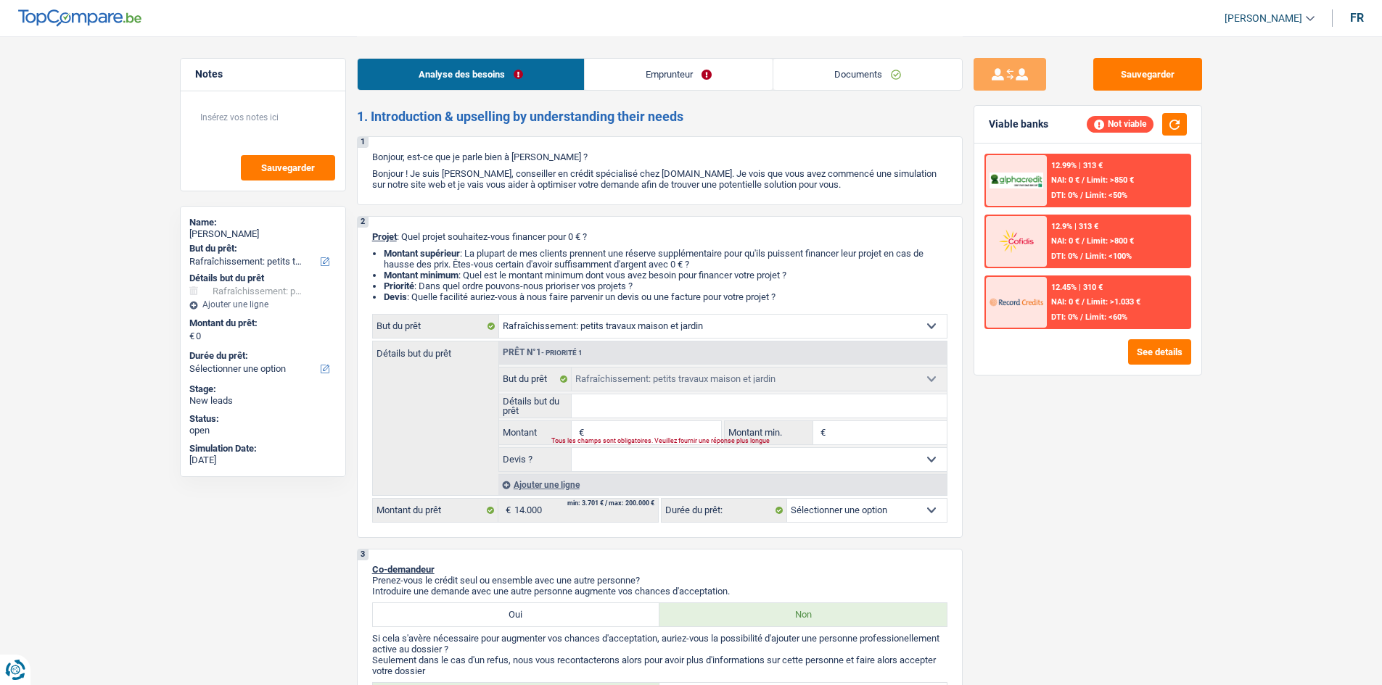
click at [643, 439] on div "Tous les champs sont obligatoires. Veuillez fournir une réponse plus longue" at bounding box center [627, 442] width 152 height 6
click at [640, 428] on input "Montant" at bounding box center [653, 432] width 133 height 23
type input "1"
type input "14"
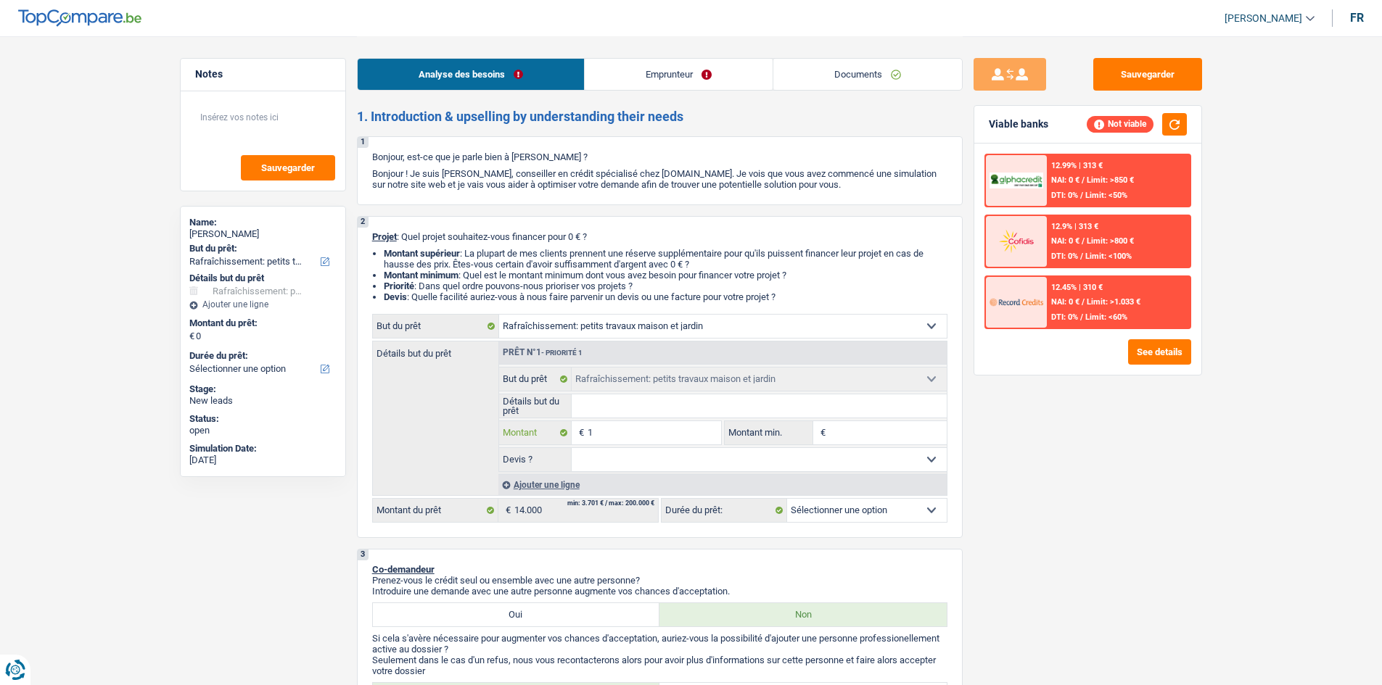
type input "14"
type input "140"
type input "1.400"
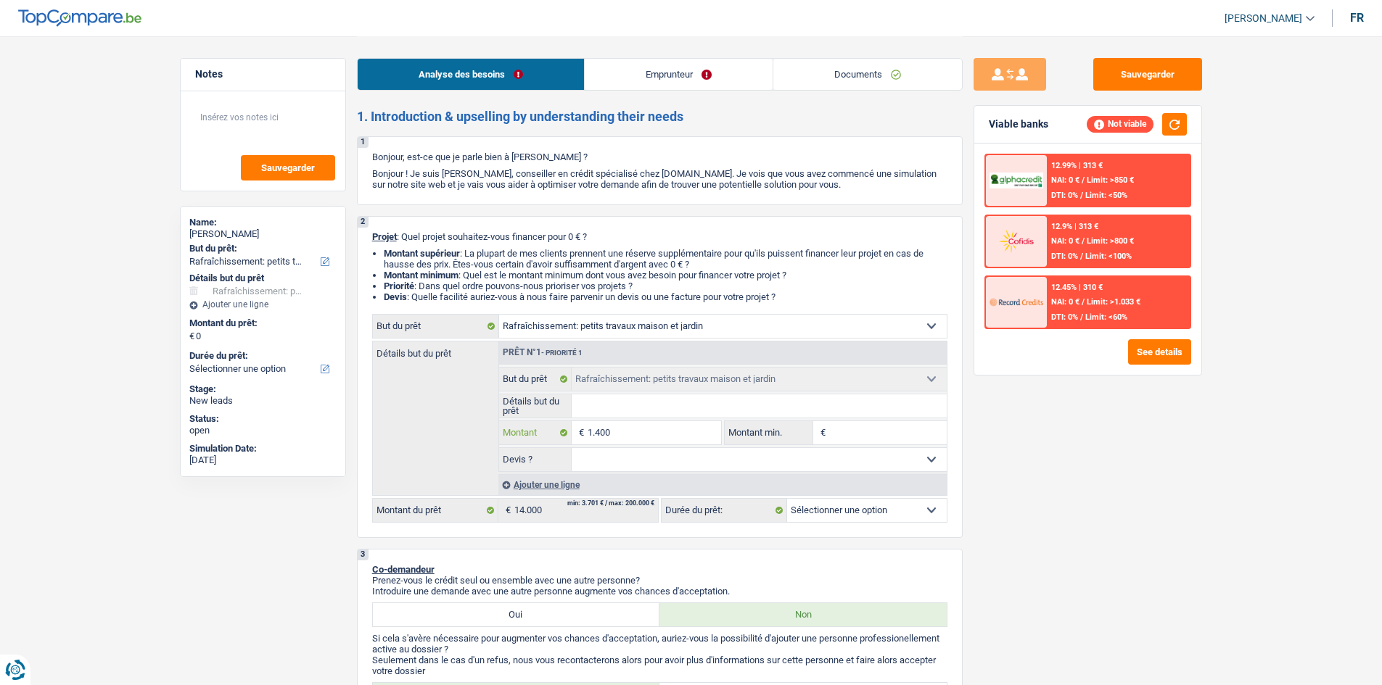
type input "14.000"
click at [635, 403] on input "Détails but du prêt" at bounding box center [758, 406] width 375 height 23
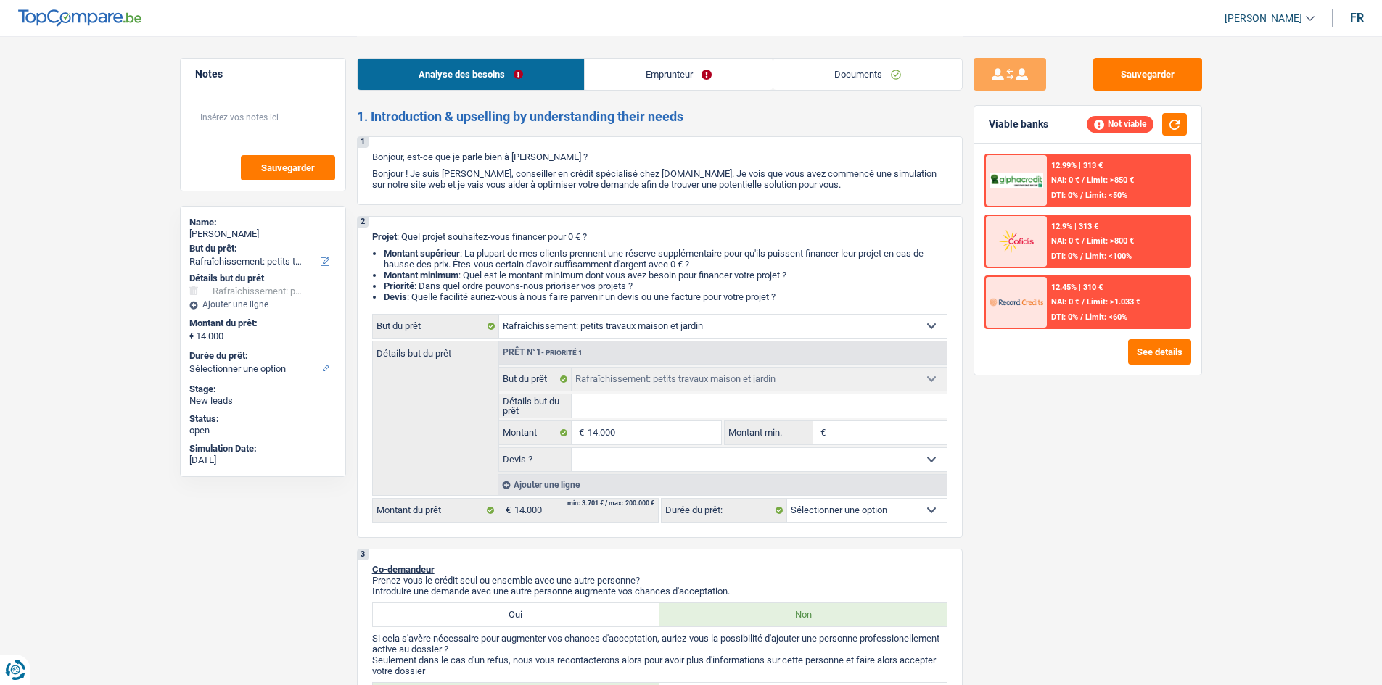
select select "60"
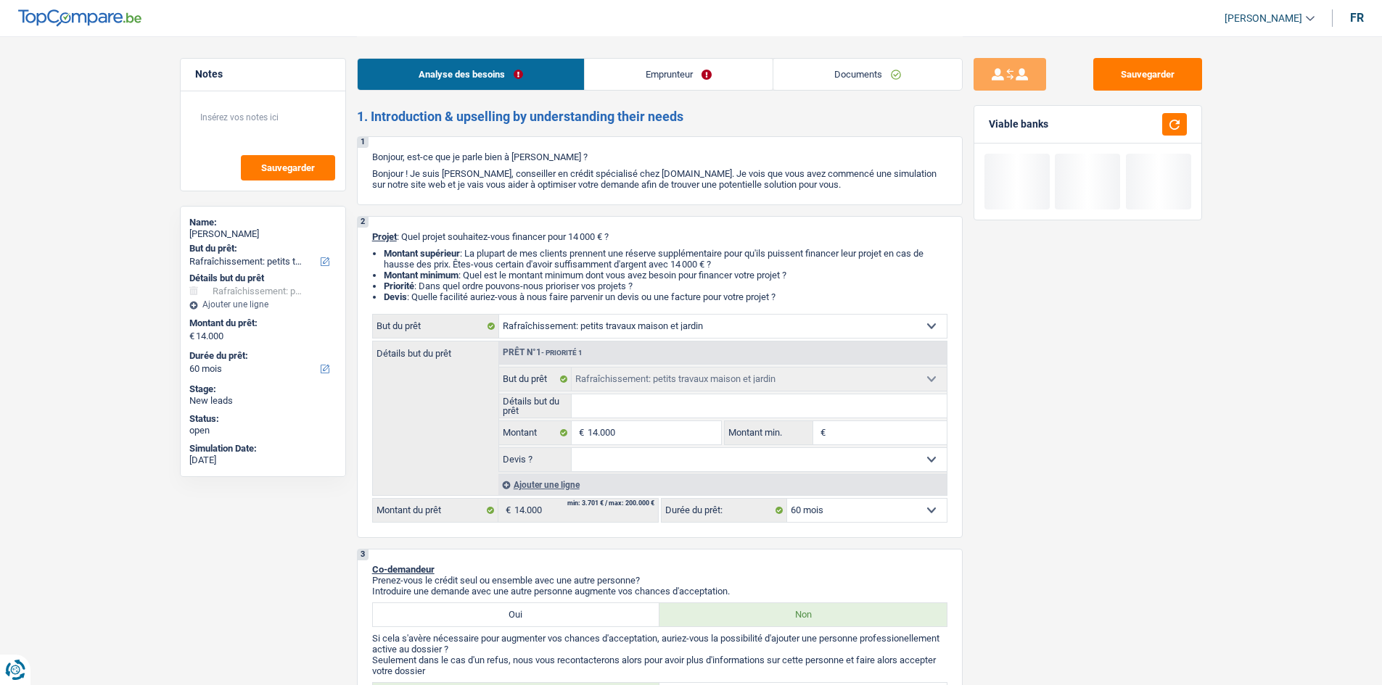
type input "i"
type input "in"
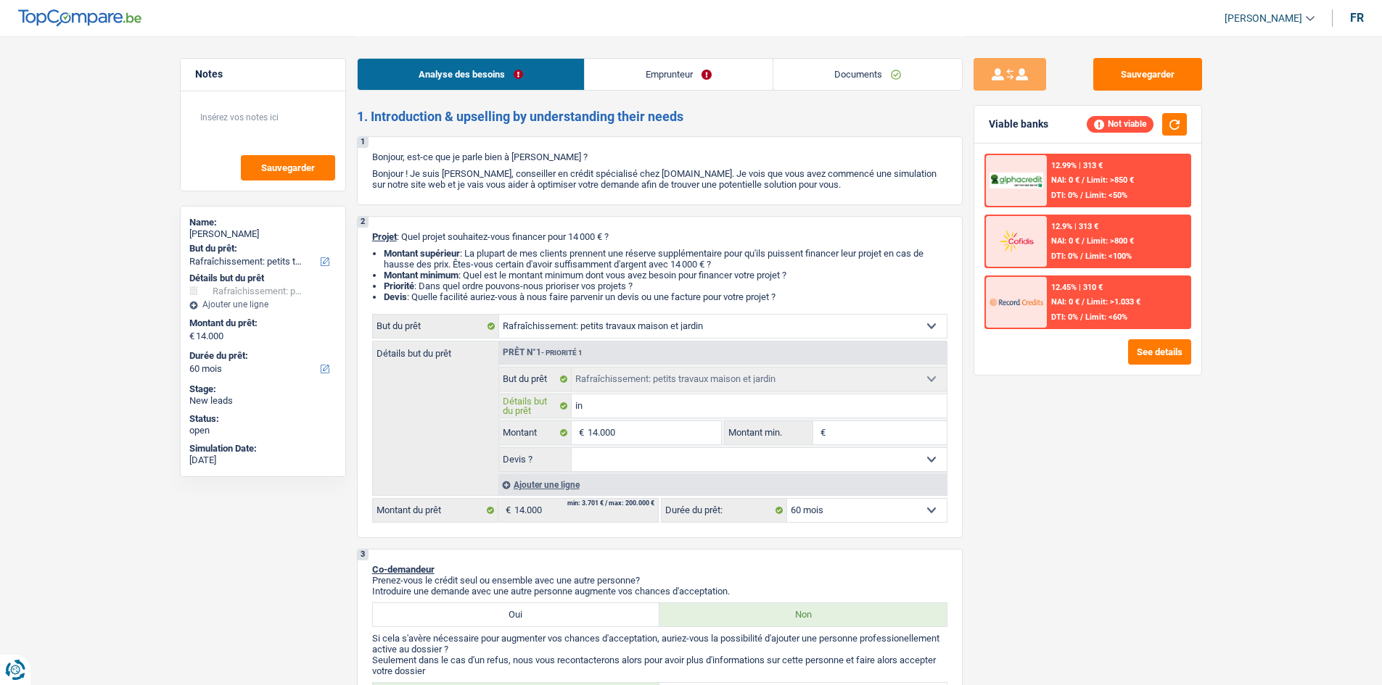
type input "int"
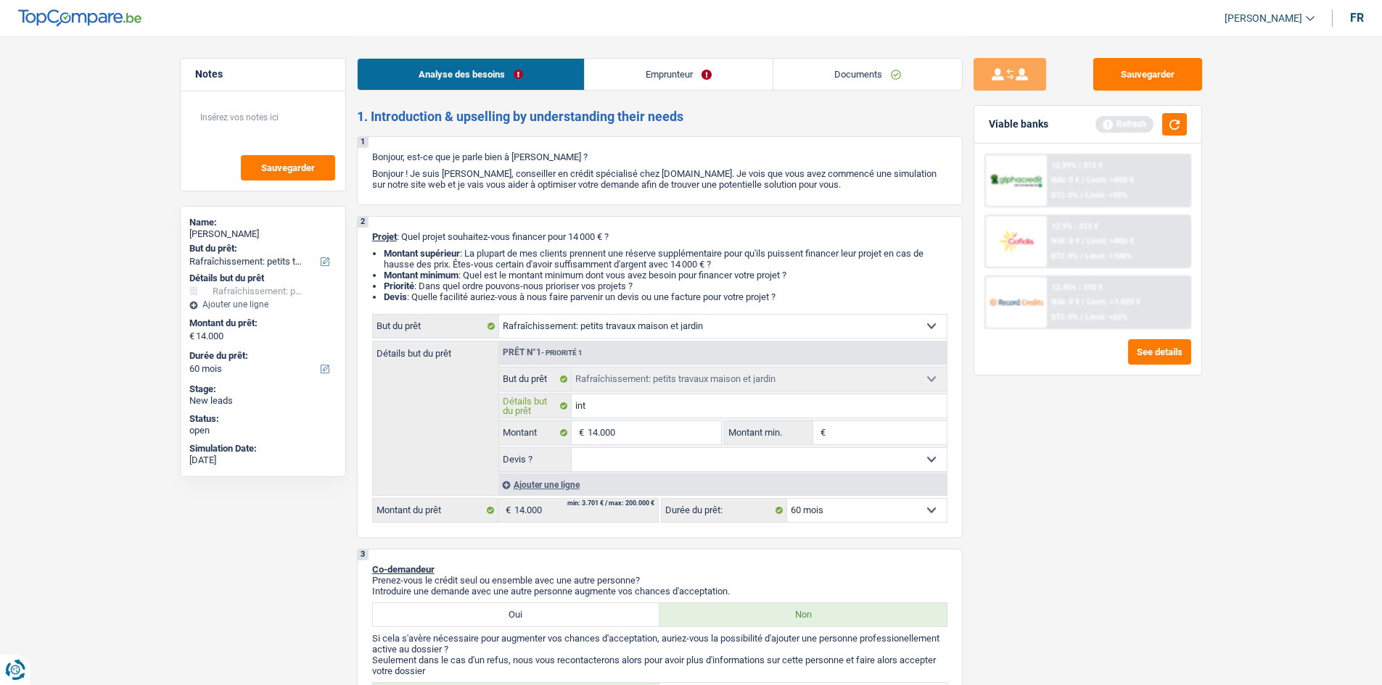
type input "ints"
type input "int"
type input "in"
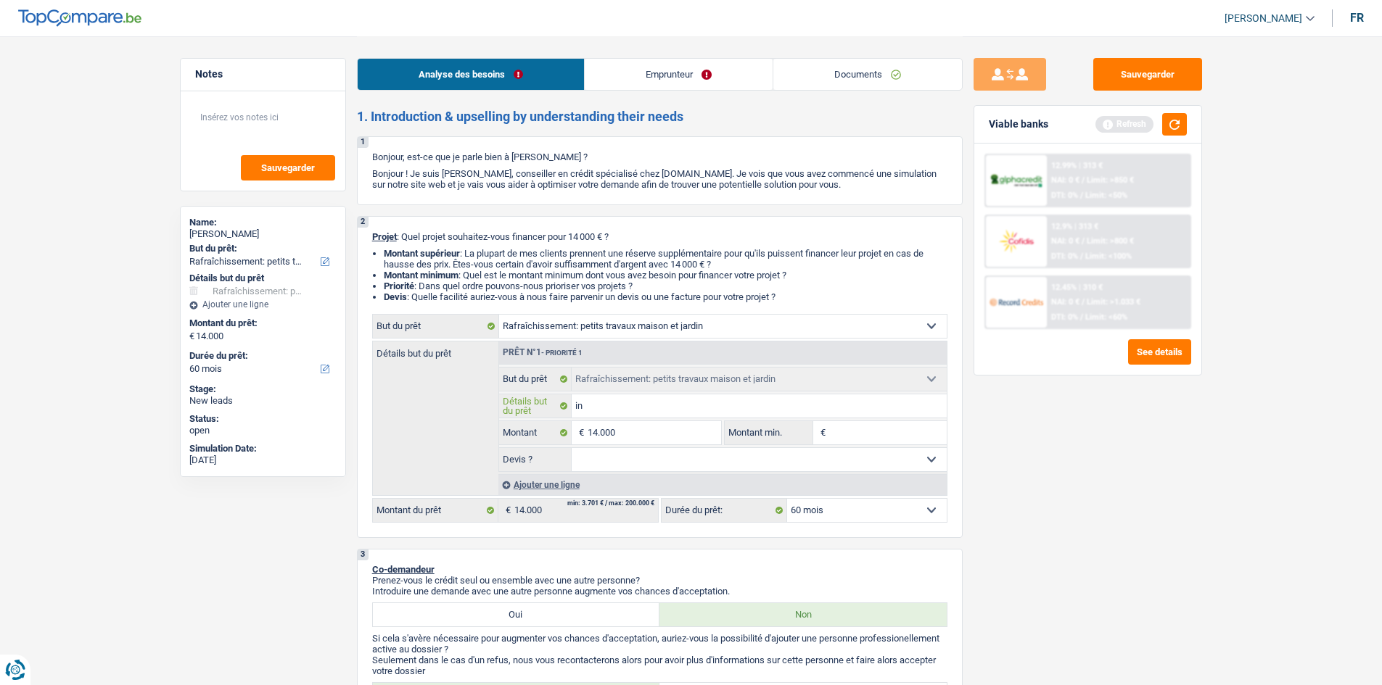
type input "in"
type input "ins"
type input "insr"
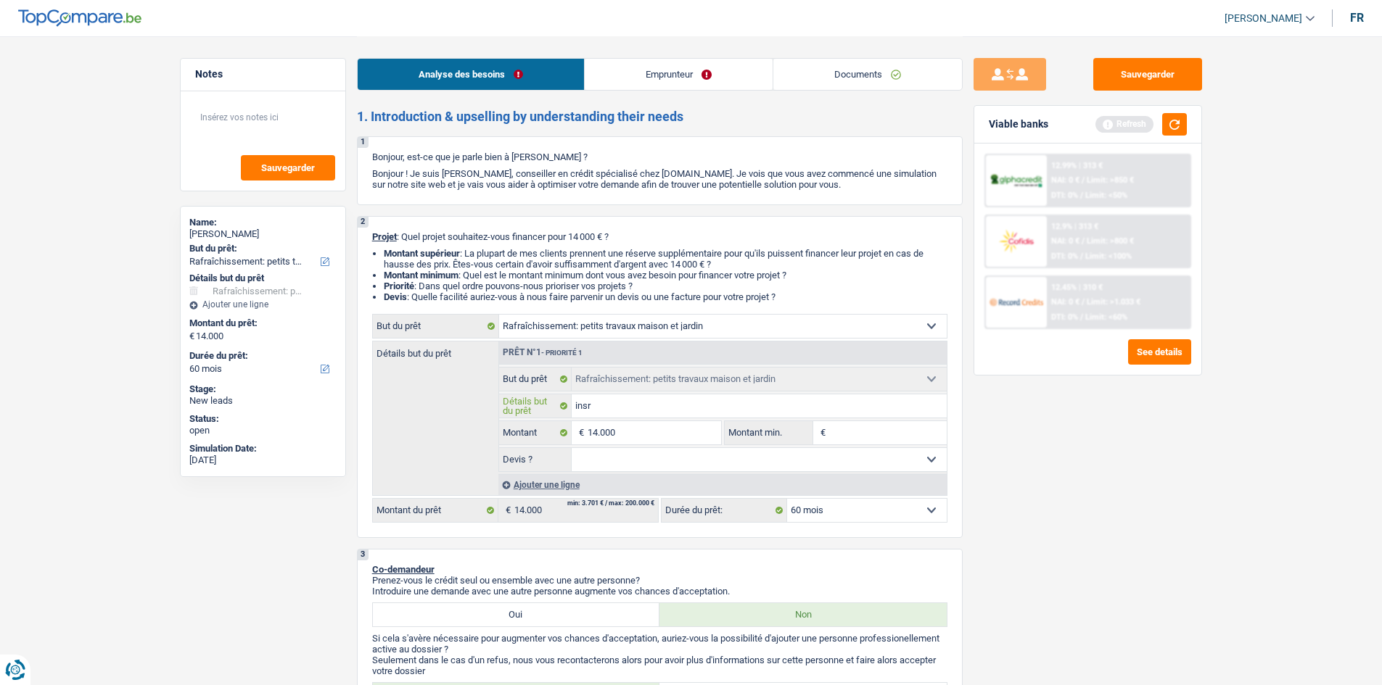
type input "insra"
type input "insr"
type input "ins"
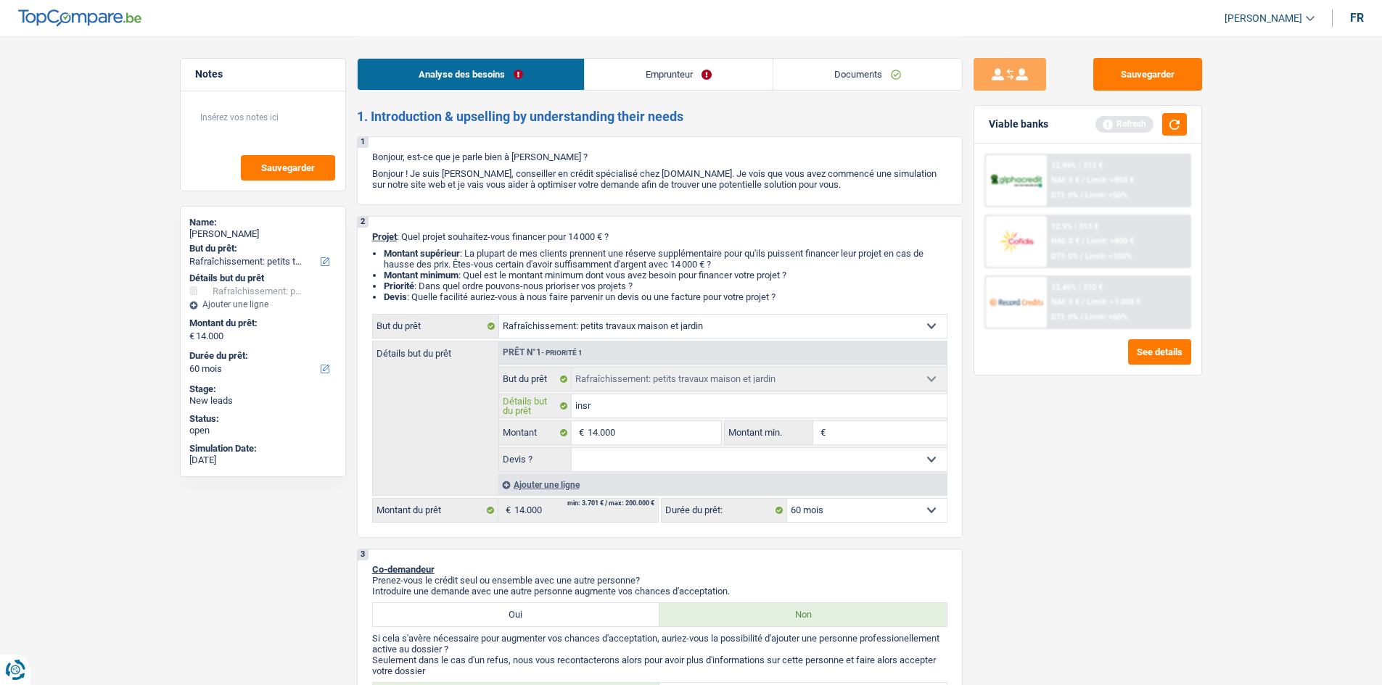
type input "ins"
type input "inst"
type input "insta"
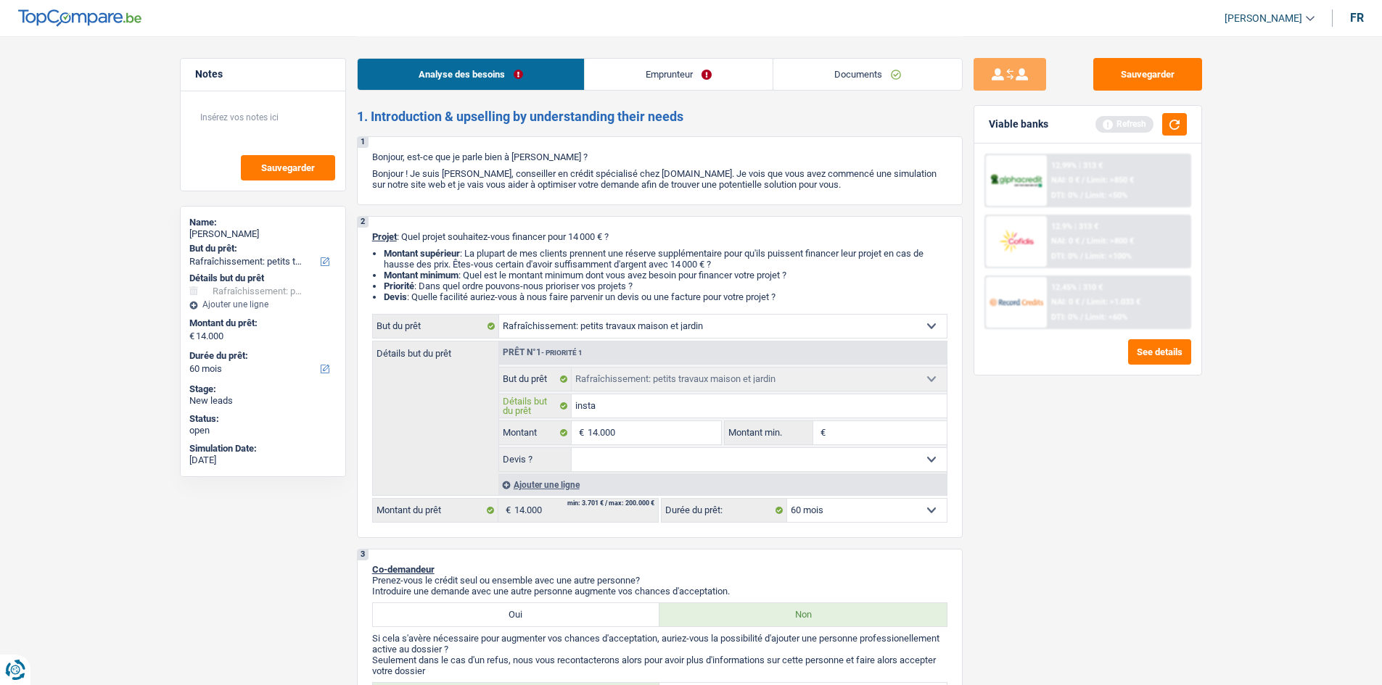
type input "instal"
type input "install"
type input "installe"
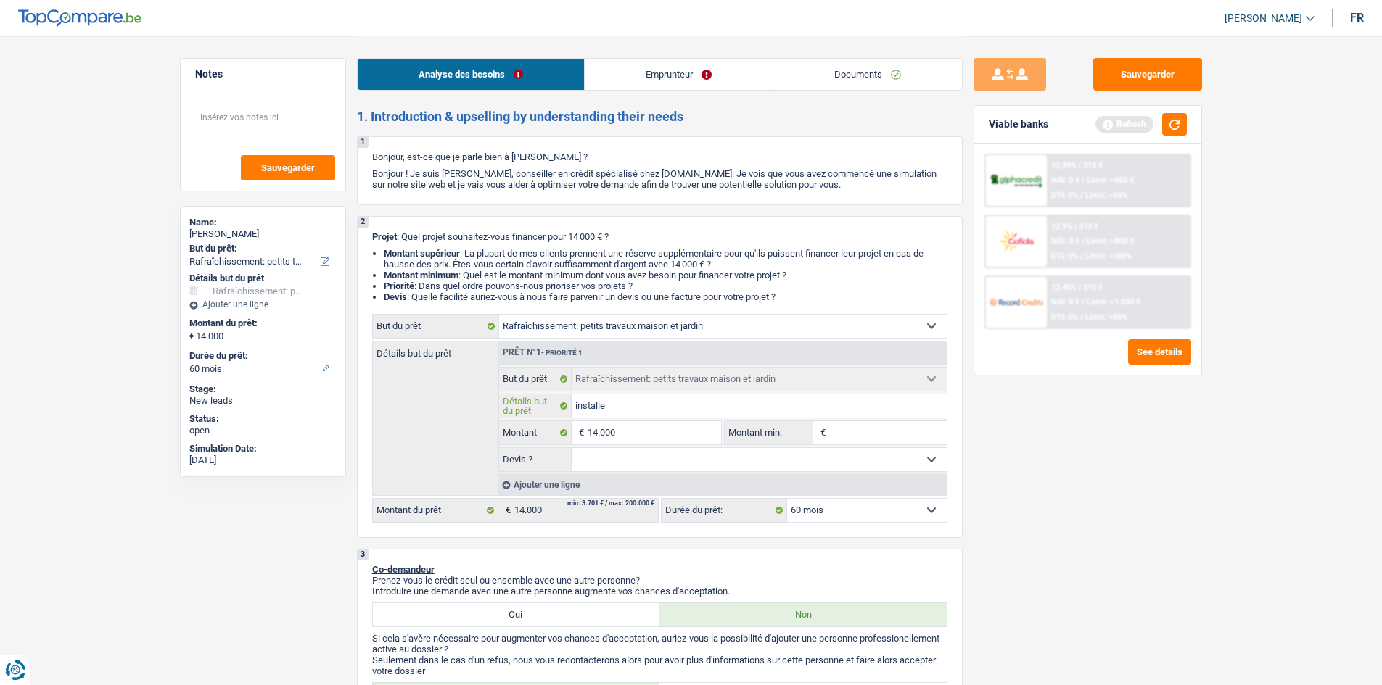
type input "installe"
type input "installer"
type input "installer l"
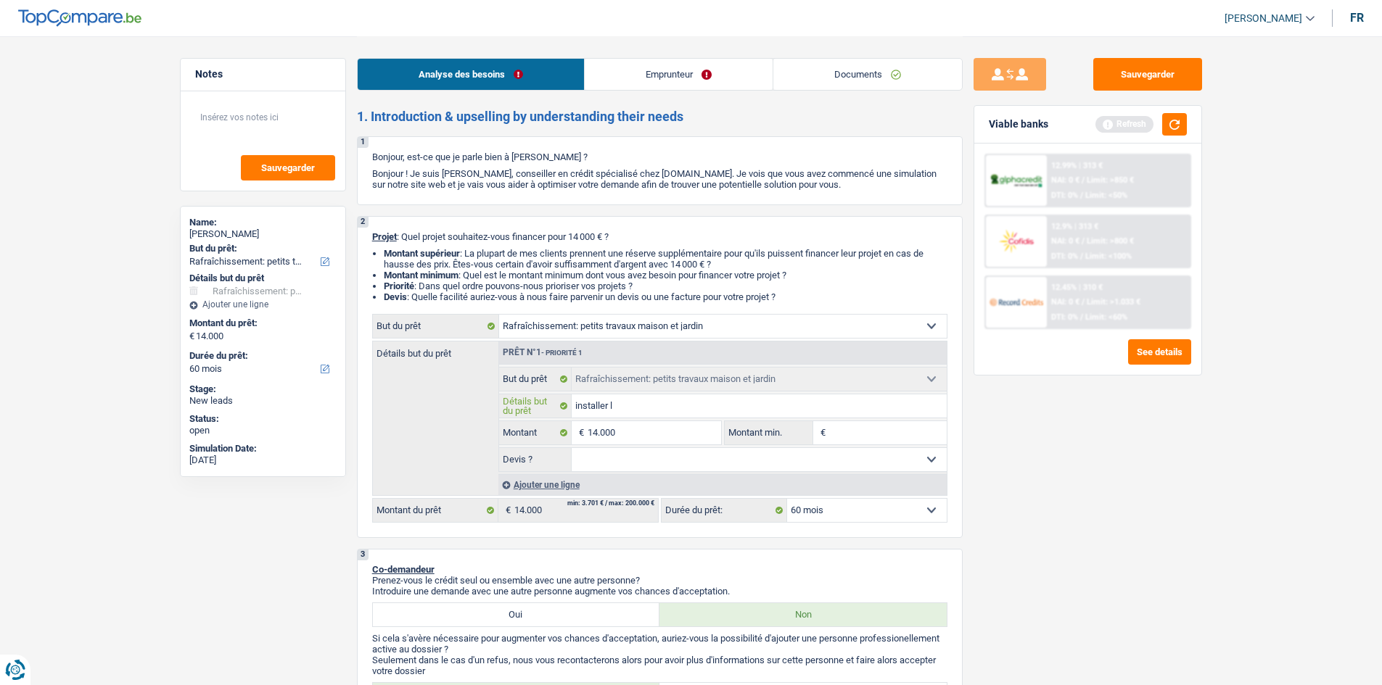
type input "installer la"
type input "installer la c"
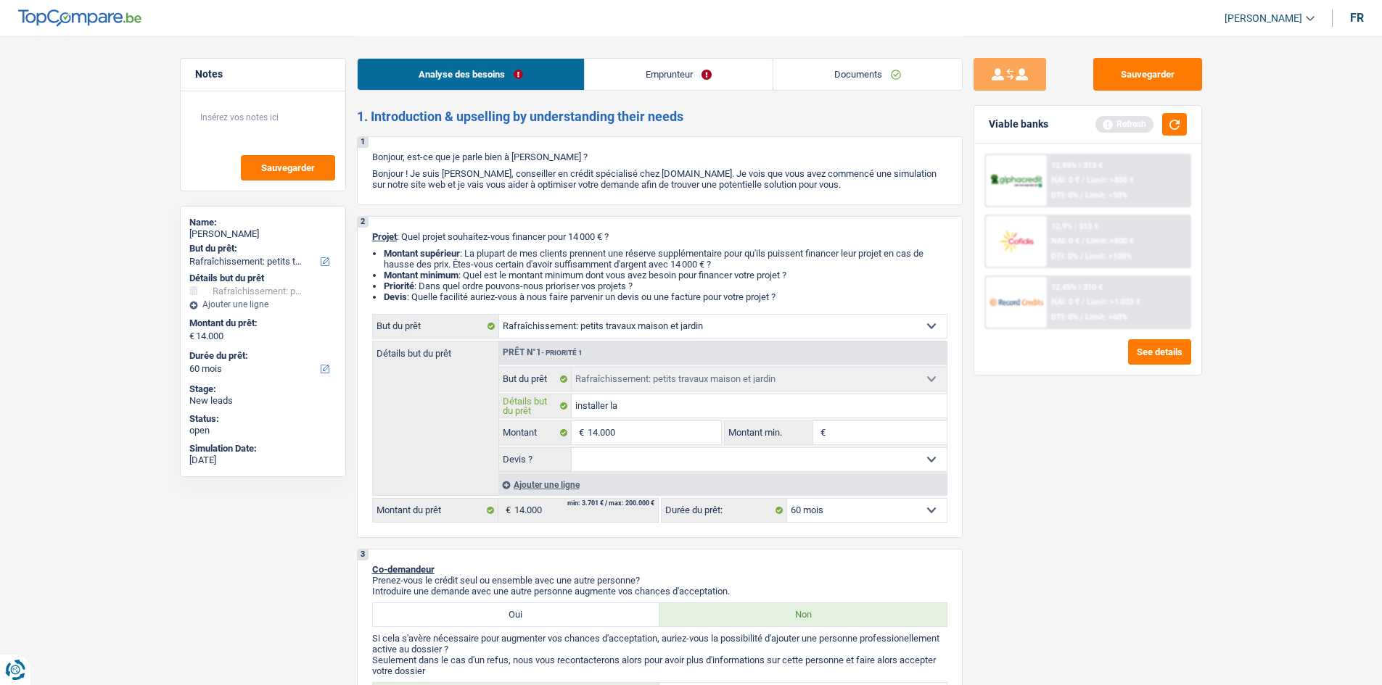
type input "installer la c"
type input "installer la cl"
type input "installer la cli"
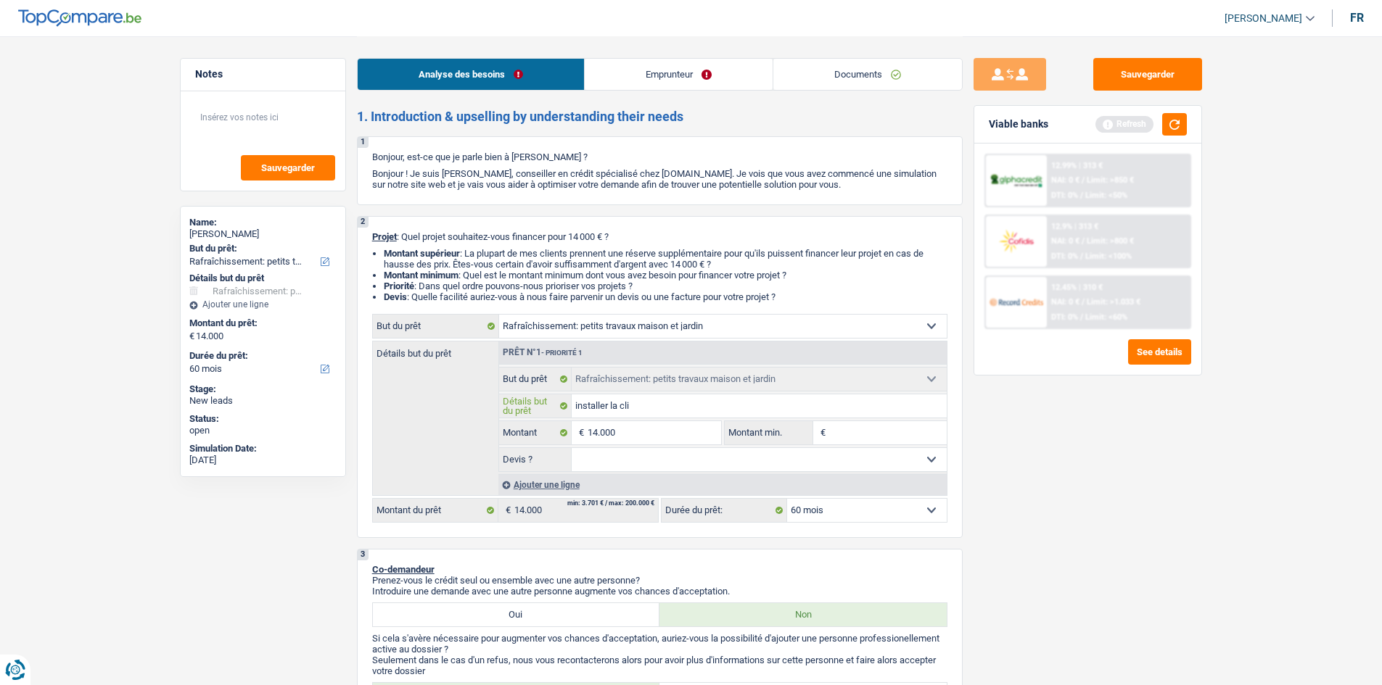
type input "installer la clim"
type input "installer la clima"
type input "installer la climat"
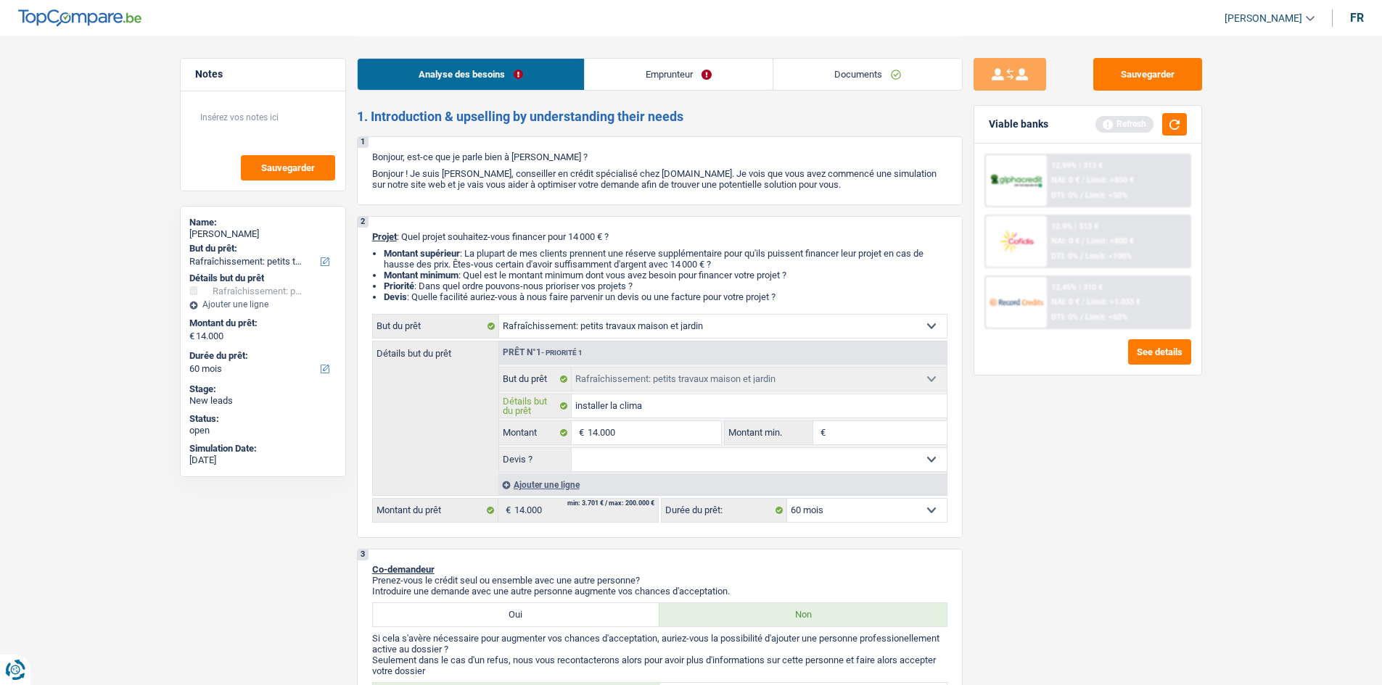
type input "installer la climat"
type input "installer la climati"
type input "installer la climatis"
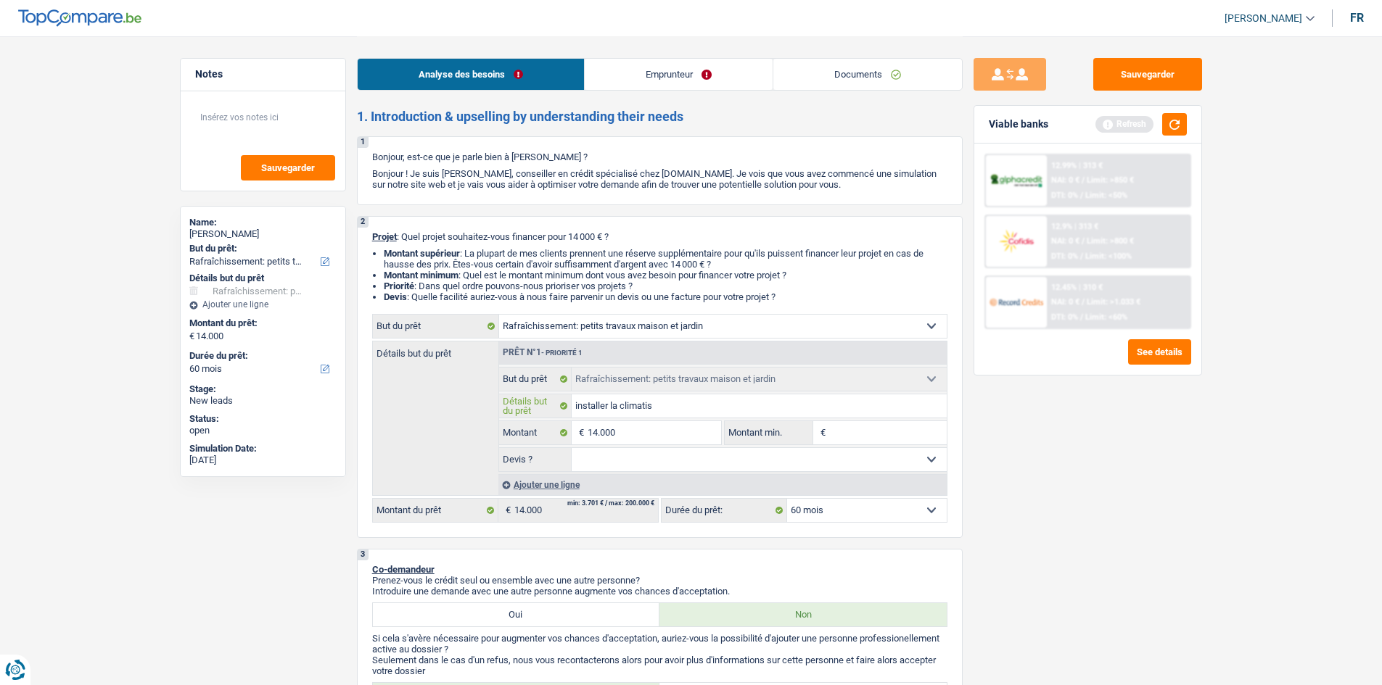
type input "installer la climatisa"
type input "installer la climatisai"
type input "installer la climatisa"
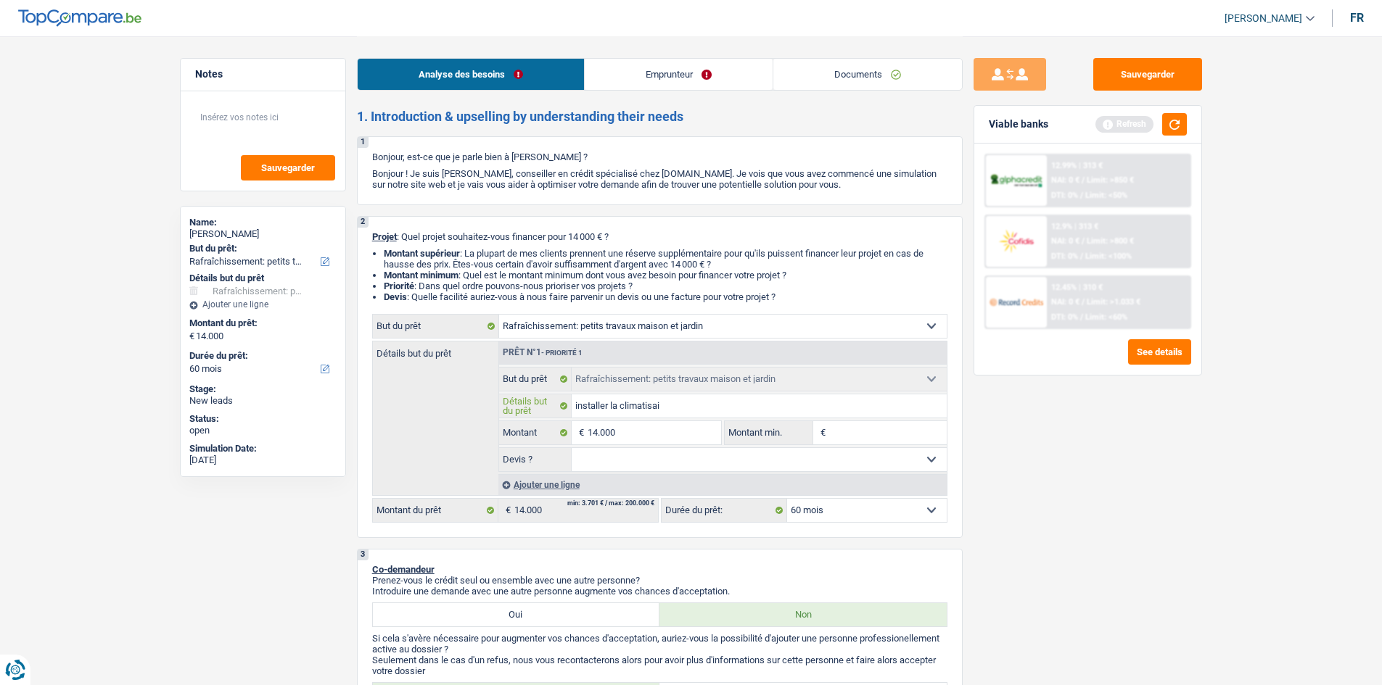
type input "installer la climatisa"
type input "installer la climatisat"
type input "installer la climatisati"
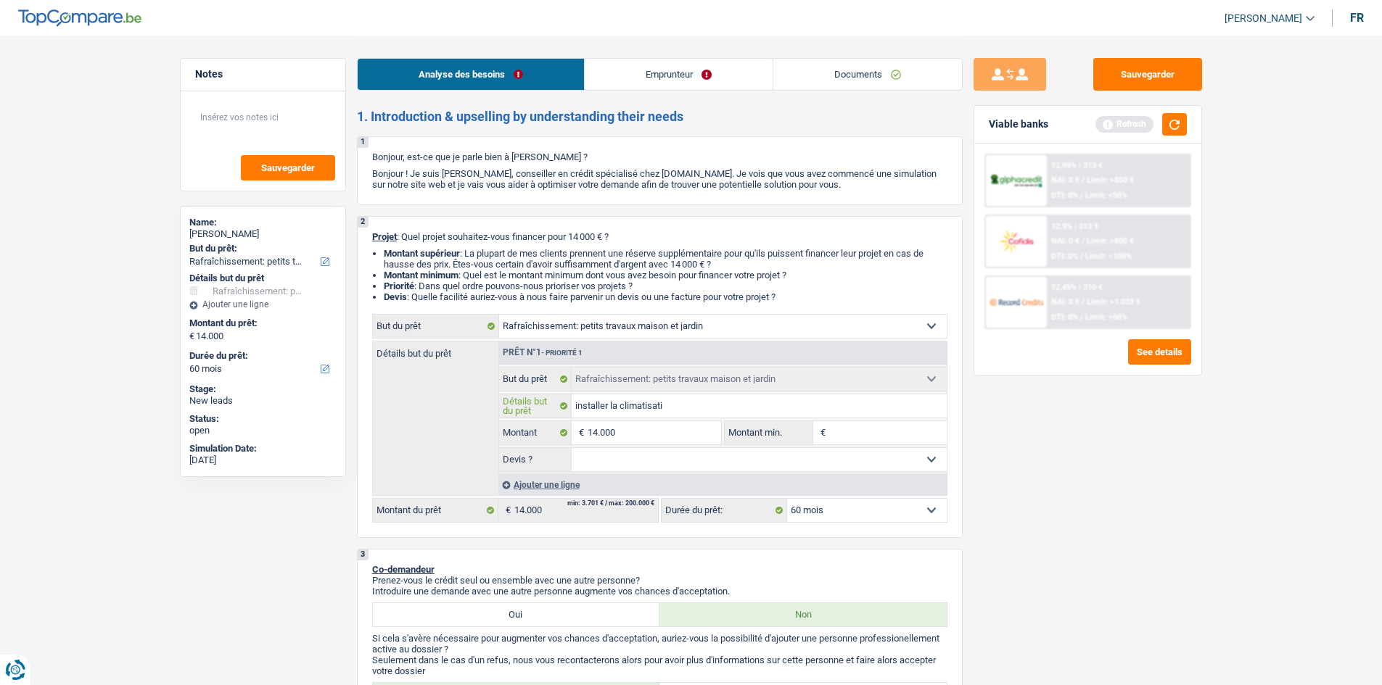
type input "installer la climatisatio"
type input "installer la climatisation"
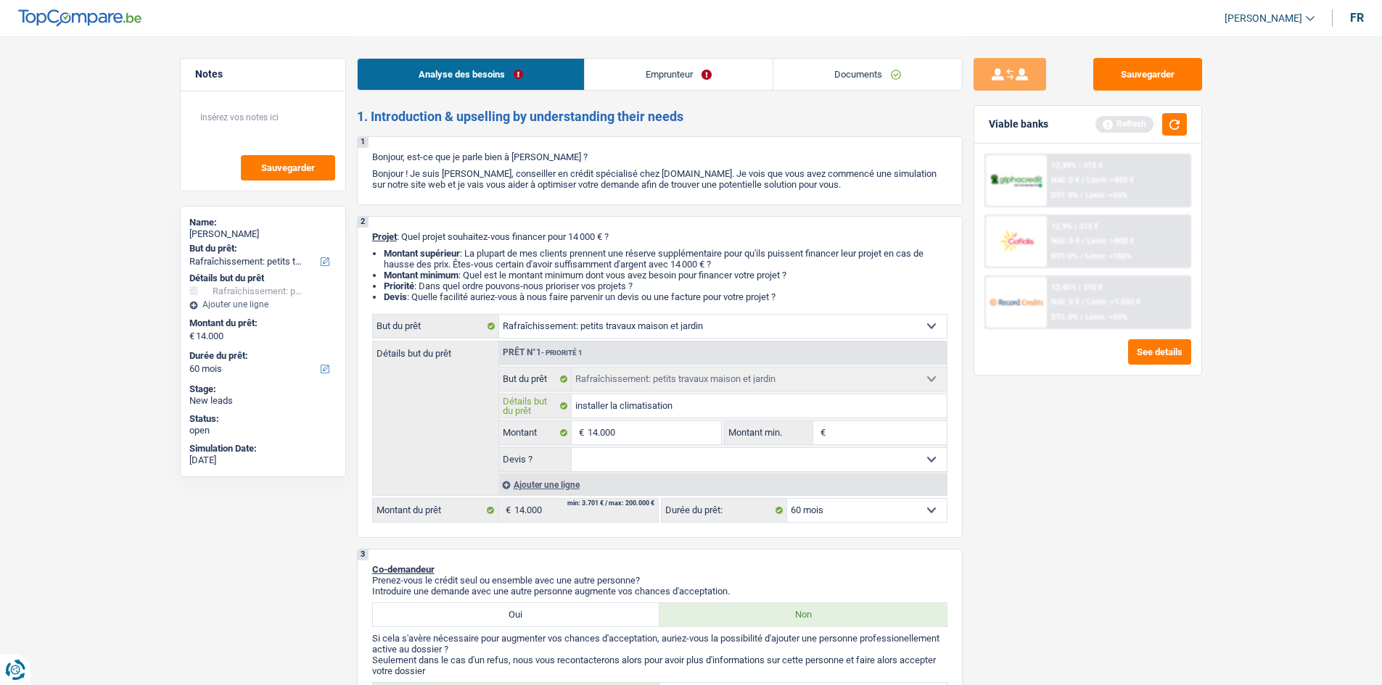
type input "installer la climatisation"
click at [730, 466] on select "Oui Non Non répondu Sélectionner une option" at bounding box center [758, 459] width 375 height 23
click at [861, 437] on input "Montant min." at bounding box center [887, 432] width 117 height 23
type input "1"
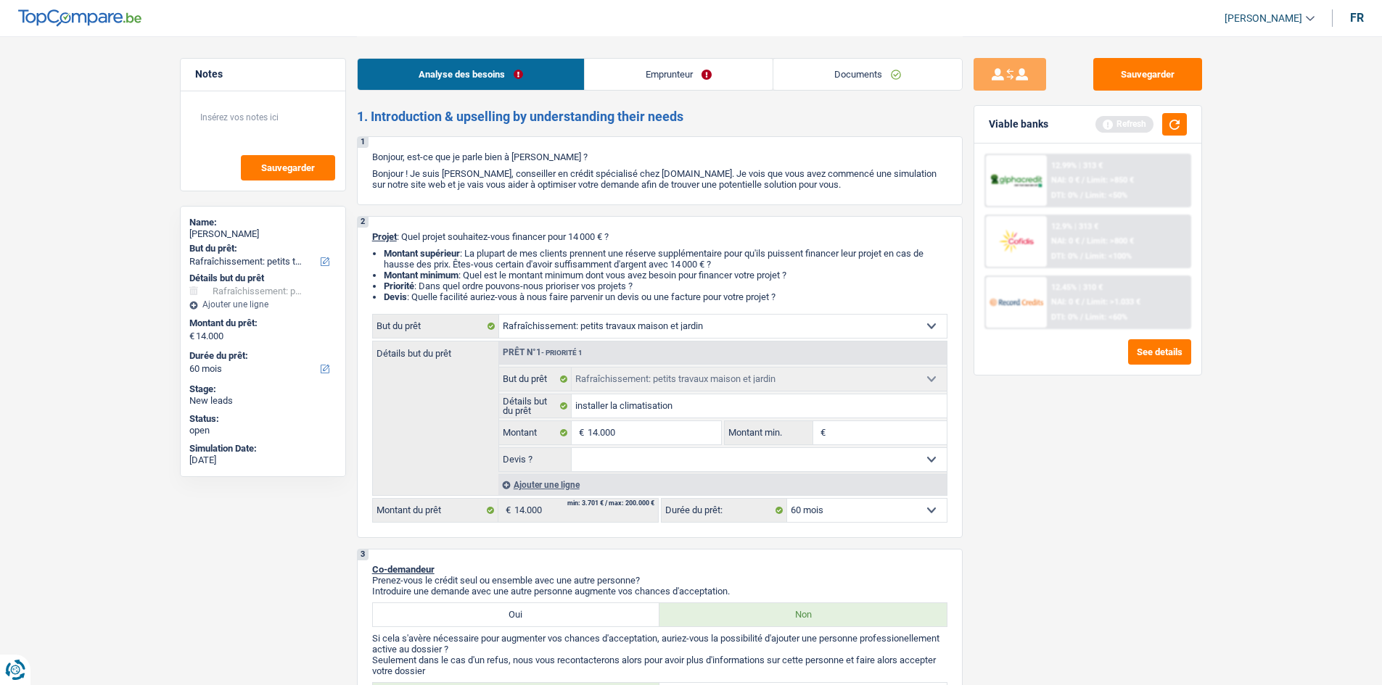
type input "1"
type input "14"
type input "140"
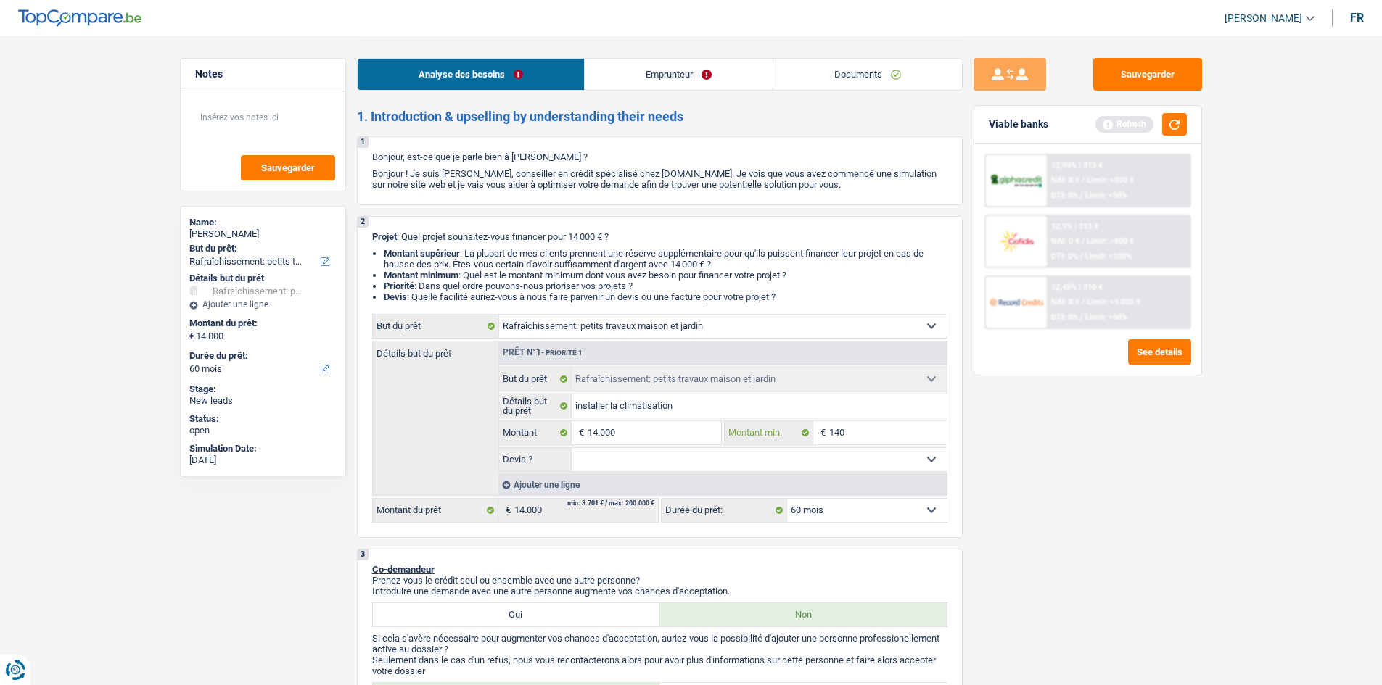
type input "1.400"
type input "14.000"
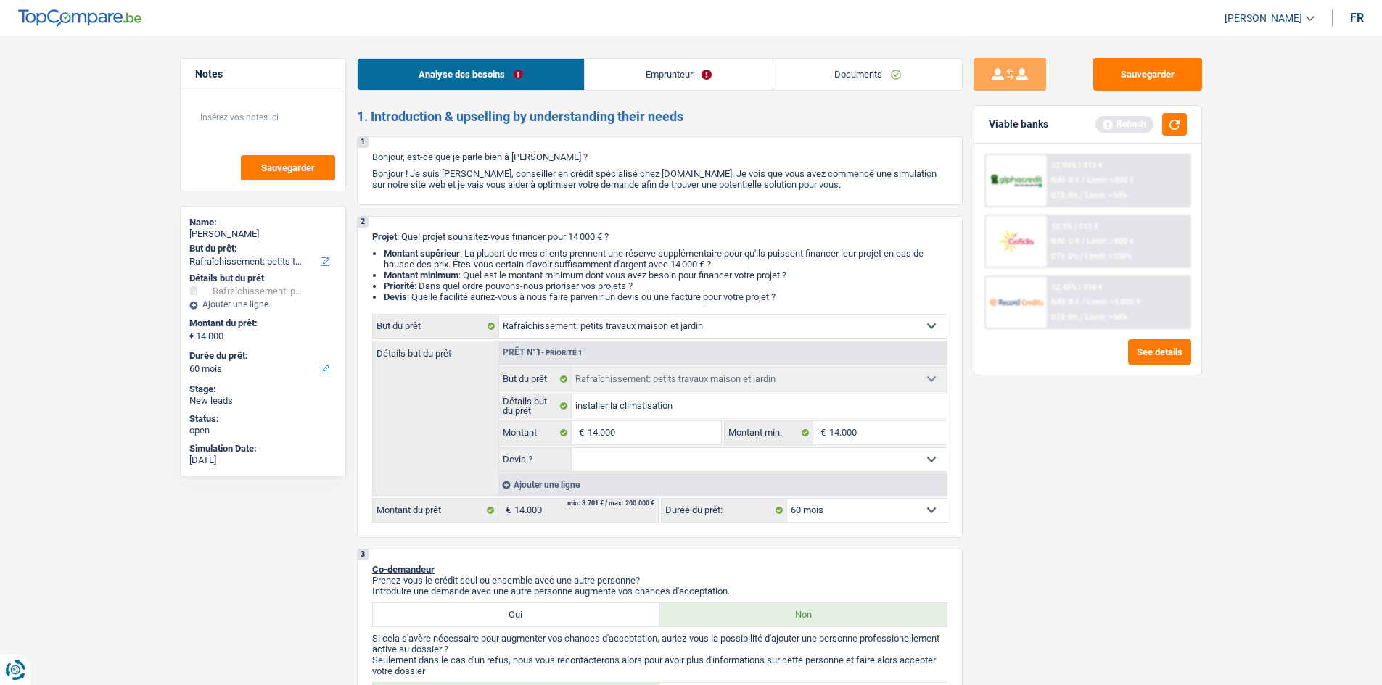
click at [882, 466] on select "Oui Non Non répondu Sélectionner une option" at bounding box center [758, 459] width 375 height 23
select select "yes"
click at [571, 448] on select "Oui Non Non répondu Sélectionner une option" at bounding box center [758, 459] width 375 height 23
select select "yes"
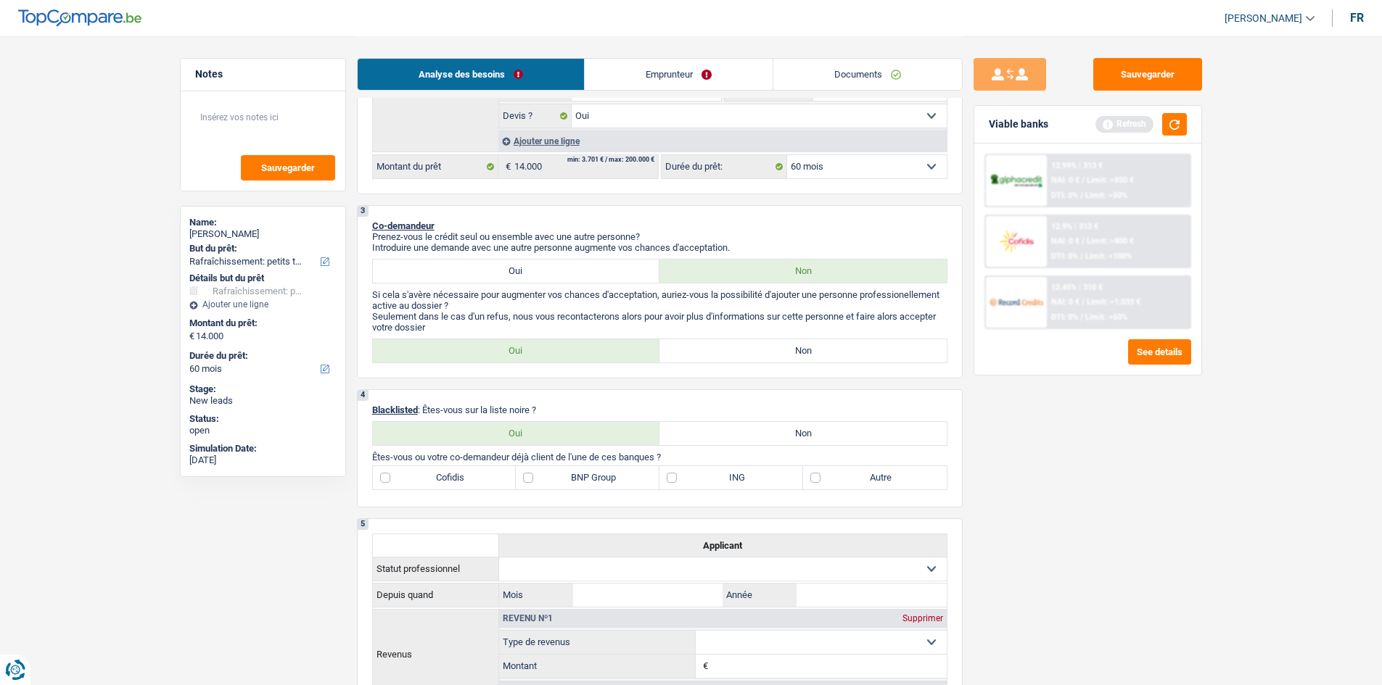
scroll to position [363, 0]
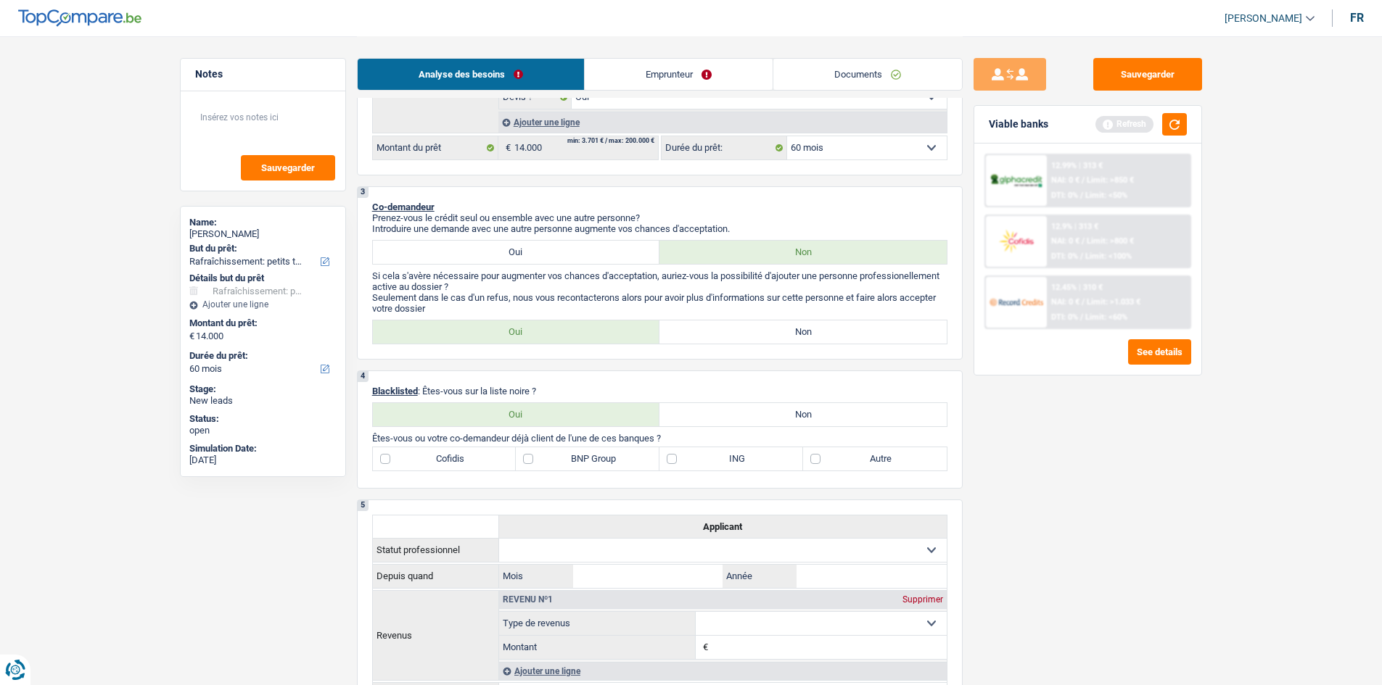
click at [548, 247] on label "Oui" at bounding box center [516, 252] width 287 height 23
click at [548, 247] on input "Oui" at bounding box center [516, 252] width 287 height 23
radio input "true"
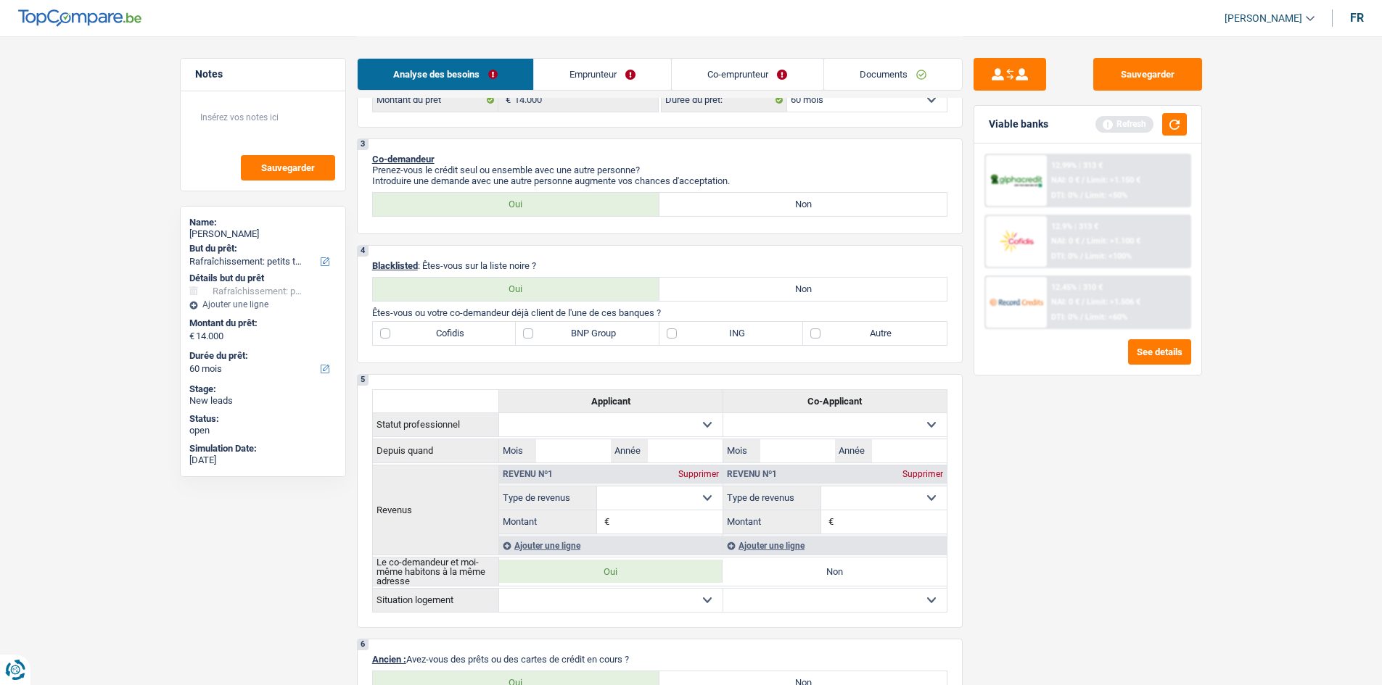
scroll to position [435, 0]
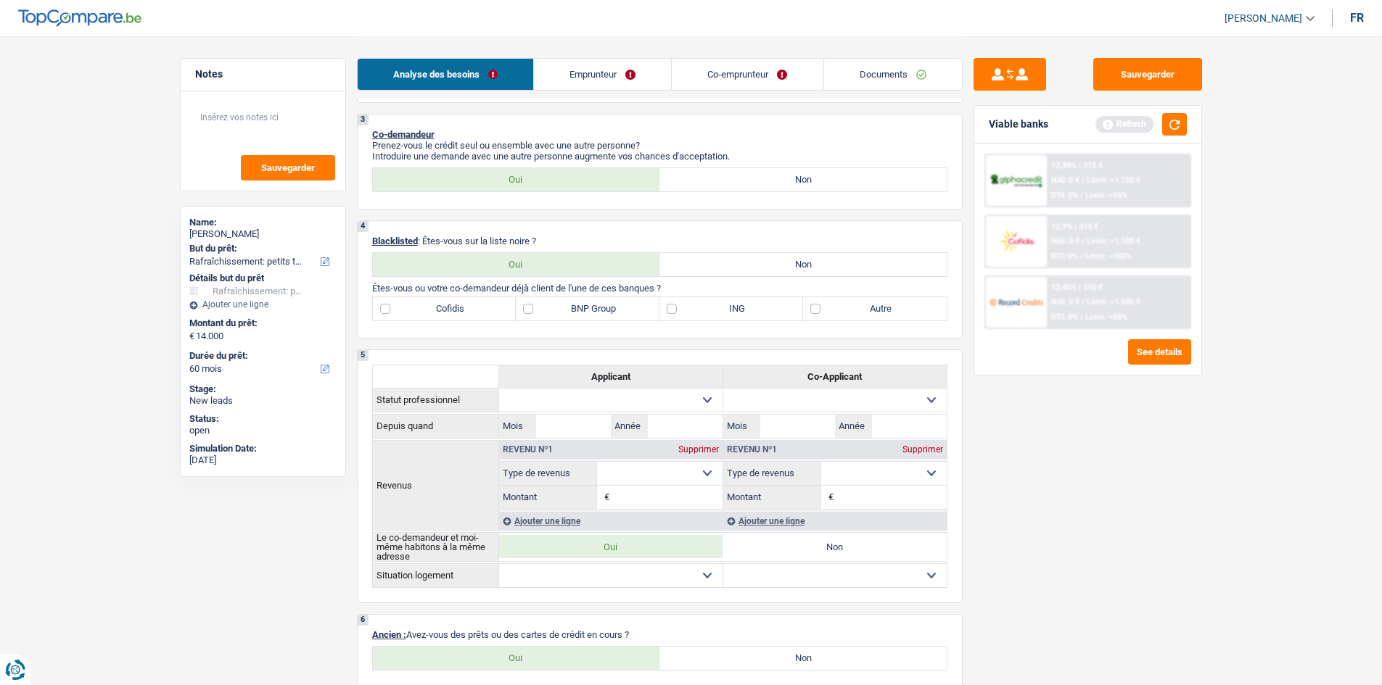
click at [732, 271] on label "Non" at bounding box center [802, 264] width 287 height 23
click at [732, 271] on input "Non" at bounding box center [802, 264] width 287 height 23
radio input "true"
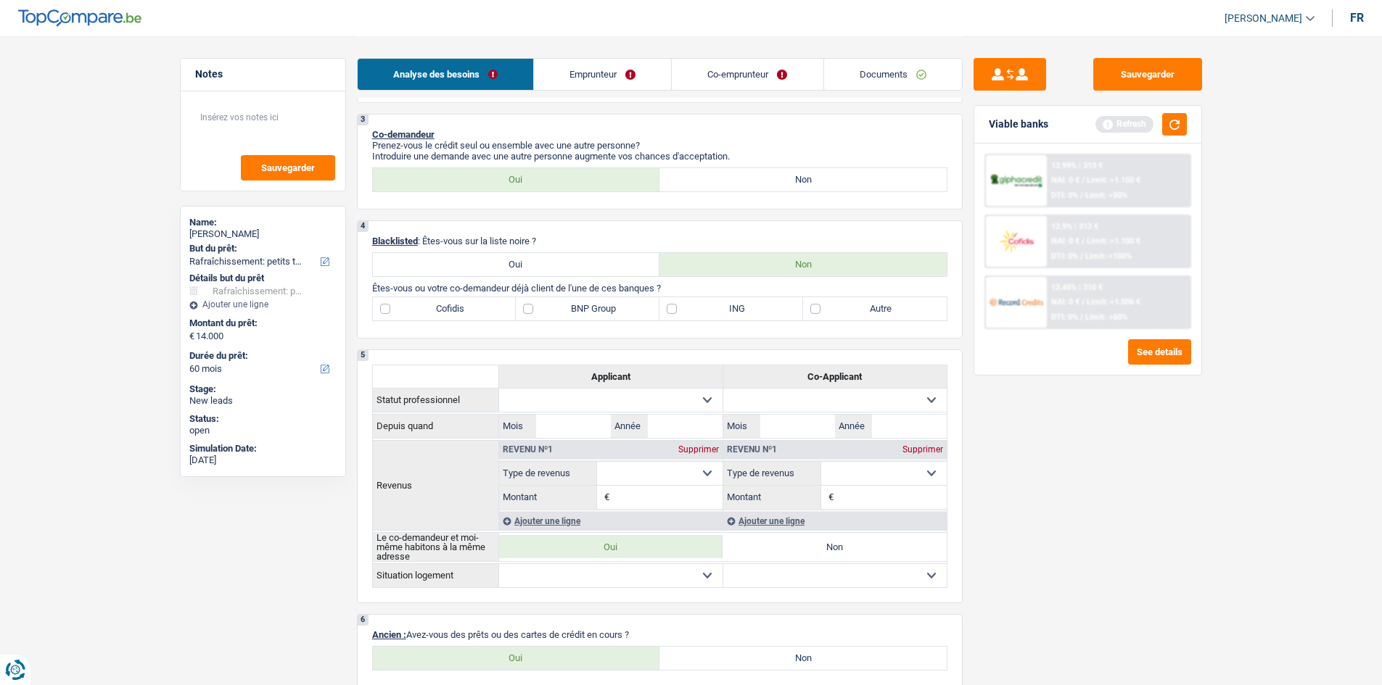
click at [812, 306] on label "Autre" at bounding box center [875, 308] width 144 height 23
click at [812, 306] on input "Autre" at bounding box center [875, 308] width 144 height 23
checkbox input "true"
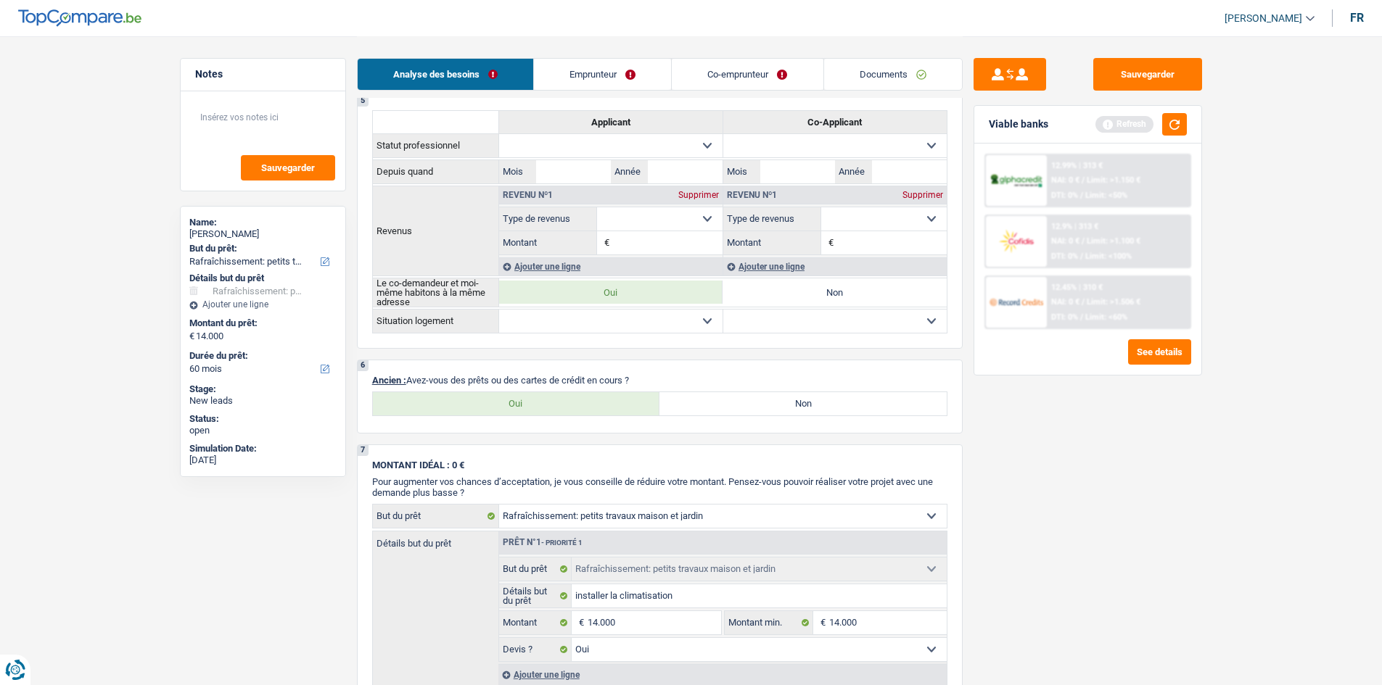
scroll to position [725, 0]
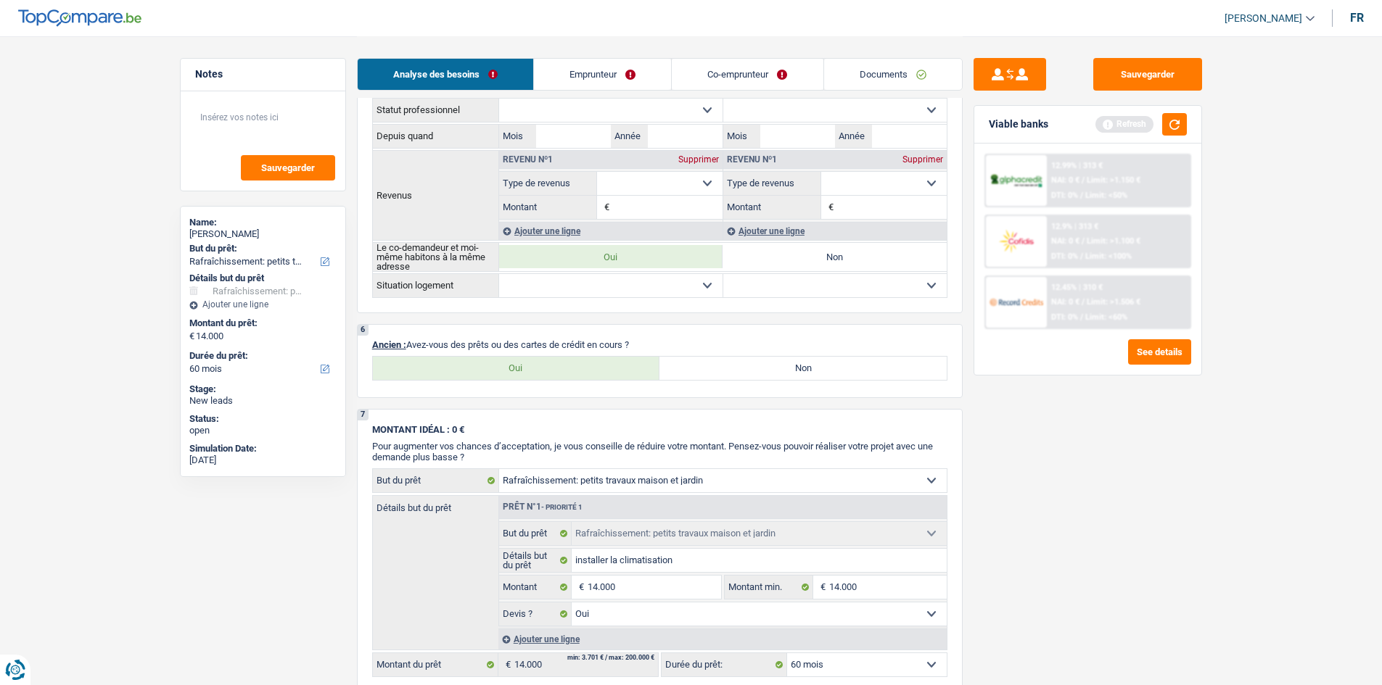
click at [598, 374] on label "Oui" at bounding box center [516, 368] width 287 height 23
click at [598, 374] on input "Oui" at bounding box center [516, 368] width 287 height 23
radio input "true"
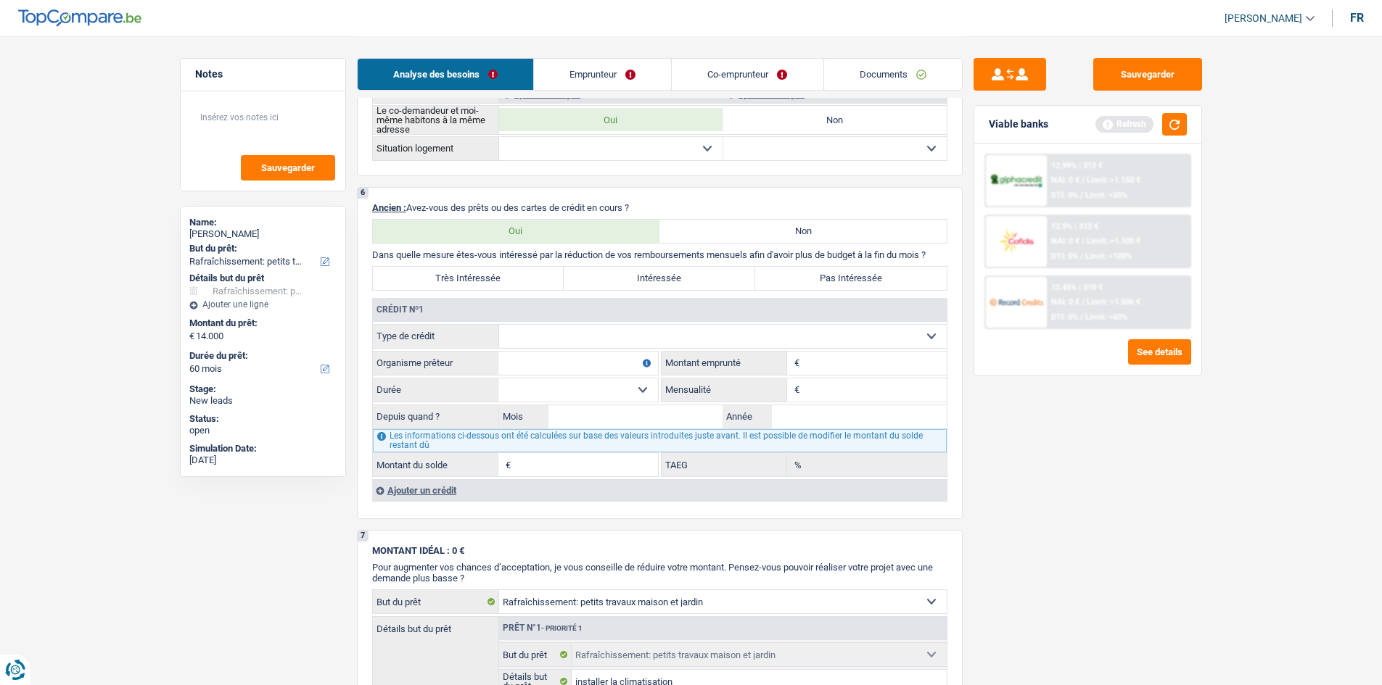
scroll to position [892, 0]
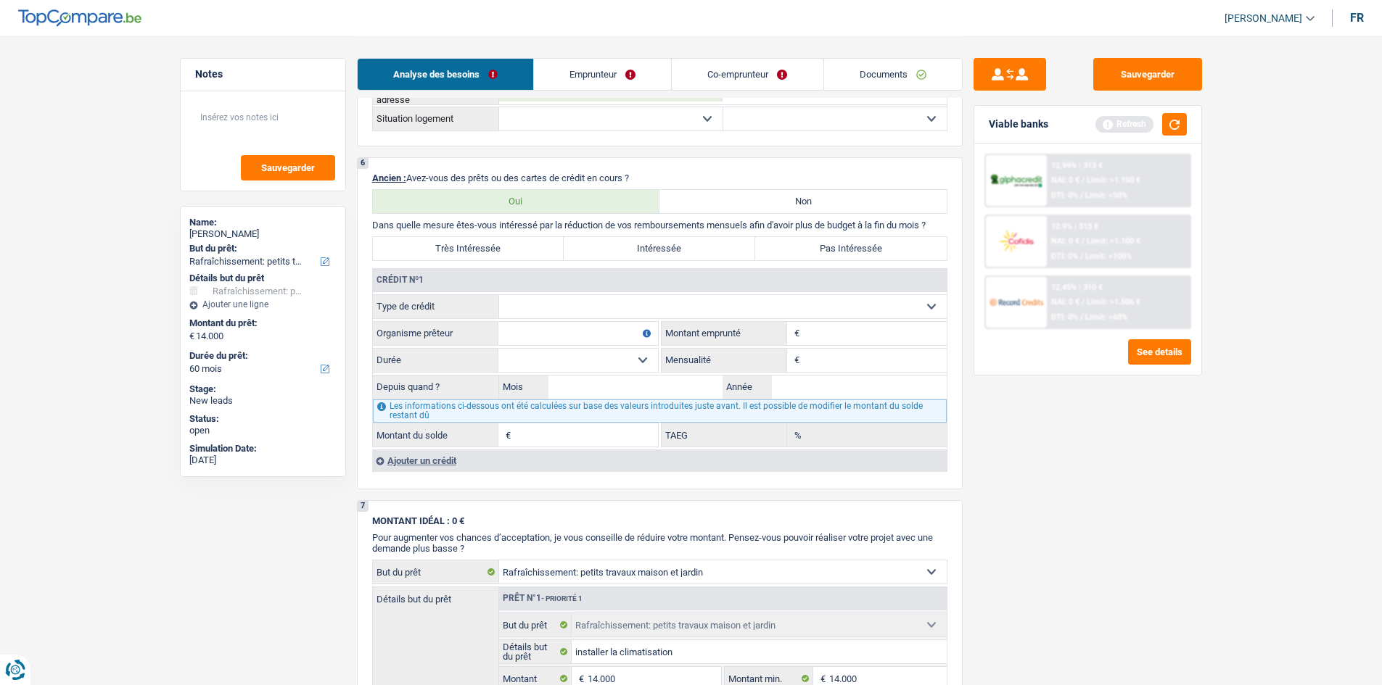
click at [690, 308] on select "Carte ou ouverture de crédit Prêt hypothécaire Vente à tempérament Prêt à tempé…" at bounding box center [722, 306] width 447 height 23
select select "cardOrCredit"
type input "0"
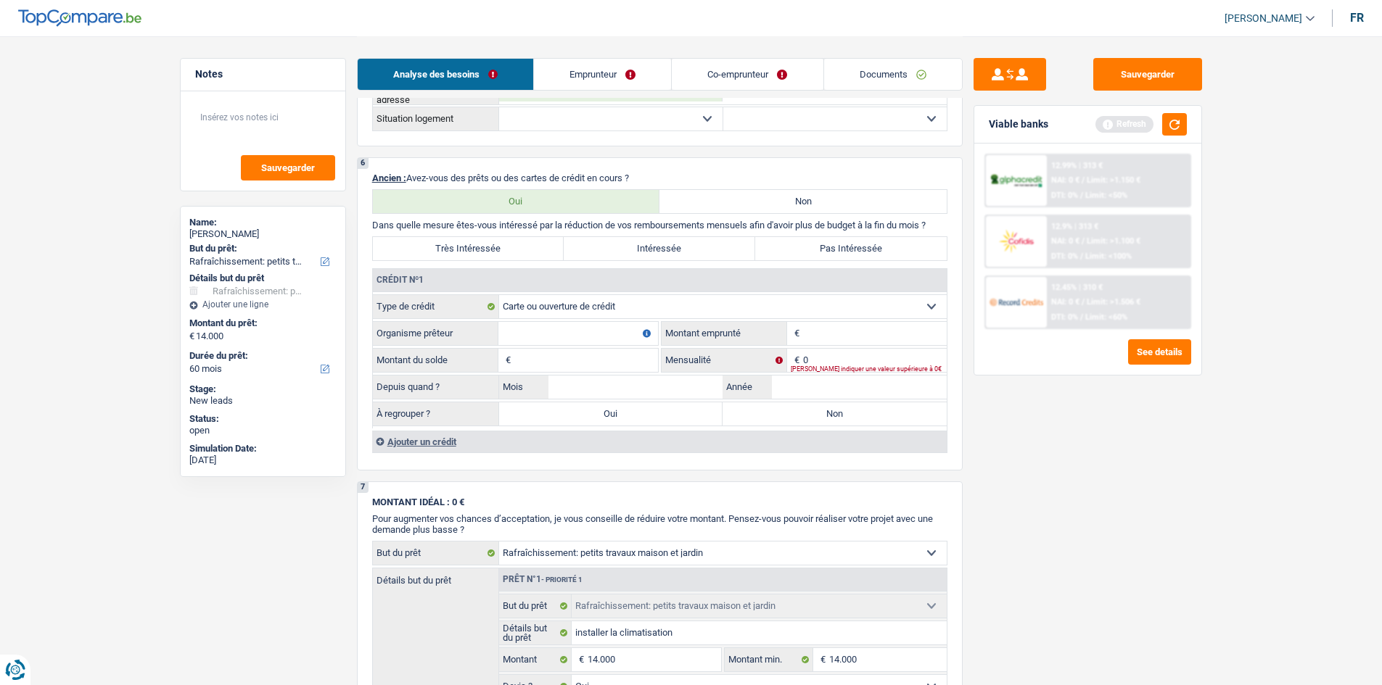
click at [598, 339] on input "Organisme prêteur" at bounding box center [578, 333] width 160 height 23
type input "Belfius"
click at [870, 326] on input "Montant" at bounding box center [875, 333] width 144 height 23
type input "2.250"
click at [593, 360] on input "Montant du solde" at bounding box center [586, 360] width 144 height 23
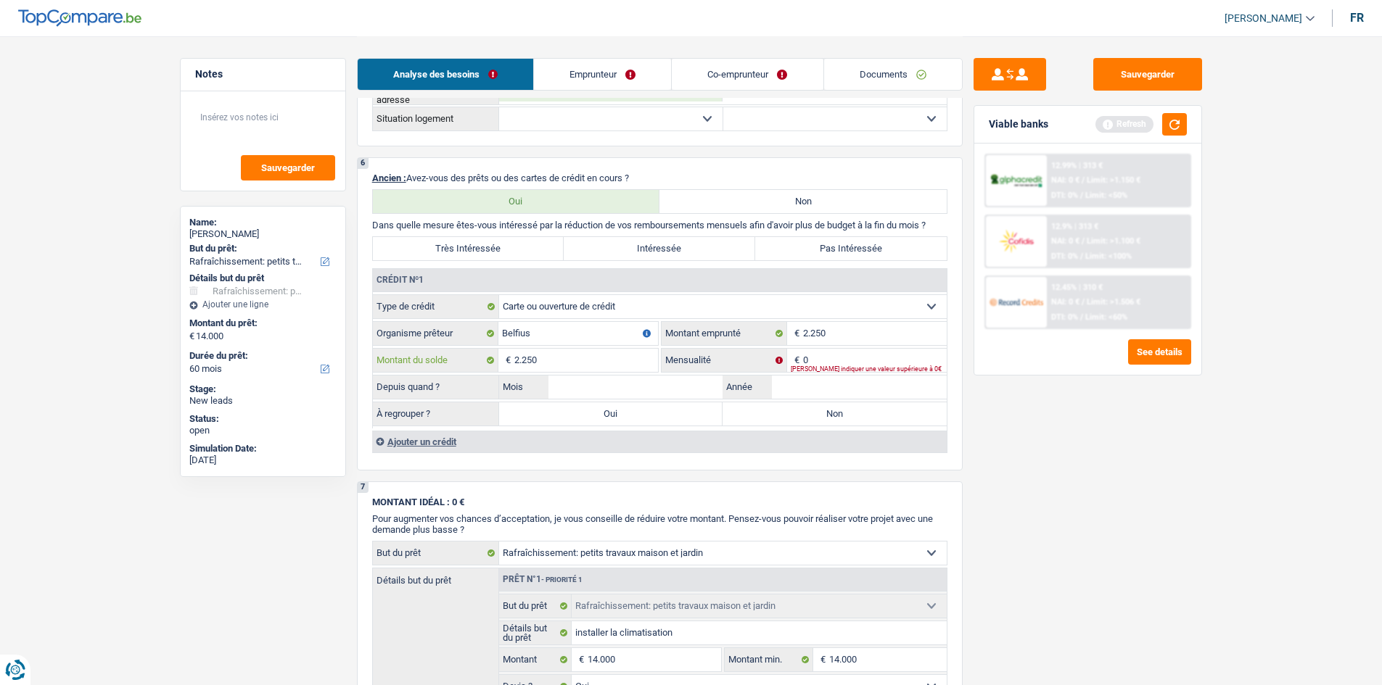
type input "2.250"
click at [812, 356] on input "0" at bounding box center [875, 360] width 144 height 23
click at [611, 381] on input "Mois" at bounding box center [635, 387] width 175 height 23
type input "09"
type input "2025"
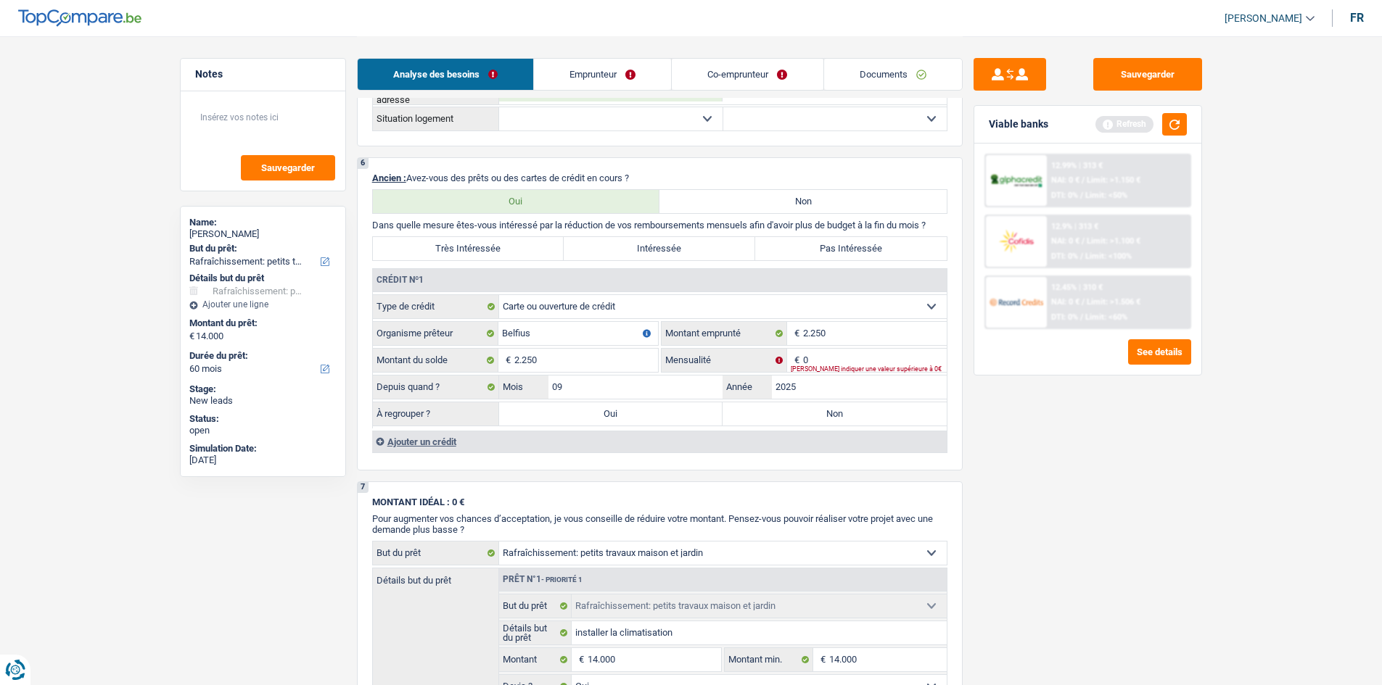
click at [756, 412] on label "Non" at bounding box center [834, 414] width 224 height 23
click at [756, 412] on input "Non" at bounding box center [834, 414] width 224 height 23
radio input "true"
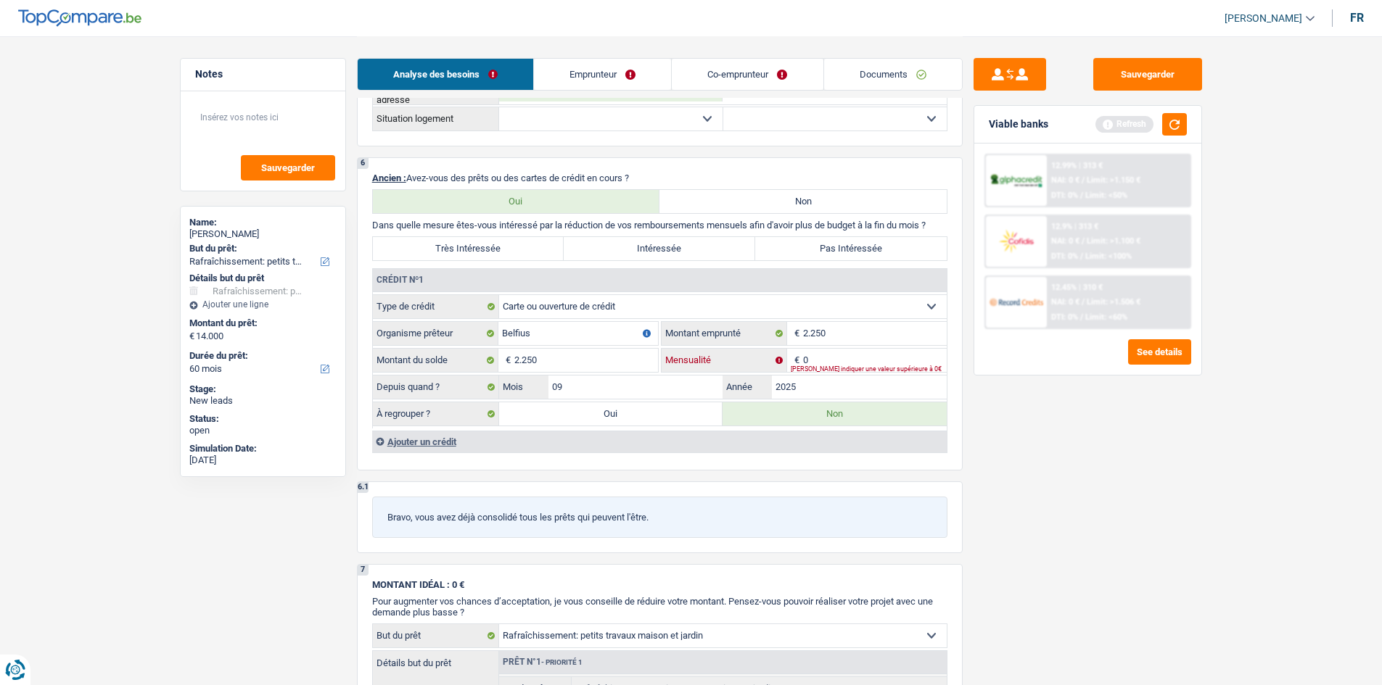
click at [835, 355] on input "0" at bounding box center [875, 360] width 144 height 23
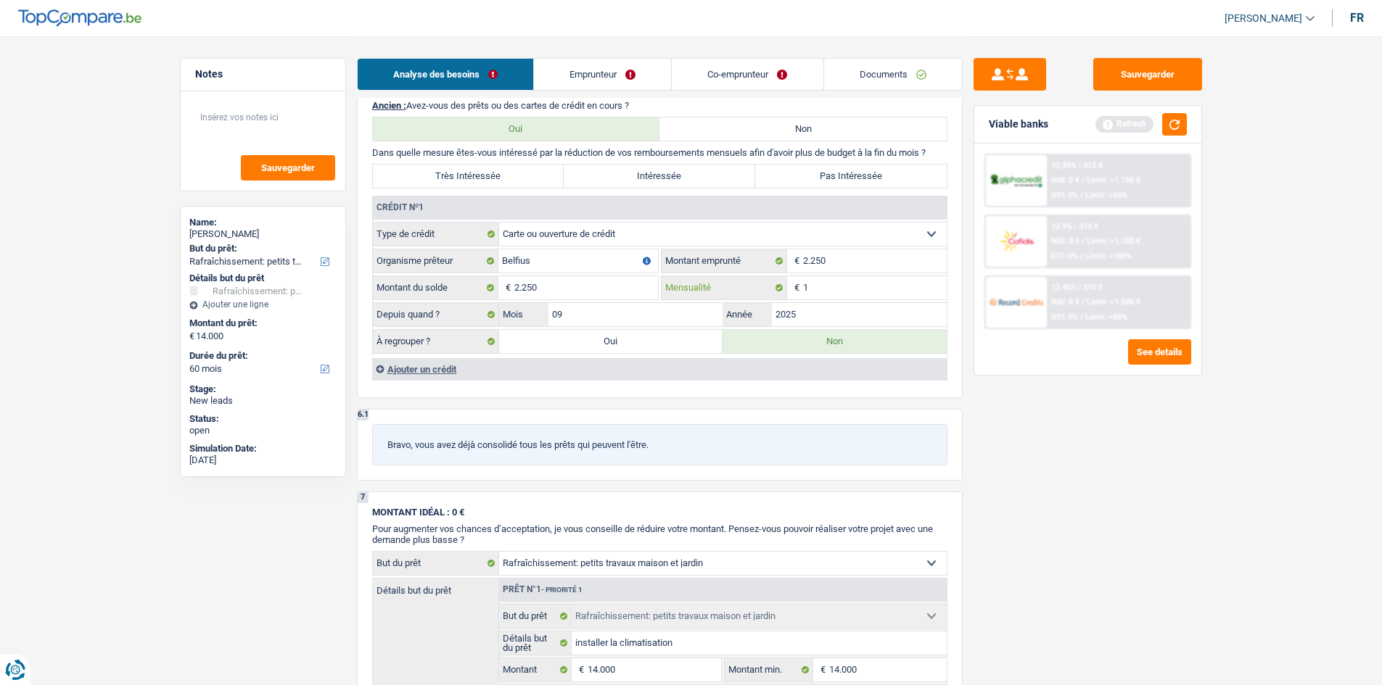
type input "1"
click at [426, 368] on div "Ajouter un crédit" at bounding box center [659, 369] width 574 height 22
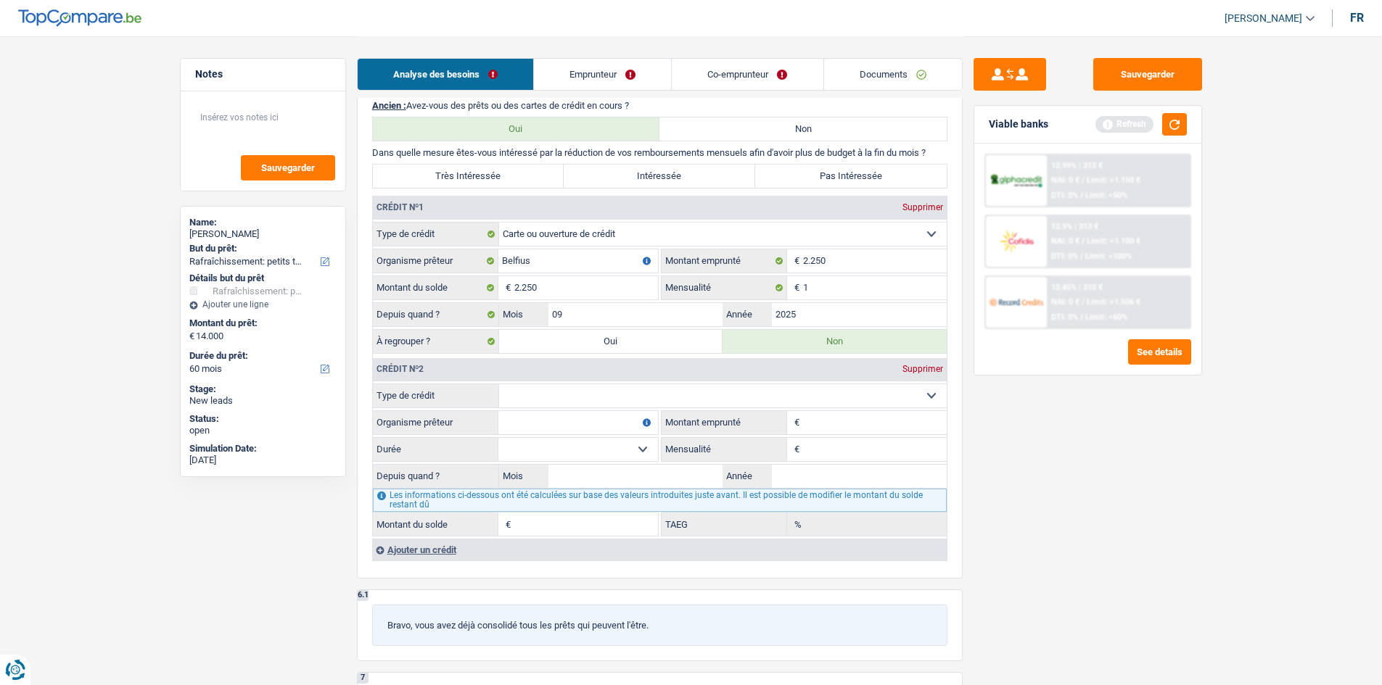
click at [651, 389] on select "Carte ou ouverture de crédit Prêt hypothécaire Vente à tempérament Prêt à tempé…" at bounding box center [722, 395] width 447 height 23
select select "cardOrCredit"
type input "0"
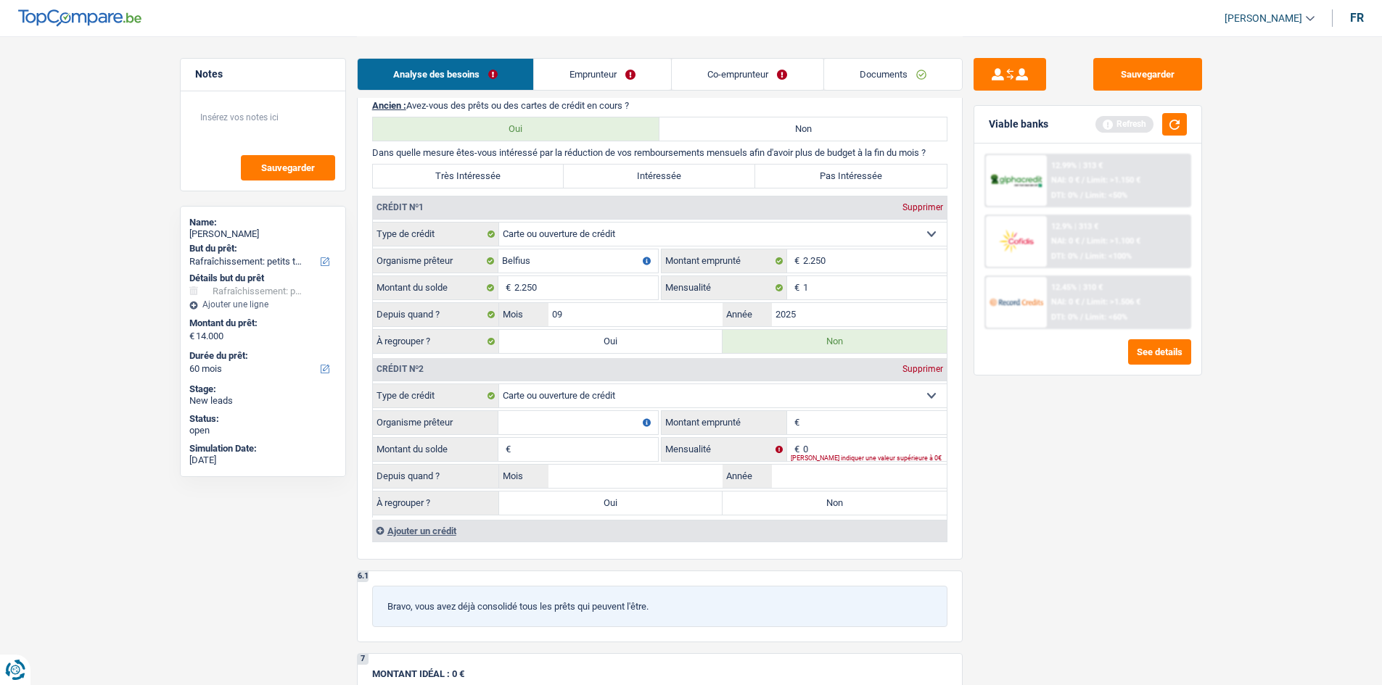
click at [594, 413] on input "Organisme prêteur" at bounding box center [578, 422] width 160 height 23
type input "beobank"
click at [813, 421] on input "Montant emprunté" at bounding box center [875, 422] width 144 height 23
type input "1.250"
click at [621, 443] on input "Montant du solde" at bounding box center [586, 449] width 144 height 23
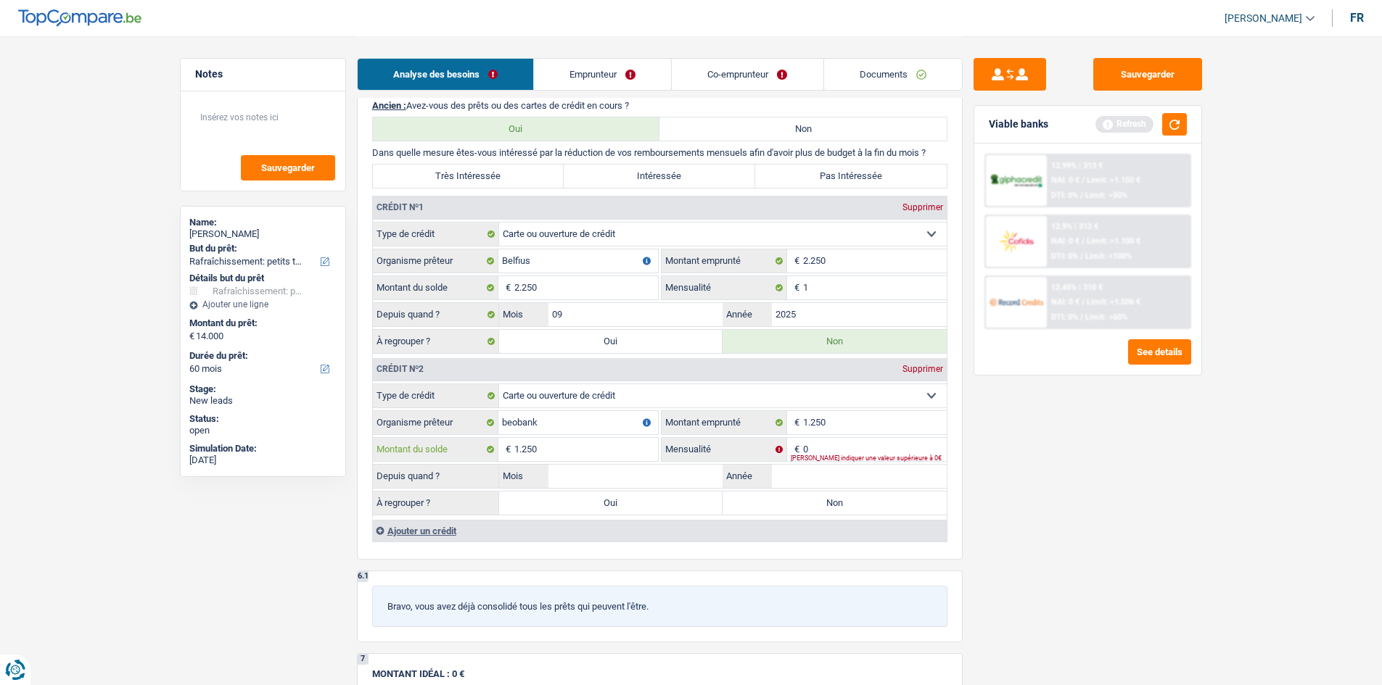
type input "1.250"
click at [827, 445] on input "0" at bounding box center [875, 449] width 144 height 23
click at [820, 450] on input "0" at bounding box center [875, 449] width 144 height 23
type input "1"
click at [685, 487] on input "Mois" at bounding box center [635, 476] width 175 height 23
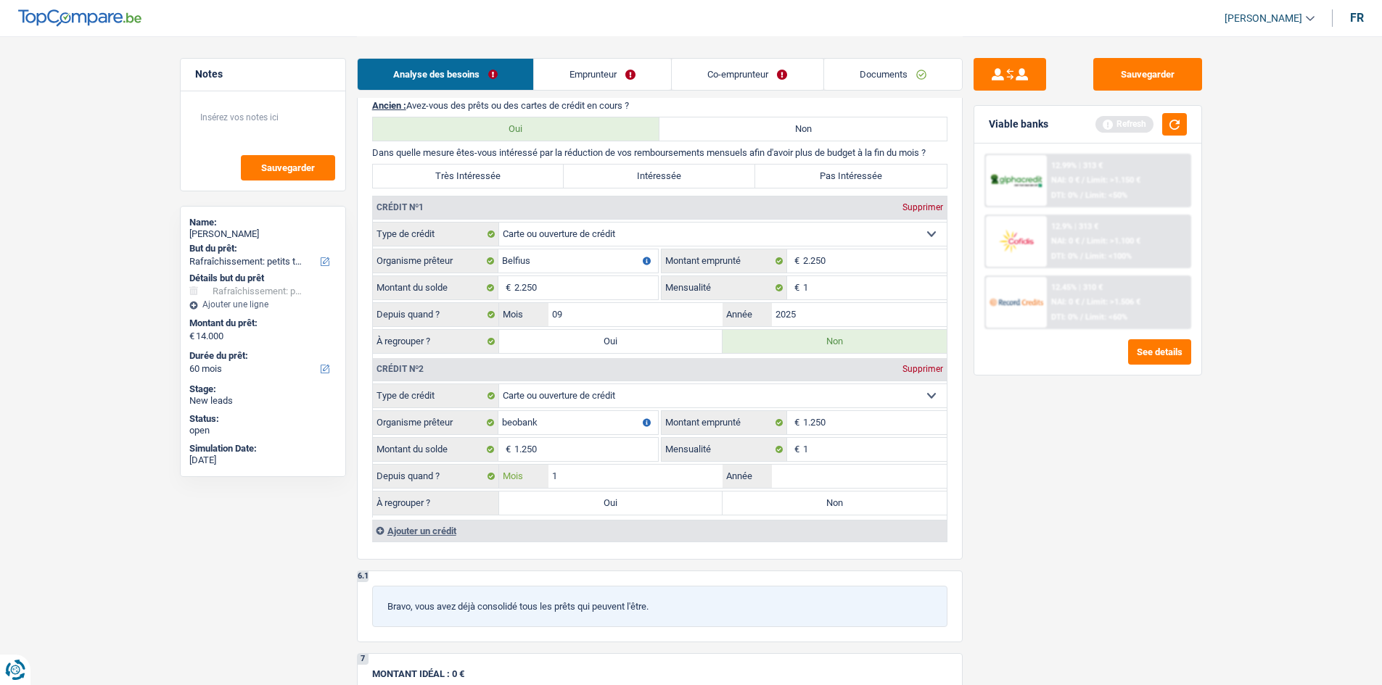
type input "12"
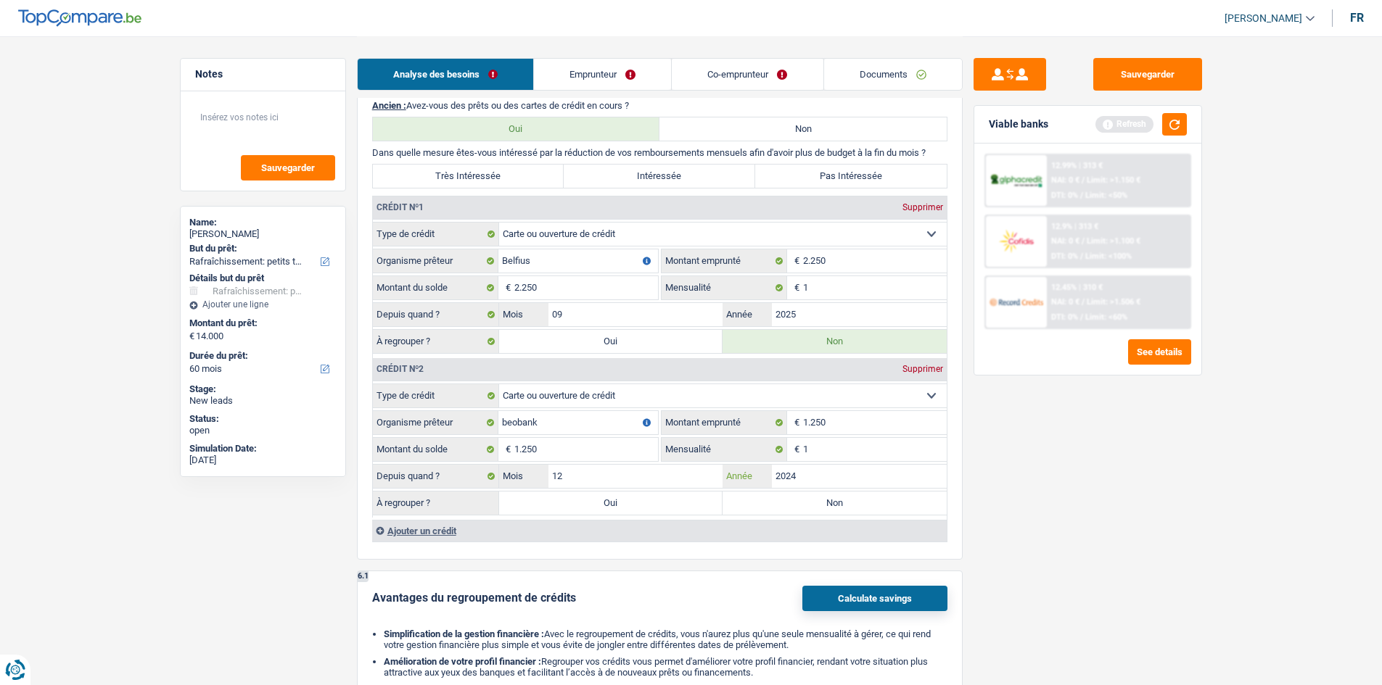
type input "2024"
click at [796, 507] on label "Non" at bounding box center [834, 503] width 224 height 23
click at [796, 507] on input "Non" at bounding box center [834, 503] width 224 height 23
radio input "true"
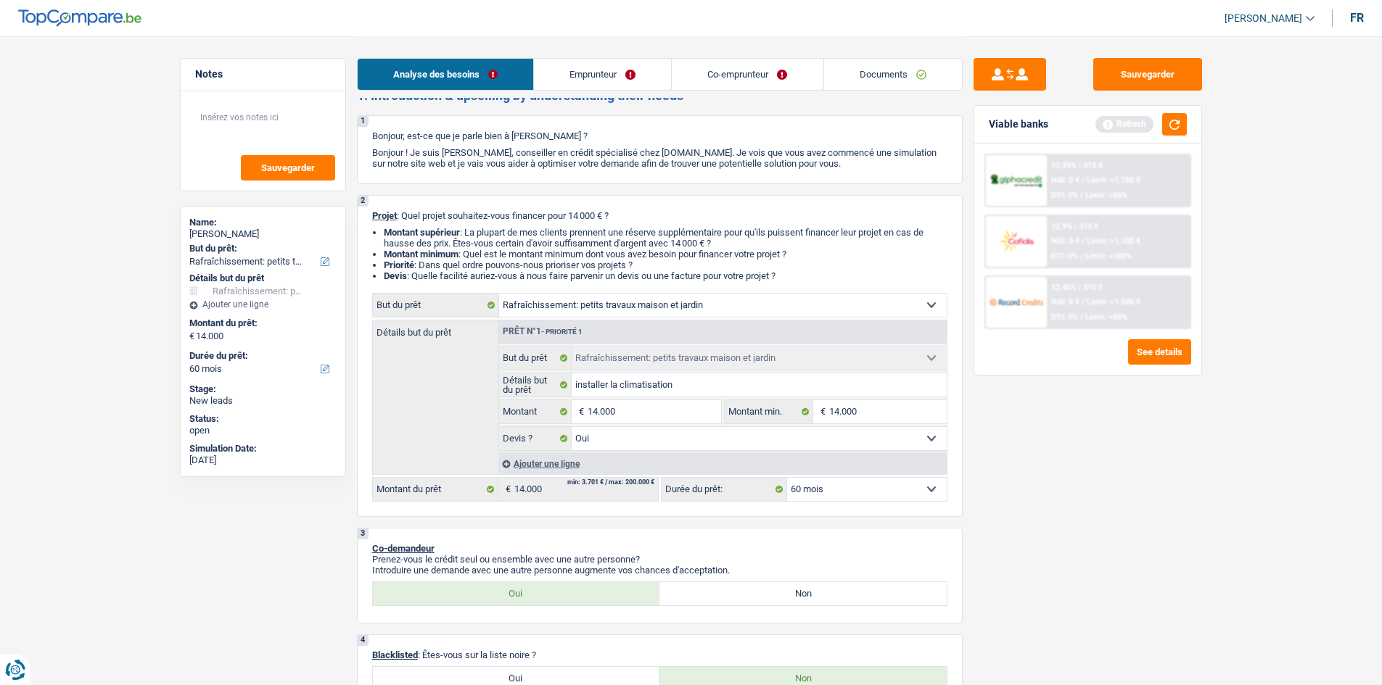
scroll to position [0, 0]
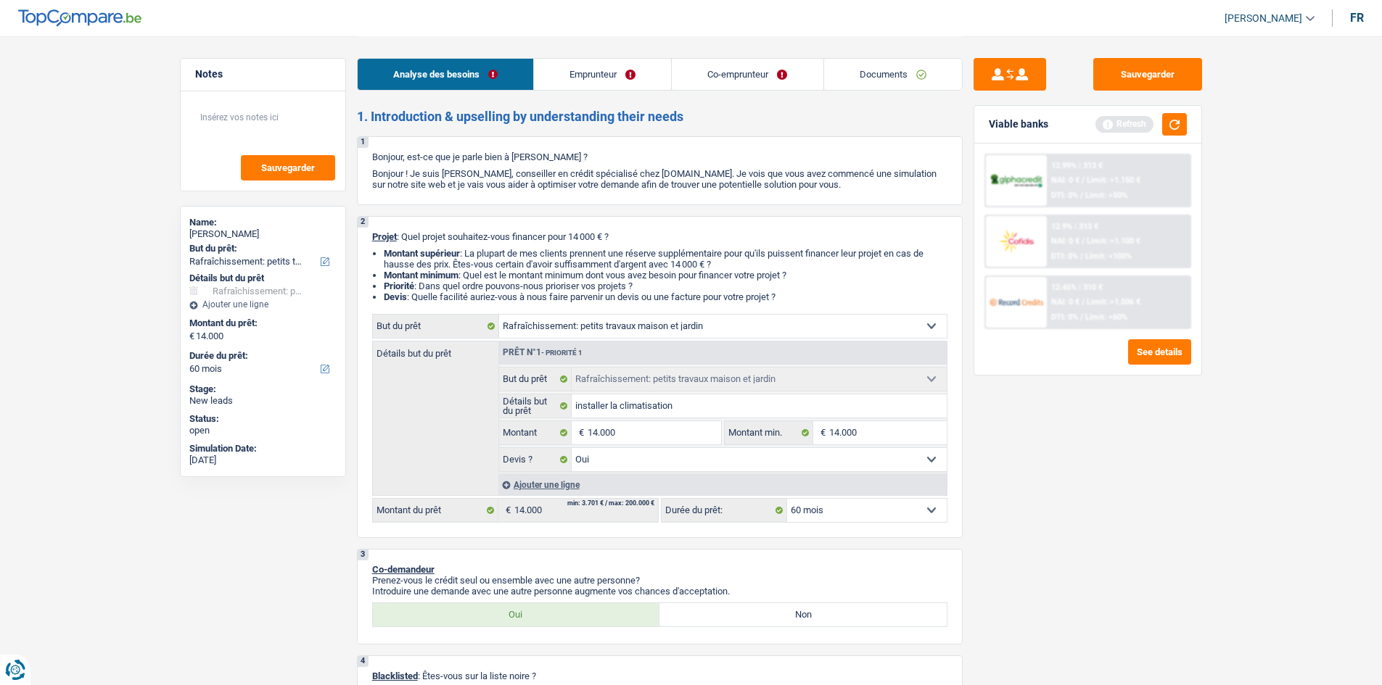
click at [590, 73] on link "Emprunteur" at bounding box center [602, 74] width 137 height 31
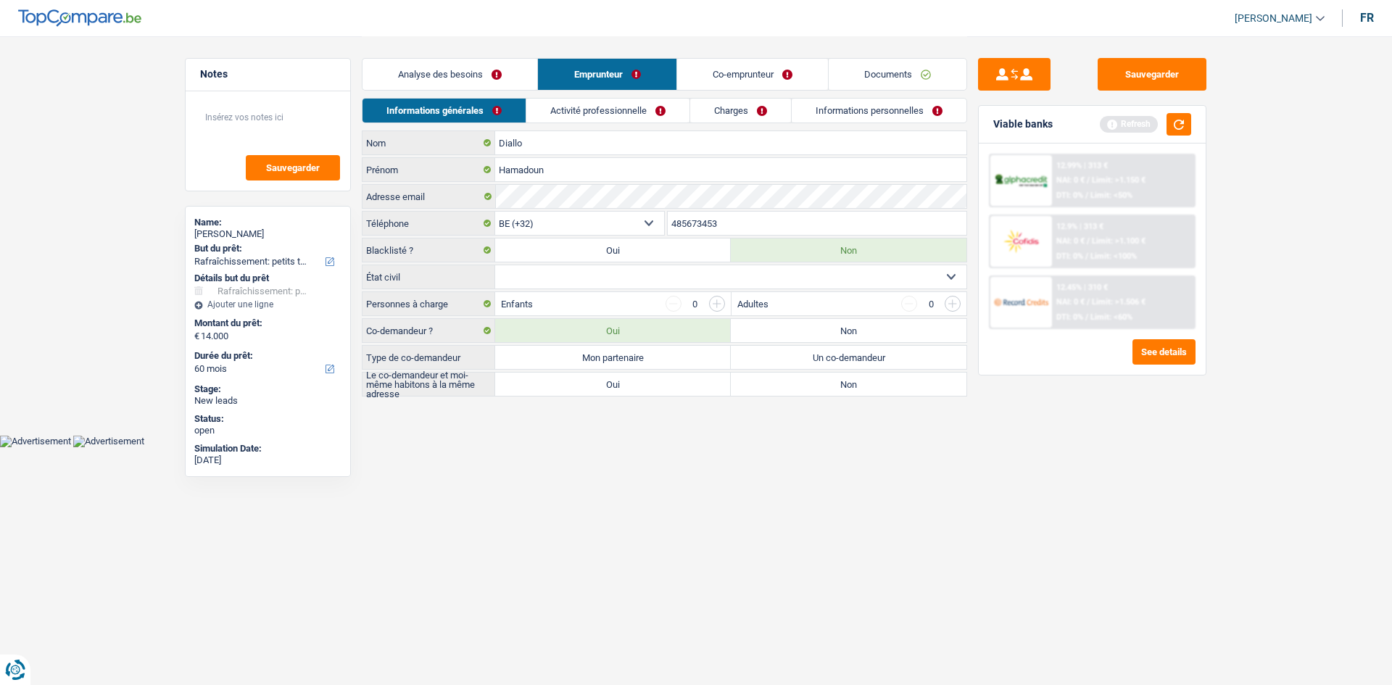
click at [647, 276] on select "Célibataire Marié(e) Cohabitant(e) légal(e) Divorcé(e) Veuf(ve) Séparé (de fait…" at bounding box center [730, 276] width 471 height 23
select select "cohabitation"
click at [495, 265] on select "Célibataire Marié(e) Cohabitant(e) légal(e) Divorcé(e) Veuf(ve) Séparé (de fait…" at bounding box center [730, 276] width 471 height 23
click at [634, 358] on label "Mon partenaire" at bounding box center [613, 357] width 236 height 23
click at [634, 358] on input "Mon partenaire" at bounding box center [613, 357] width 236 height 23
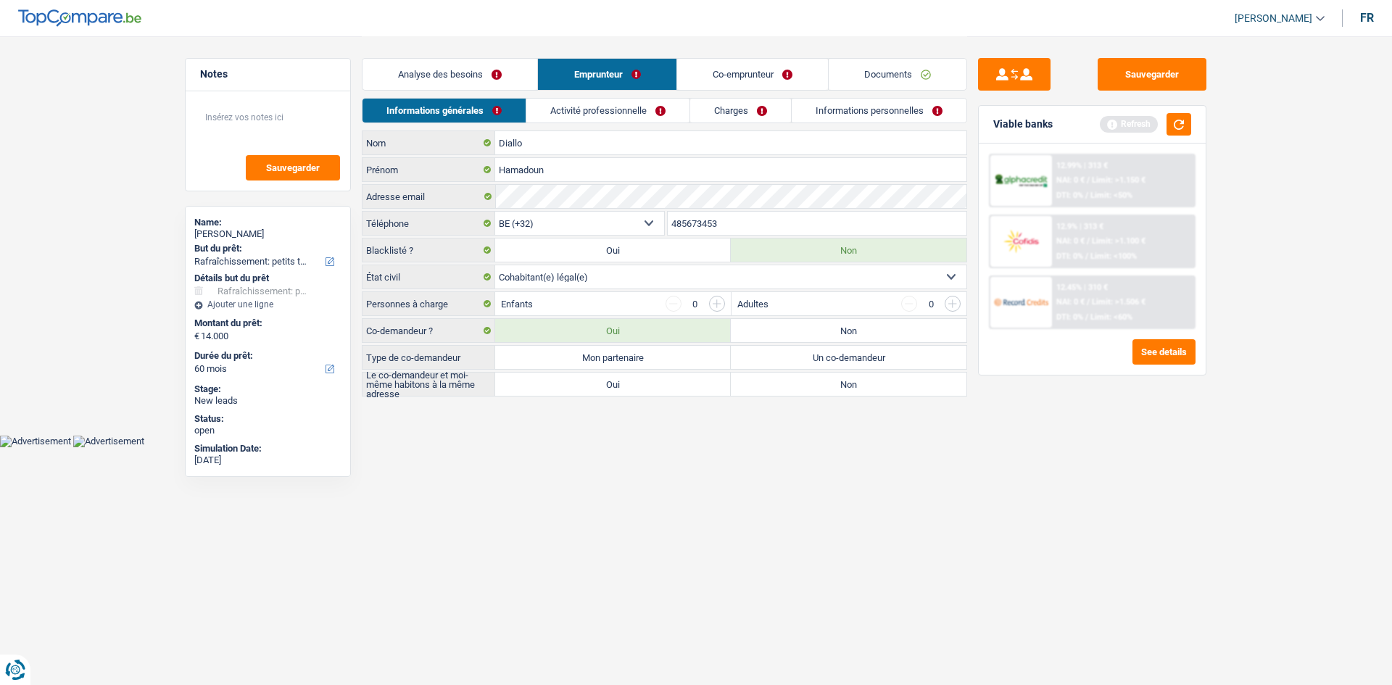
radio input "true"
click at [673, 383] on label "Oui" at bounding box center [613, 384] width 236 height 23
click at [673, 383] on input "Oui" at bounding box center [613, 384] width 236 height 23
radio input "true"
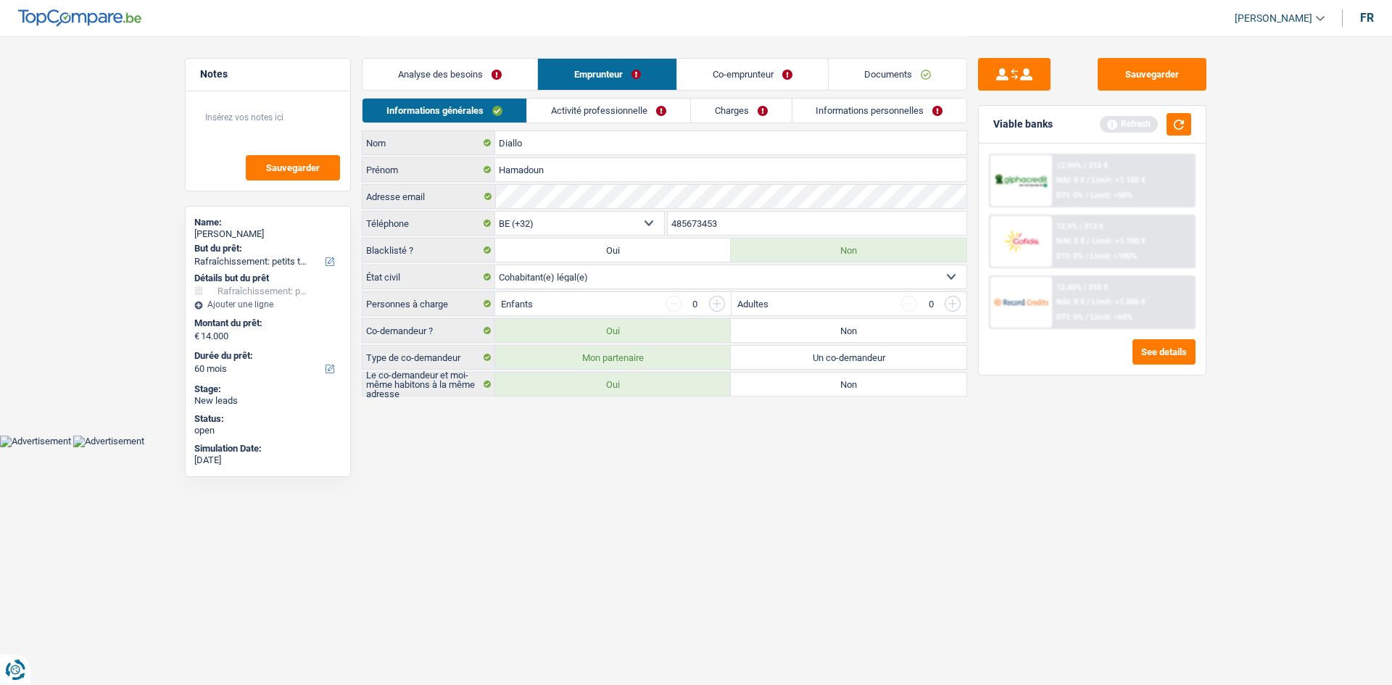
click at [719, 302] on input "button" at bounding box center [717, 304] width 16 height 16
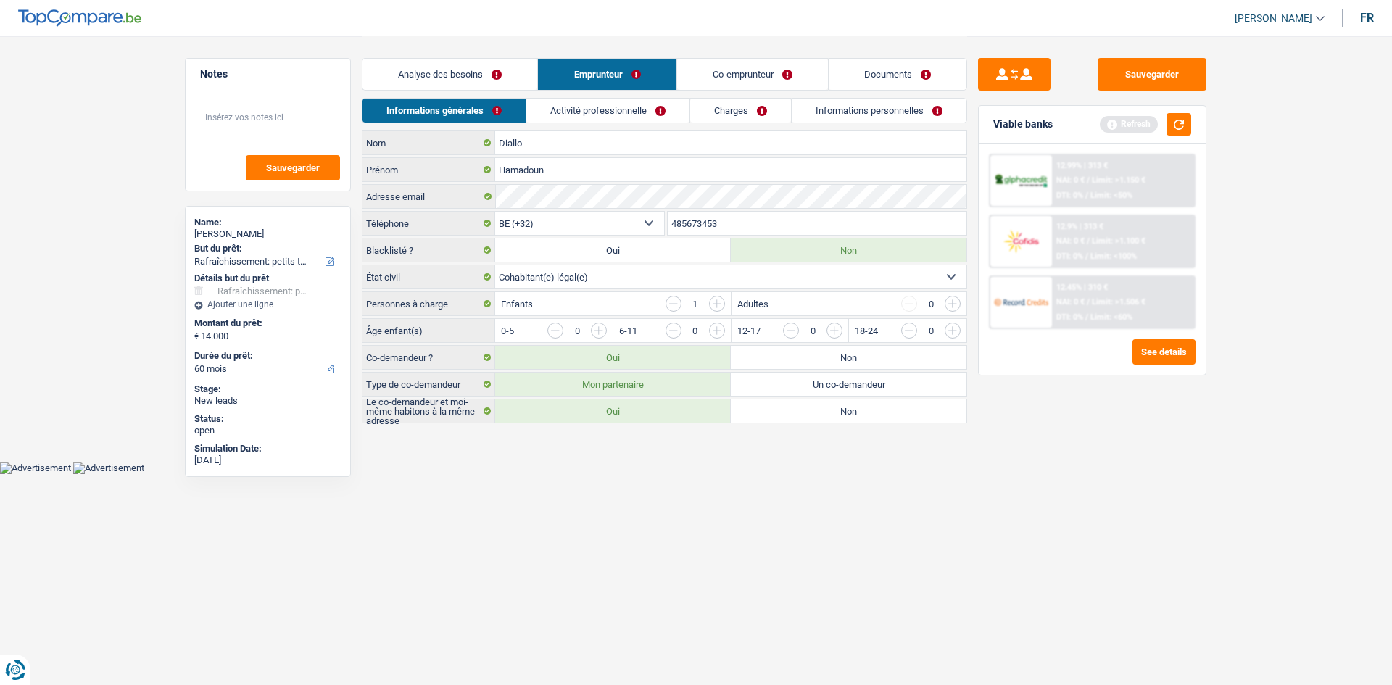
click at [719, 302] on input "button" at bounding box center [717, 304] width 16 height 16
click at [719, 329] on input "button" at bounding box center [1011, 334] width 604 height 23
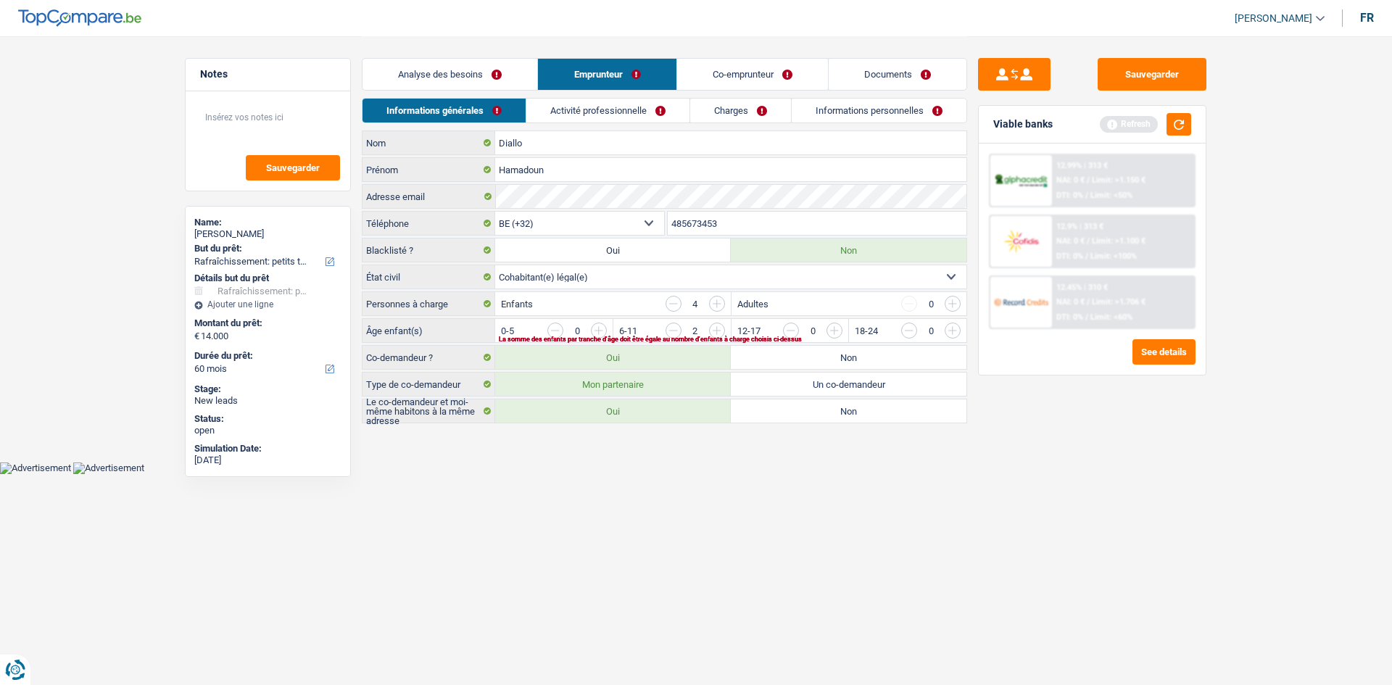
click at [719, 329] on input "button" at bounding box center [1011, 334] width 604 height 23
click at [602, 331] on input "button" at bounding box center [893, 334] width 604 height 23
click at [618, 110] on link "Activité professionnelle" at bounding box center [608, 111] width 163 height 24
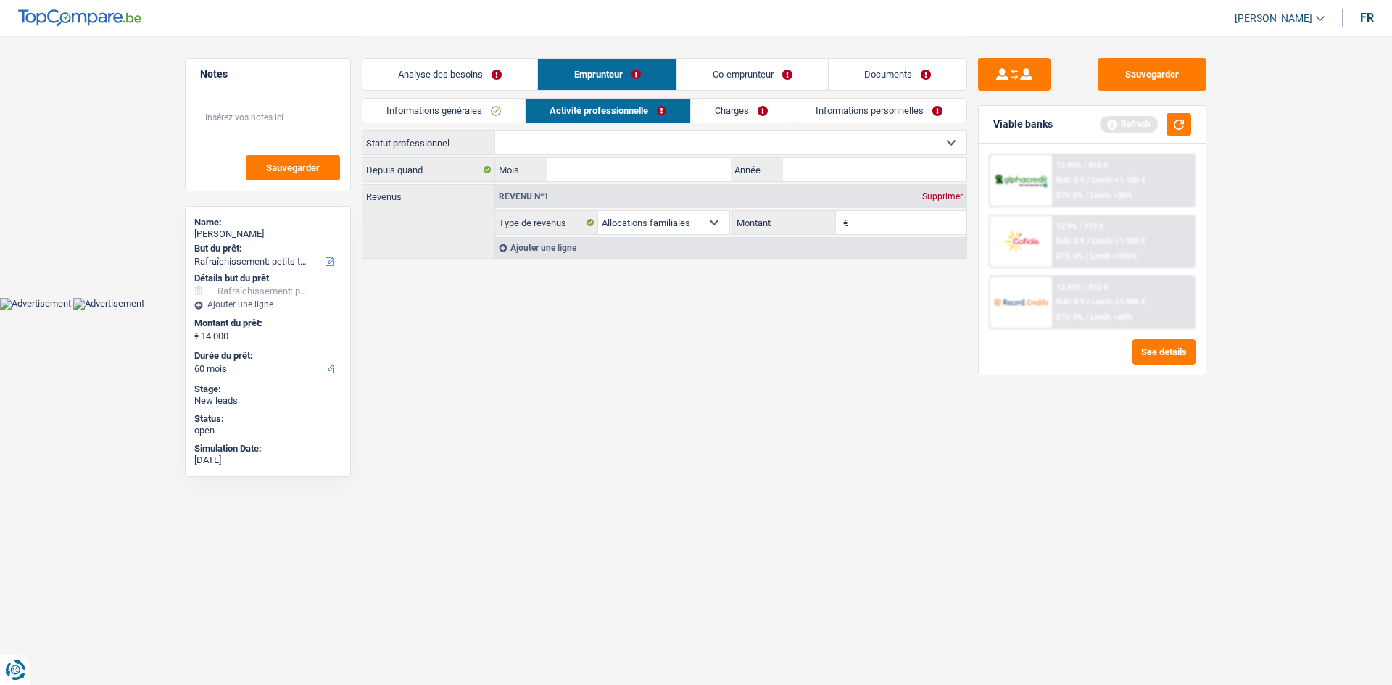
click at [641, 144] on select "Ouvrier Employé privé Employé public Invalide Indépendant Pensionné Chômeur Mut…" at bounding box center [730, 142] width 471 height 23
select select "worker"
click at [495, 131] on select "Ouvrier Employé privé Employé public Invalide Indépendant Pensionné Chômeur Mut…" at bounding box center [730, 142] width 471 height 23
select select "familyAllowances"
select select "netSalary"
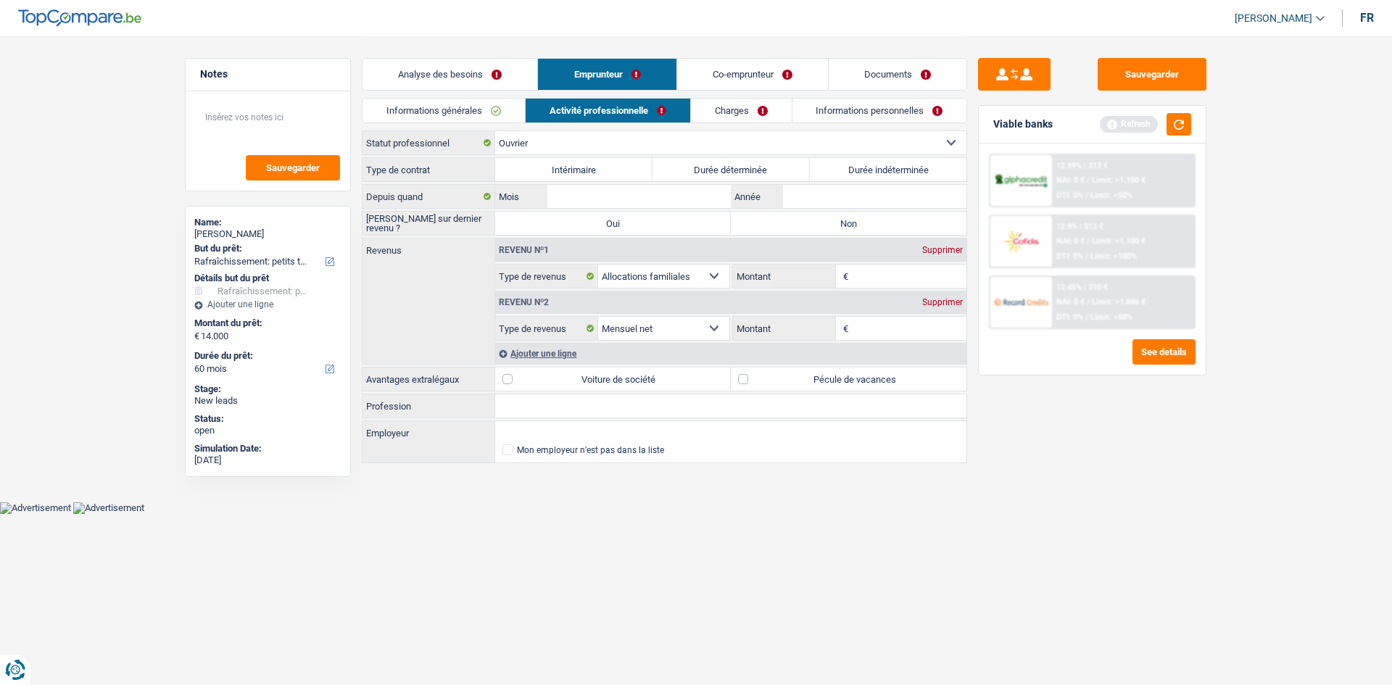
click at [887, 168] on label "Durée indéterminée" at bounding box center [888, 169] width 157 height 23
click at [887, 168] on input "Durée indéterminée" at bounding box center [888, 169] width 157 height 23
radio input "true"
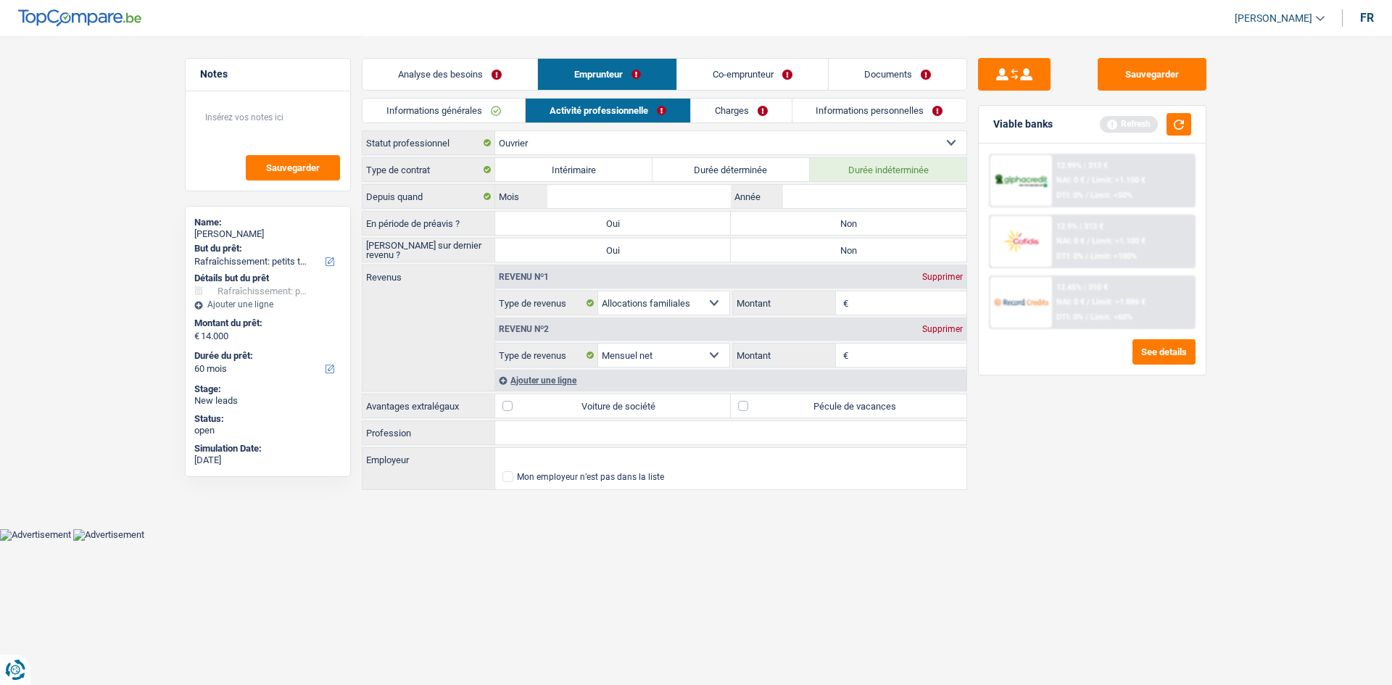
click at [599, 172] on label "Intérimaire" at bounding box center [573, 169] width 157 height 23
click at [599, 172] on input "Intérimaire" at bounding box center [573, 169] width 157 height 23
radio input "true"
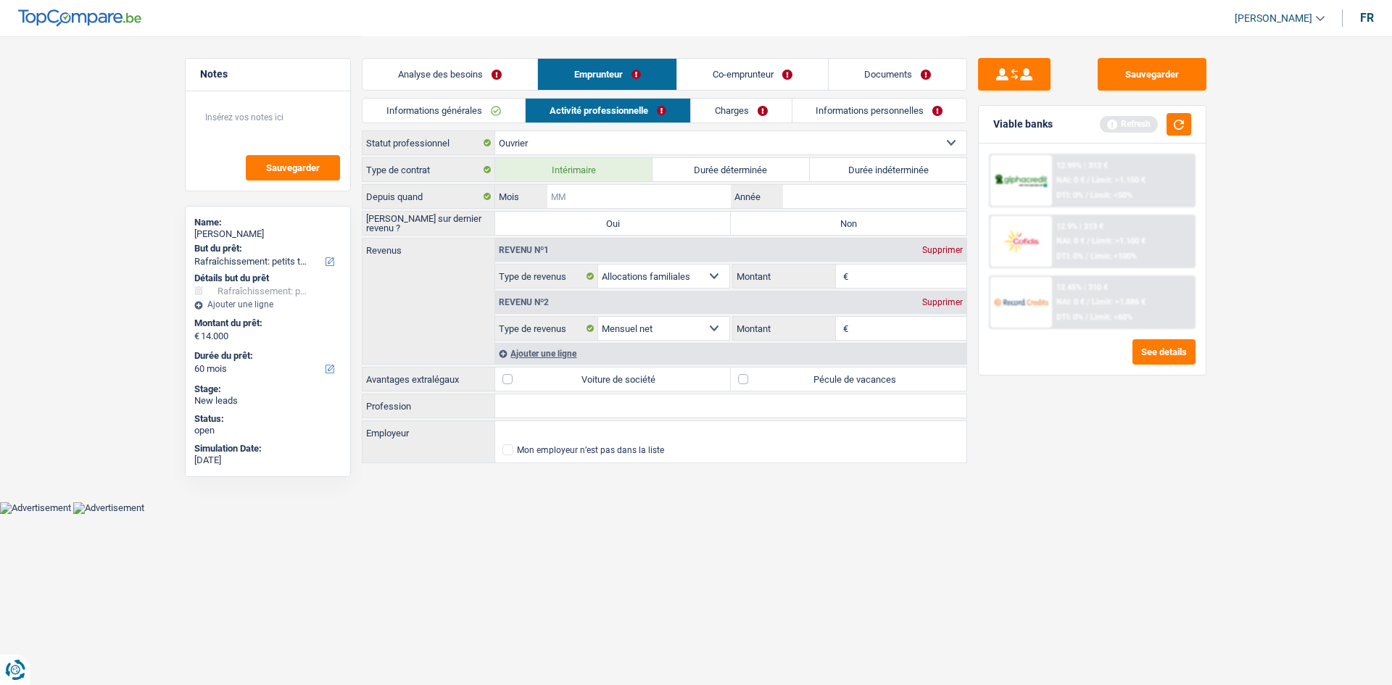
click at [656, 196] on input "Mois" at bounding box center [639, 196] width 183 height 23
type input "08"
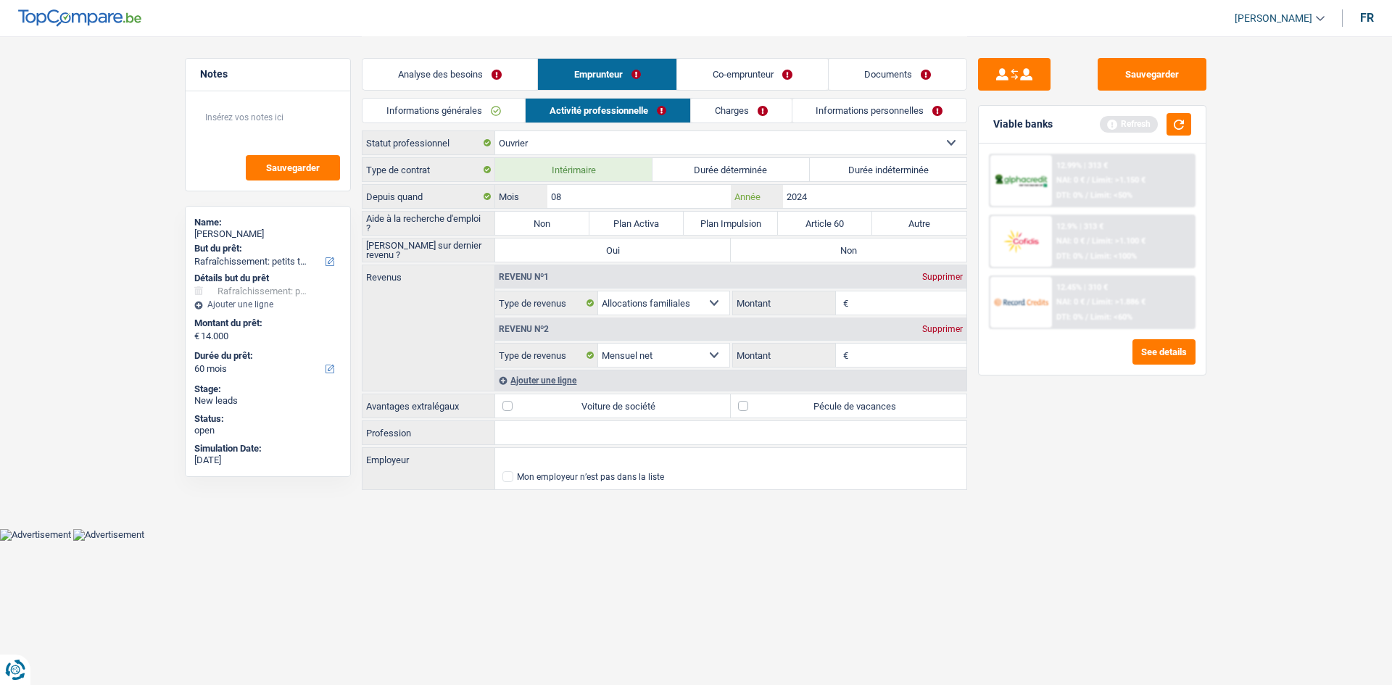
type input "2024"
click at [539, 219] on label "Non" at bounding box center [542, 223] width 94 height 23
click at [539, 219] on input "Non" at bounding box center [542, 223] width 94 height 23
radio input "true"
click at [829, 251] on label "Non" at bounding box center [849, 250] width 236 height 23
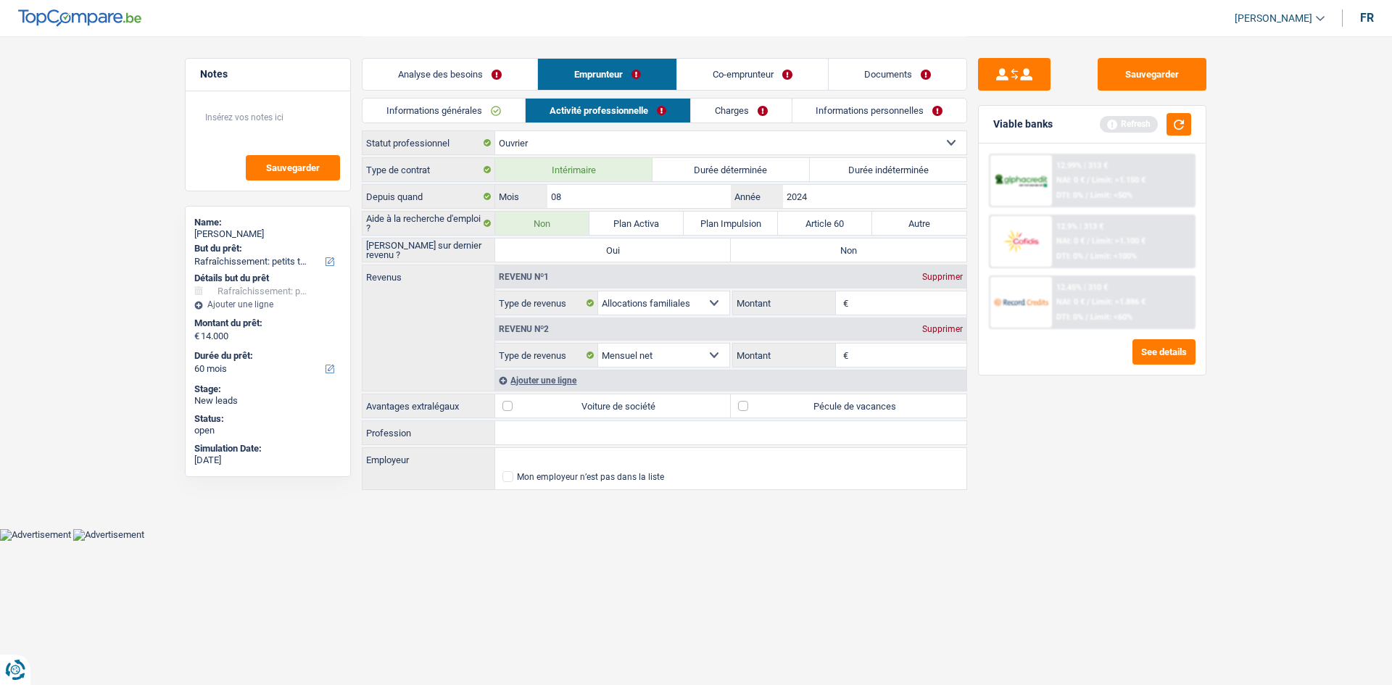
click at [829, 251] on input "Non" at bounding box center [849, 250] width 236 height 23
radio input "true"
click at [886, 358] on input "Montant" at bounding box center [909, 355] width 115 height 23
type input "2.900"
click at [871, 305] on input "Montant" at bounding box center [909, 303] width 115 height 23
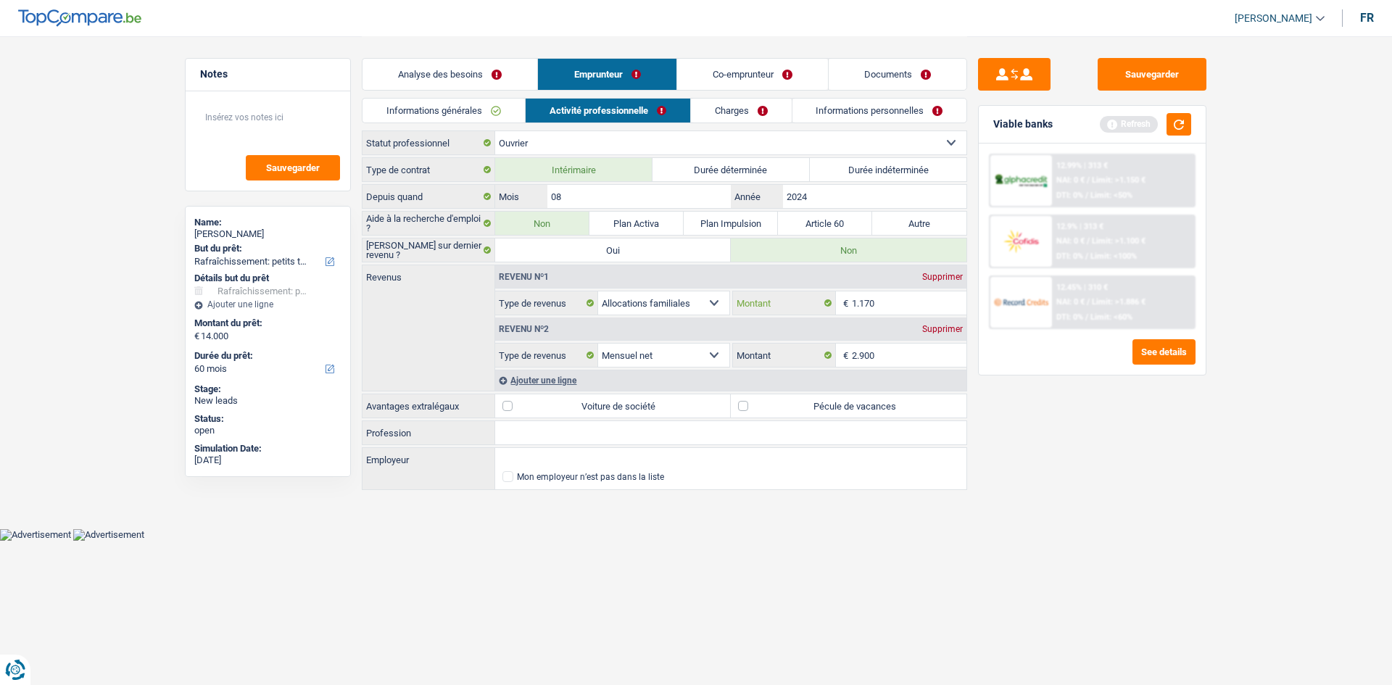
type input "1.170"
click at [532, 437] on input "Profession" at bounding box center [730, 432] width 471 height 23
click at [732, 113] on link "Charges" at bounding box center [741, 111] width 101 height 24
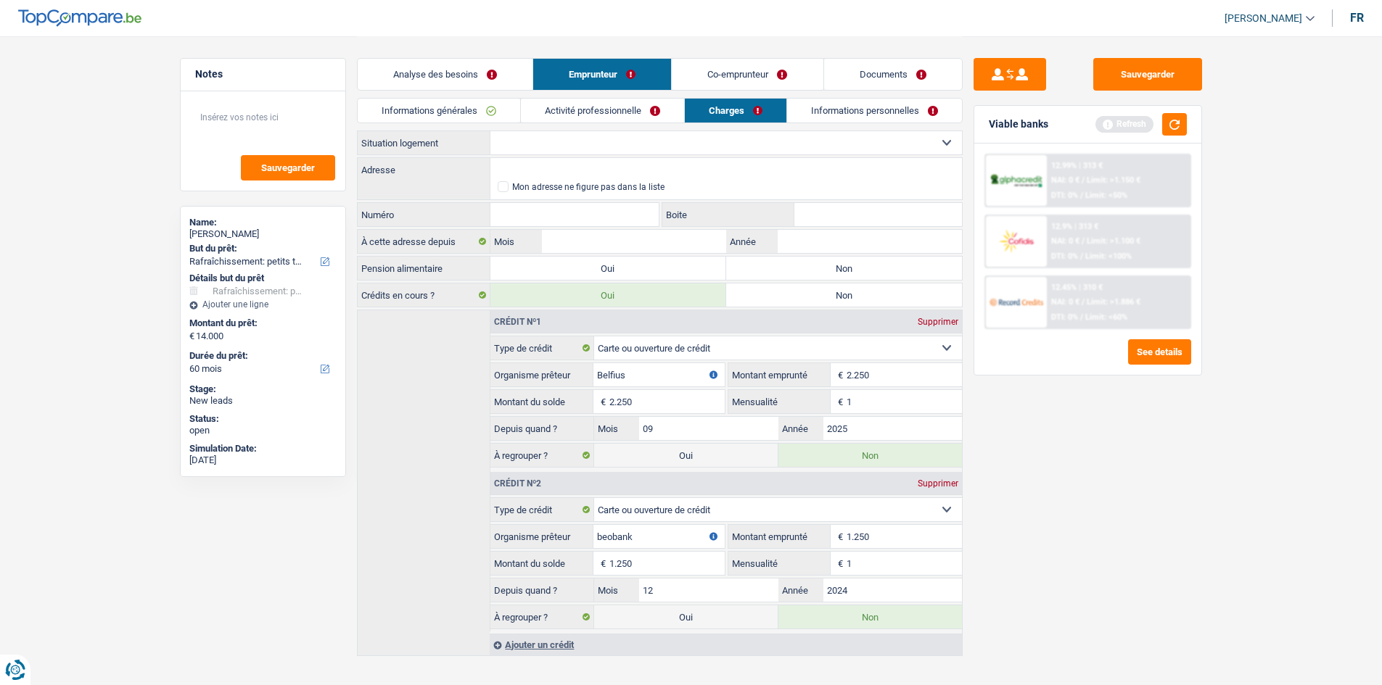
click at [637, 141] on select "Locataire Propriétaire avec prêt hypothécaire Propriétaire sans prêt hypothécai…" at bounding box center [725, 142] width 471 height 23
select select "ownerWithMortgage"
click at [490, 131] on select "Locataire Propriétaire avec prêt hypothécaire Propriétaire sans prêt hypothécai…" at bounding box center [725, 142] width 471 height 23
select select "ownerWithMortgage"
click at [455, 67] on link "Analyse des besoins" at bounding box center [445, 74] width 175 height 31
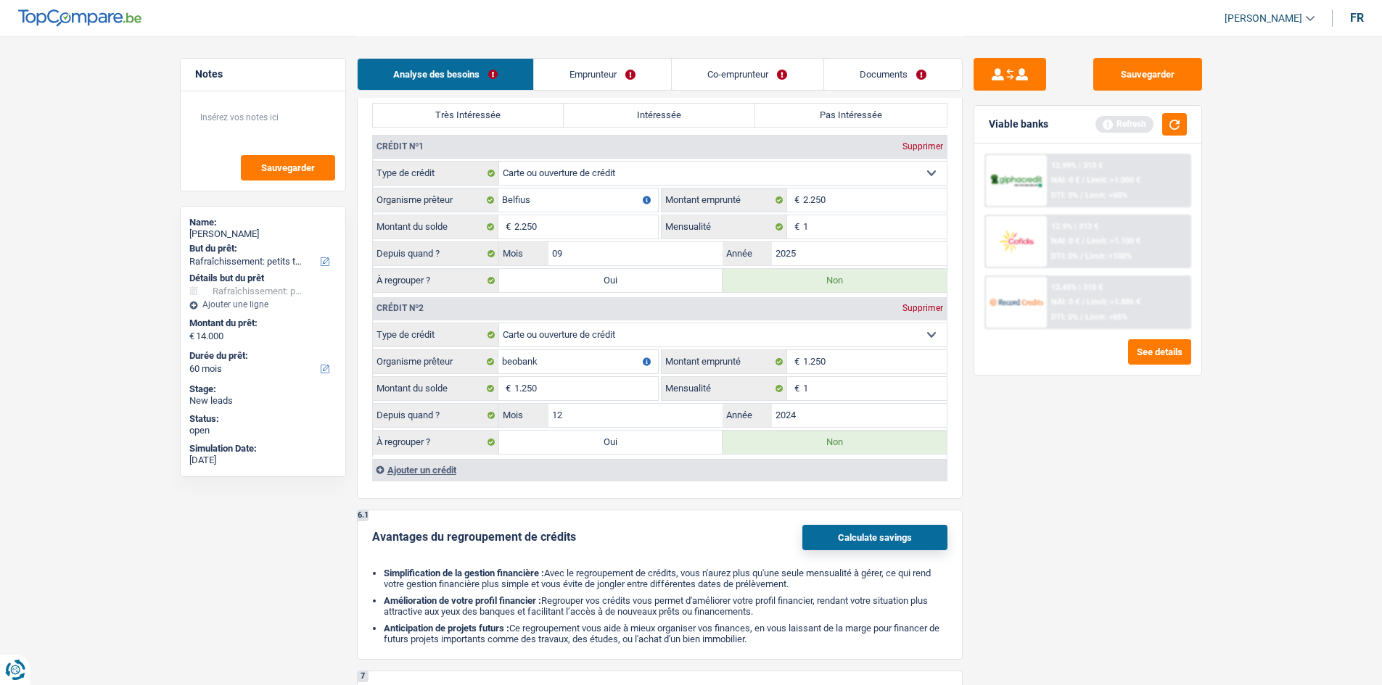
scroll to position [1088, 0]
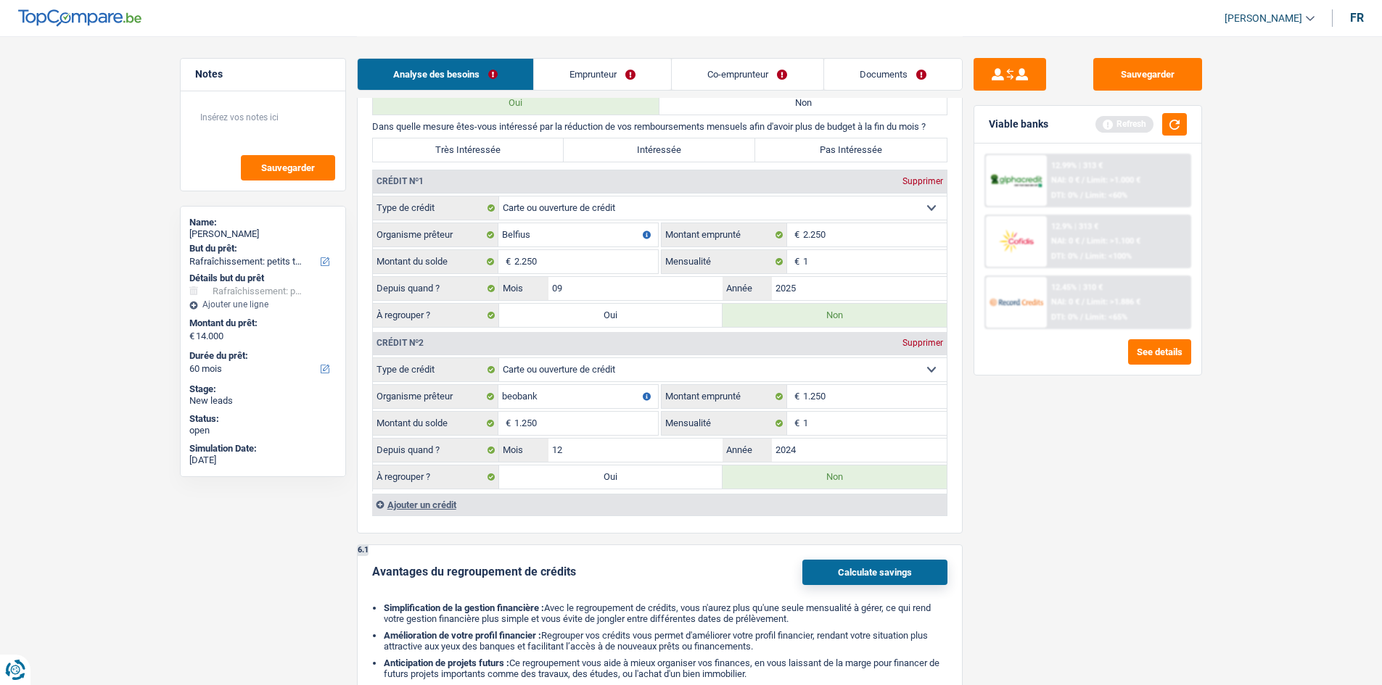
click at [439, 505] on div "Ajouter un crédit" at bounding box center [659, 505] width 574 height 22
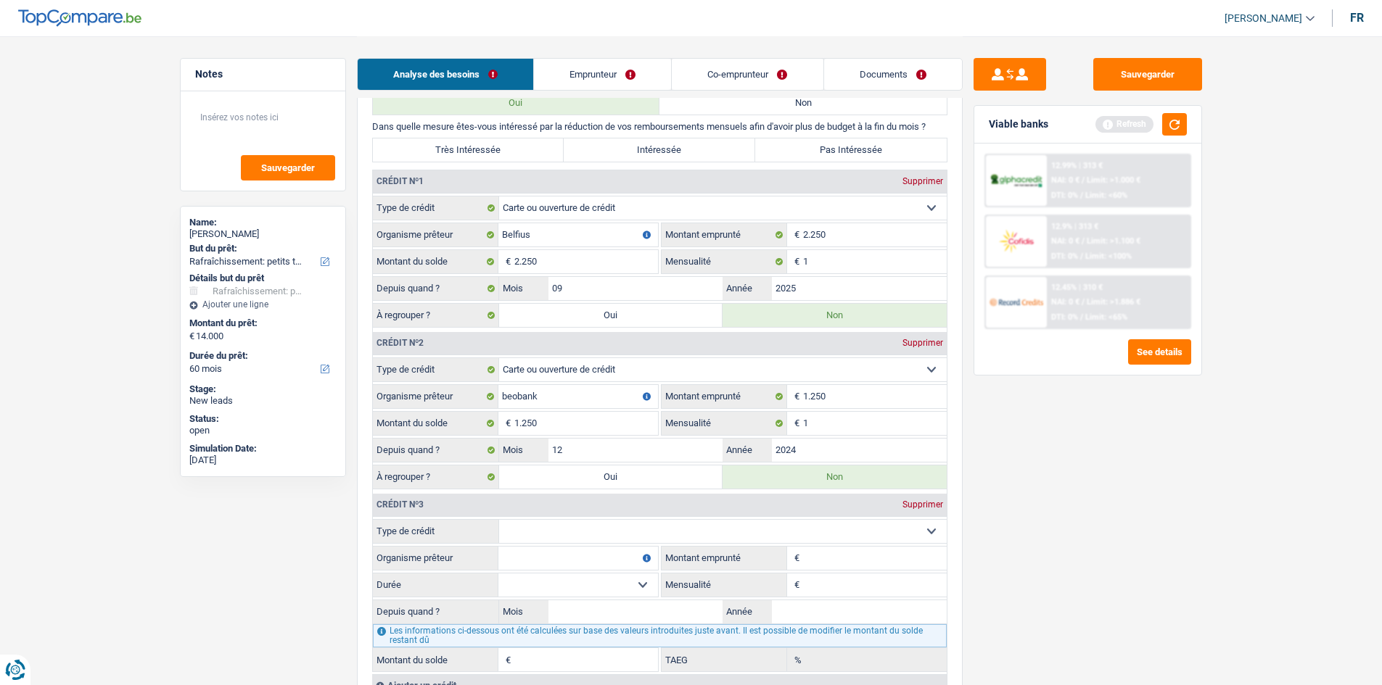
click at [717, 535] on select "Carte ou ouverture de crédit Prêt hypothécaire Vente à tempérament Prêt à tempé…" at bounding box center [722, 531] width 447 height 23
select select "mortgage"
click at [499, 520] on select "Carte ou ouverture de crédit Prêt hypothécaire Vente à tempérament Prêt à tempé…" at bounding box center [722, 531] width 447 height 23
type input "0"
click at [583, 556] on input "Organisme prêteur" at bounding box center [578, 558] width 160 height 23
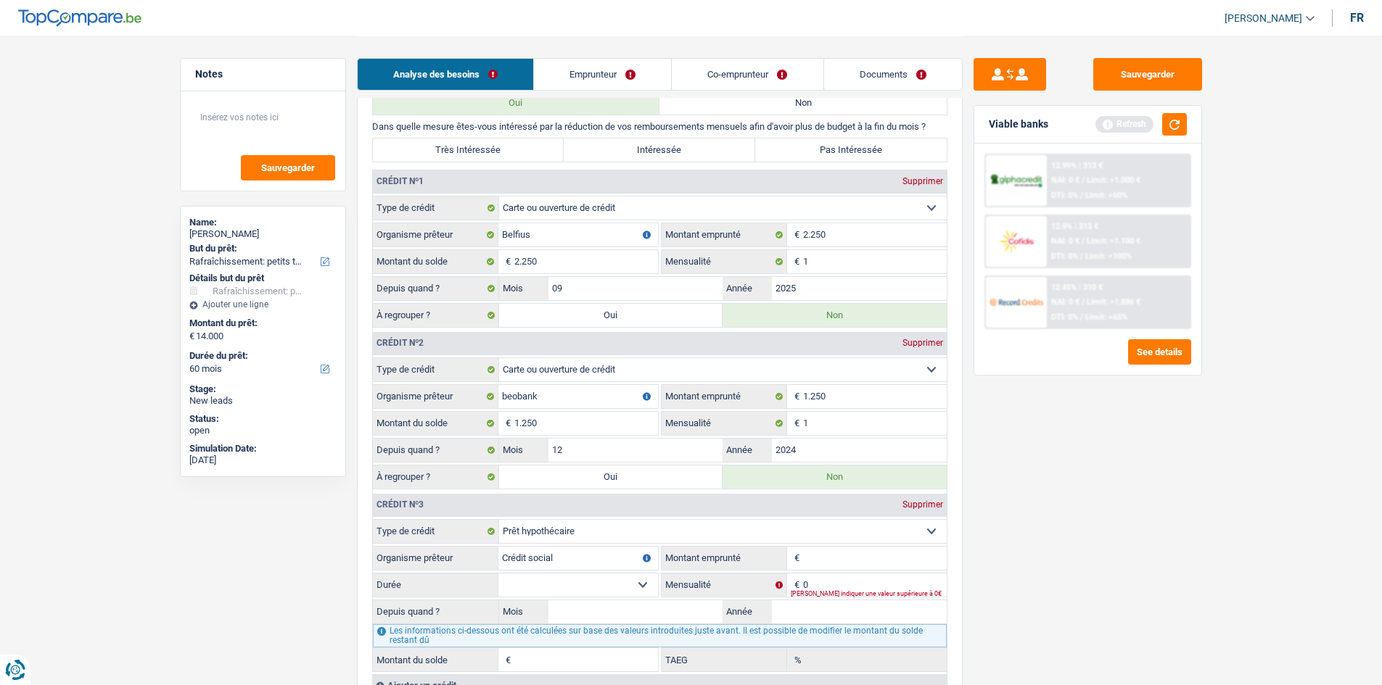
type input "Crédit social"
click at [807, 561] on input "Montant emprunté" at bounding box center [875, 558] width 144 height 23
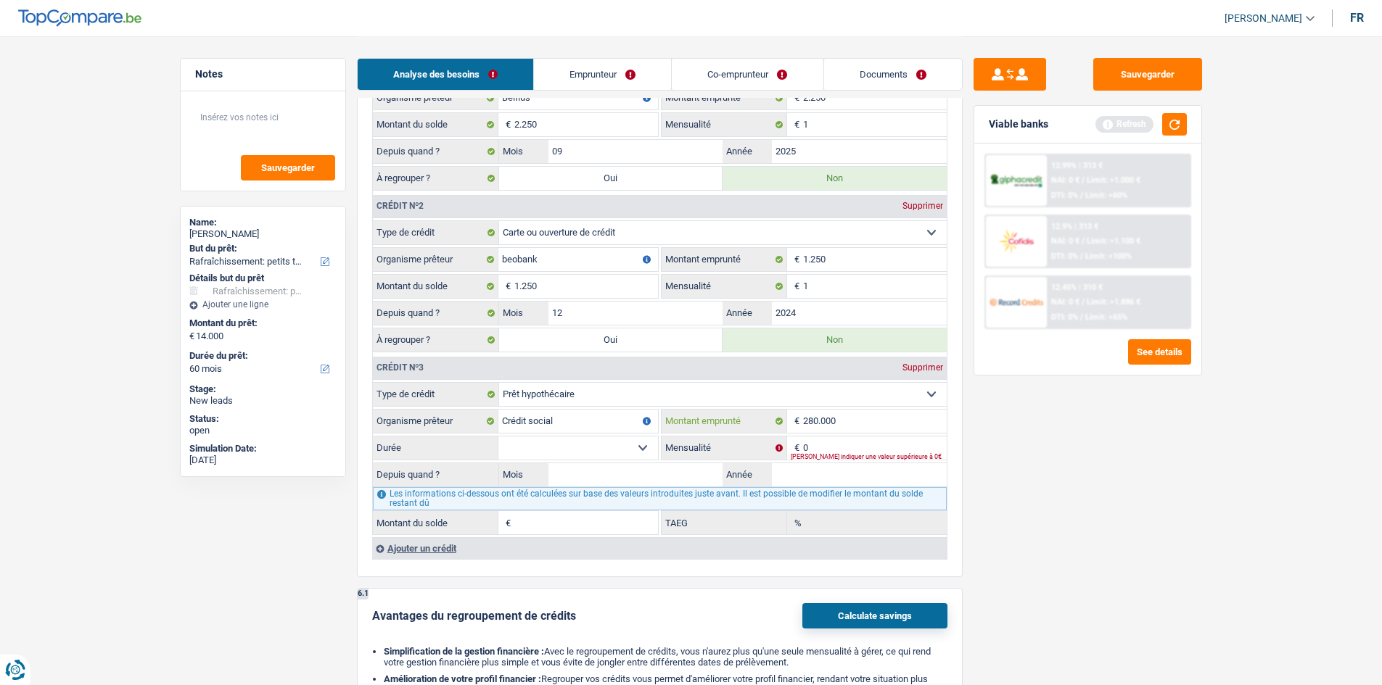
scroll to position [1233, 0]
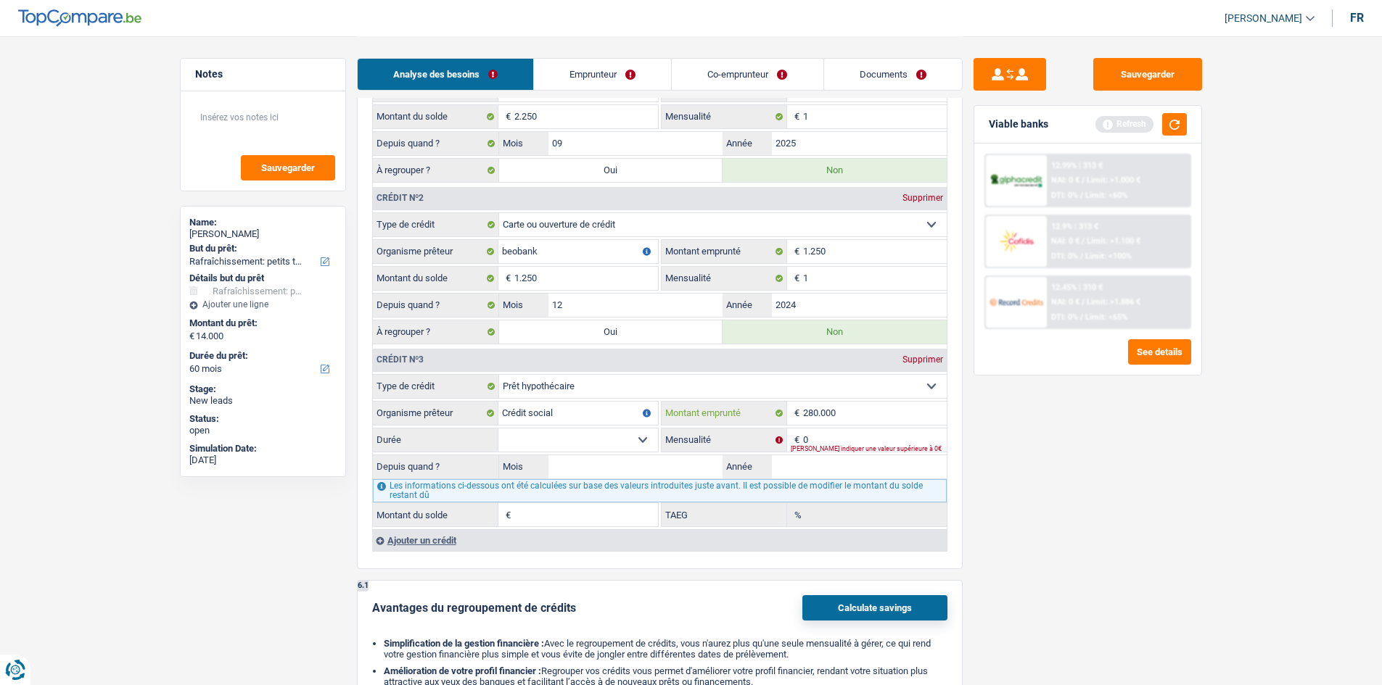
type input "280.000"
click at [650, 434] on select "120 mois 132 mois 144 mois 180 mois 240 mois 300 mois 360 mois 420 mois Sélecti…" at bounding box center [578, 440] width 160 height 23
select select "360"
click at [498, 429] on select "120 mois 132 mois 144 mois 180 mois 240 mois 300 mois 360 mois 420 mois Sélecti…" at bounding box center [578, 440] width 160 height 23
drag, startPoint x: 676, startPoint y: 469, endPoint x: 656, endPoint y: 463, distance: 21.3
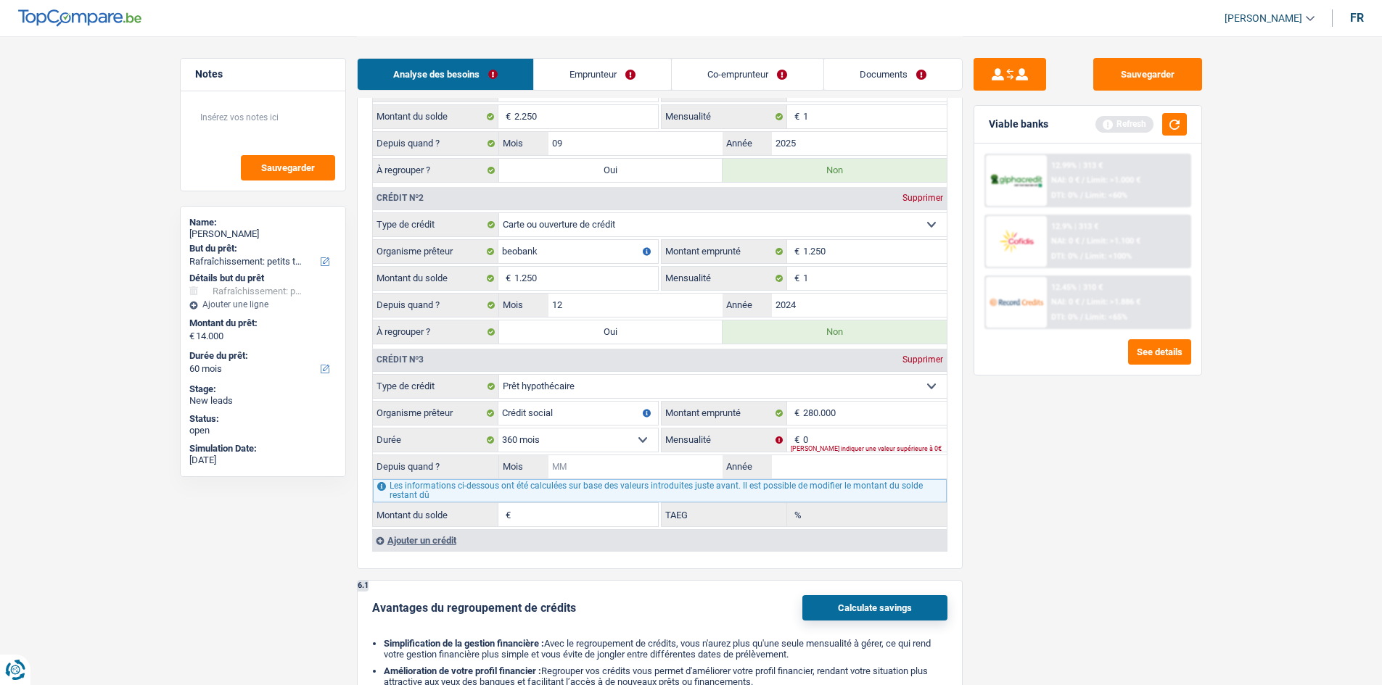
click at [656, 463] on input "Mois" at bounding box center [635, 466] width 175 height 23
type input "02"
type input "2025"
type input "1"
type input "0,00"
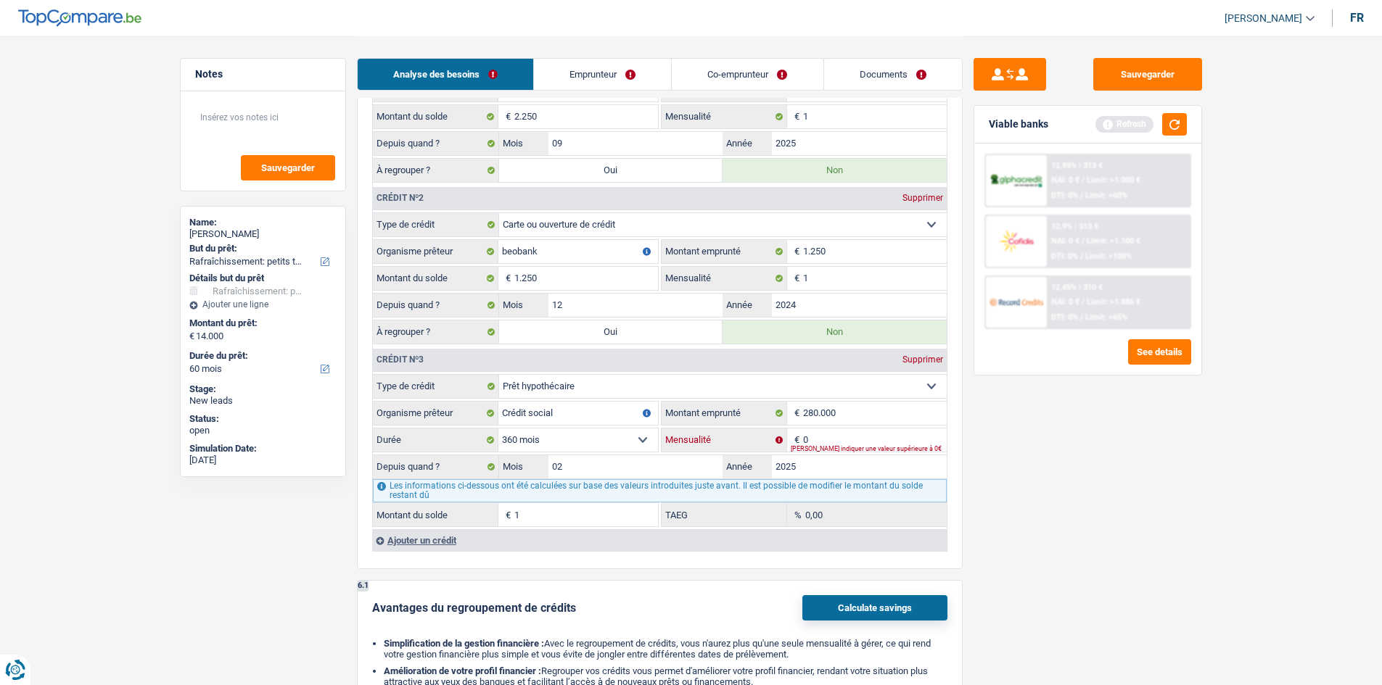
click at [838, 431] on input "0" at bounding box center [875, 440] width 144 height 23
type input "1.022"
click at [552, 516] on input "1" at bounding box center [586, 514] width 144 height 23
type input "275.942"
type input "1,92"
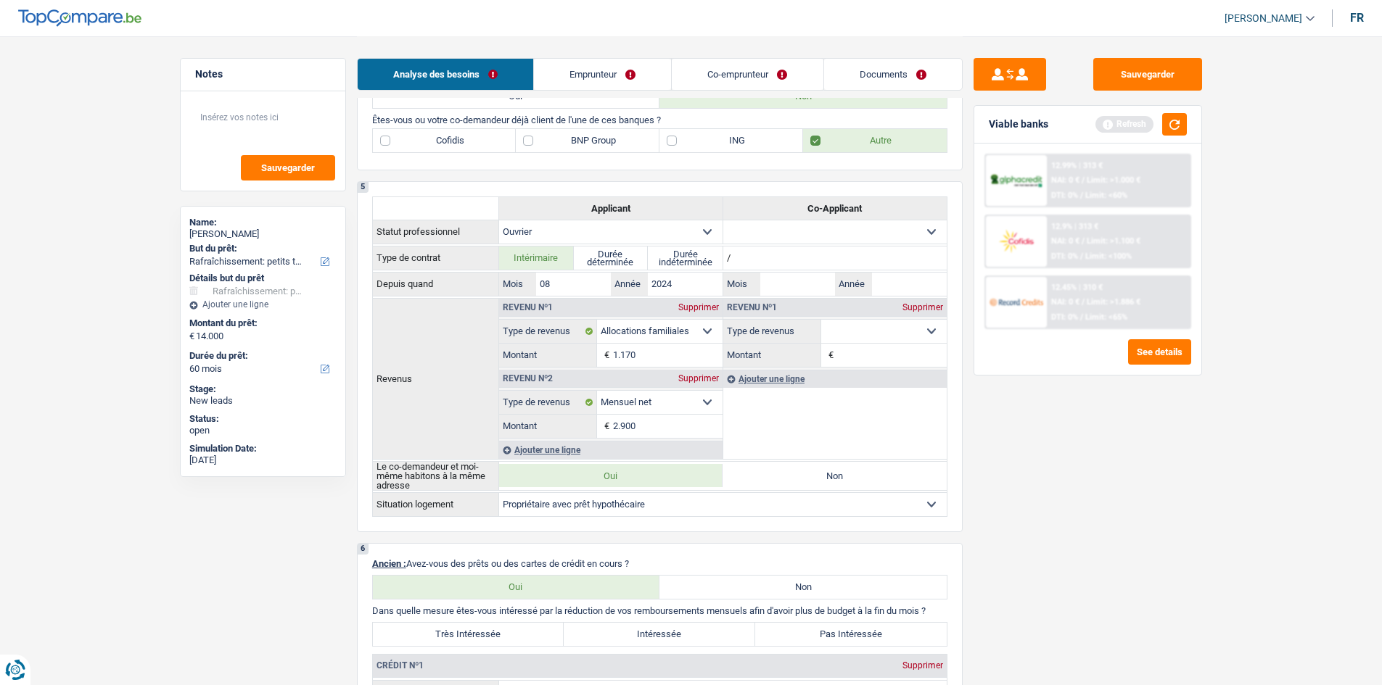
scroll to position [363, 0]
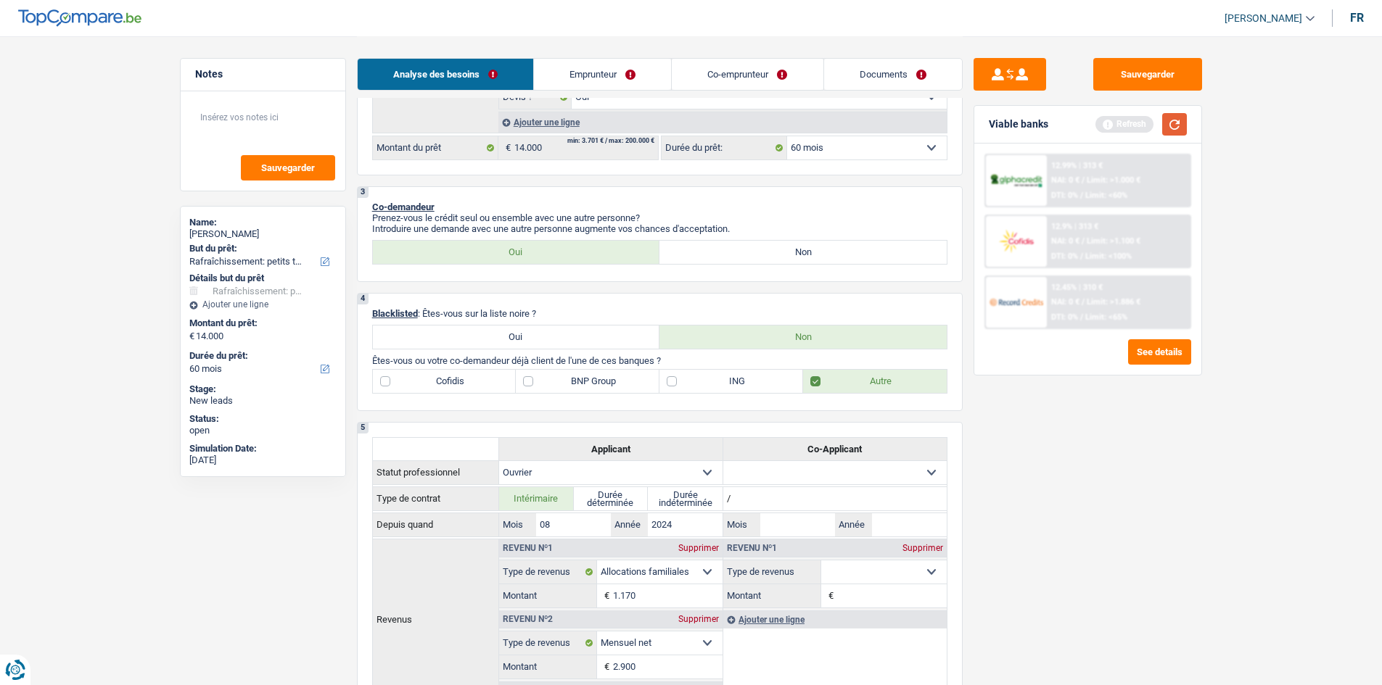
click at [1179, 125] on button "button" at bounding box center [1174, 124] width 25 height 22
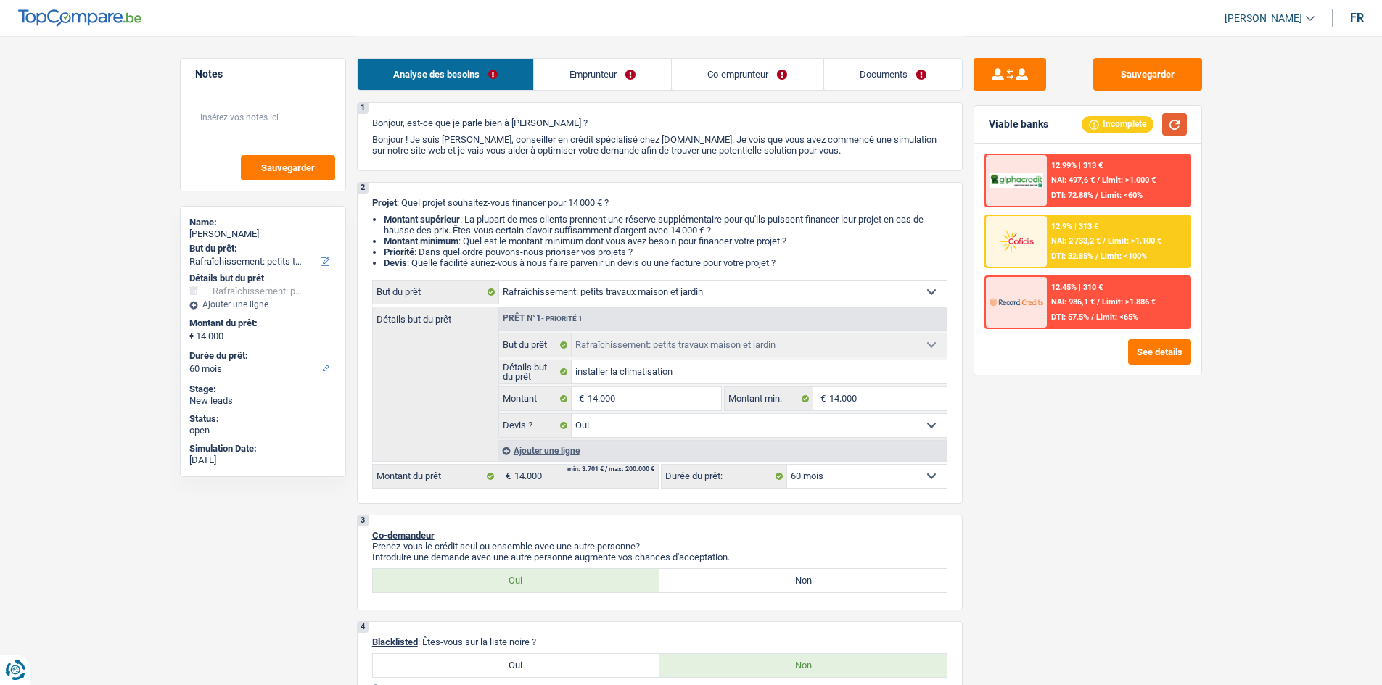
scroll to position [0, 0]
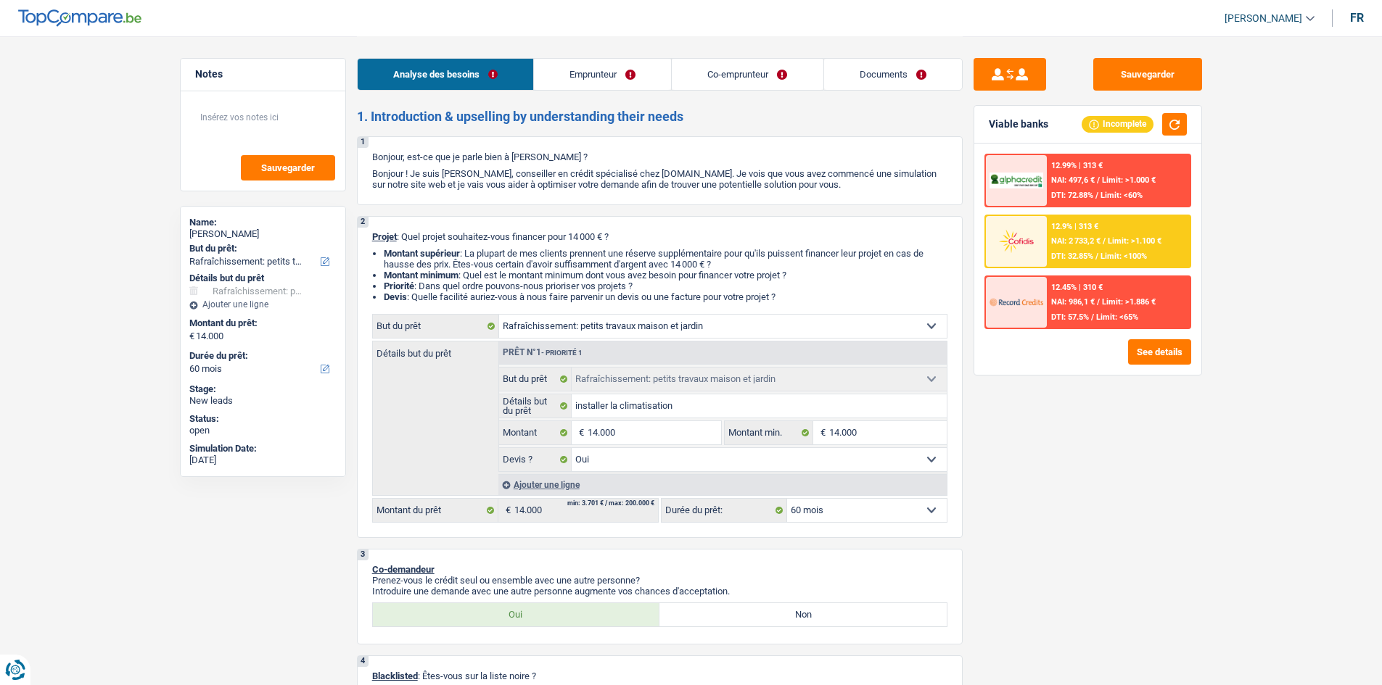
click at [619, 74] on link "Emprunteur" at bounding box center [602, 74] width 137 height 31
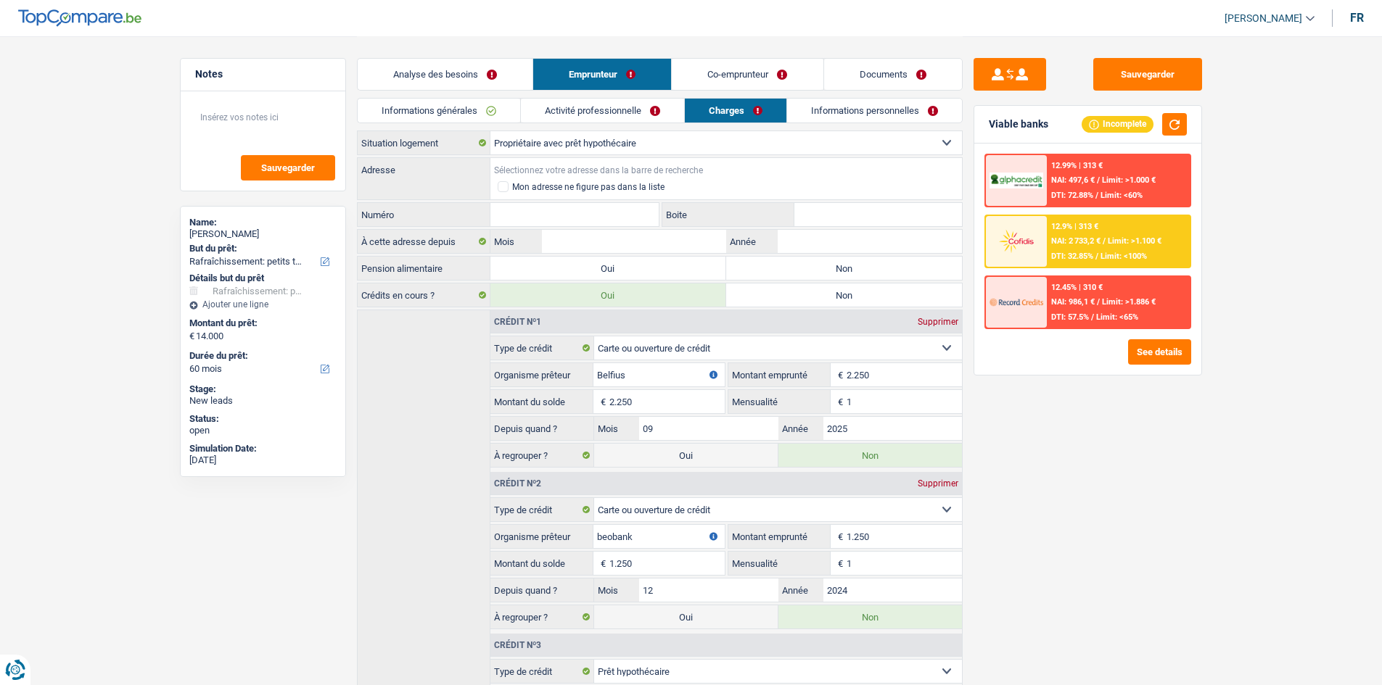
click at [603, 162] on input "Adresse" at bounding box center [725, 169] width 471 height 23
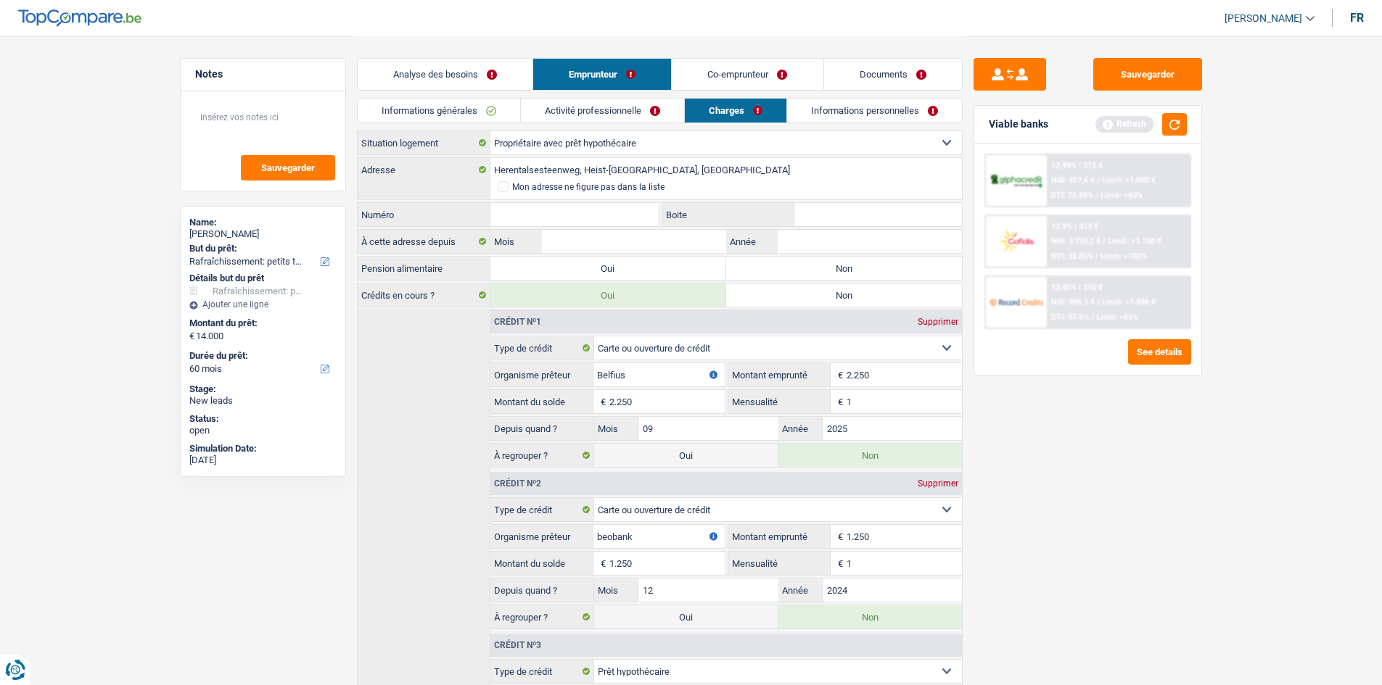
type input "Herentalsesteenweg, 2220, Heist-op-den-Berg, BE"
click at [600, 217] on input "Numéro" at bounding box center [574, 214] width 169 height 23
type input "2"
type input "46"
click at [611, 247] on input "Mois" at bounding box center [633, 241] width 183 height 23
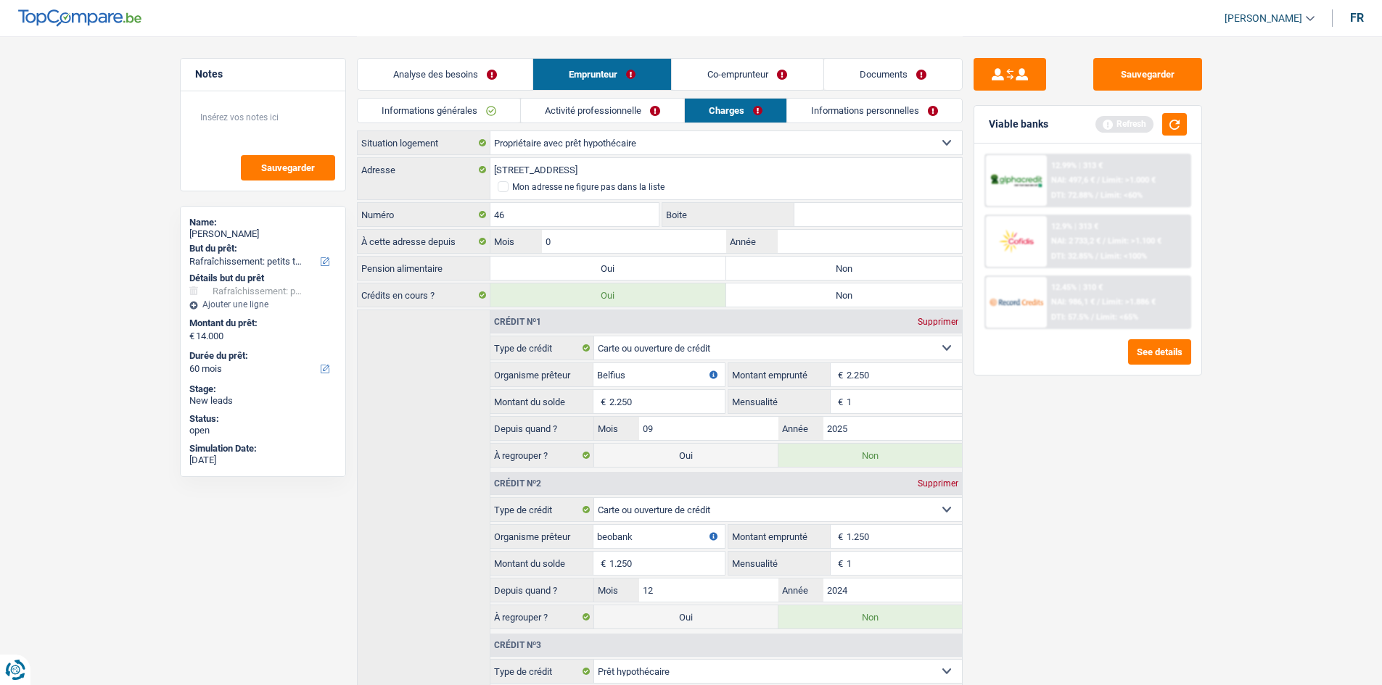
type input "02"
type input "2"
click at [601, 253] on div "Tous les champs sont obligatoires. Veuillez fournir une réponse plus longue" at bounding box center [703, 250] width 419 height 6
click at [596, 240] on input "02" at bounding box center [633, 241] width 183 height 23
type input "0"
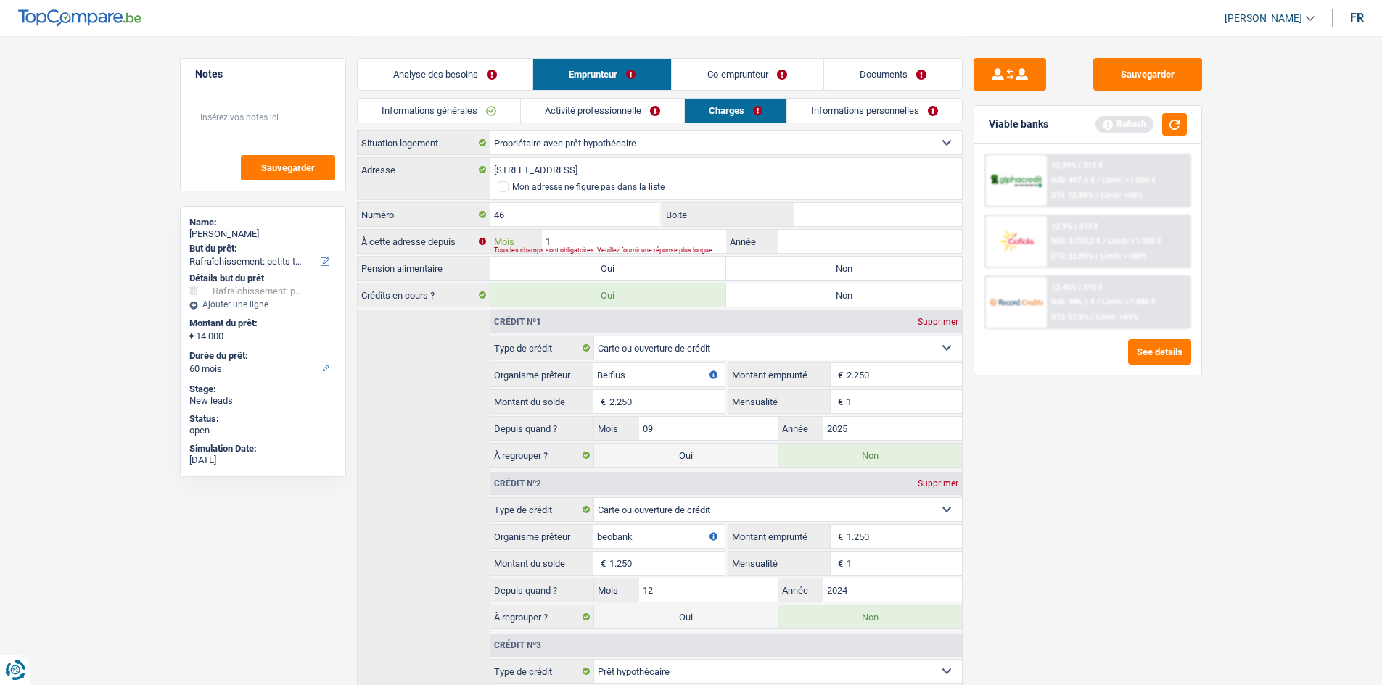
type input "12"
type input "2024"
click at [811, 272] on label "Non" at bounding box center [844, 268] width 236 height 23
click at [811, 272] on input "Non" at bounding box center [844, 268] width 236 height 23
radio input "true"
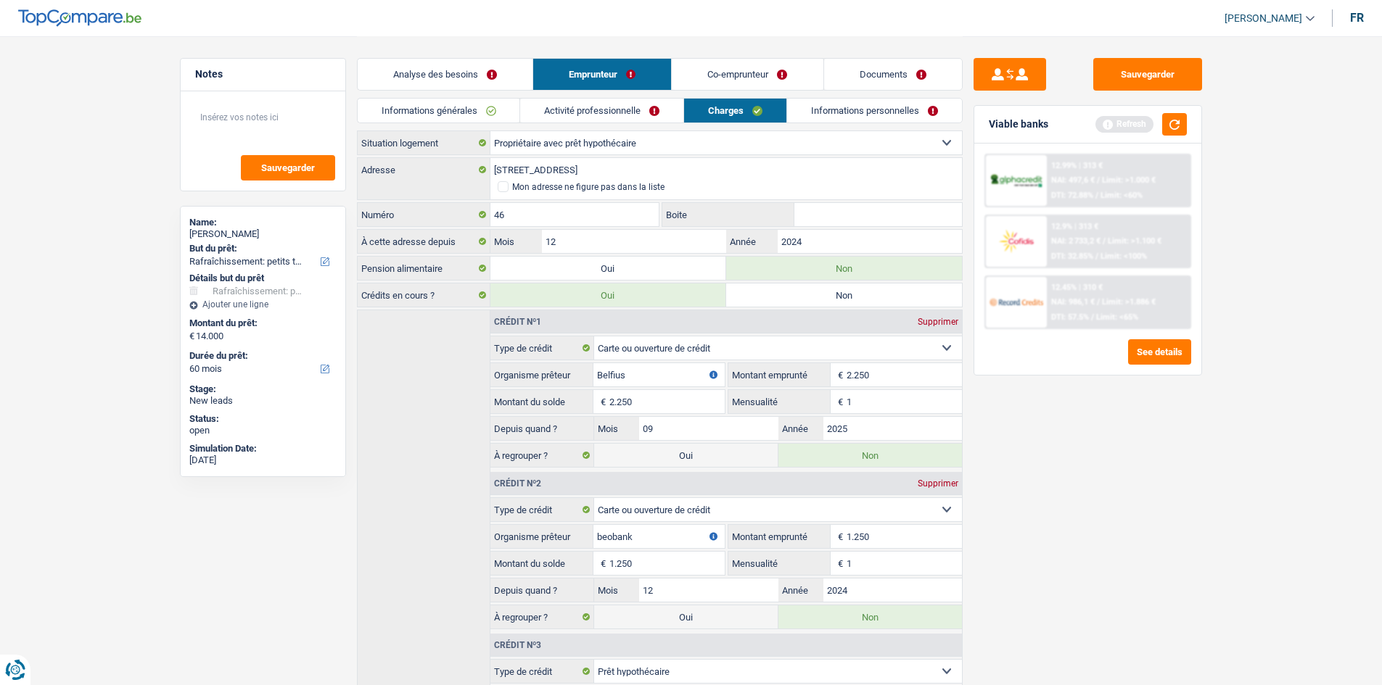
click at [639, 111] on link "Activité professionnelle" at bounding box center [601, 111] width 163 height 24
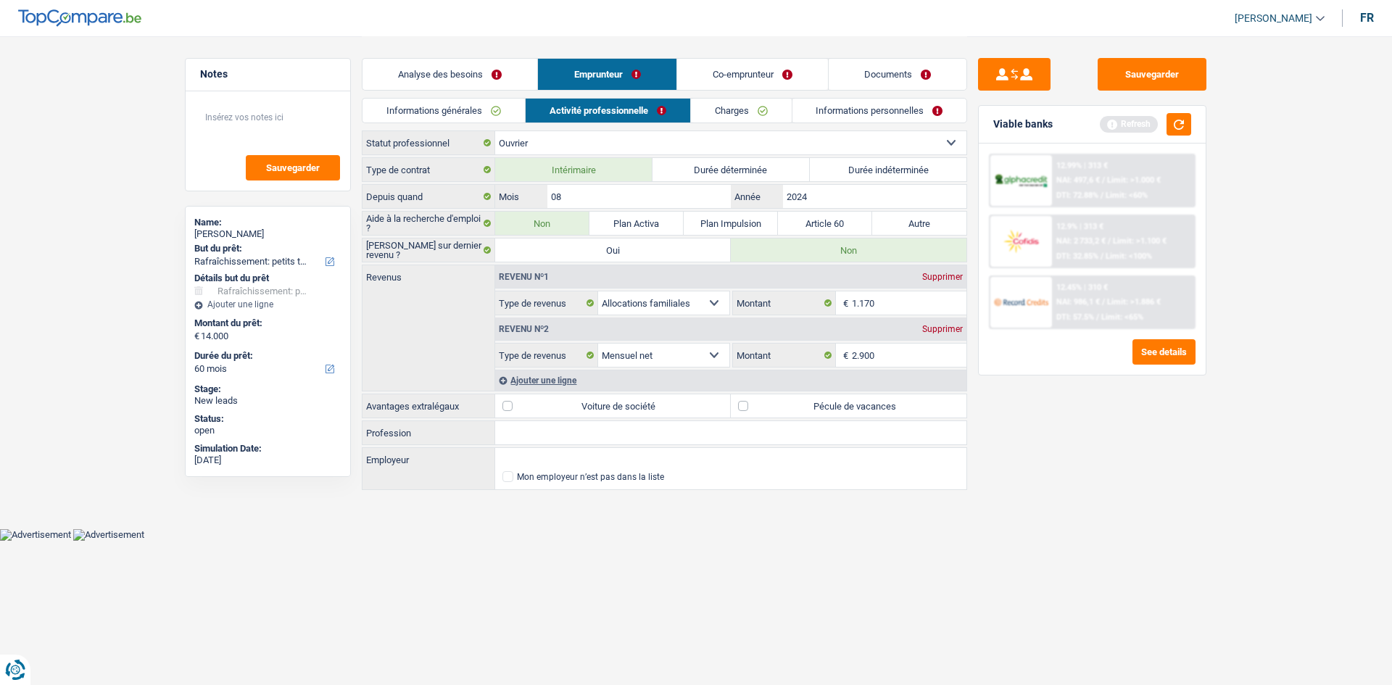
click at [722, 104] on link "Charges" at bounding box center [741, 111] width 101 height 24
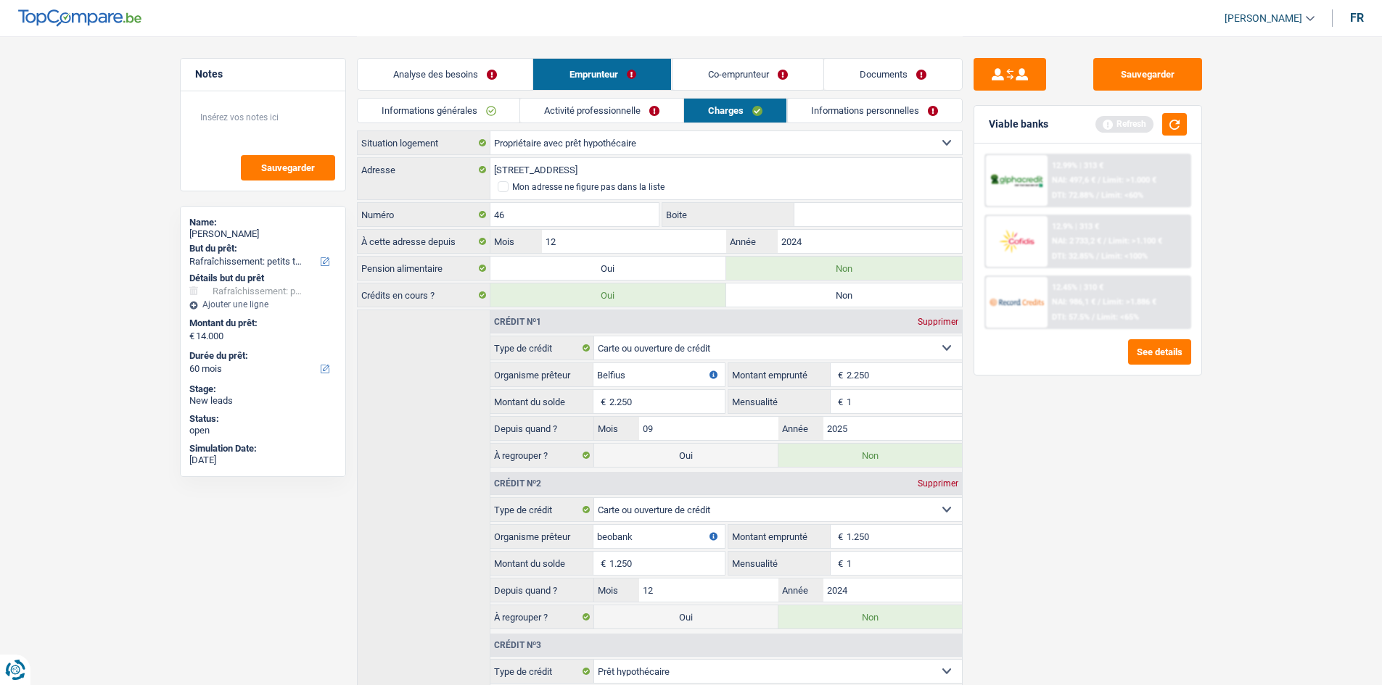
click at [846, 120] on link "Informations personnelles" at bounding box center [874, 111] width 175 height 24
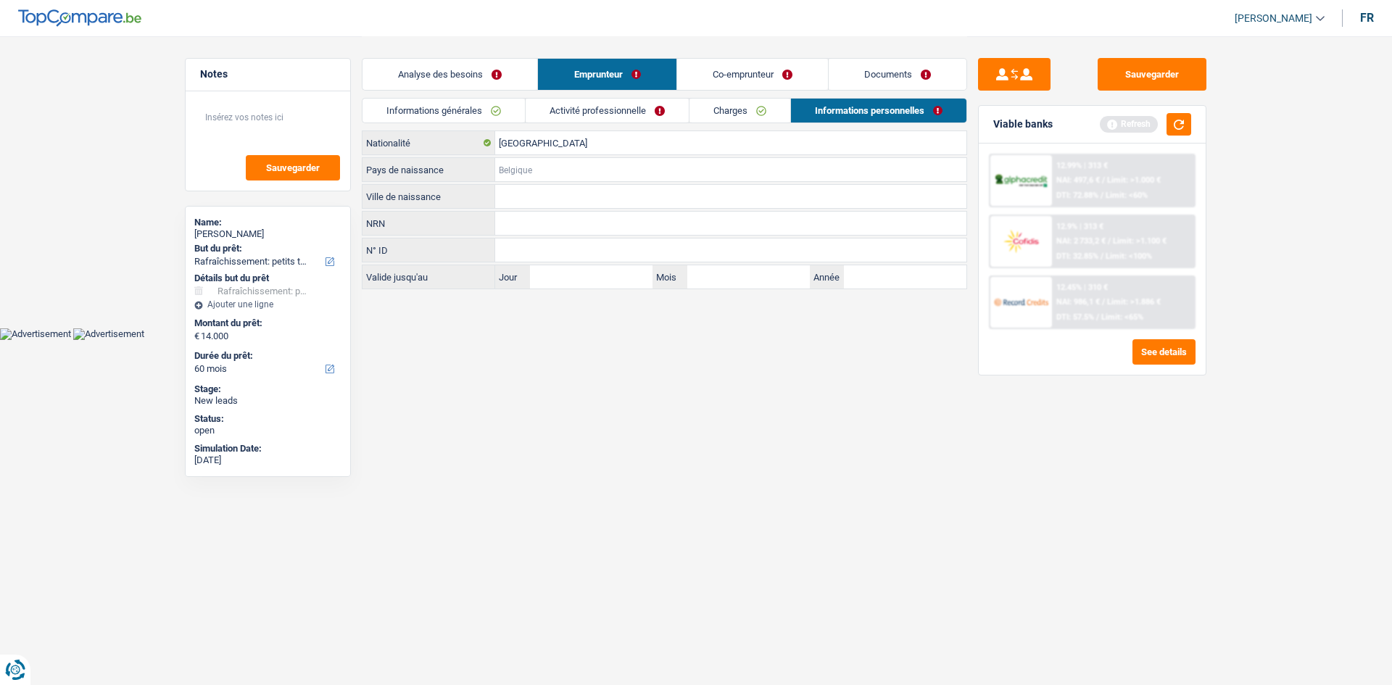
click at [560, 162] on input "Pays de naissance" at bounding box center [730, 169] width 471 height 23
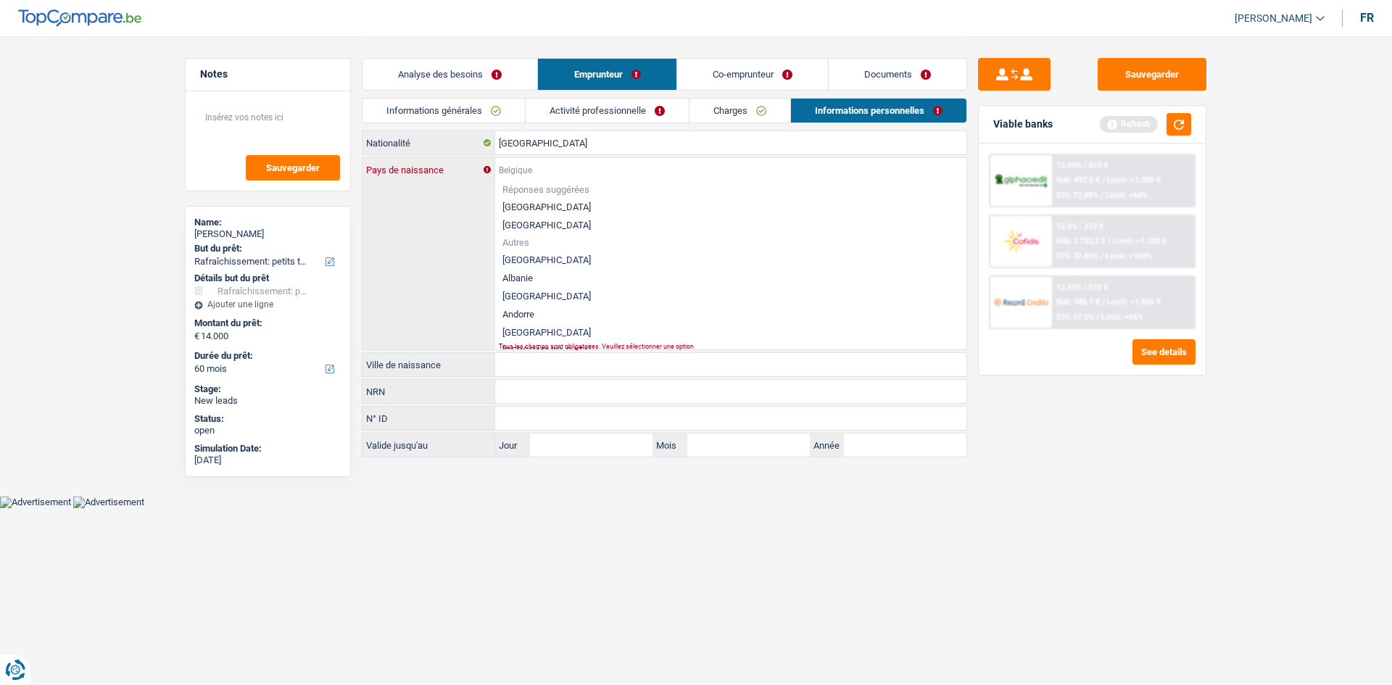
type input "M"
type input "a"
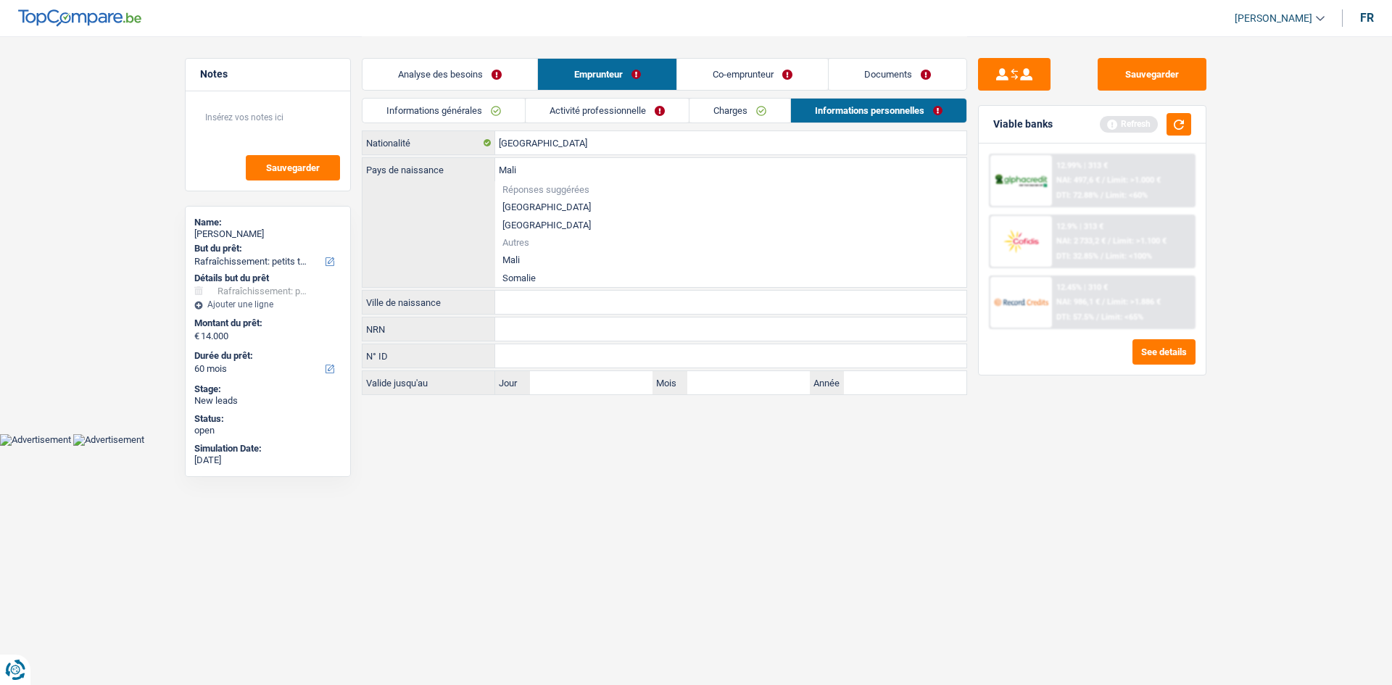
type input "Mali"
click at [524, 258] on li "Mali" at bounding box center [730, 260] width 471 height 18
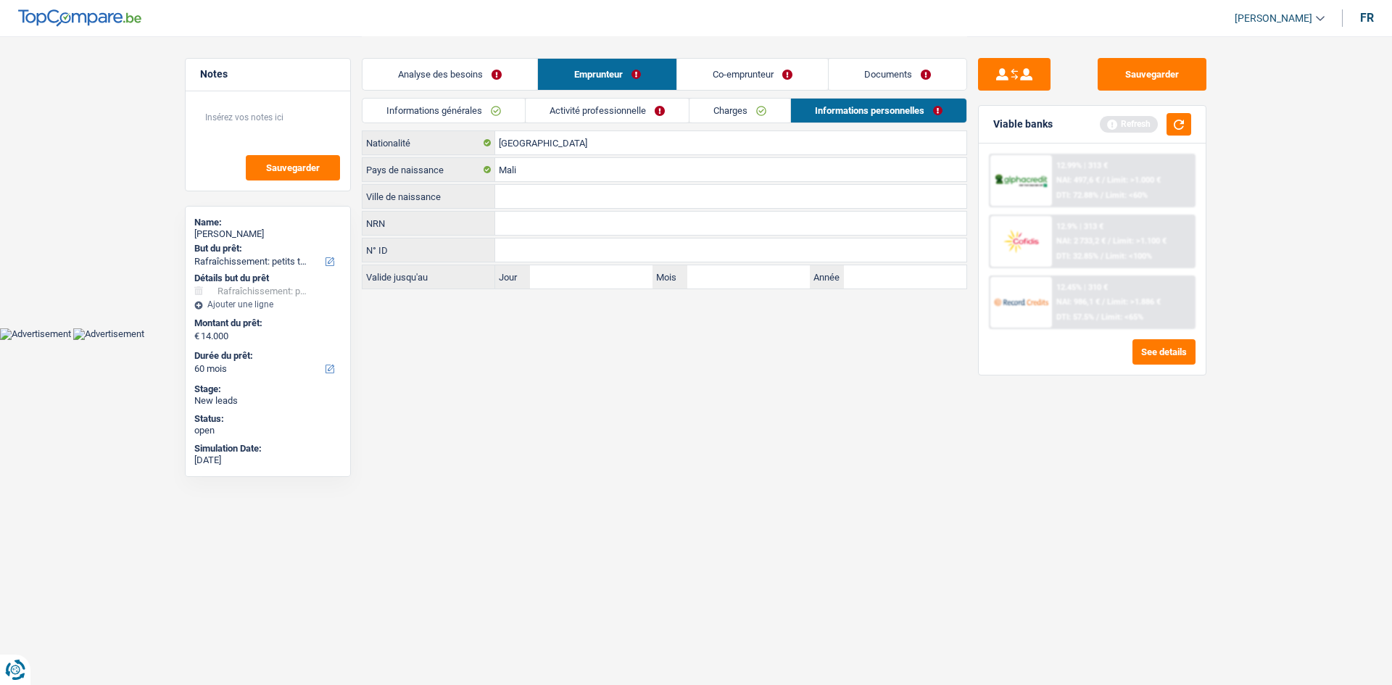
click at [541, 197] on input "Ville de naissance" at bounding box center [730, 196] width 471 height 23
type input "Namina"
click at [560, 340] on html "Vous avez le contrôle de vos données Nous utilisons des cookies, tout comme nos…" at bounding box center [696, 170] width 1392 height 340
click at [727, 70] on link "Co-emprunteur" at bounding box center [752, 74] width 151 height 31
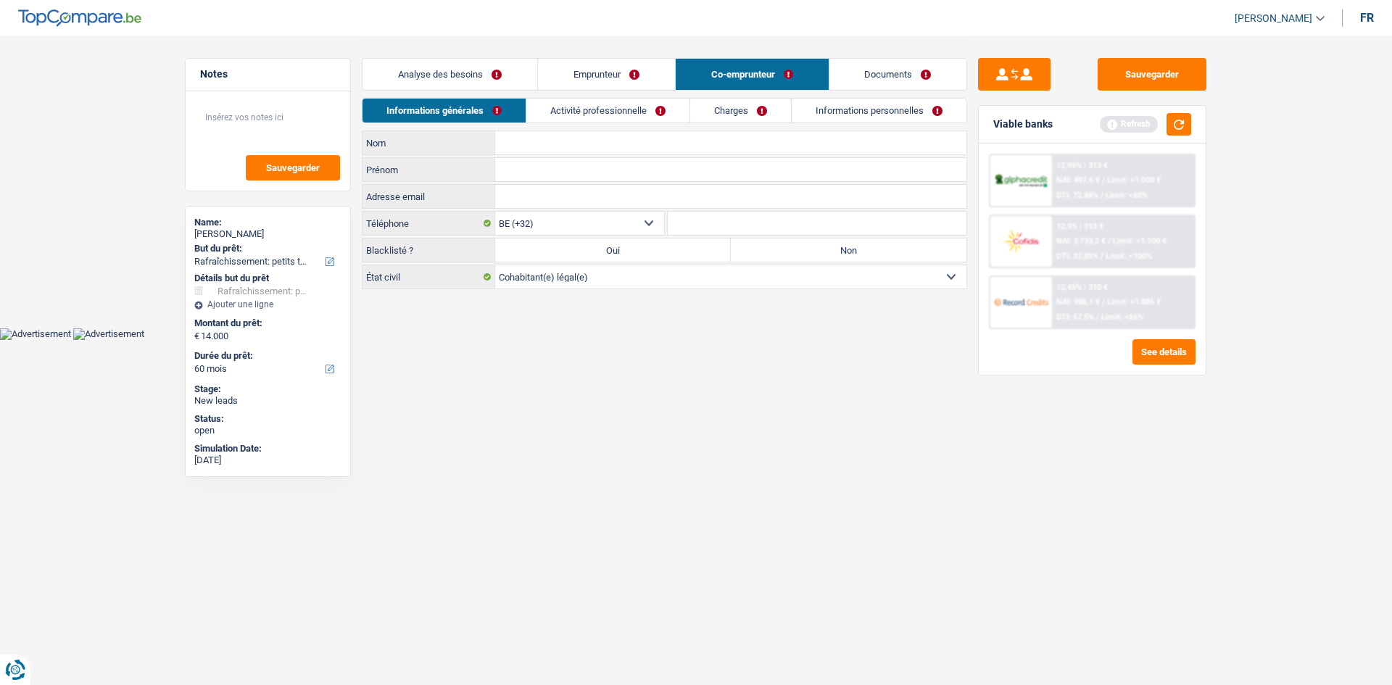
click at [561, 116] on link "Activité professionnelle" at bounding box center [608, 111] width 163 height 24
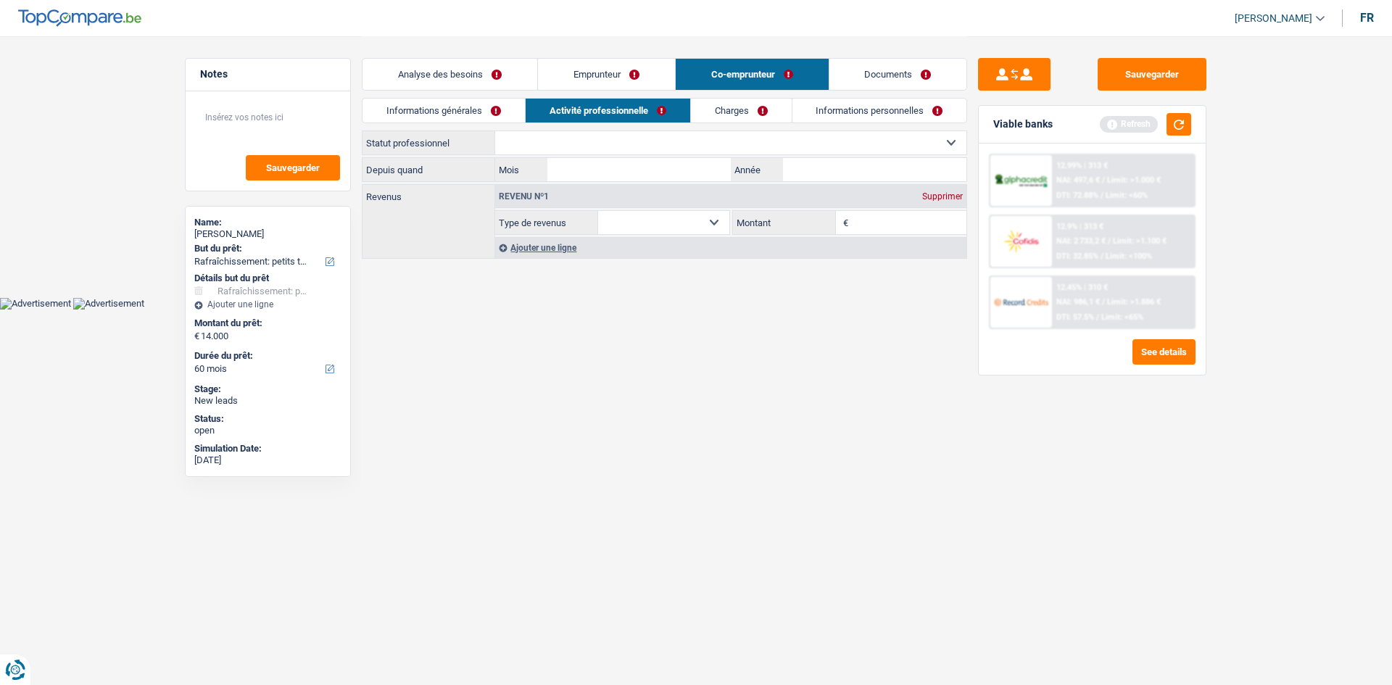
click at [479, 101] on link "Informations générales" at bounding box center [444, 111] width 162 height 24
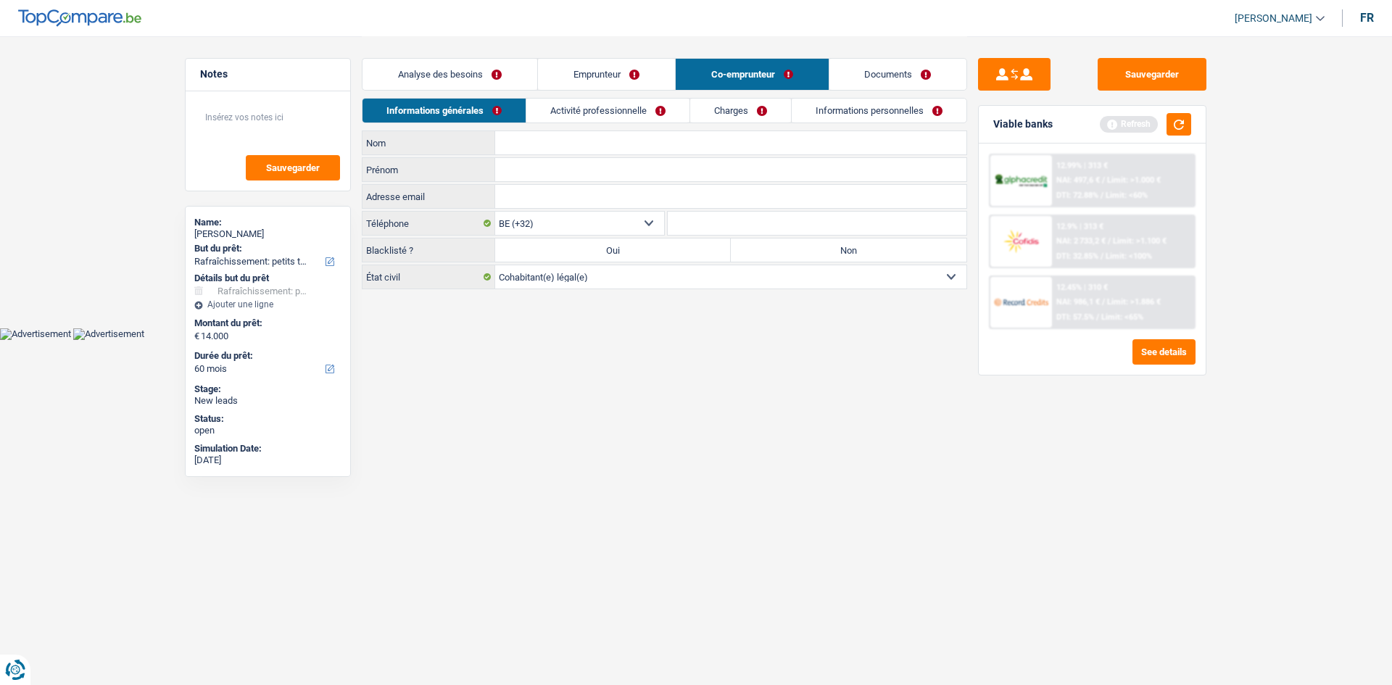
click at [569, 143] on input "Nom" at bounding box center [730, 142] width 471 height 23
type input "Sylla"
type input "Fatoumata"
click at [814, 244] on label "Non" at bounding box center [849, 250] width 236 height 23
click at [814, 244] on input "Non" at bounding box center [849, 250] width 236 height 23
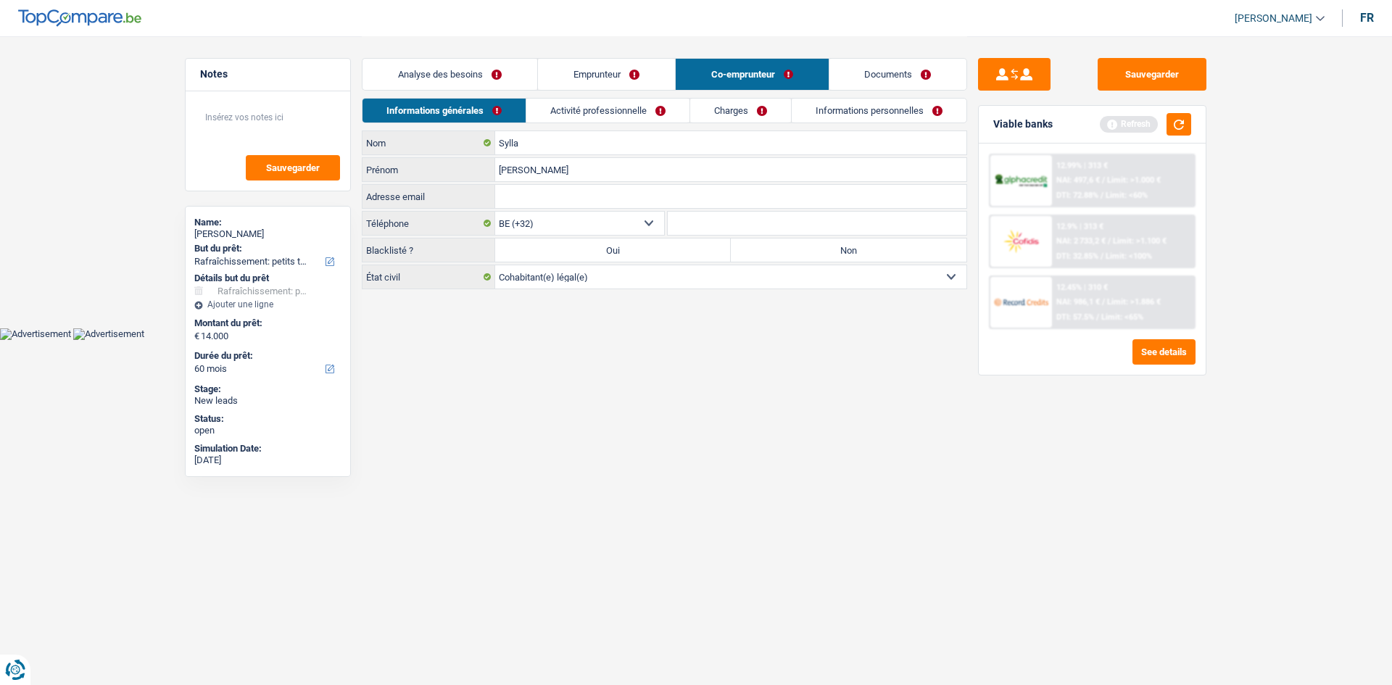
radio input "true"
click at [622, 108] on link "Activité professionnelle" at bounding box center [608, 111] width 163 height 24
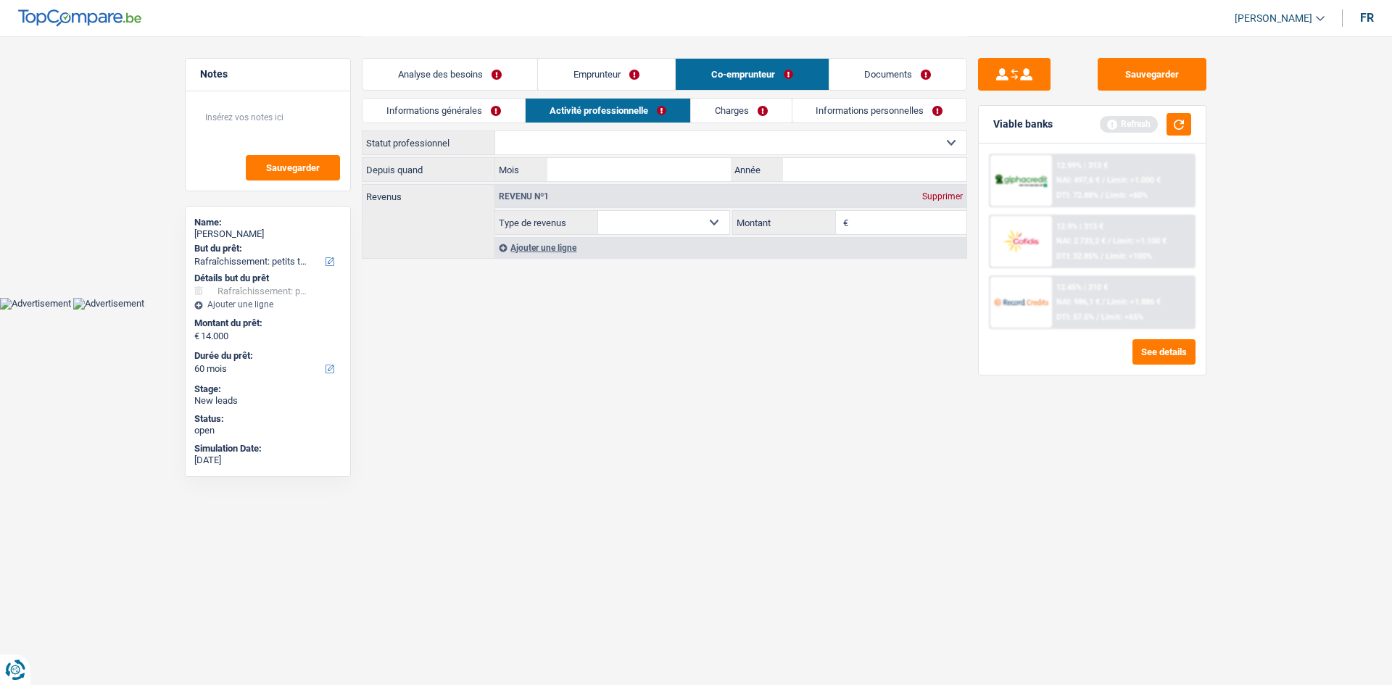
click at [686, 141] on select "Ouvrier Employé privé Employé public Invalide Indépendant Pensionné Chômeur Mut…" at bounding box center [730, 142] width 471 height 23
select select "worker"
click at [495, 131] on select "Ouvrier Employé privé Employé public Invalide Indépendant Pensionné Chômeur Mut…" at bounding box center [730, 142] width 471 height 23
select select "netSalary"
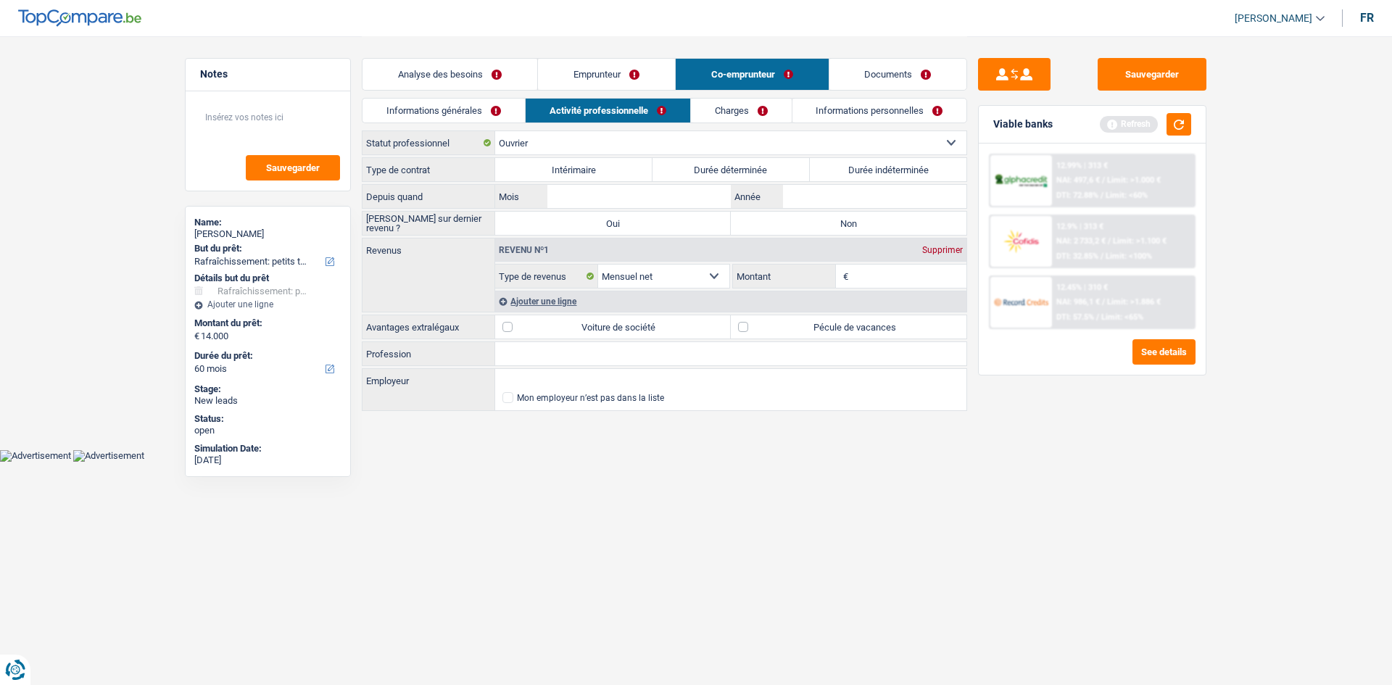
click at [849, 170] on label "Durée indéterminée" at bounding box center [888, 169] width 157 height 23
click at [849, 170] on input "Durée indéterminée" at bounding box center [888, 169] width 157 height 23
radio input "true"
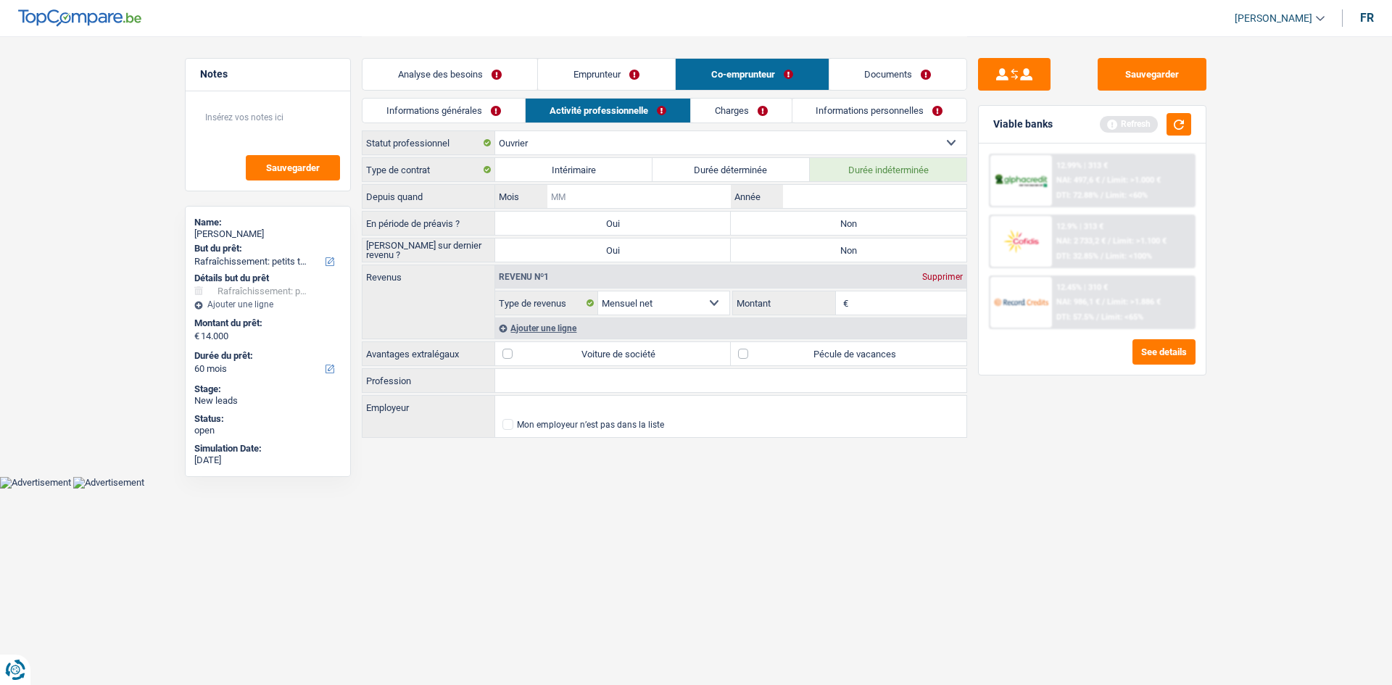
click at [623, 196] on input "Mois" at bounding box center [639, 196] width 183 height 23
type input "07"
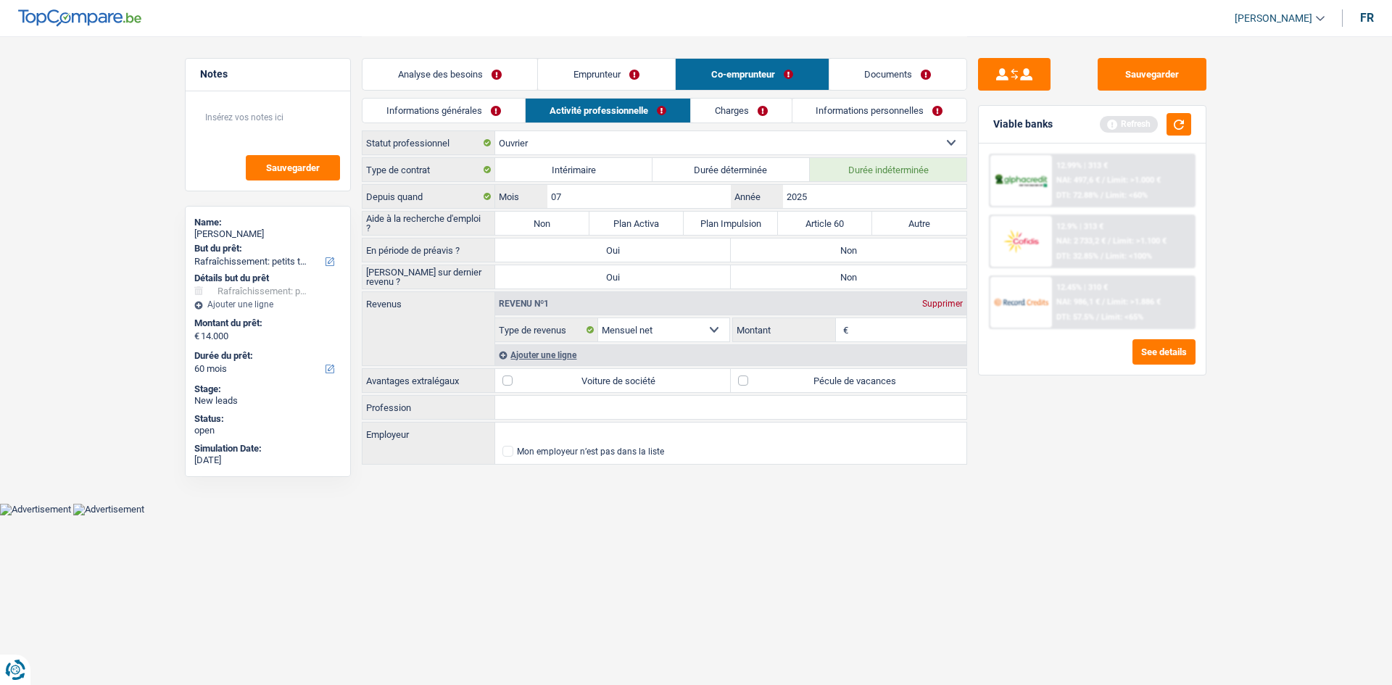
click at [555, 215] on label "Non" at bounding box center [542, 223] width 94 height 23
click at [555, 215] on input "Non" at bounding box center [542, 223] width 94 height 23
click at [785, 247] on label "Non" at bounding box center [849, 250] width 236 height 23
click at [785, 247] on input "Non" at bounding box center [849, 250] width 236 height 23
click at [793, 268] on label "Non" at bounding box center [849, 276] width 236 height 23
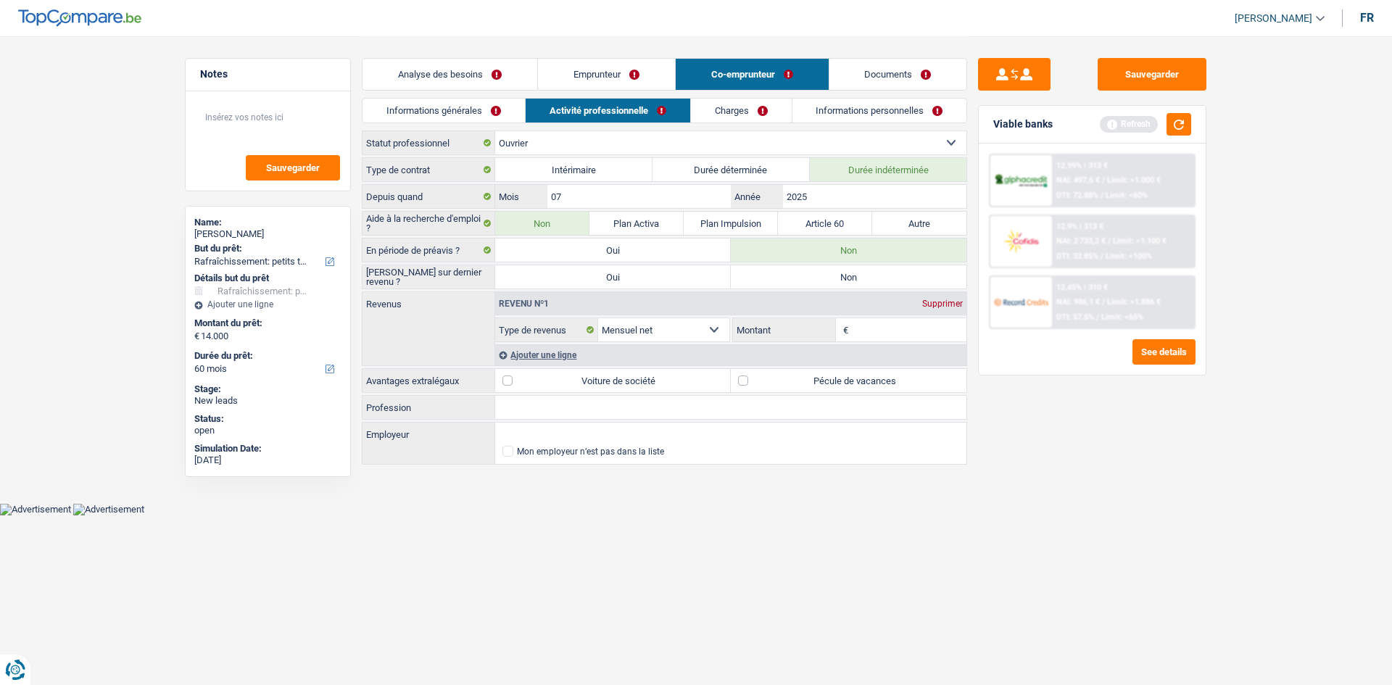
click at [793, 268] on input "Non" at bounding box center [849, 276] width 236 height 23
click at [622, 403] on input "Profession" at bounding box center [730, 407] width 471 height 23
click at [867, 331] on input "Montant" at bounding box center [909, 329] width 115 height 23
click at [746, 111] on link "Charges" at bounding box center [741, 111] width 101 height 24
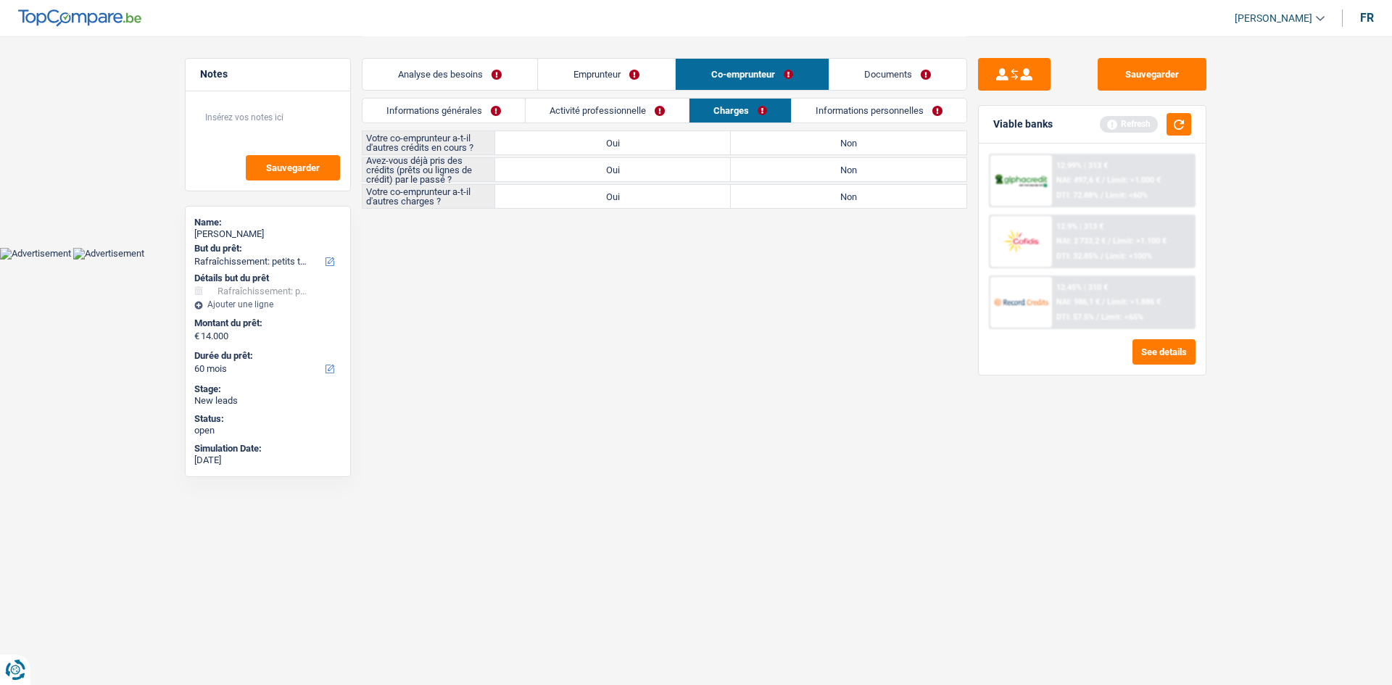
click at [764, 141] on label "Non" at bounding box center [849, 142] width 236 height 23
click at [764, 141] on input "Non" at bounding box center [849, 142] width 236 height 23
click at [663, 165] on label "Oui" at bounding box center [613, 169] width 236 height 23
click at [663, 165] on input "Oui" at bounding box center [613, 169] width 236 height 23
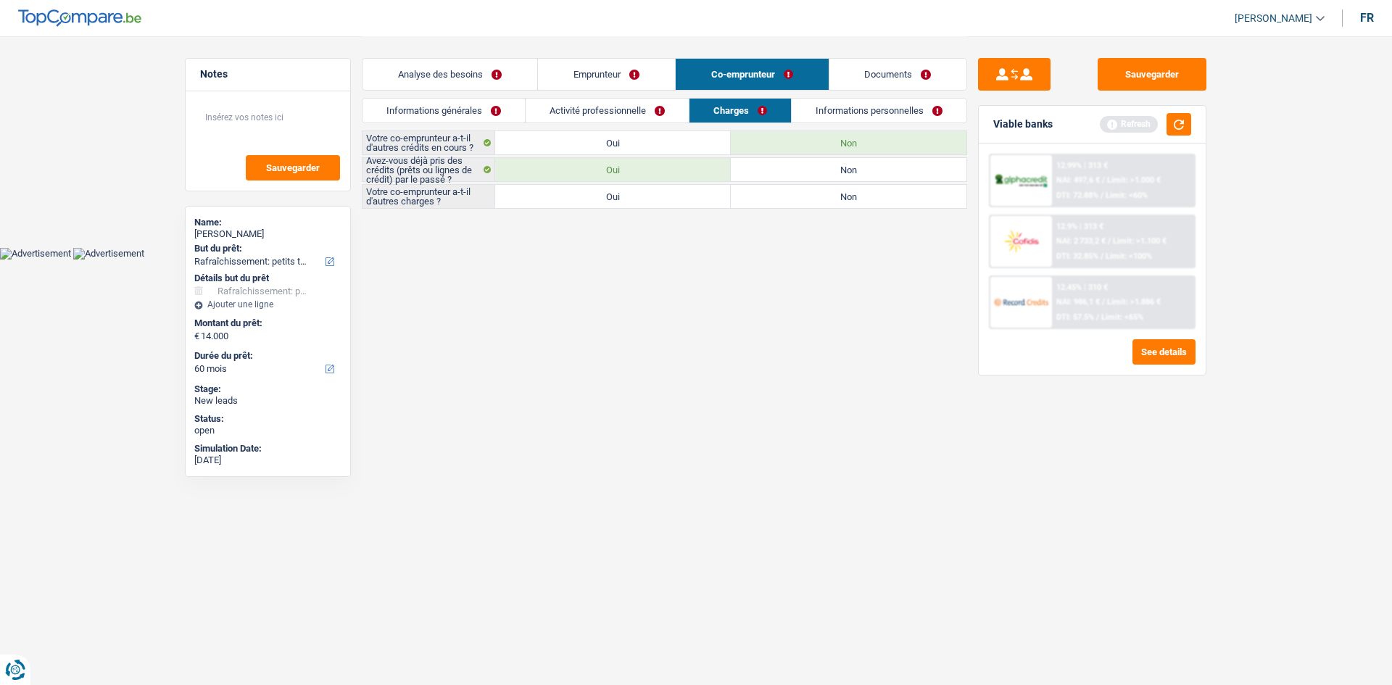
click at [785, 197] on label "Non" at bounding box center [849, 196] width 236 height 23
click at [785, 197] on input "Non" at bounding box center [849, 196] width 236 height 23
click at [855, 103] on link "Informations personnelles" at bounding box center [880, 111] width 175 height 24
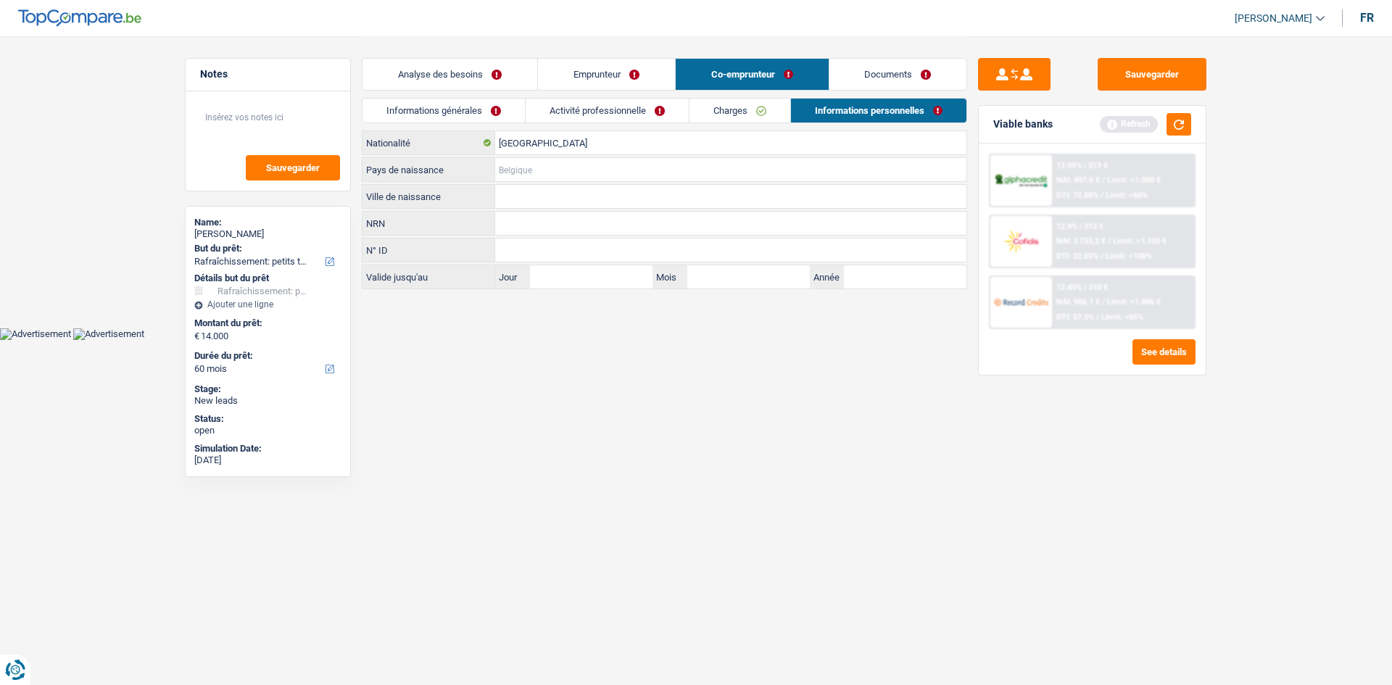
click at [544, 165] on input "Pays de naissance" at bounding box center [730, 169] width 471 height 23
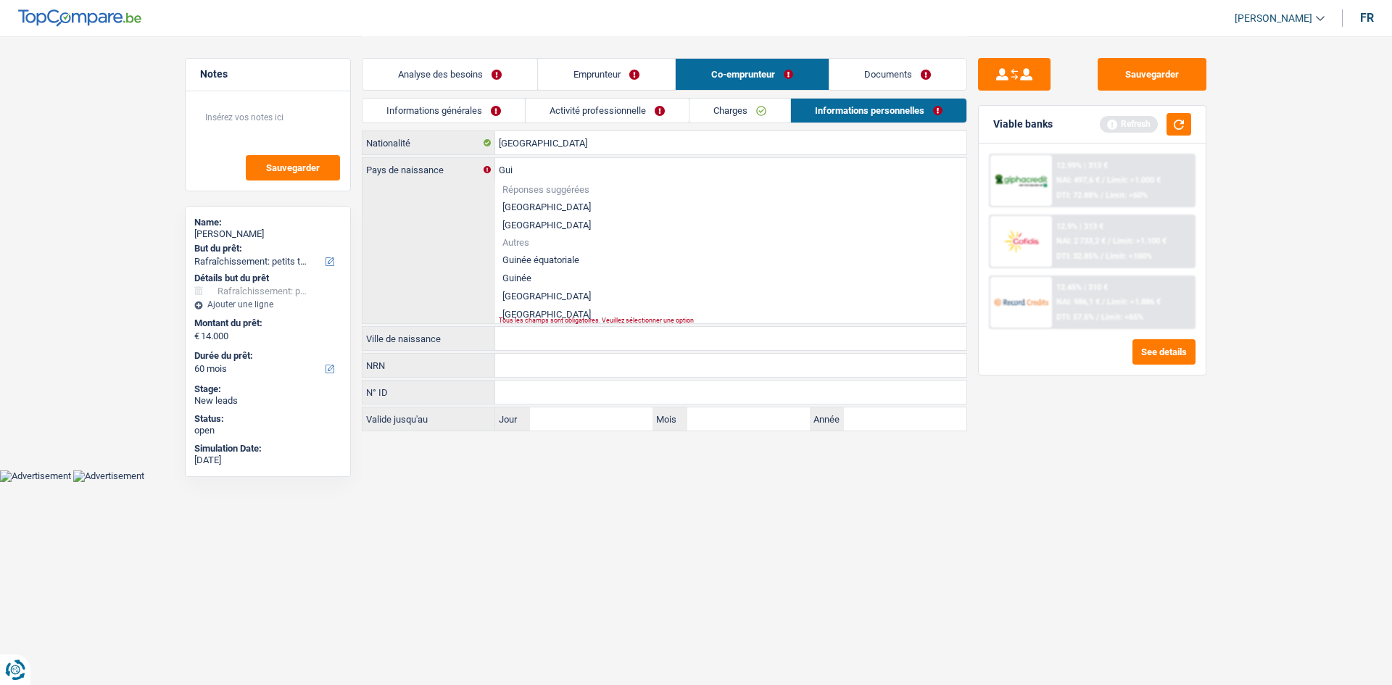
click at [521, 282] on li "Guinée" at bounding box center [730, 278] width 471 height 18
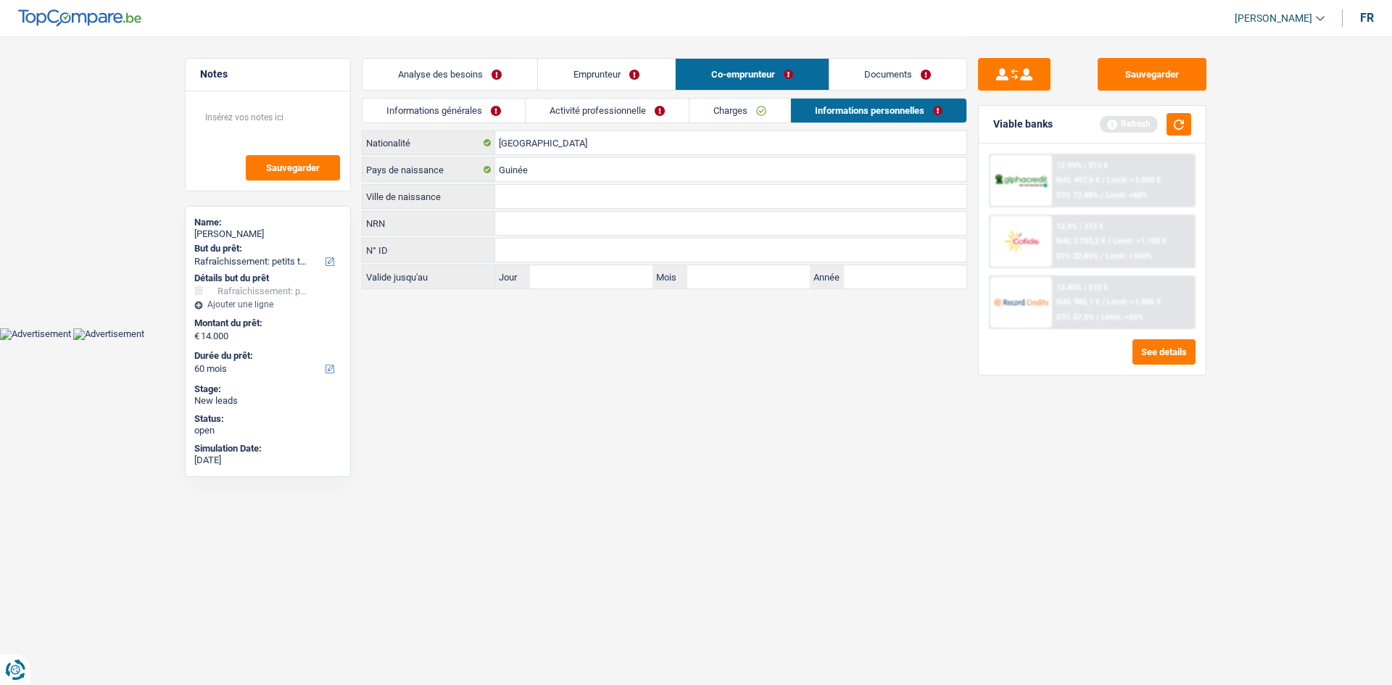
click at [532, 189] on input "Ville de naissance" at bounding box center [730, 196] width 471 height 23
click at [553, 237] on div "Belgique Nationalité Guinée Pays de naissance Conakry Ville de naissance NRN To…" at bounding box center [665, 210] width 606 height 159
click at [634, 113] on link "Activité professionnelle" at bounding box center [607, 111] width 163 height 24
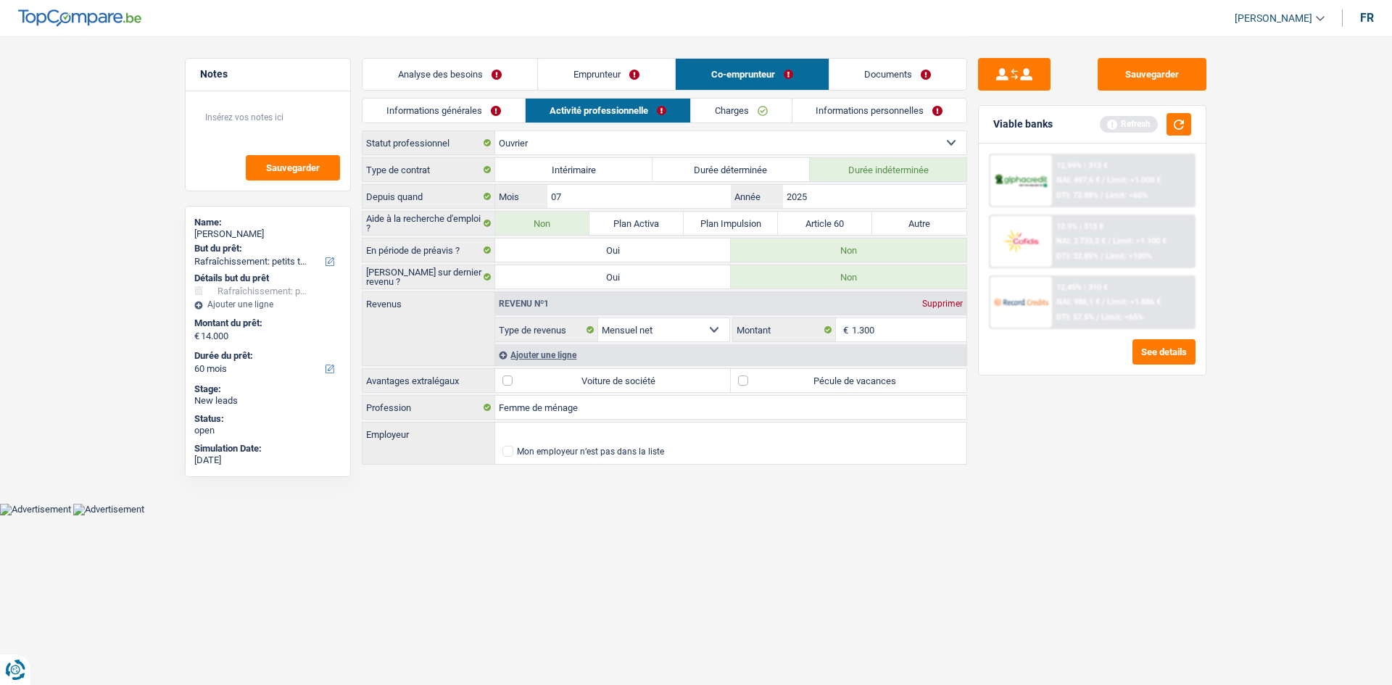
click at [477, 112] on link "Informations générales" at bounding box center [444, 111] width 162 height 24
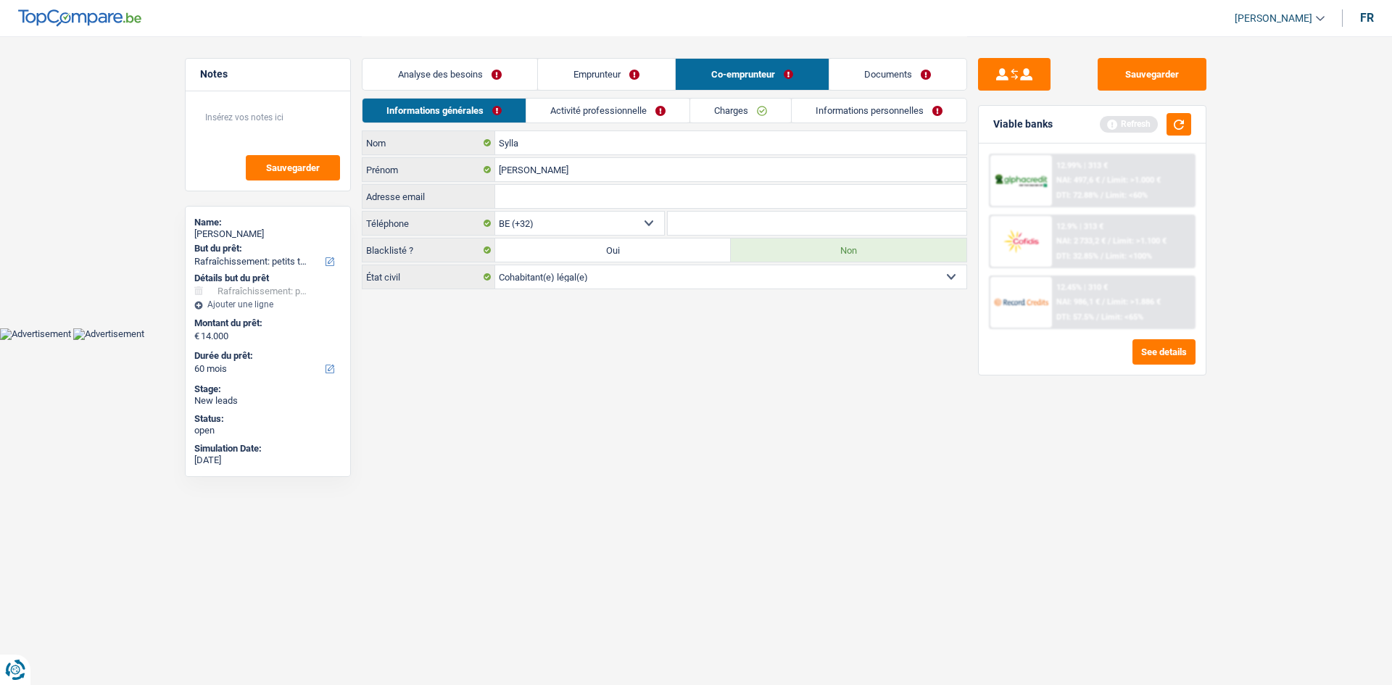
click at [645, 119] on link "Activité professionnelle" at bounding box center [608, 111] width 163 height 24
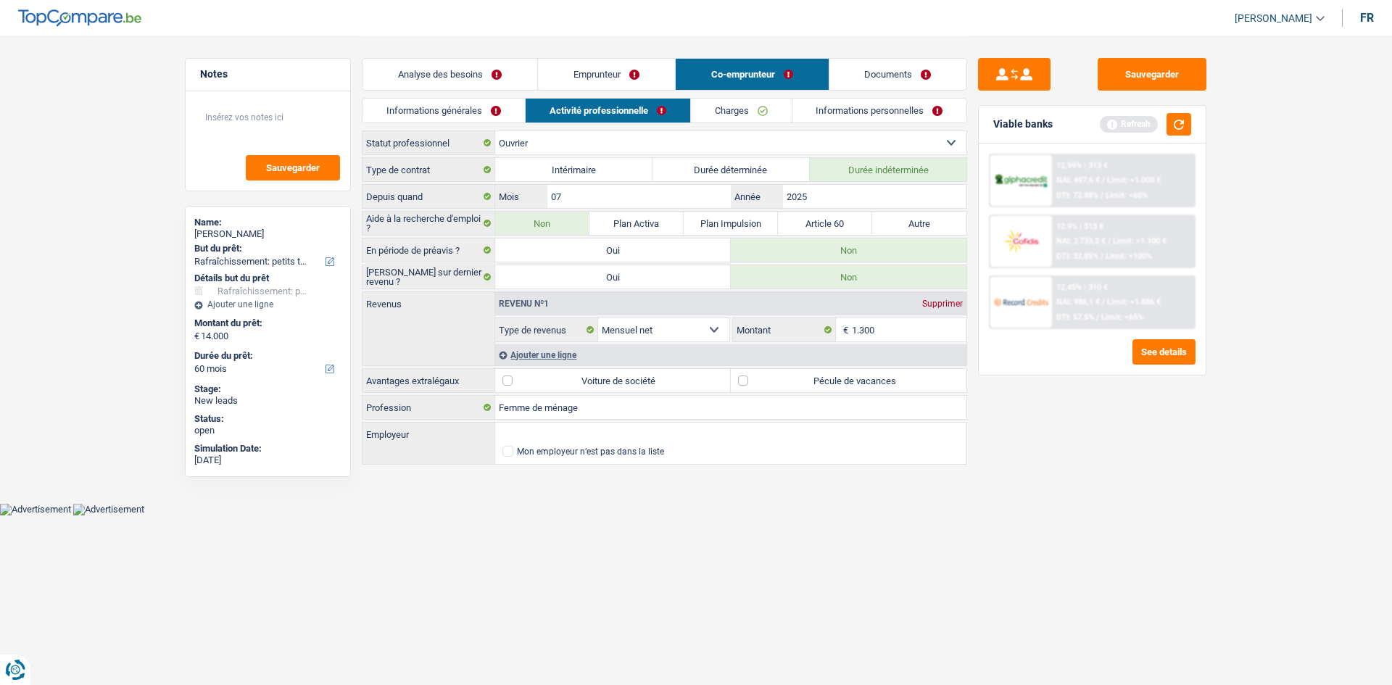
click at [841, 118] on link "Informations personnelles" at bounding box center [880, 111] width 175 height 24
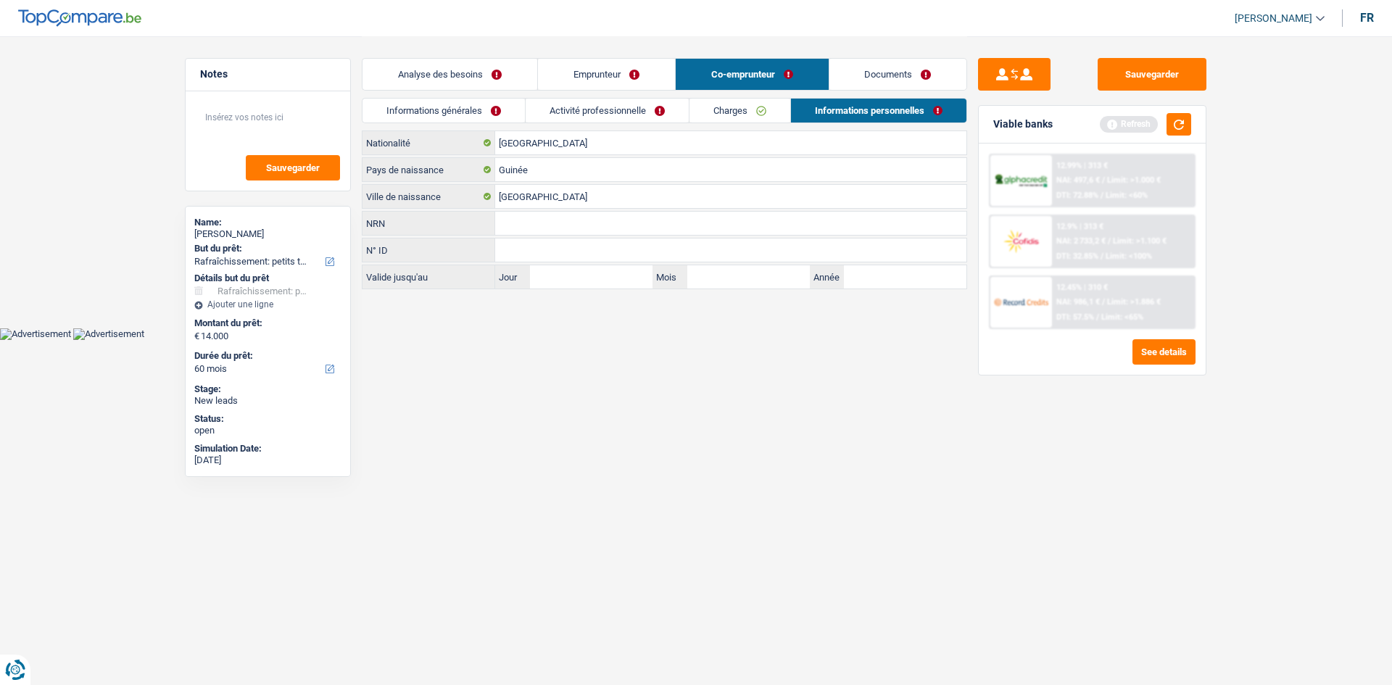
click at [566, 104] on link "Activité professionnelle" at bounding box center [607, 111] width 163 height 24
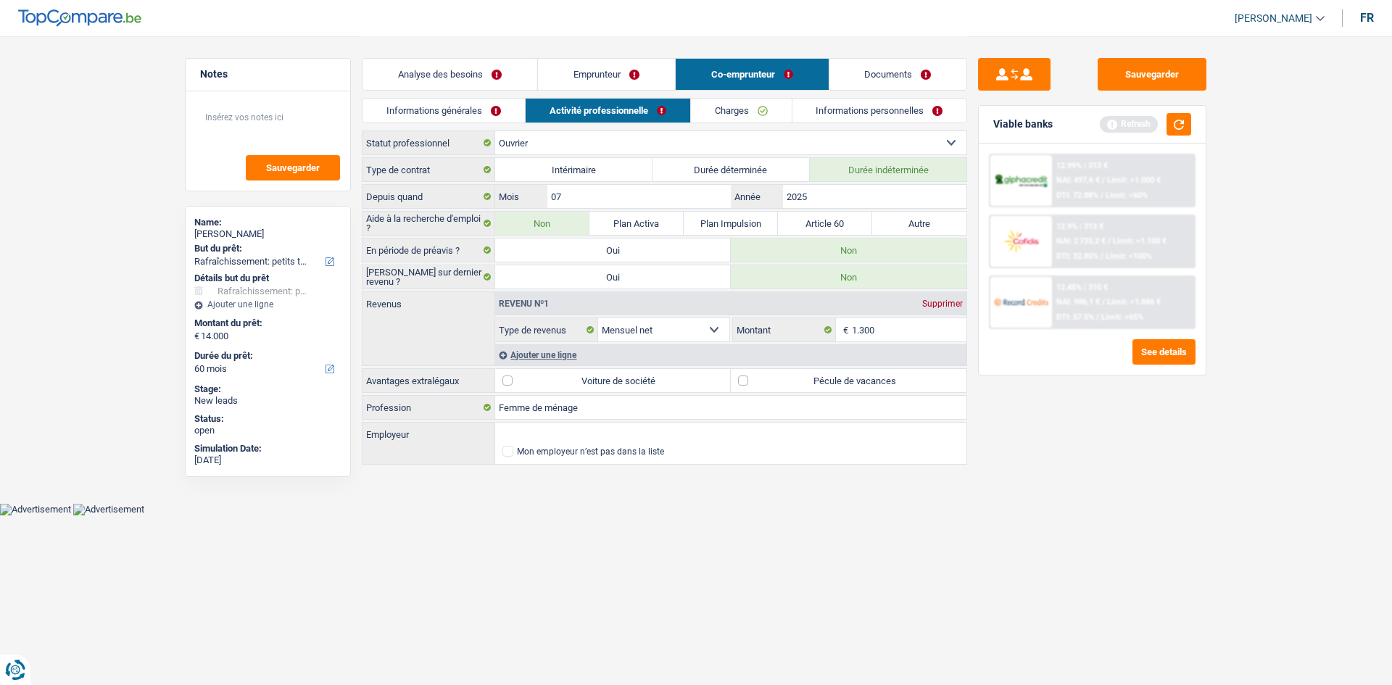
click at [485, 112] on link "Informations générales" at bounding box center [444, 111] width 162 height 24
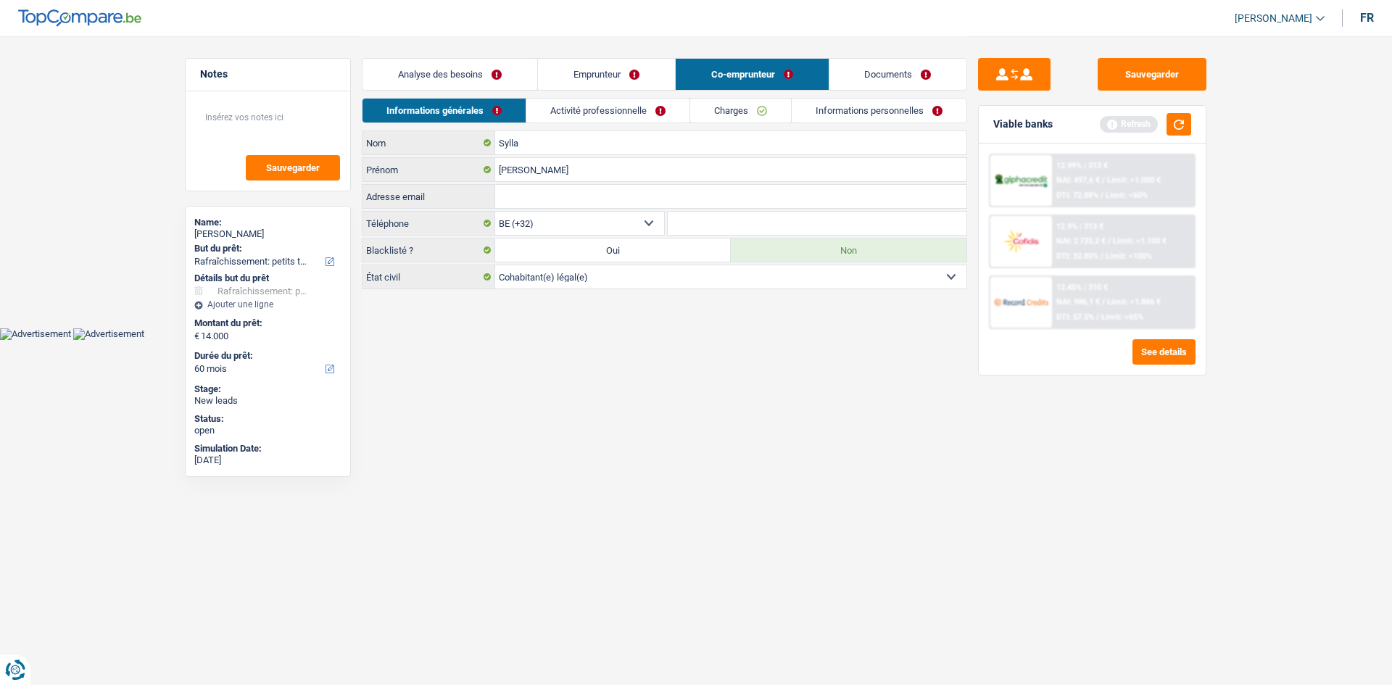
click at [553, 117] on link "Activité professionnelle" at bounding box center [608, 111] width 163 height 24
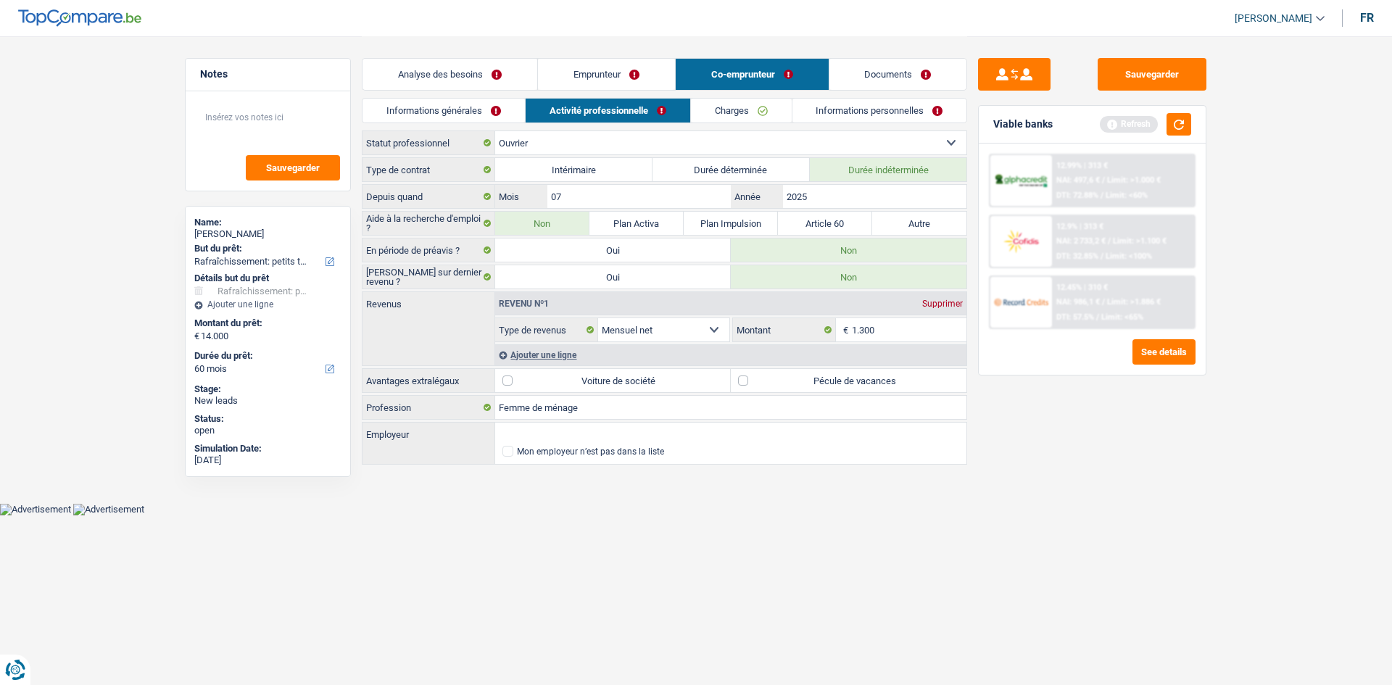
click at [640, 65] on link "Emprunteur" at bounding box center [606, 74] width 137 height 31
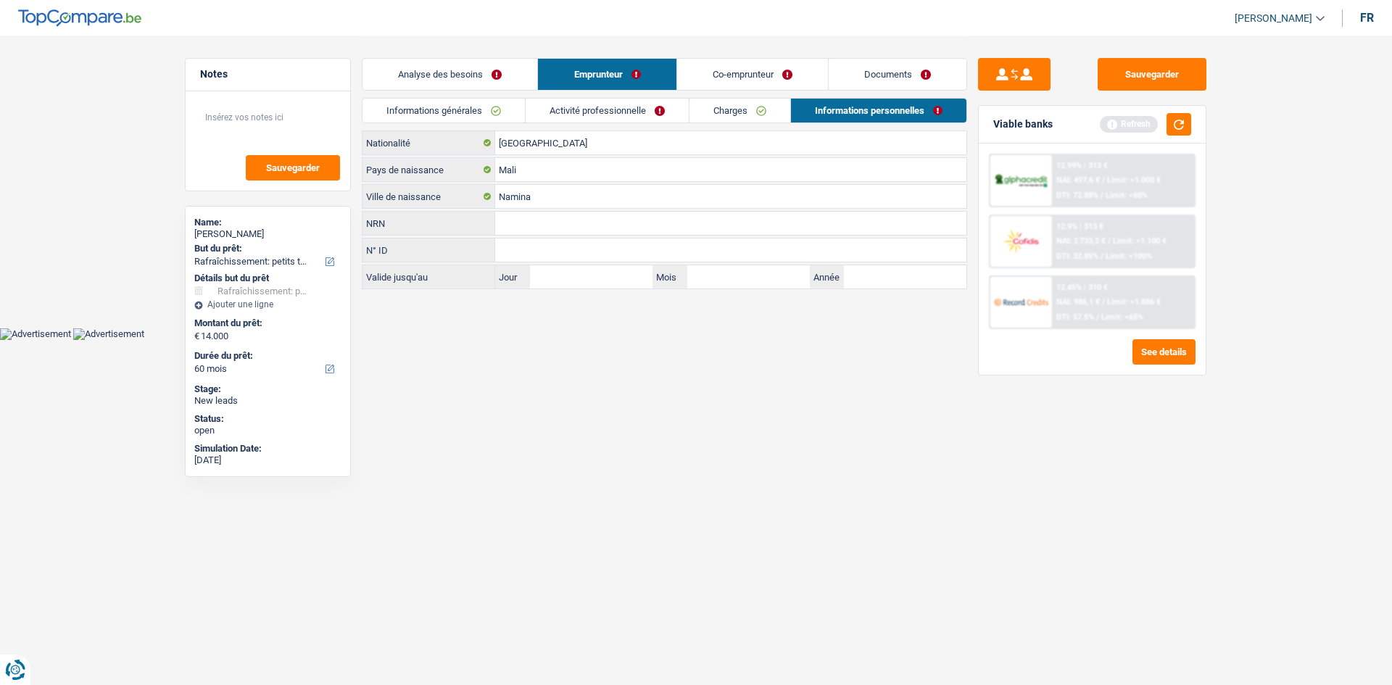
click at [477, 64] on link "Analyse des besoins" at bounding box center [450, 74] width 175 height 31
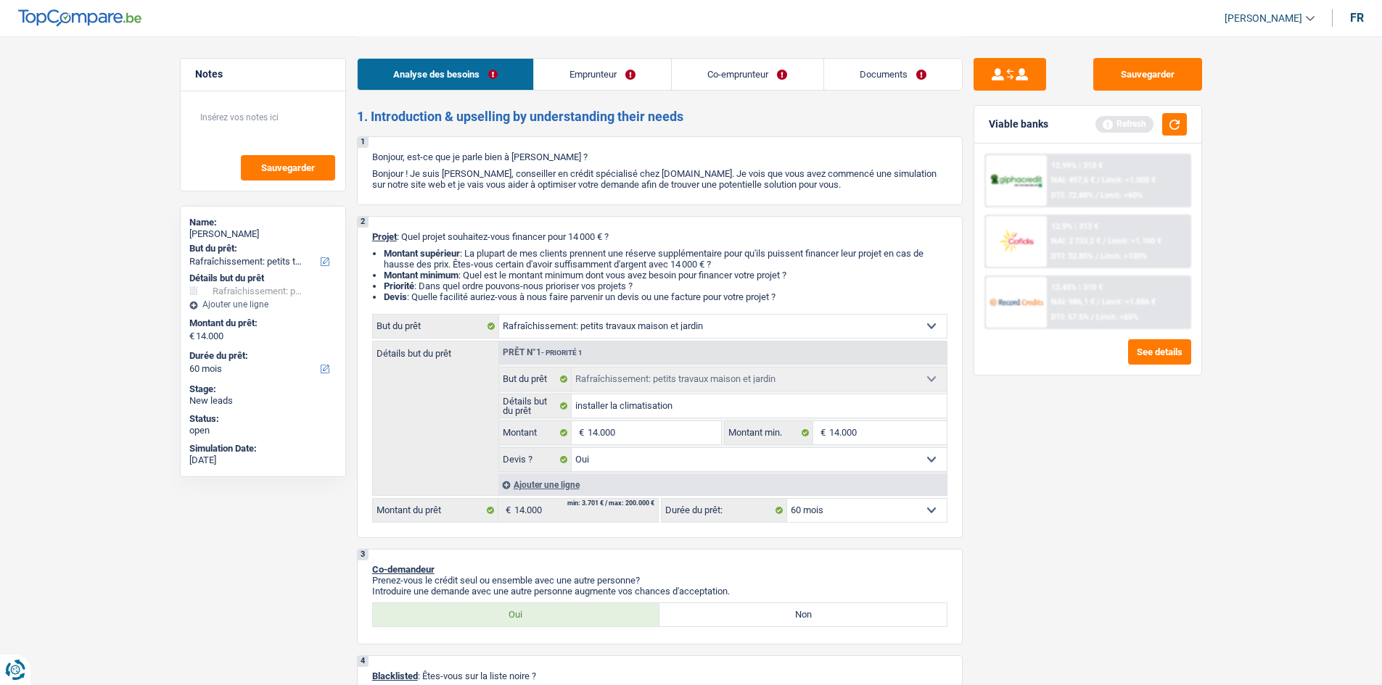
click at [645, 73] on link "Emprunteur" at bounding box center [602, 74] width 137 height 31
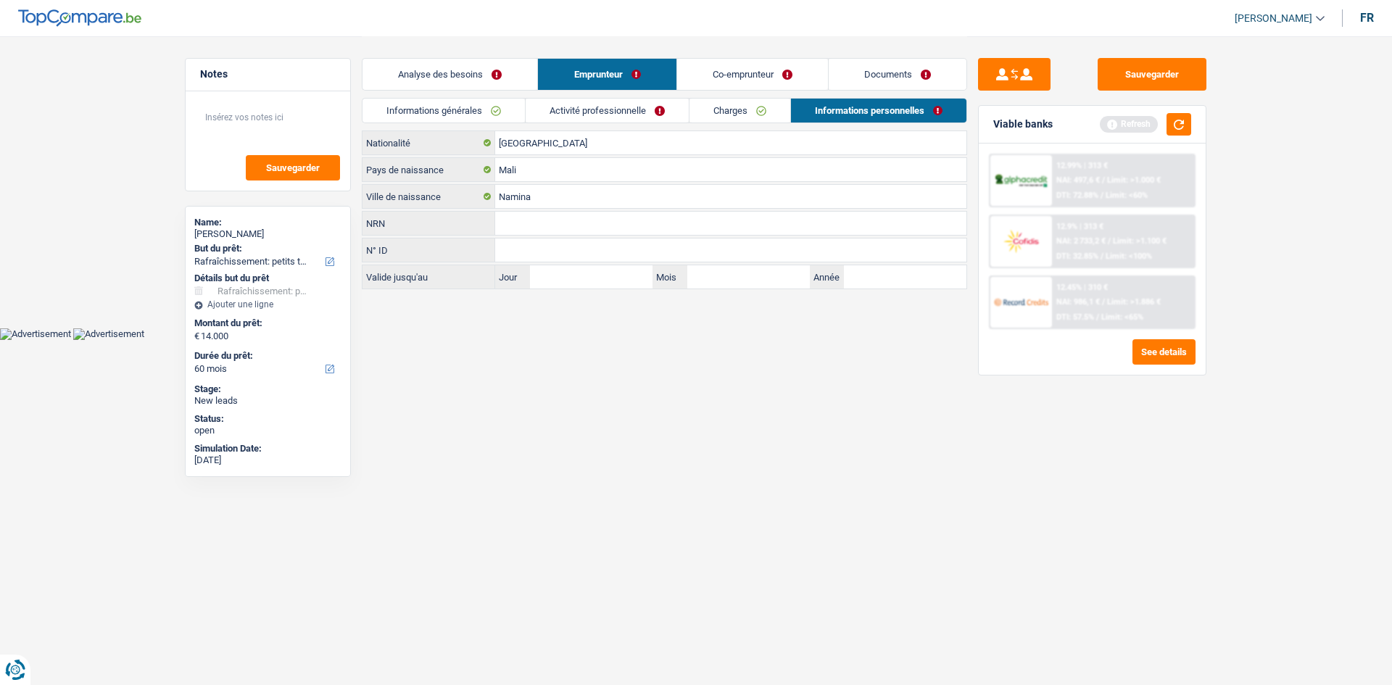
click at [583, 106] on link "Activité professionnelle" at bounding box center [607, 111] width 163 height 24
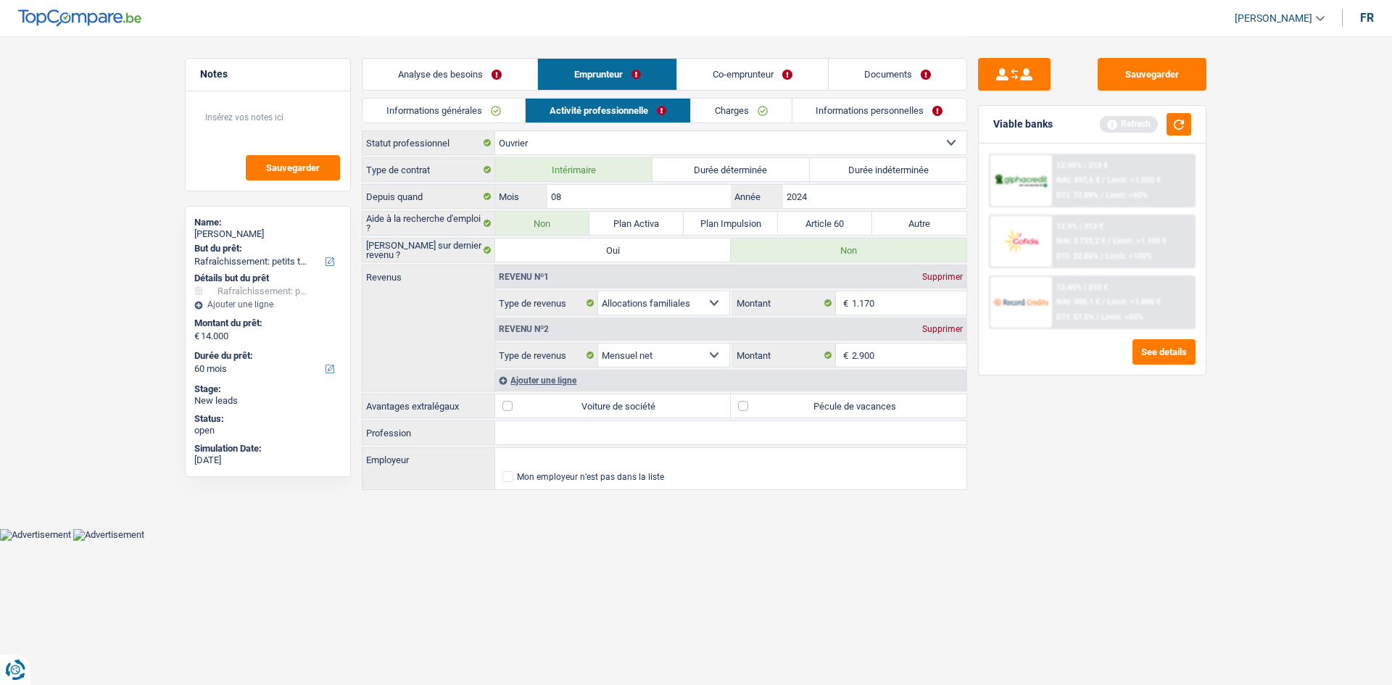
click at [548, 425] on input "Profession" at bounding box center [730, 432] width 471 height 23
click at [670, 464] on input "Employeur" at bounding box center [730, 459] width 471 height 23
click at [714, 112] on link "Charges" at bounding box center [741, 111] width 101 height 24
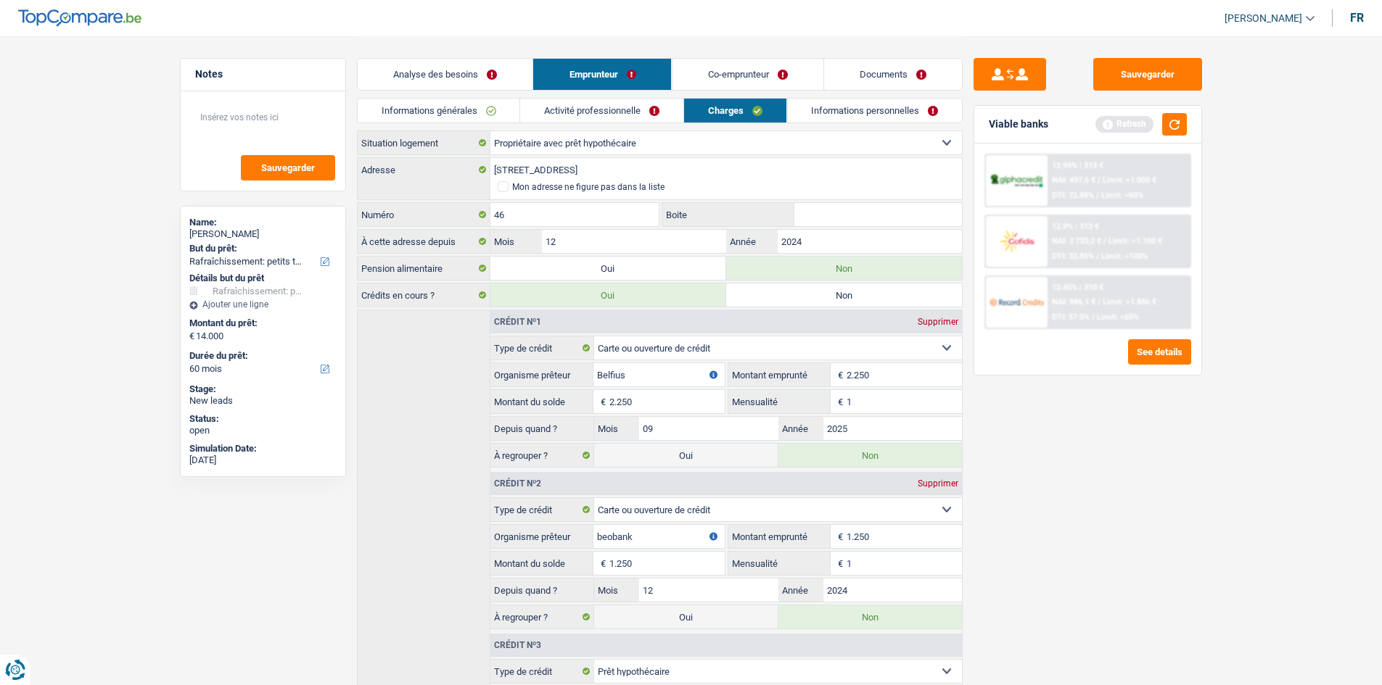
click at [813, 107] on link "Informations personnelles" at bounding box center [874, 111] width 175 height 24
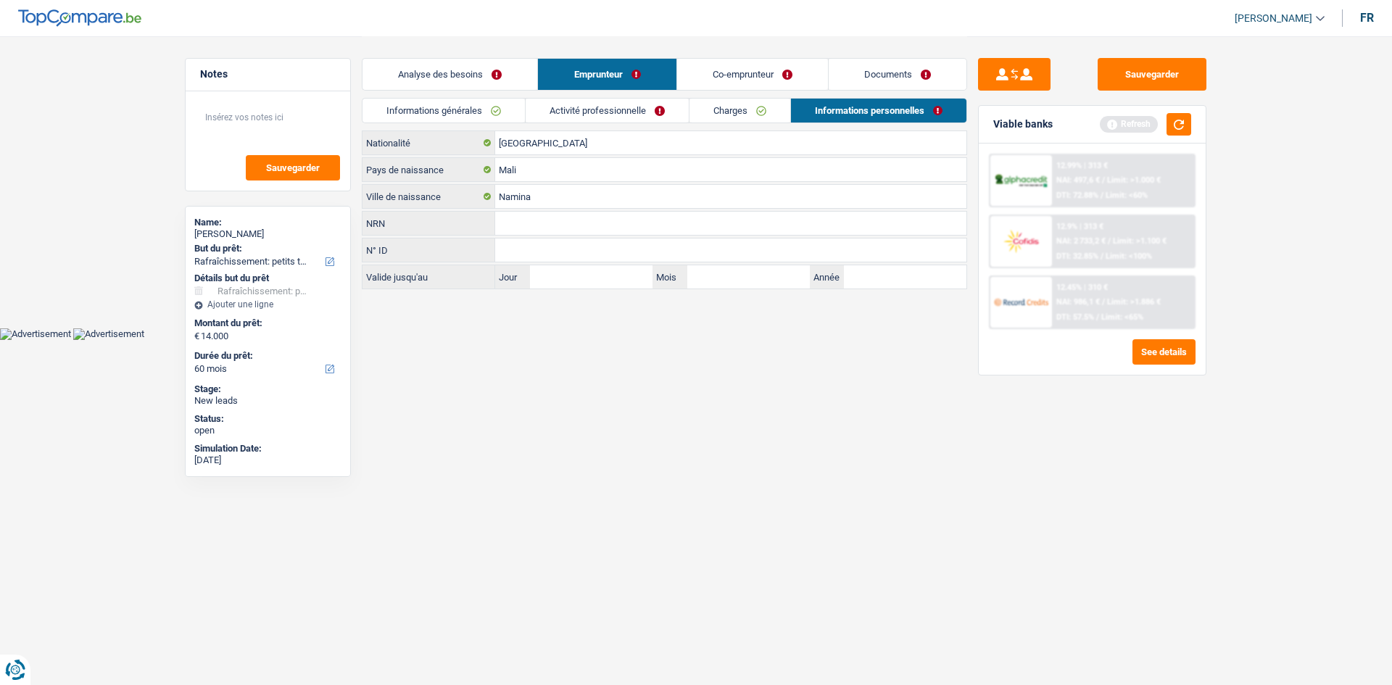
click at [464, 109] on link "Informations générales" at bounding box center [444, 111] width 162 height 24
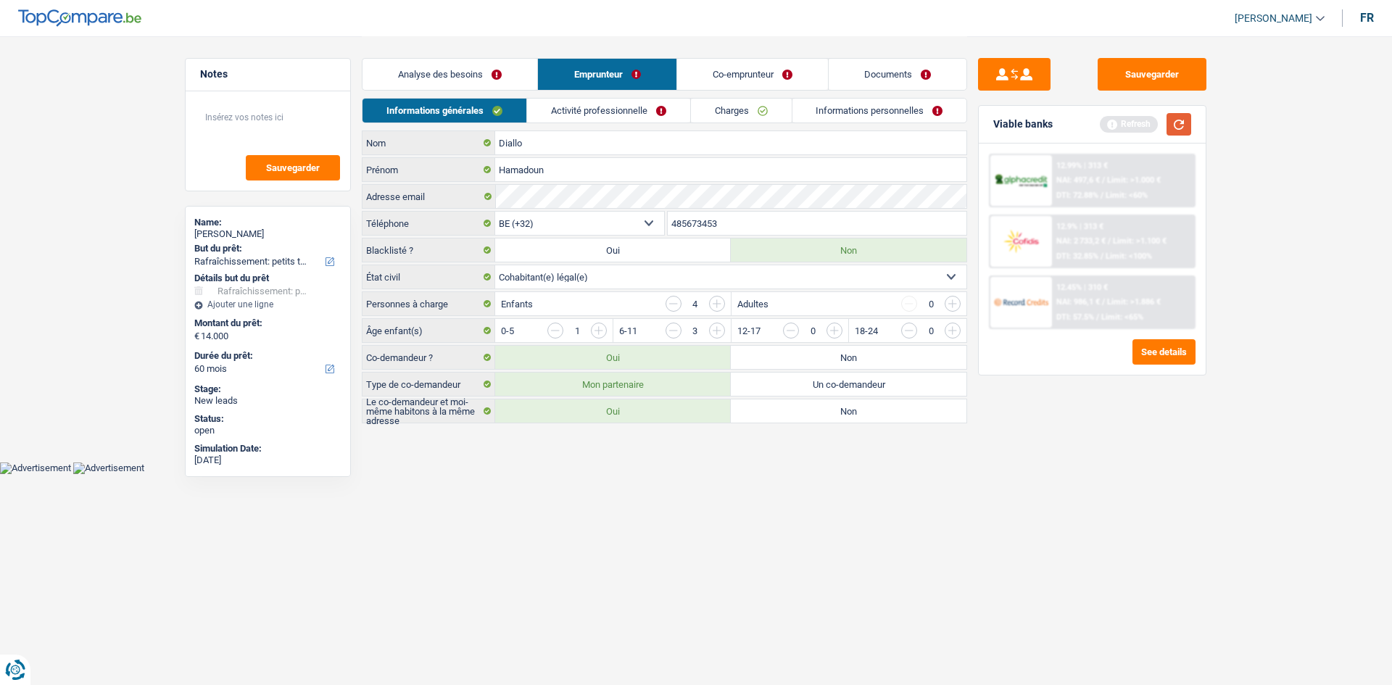
click at [1187, 123] on button "button" at bounding box center [1179, 124] width 25 height 22
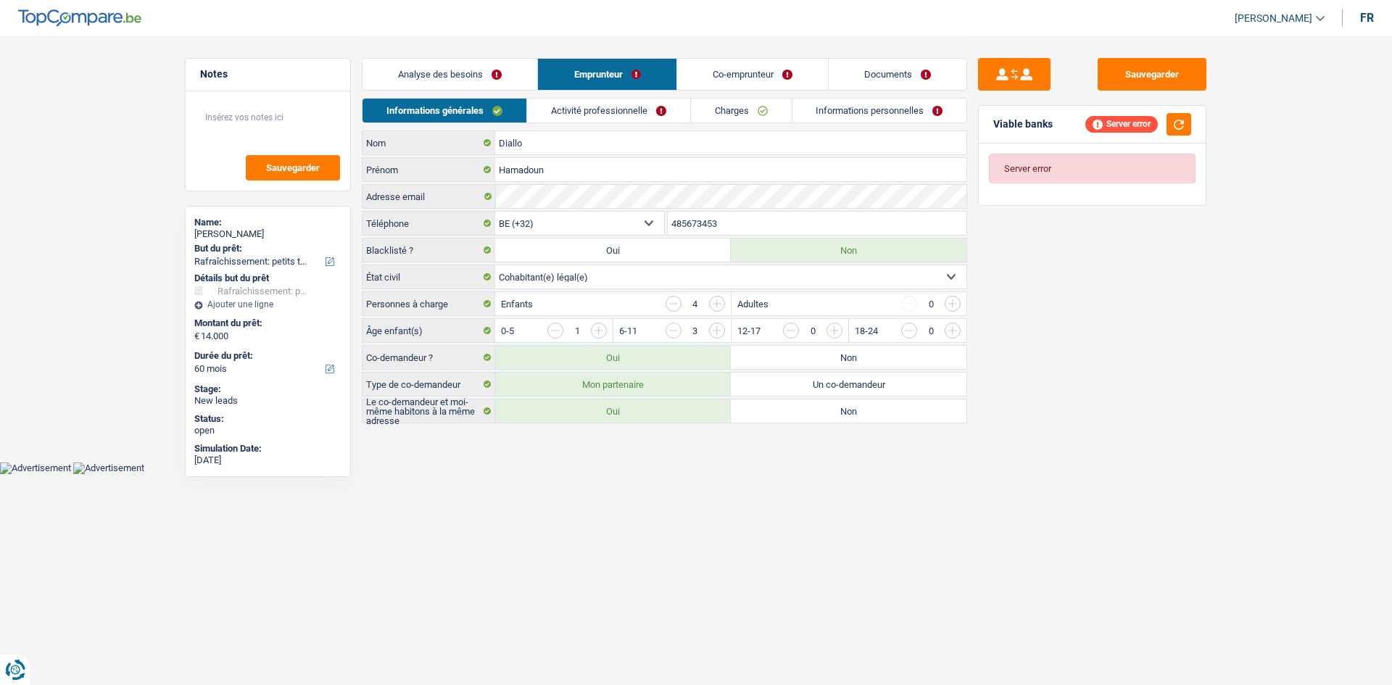
click at [461, 75] on link "Analyse des besoins" at bounding box center [450, 74] width 175 height 31
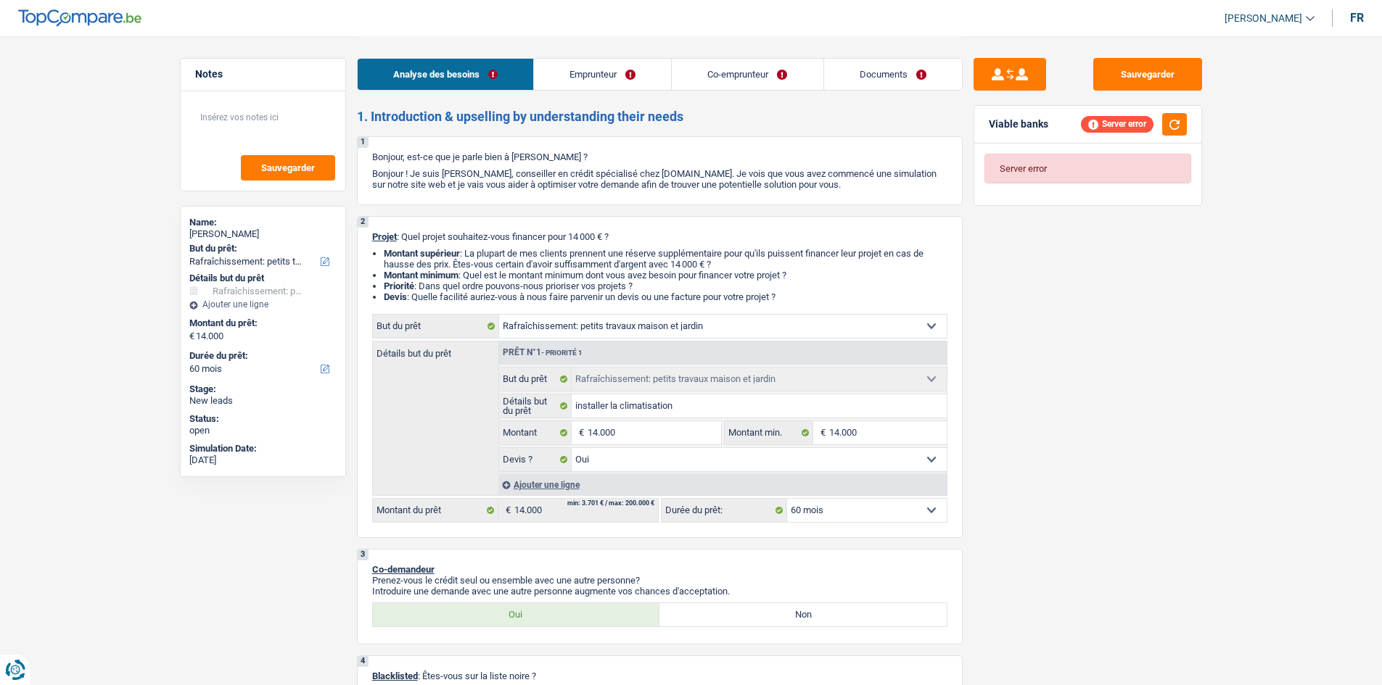
click at [1159, 123] on div "Server error" at bounding box center [1134, 124] width 106 height 22
click at [1166, 123] on button "button" at bounding box center [1174, 124] width 25 height 22
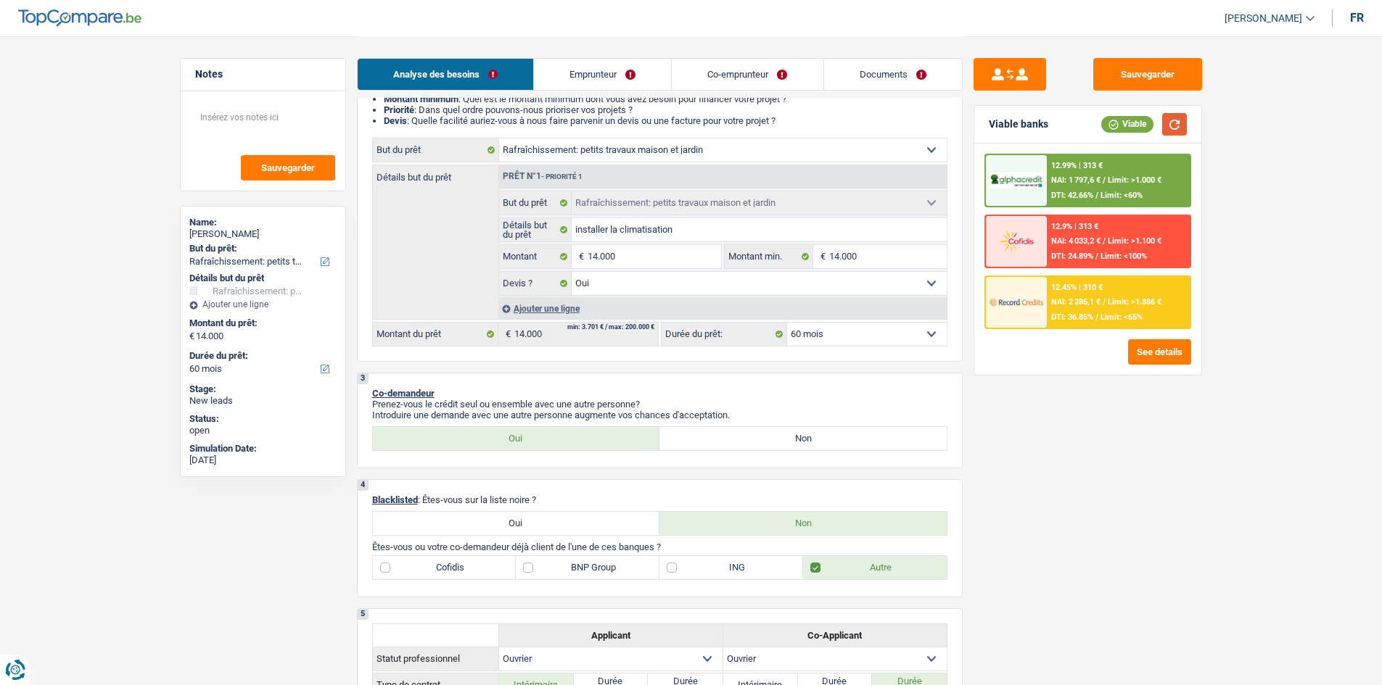
scroll to position [218, 0]
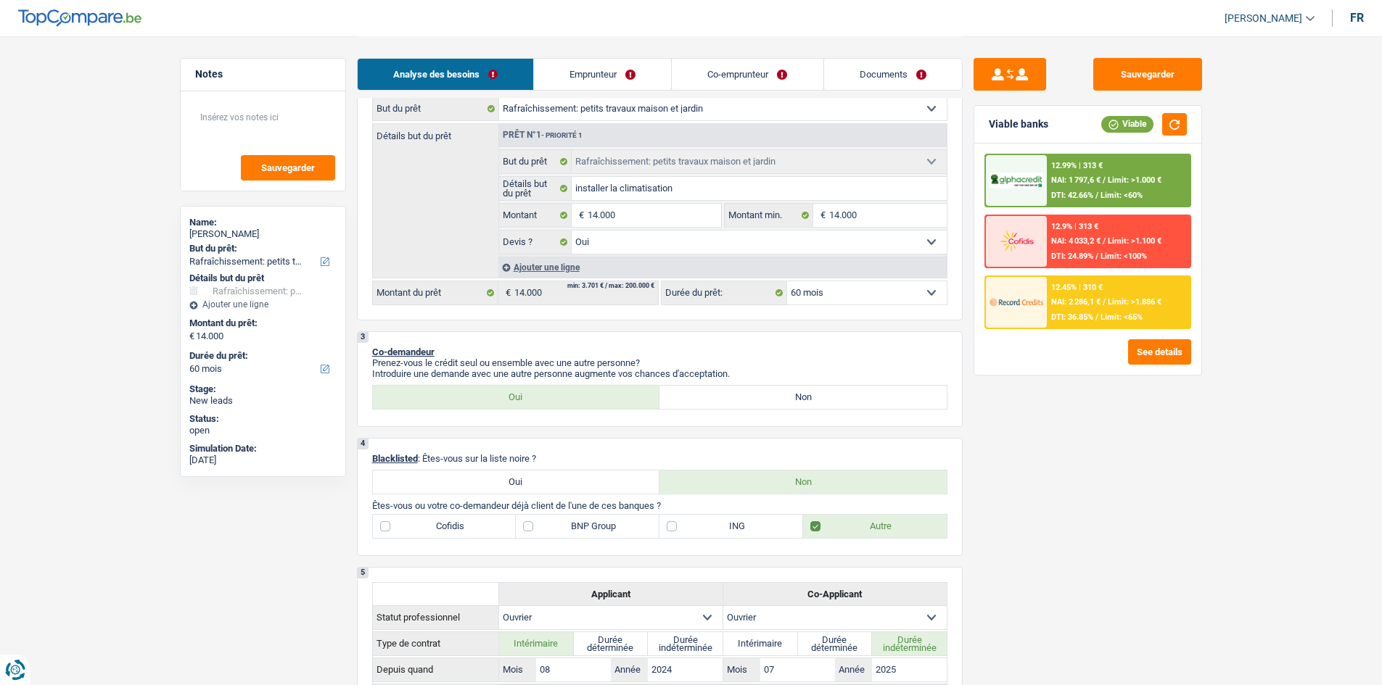
click at [870, 288] on select "12 mois 18 mois 24 mois 30 mois 36 mois 42 mois 48 mois 60 mois Sélectionner un…" at bounding box center [867, 292] width 160 height 23
click at [787, 281] on select "12 mois 18 mois 24 mois 30 mois 36 mois 42 mois 48 mois 60 mois Sélectionner un…" at bounding box center [867, 292] width 160 height 23
click at [1105, 297] on span "/" at bounding box center [1103, 301] width 3 height 9
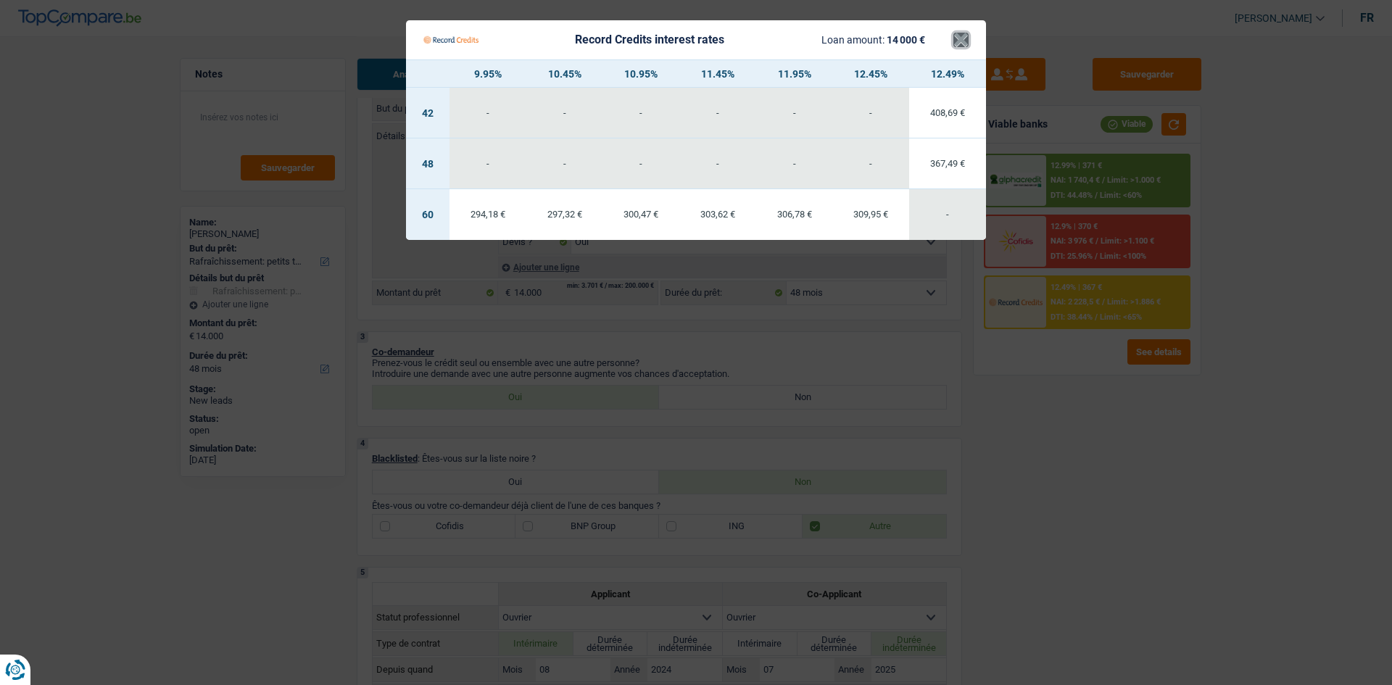
click at [965, 41] on button "×" at bounding box center [961, 40] width 15 height 15
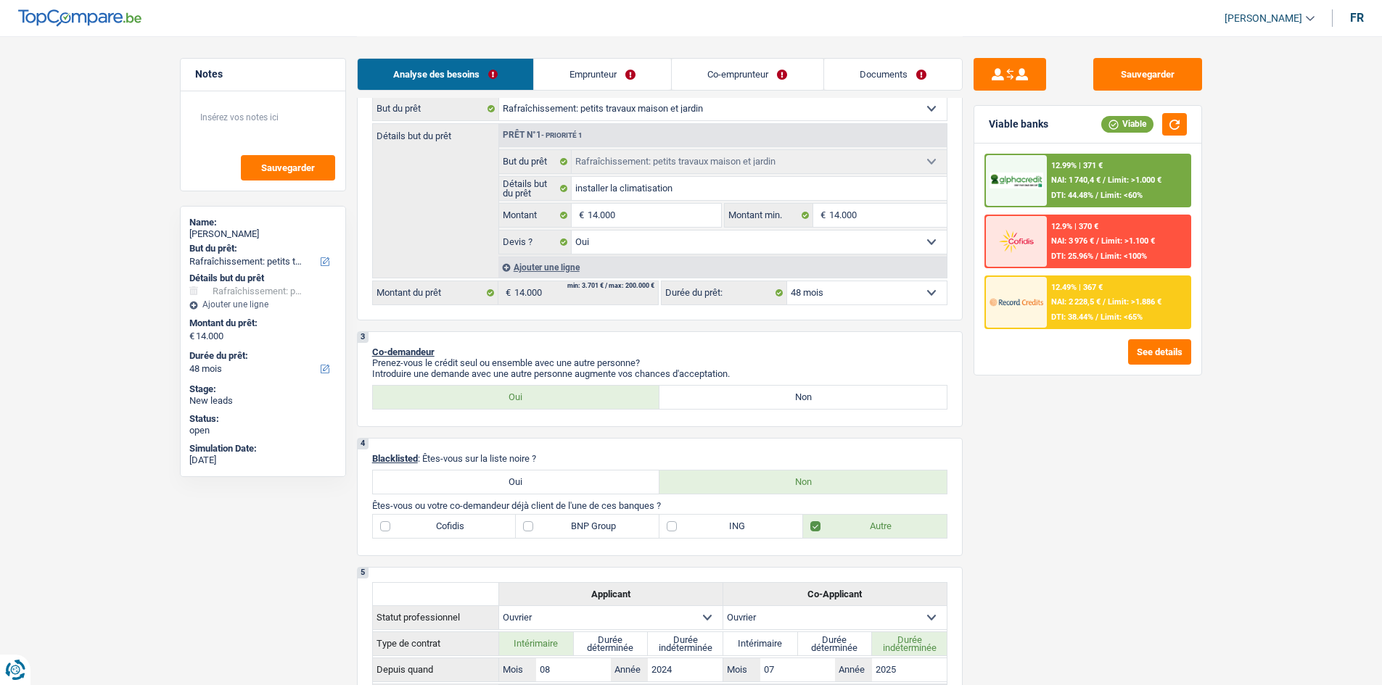
click at [1079, 169] on div "12.99% | 371 €" at bounding box center [1076, 165] width 51 height 9
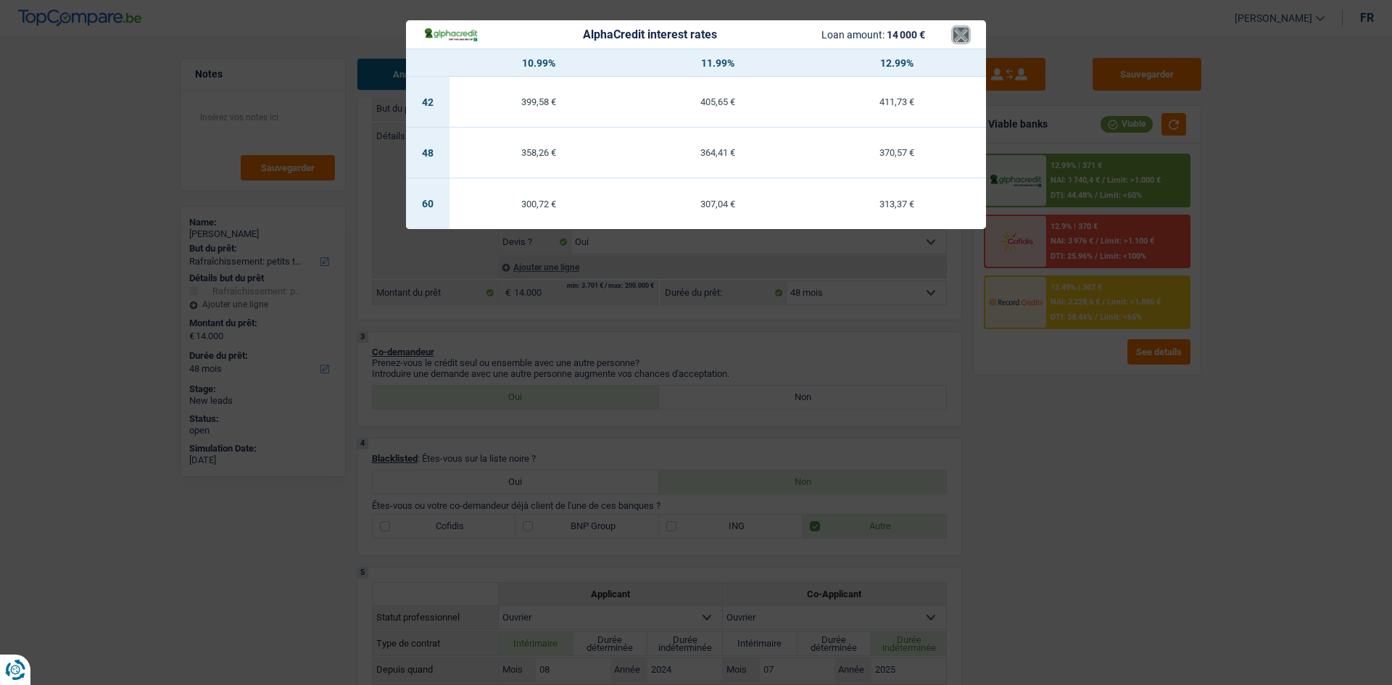
click at [961, 42] on button "×" at bounding box center [961, 35] width 15 height 15
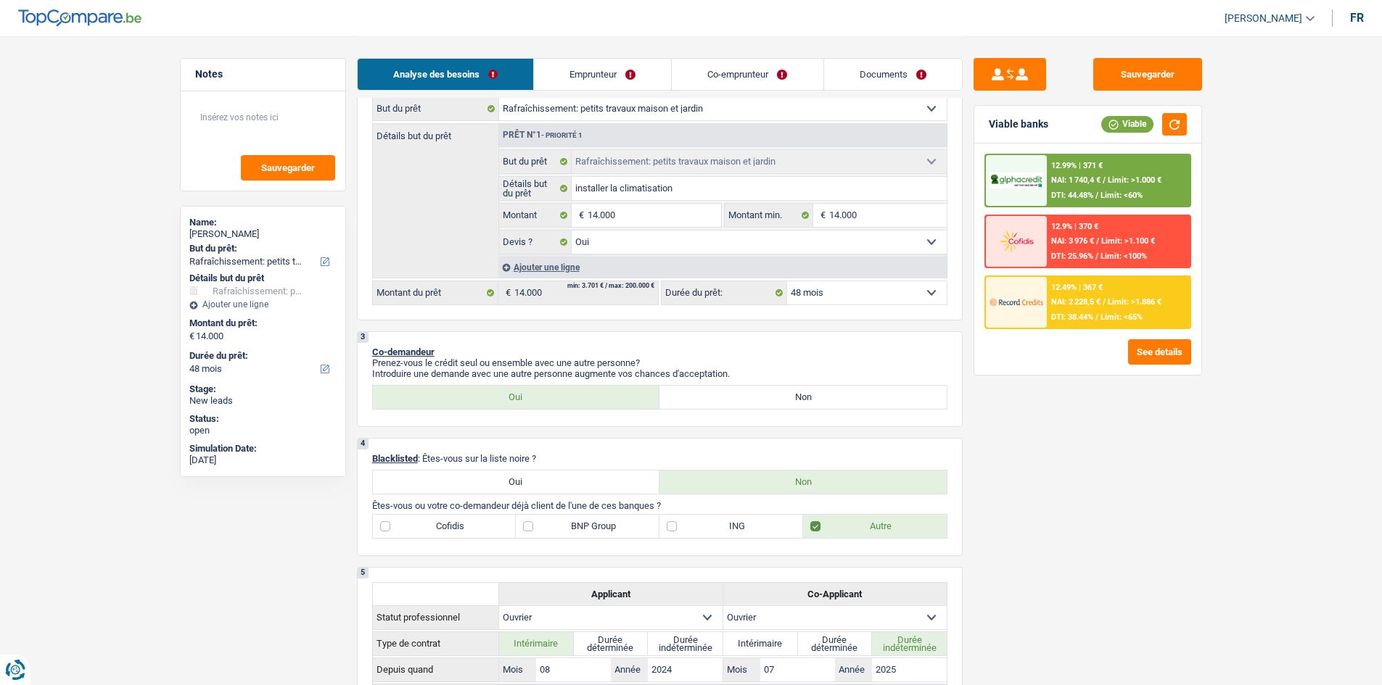
click at [925, 290] on select "12 mois 18 mois 24 mois 30 mois 36 mois 42 mois 48 mois 60 mois Sélectionner un…" at bounding box center [867, 292] width 160 height 23
click at [787, 281] on select "12 mois 18 mois 24 mois 30 mois 36 mois 42 mois 48 mois 60 mois Sélectionner un…" at bounding box center [867, 292] width 160 height 23
click at [1081, 302] on span "NAI: 2 286,1 €" at bounding box center [1075, 301] width 49 height 9
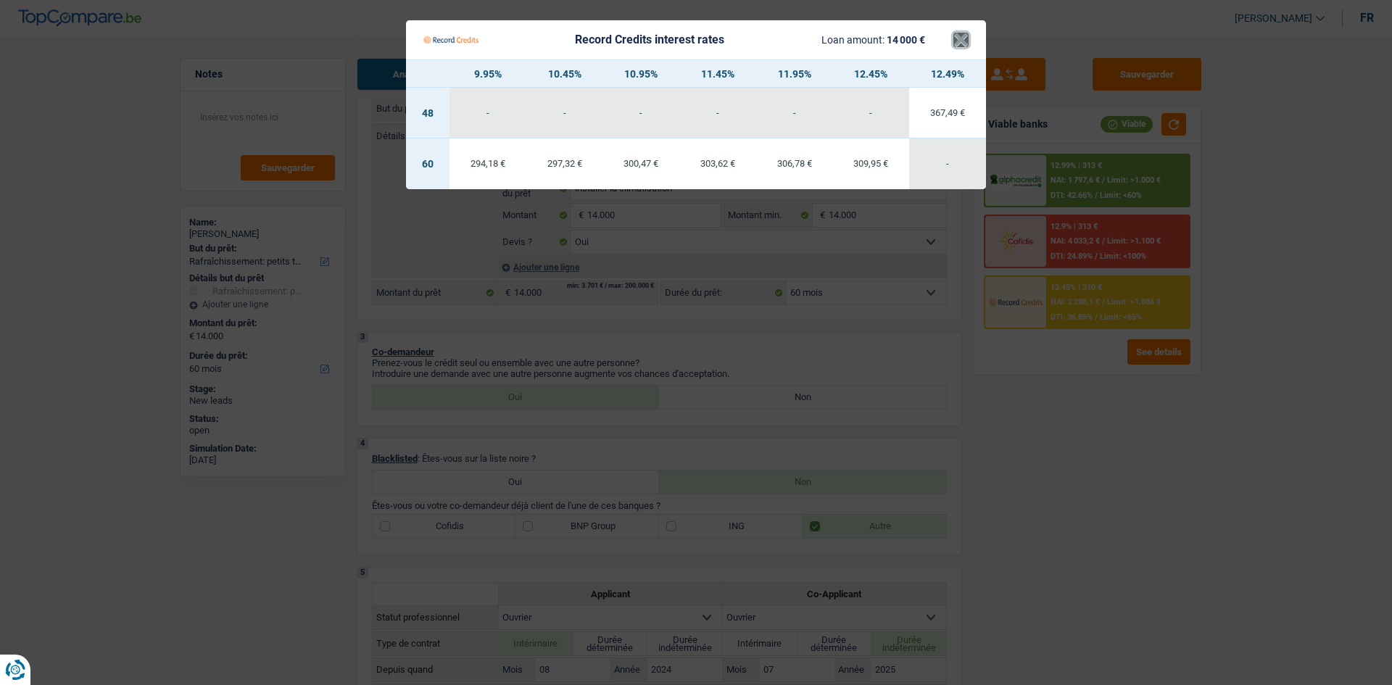
click at [963, 46] on button "×" at bounding box center [961, 40] width 15 height 15
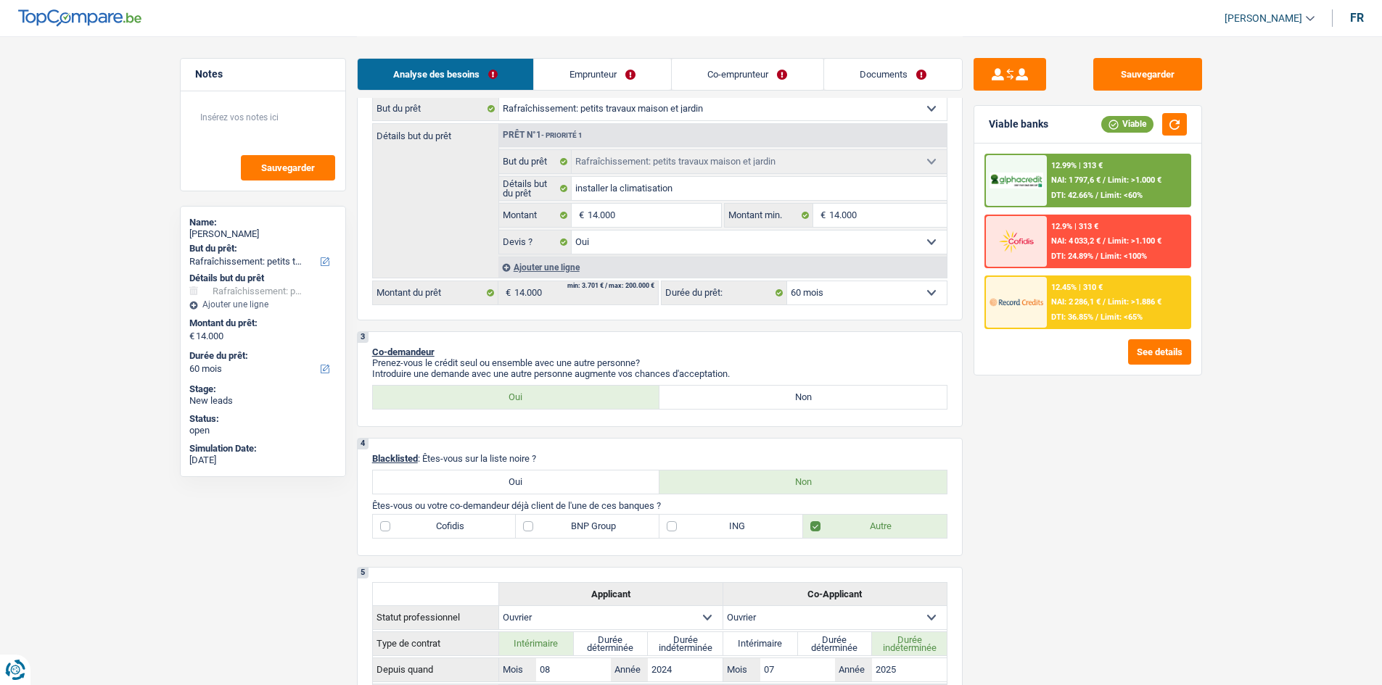
click at [1091, 173] on div "12.99% | 313 € NAI: 1 797,6 € / Limit: >1.000 € DTI: 42.66% / Limit: <60%" at bounding box center [1118, 180] width 143 height 51
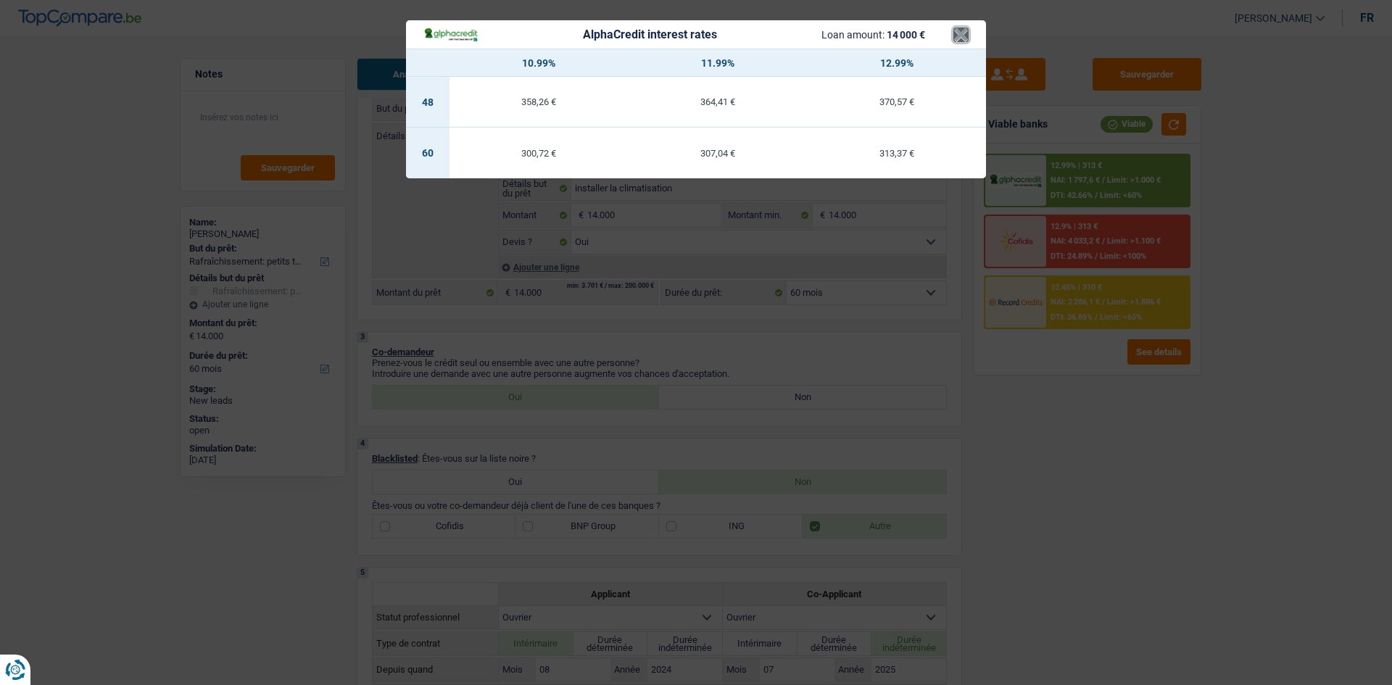
click at [961, 39] on button "×" at bounding box center [961, 35] width 15 height 15
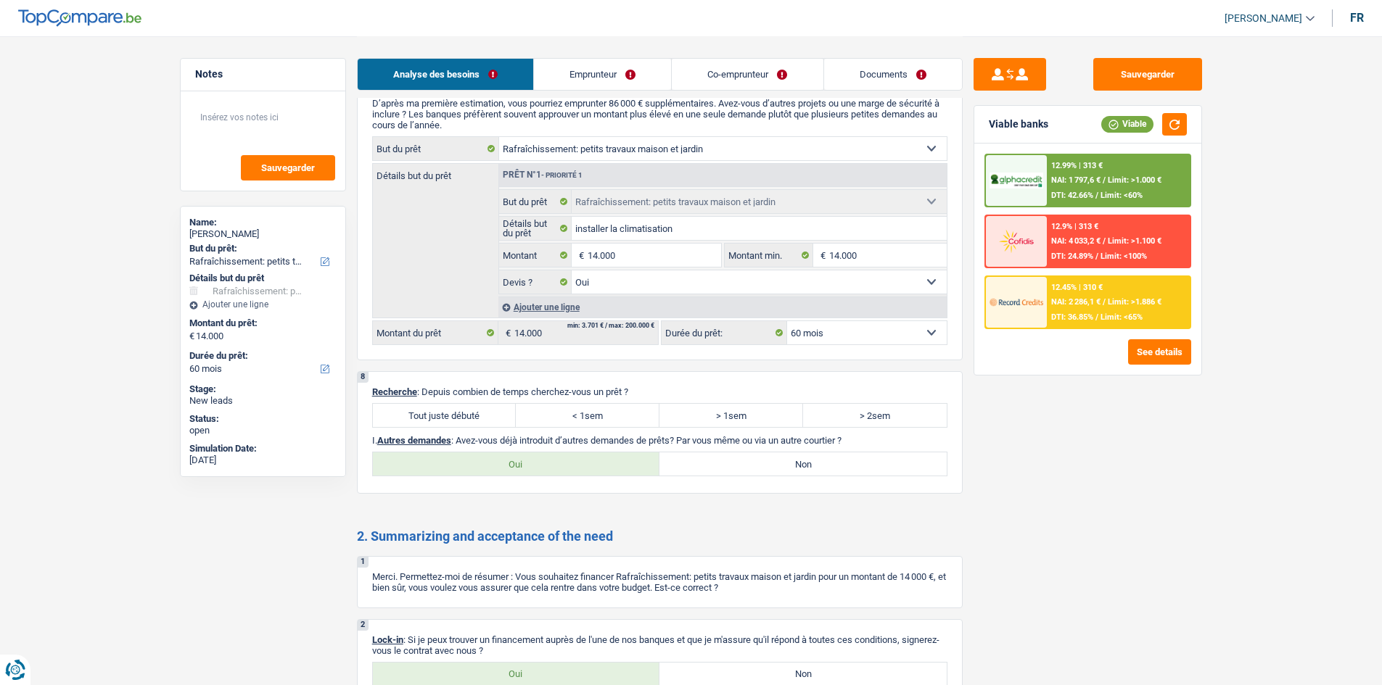
scroll to position [1992, 0]
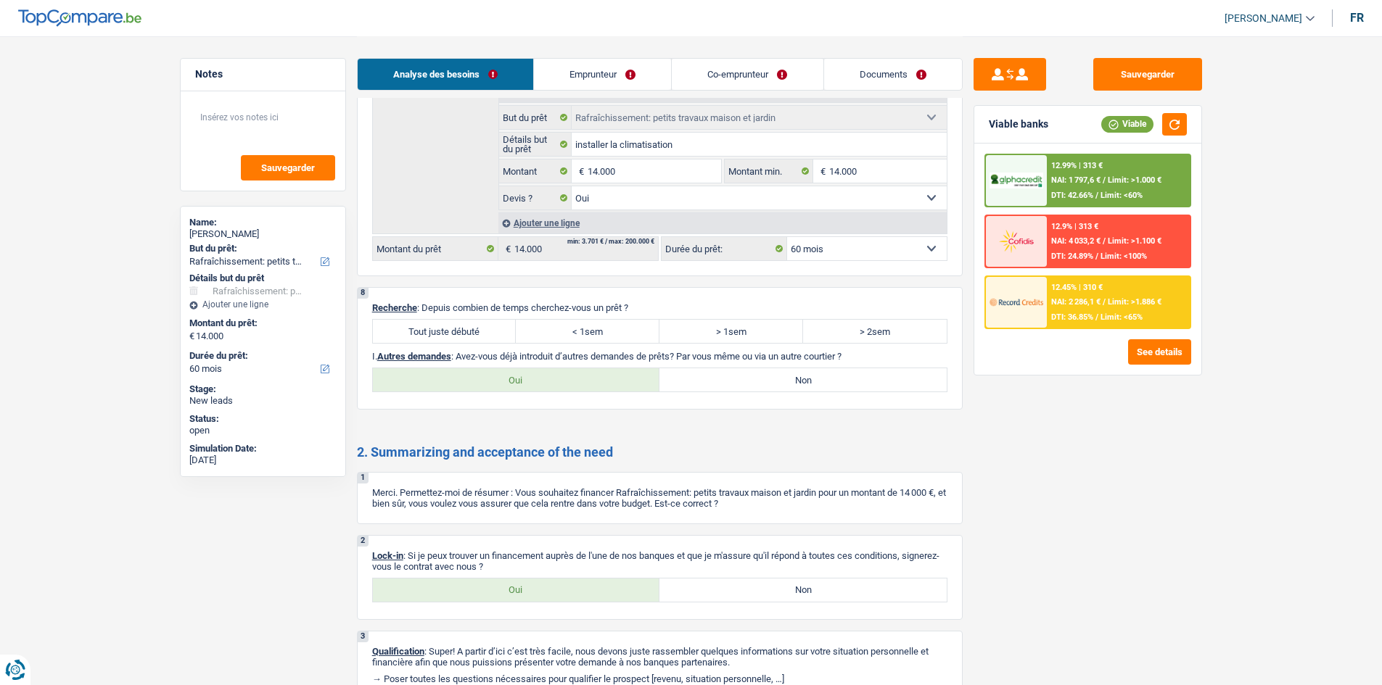
click at [484, 323] on label "Tout juste débuté" at bounding box center [445, 331] width 144 height 23
click at [484, 323] on input "Tout juste débuté" at bounding box center [445, 331] width 144 height 23
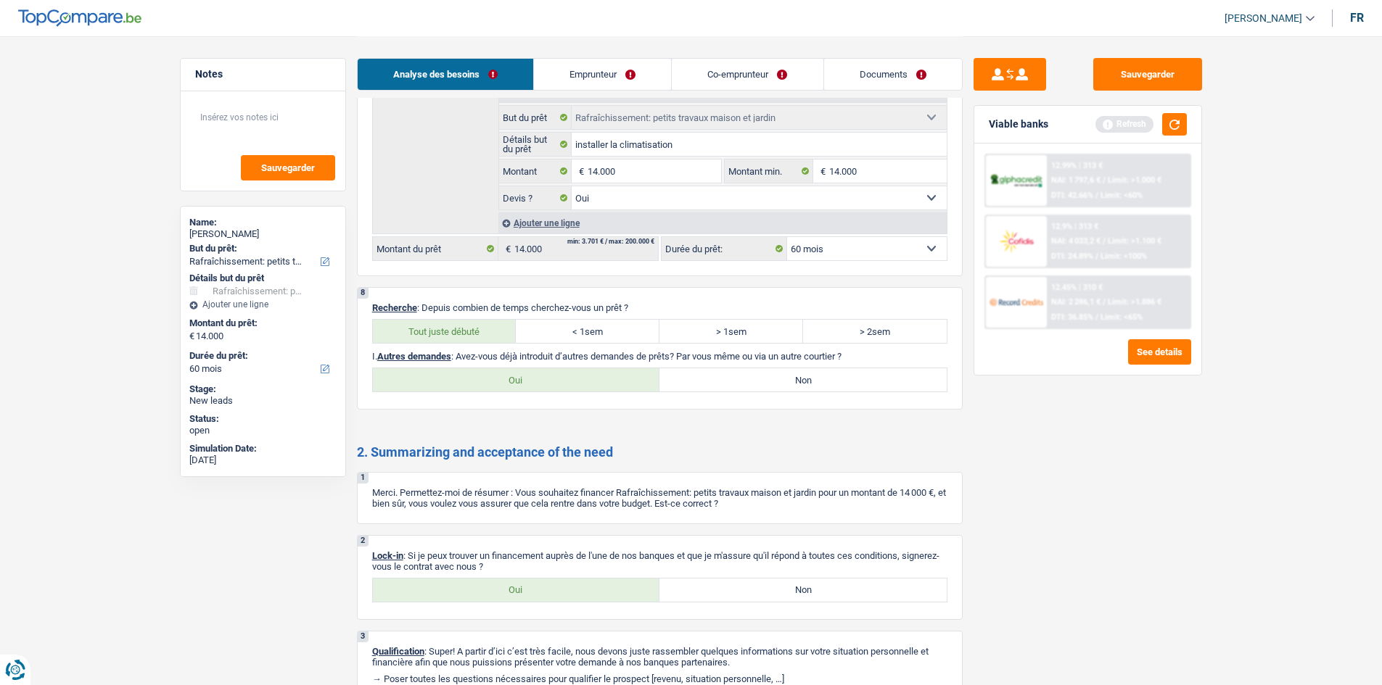
click at [727, 381] on label "Non" at bounding box center [802, 379] width 287 height 23
click at [727, 381] on input "Non" at bounding box center [802, 379] width 287 height 23
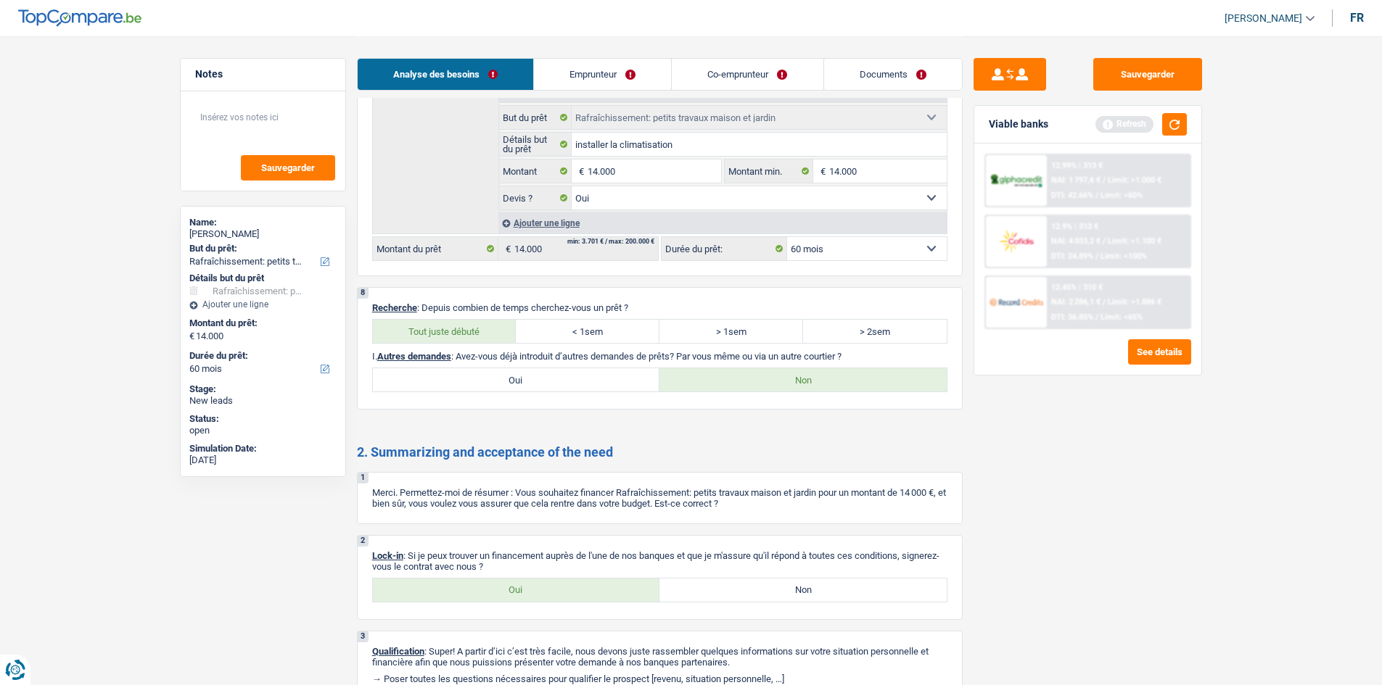
scroll to position [2065, 0]
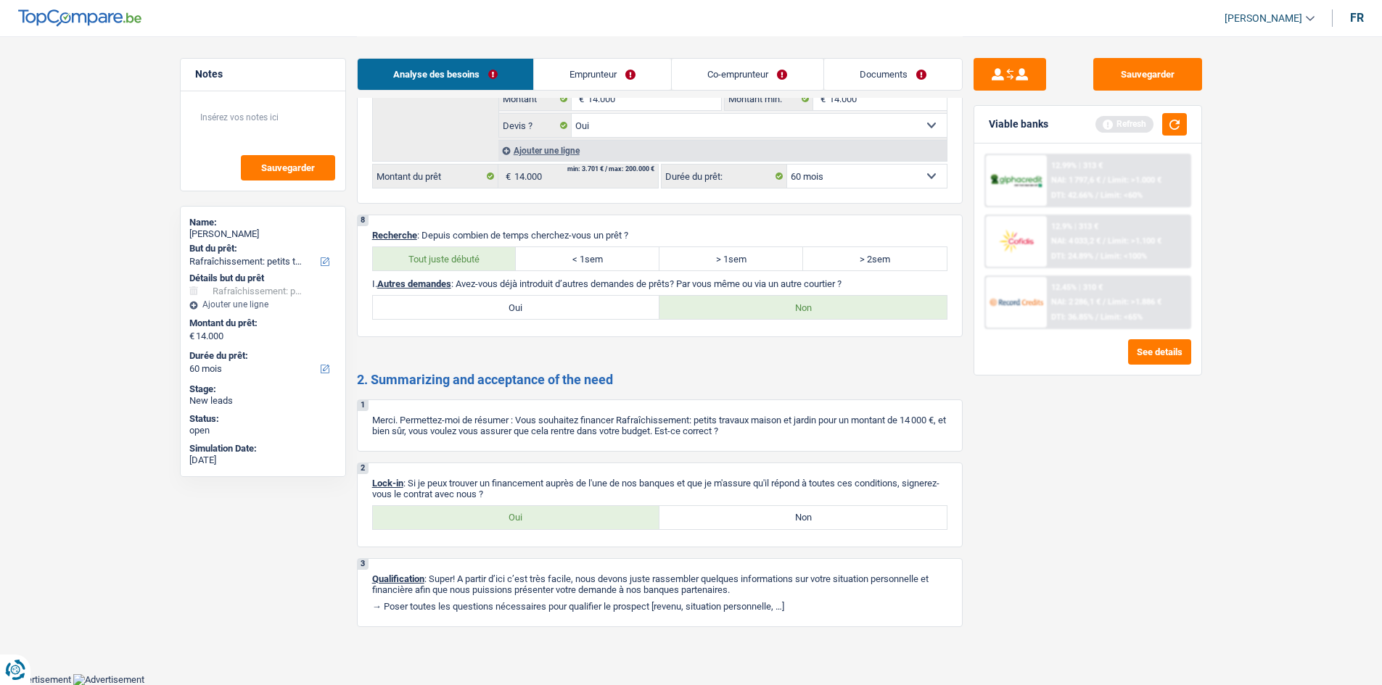
click at [527, 522] on label "Oui" at bounding box center [516, 517] width 287 height 23
click at [527, 522] on input "Oui" at bounding box center [516, 517] width 287 height 23
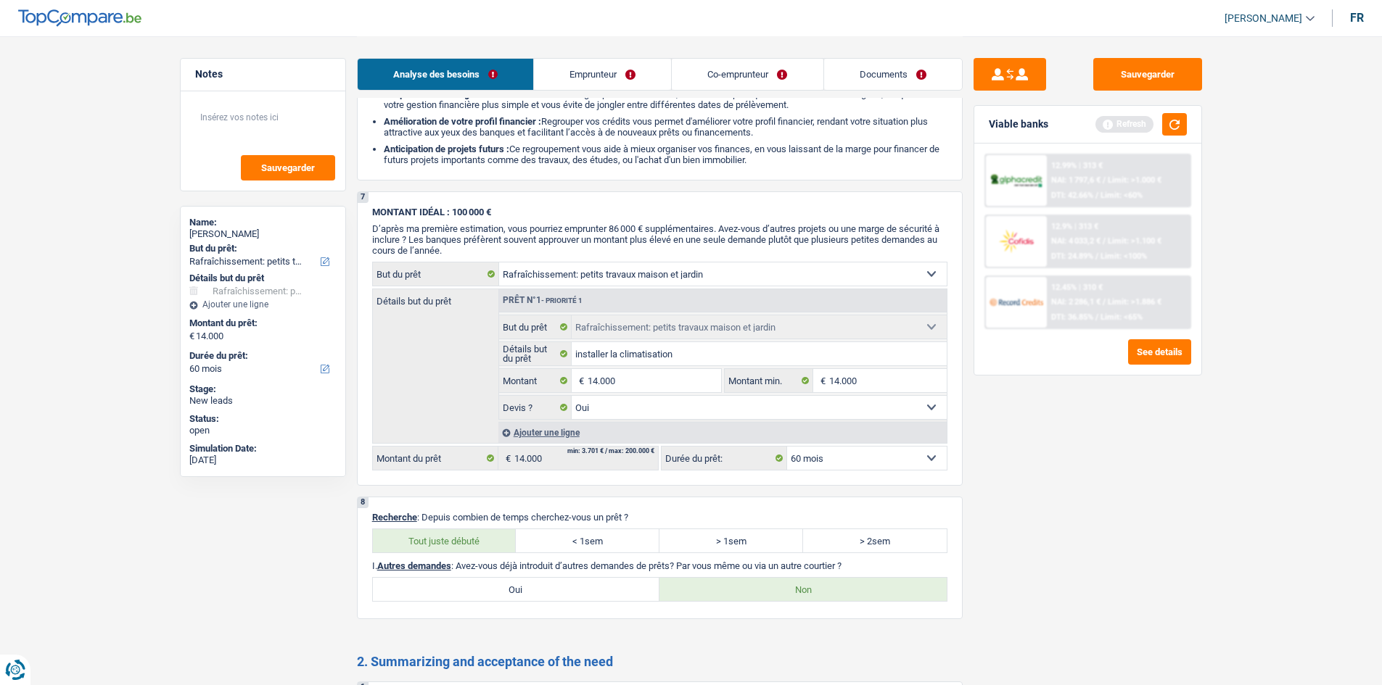
scroll to position [1775, 0]
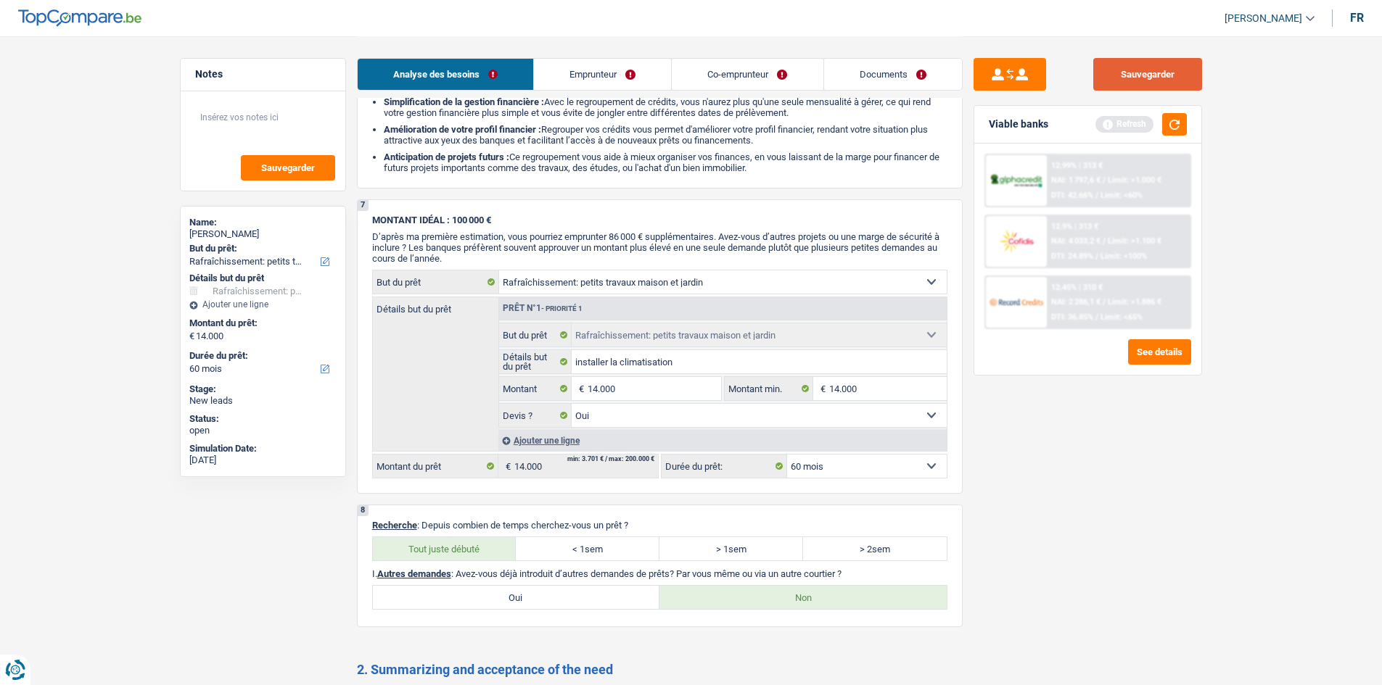
click at [1144, 67] on button "Sauvegarder" at bounding box center [1147, 74] width 109 height 33
click at [1122, 71] on button "Sauvegarder" at bounding box center [1147, 74] width 109 height 33
click at [1146, 68] on button "Sauvegarder" at bounding box center [1147, 74] width 109 height 33
click at [1132, 75] on button "Sauvegarder" at bounding box center [1147, 74] width 109 height 33
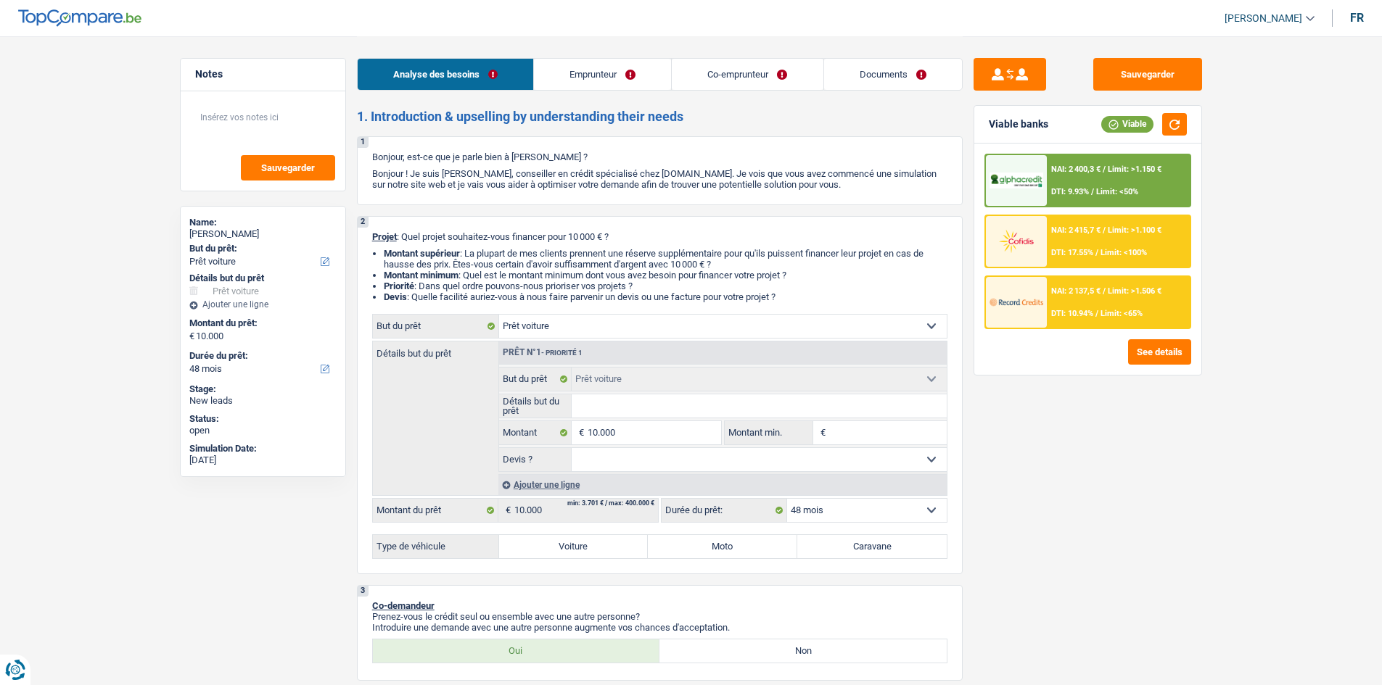
select select "car"
select select "48"
select select "car"
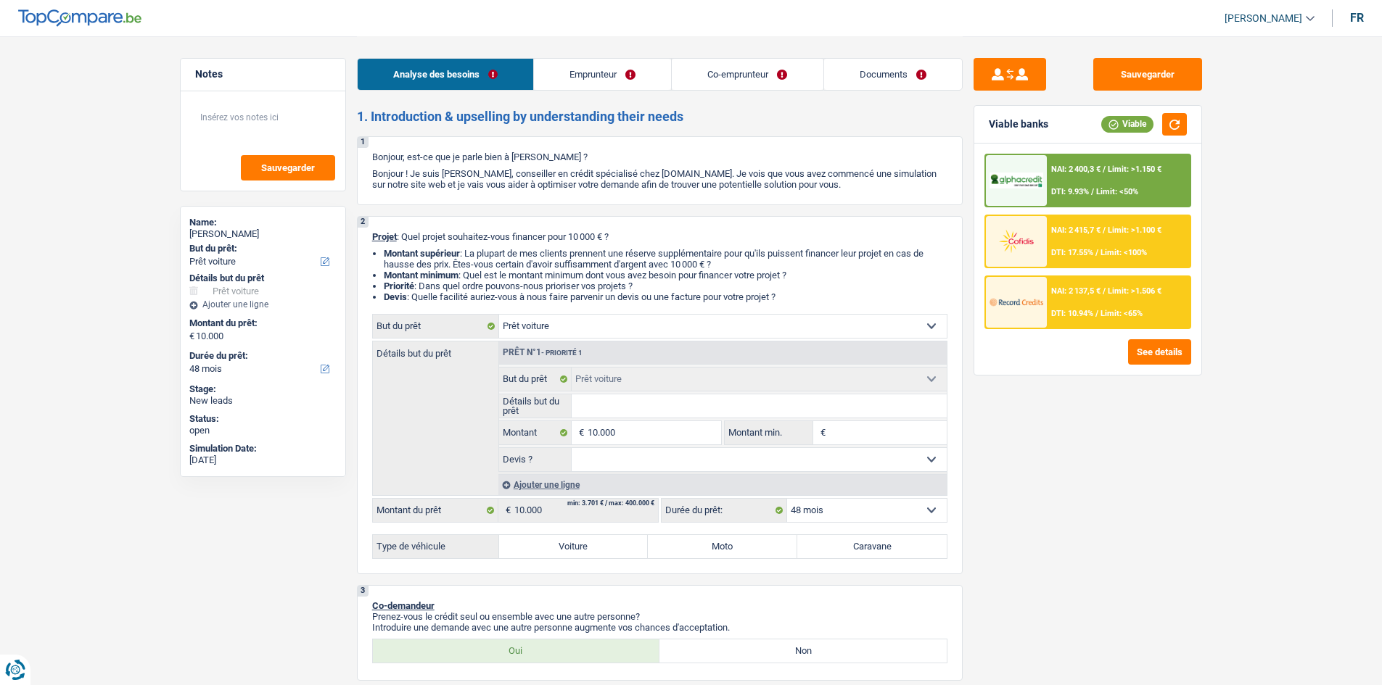
select select "48"
select select "worker"
select select "housewife"
select select "familyAllowances"
select select "netSalary"
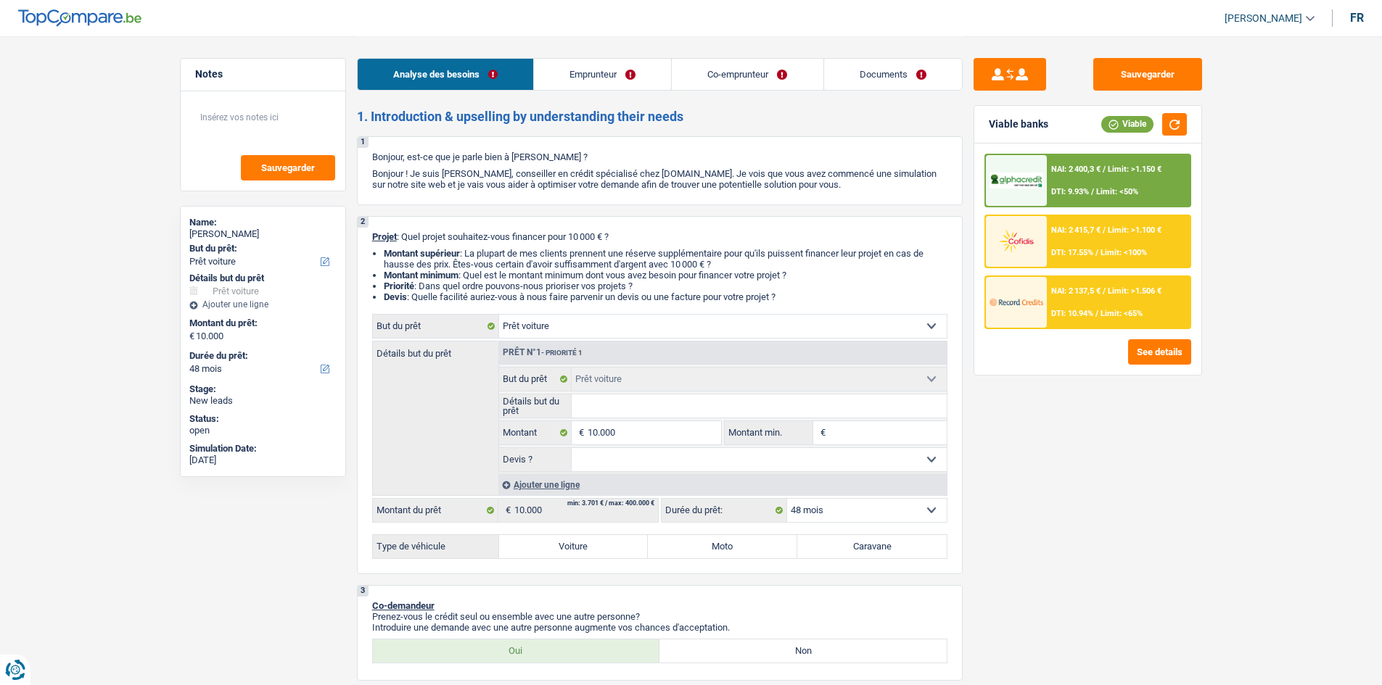
select select "liveWithParents"
select select "car"
select select "48"
click at [577, 545] on label "Voiture" at bounding box center [573, 546] width 149 height 23
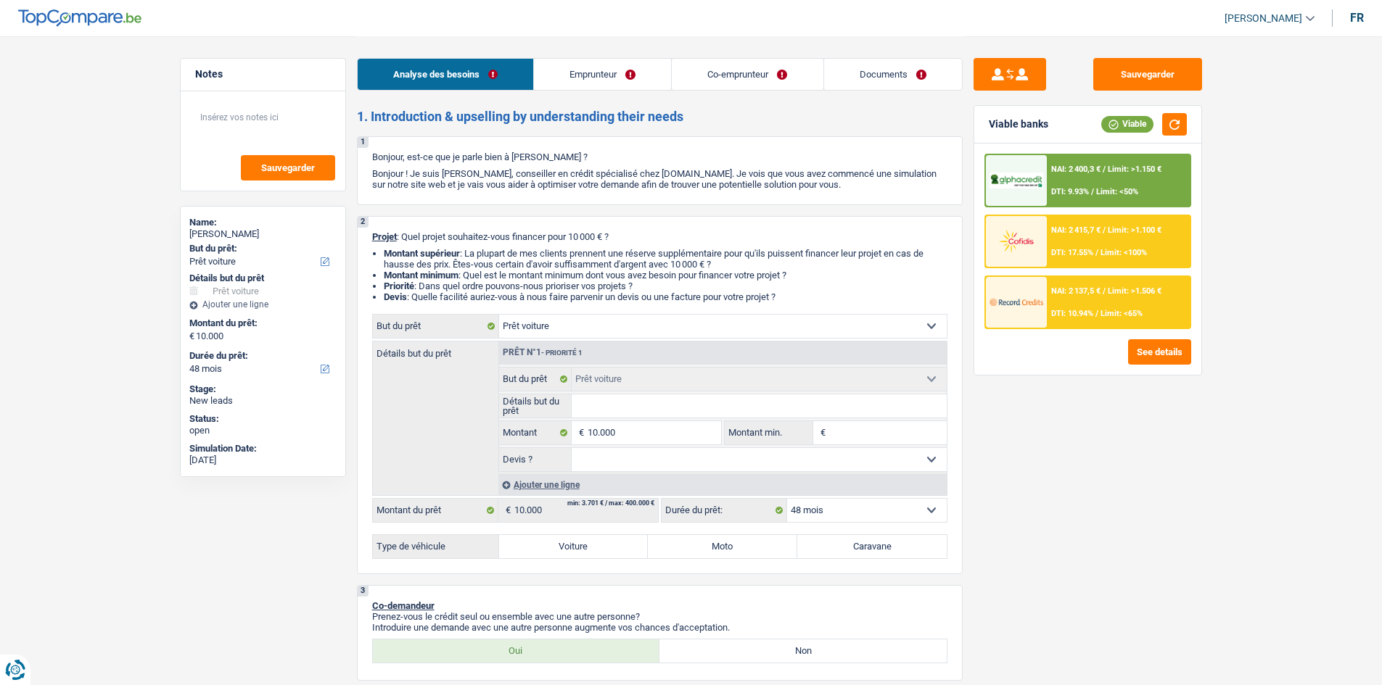
click at [577, 545] on input "Voiture" at bounding box center [573, 546] width 149 height 23
radio input "true"
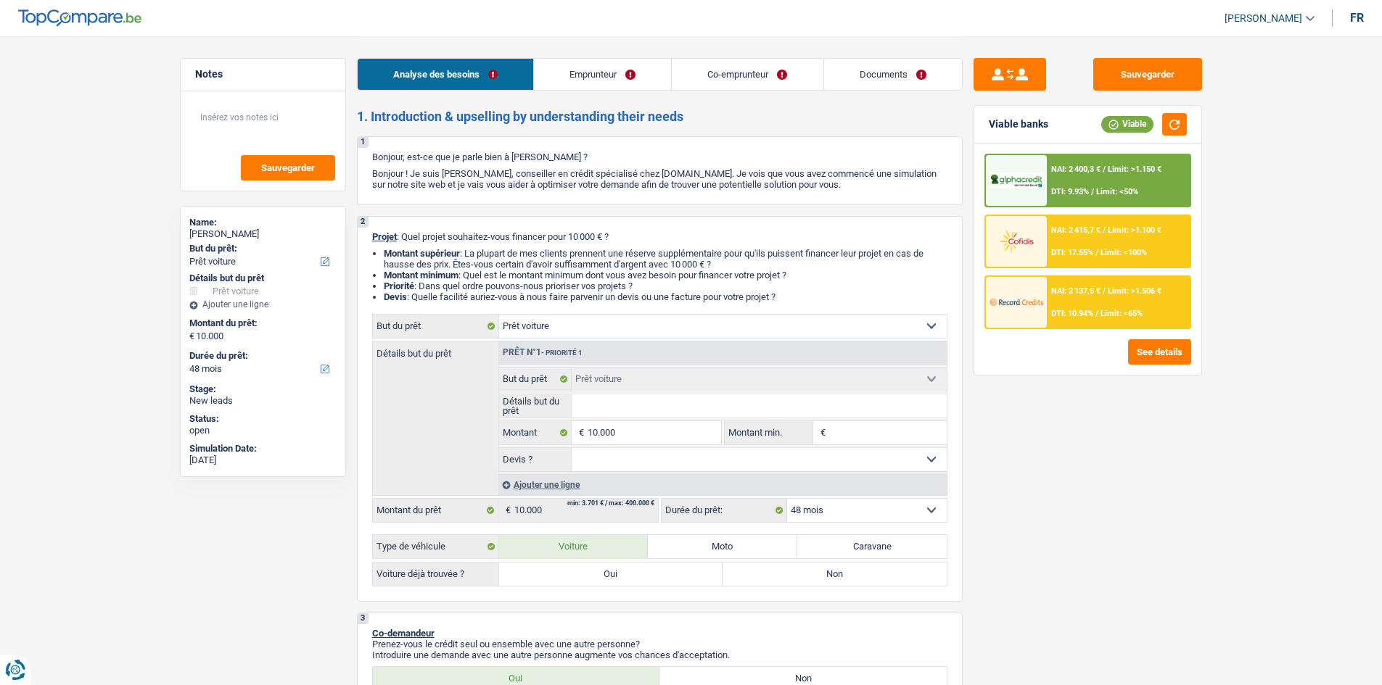
click at [624, 571] on label "Oui" at bounding box center [611, 574] width 224 height 23
click at [624, 571] on input "Oui" at bounding box center [611, 574] width 224 height 23
radio input "true"
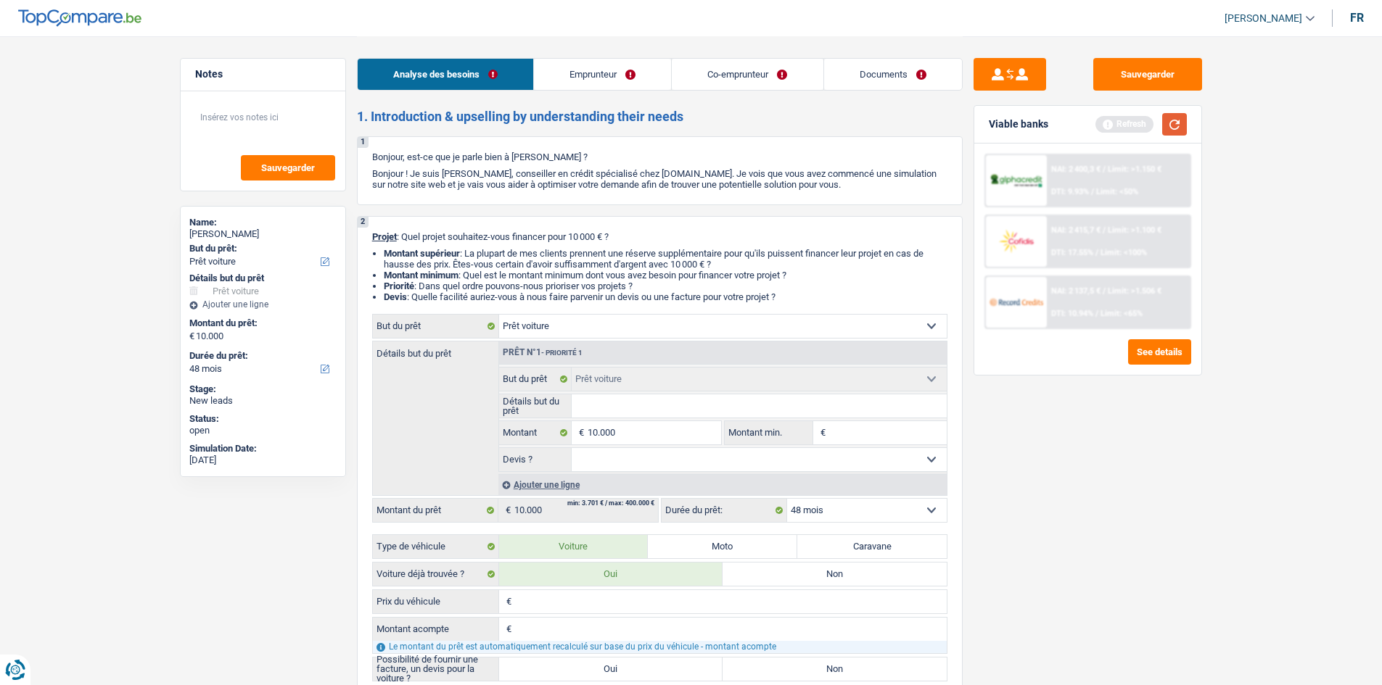
click at [1173, 130] on button "button" at bounding box center [1174, 124] width 25 height 22
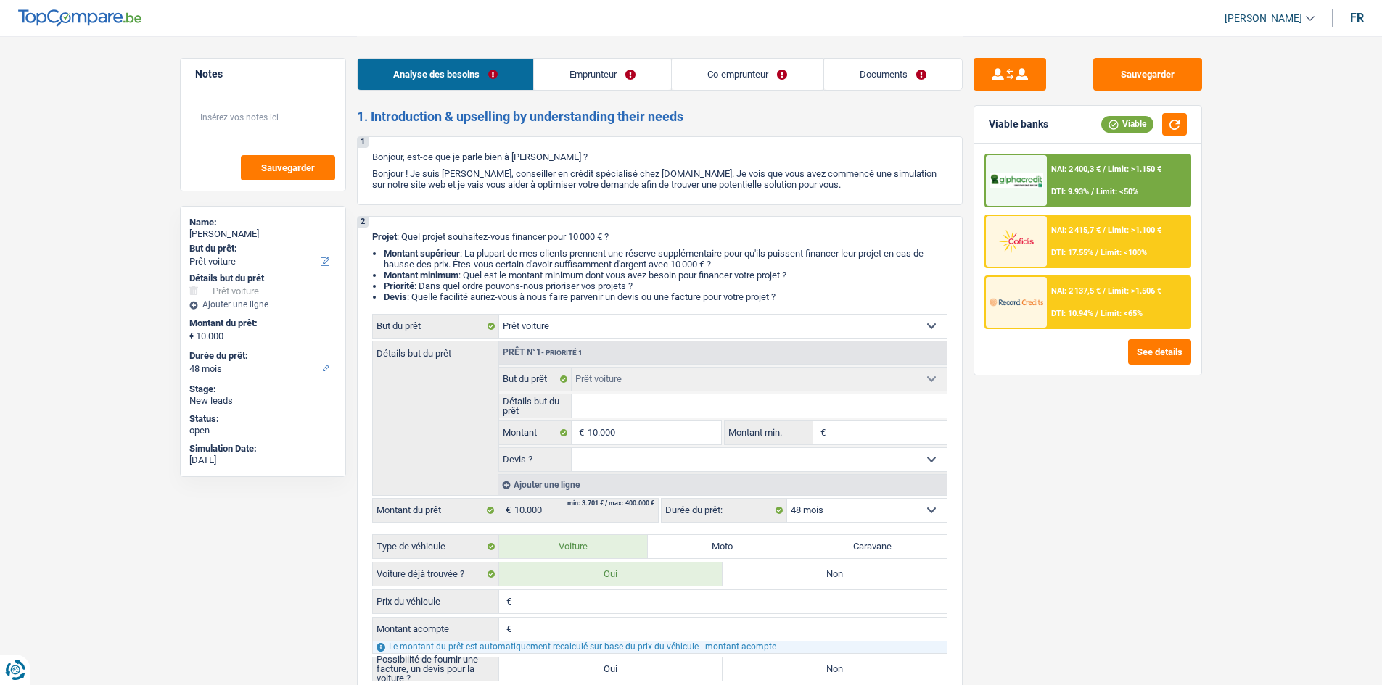
click at [1094, 186] on div "NAI: 2 400,3 € / Limit: >1.150 € DTI: 9.93% / Limit: <50%" at bounding box center [1118, 180] width 143 height 51
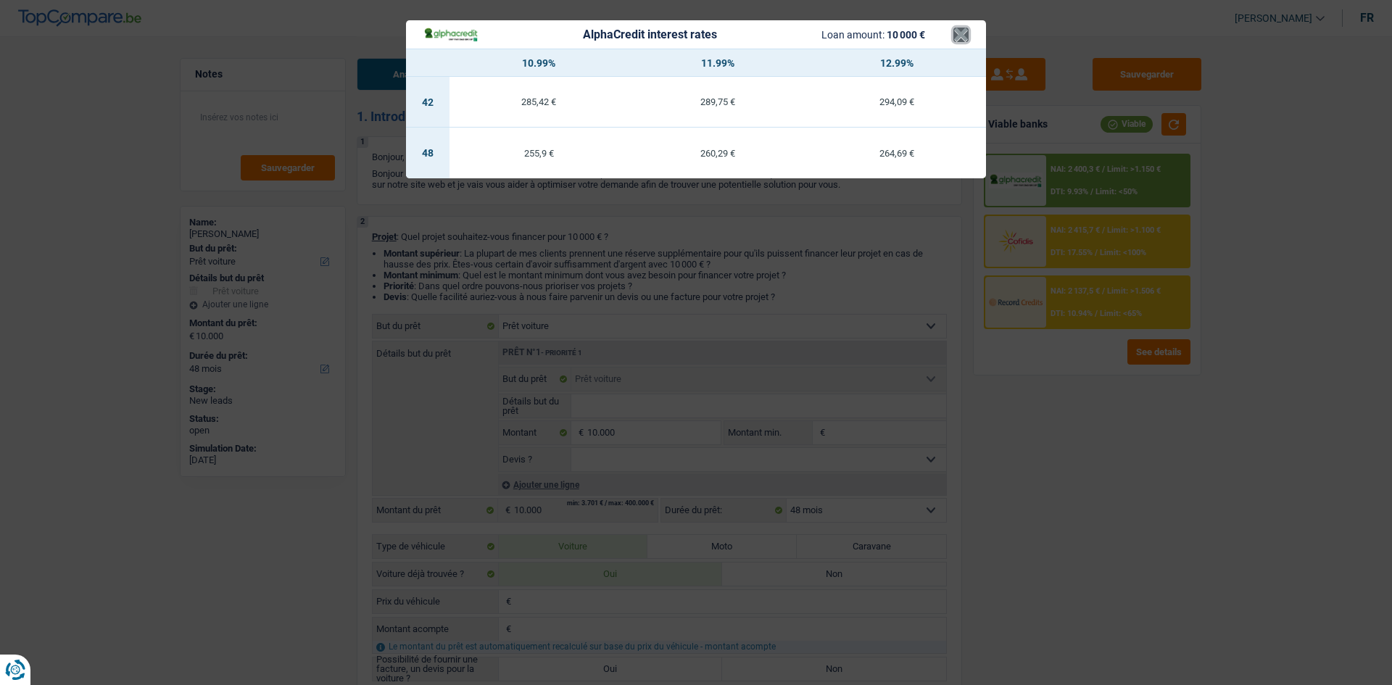
click at [956, 36] on button "×" at bounding box center [961, 35] width 15 height 15
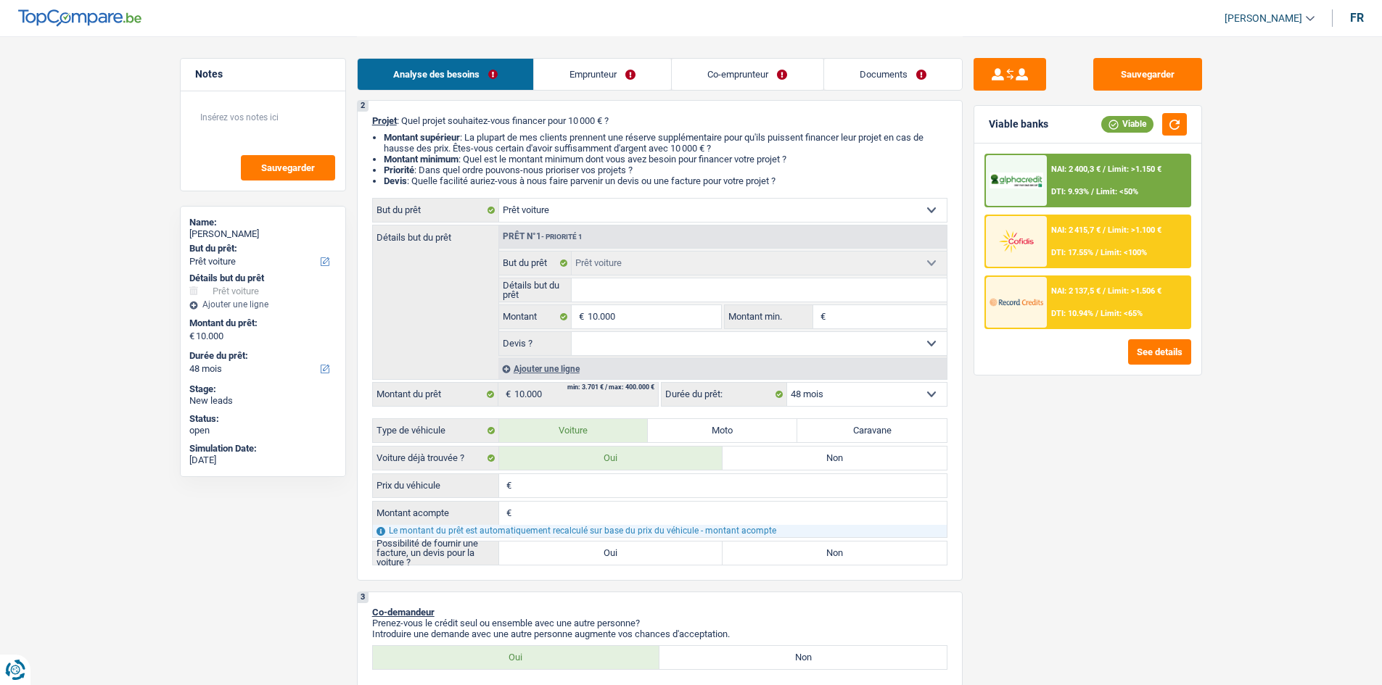
scroll to position [73, 0]
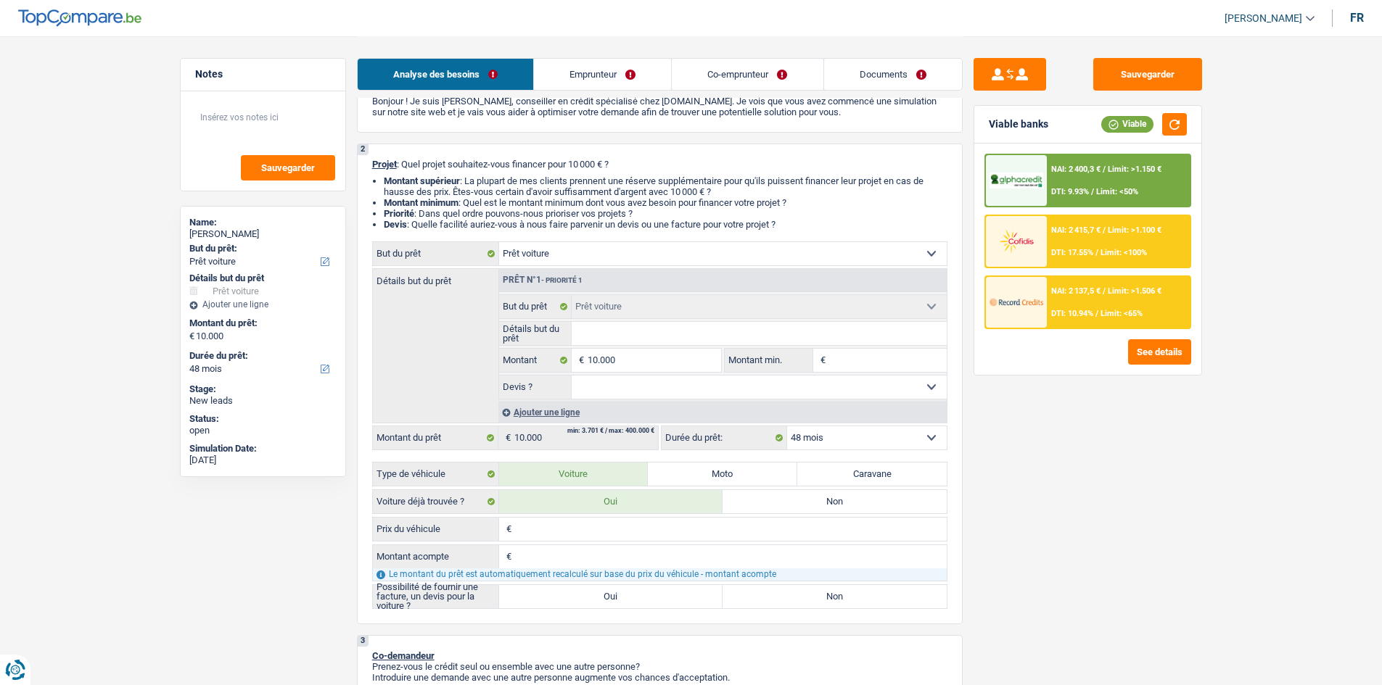
click at [630, 337] on input "Détails but du prêt" at bounding box center [758, 333] width 375 height 23
type input "D"
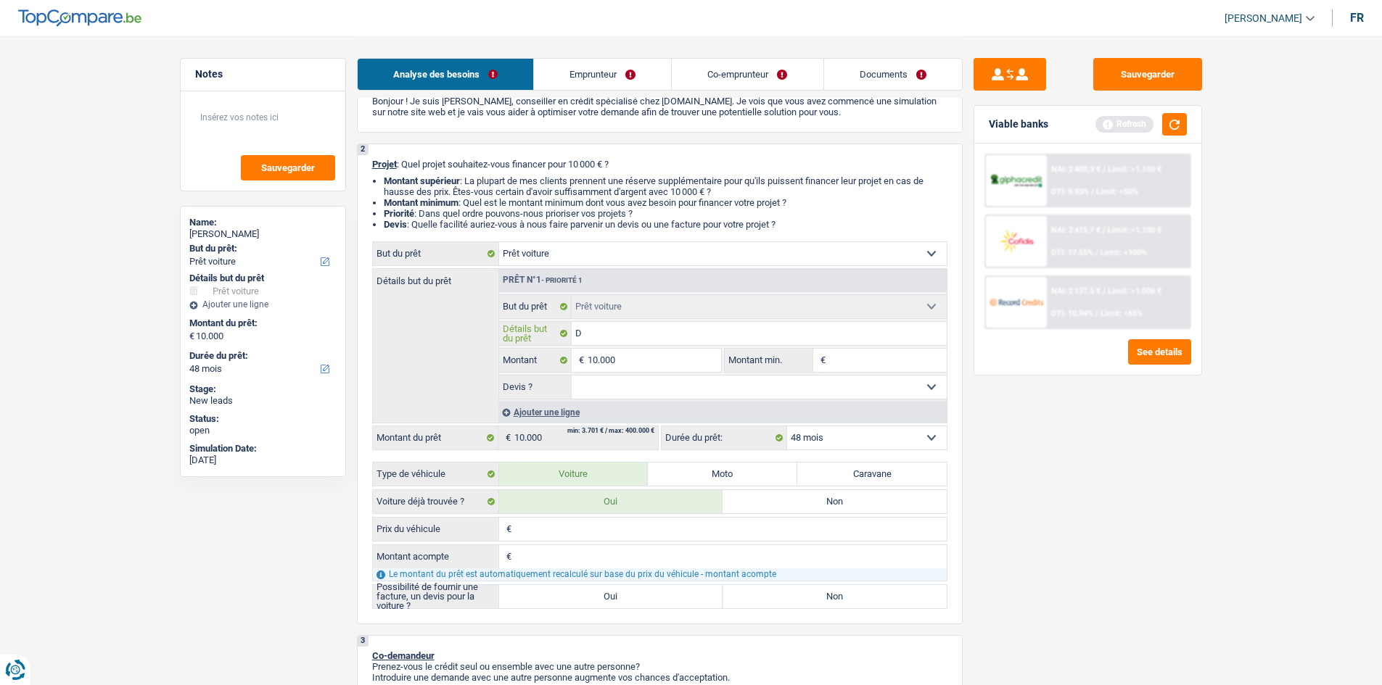
type input "Da"
type input "Dac"
type input "Daci"
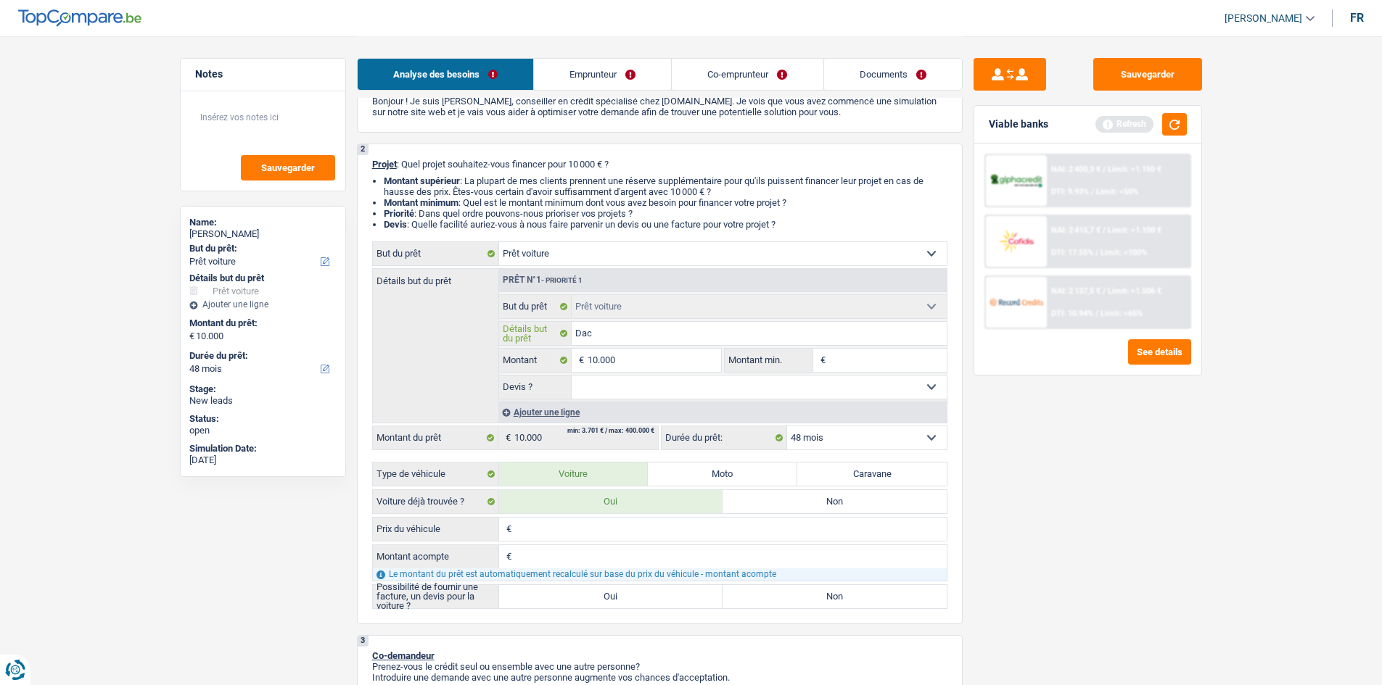
type input "Daci"
type input "Dacia"
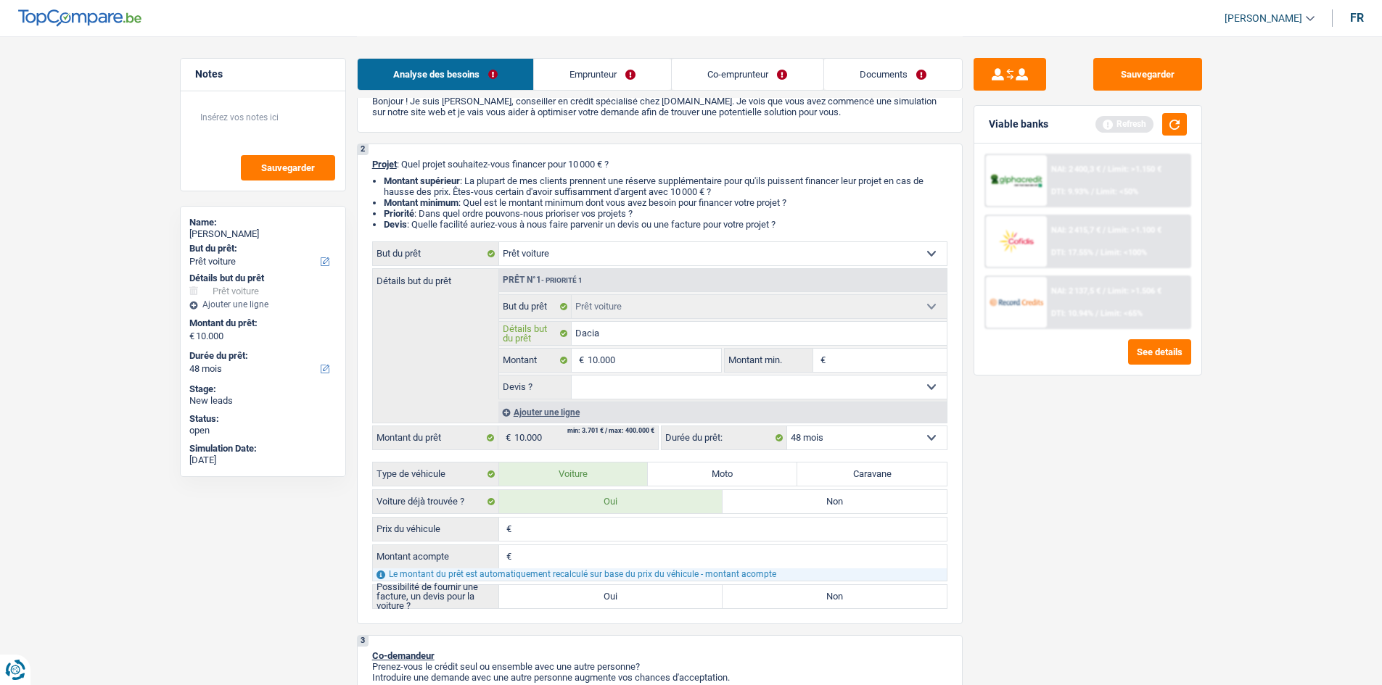
type input "Dacia s"
type input "Dacia st"
type input "Dacia ste"
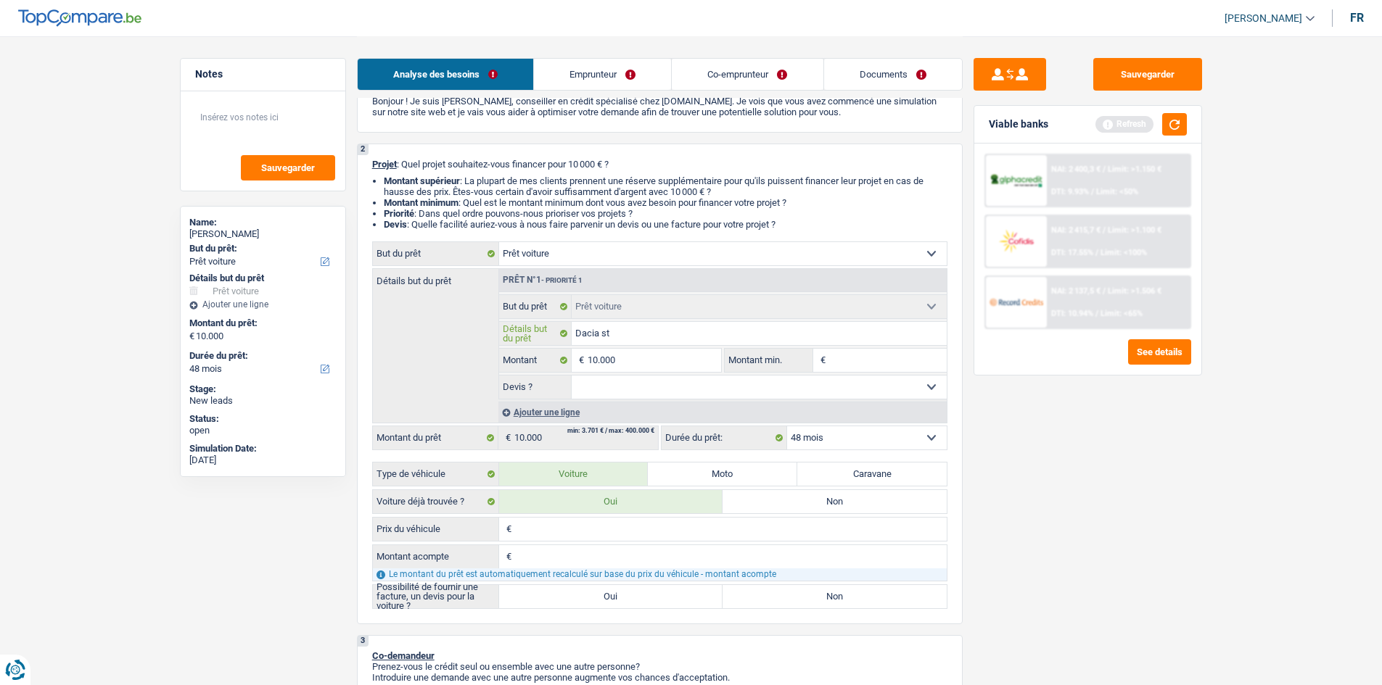
type input "Dacia ste"
type input "Dacia step"
type input "Dacia stepw"
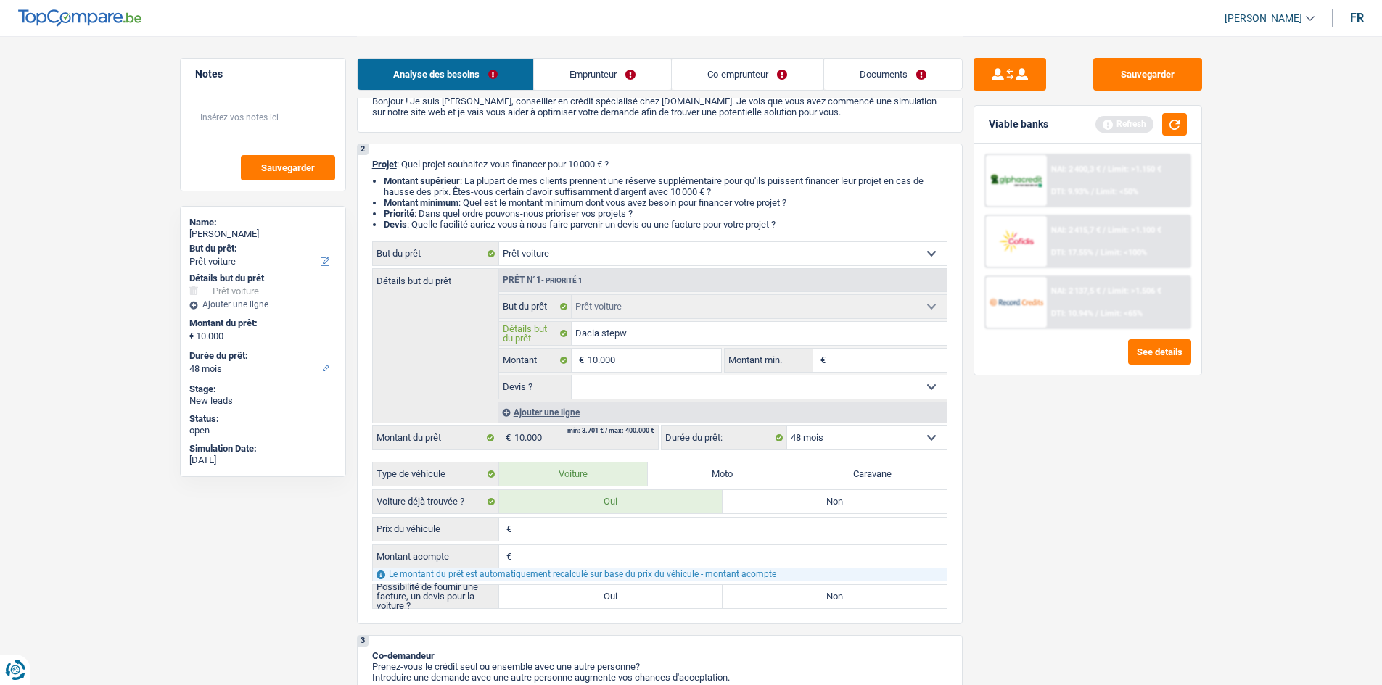
type input "Dacia stepwa"
type input "Dacia stepway"
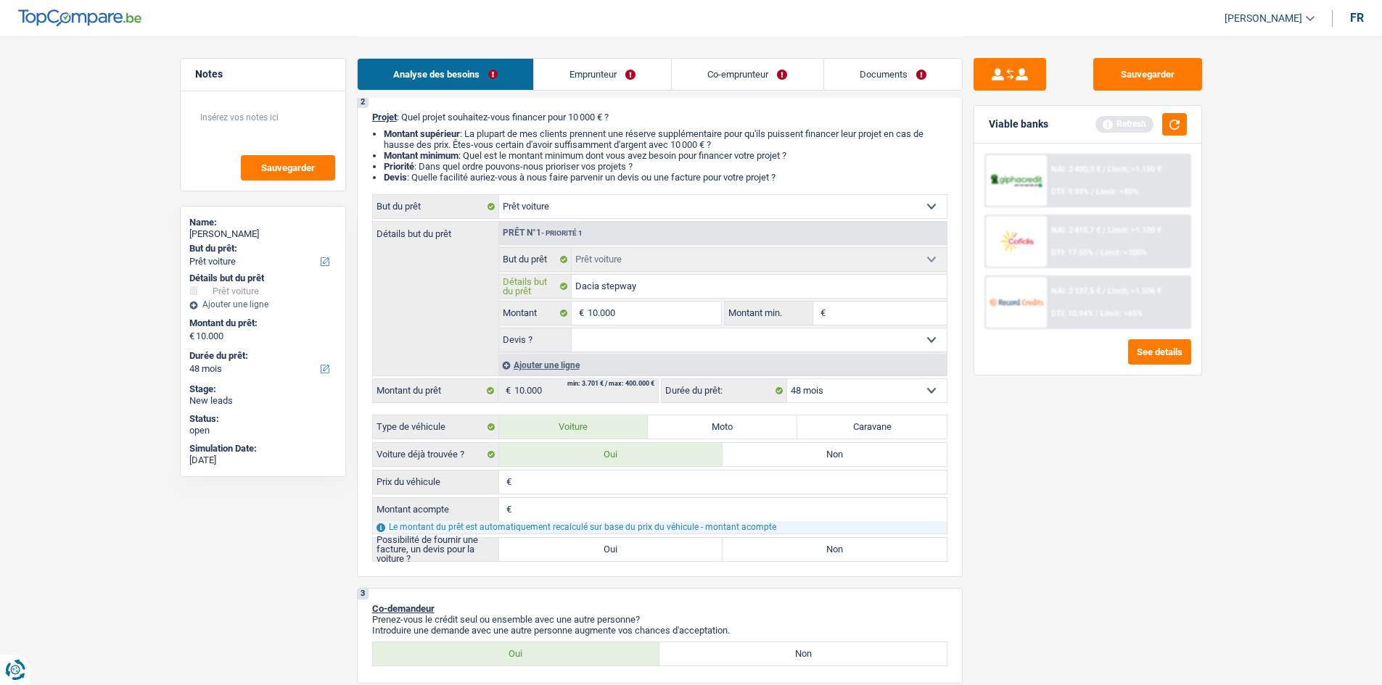
scroll to position [145, 0]
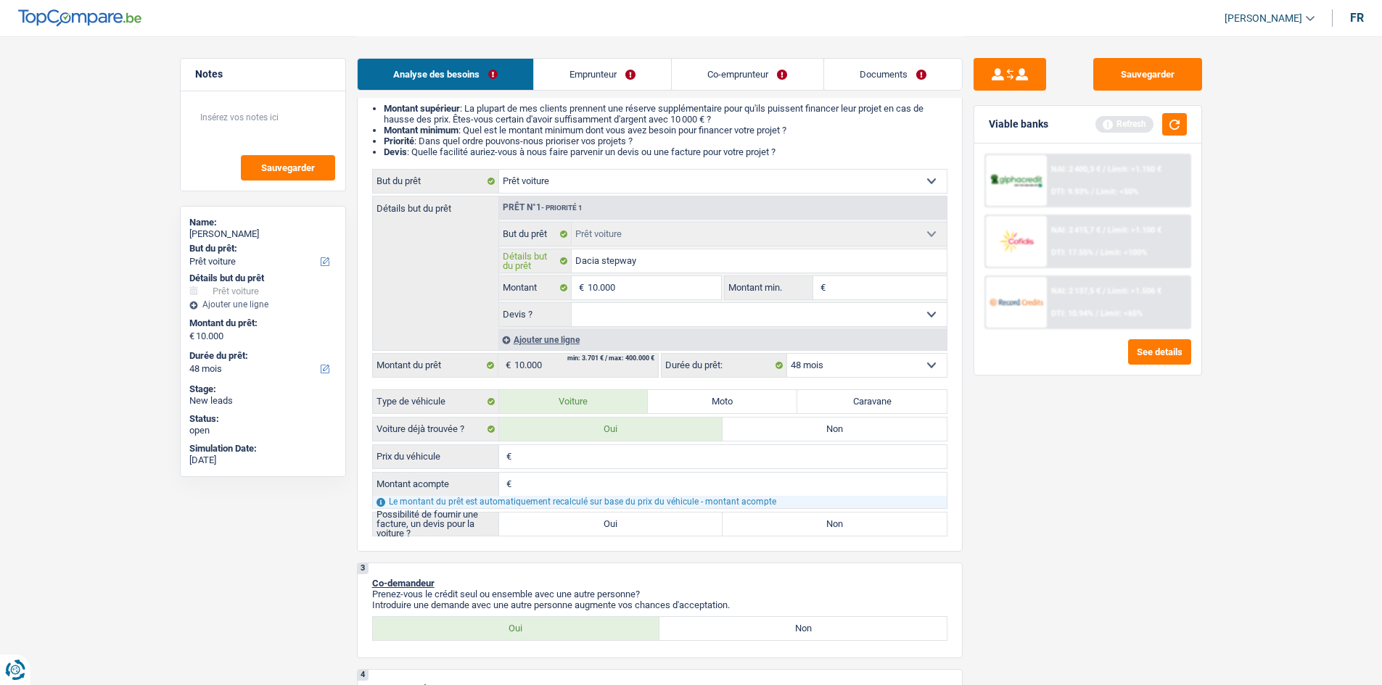
type input "Dacia stepway"
click at [593, 453] on input "Prix du véhicule" at bounding box center [731, 456] width 432 height 23
type input "1"
type input "15"
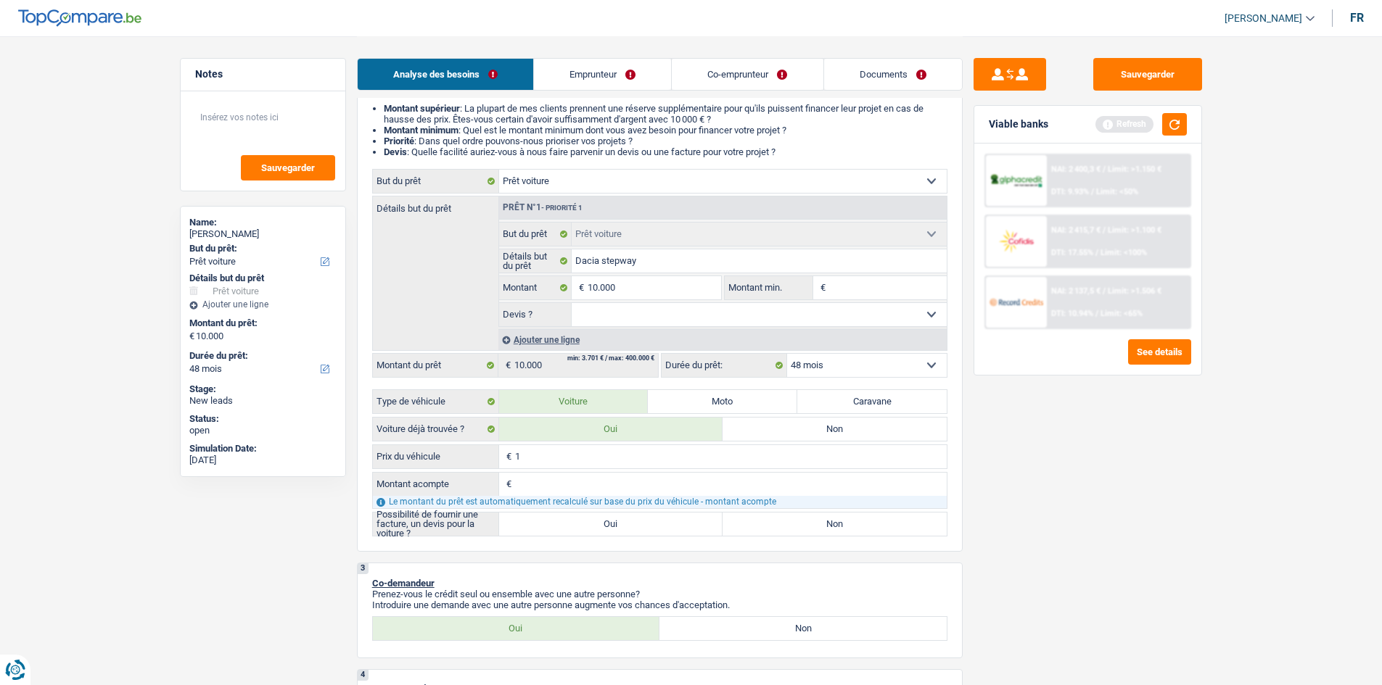
type input "15"
type input "150"
type input "1.500"
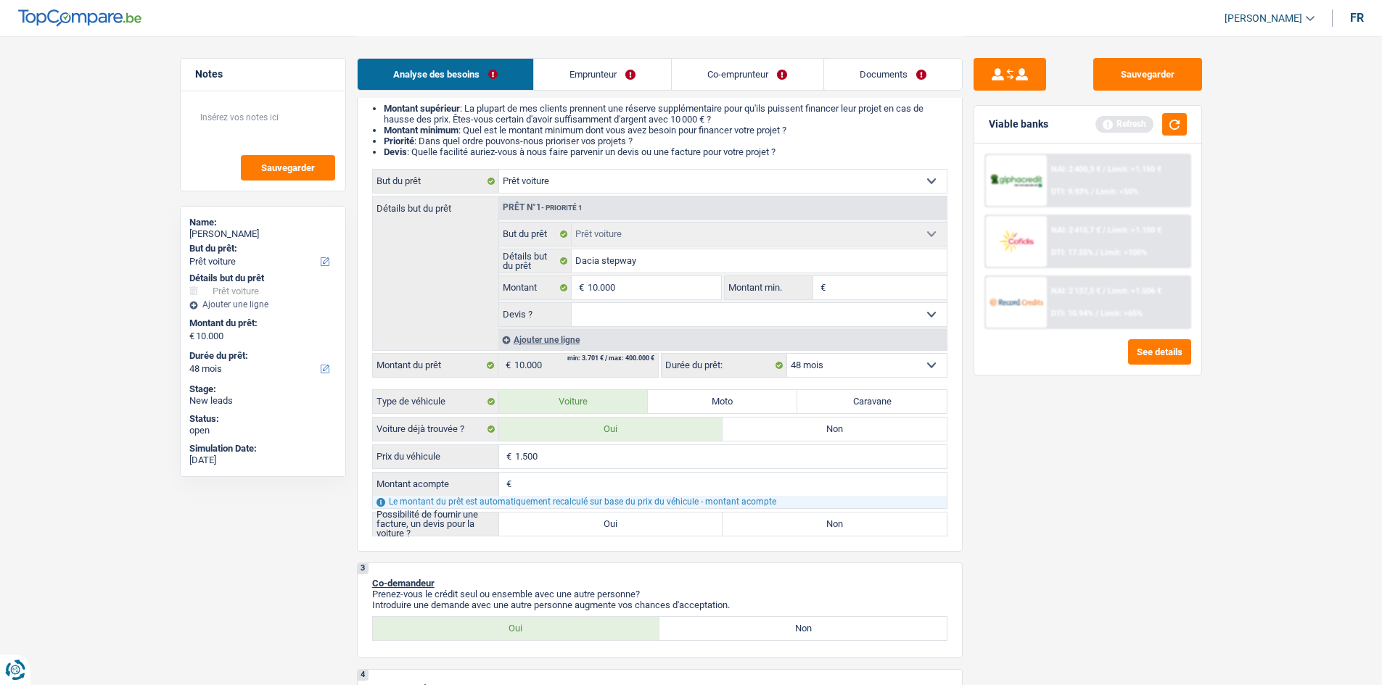
type input "15.000"
click at [554, 482] on input "Montant acompte" at bounding box center [731, 484] width 432 height 23
type input "5"
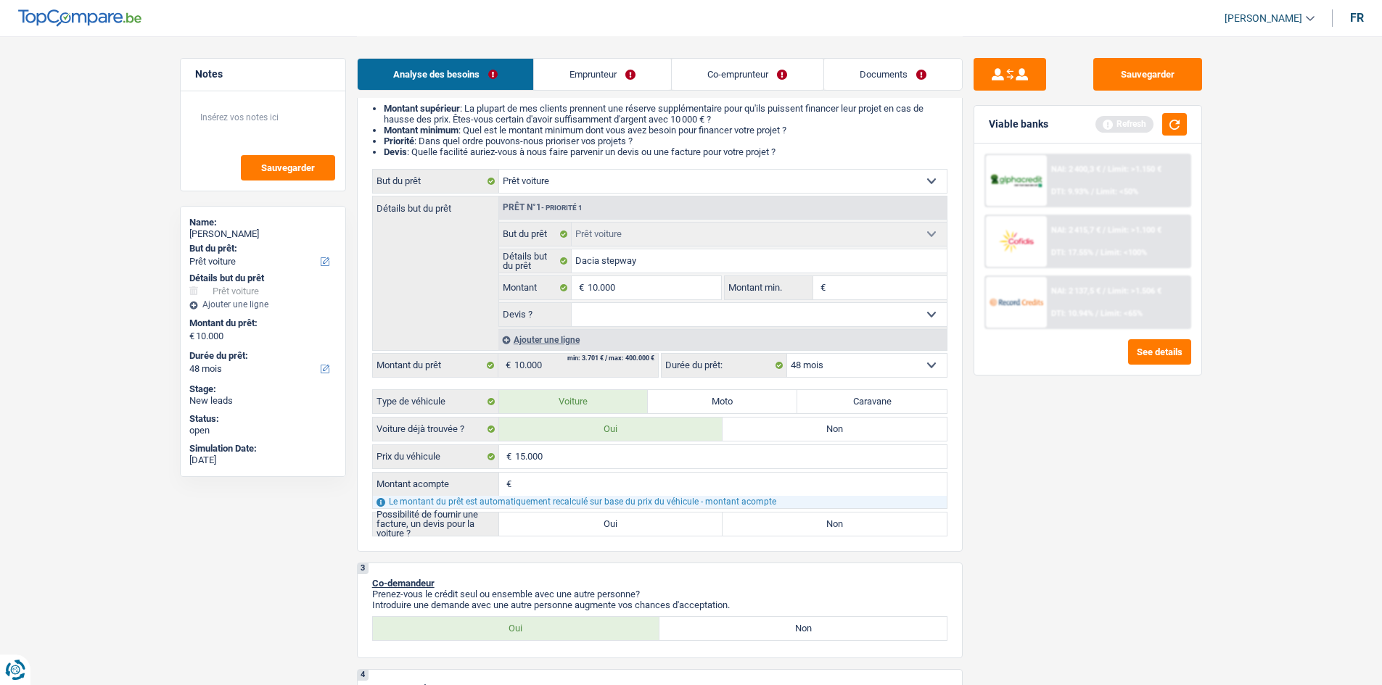
type input "5"
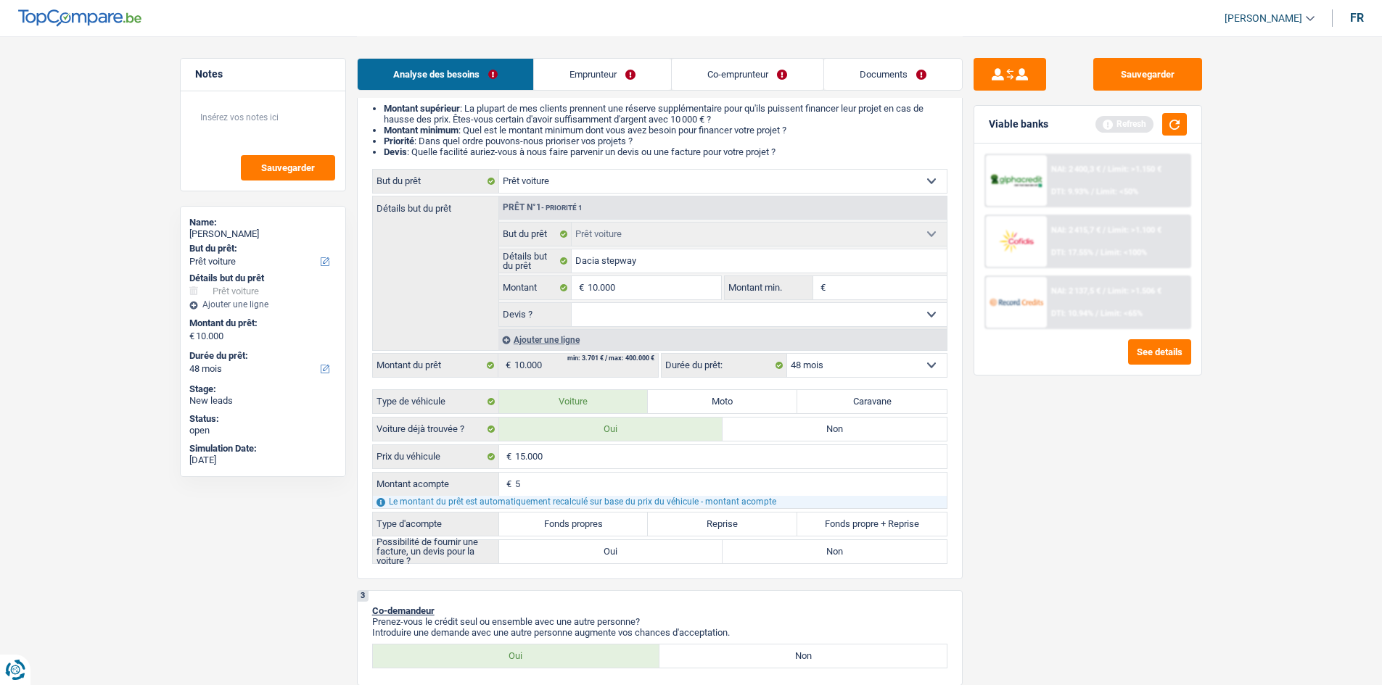
type input "50"
type input "500"
type input "5.000"
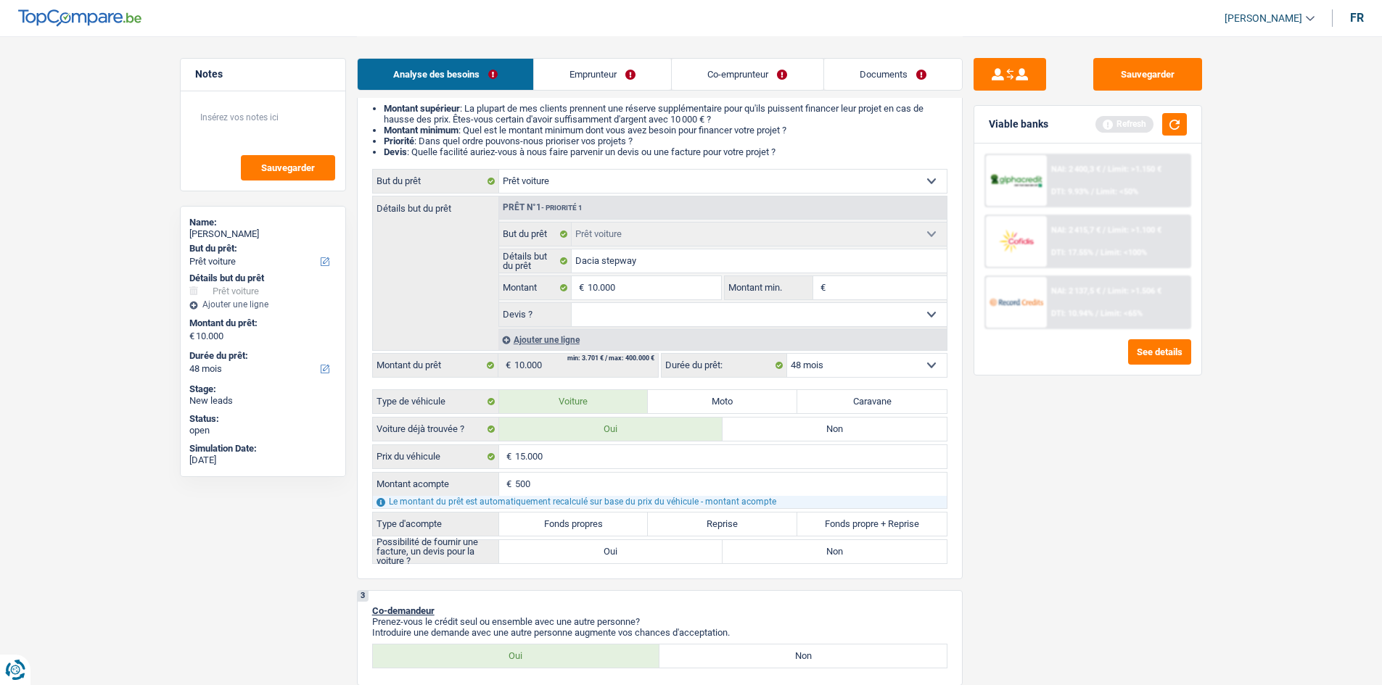
type input "5.000"
click at [554, 524] on label "Fonds propres" at bounding box center [573, 524] width 149 height 23
click at [554, 524] on input "Fonds propres" at bounding box center [573, 524] width 149 height 23
radio input "true"
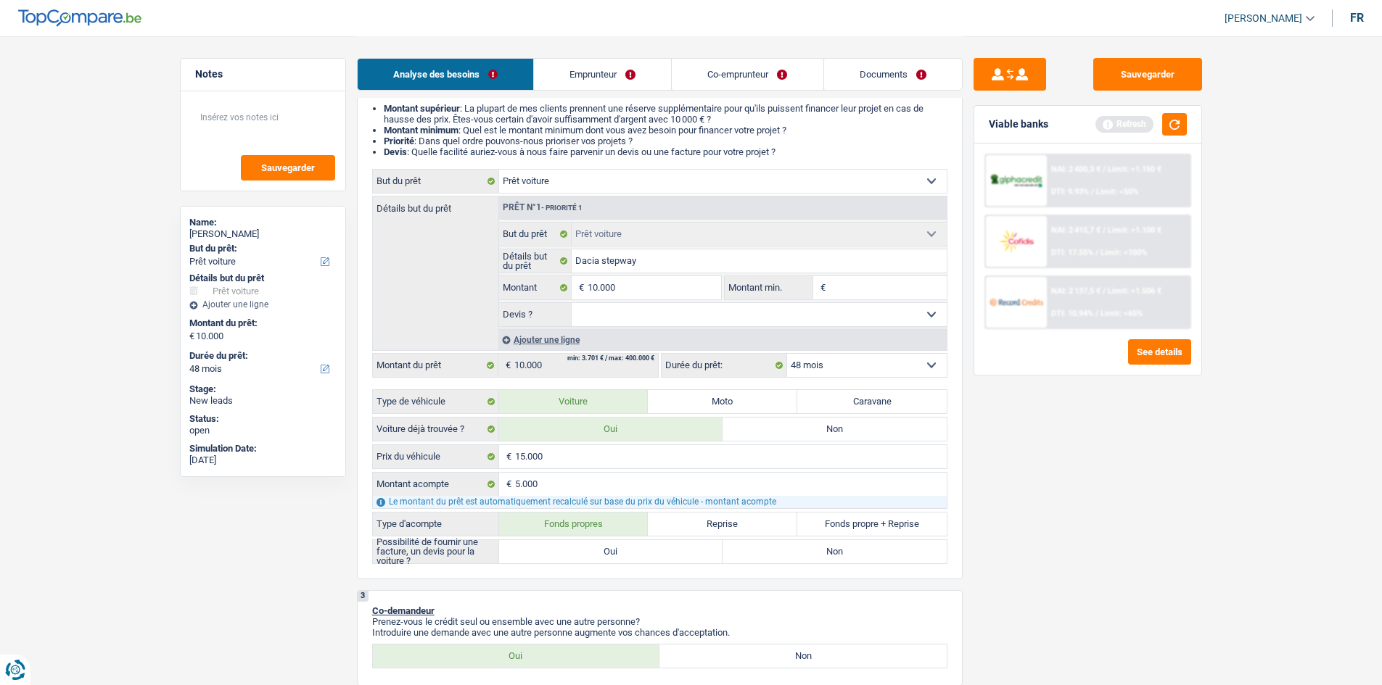
radio input "true"
click at [597, 549] on label "Oui" at bounding box center [611, 551] width 224 height 23
click at [597, 549] on input "Oui" at bounding box center [611, 551] width 224 height 23
radio input "true"
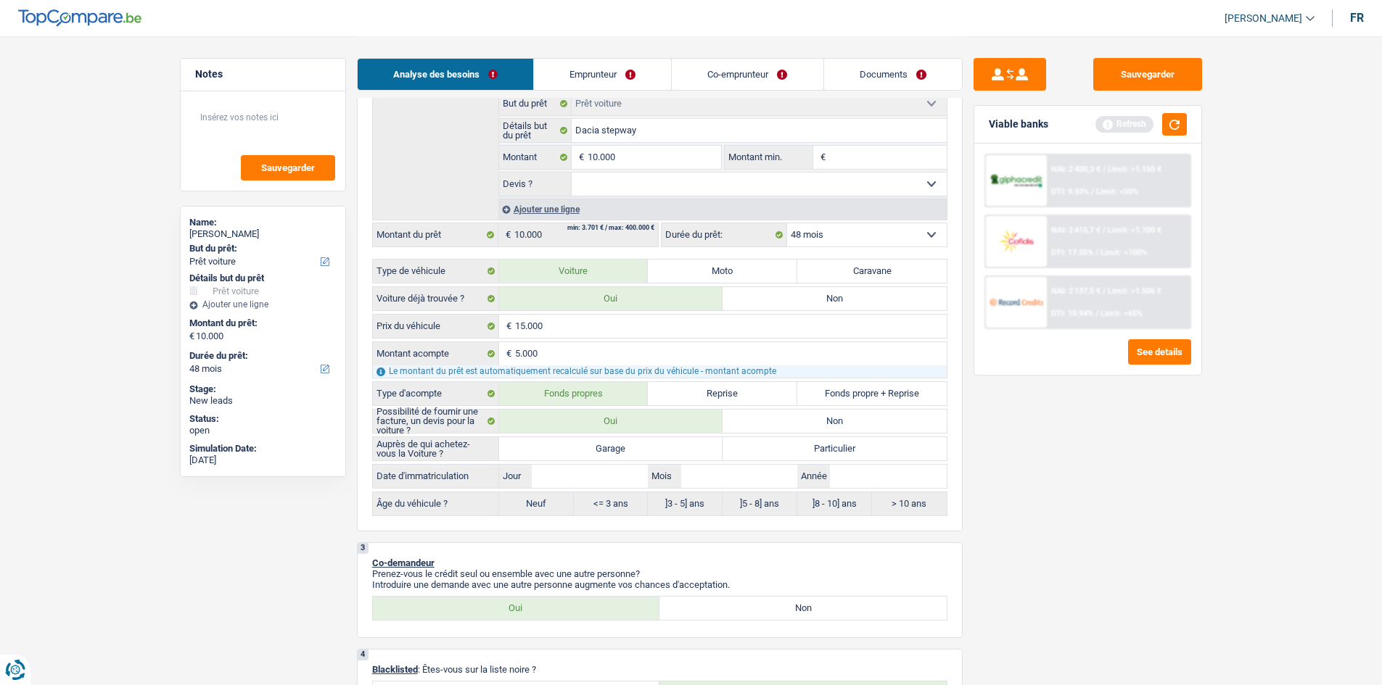
scroll to position [290, 0]
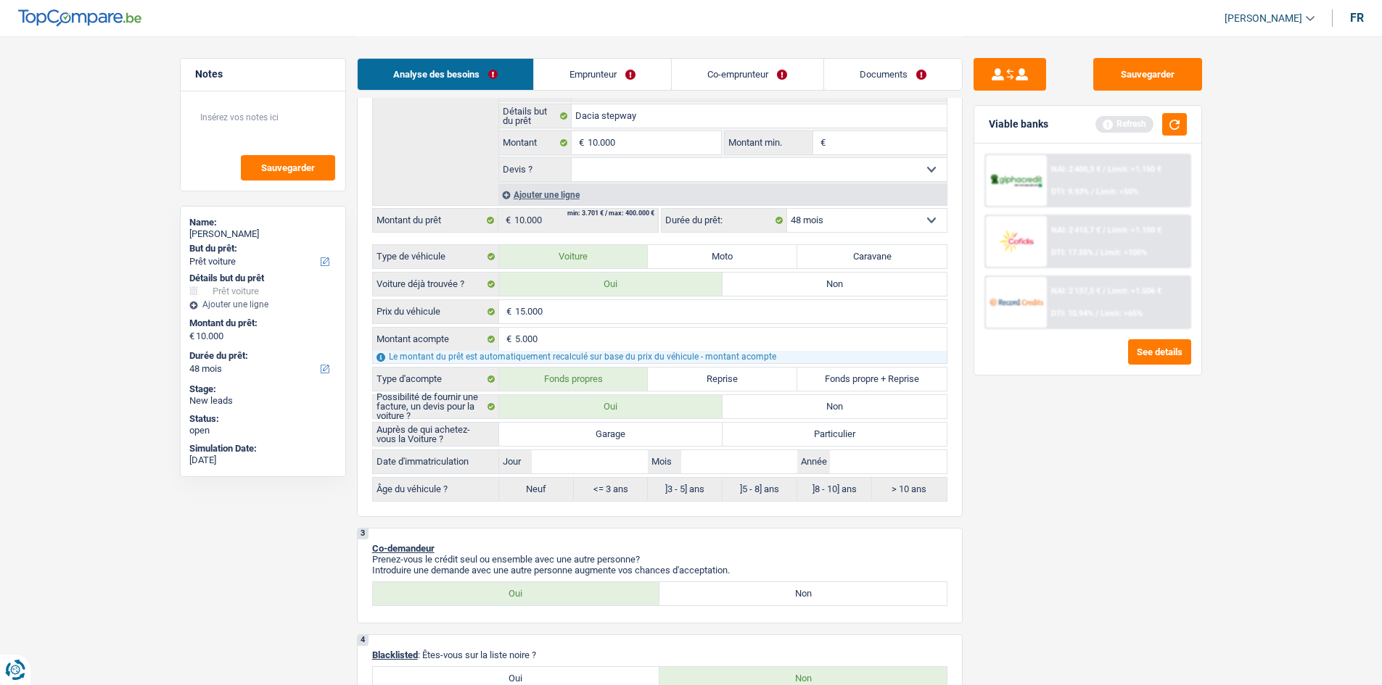
click at [584, 430] on label "Garage" at bounding box center [611, 434] width 224 height 23
click at [584, 430] on input "Garage" at bounding box center [611, 434] width 224 height 23
radio input "true"
click at [614, 465] on input "Jour" at bounding box center [590, 461] width 116 height 23
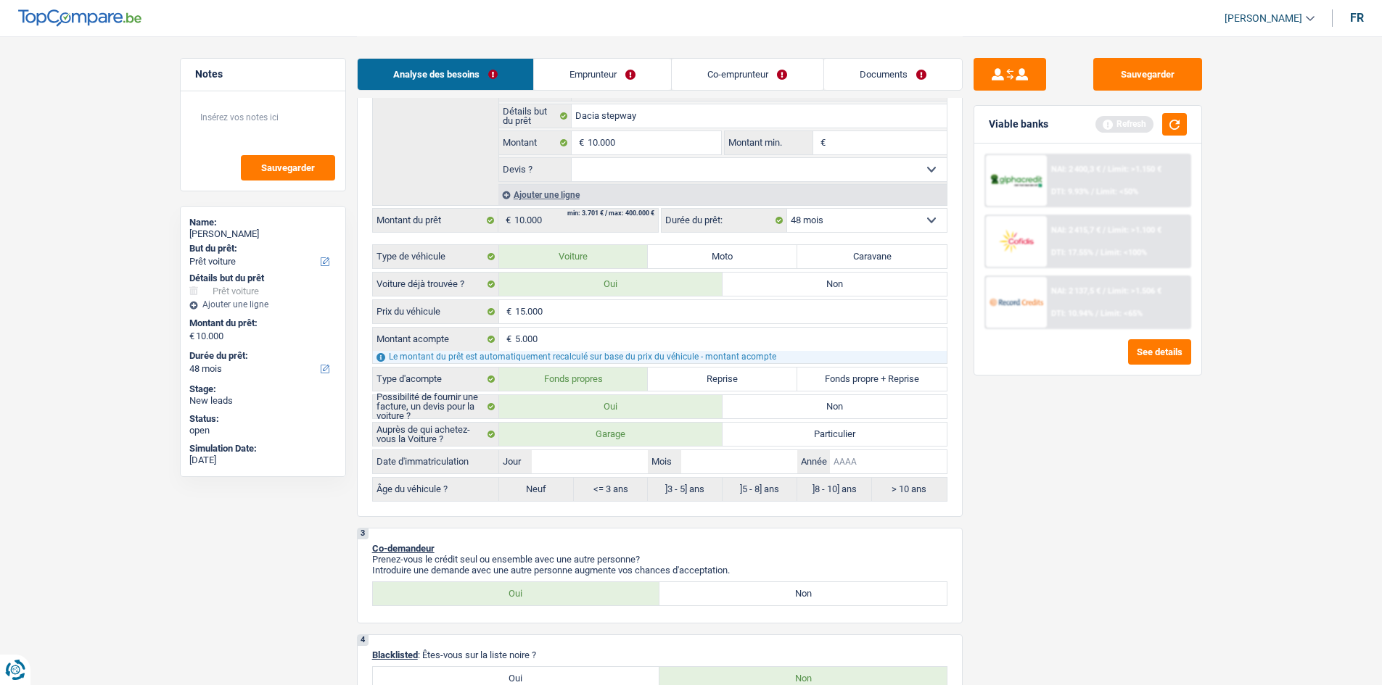
click at [874, 461] on input "Année" at bounding box center [888, 461] width 116 height 23
type input "2"
type input "20"
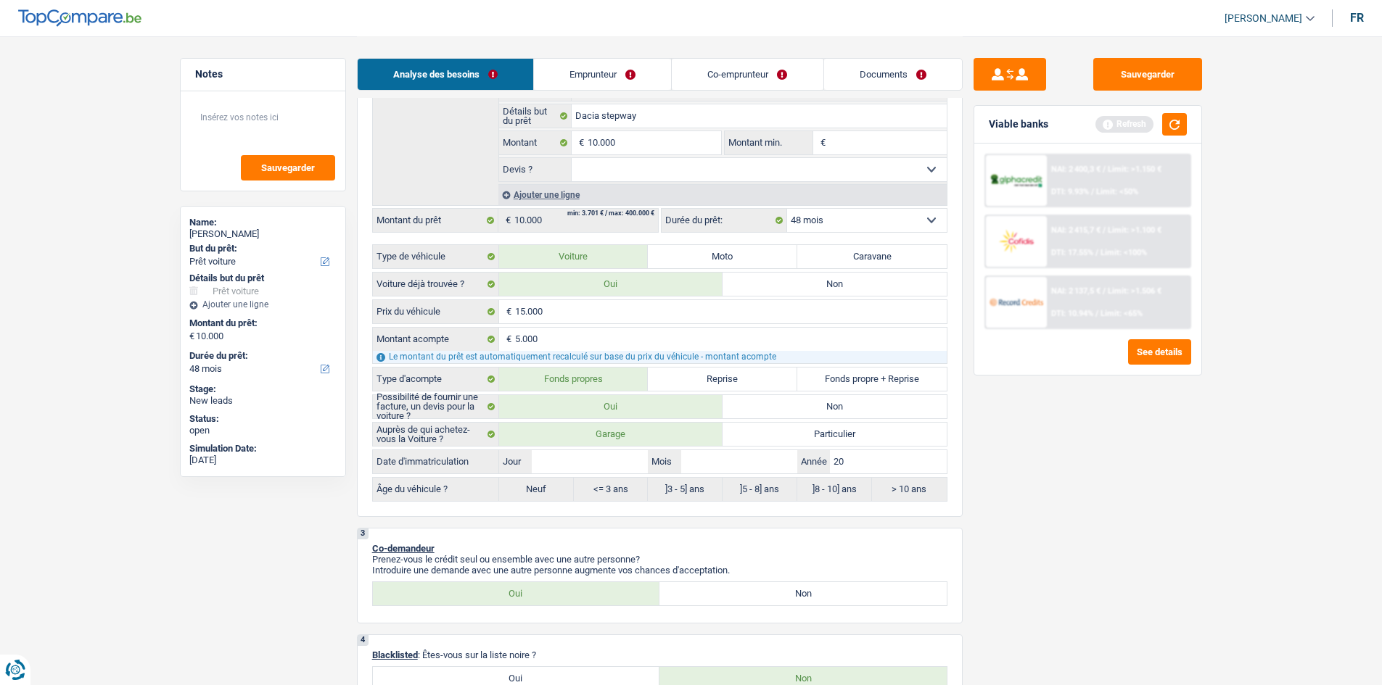
type input "202"
type input "2023"
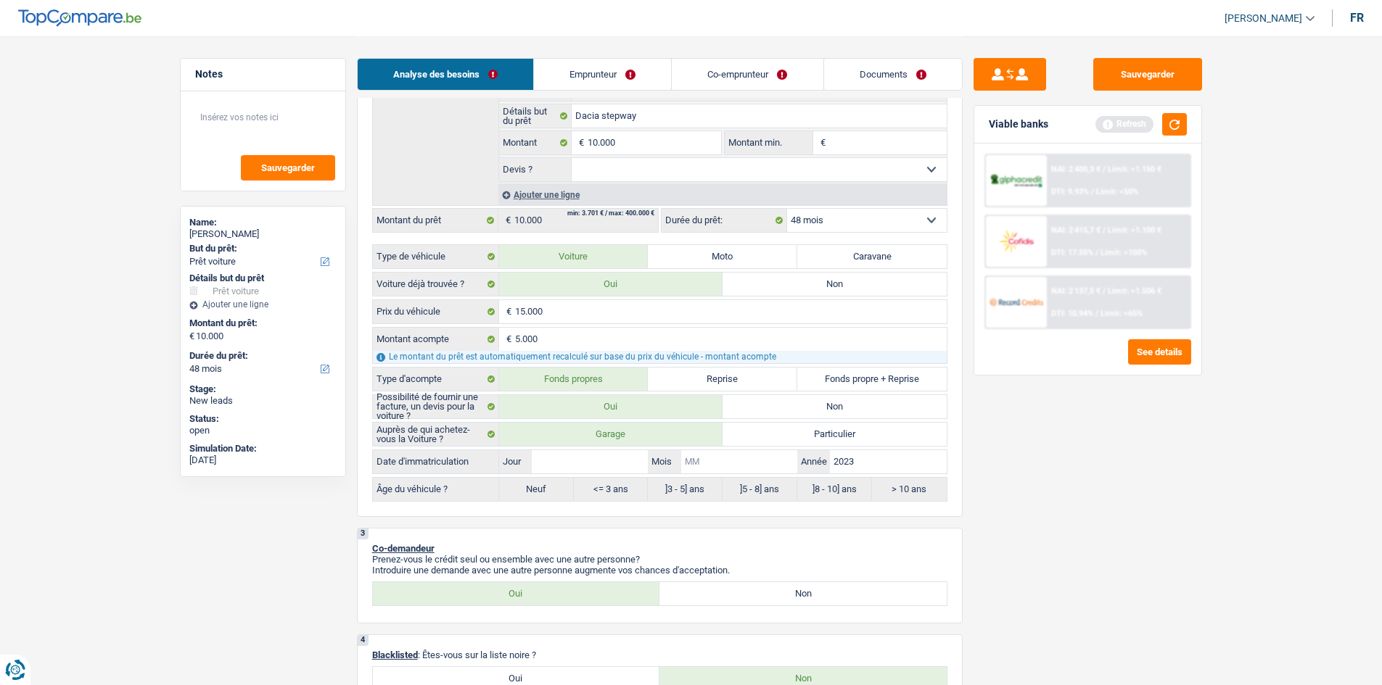
click at [729, 459] on input "Mois" at bounding box center [739, 461] width 116 height 23
type input "0"
type input "05"
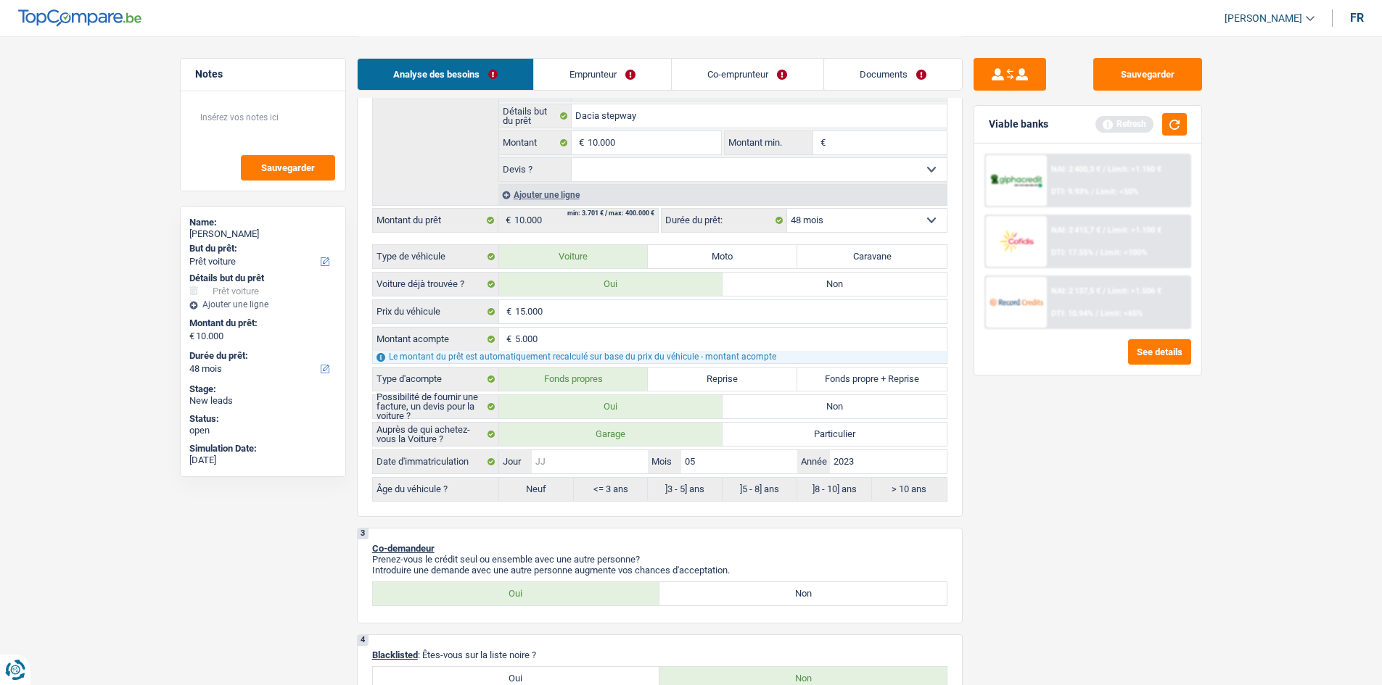
click at [621, 458] on input "Jour" at bounding box center [590, 461] width 116 height 23
type input "0"
type input "01"
radio input "false"
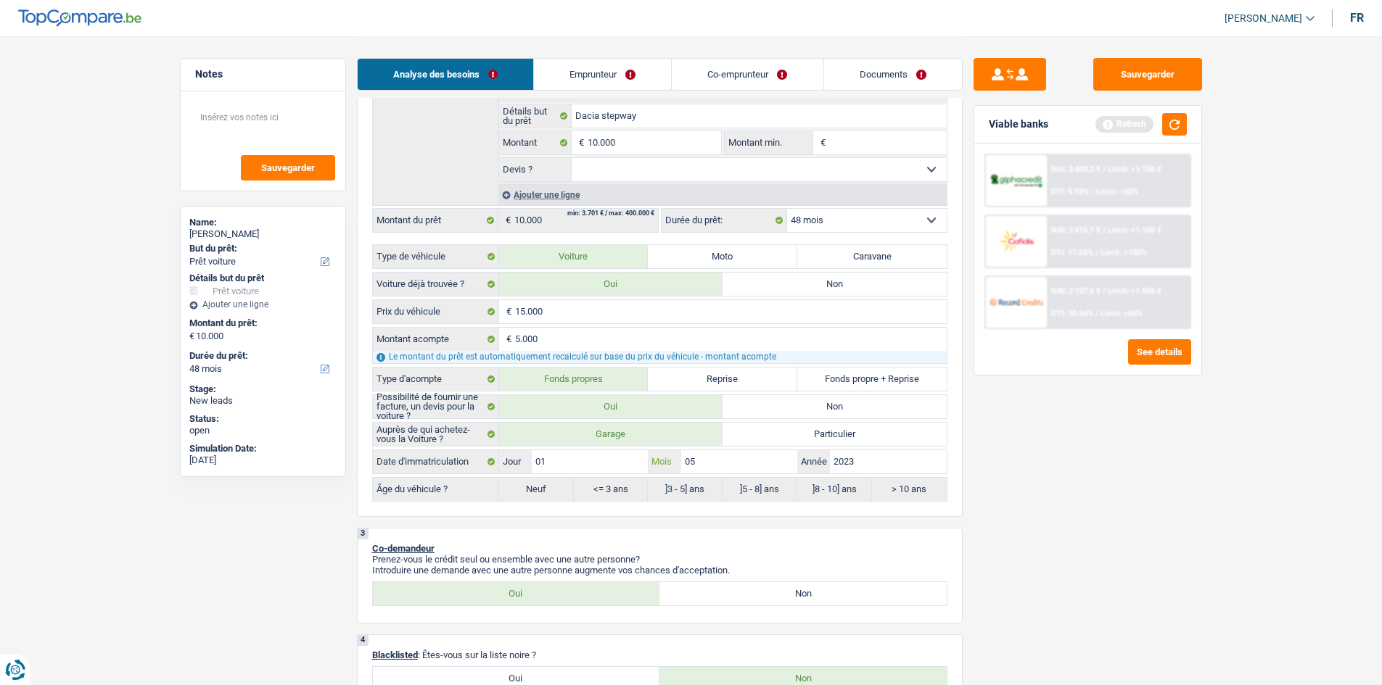
type input "01"
radio input "true"
click at [1169, 126] on button "button" at bounding box center [1174, 124] width 25 height 22
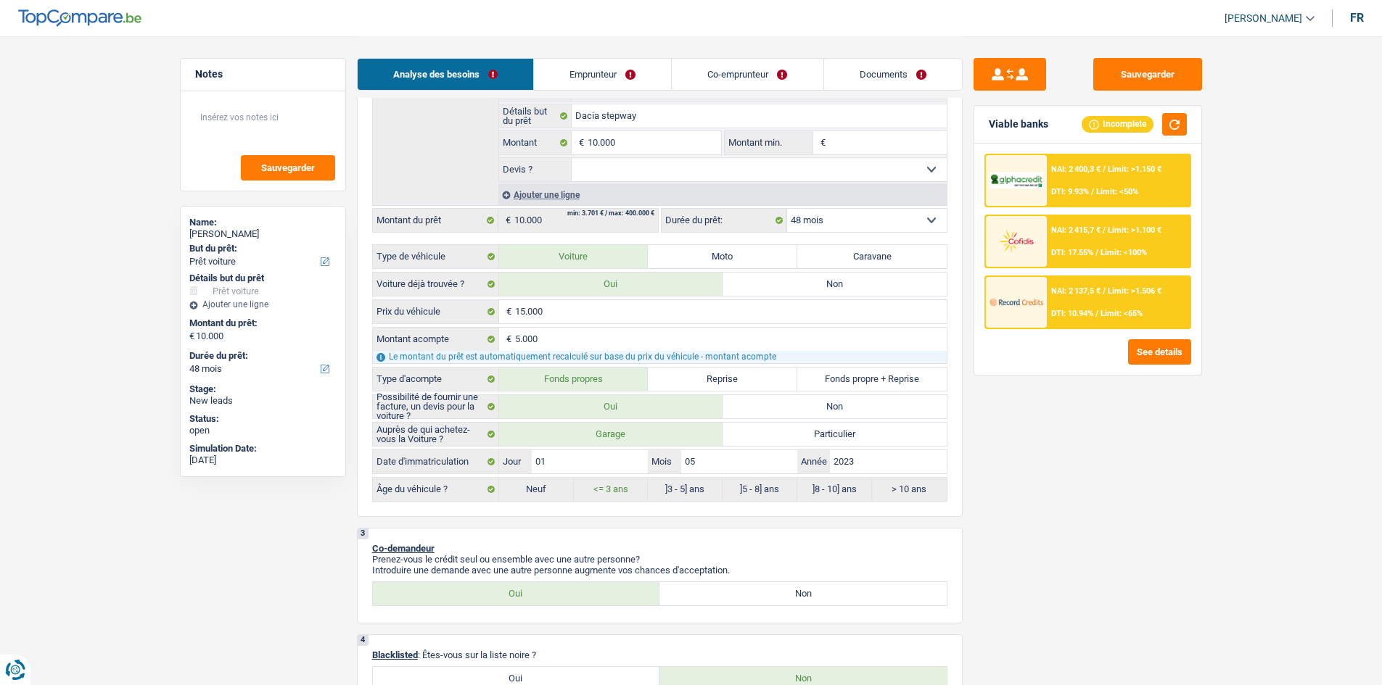
click at [1103, 183] on div "NAI: 2 400,3 € / Limit: >1.150 € DTI: 9.93% / Limit: <50%" at bounding box center [1118, 180] width 143 height 51
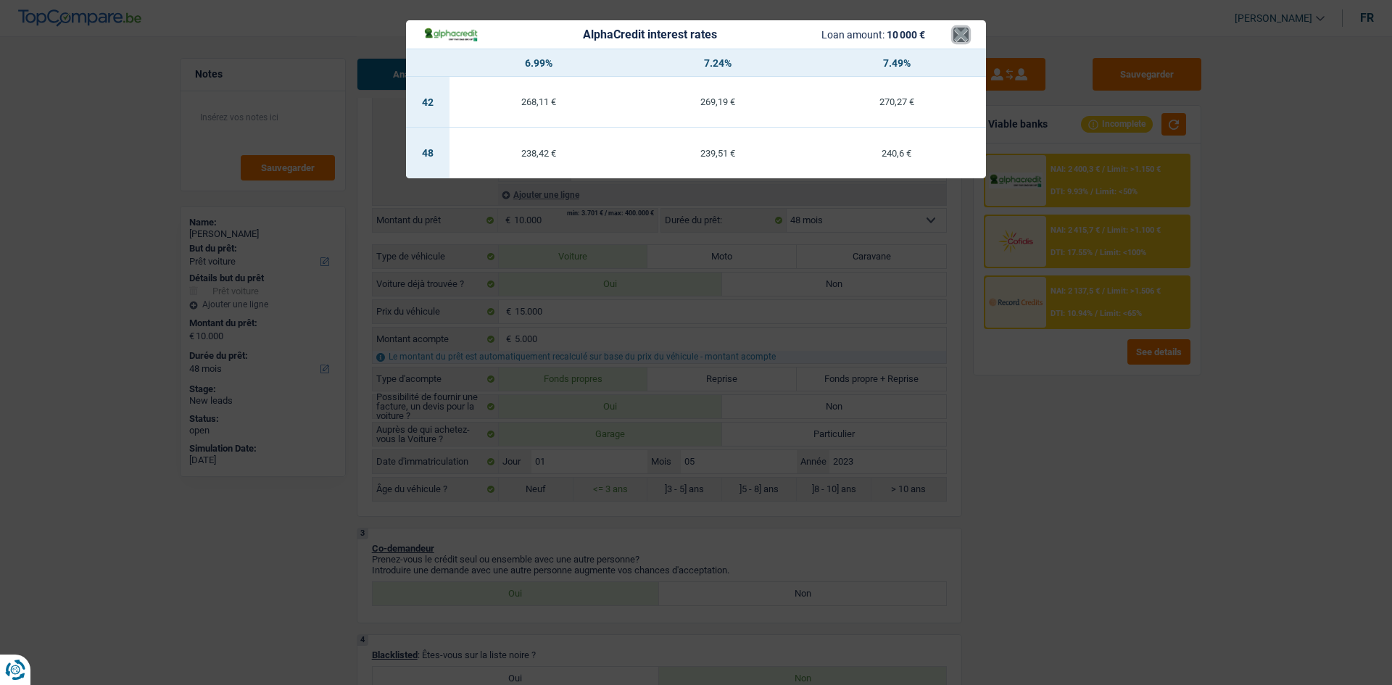
click at [965, 37] on button "×" at bounding box center [961, 35] width 15 height 15
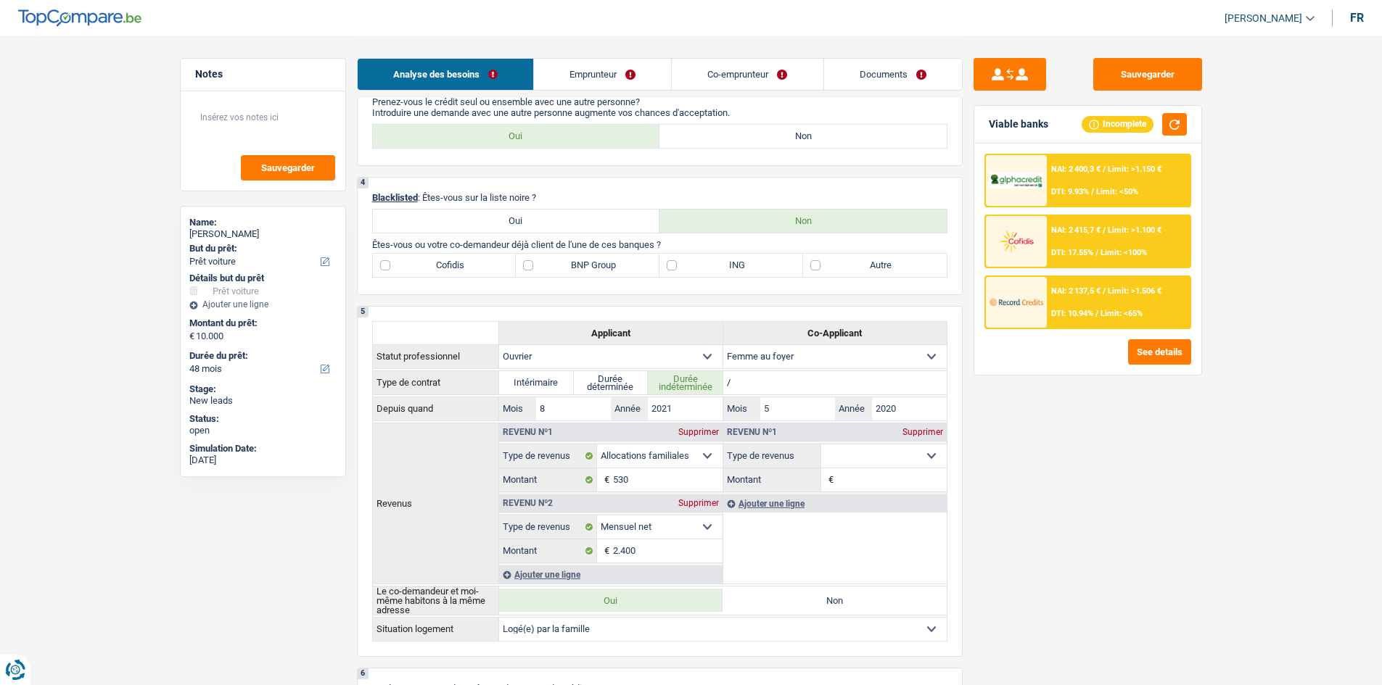
scroll to position [653, 0]
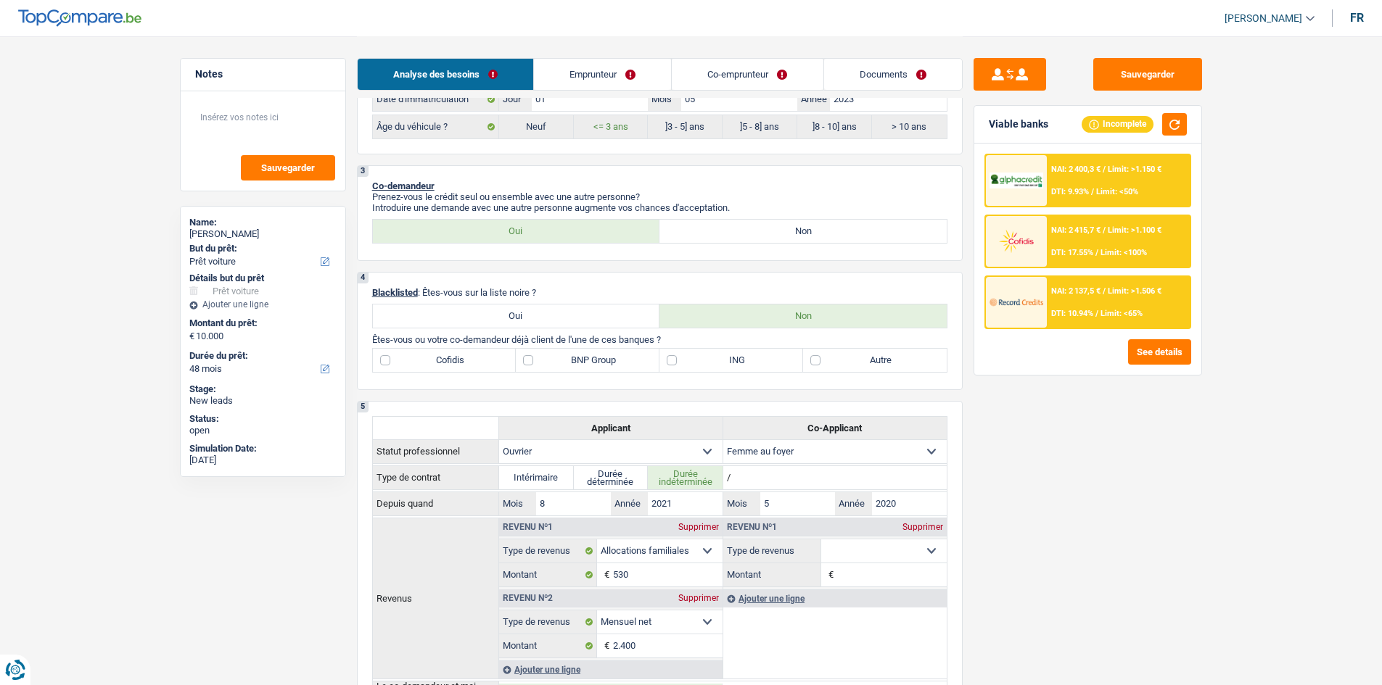
click at [767, 236] on label "Non" at bounding box center [802, 231] width 287 height 23
click at [767, 236] on input "Non" at bounding box center [802, 231] width 287 height 23
radio input "true"
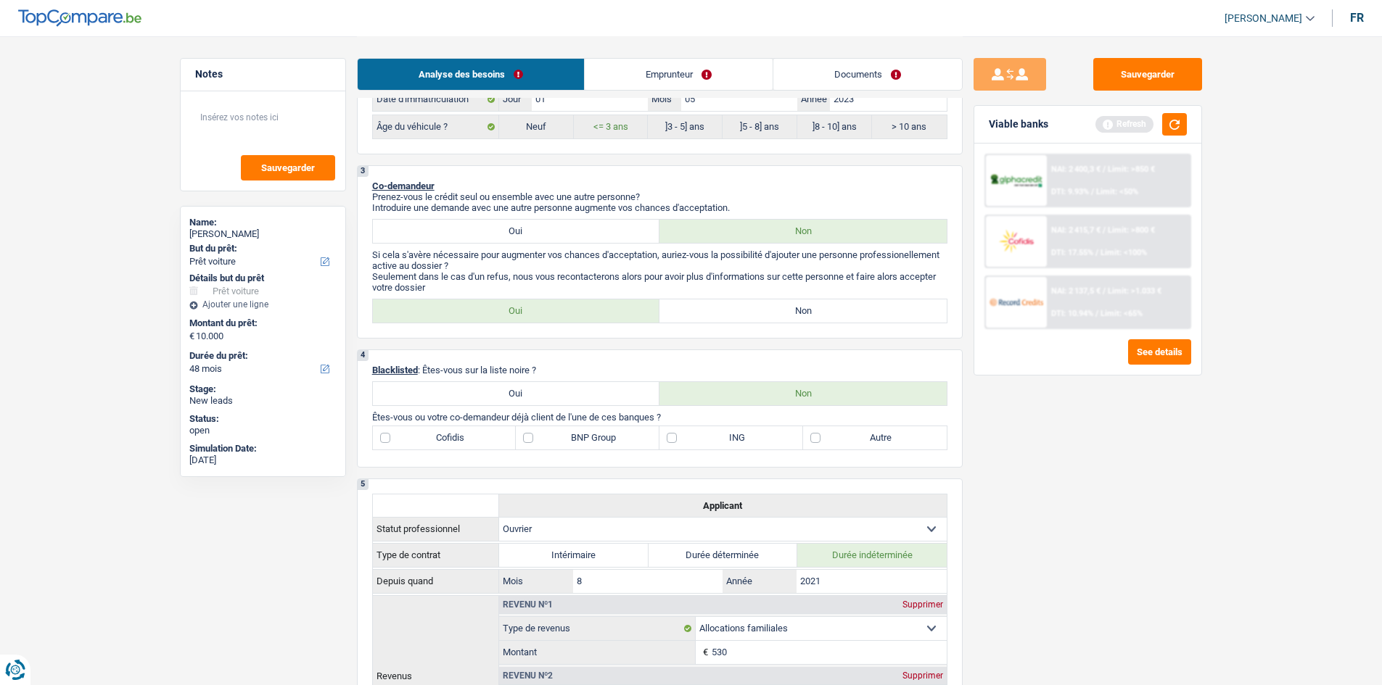
click at [706, 307] on label "Non" at bounding box center [802, 311] width 287 height 23
click at [706, 307] on input "Non" at bounding box center [802, 311] width 287 height 23
radio input "true"
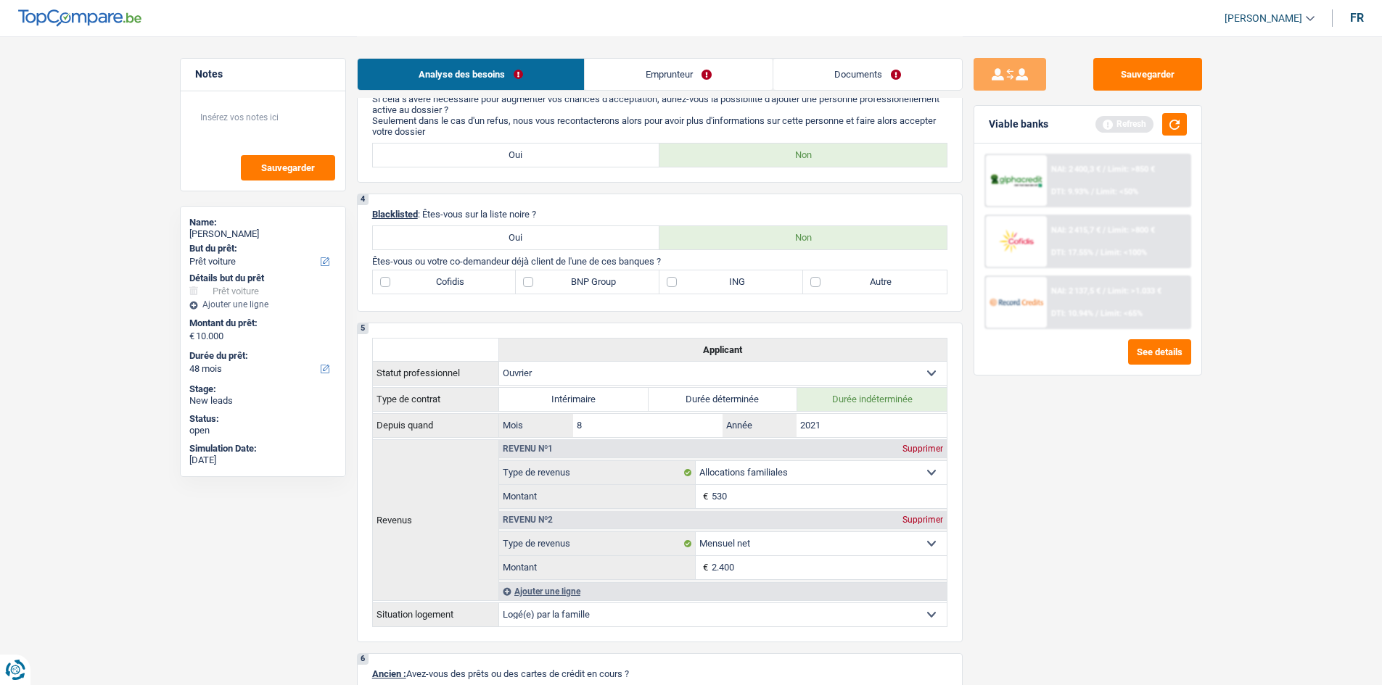
scroll to position [725, 0]
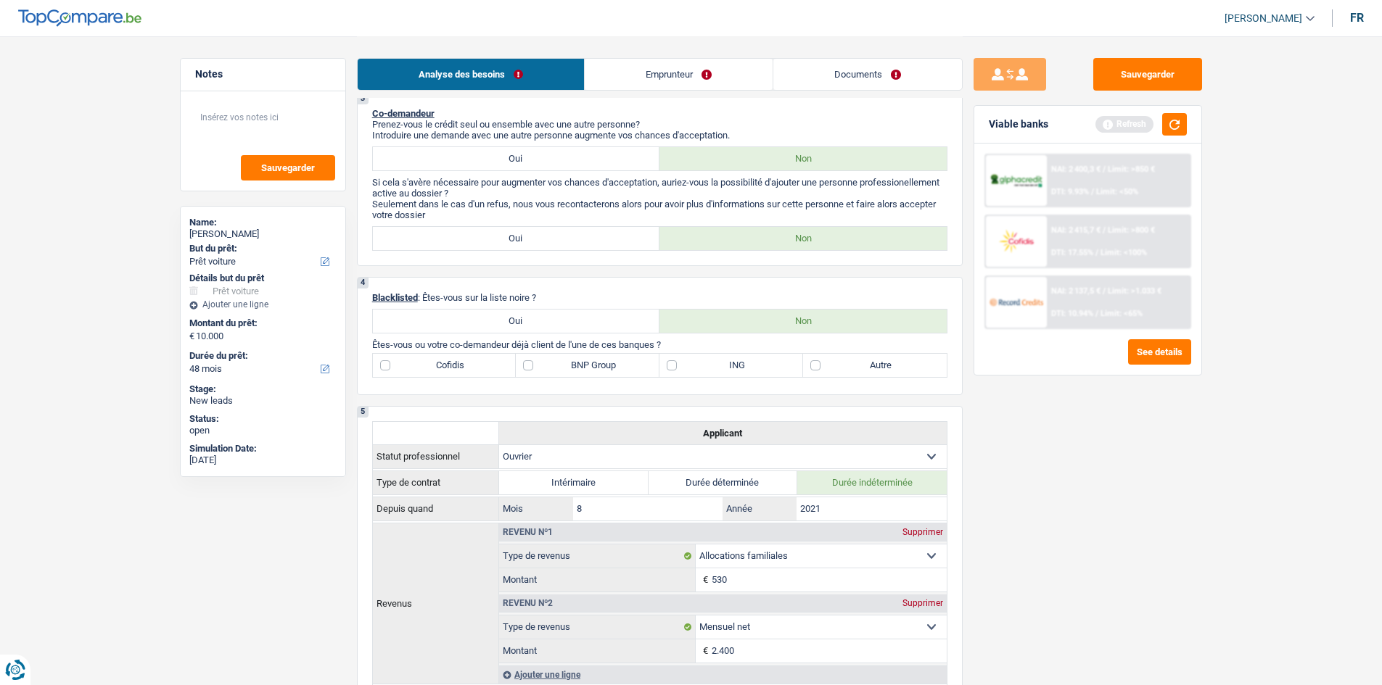
click at [672, 362] on label "ING" at bounding box center [731, 365] width 144 height 23
click at [672, 362] on input "ING" at bounding box center [731, 365] width 144 height 23
checkbox input "true"
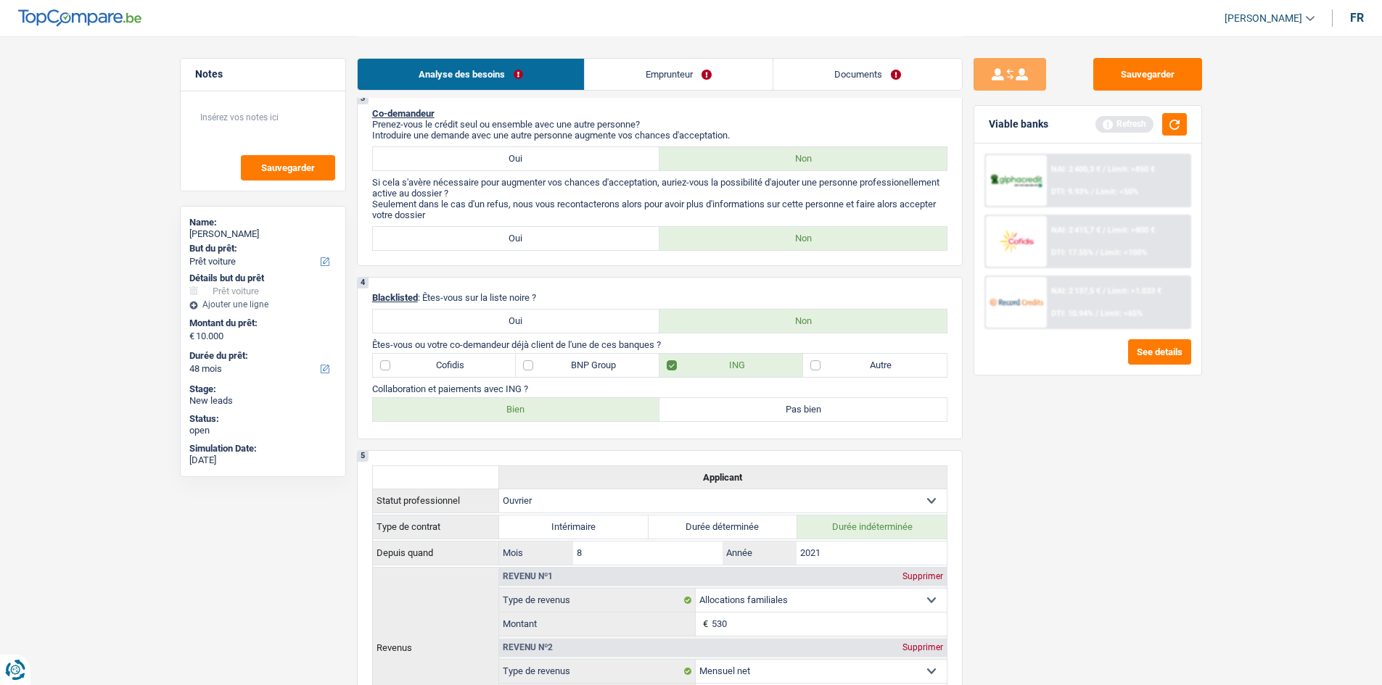
click at [537, 408] on label "Bien" at bounding box center [516, 409] width 287 height 23
click at [537, 408] on input "Bien" at bounding box center [516, 409] width 287 height 23
radio input "true"
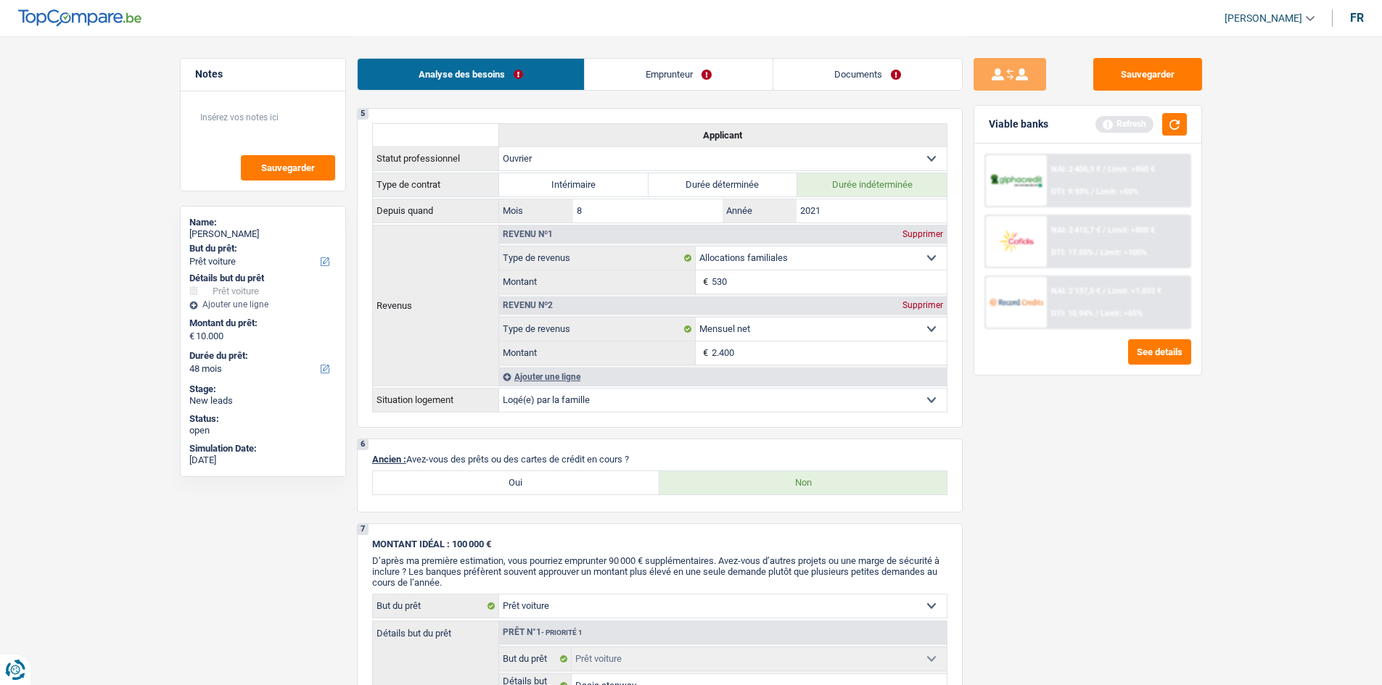
scroll to position [1088, 0]
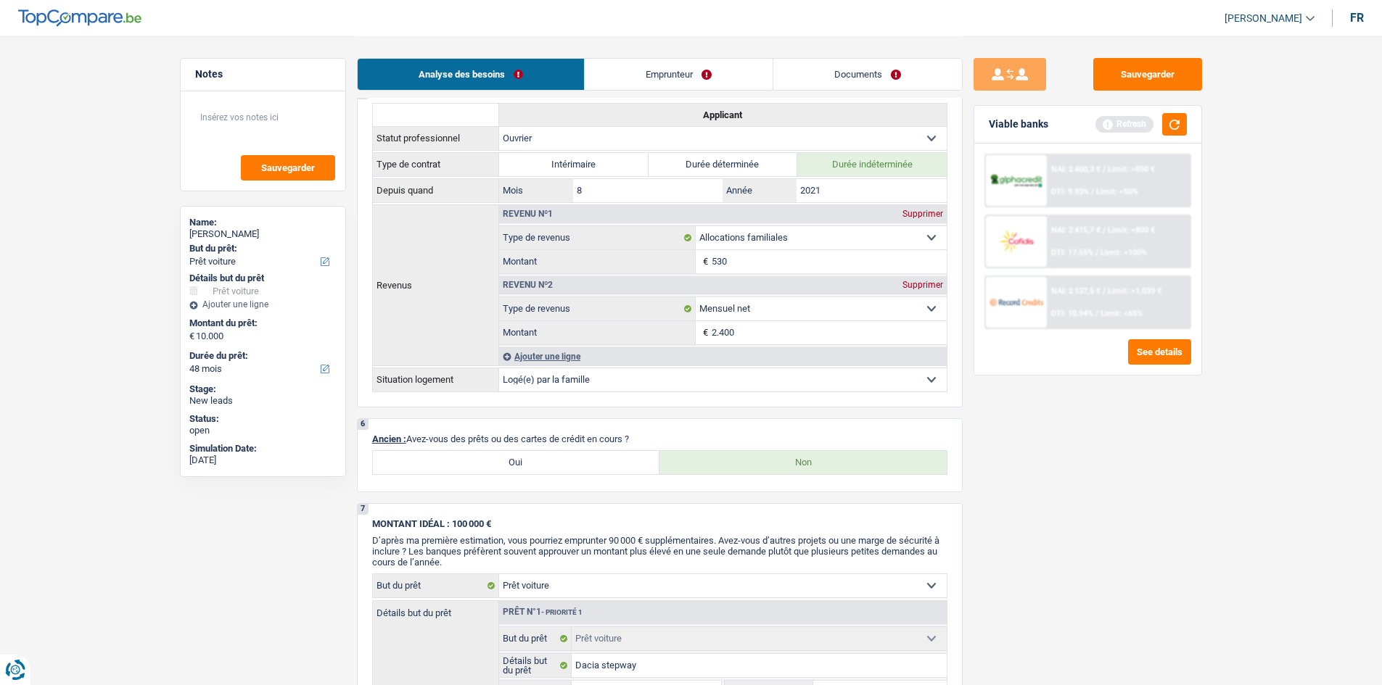
click at [539, 464] on label "Oui" at bounding box center [516, 462] width 287 height 23
click at [539, 464] on input "Oui" at bounding box center [516, 462] width 287 height 23
radio input "true"
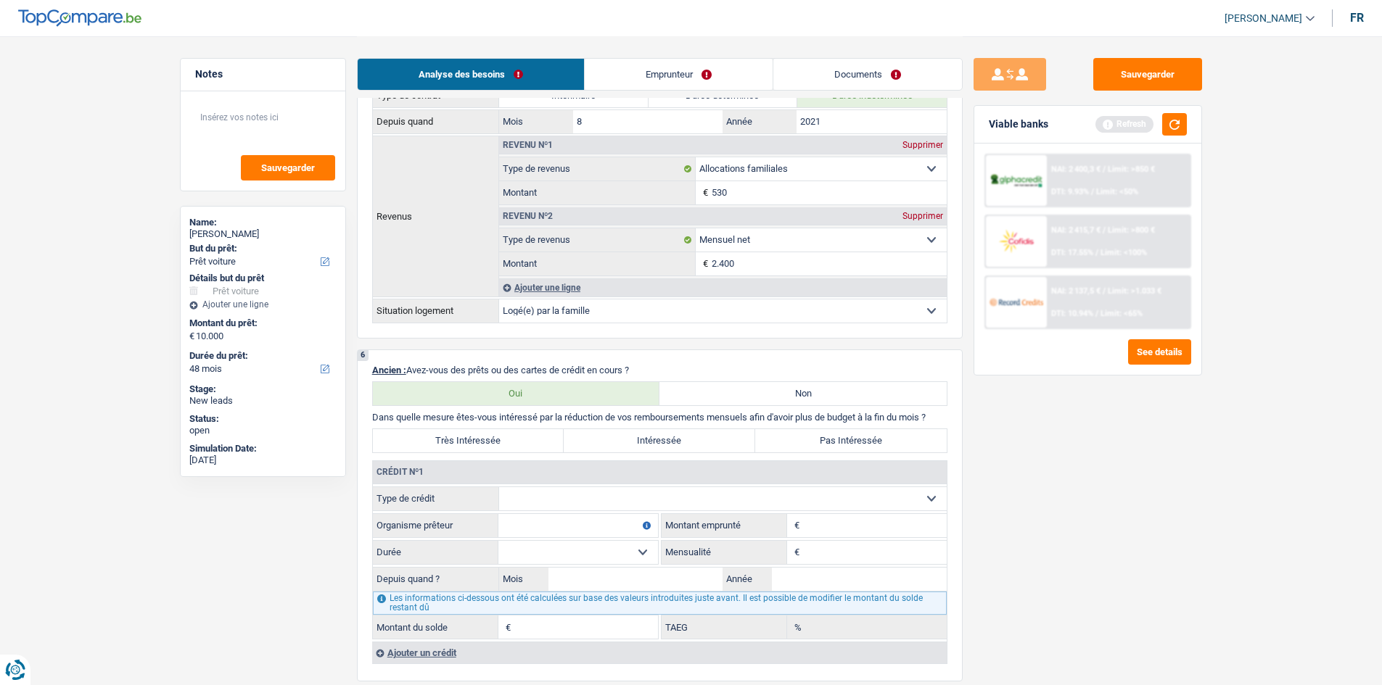
scroll to position [1233, 0]
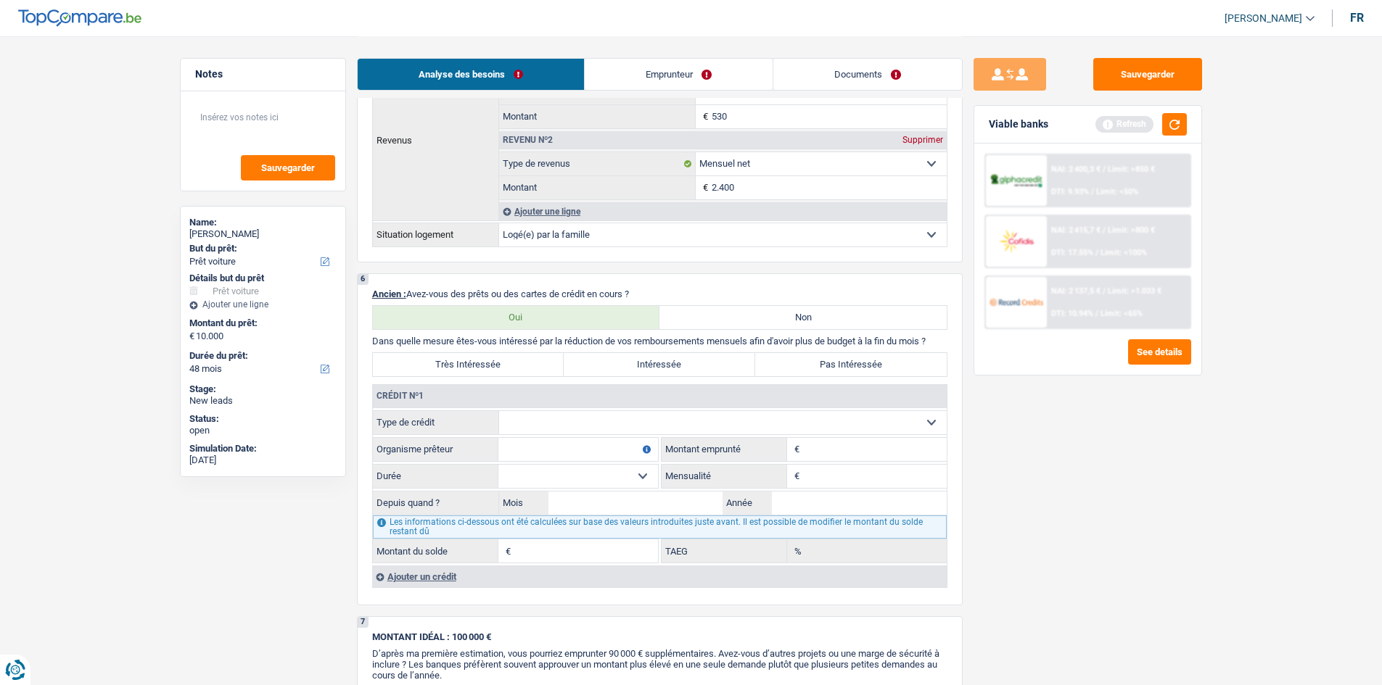
click at [825, 430] on select "Carte ou ouverture de crédit Prêt hypothécaire Vente à tempérament Prêt à tempé…" at bounding box center [722, 422] width 447 height 23
select select "cardOrCredit"
type input "0"
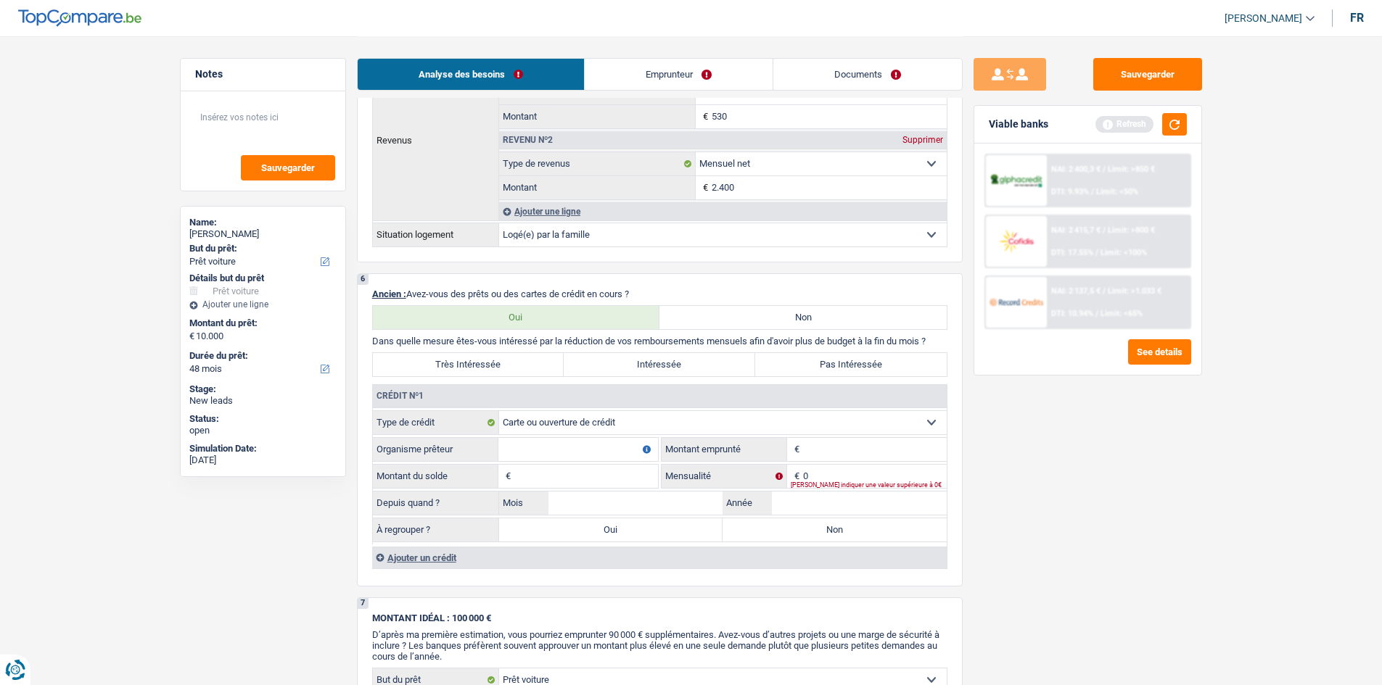
click at [579, 450] on input "Organisme prêteur" at bounding box center [578, 449] width 160 height 23
click at [808, 369] on label "Pas Intéressée" at bounding box center [850, 364] width 191 height 23
click at [808, 369] on input "Pas Intéressée" at bounding box center [850, 364] width 191 height 23
radio input "true"
click at [569, 443] on input "Organisme prêteur" at bounding box center [578, 449] width 160 height 23
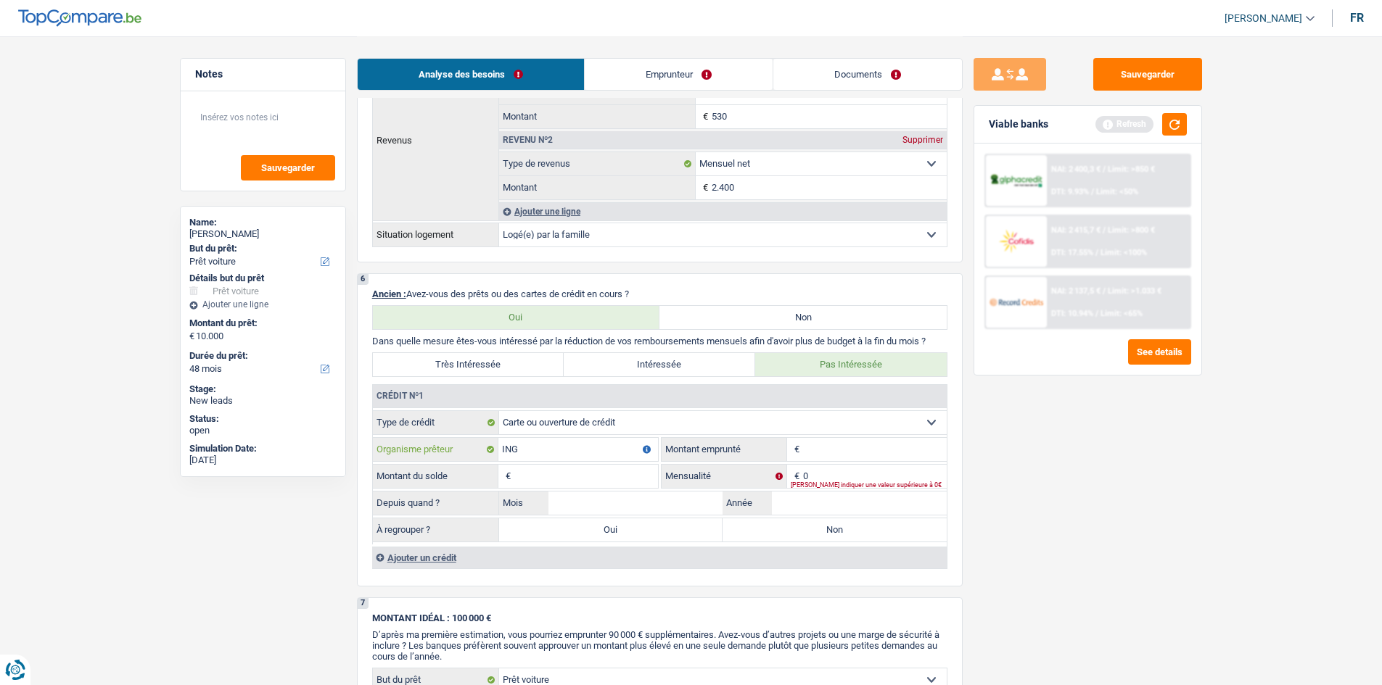
type input "ING"
click at [819, 447] on input "Montant" at bounding box center [875, 449] width 144 height 23
type input "600"
click at [587, 474] on input "Montant du solde" at bounding box center [586, 476] width 144 height 23
click at [868, 474] on input "0" at bounding box center [875, 476] width 144 height 23
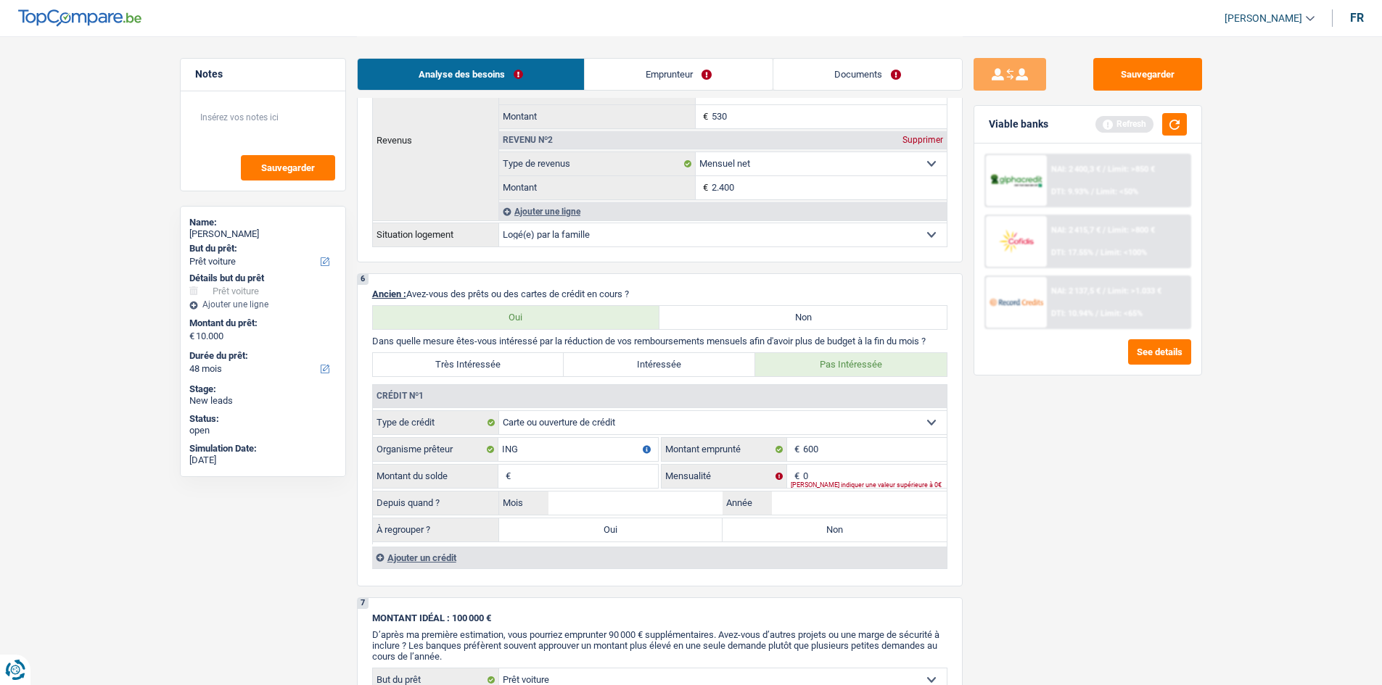
click at [567, 482] on input "Montant du solde" at bounding box center [586, 476] width 144 height 23
click at [663, 495] on input "Mois" at bounding box center [635, 503] width 175 height 23
click at [835, 474] on input "0" at bounding box center [875, 476] width 144 height 23
type input "180"
click at [594, 498] on input "Mois" at bounding box center [635, 503] width 175 height 23
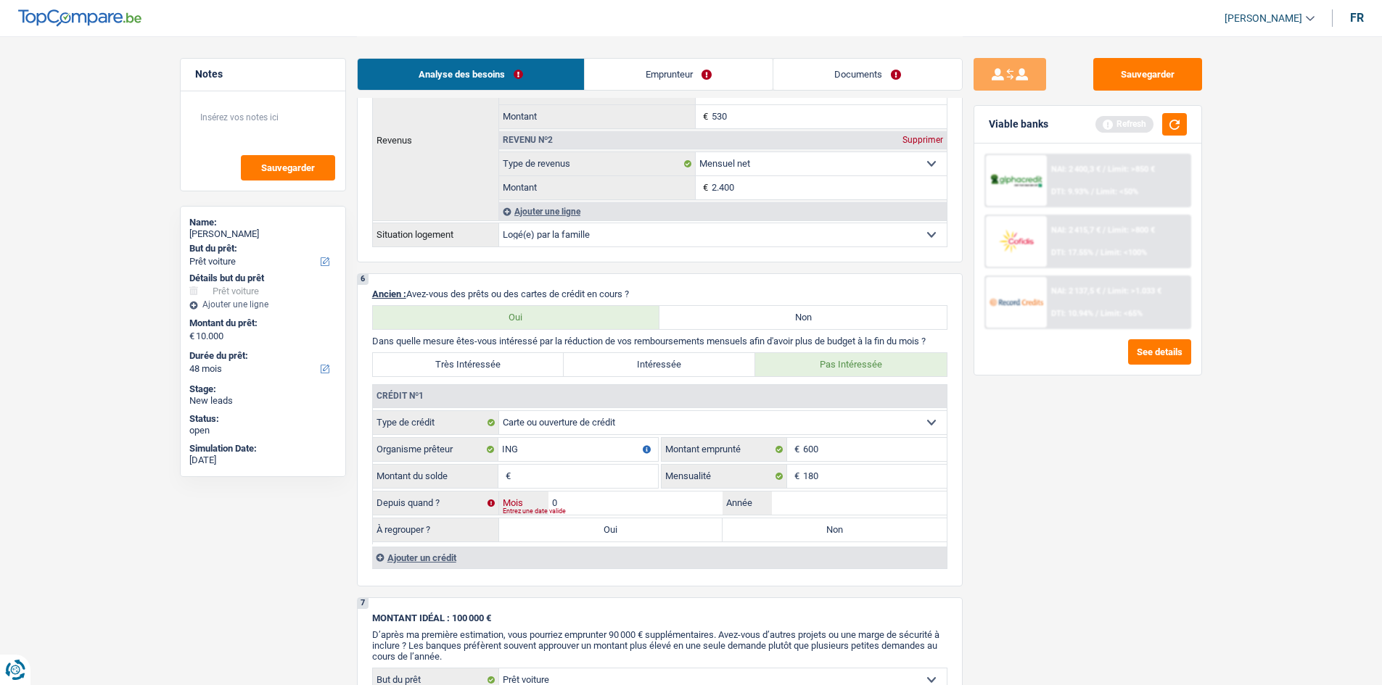
type input "07"
type input "2025"
click at [576, 482] on input "Montant du solde" at bounding box center [586, 476] width 144 height 23
type input "600"
click at [801, 529] on label "Non" at bounding box center [834, 530] width 224 height 23
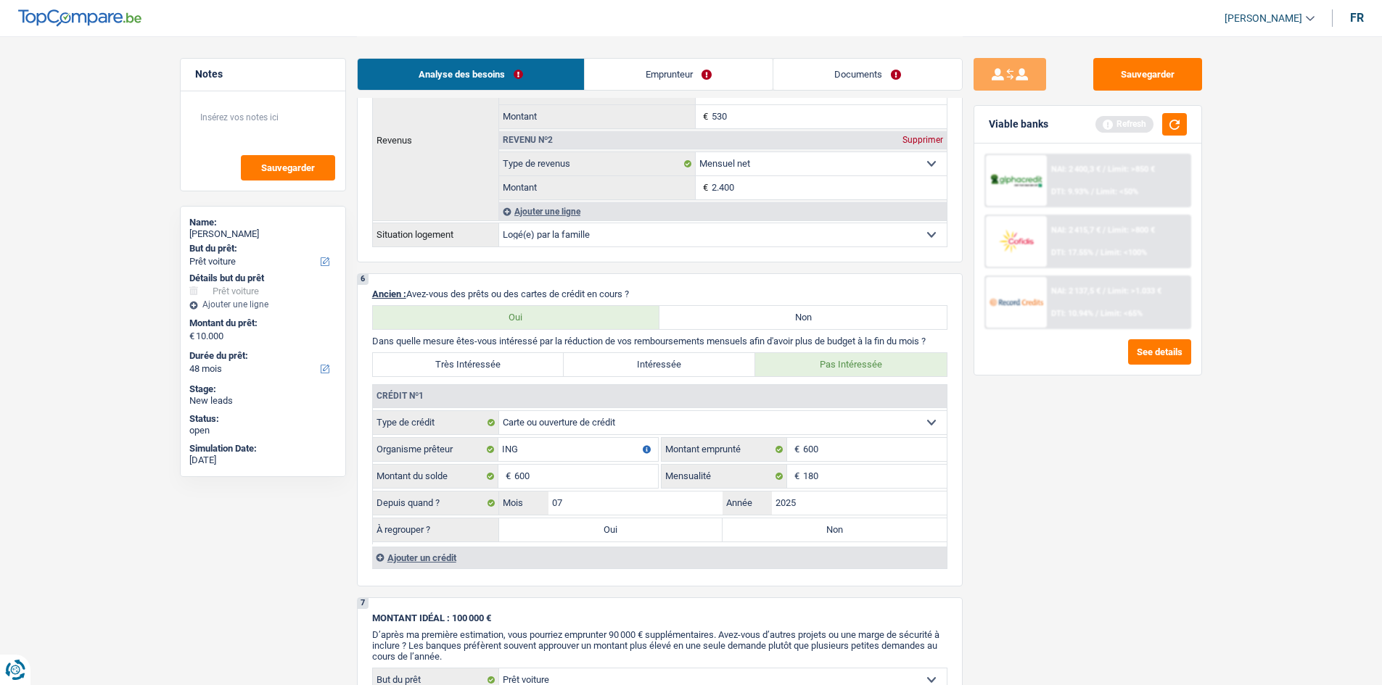
click at [801, 529] on input "Non" at bounding box center [834, 530] width 224 height 23
radio input "true"
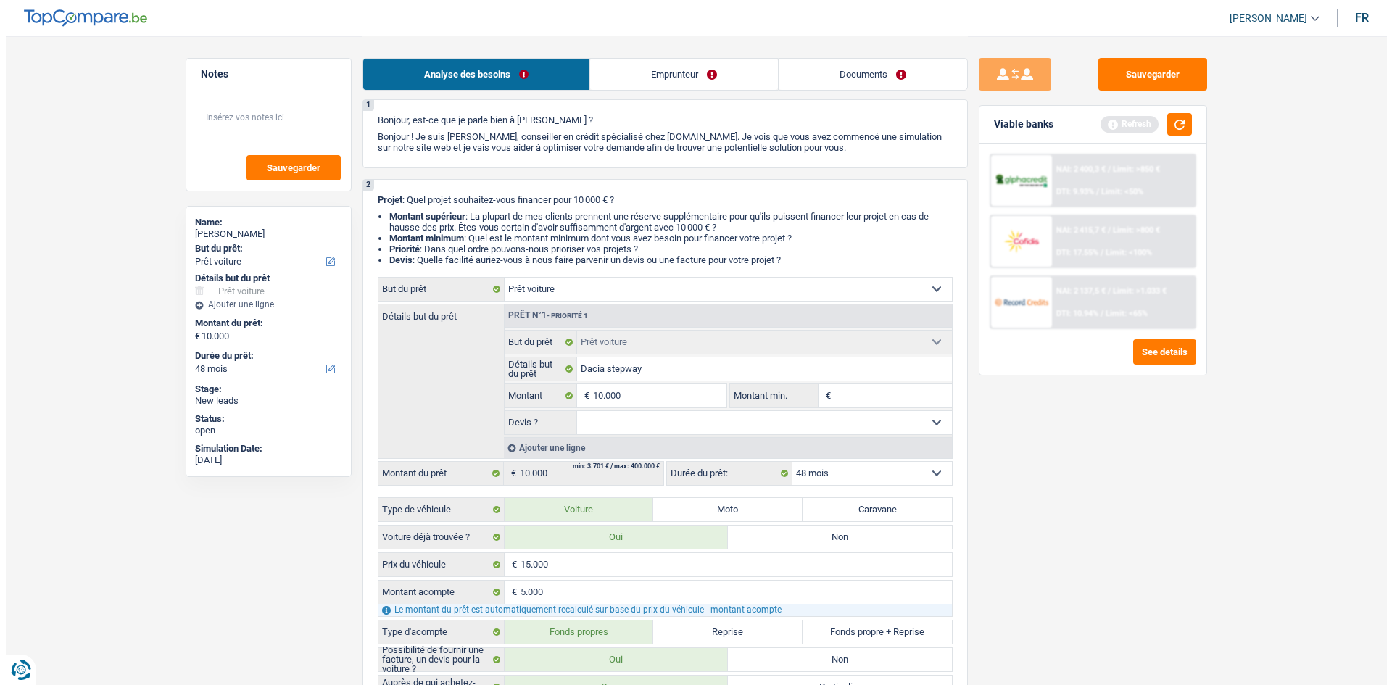
scroll to position [0, 0]
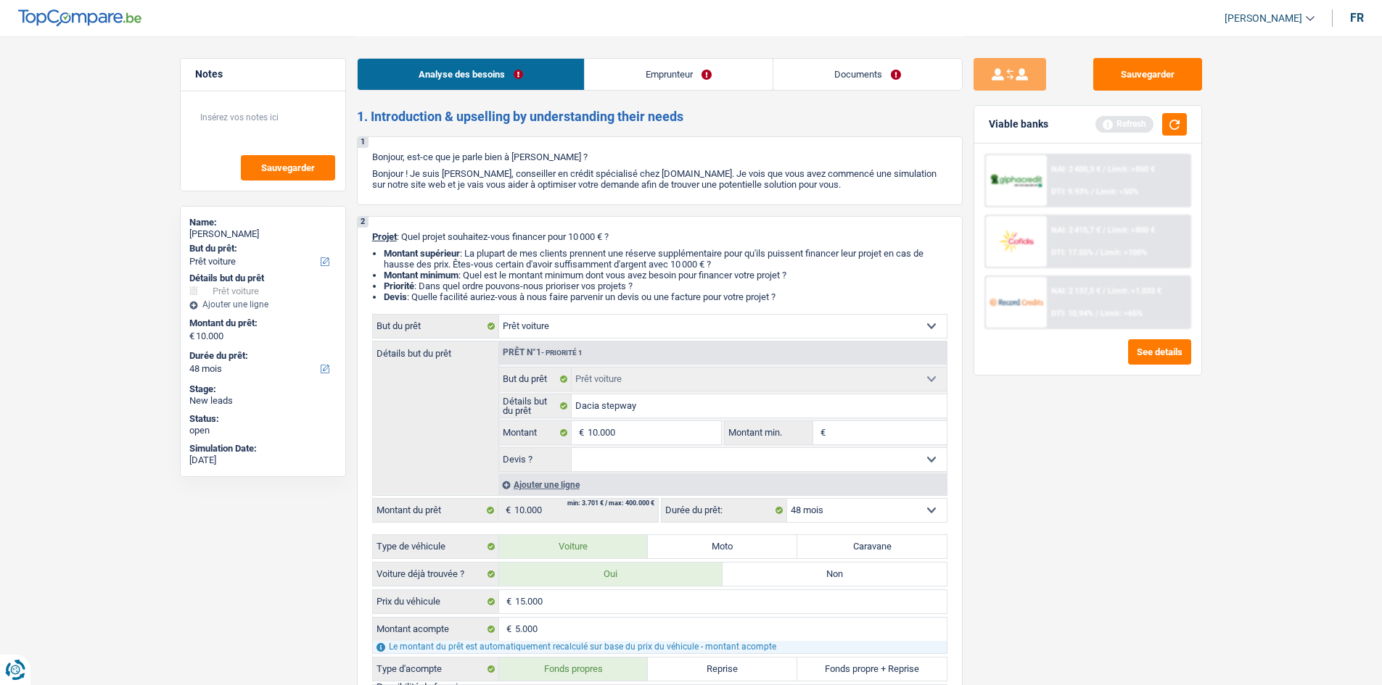
click at [699, 86] on link "Emprunteur" at bounding box center [679, 74] width 188 height 31
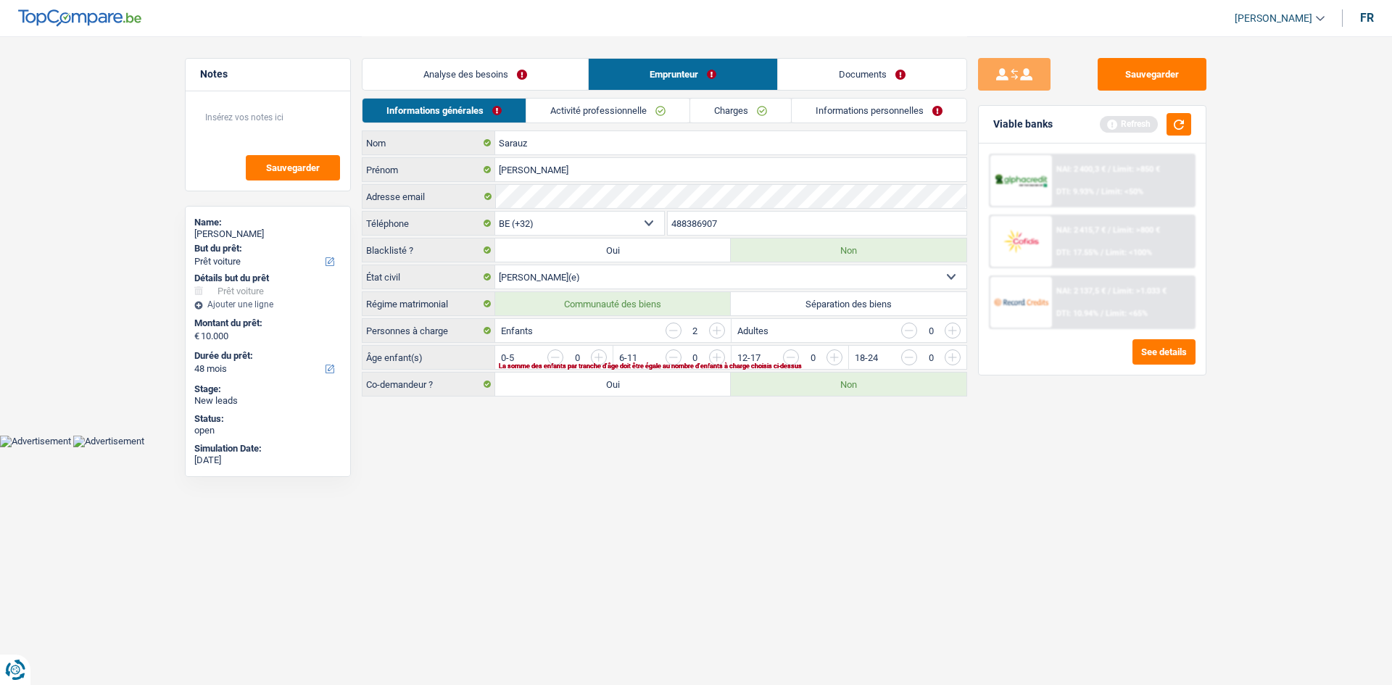
click at [602, 357] on input "button" at bounding box center [893, 361] width 604 height 23
click at [723, 359] on input "button" at bounding box center [1011, 361] width 604 height 23
click at [629, 106] on link "Activité professionnelle" at bounding box center [608, 111] width 163 height 24
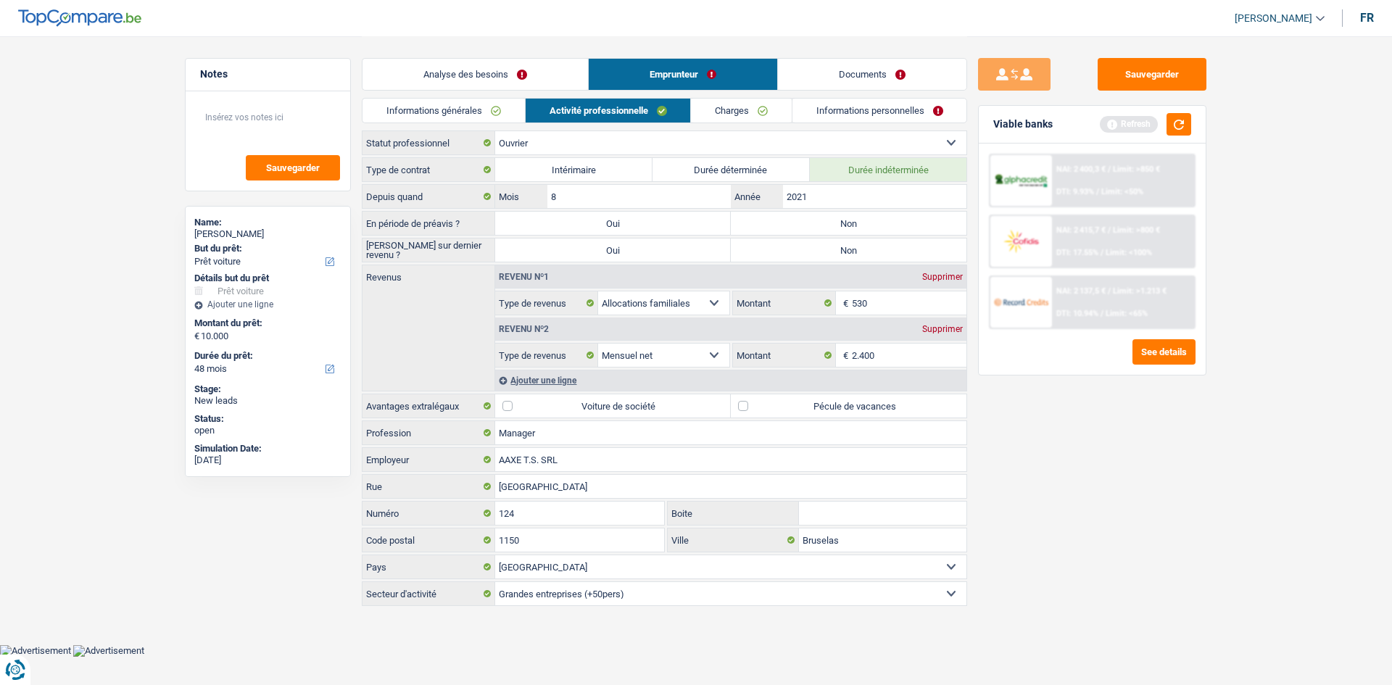
click at [825, 223] on label "Non" at bounding box center [849, 223] width 236 height 23
click at [825, 223] on input "Non" at bounding box center [849, 223] width 236 height 23
radio input "true"
click at [809, 255] on label "Non" at bounding box center [849, 250] width 236 height 23
click at [809, 255] on input "Non" at bounding box center [849, 250] width 236 height 23
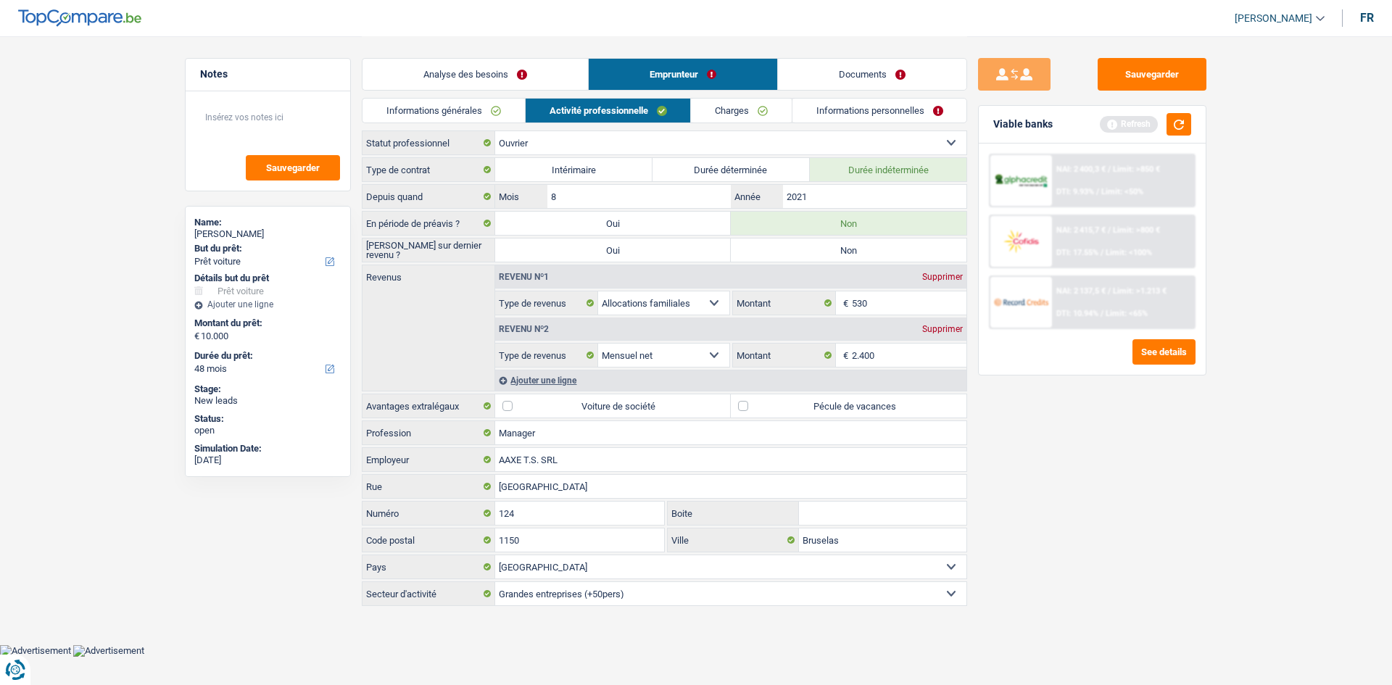
radio input "true"
click at [746, 407] on label "Pécule de vacances" at bounding box center [849, 406] width 236 height 23
click at [746, 407] on input "Pécule de vacances" at bounding box center [849, 406] width 236 height 23
checkbox input "true"
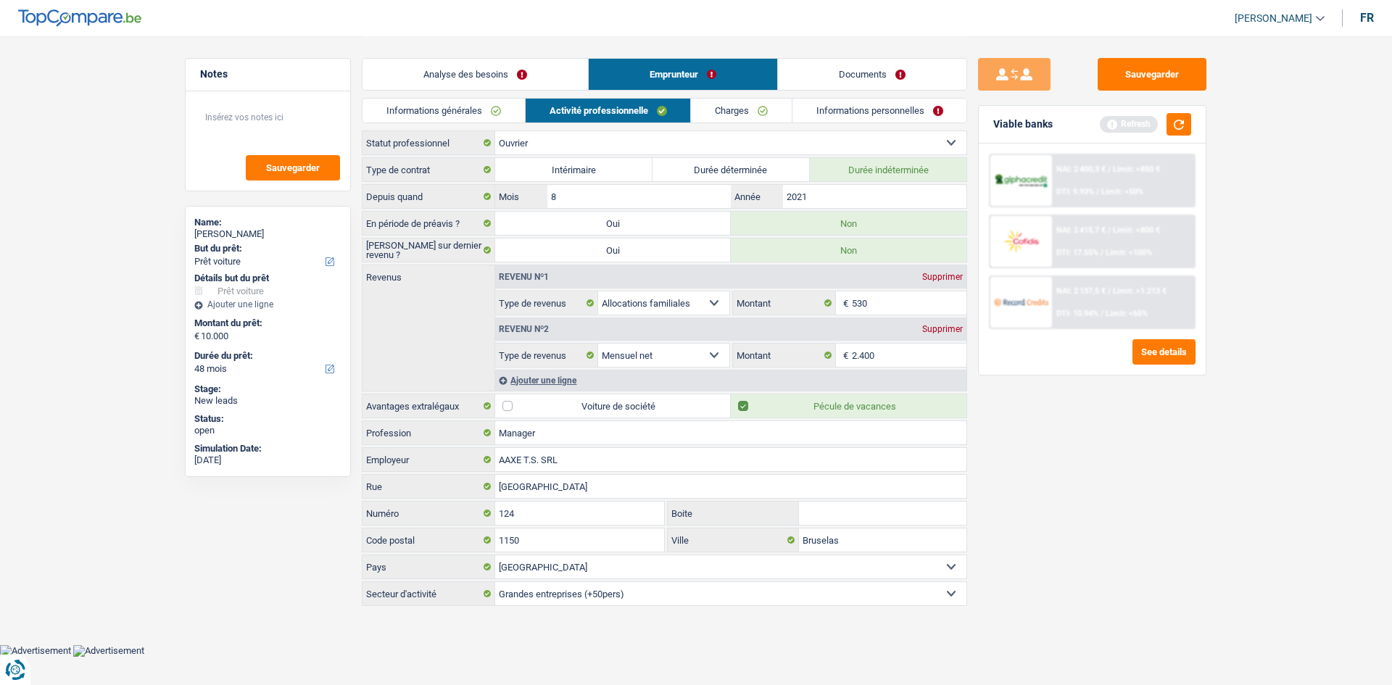
click at [769, 112] on link "Charges" at bounding box center [741, 111] width 101 height 24
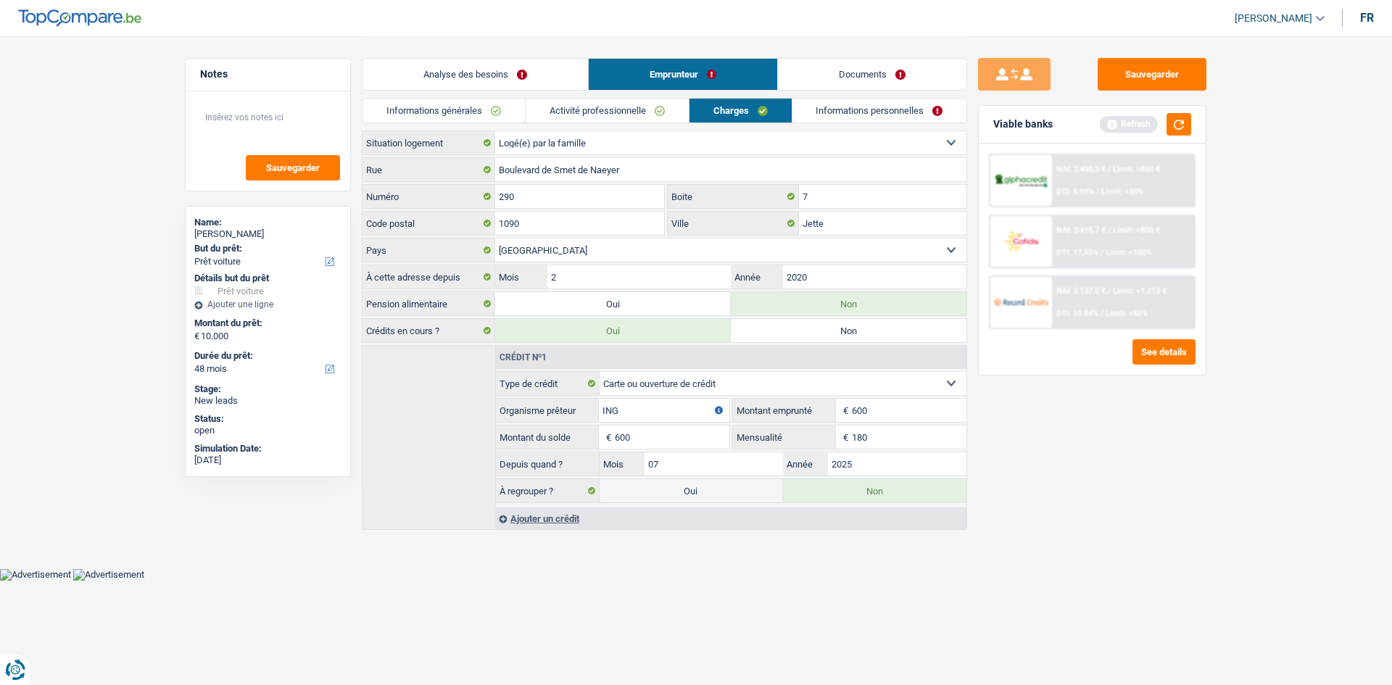
click at [868, 110] on link "Informations personnelles" at bounding box center [880, 111] width 175 height 24
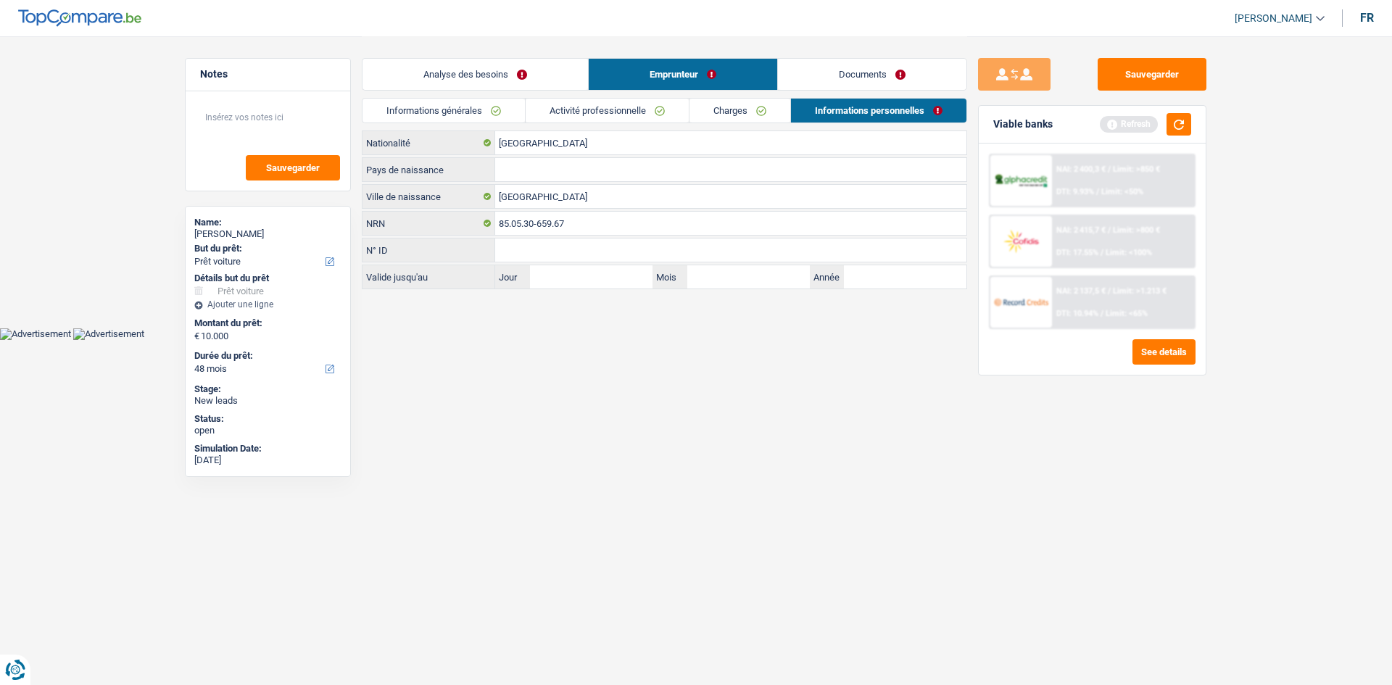
click at [710, 119] on link "Charges" at bounding box center [740, 111] width 101 height 24
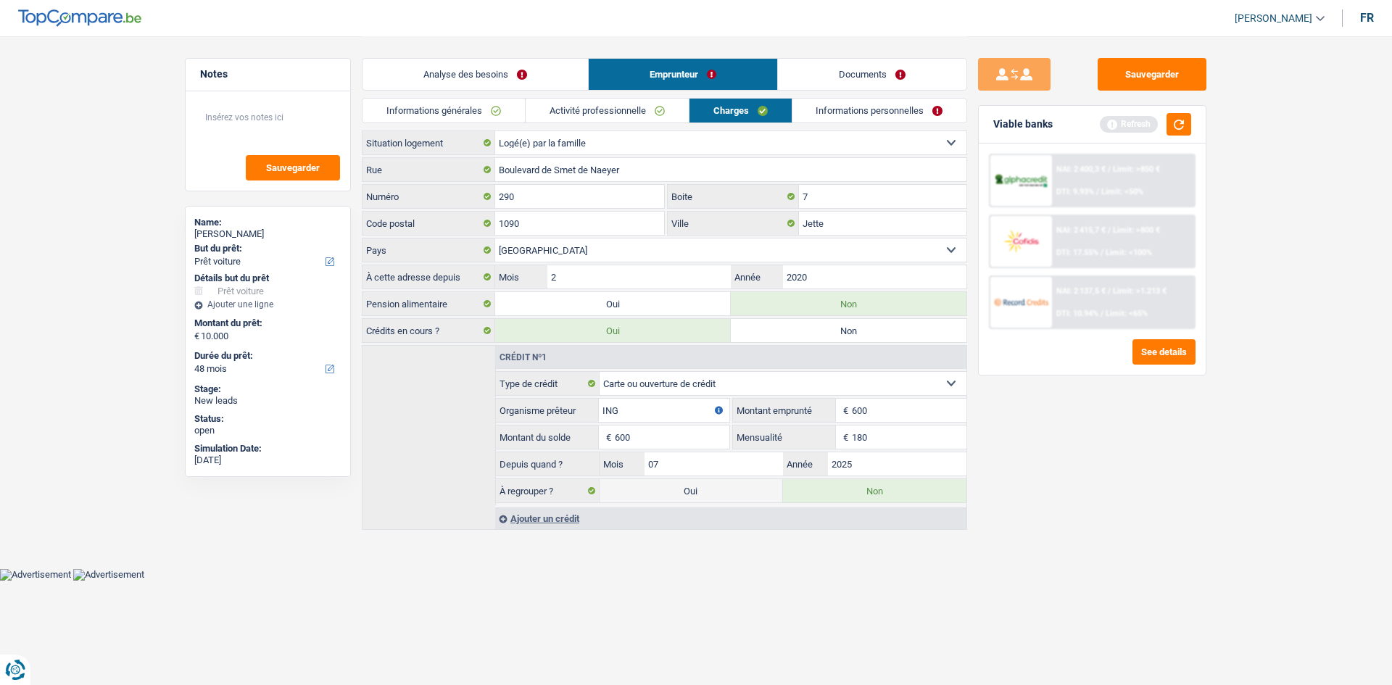
click at [583, 141] on select "Locataire Propriétaire avec prêt hypothécaire Propriétaire sans prêt hypothécai…" at bounding box center [730, 142] width 471 height 23
select select "rents"
click at [495, 131] on select "Locataire Propriétaire avec prêt hypothécaire Propriétaire sans prêt hypothécai…" at bounding box center [730, 142] width 471 height 23
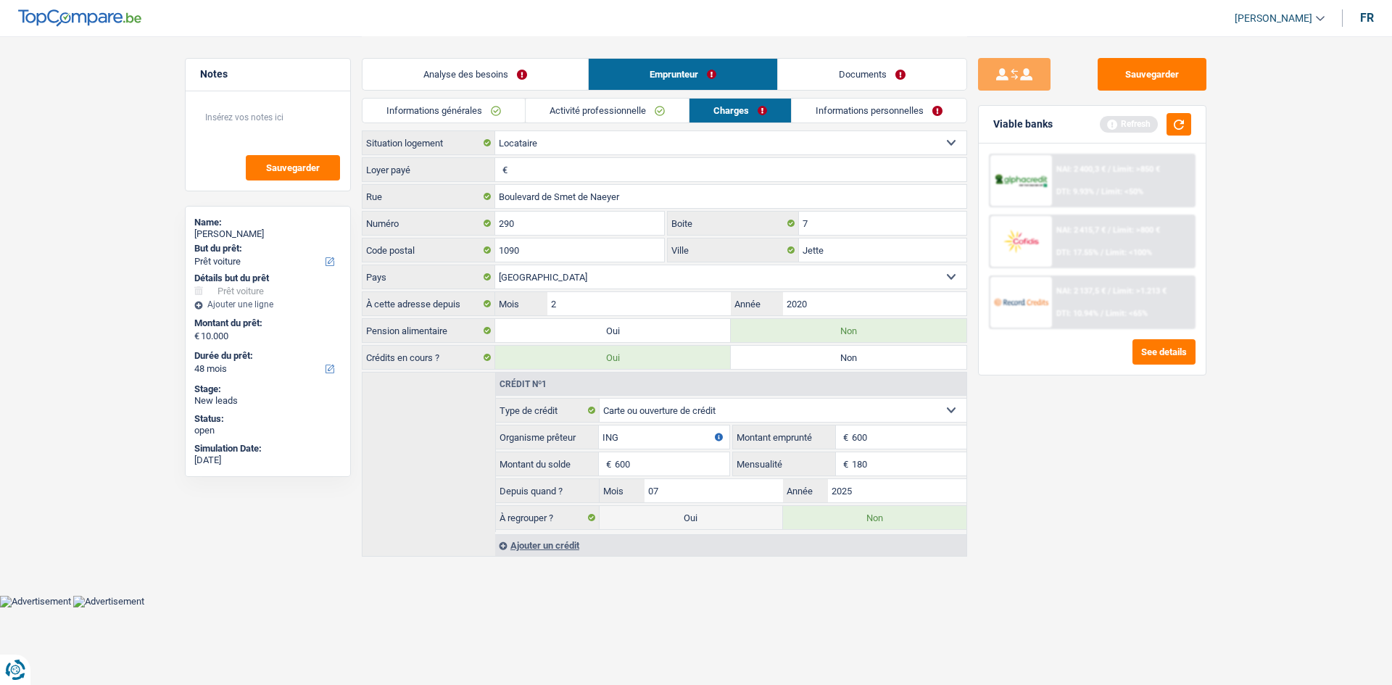
click at [568, 168] on input "Loyer payé" at bounding box center [738, 169] width 455 height 23
type input "1.100"
click at [841, 117] on link "Informations personnelles" at bounding box center [880, 111] width 175 height 24
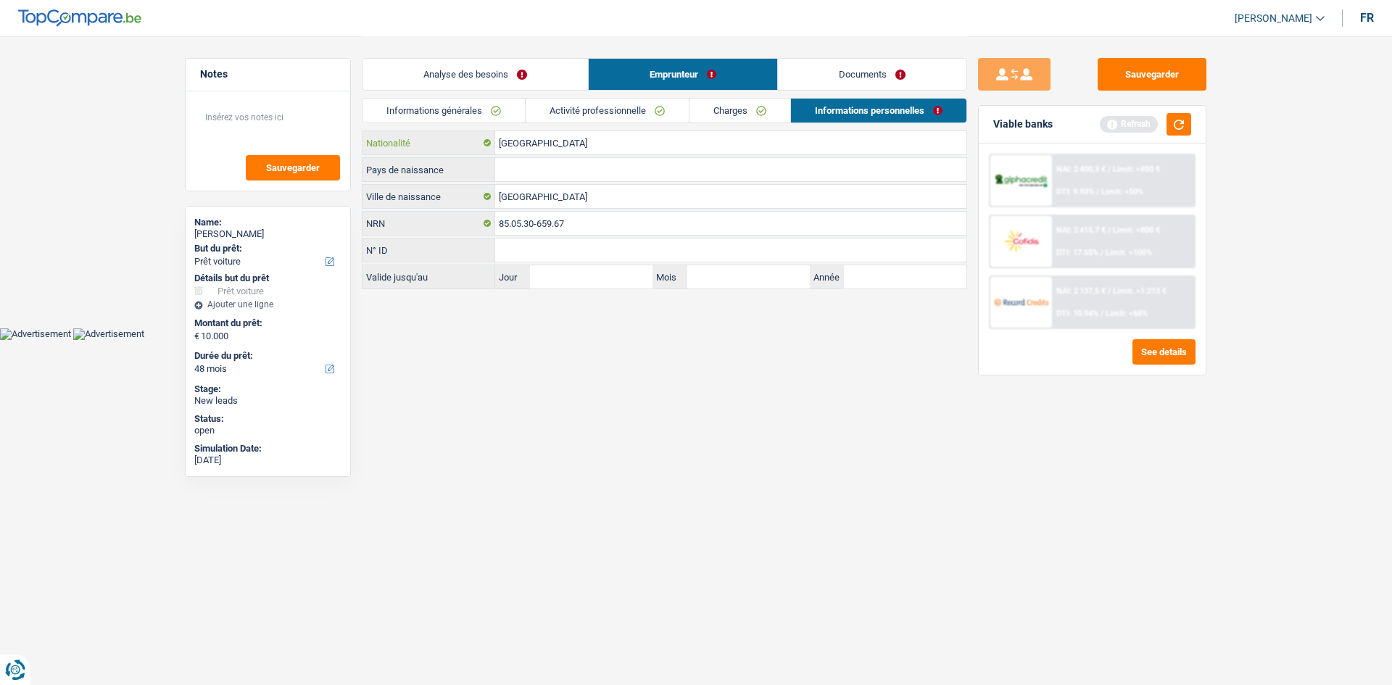
click at [608, 149] on input "[GEOGRAPHIC_DATA]" at bounding box center [730, 142] width 471 height 23
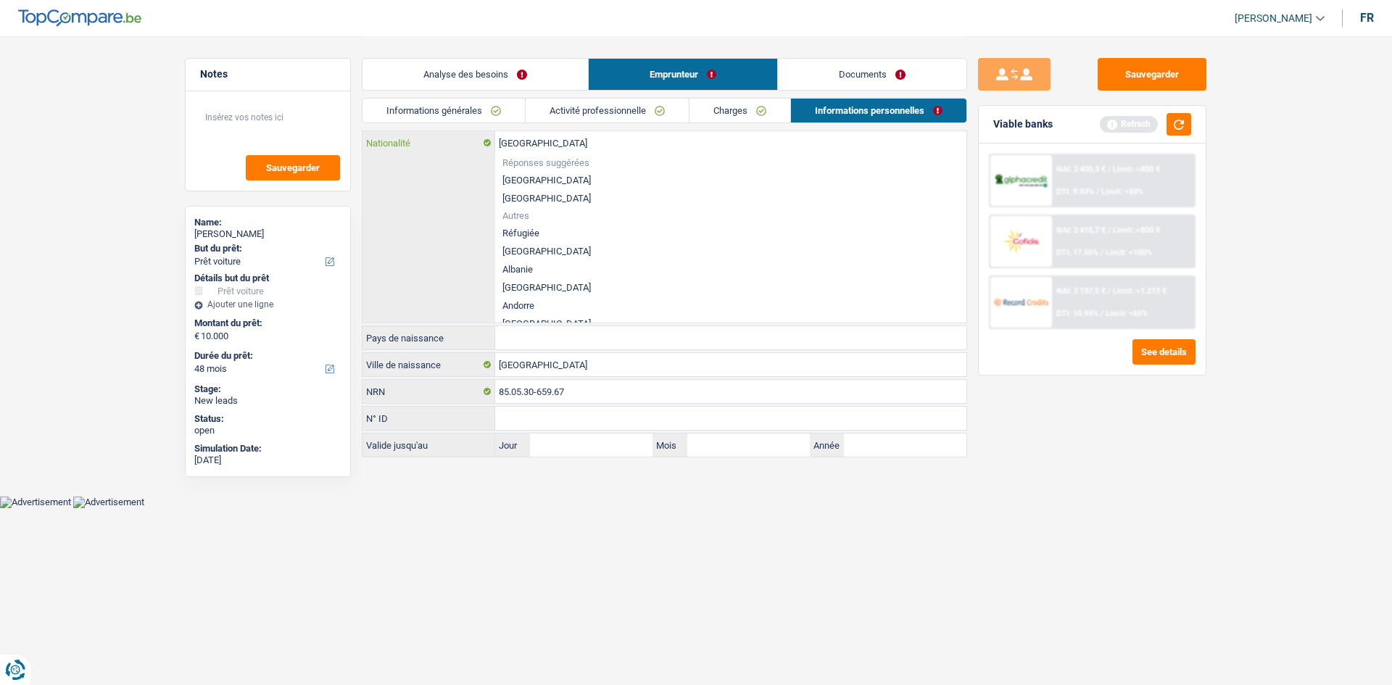
type input "Belgiqu"
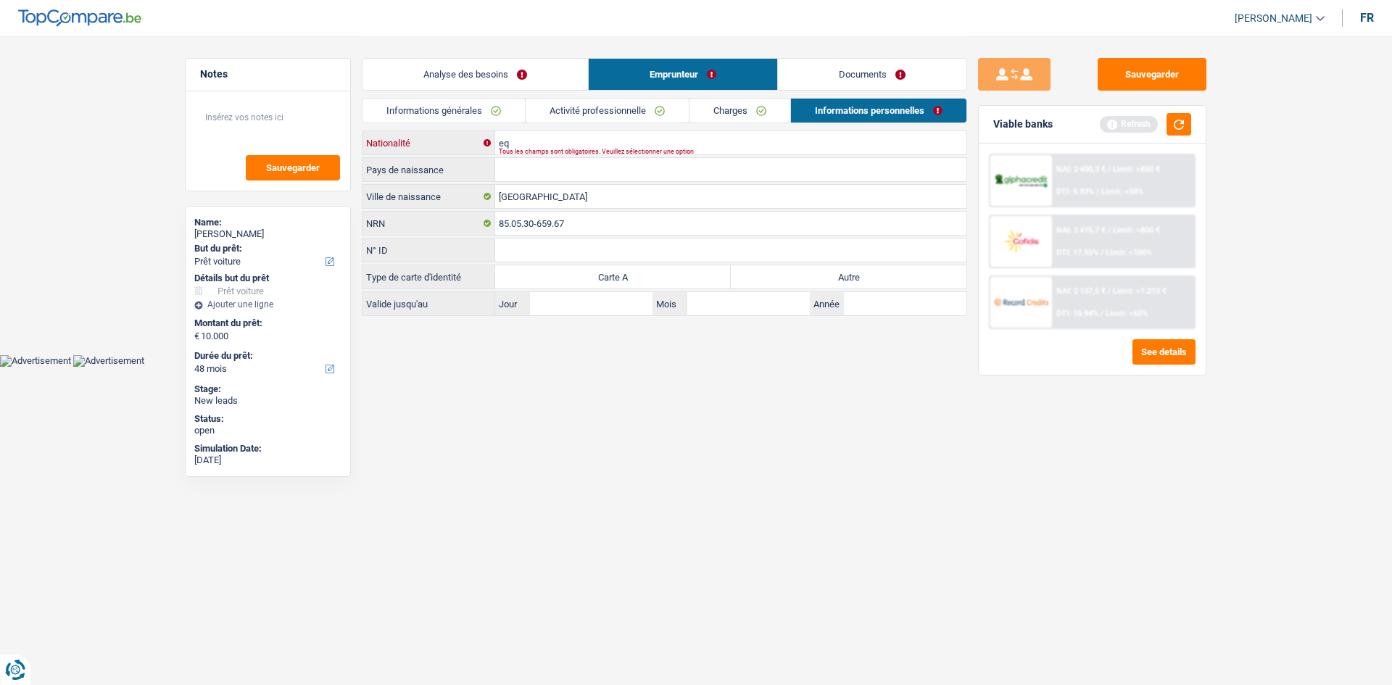
type input "e"
type input "E"
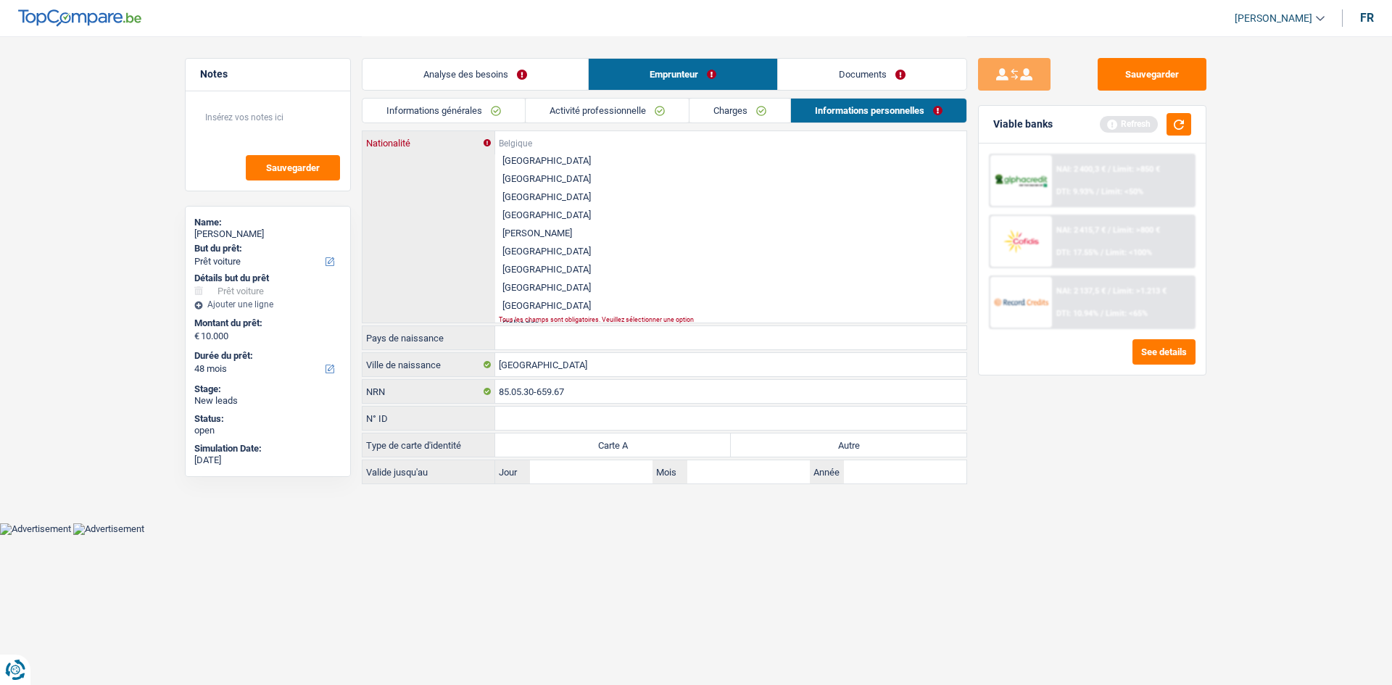
scroll to position [943, 0]
click at [553, 212] on li "[GEOGRAPHIC_DATA]" at bounding box center [730, 215] width 471 height 18
type input "[GEOGRAPHIC_DATA]"
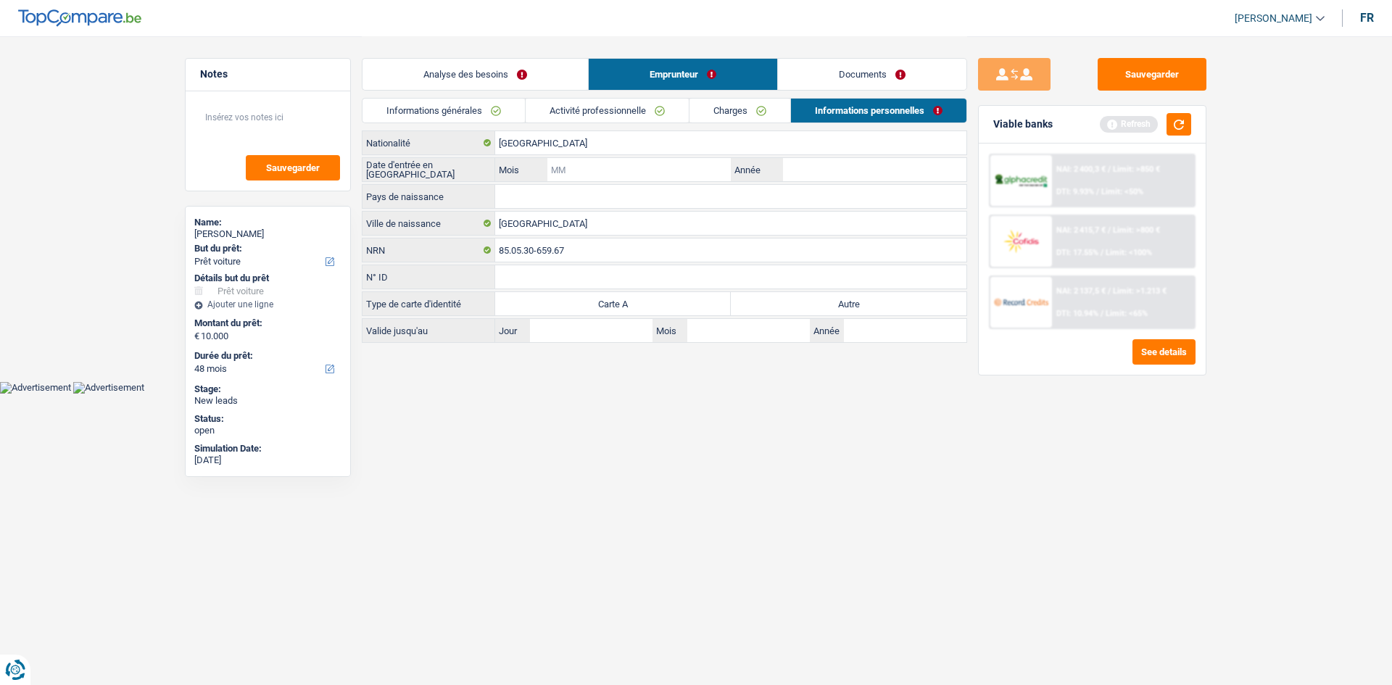
click at [588, 166] on input "Mois" at bounding box center [639, 169] width 183 height 23
click at [835, 164] on input "Année" at bounding box center [874, 169] width 183 height 23
type input "2012"
click at [805, 305] on label "Autre" at bounding box center [849, 303] width 236 height 23
click at [805, 305] on input "Autre" at bounding box center [849, 303] width 236 height 23
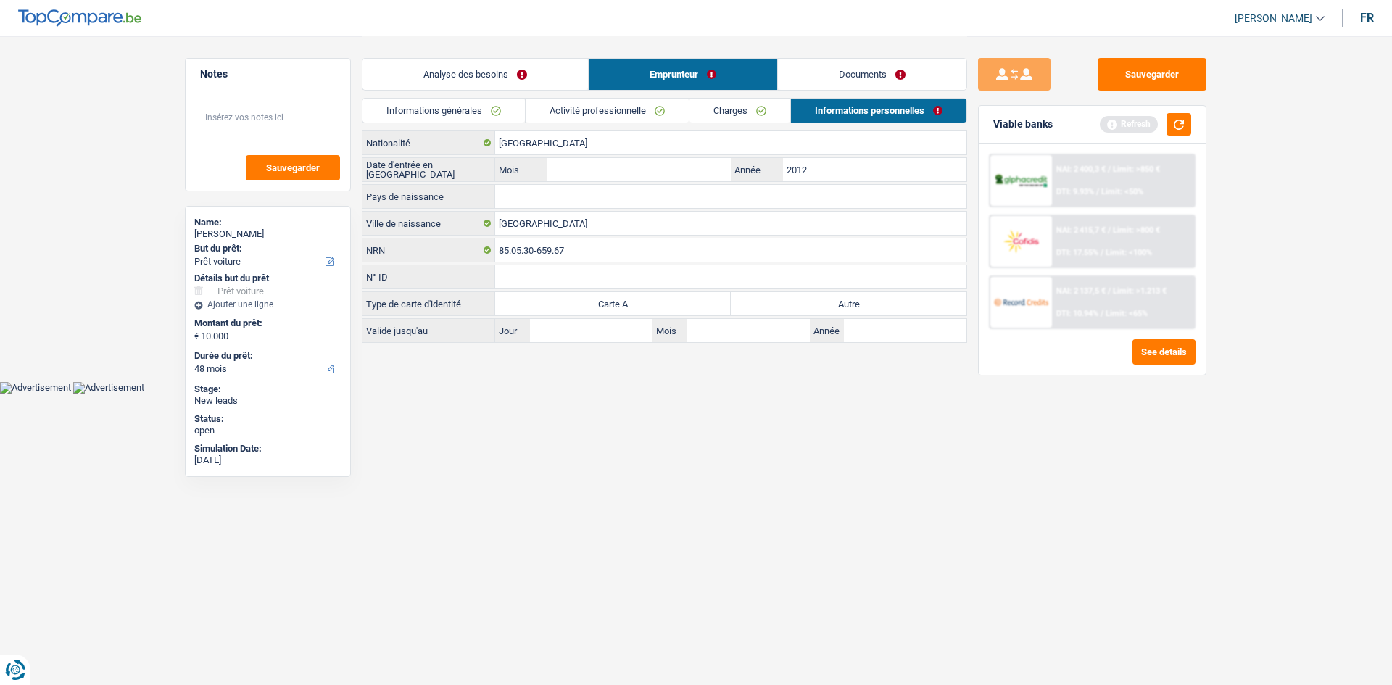
radio input "true"
click at [579, 164] on input "Mois" at bounding box center [639, 169] width 183 height 23
type input "01"
click at [542, 191] on input "Pays de naissance" at bounding box center [730, 196] width 471 height 23
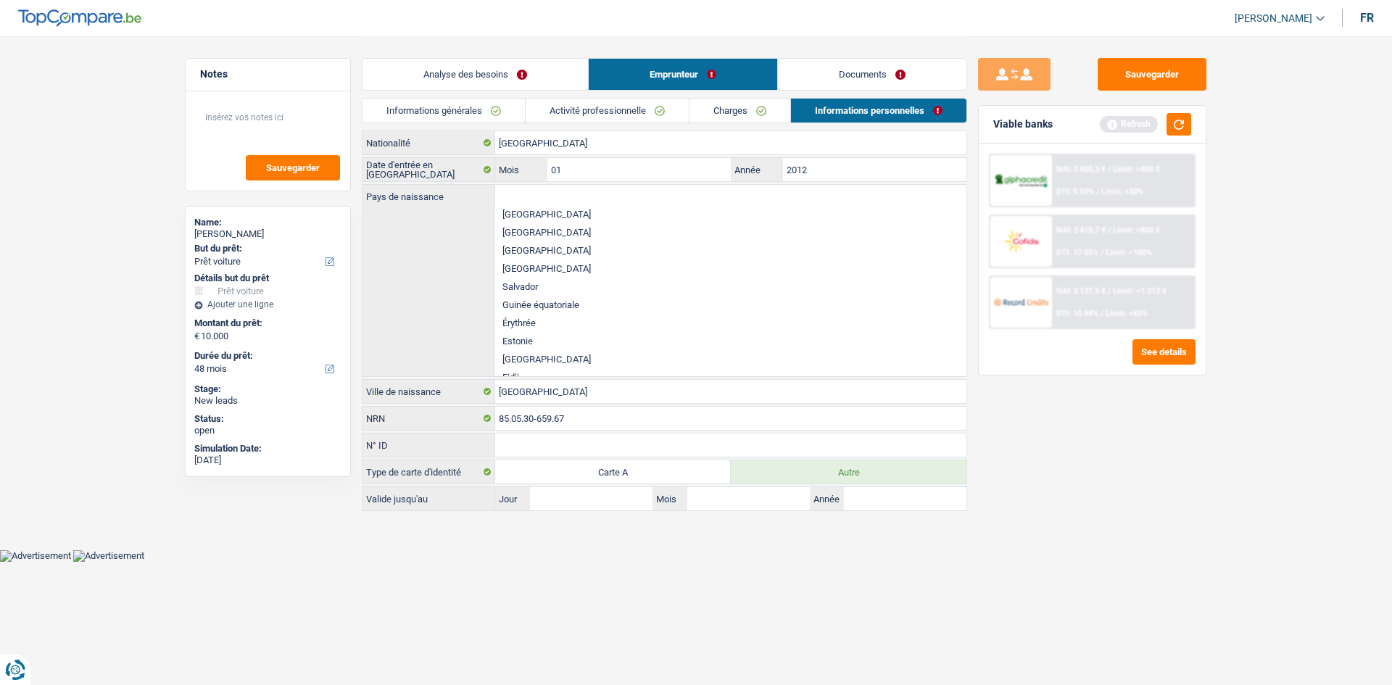
click at [534, 250] on li "[GEOGRAPHIC_DATA]" at bounding box center [730, 251] width 471 height 18
type input "[GEOGRAPHIC_DATA]"
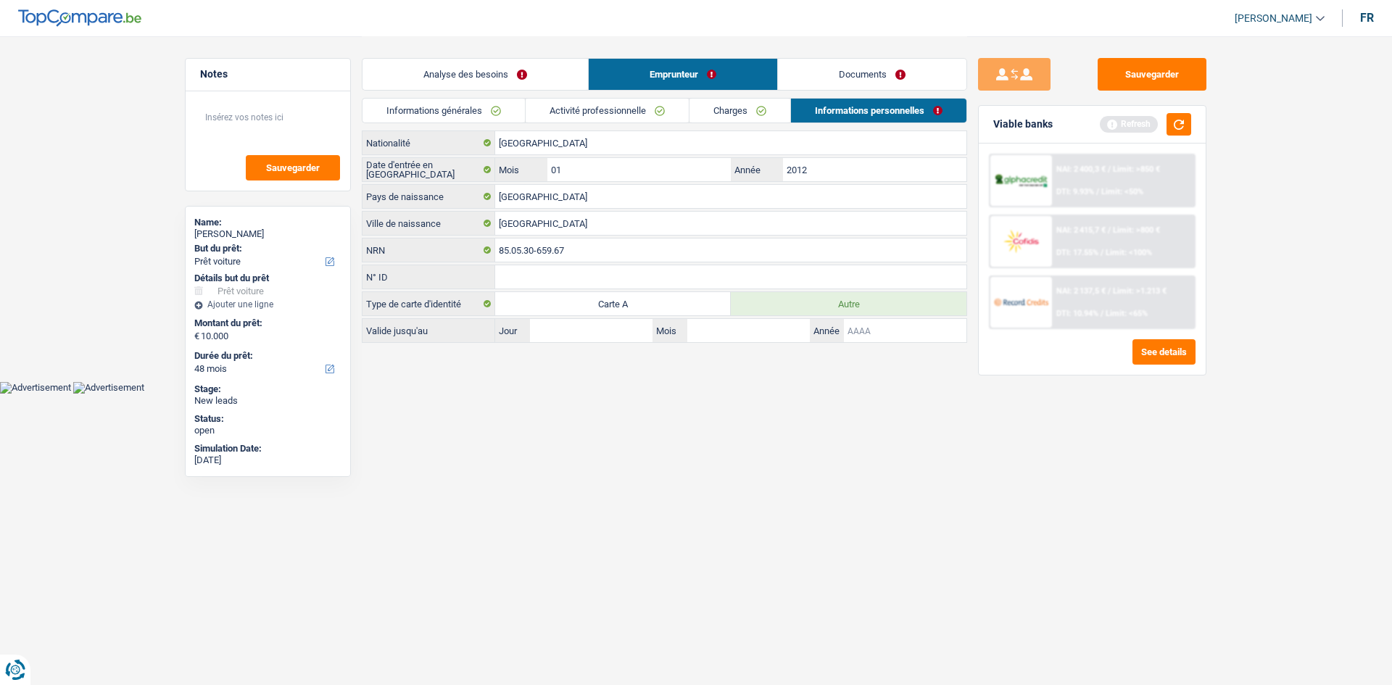
click at [855, 326] on input "Année" at bounding box center [905, 330] width 123 height 23
click at [585, 334] on input "Jour" at bounding box center [591, 330] width 123 height 23
type input "04"
type input "06"
type input "2027"
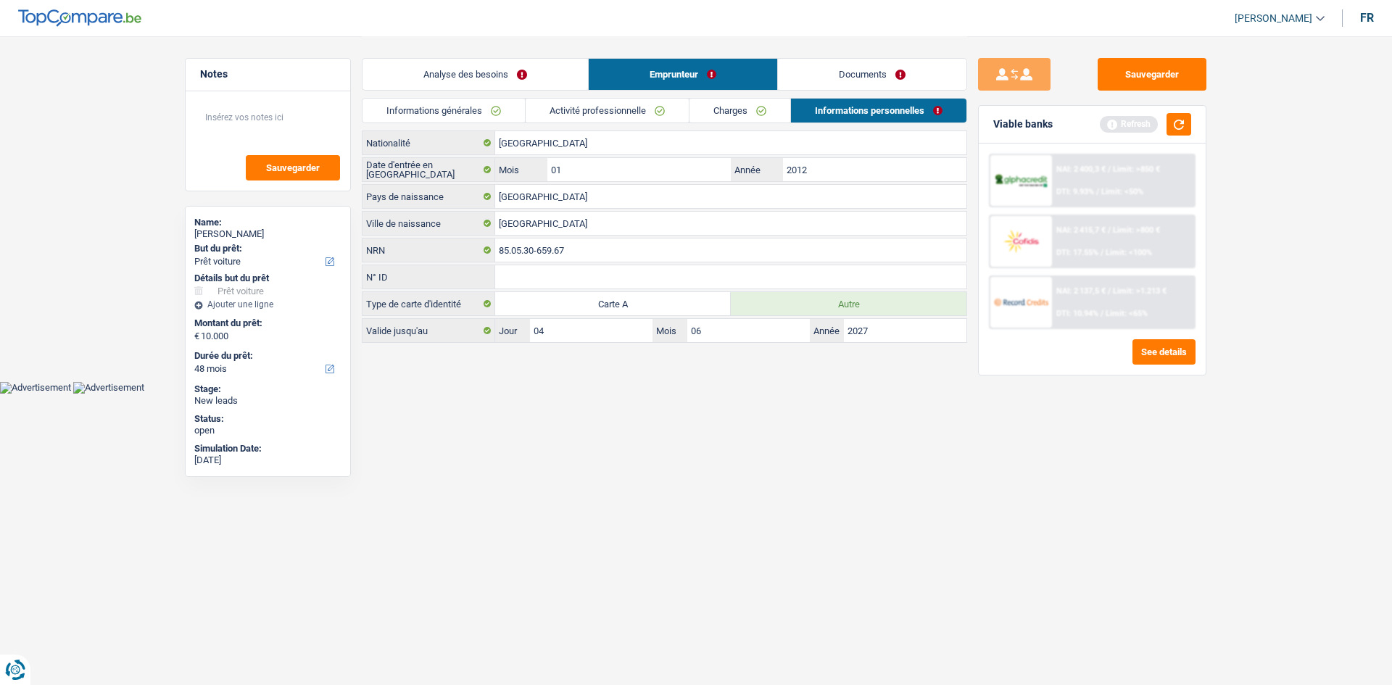
click at [548, 88] on link "Analyse des besoins" at bounding box center [476, 74] width 226 height 31
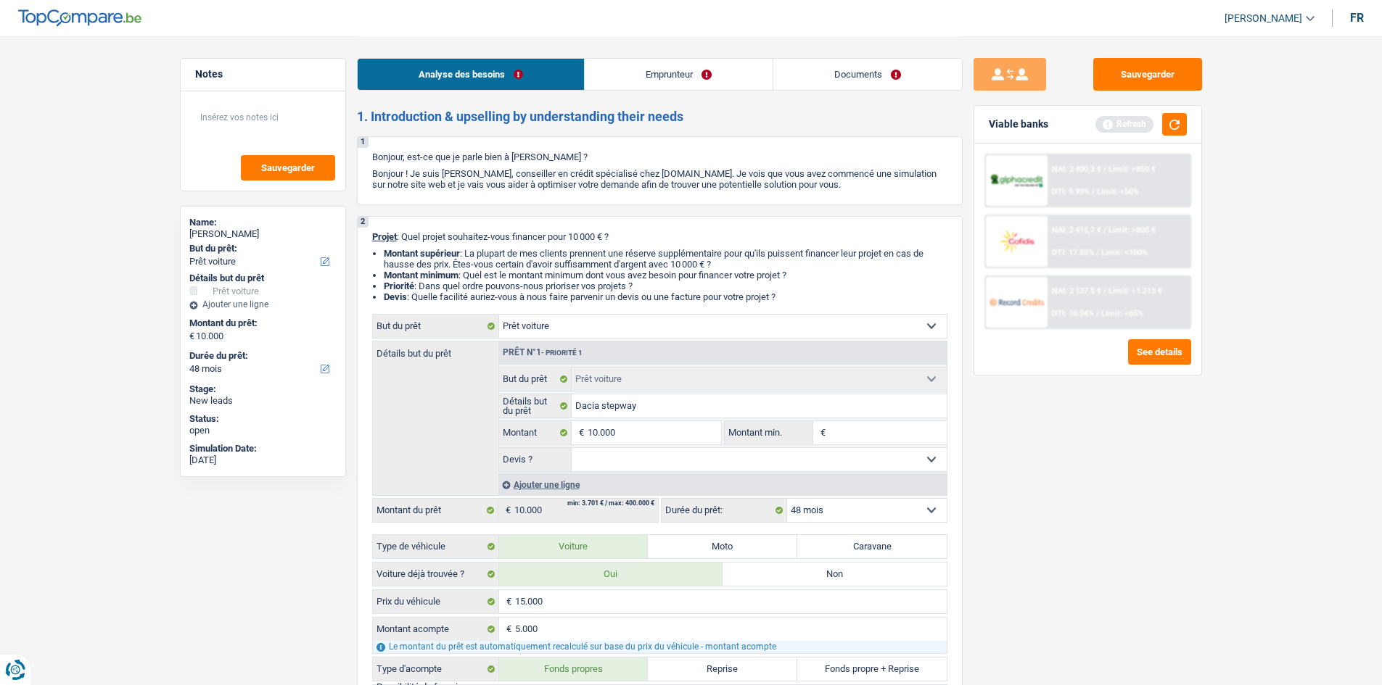
click at [545, 78] on link "Analyse des besoins" at bounding box center [471, 74] width 226 height 31
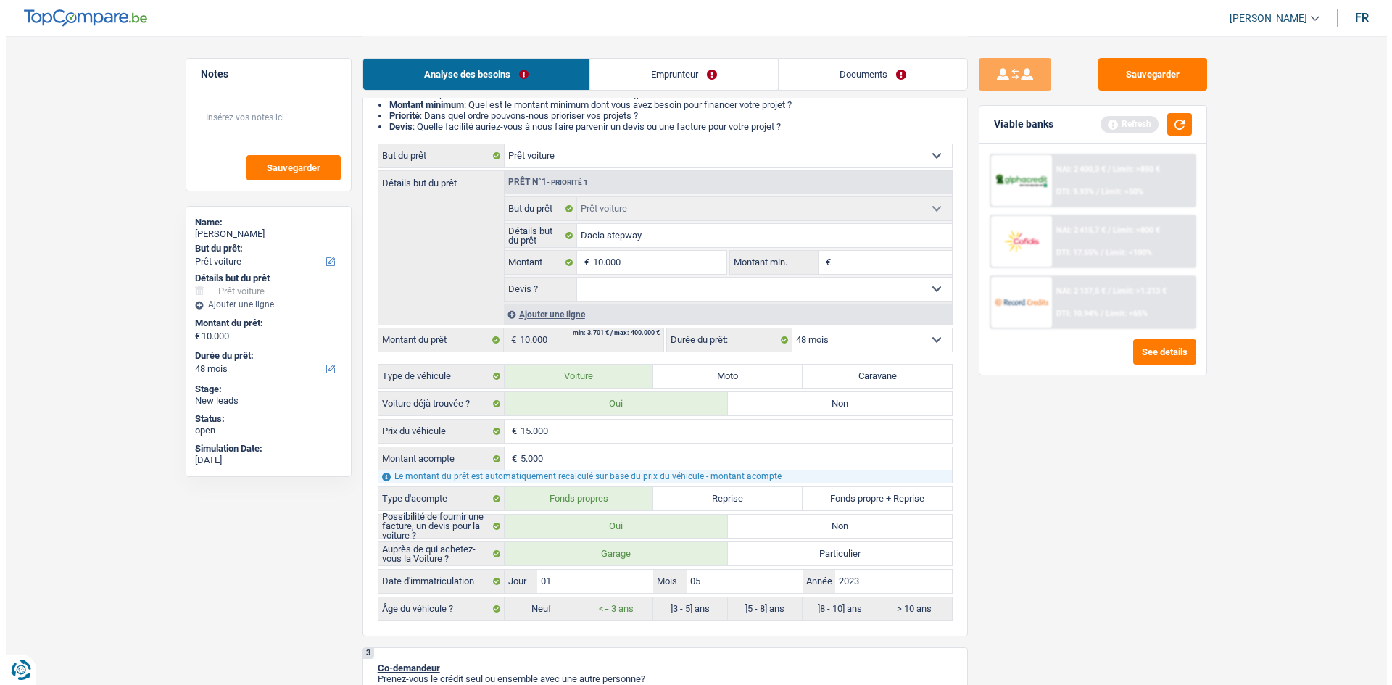
scroll to position [145, 0]
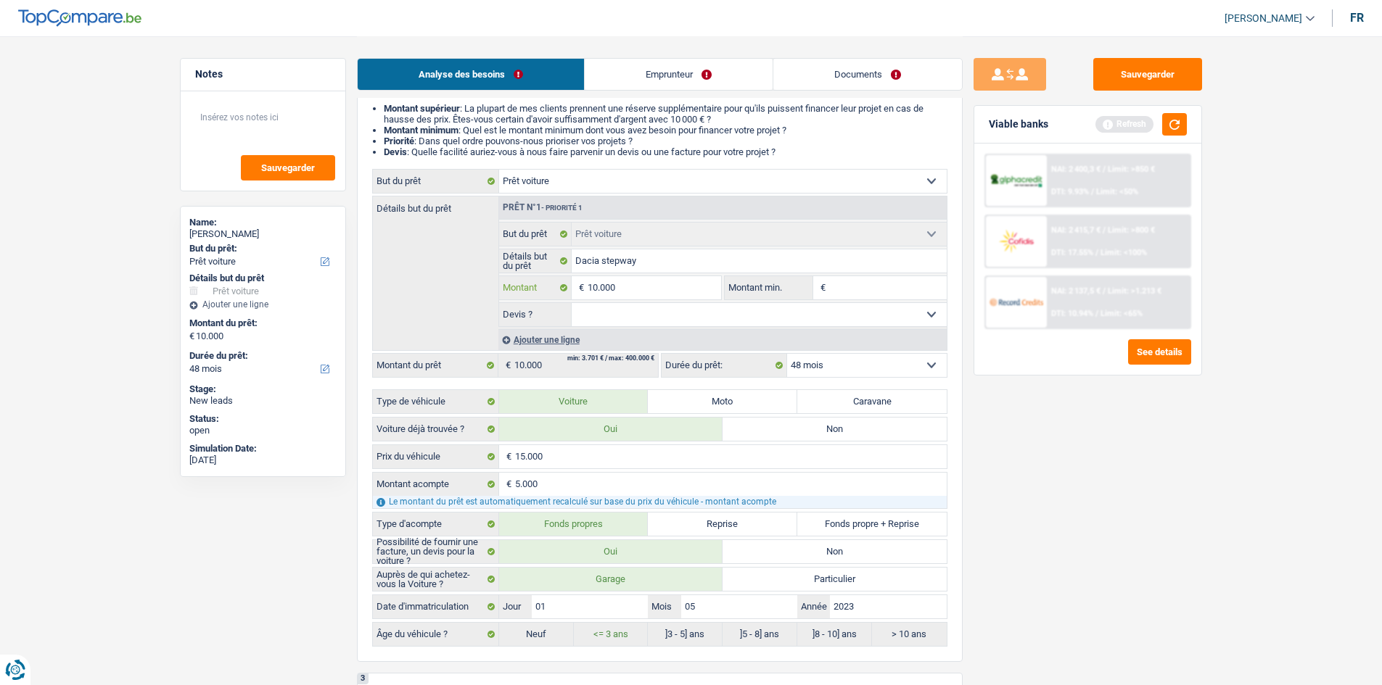
click at [684, 283] on input "10.000" at bounding box center [653, 287] width 133 height 23
type input "1.000"
type input "10.001"
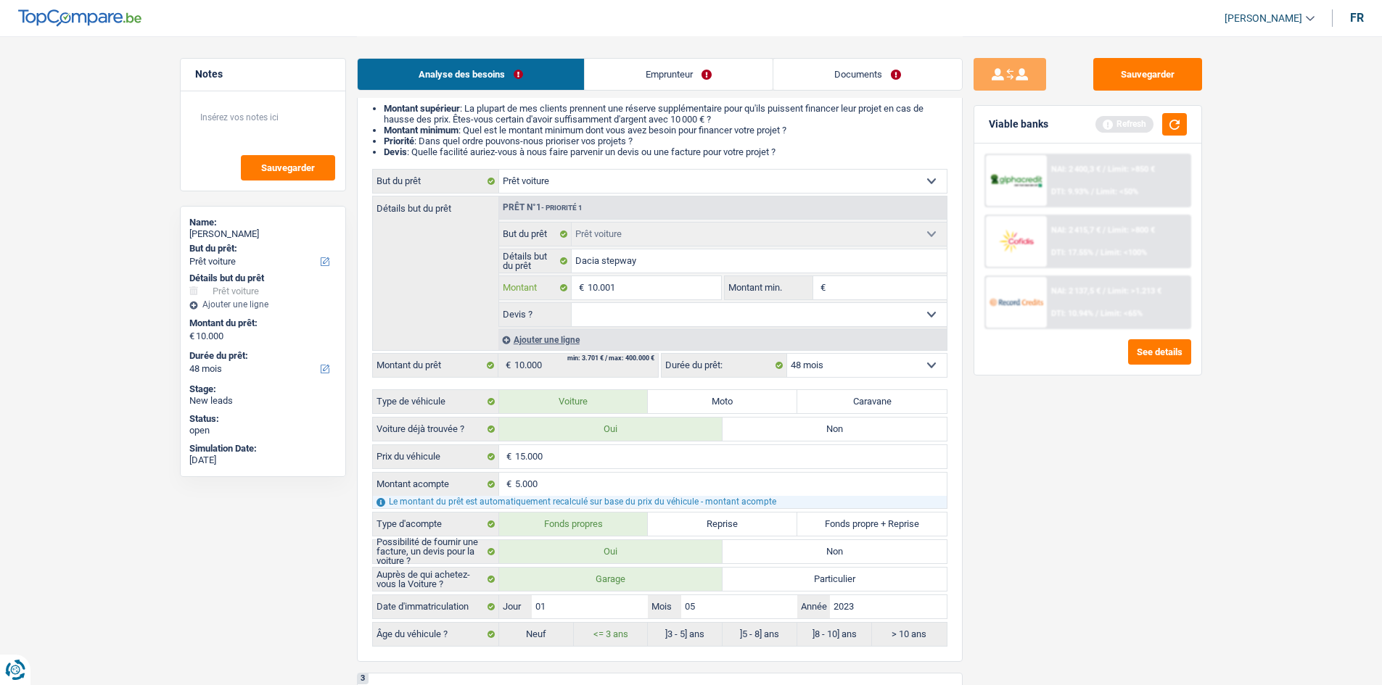
type input "10.001"
click at [867, 288] on input "Montant min." at bounding box center [887, 287] width 117 height 23
type input "10.001"
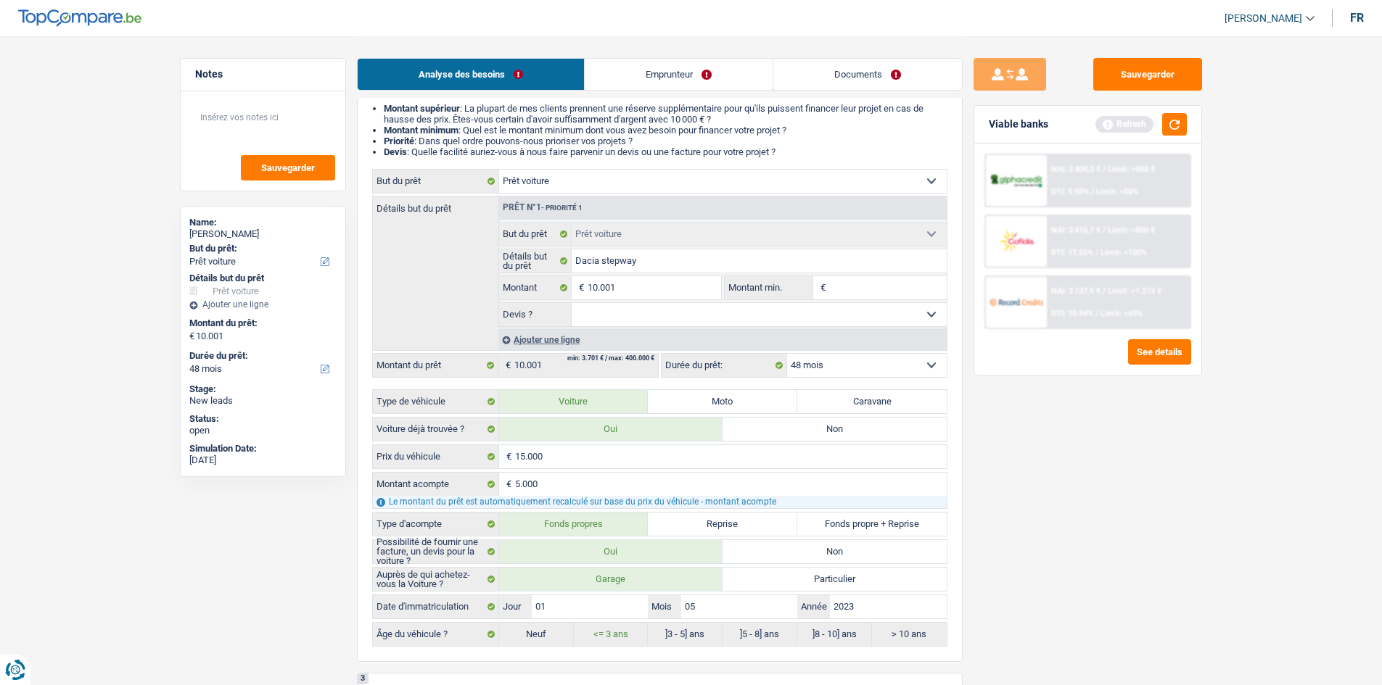
select select "60"
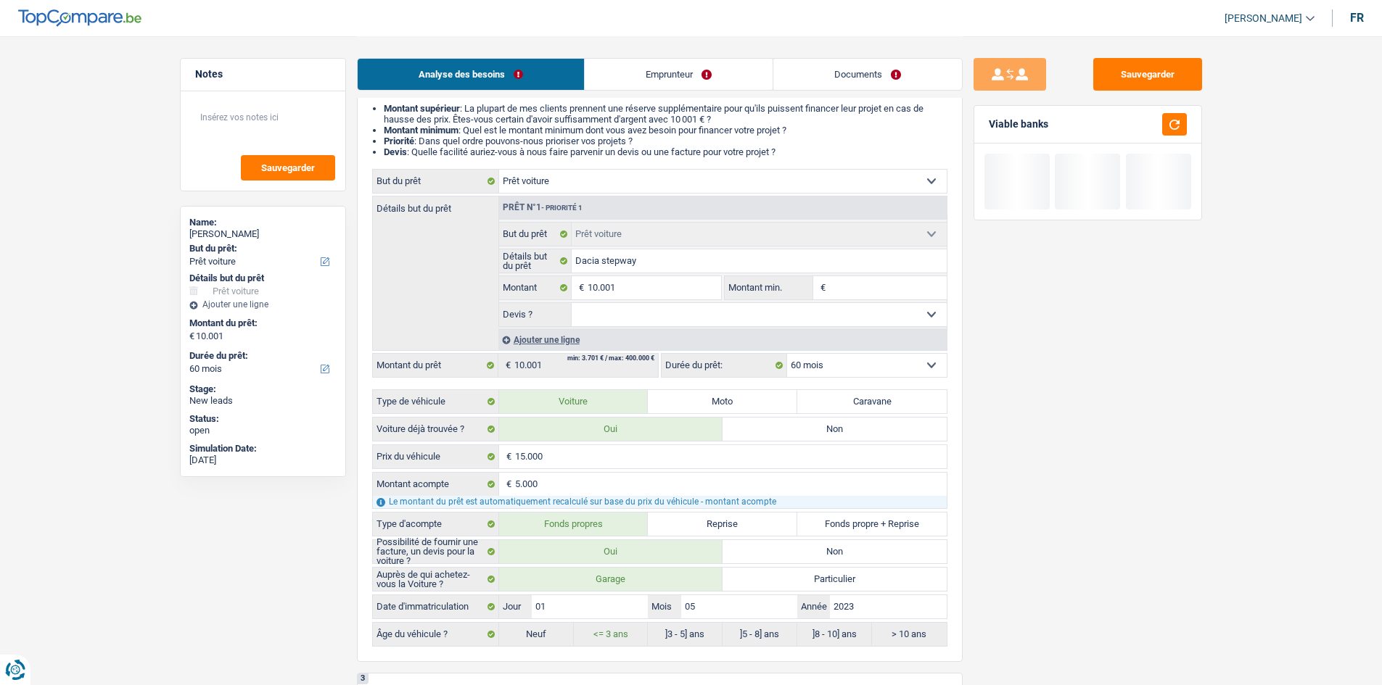
type input "1"
type input "10"
type input "100"
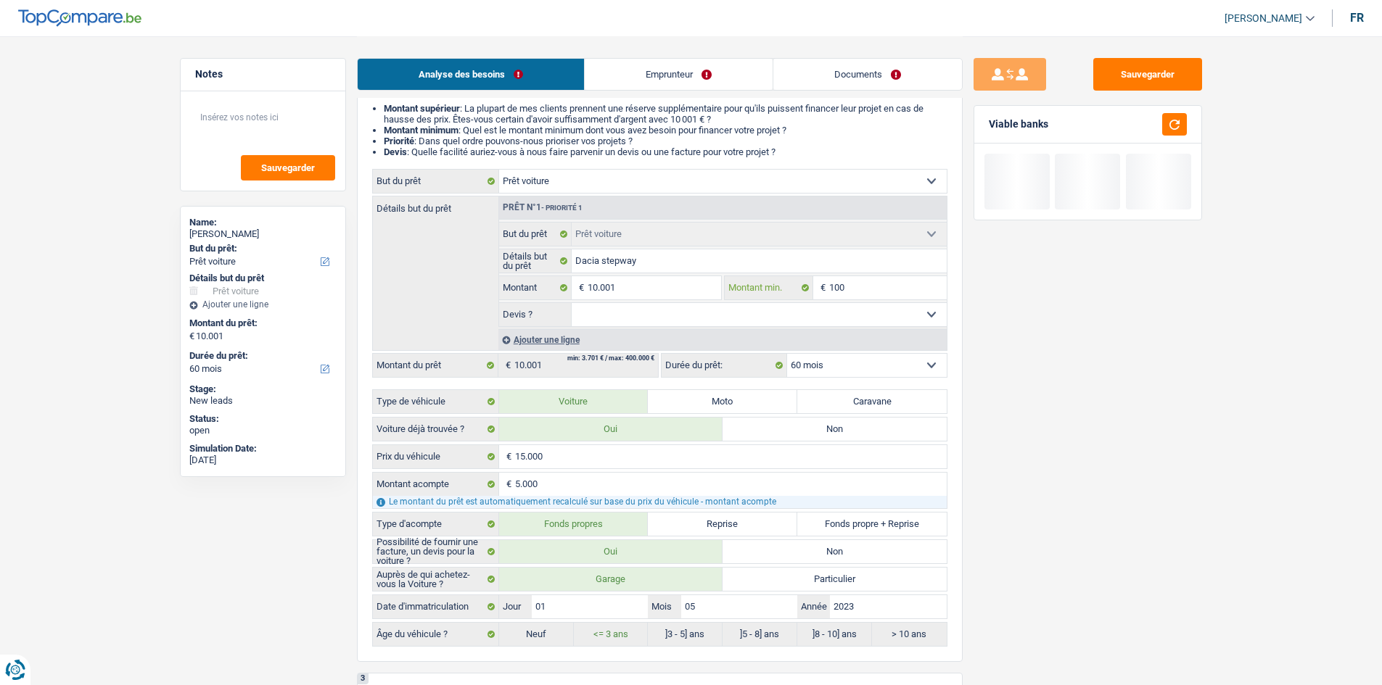
type input "100"
type input "1.000"
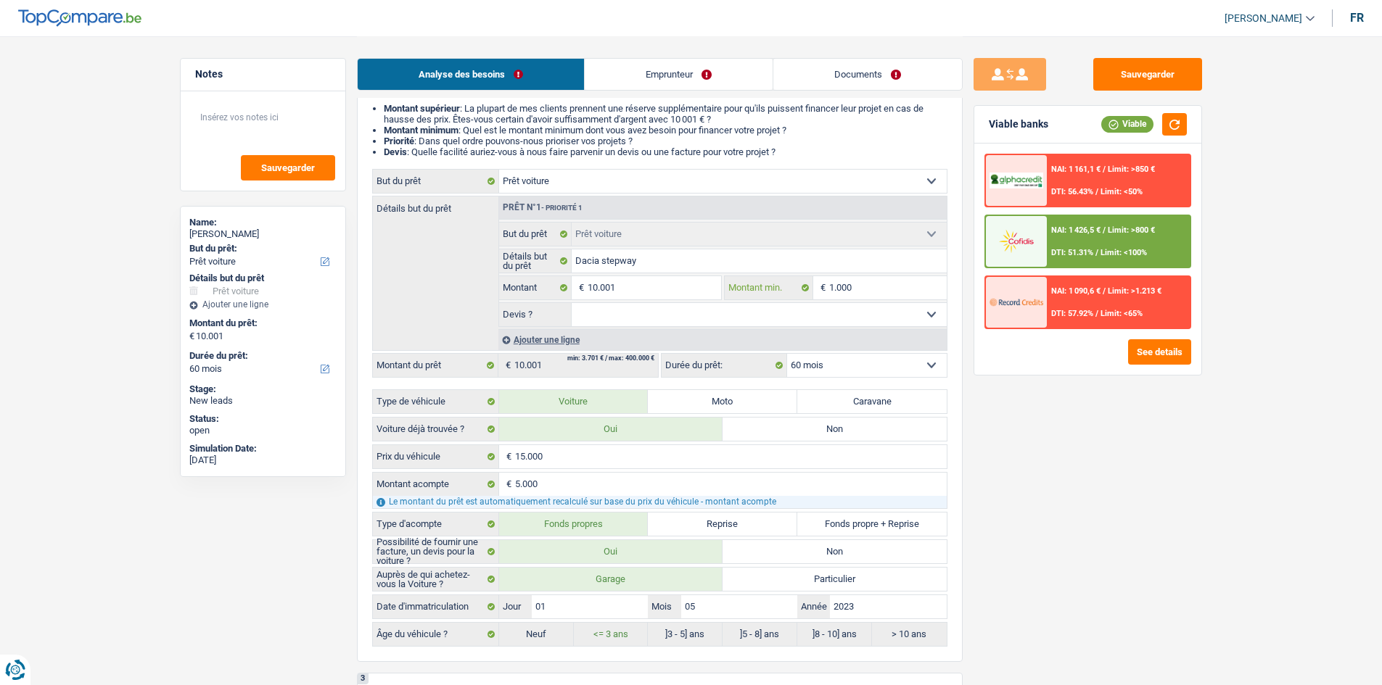
type input "10.001"
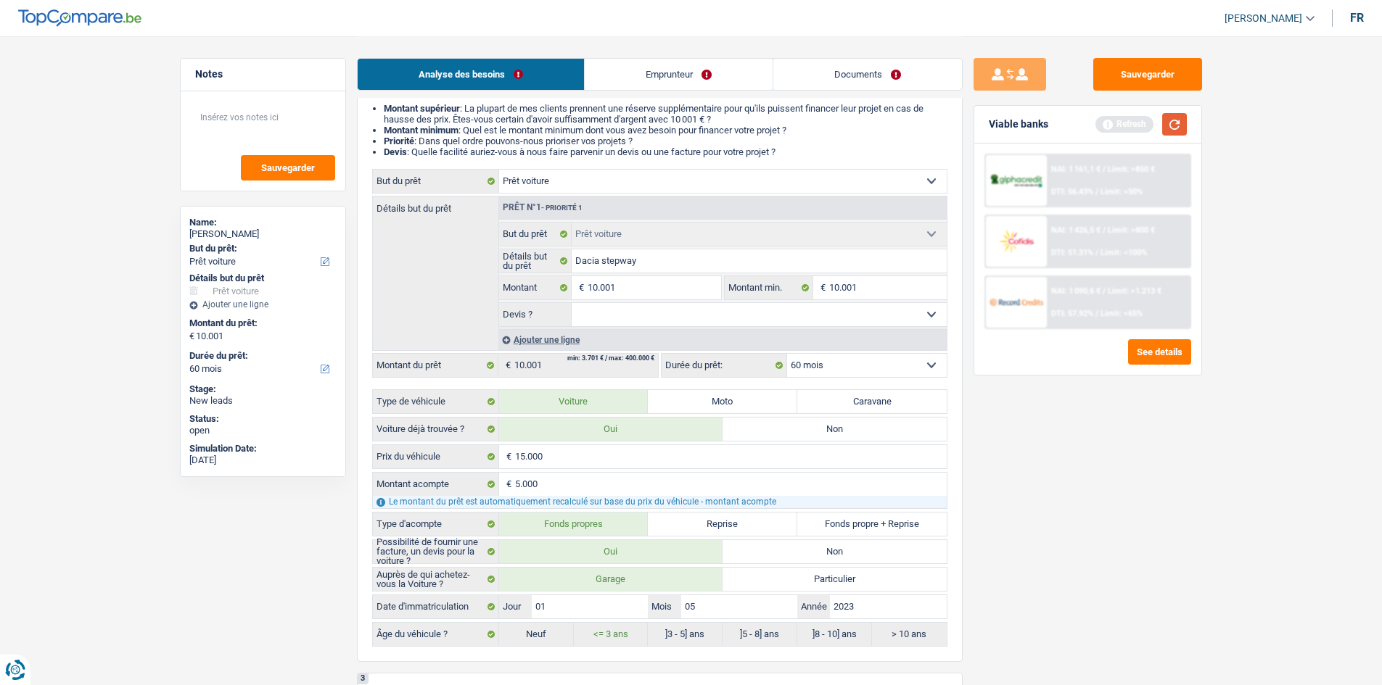
click at [1173, 120] on button "button" at bounding box center [1174, 124] width 25 height 22
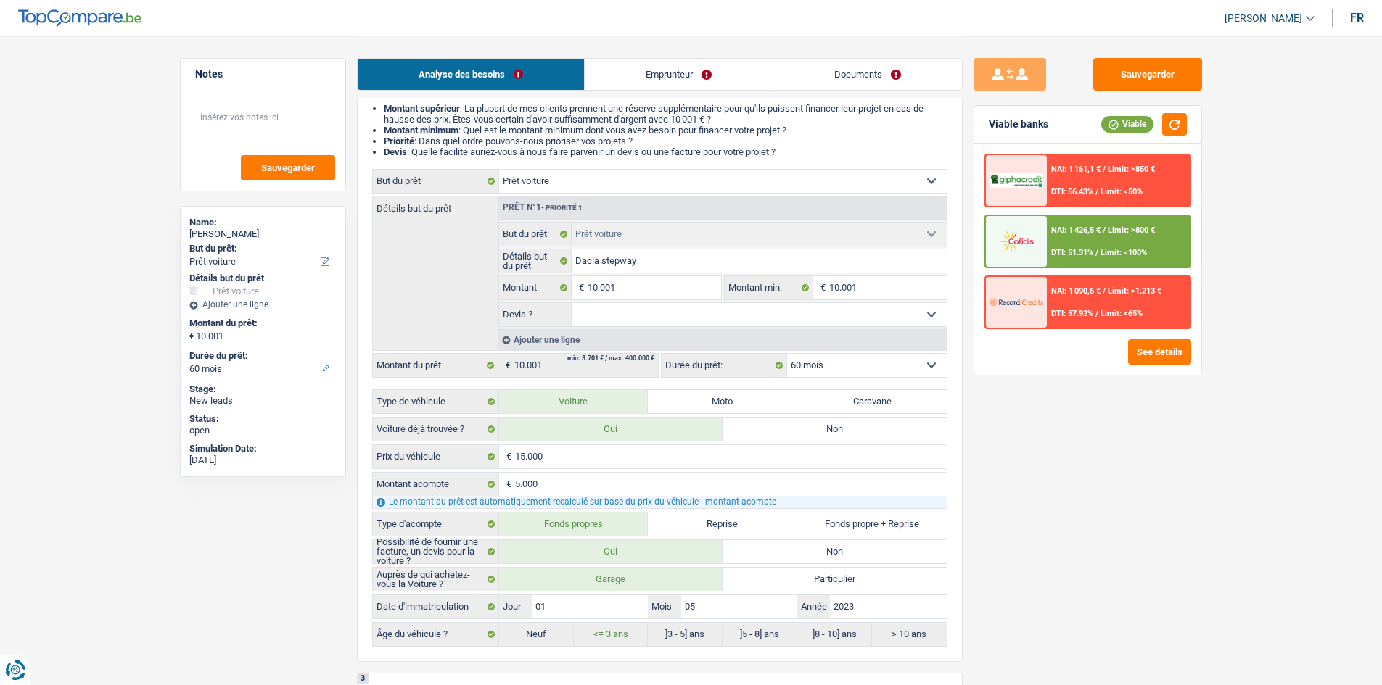
click at [1070, 243] on div "NAI: 1 426,5 € / Limit: >800 € DTI: 51.31% / Limit: <100%" at bounding box center [1118, 241] width 143 height 51
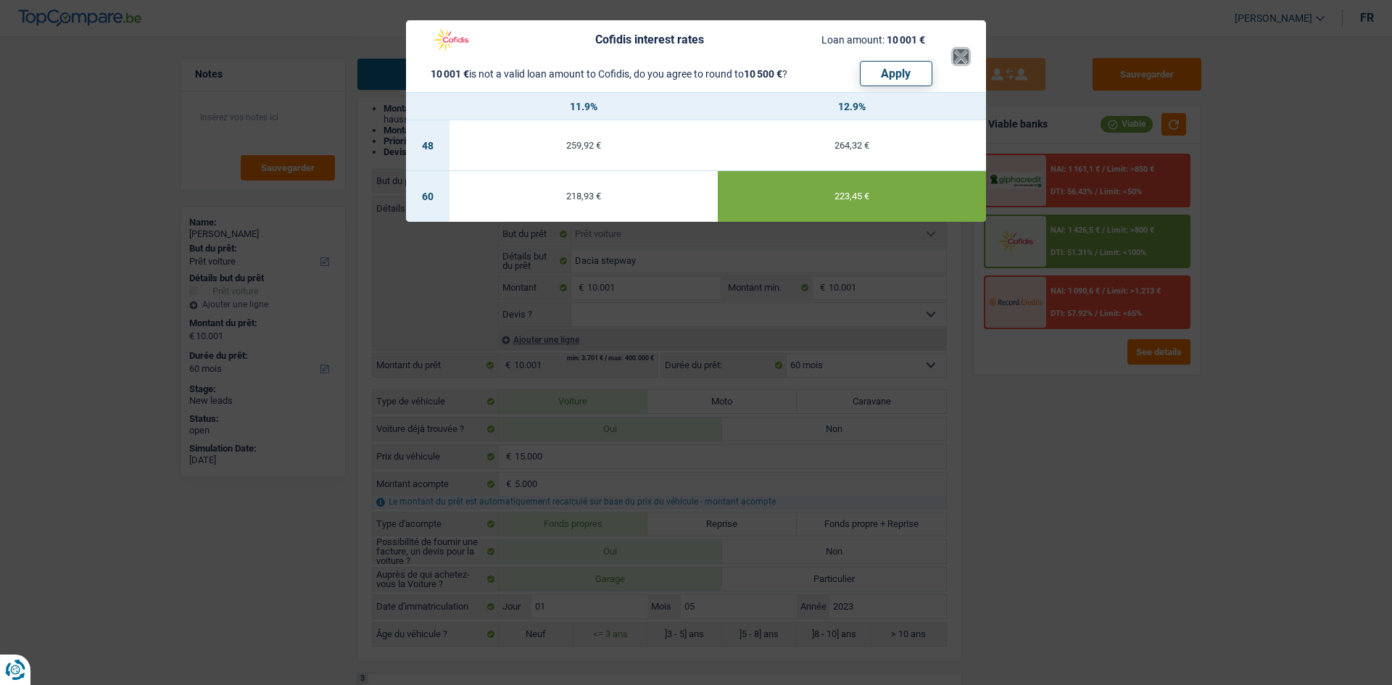
click at [959, 55] on button "×" at bounding box center [961, 56] width 15 height 15
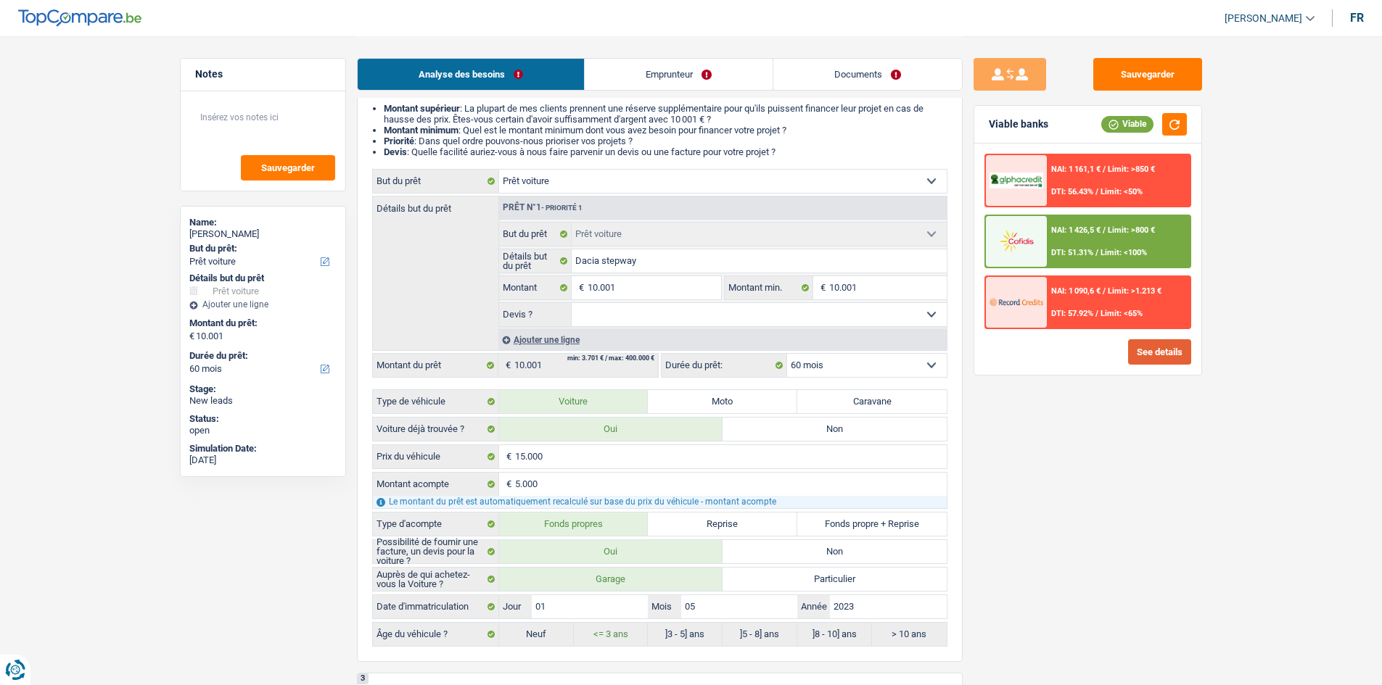
click at [1167, 345] on button "See details" at bounding box center [1159, 351] width 63 height 25
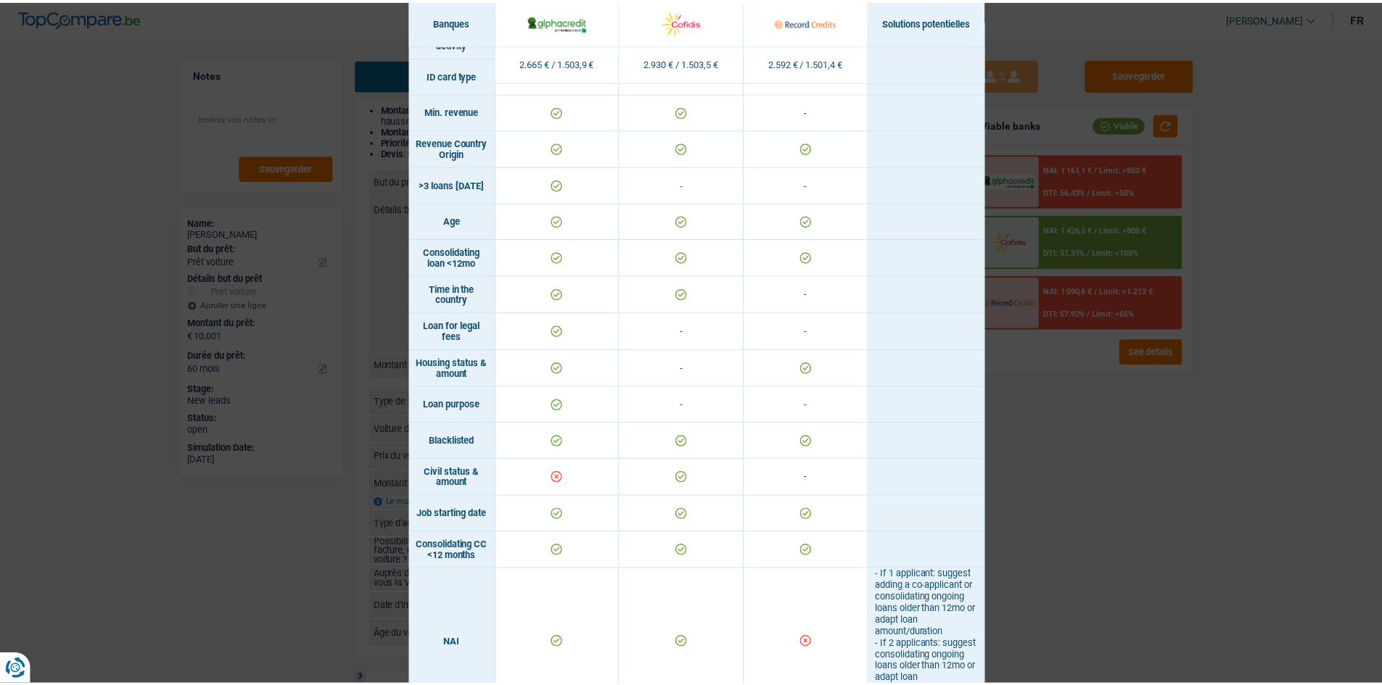
scroll to position [0, 0]
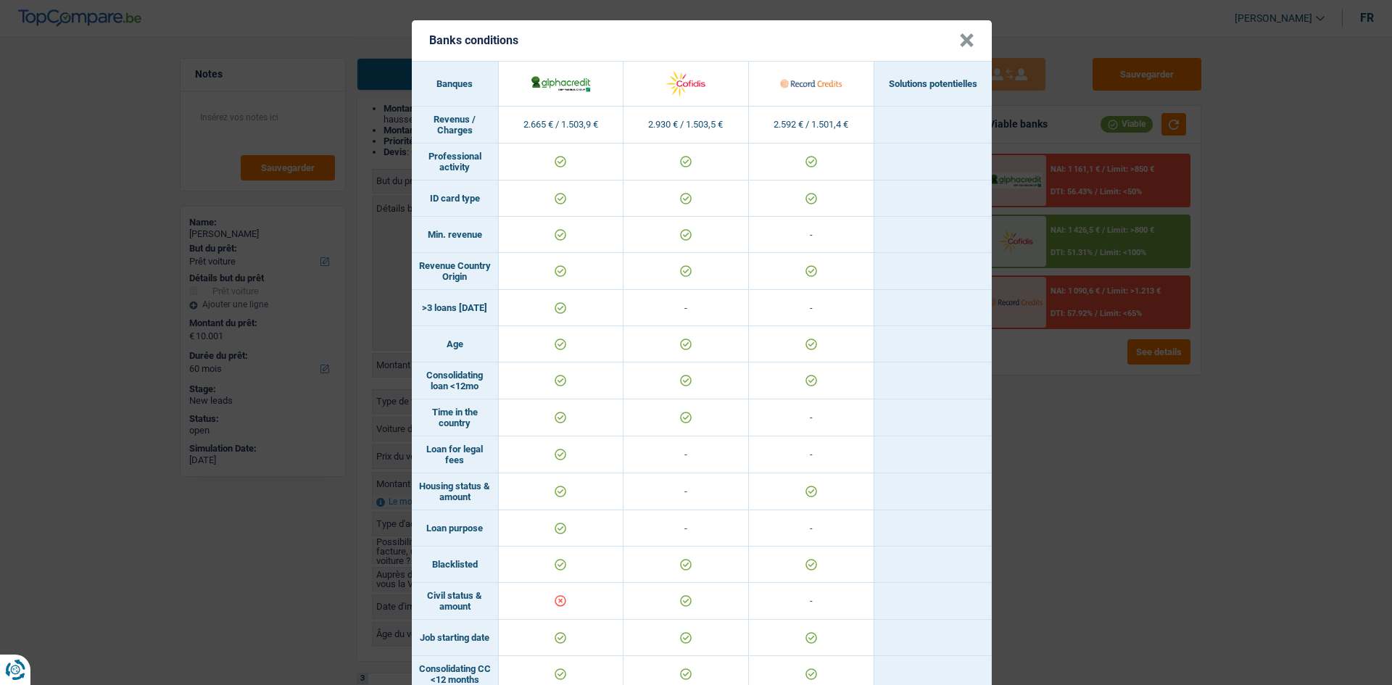
click at [959, 40] on button "×" at bounding box center [966, 40] width 15 height 15
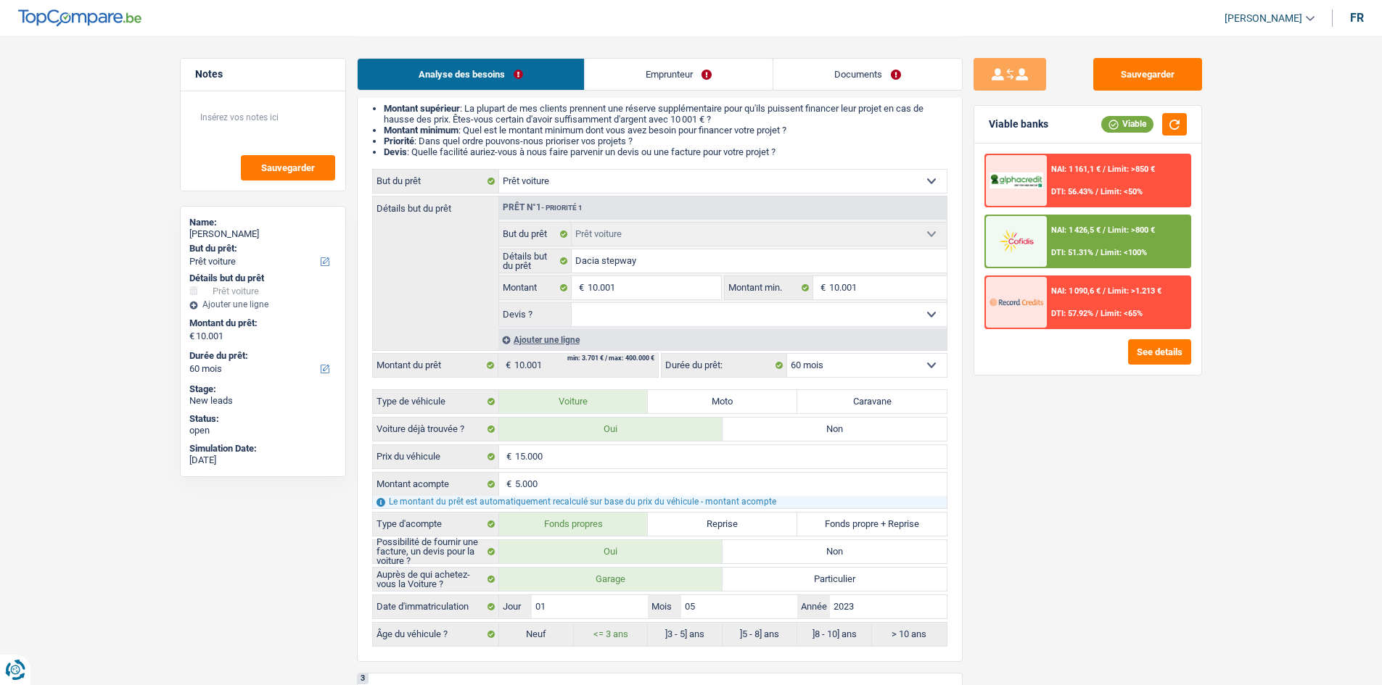
click at [843, 360] on select "12 mois 18 mois 24 mois 30 mois 36 mois 42 mois 48 mois 60 mois Sélectionner un…" at bounding box center [867, 365] width 160 height 23
select select "48"
click at [787, 354] on select "12 mois 18 mois 24 mois 30 mois 36 mois 42 mois 48 mois 60 mois Sélectionner un…" at bounding box center [867, 365] width 160 height 23
select select "48"
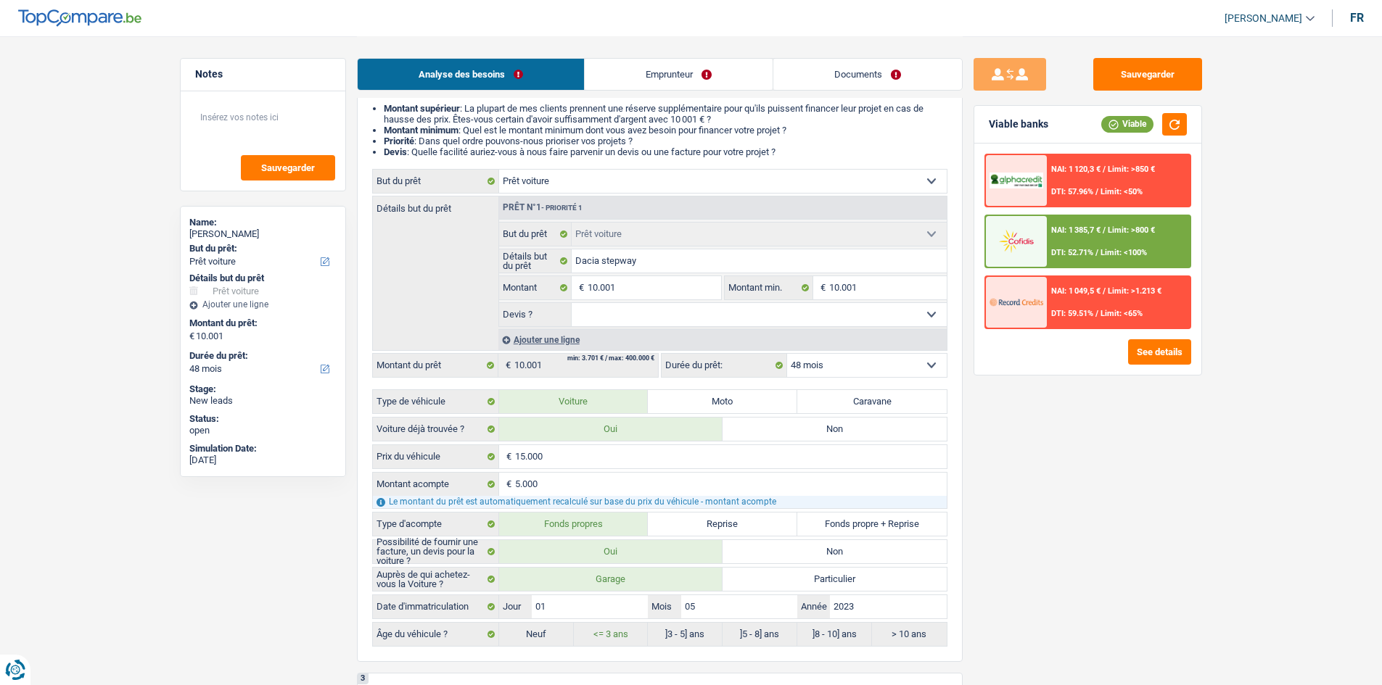
click at [1109, 247] on div "NAI: 1 385,7 € / Limit: >800 € DTI: 52.71% / Limit: <100%" at bounding box center [1118, 241] width 143 height 51
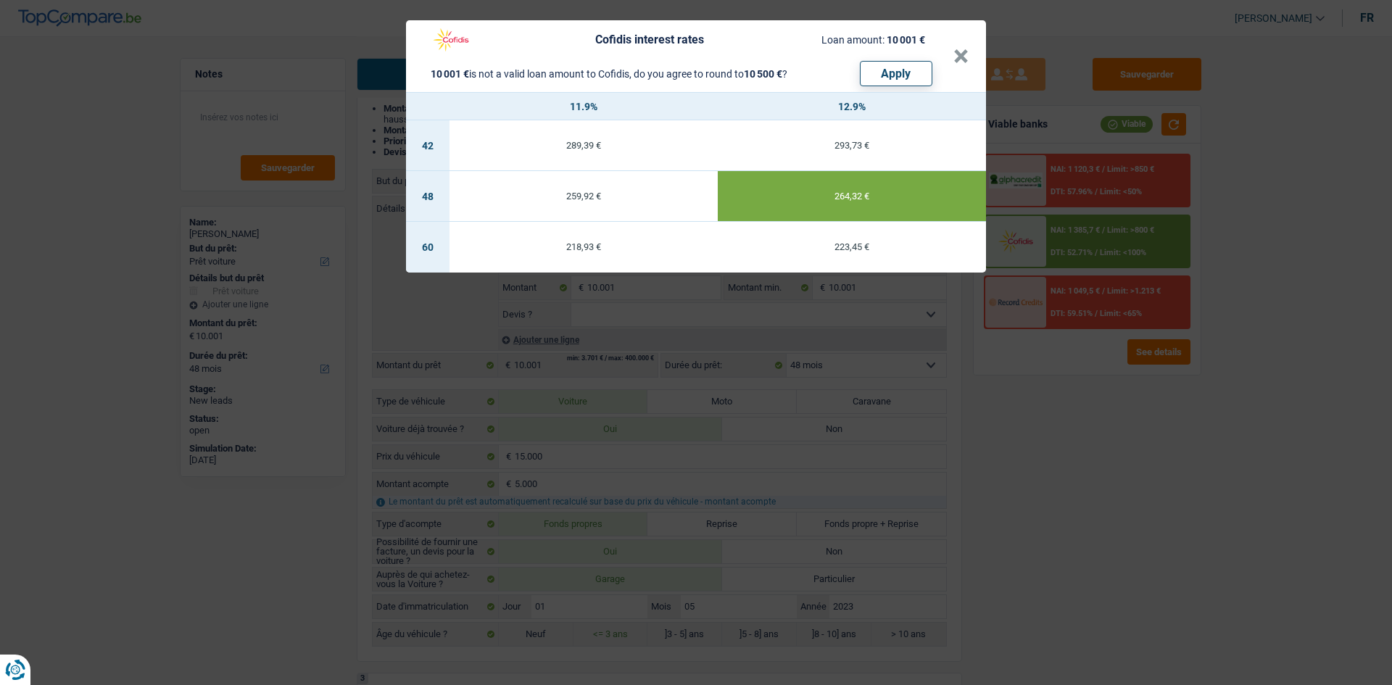
click at [969, 51] on header "Cofidis interest rates Loan amount: 10 001 € 10 001 € is not a valid loan amoun…" at bounding box center [696, 56] width 580 height 72
click at [964, 54] on button "×" at bounding box center [961, 56] width 15 height 15
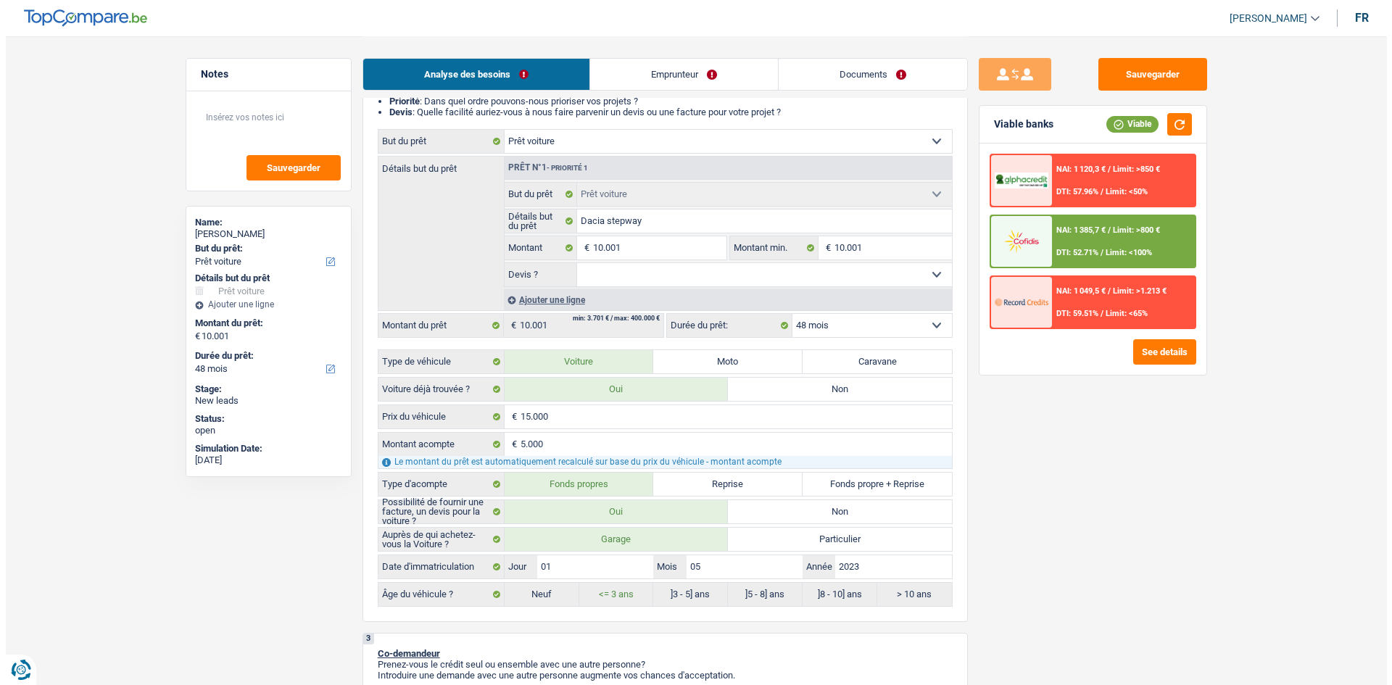
scroll to position [218, 0]
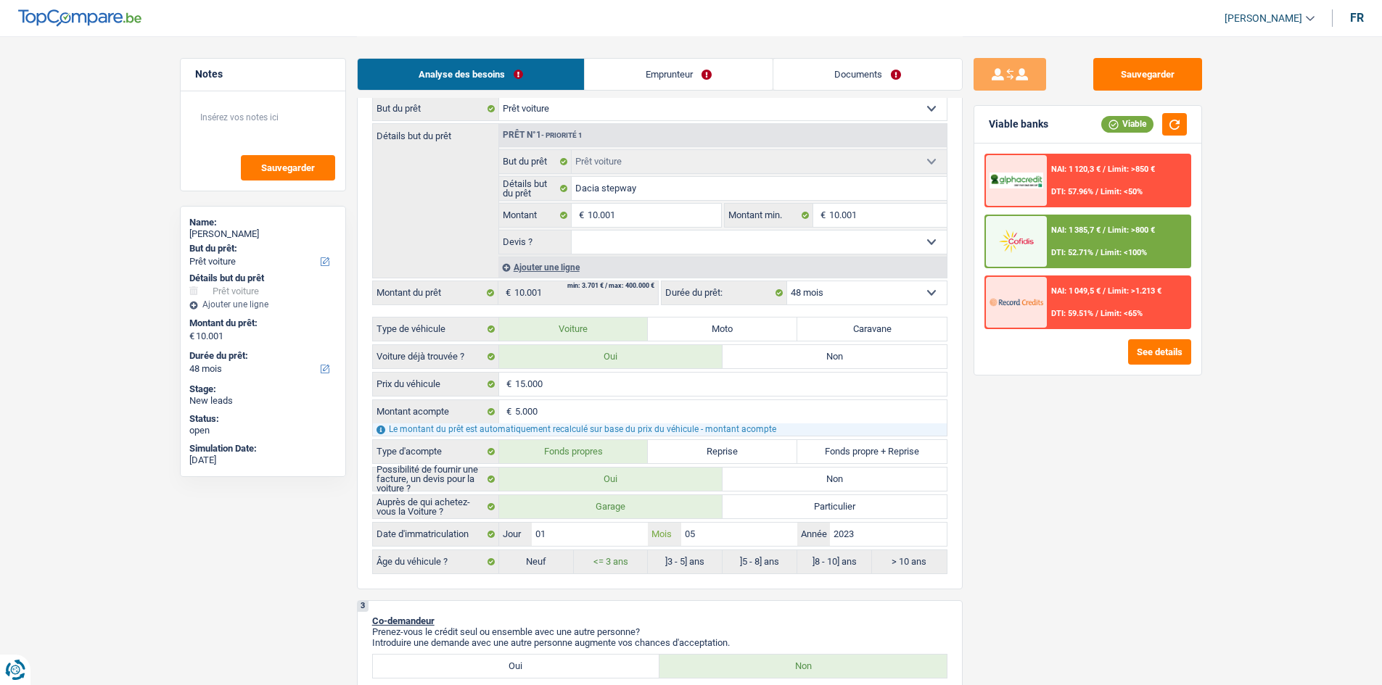
click at [711, 528] on input "05" at bounding box center [739, 534] width 116 height 23
type input "0"
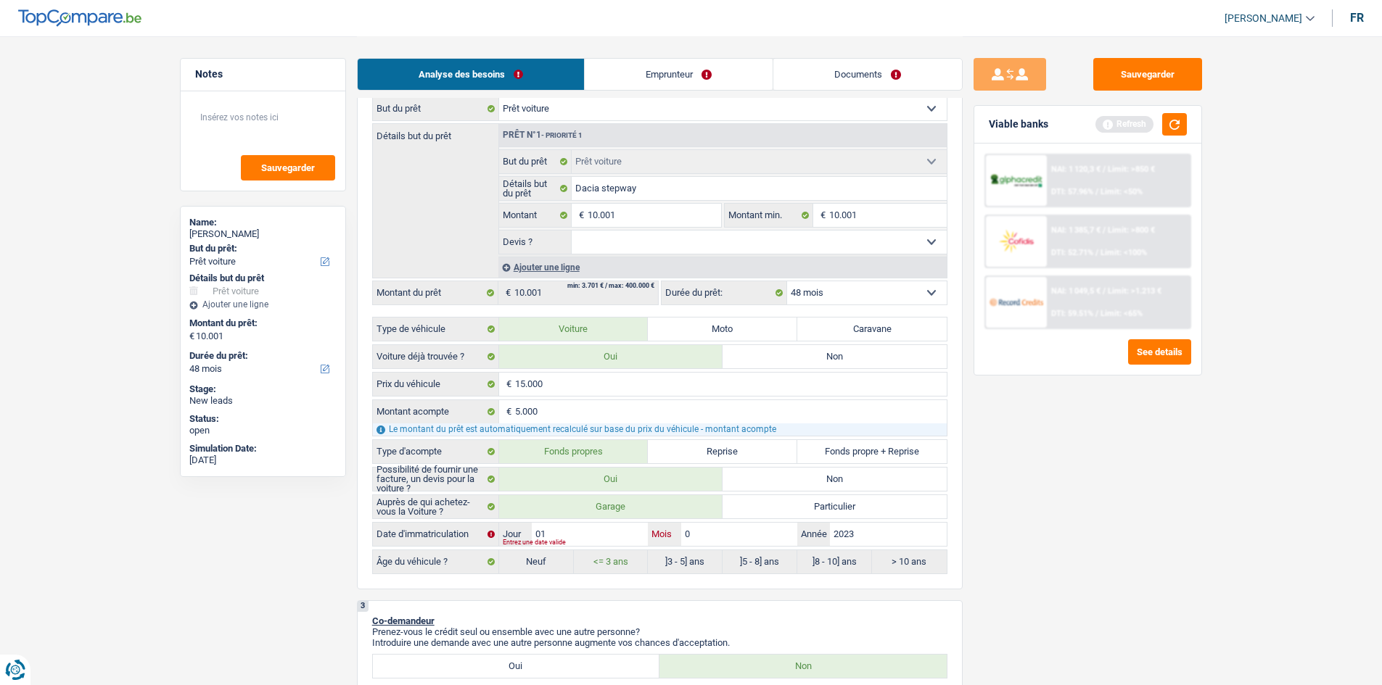
type input "09"
click at [1170, 131] on button "button" at bounding box center [1174, 124] width 25 height 22
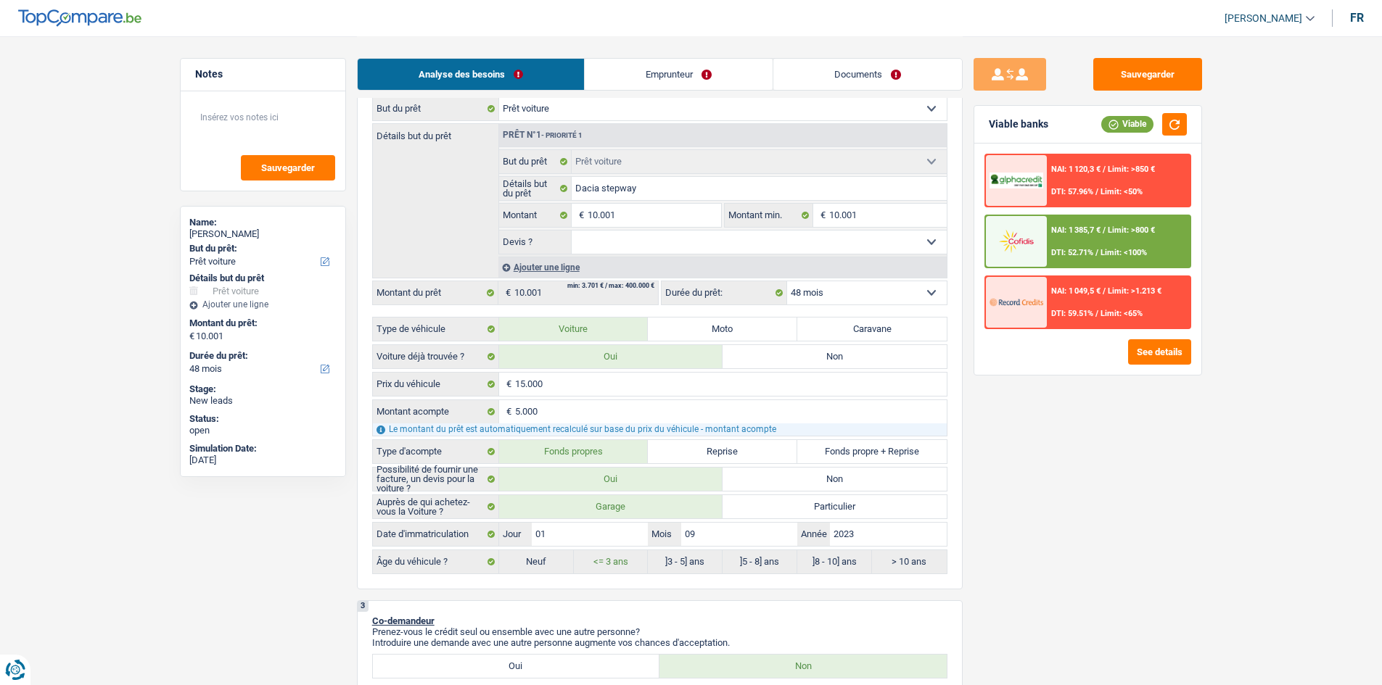
click at [804, 239] on select "Oui Non Non répondu Sélectionner une option" at bounding box center [758, 242] width 375 height 23
select select "yes"
click at [571, 231] on select "Oui Non Non répondu Sélectionner une option" at bounding box center [758, 242] width 375 height 23
select select "yes"
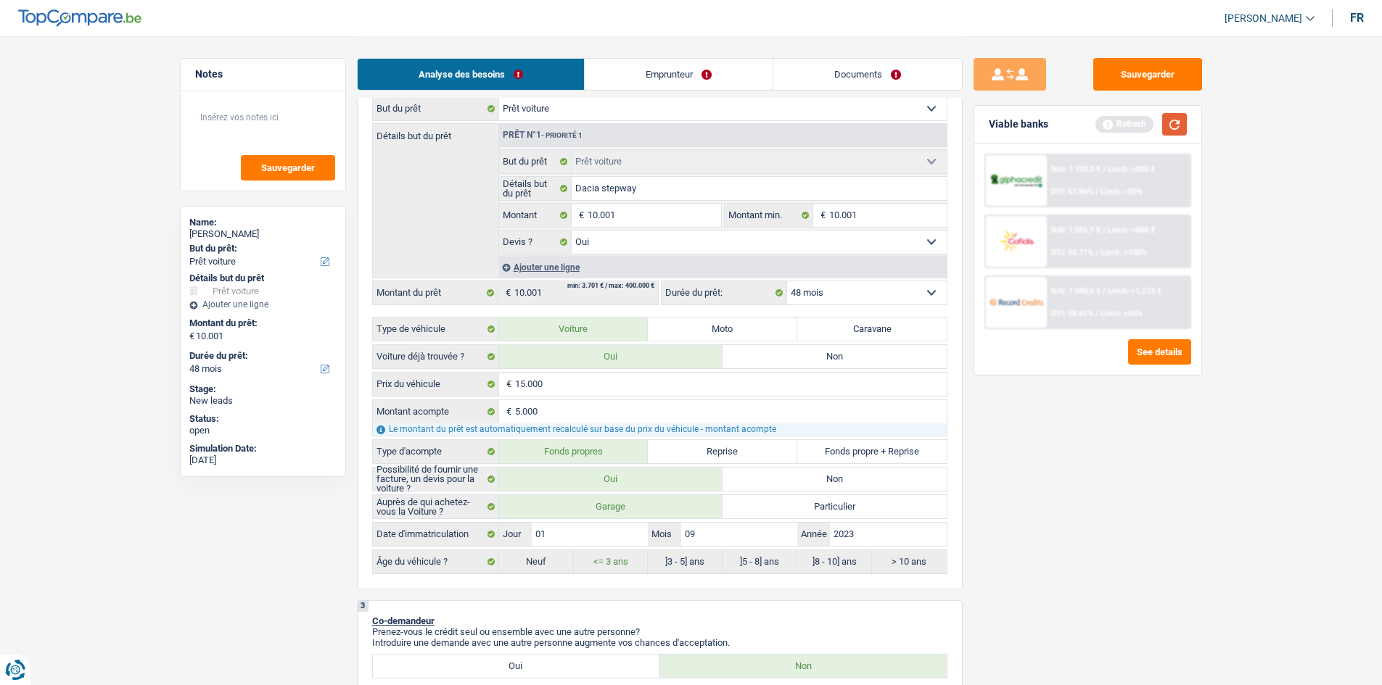
click at [1175, 129] on button "button" at bounding box center [1174, 124] width 25 height 22
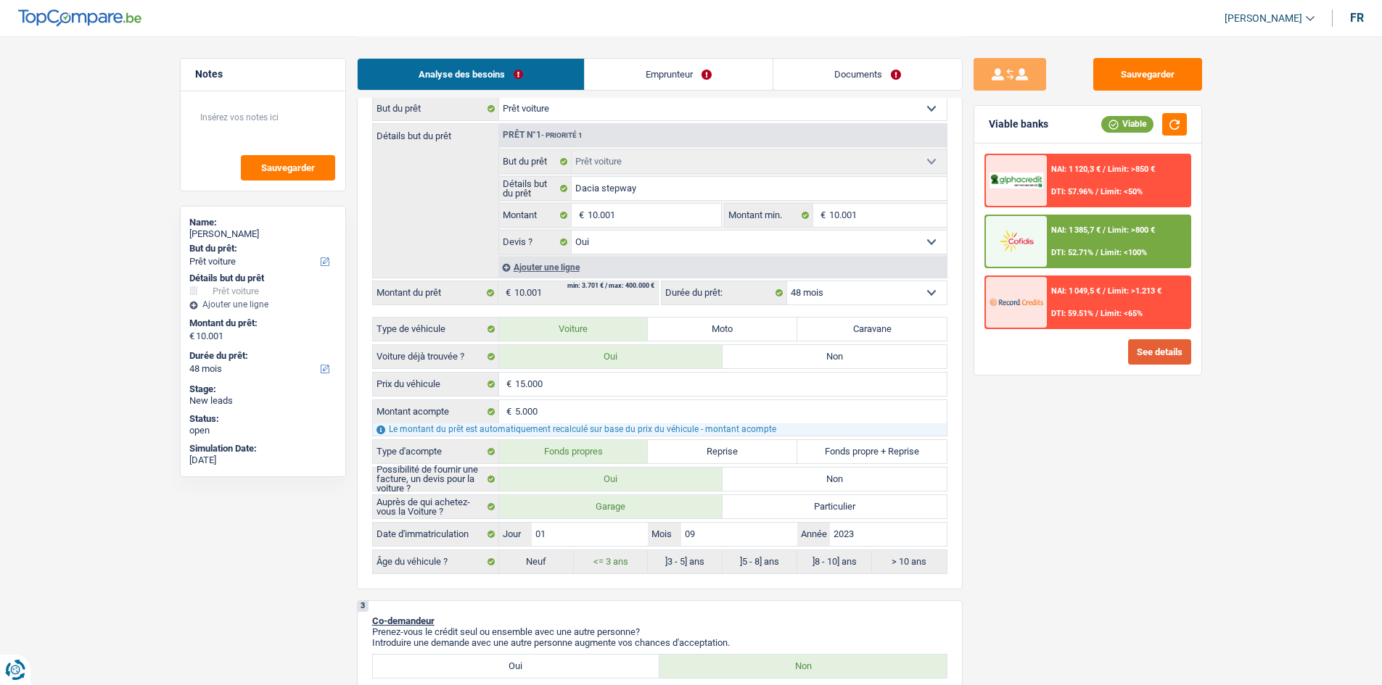
click at [1157, 355] on button "See details" at bounding box center [1159, 351] width 63 height 25
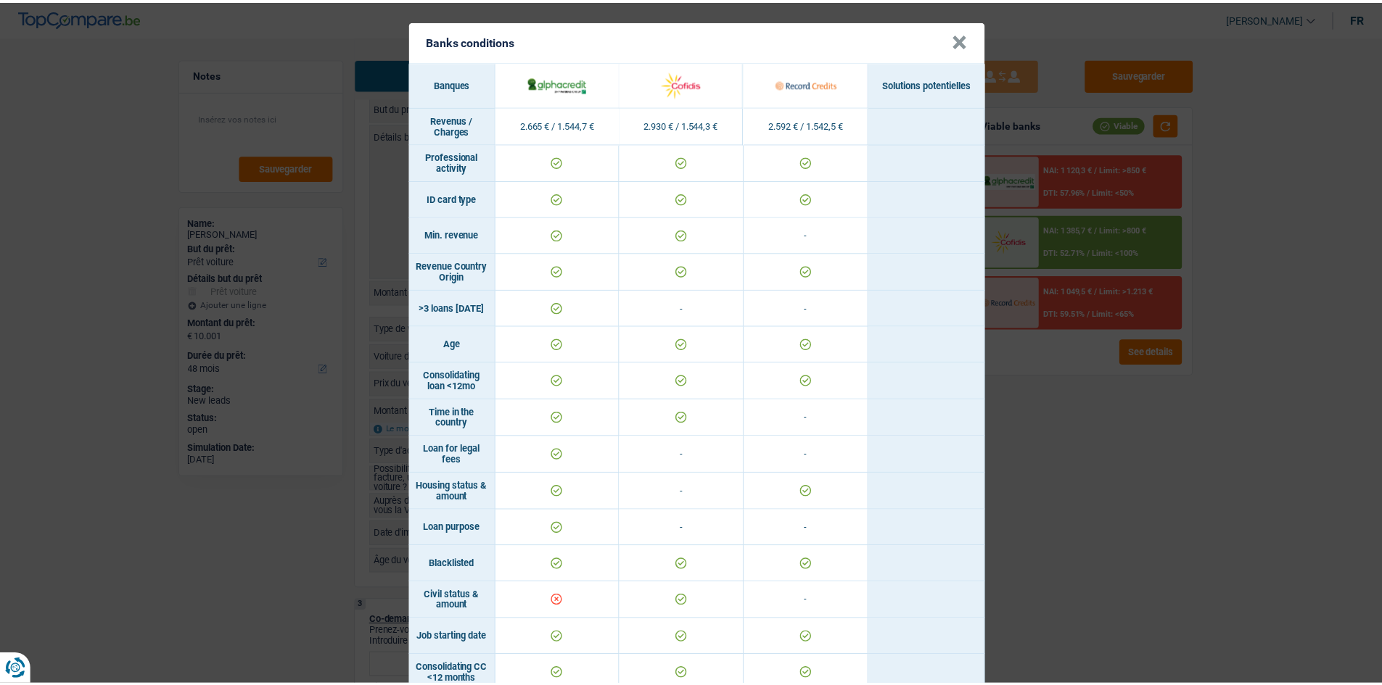
scroll to position [0, 0]
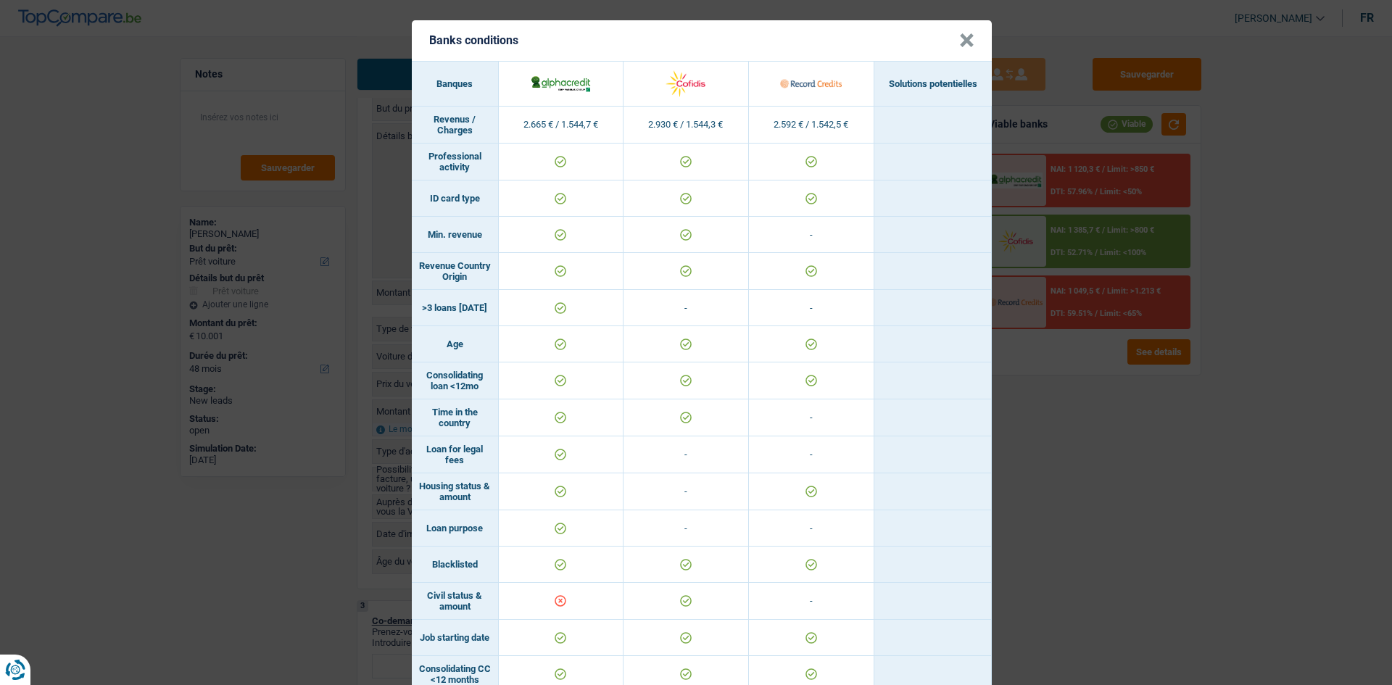
click at [972, 38] on header "Banks conditions ×" at bounding box center [702, 40] width 580 height 41
click at [962, 36] on button "×" at bounding box center [966, 40] width 15 height 15
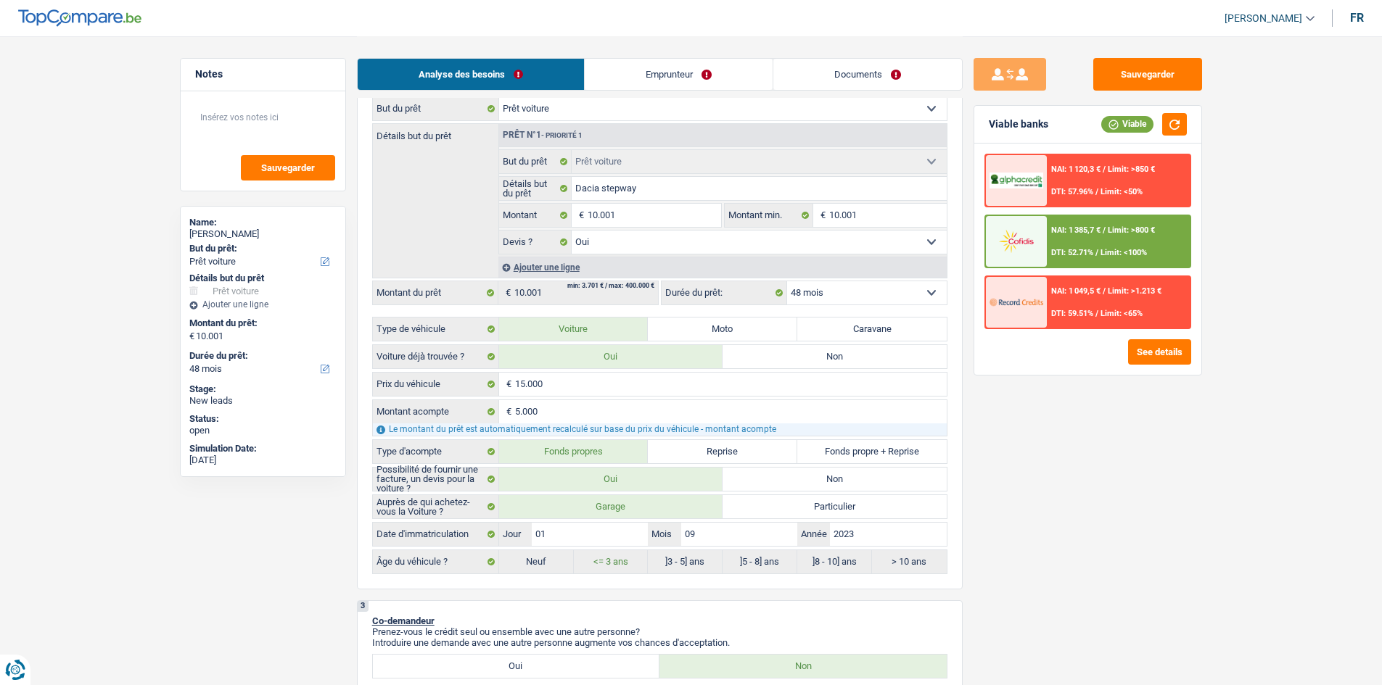
click at [1099, 252] on div "DTI: 52.71% / Limit: <100%" at bounding box center [1099, 252] width 96 height 9
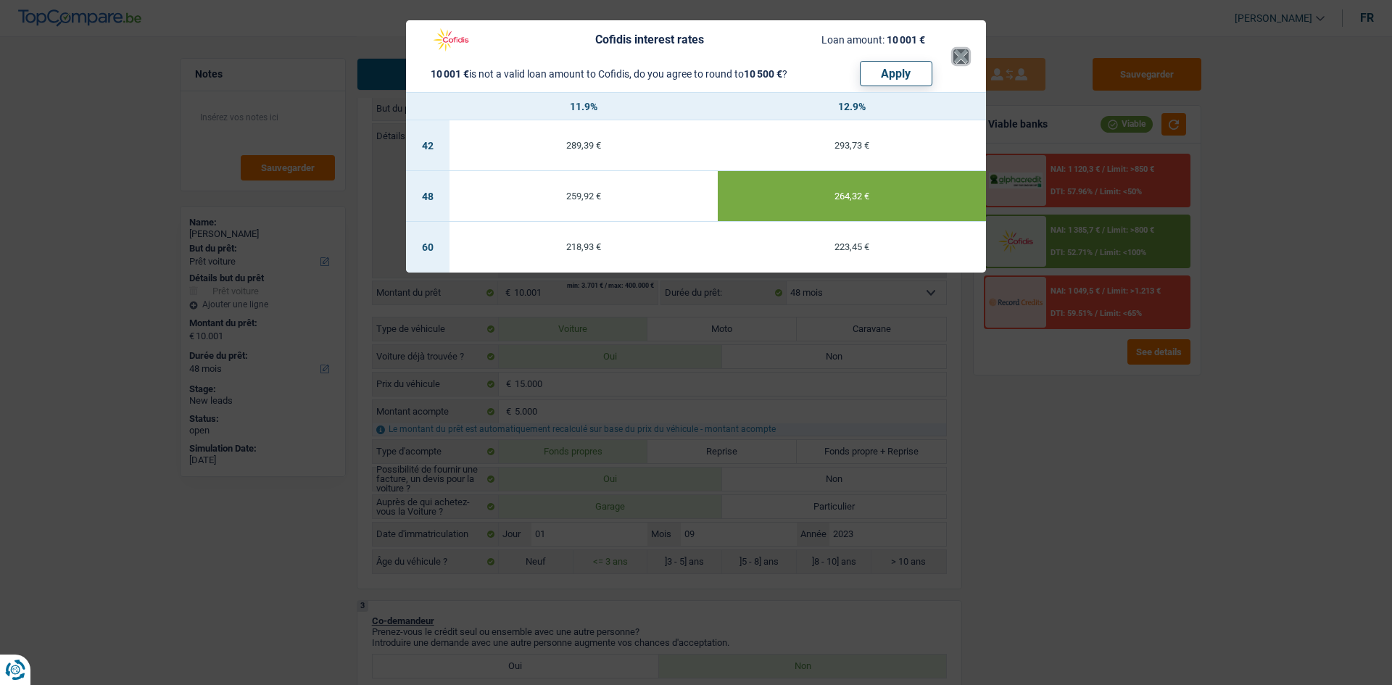
click at [954, 55] on button "×" at bounding box center [961, 56] width 15 height 15
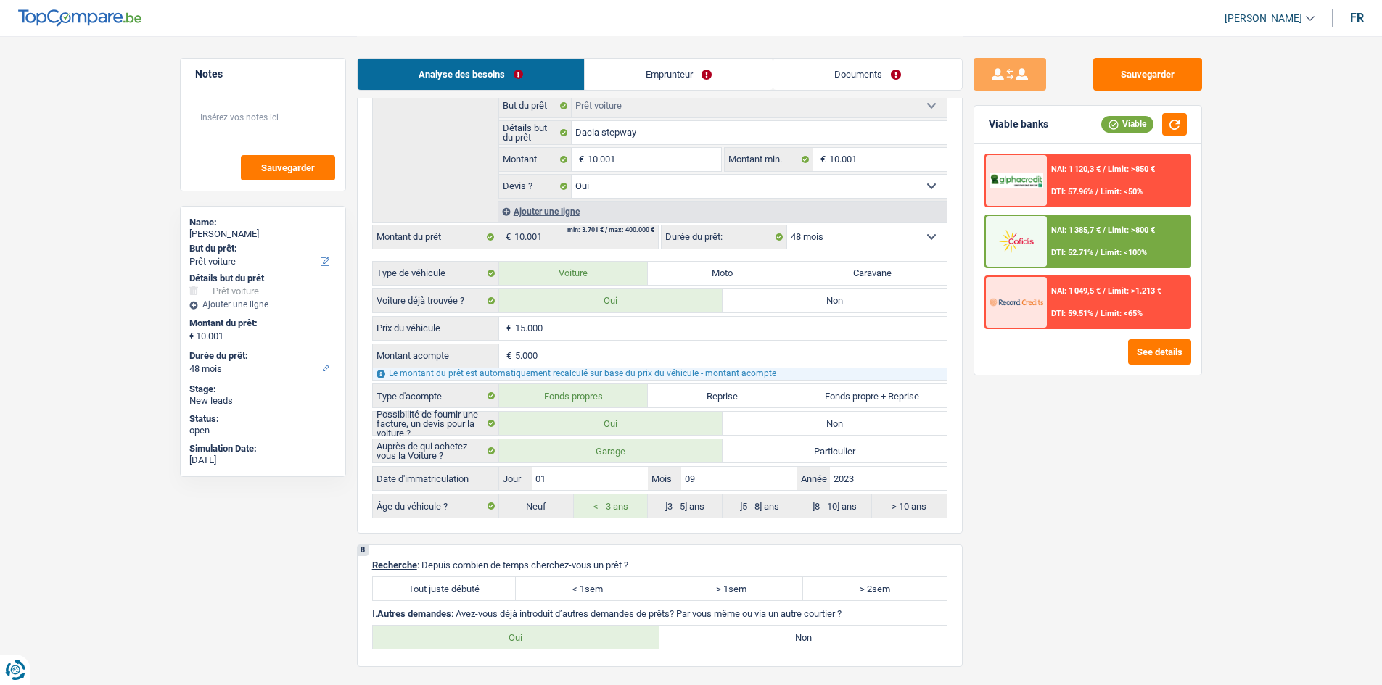
scroll to position [2288, 0]
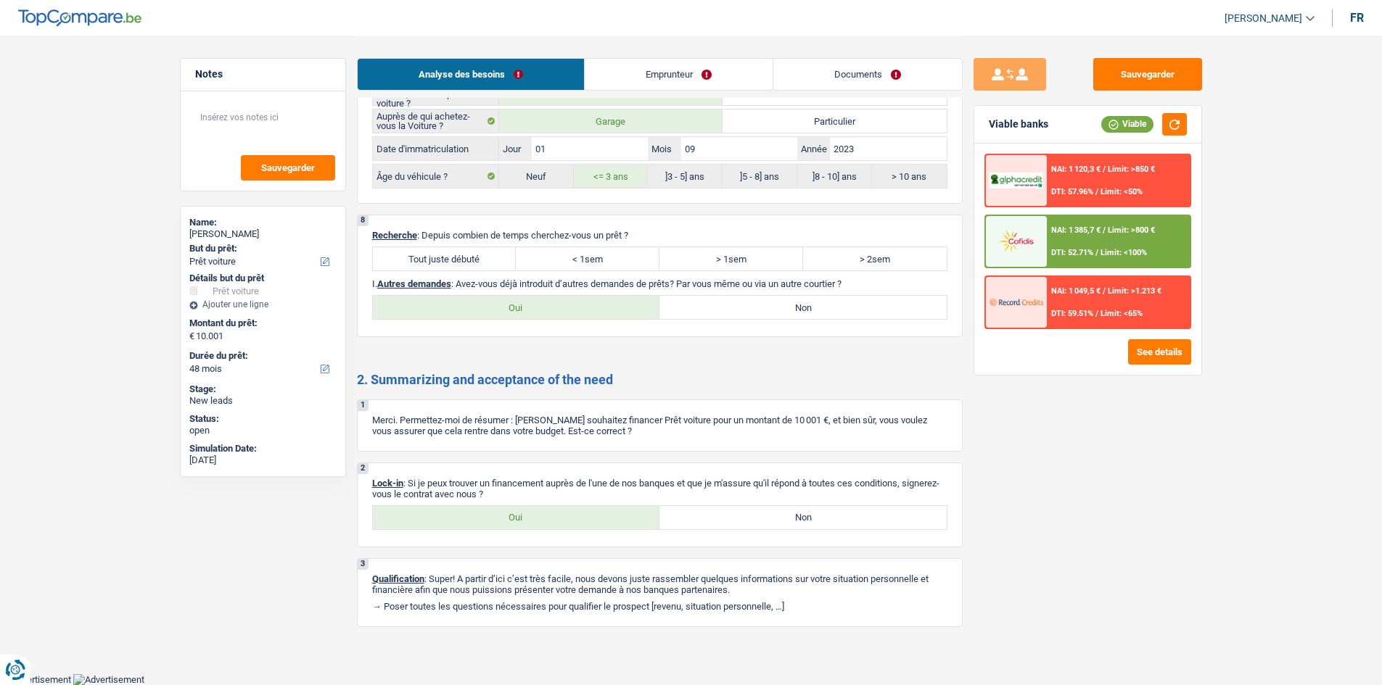
click at [481, 257] on label "Tout juste débuté" at bounding box center [445, 258] width 144 height 23
click at [481, 257] on input "Tout juste débuté" at bounding box center [445, 258] width 144 height 23
radio input "true"
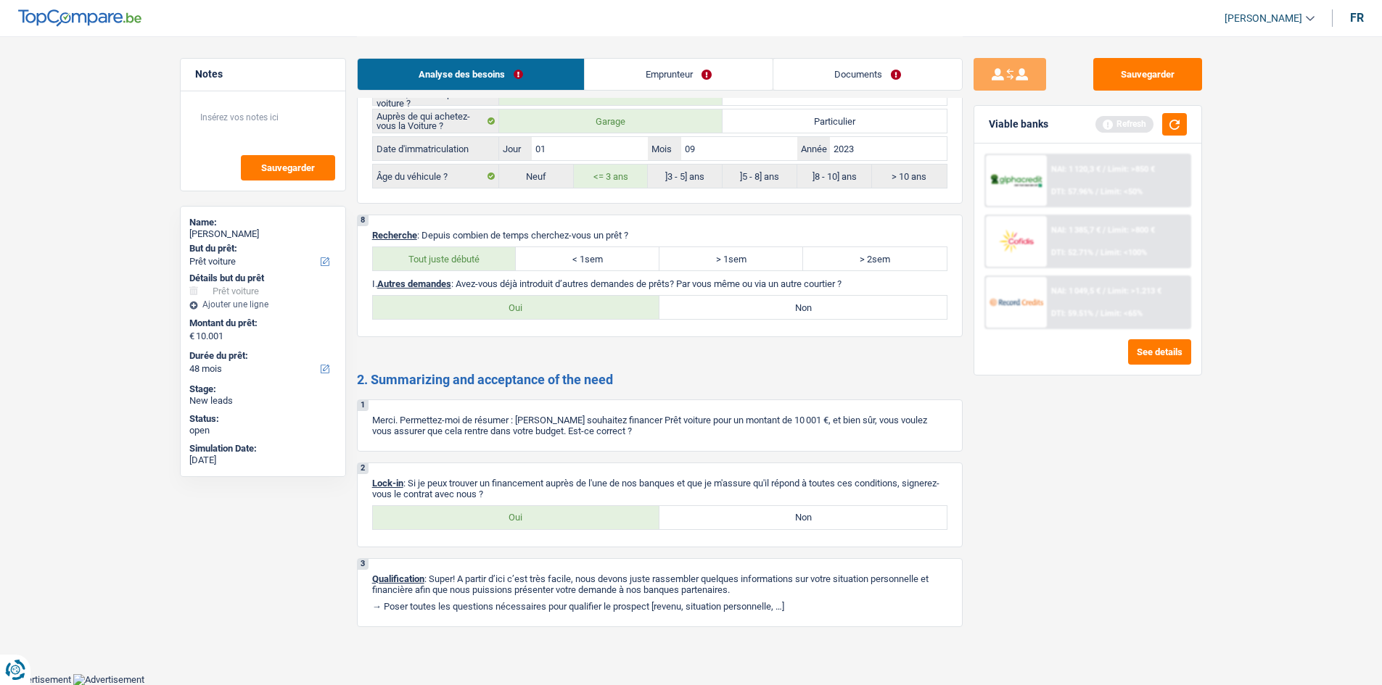
click at [719, 306] on label "Non" at bounding box center [802, 307] width 287 height 23
click at [719, 306] on input "Non" at bounding box center [802, 307] width 287 height 23
radio input "true"
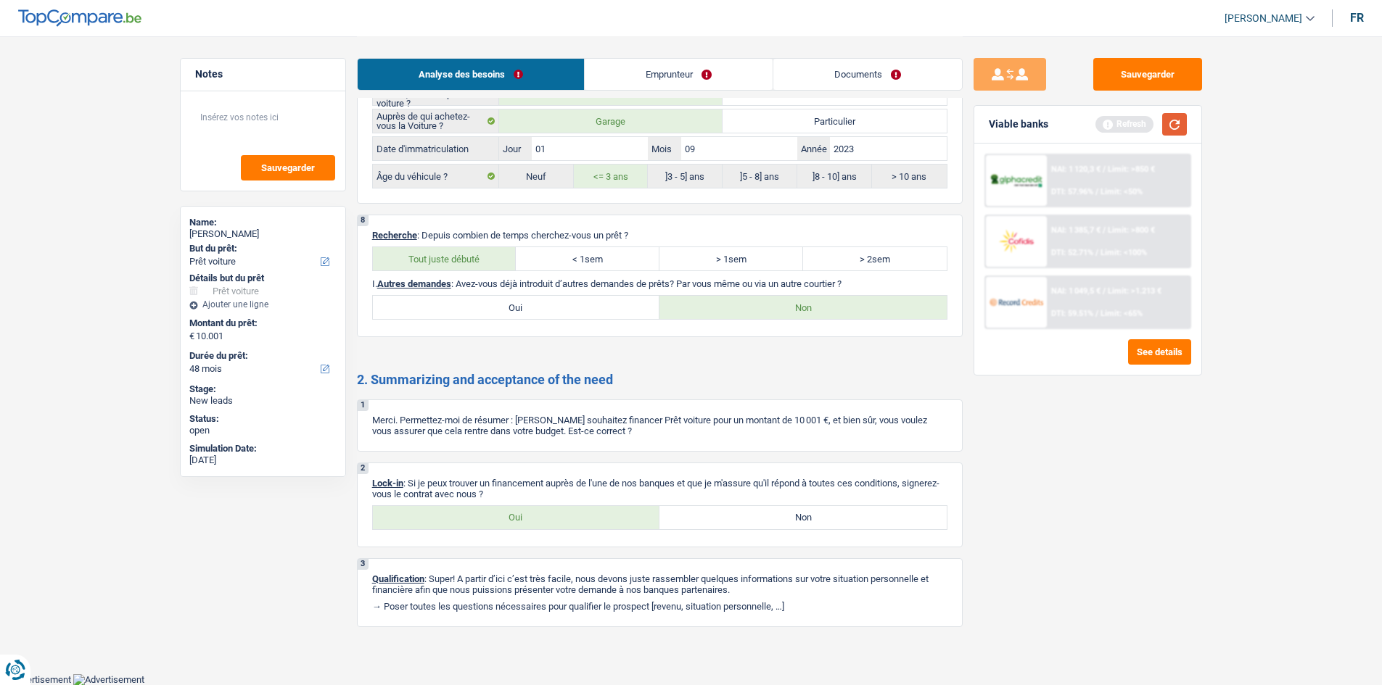
click at [1166, 126] on button "button" at bounding box center [1174, 124] width 25 height 22
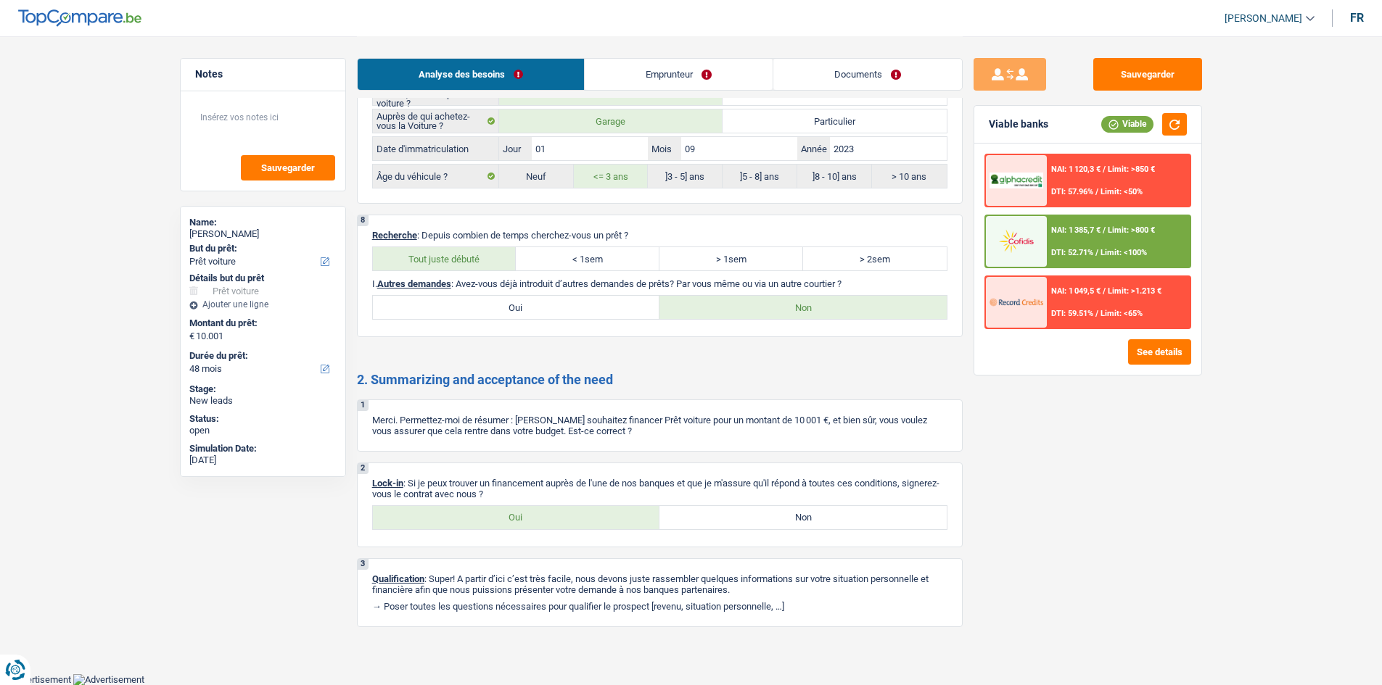
click at [856, 75] on link "Documents" at bounding box center [867, 74] width 189 height 31
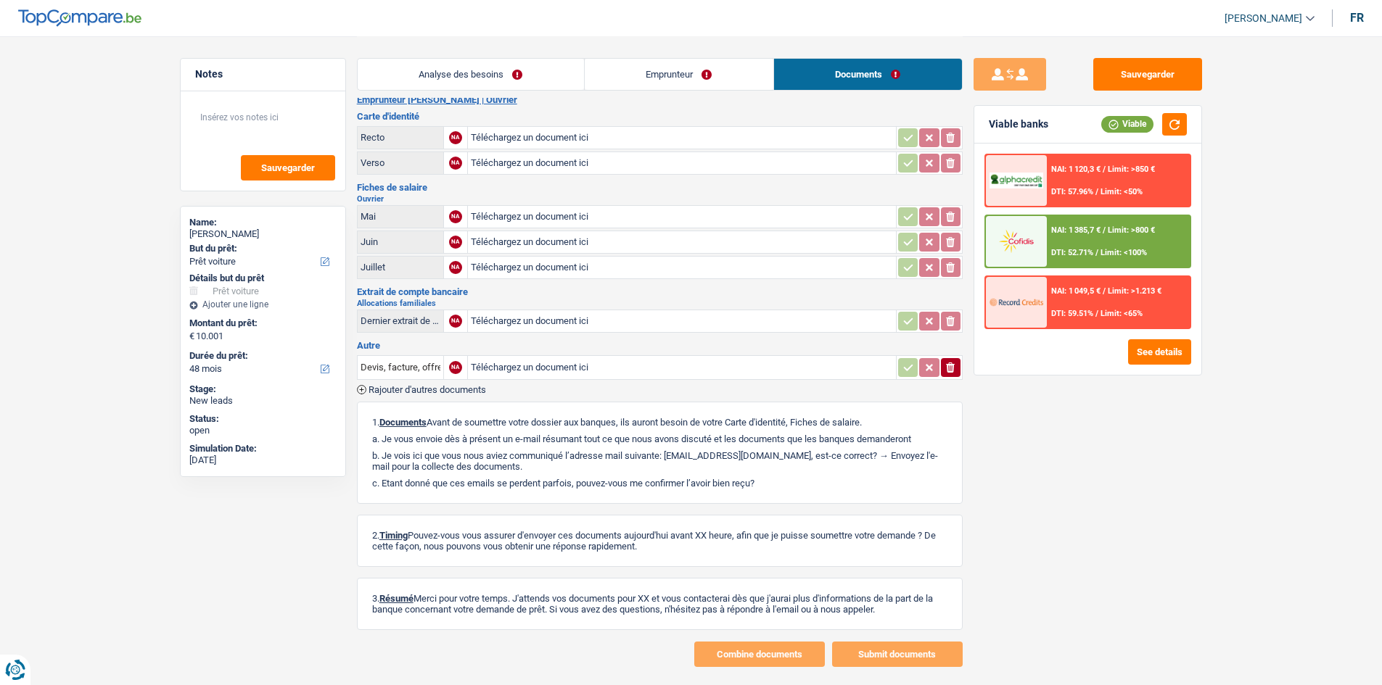
scroll to position [0, 0]
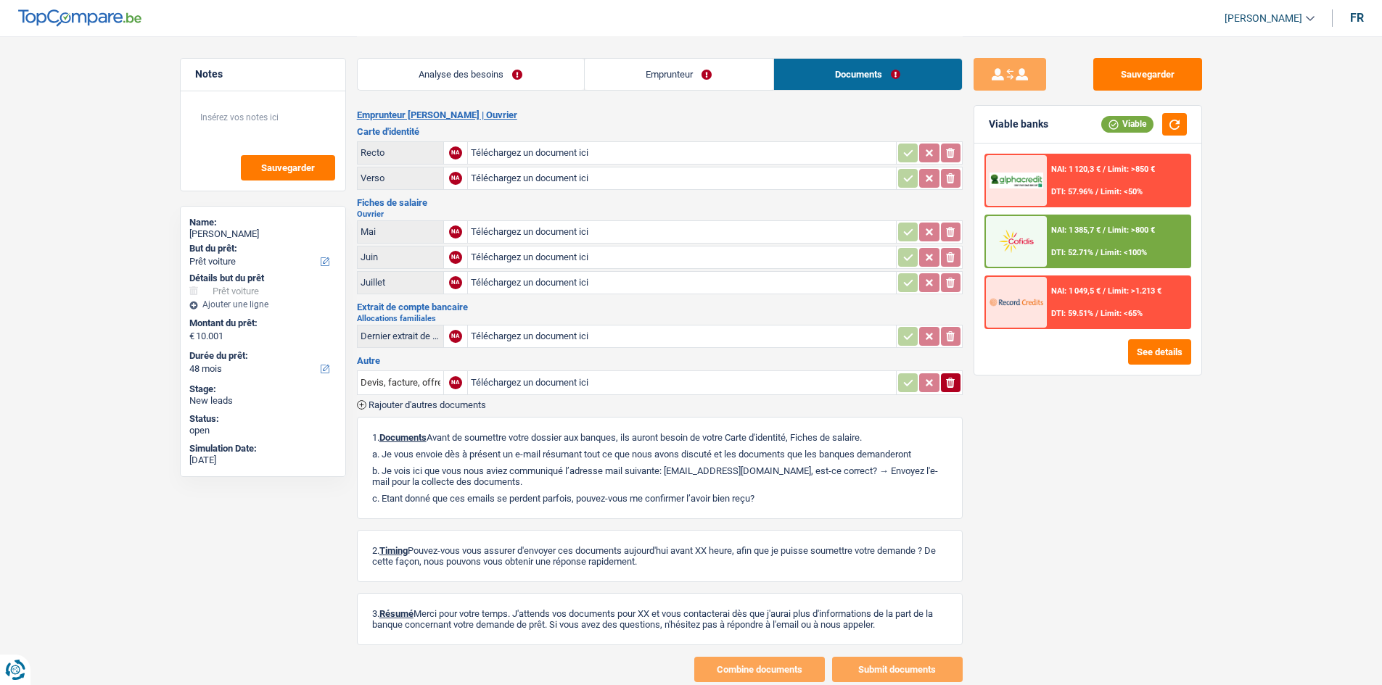
click at [484, 86] on link "Analyse des besoins" at bounding box center [471, 74] width 226 height 31
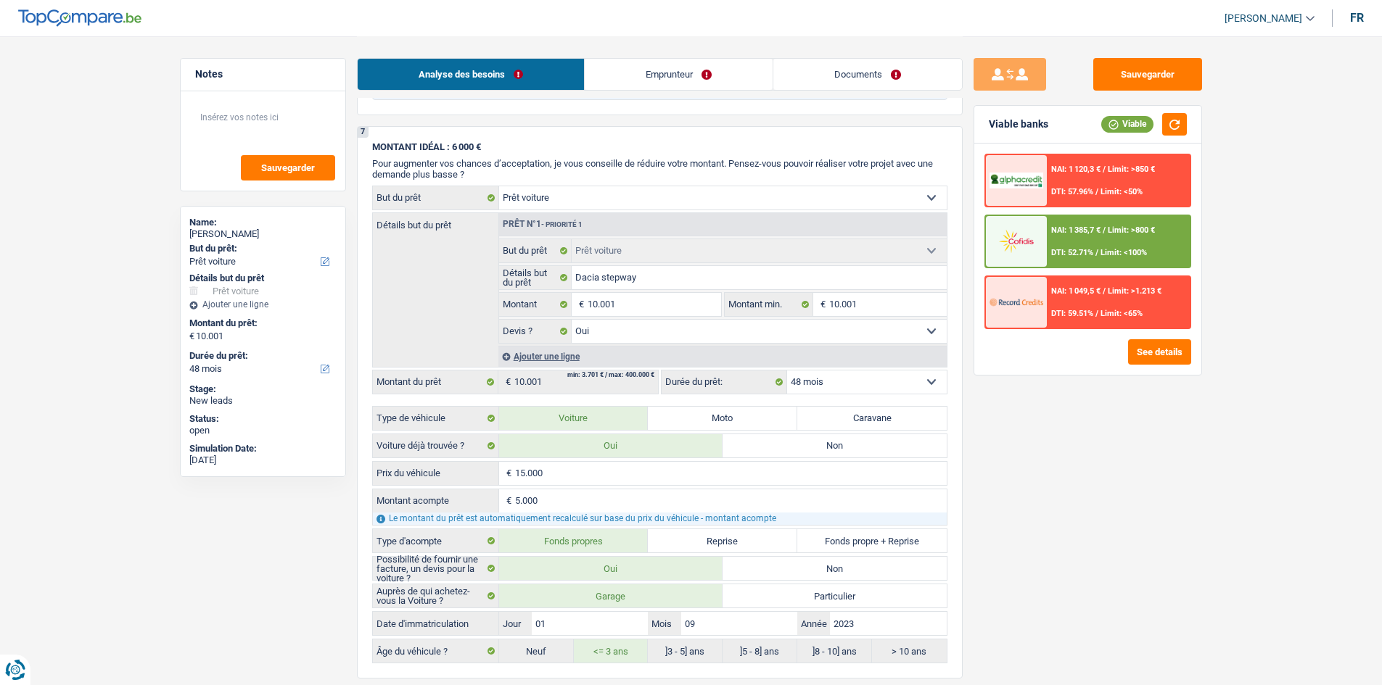
scroll to position [2288, 0]
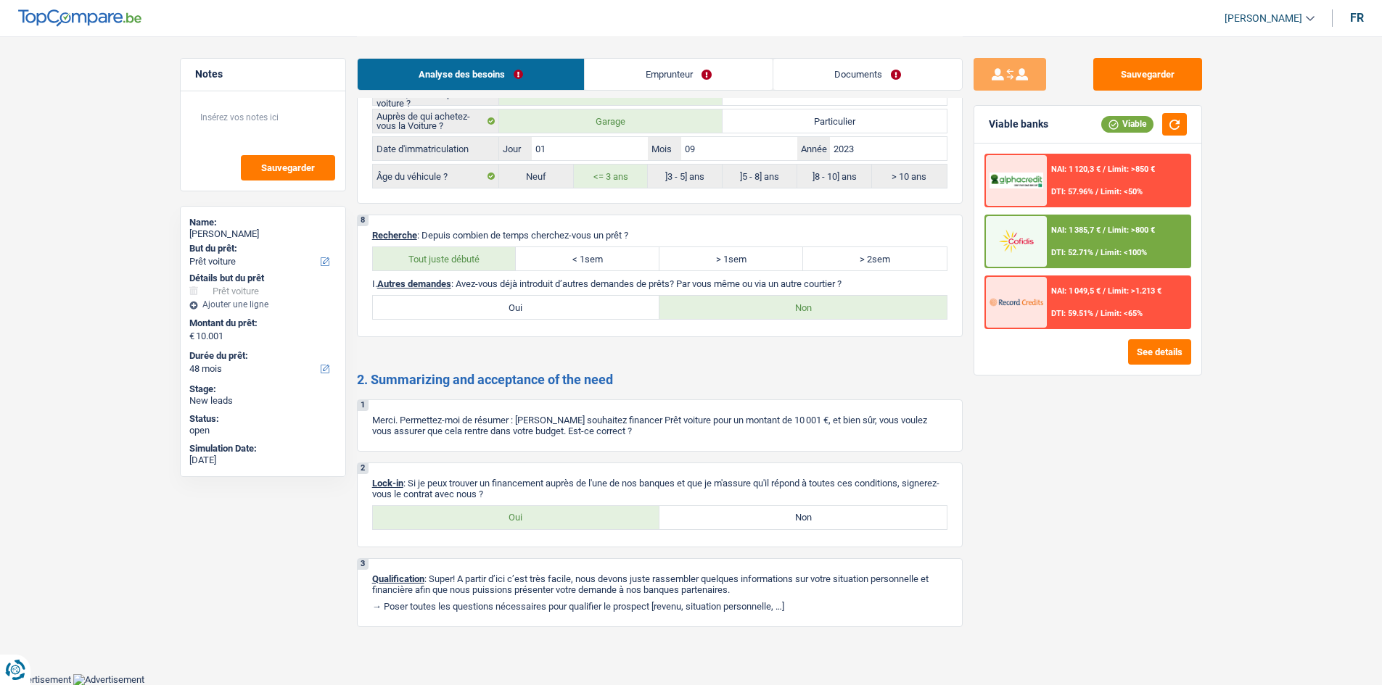
click at [474, 524] on label "Oui" at bounding box center [516, 517] width 287 height 23
click at [474, 524] on input "Oui" at bounding box center [516, 517] width 287 height 23
radio input "true"
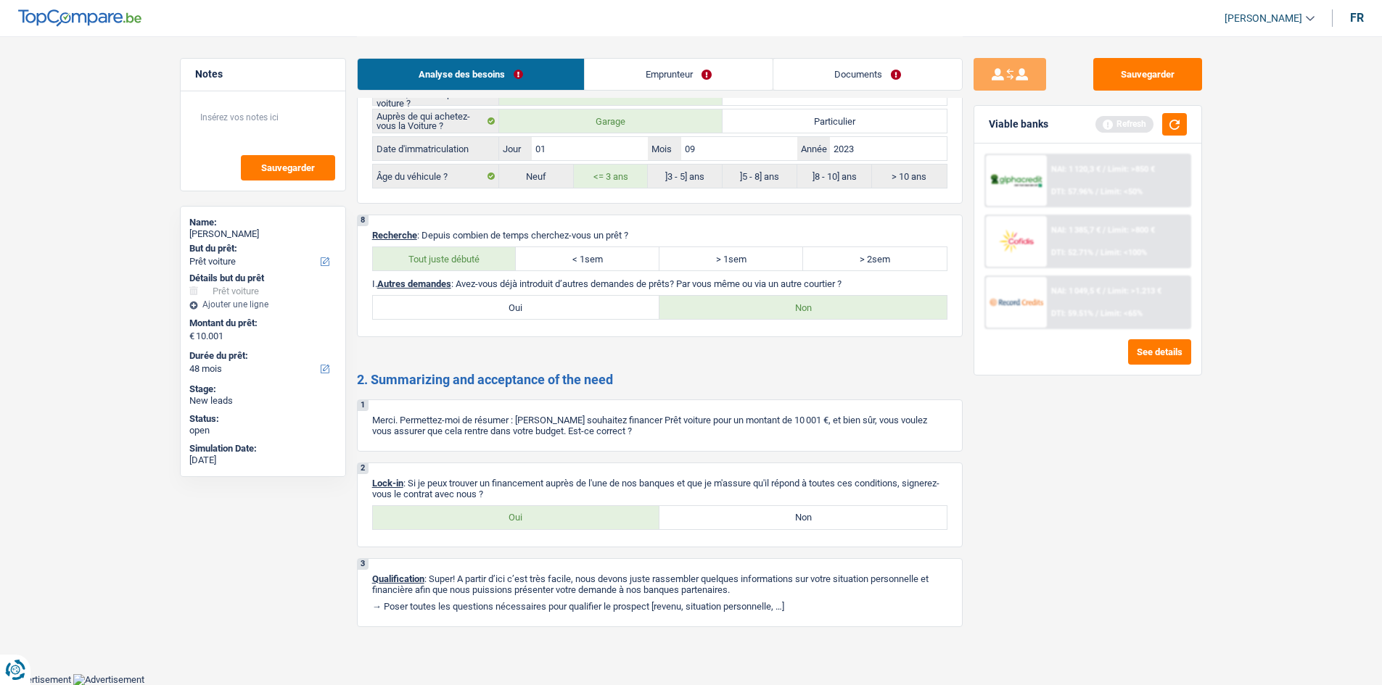
click at [286, 98] on div "Sauvegarder" at bounding box center [263, 140] width 165 height 99
click at [250, 127] on textarea at bounding box center [263, 124] width 144 height 44
type textarea "Veut faire la demande seul"
click at [303, 167] on span "Sauvegarder" at bounding box center [288, 167] width 54 height 9
click at [1181, 125] on button "button" at bounding box center [1174, 124] width 25 height 22
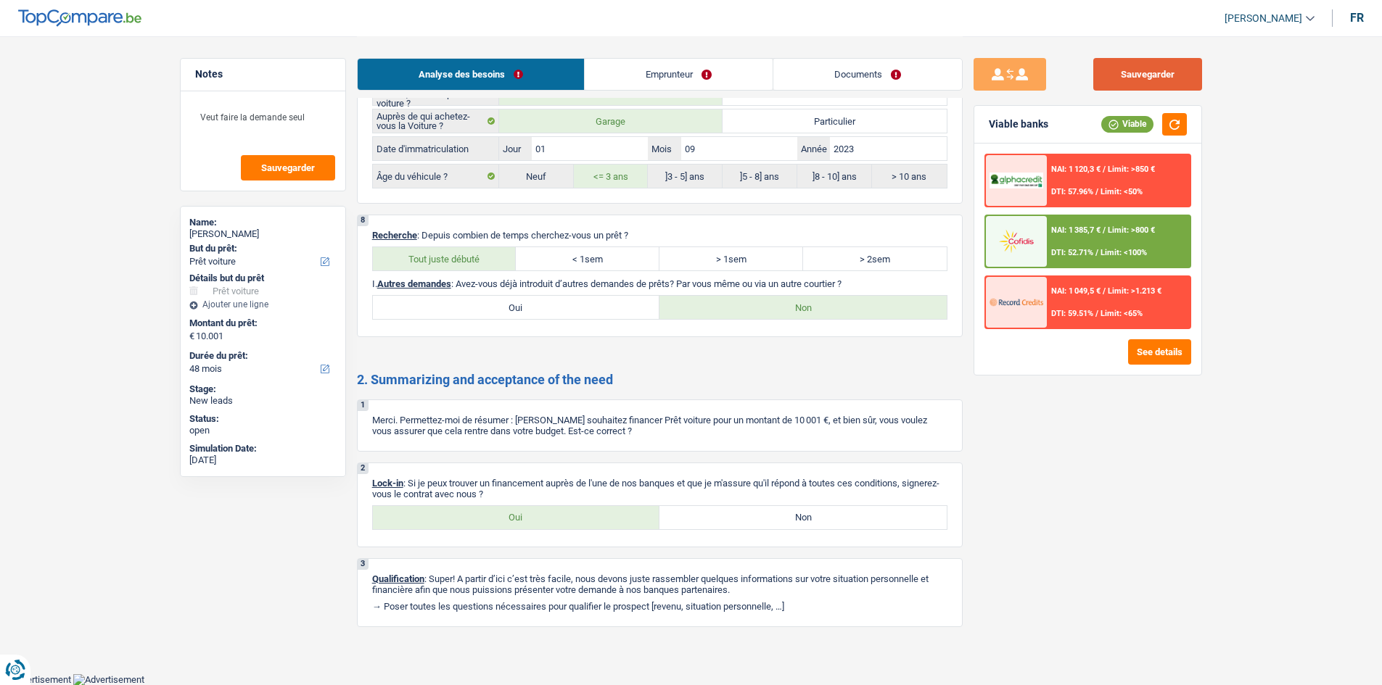
click at [1137, 70] on button "Sauvegarder" at bounding box center [1147, 74] width 109 height 33
click at [314, 124] on textarea "Veut faire la demande seul" at bounding box center [263, 124] width 144 height 44
drag, startPoint x: 314, startPoint y: 118, endPoint x: 197, endPoint y: 115, distance: 116.8
click at [197, 115] on textarea "Veut faire la demande seul" at bounding box center [263, 124] width 144 height 44
drag, startPoint x: 1135, startPoint y: 73, endPoint x: 1108, endPoint y: 72, distance: 26.9
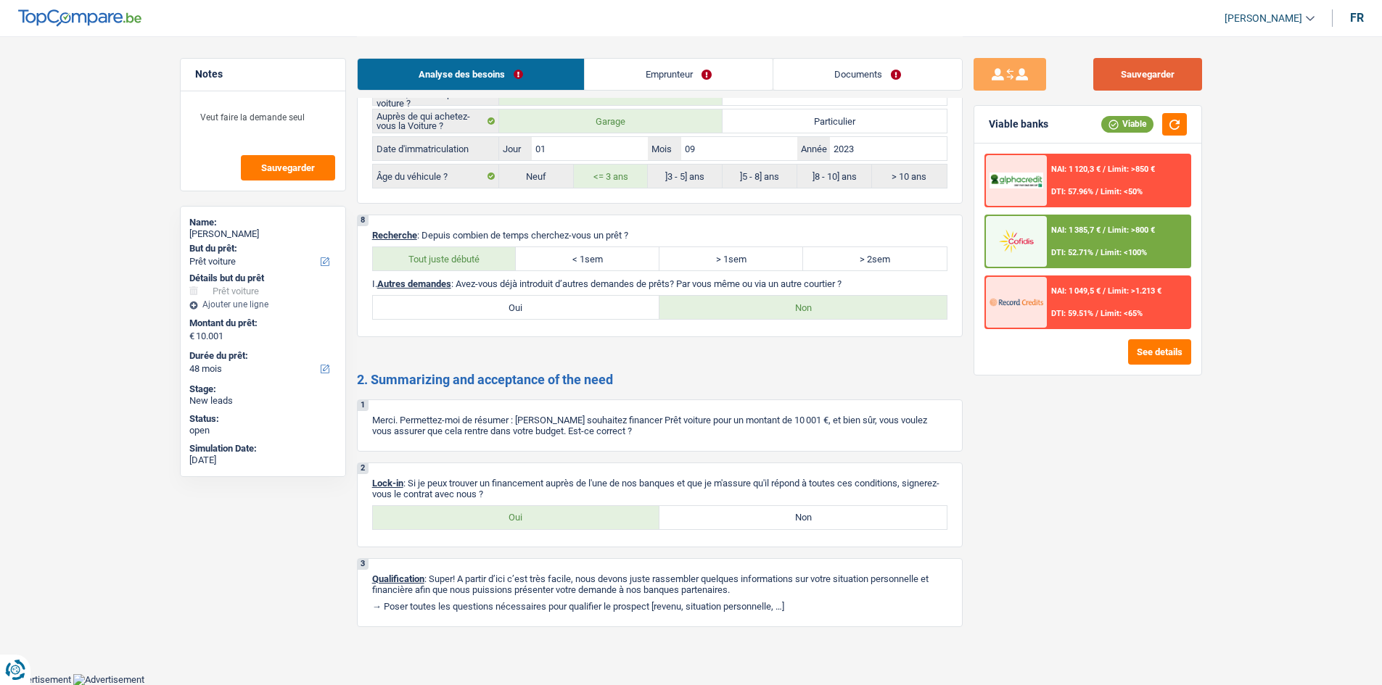
click at [1135, 73] on button "Sauvegarder" at bounding box center [1147, 74] width 109 height 33
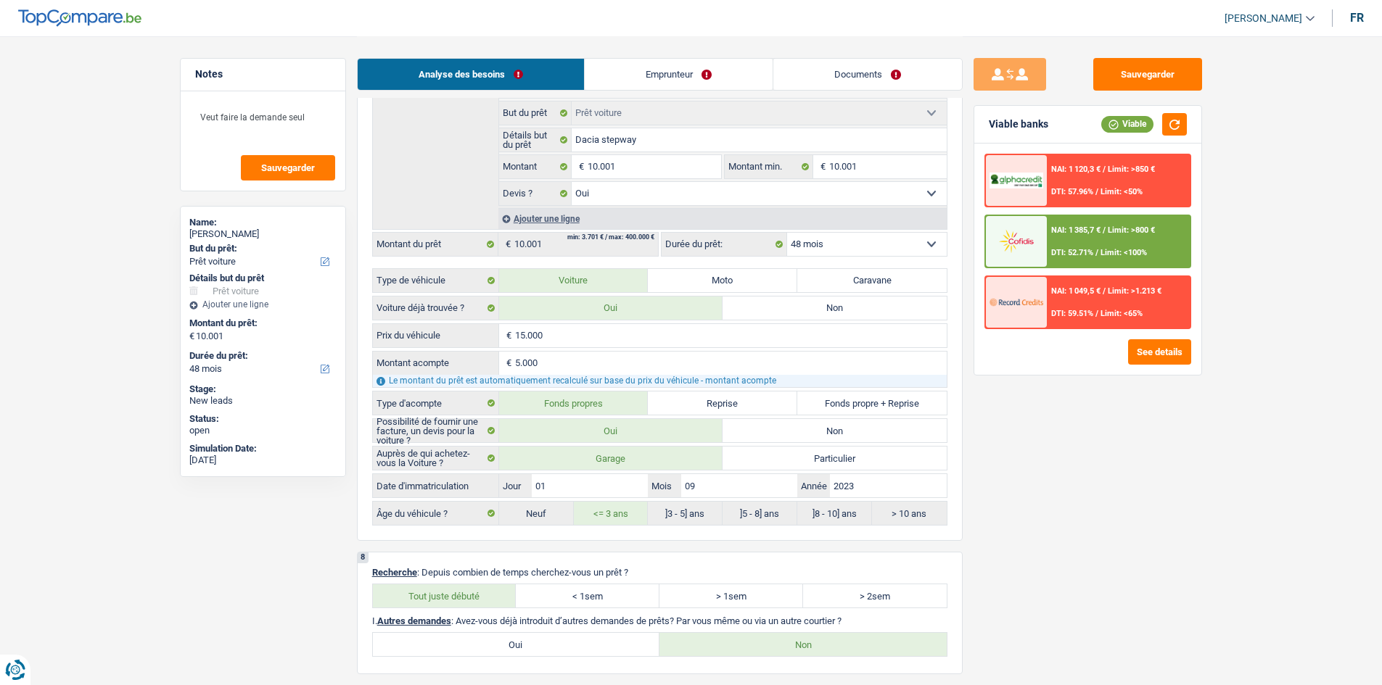
scroll to position [1853, 0]
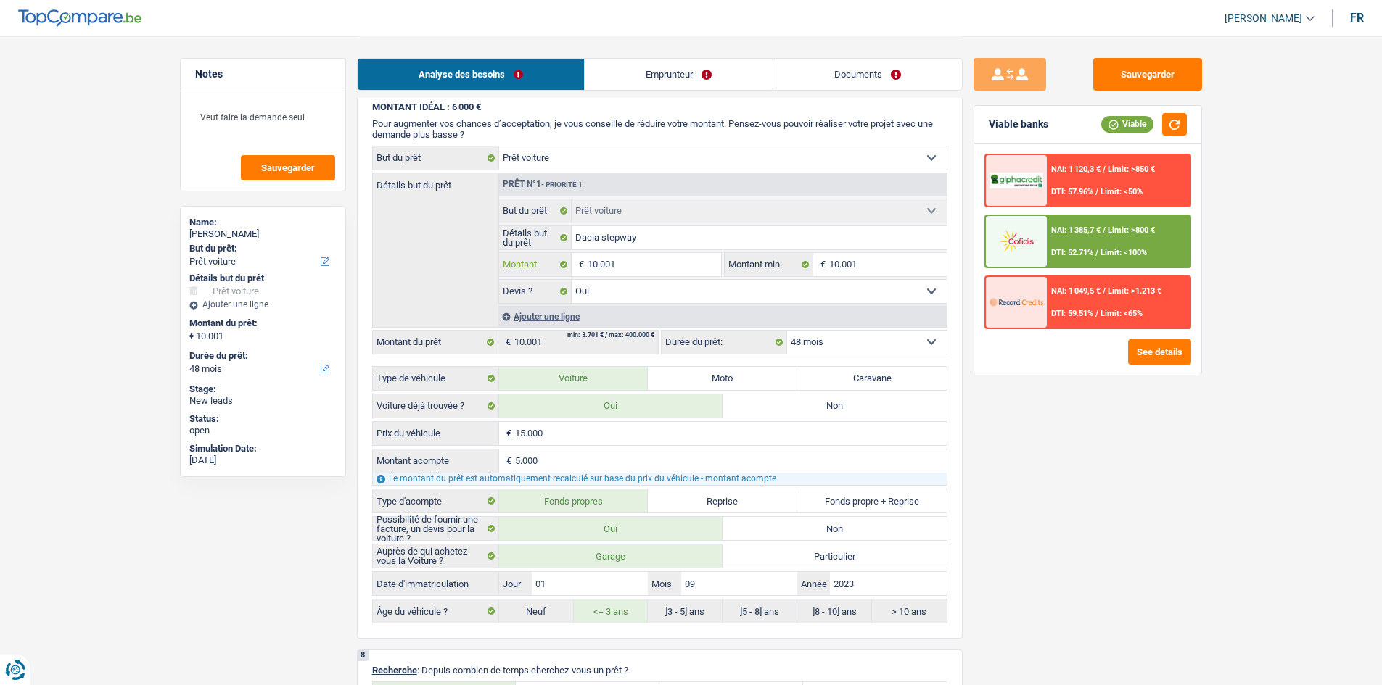
click at [672, 255] on input "10.001" at bounding box center [653, 264] width 133 height 23
type input "1.000"
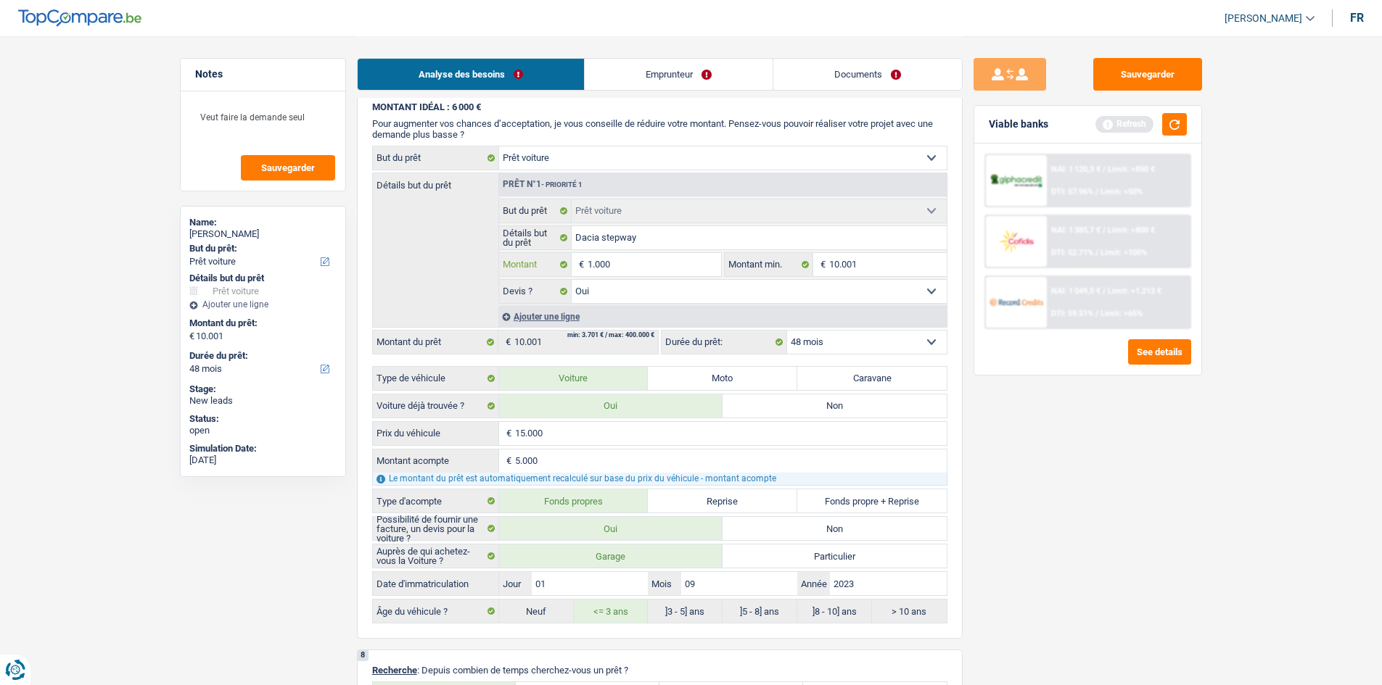
type input "1.000"
click at [861, 262] on fieldset "Confort maison: meubles, textile, peinture, électroménager, outillage non-profe…" at bounding box center [722, 251] width 447 height 105
type input "1.000"
select select "24"
type input "1.000"
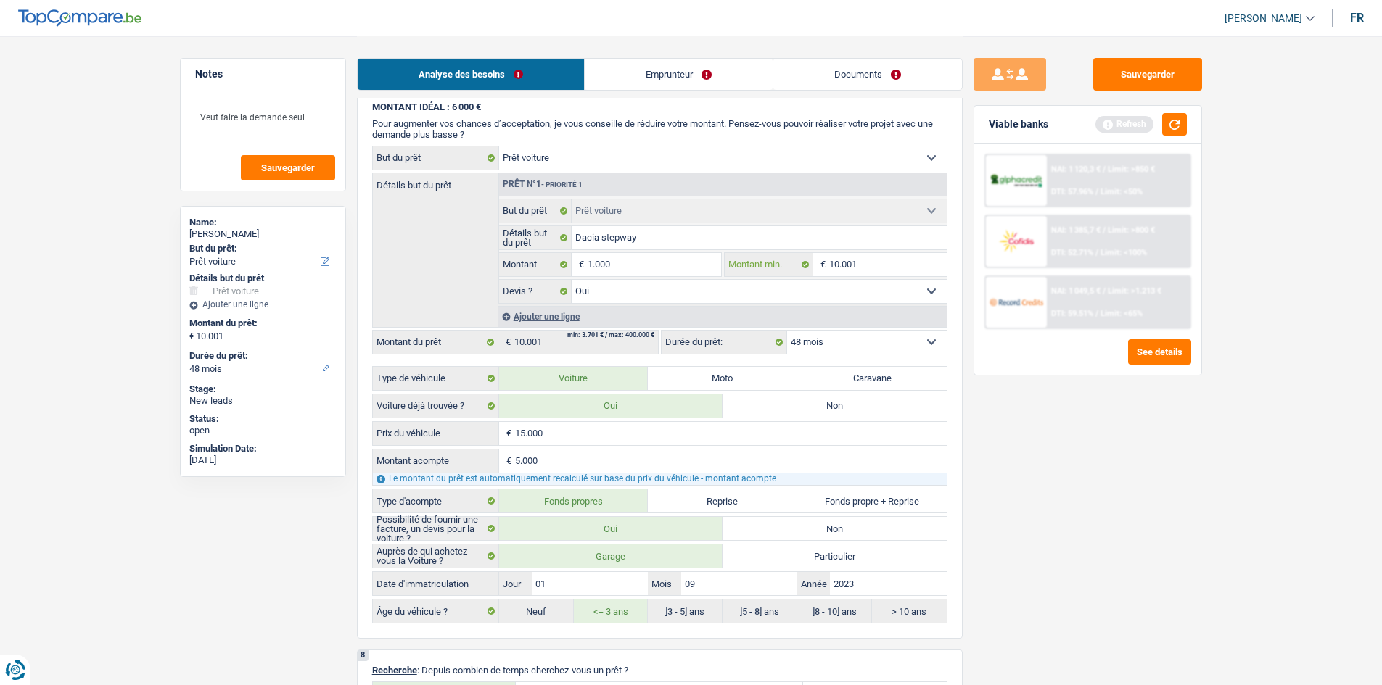
select select "24"
type input "1.000"
select select "24"
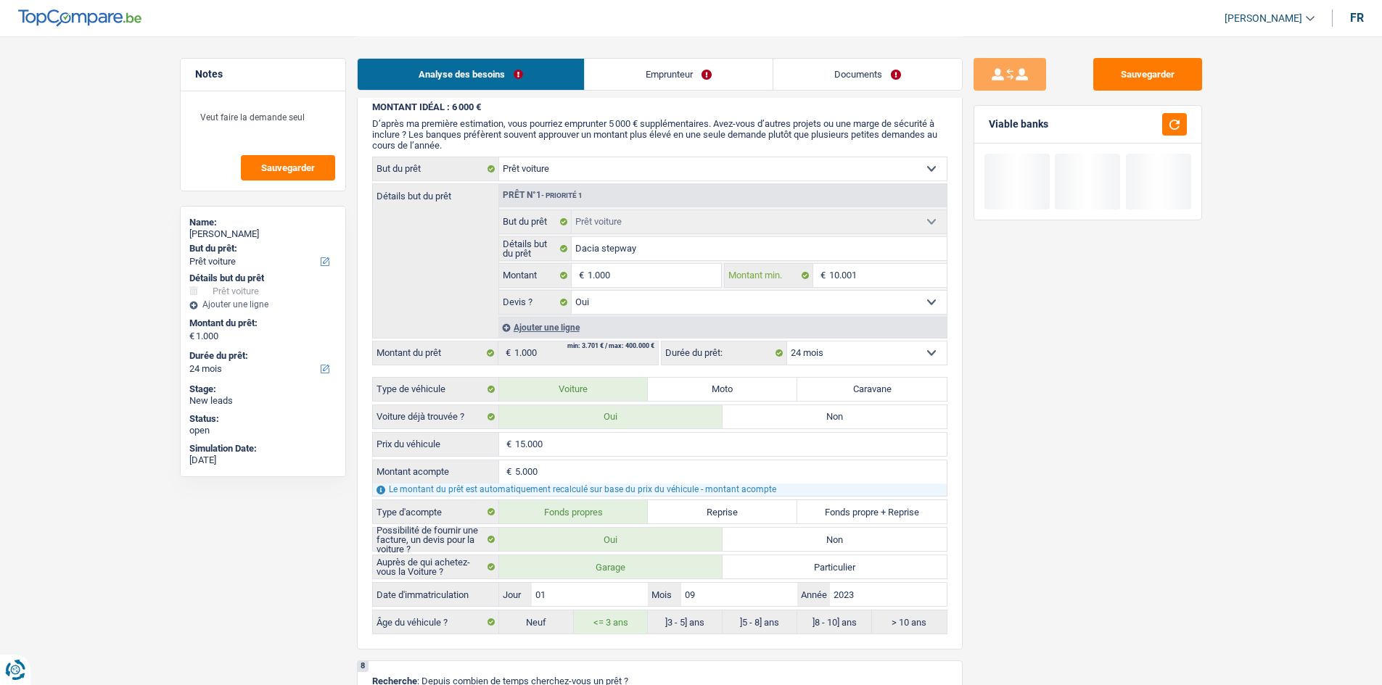
type input "1.000"
type input "10.000"
click at [630, 265] on input "1.000" at bounding box center [653, 275] width 133 height 23
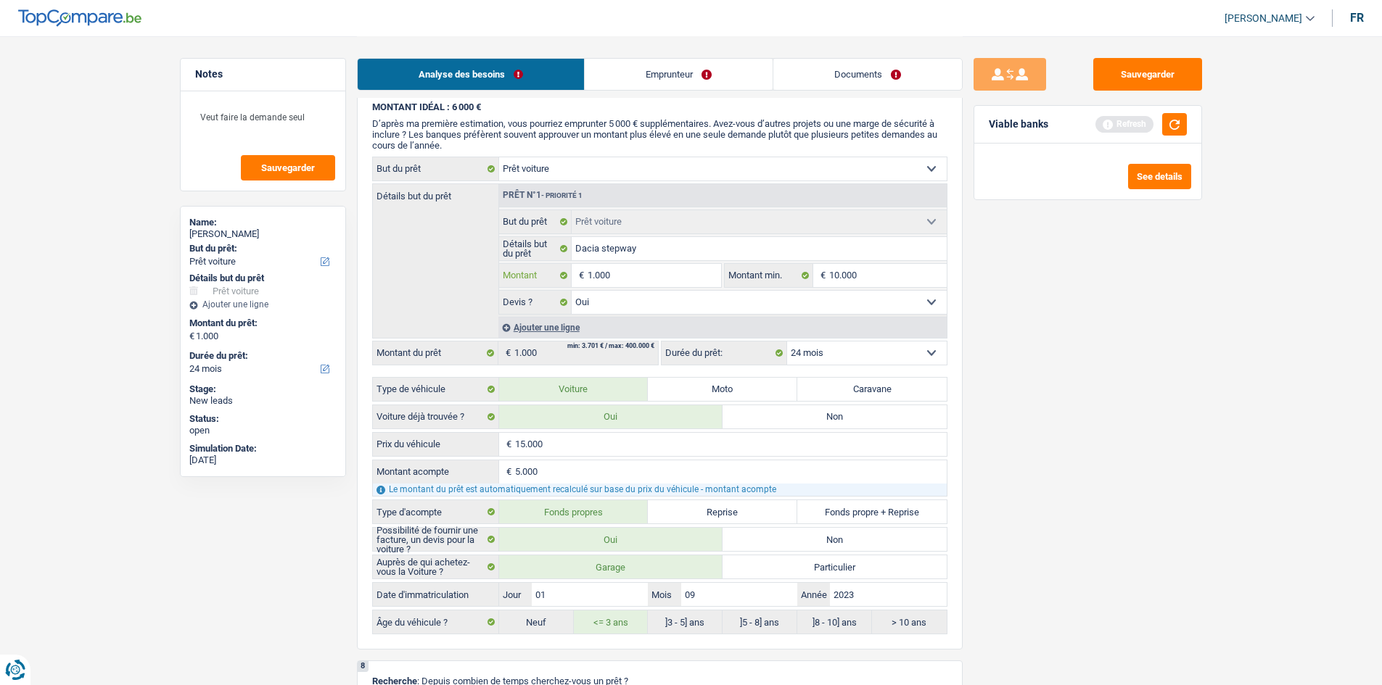
type input "10.000"
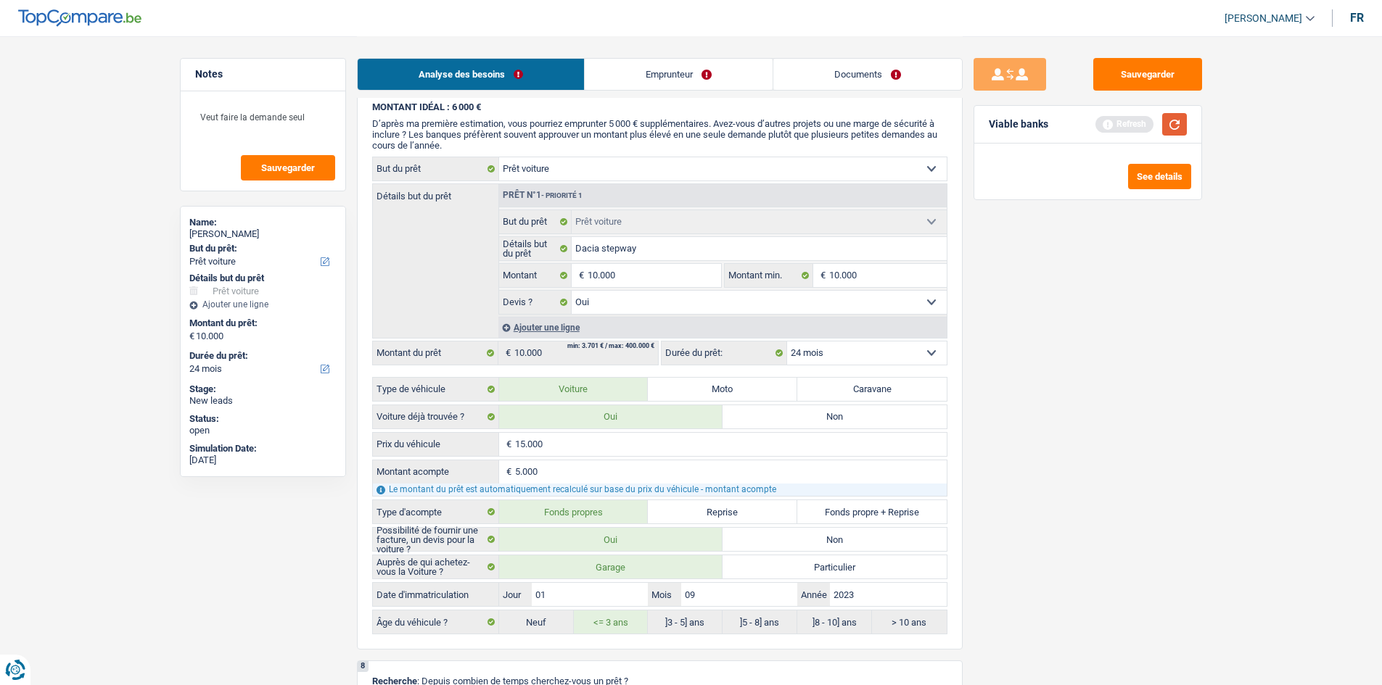
click at [1165, 117] on button "button" at bounding box center [1174, 124] width 25 height 22
select select "48"
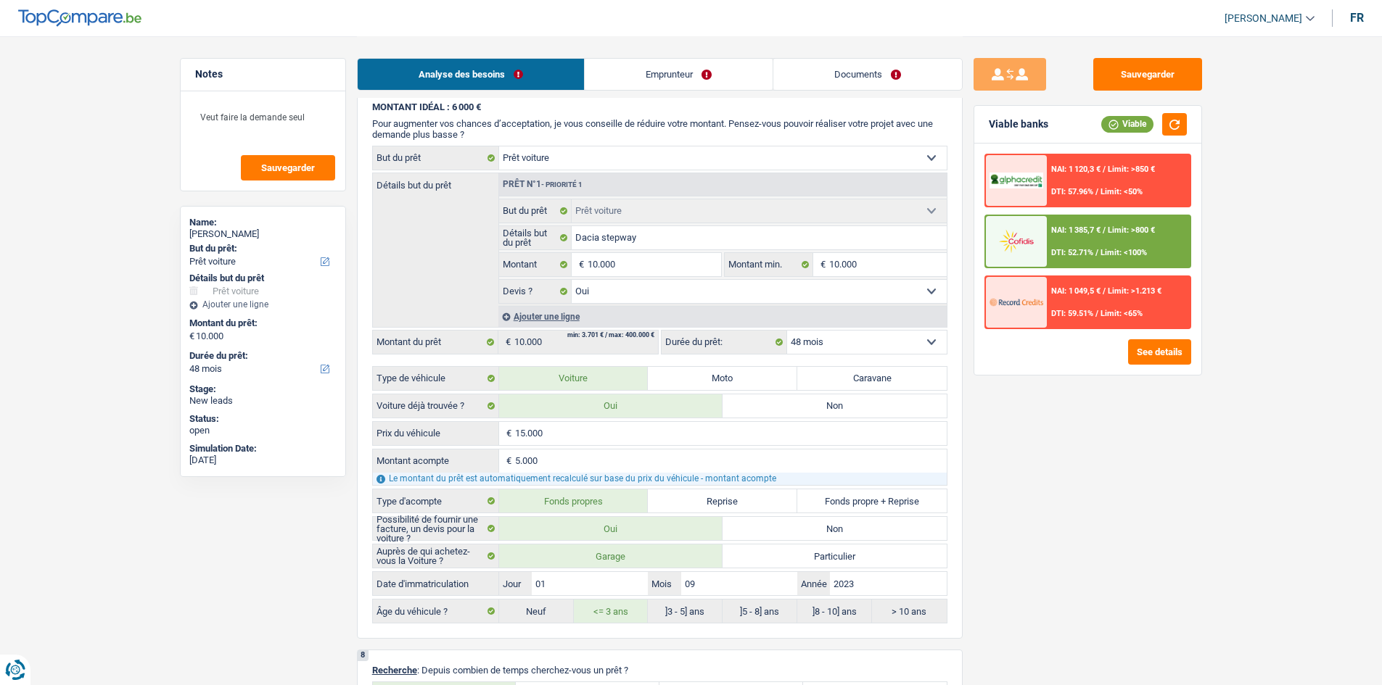
click at [1055, 233] on span "NAI: 1 385,7 €" at bounding box center [1075, 230] width 49 height 9
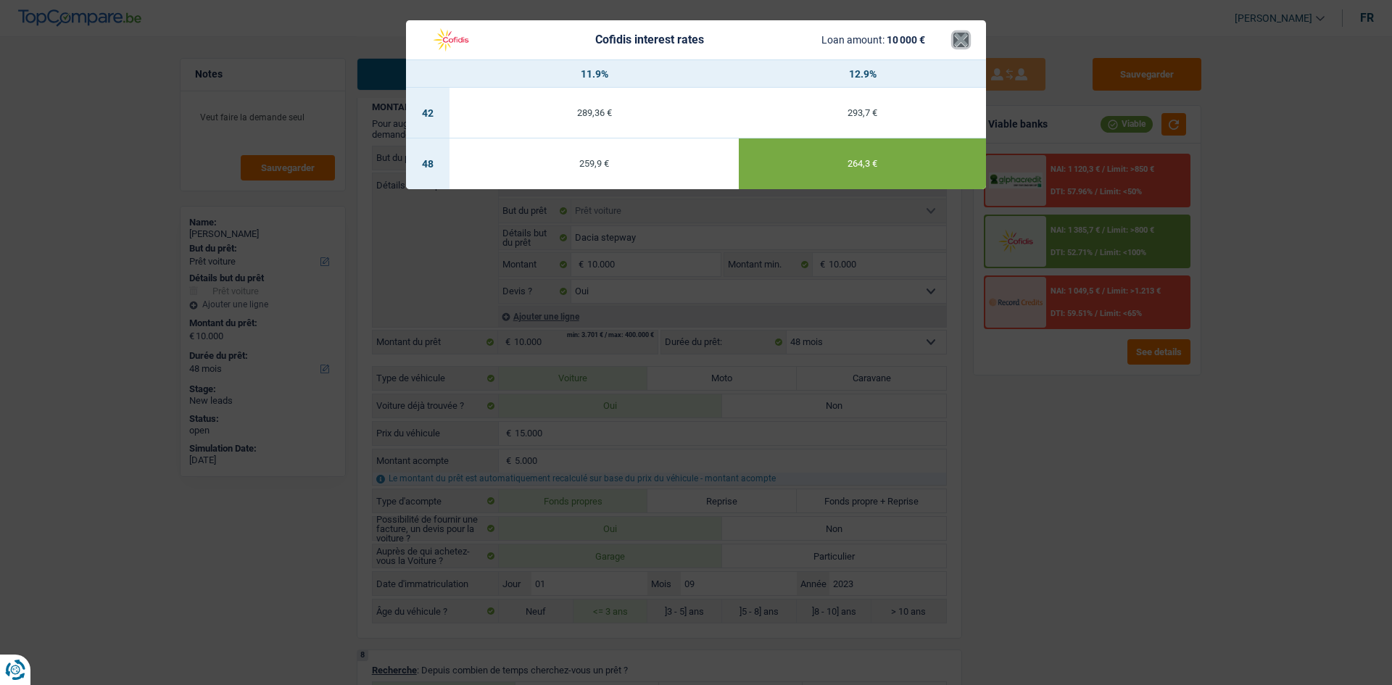
click at [959, 40] on button "×" at bounding box center [961, 40] width 15 height 15
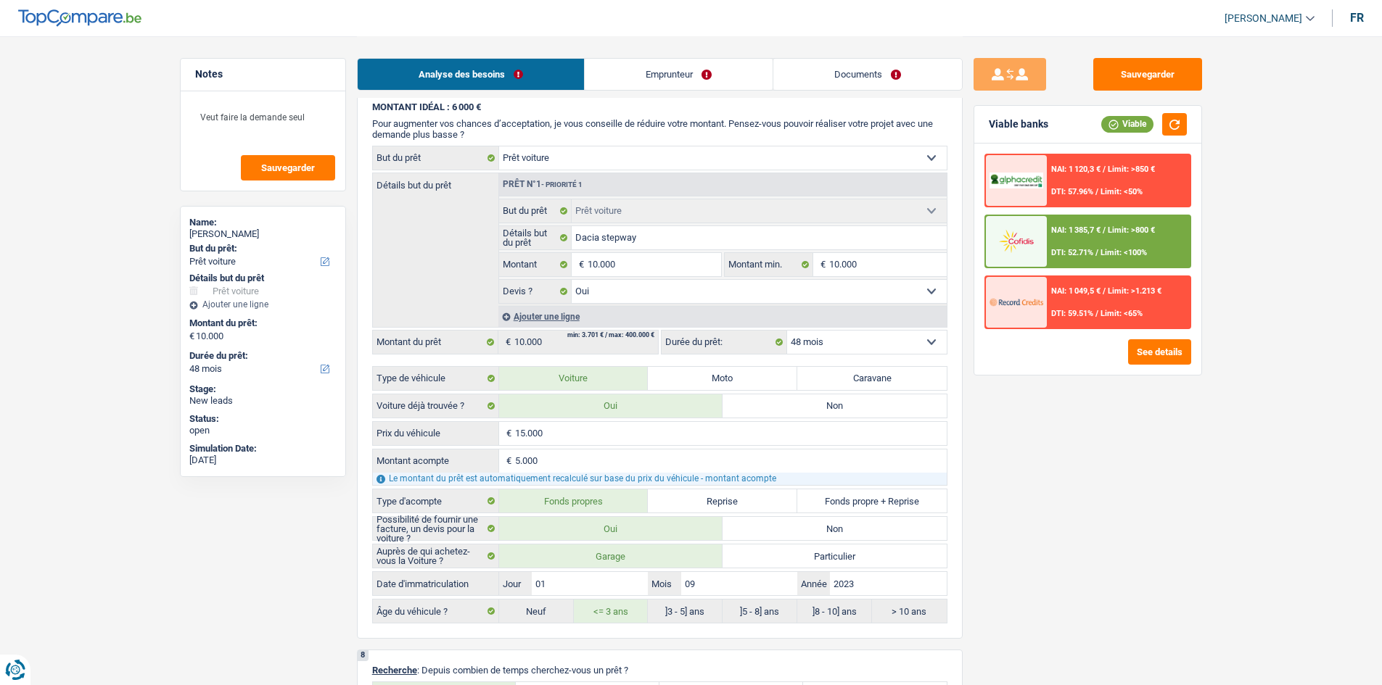
click at [1086, 258] on div "NAI: 1 385,7 € / Limit: >800 € DTI: 52.71% / Limit: <100%" at bounding box center [1118, 241] width 143 height 51
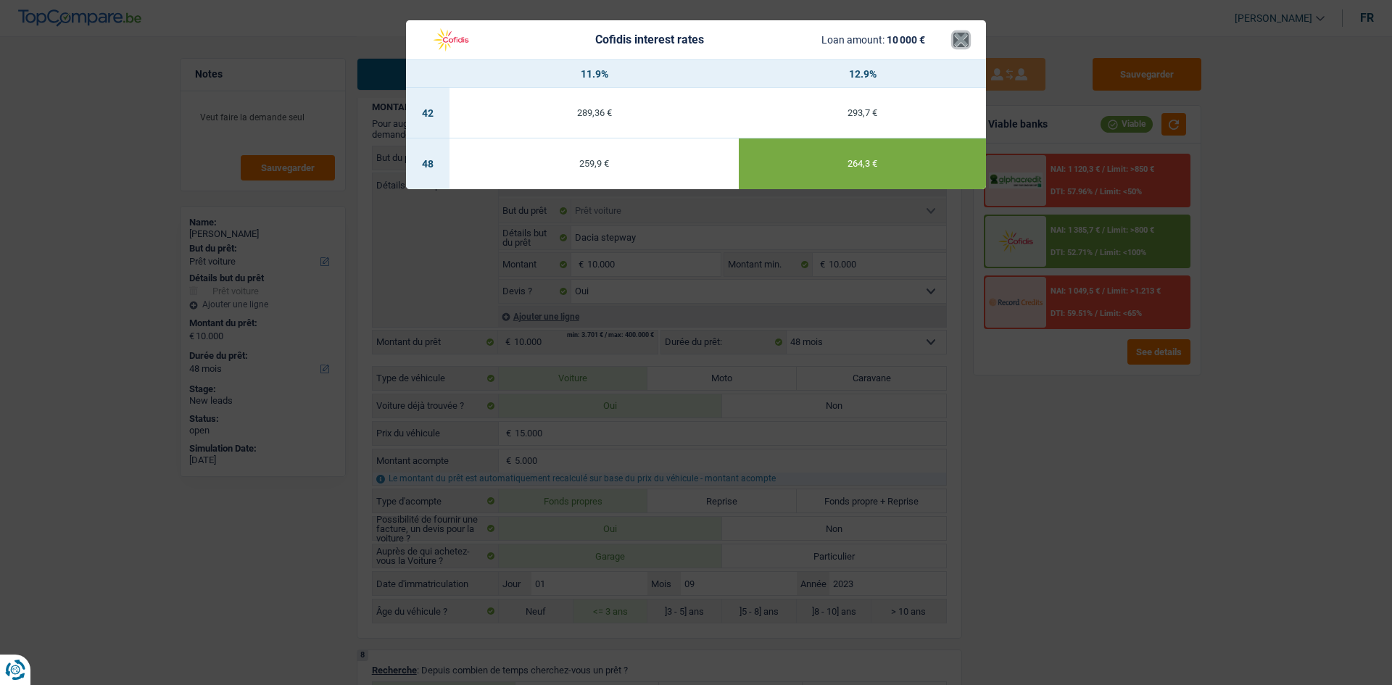
click at [964, 40] on button "×" at bounding box center [961, 40] width 15 height 15
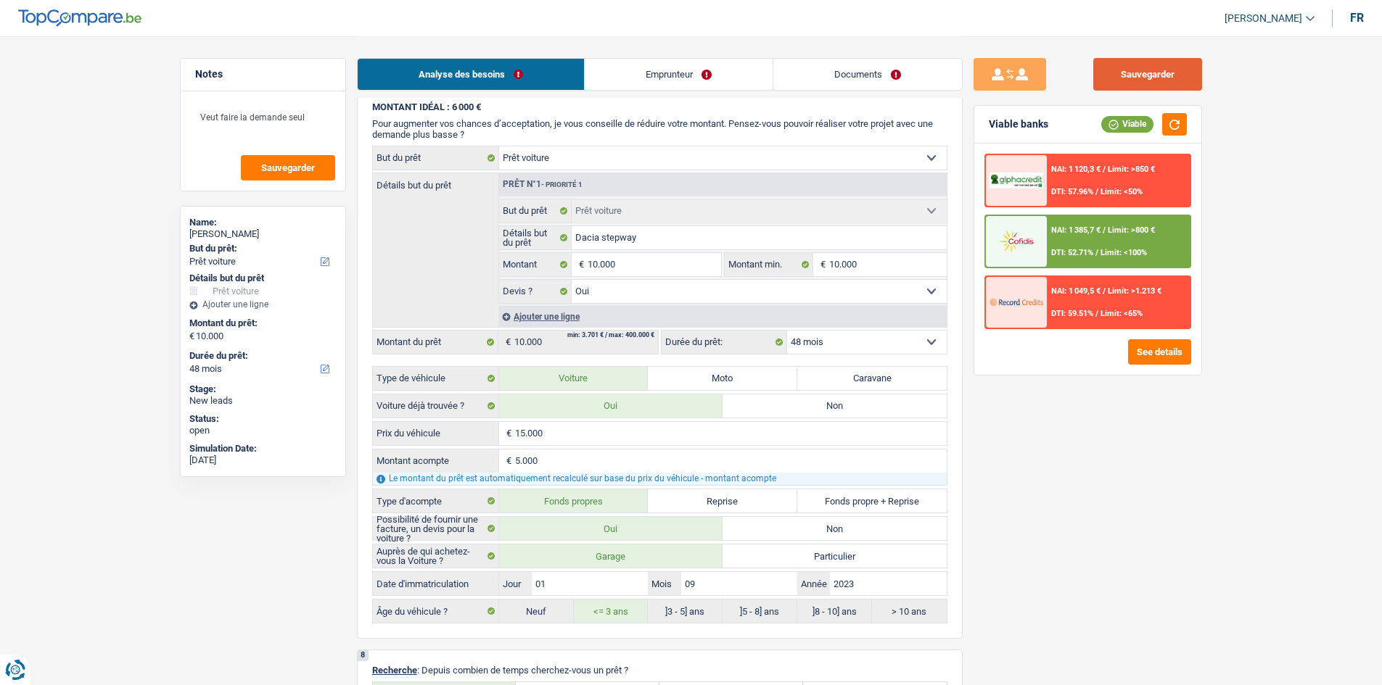
click at [1149, 79] on button "Sauvegarder" at bounding box center [1147, 74] width 109 height 33
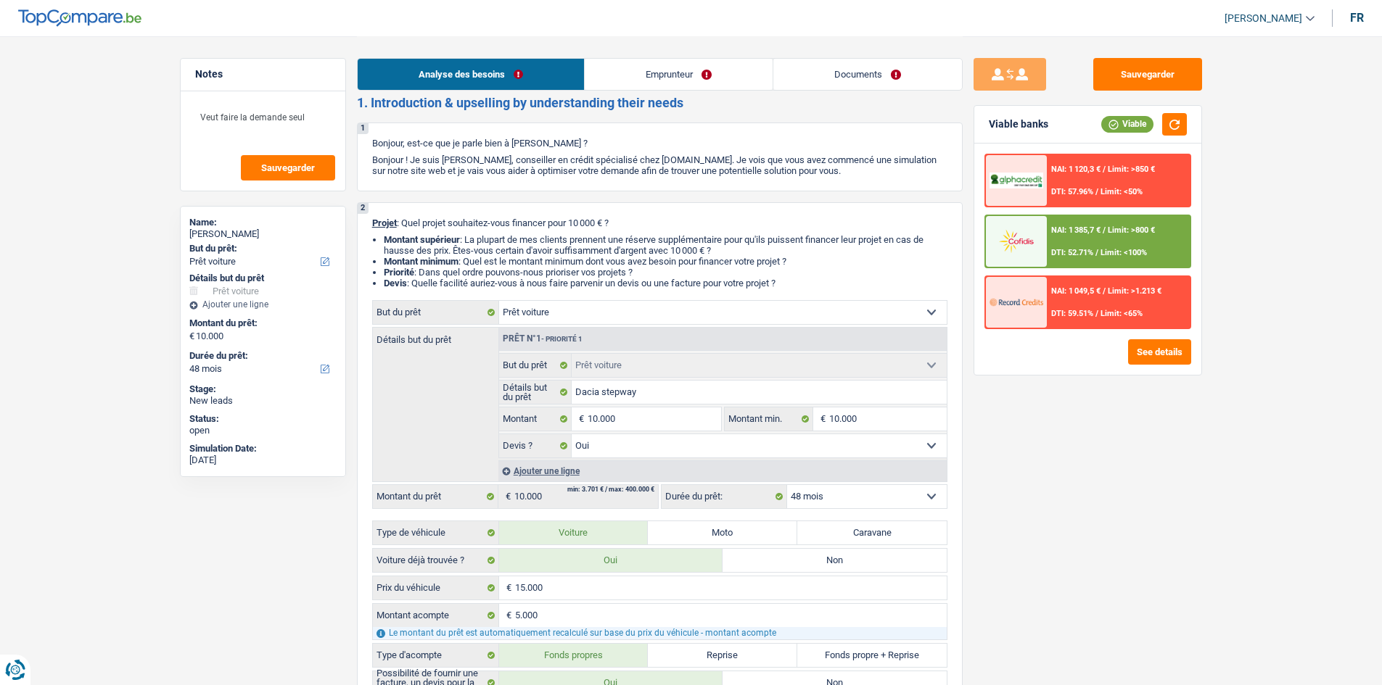
scroll to position [0, 0]
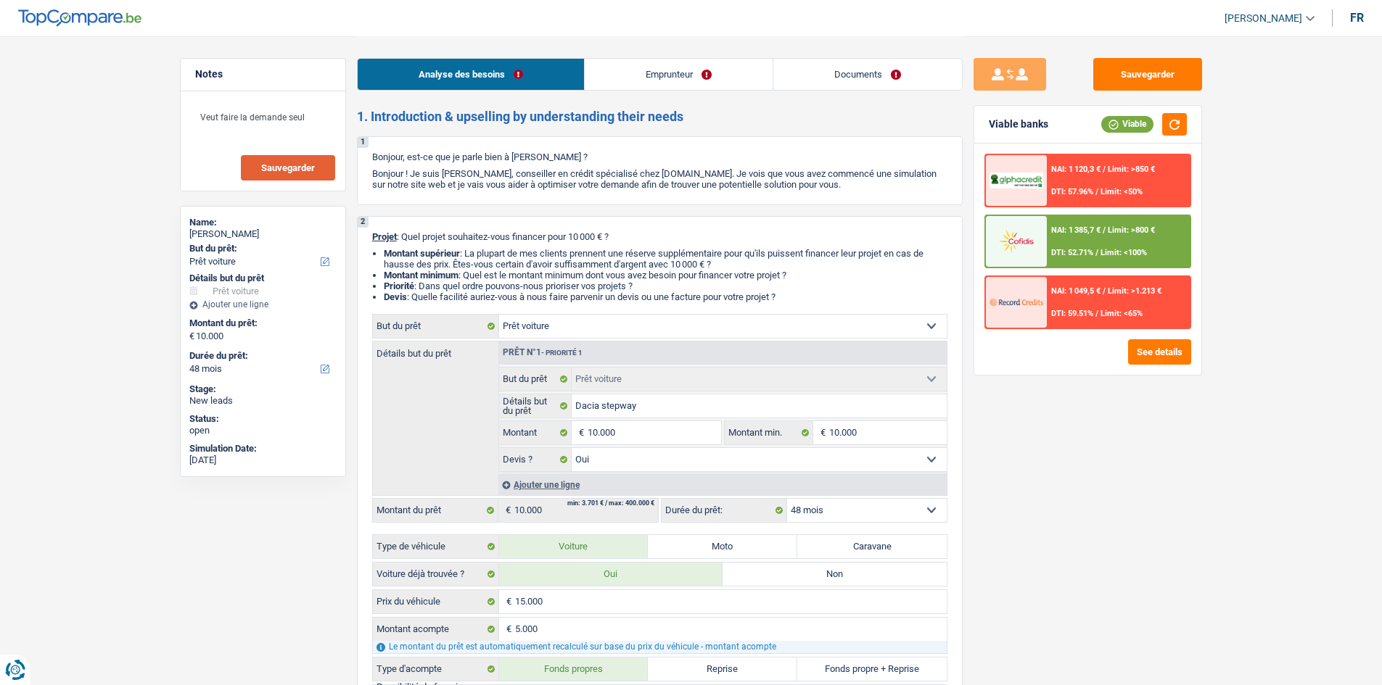
click at [294, 173] on span "Sauvegarder" at bounding box center [288, 167] width 54 height 9
click at [1111, 78] on button "Sauvegarder" at bounding box center [1147, 74] width 109 height 33
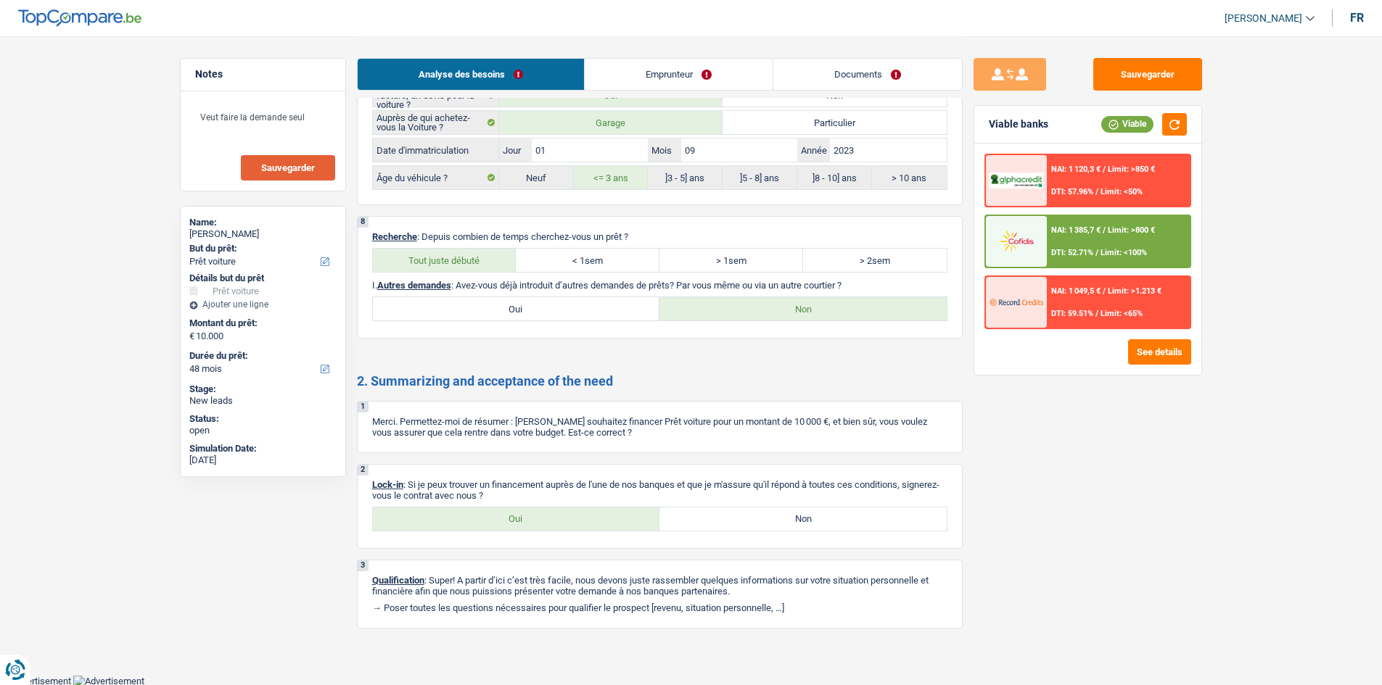
scroll to position [2288, 0]
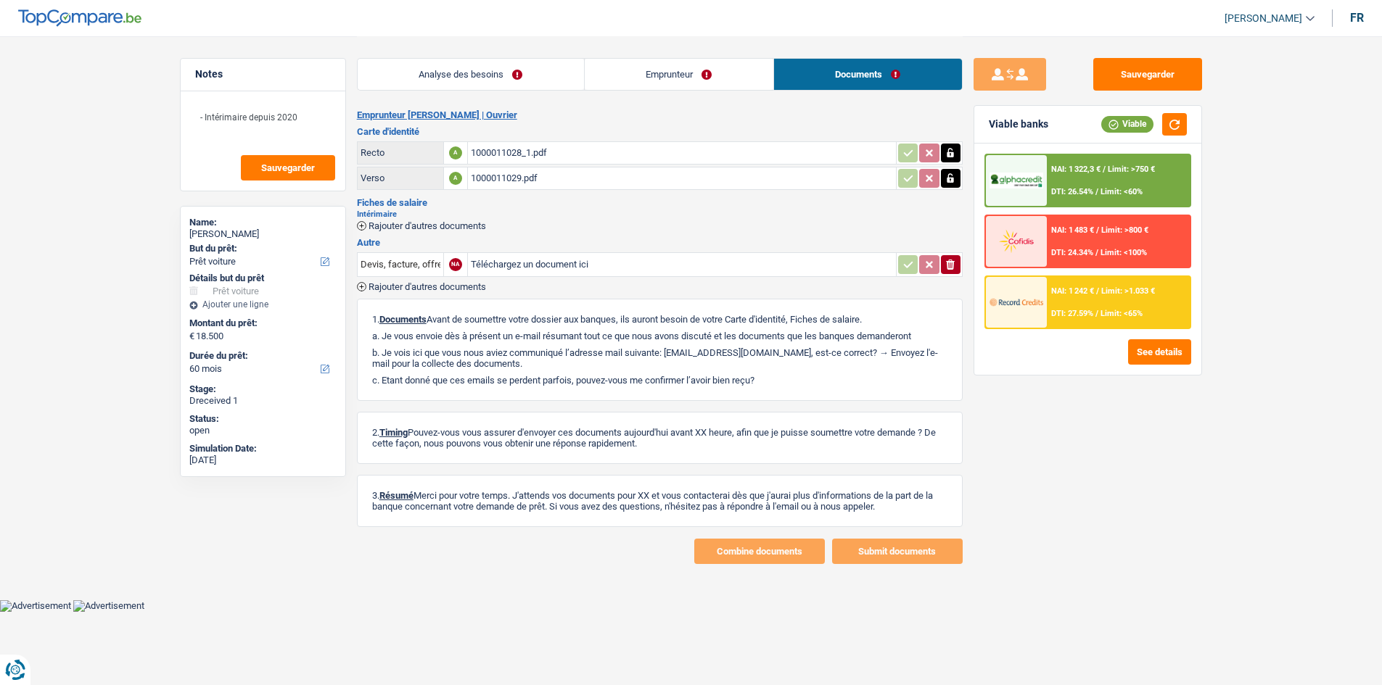
select select "car"
select select "60"
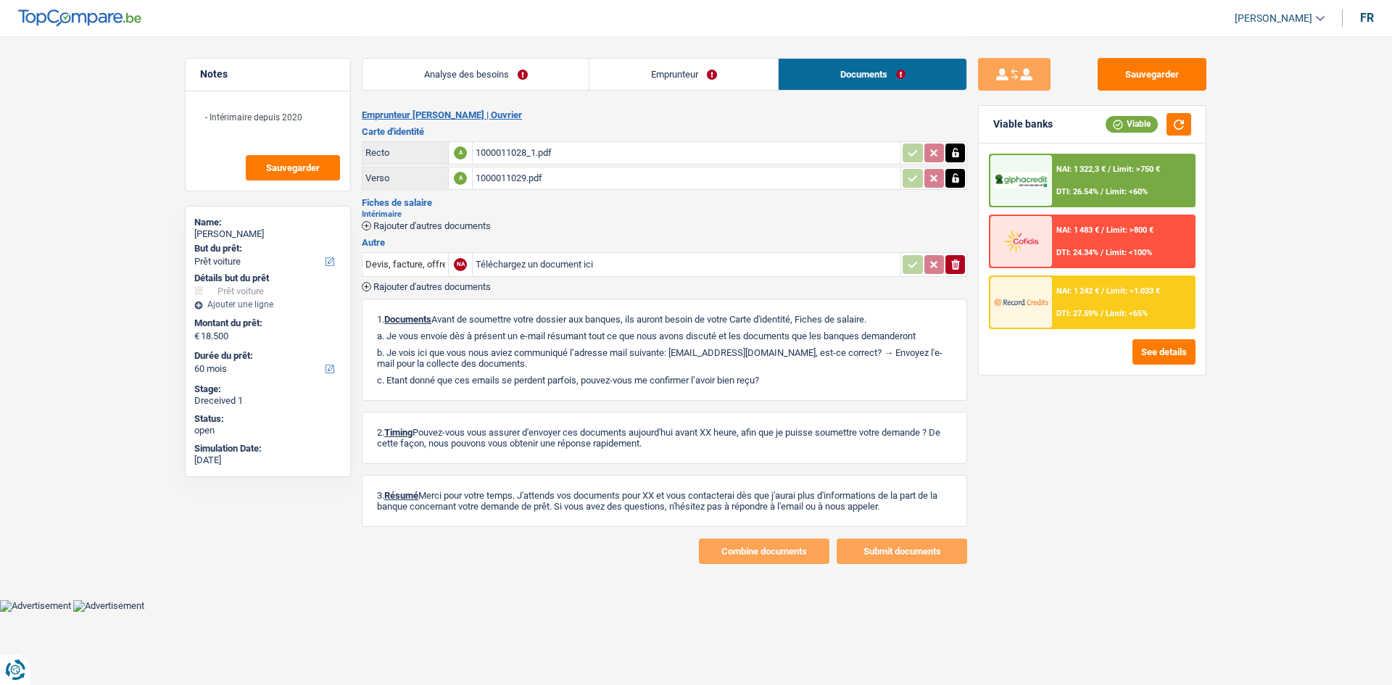
click at [509, 149] on div "1000011028_1.pdf" at bounding box center [687, 153] width 422 height 22
click at [687, 81] on link "Emprunteur" at bounding box center [684, 74] width 189 height 31
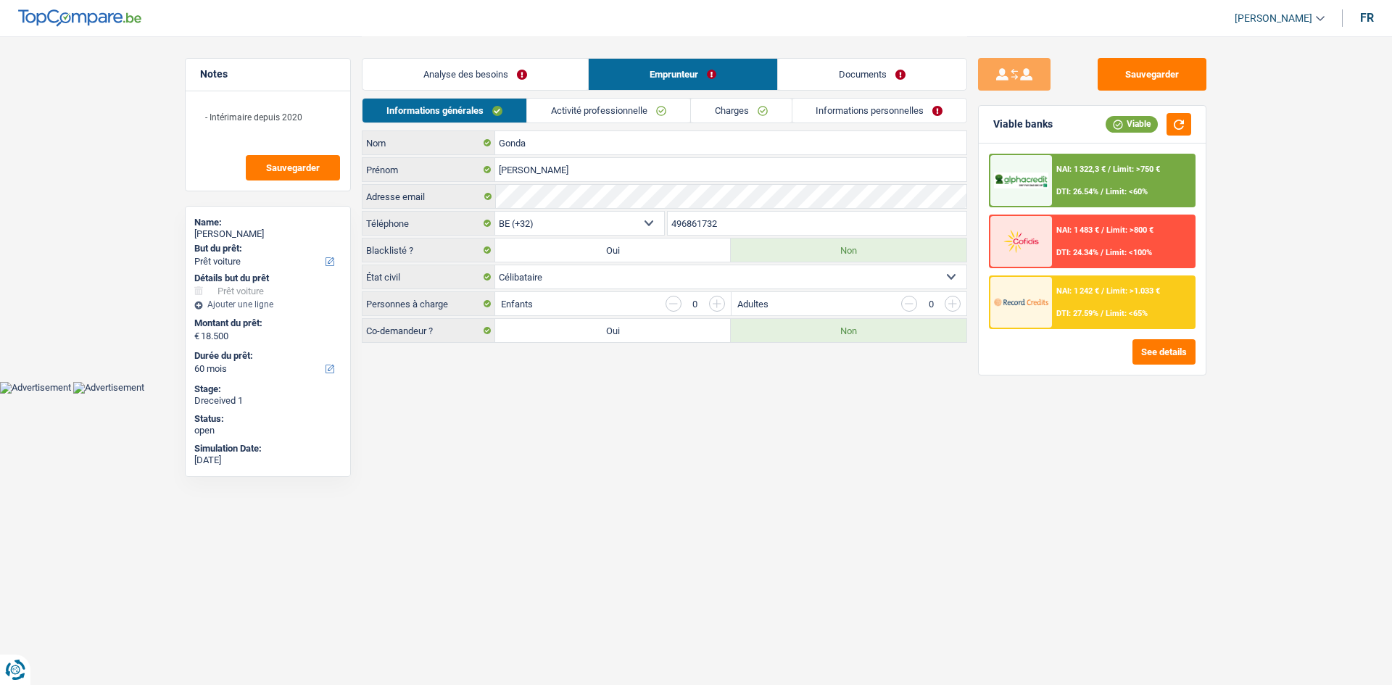
click at [637, 113] on link "Activité professionnelle" at bounding box center [608, 111] width 163 height 24
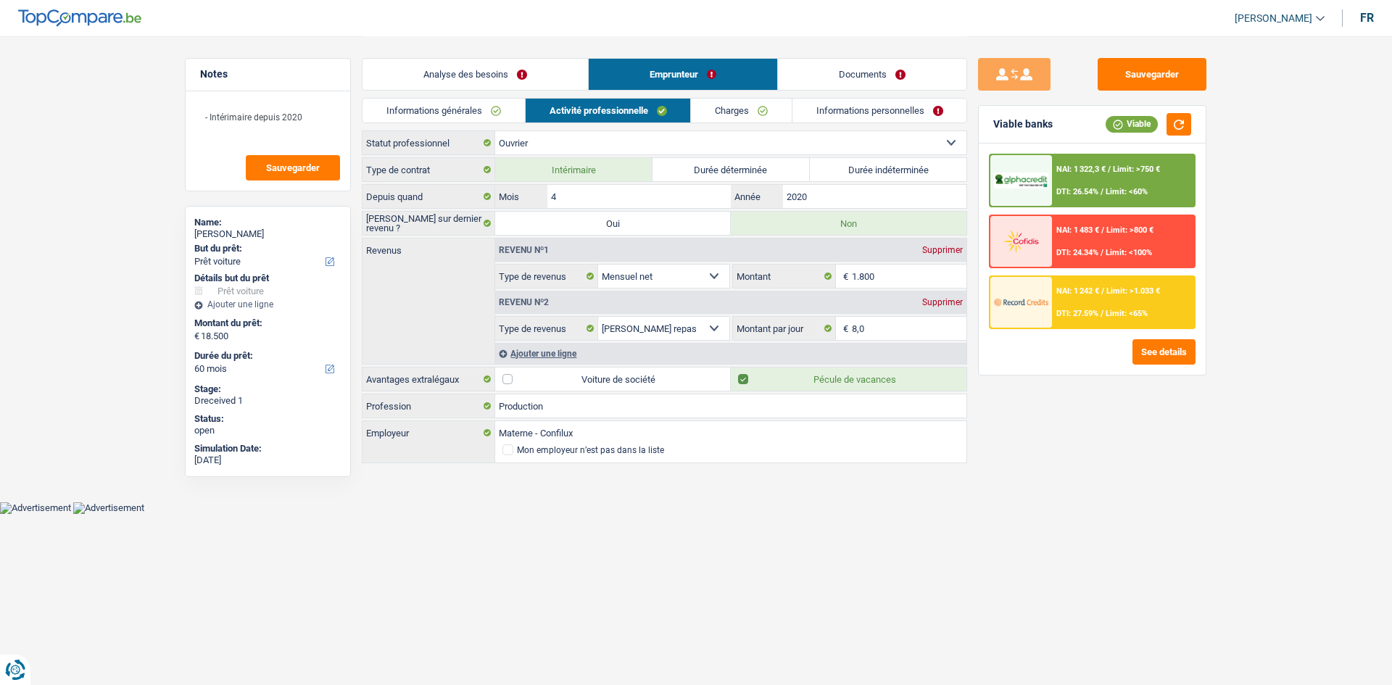
click at [519, 57] on div "Analyse des besoins Emprunteur Documents" at bounding box center [665, 67] width 606 height 62
click at [523, 69] on link "Analyse des besoins" at bounding box center [476, 74] width 226 height 31
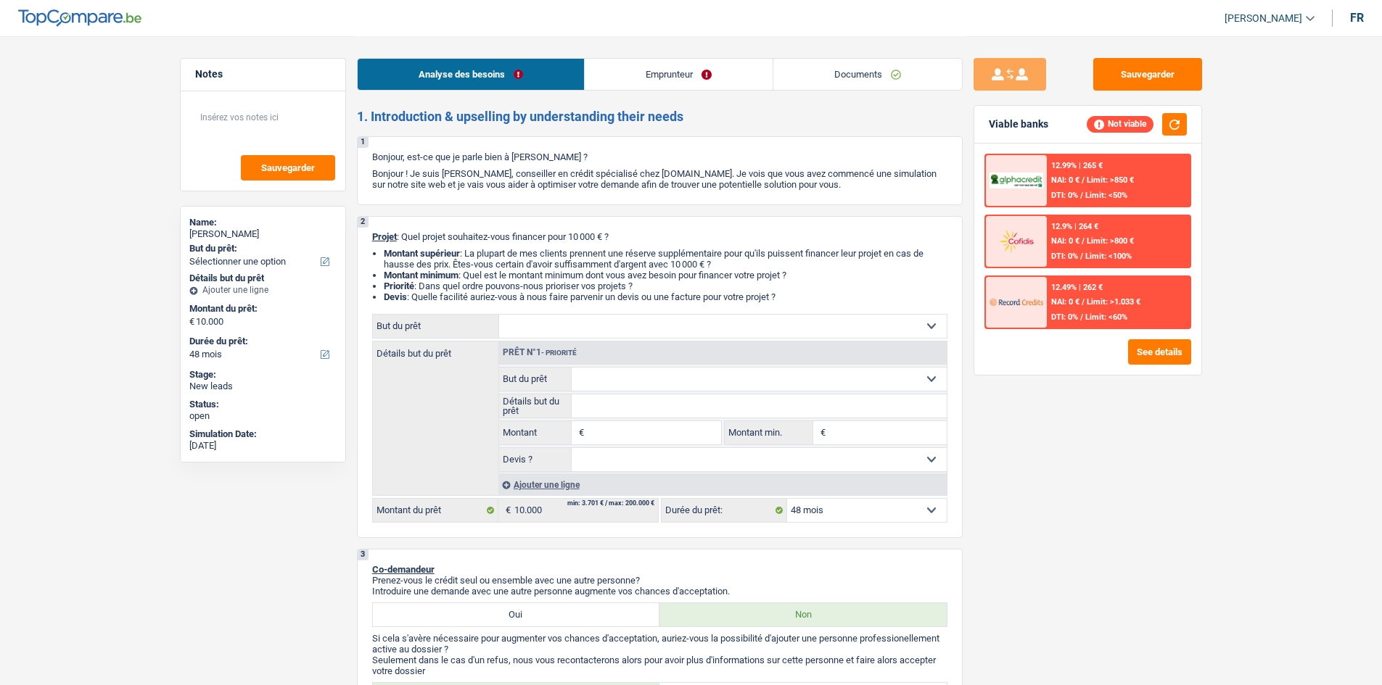
select select "48"
select select "42"
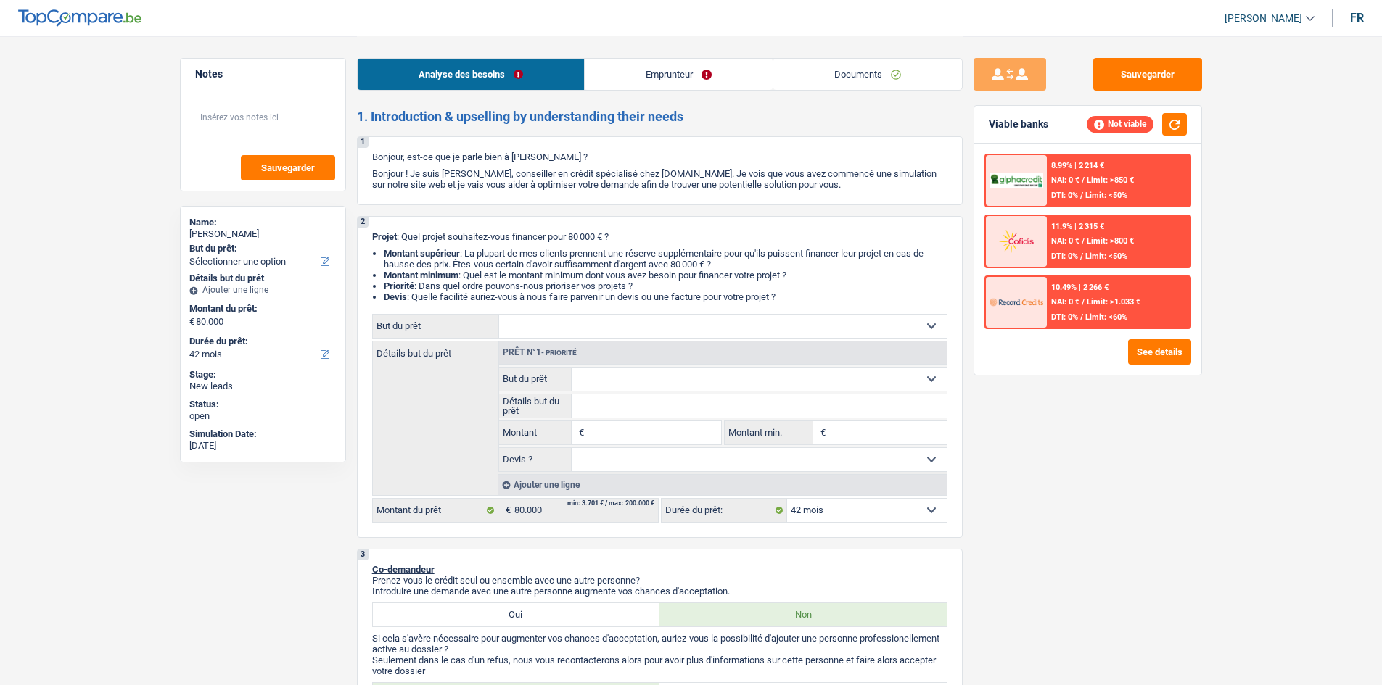
select select "42"
click at [677, 72] on link "Emprunteur" at bounding box center [679, 74] width 188 height 31
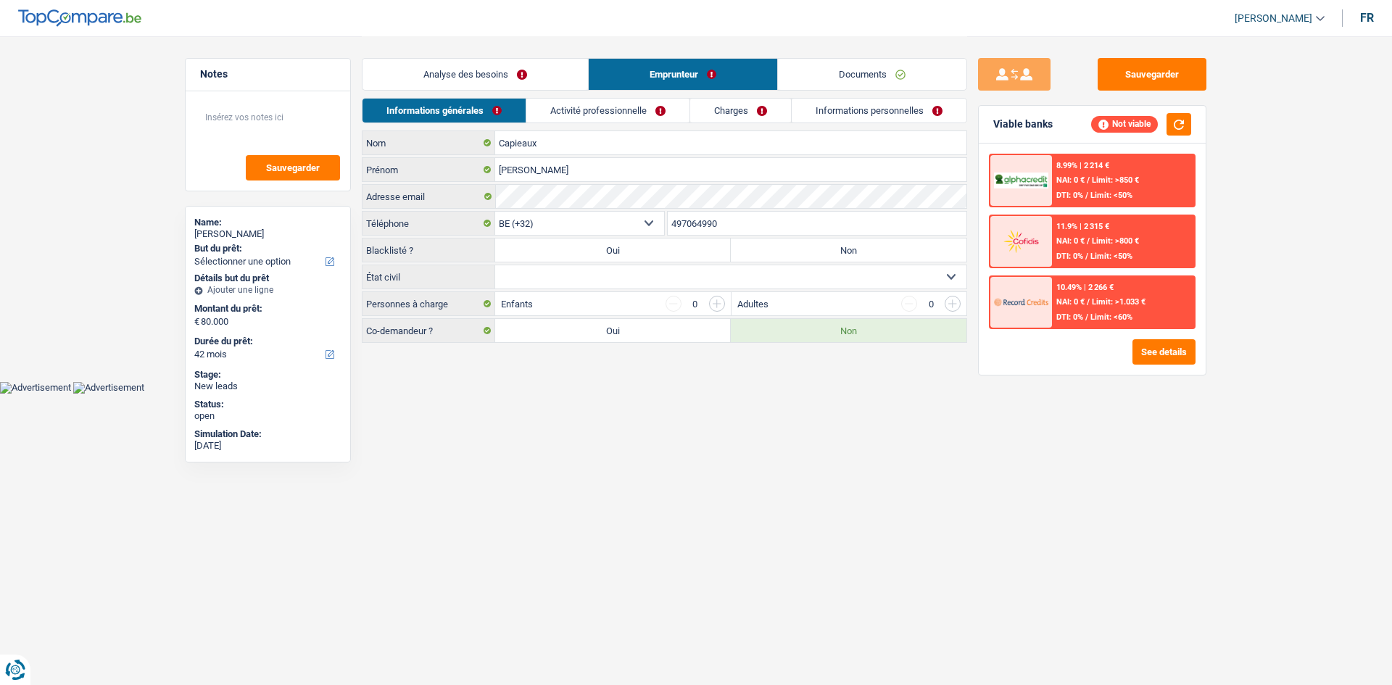
click at [659, 112] on link "Activité professionnelle" at bounding box center [608, 111] width 163 height 24
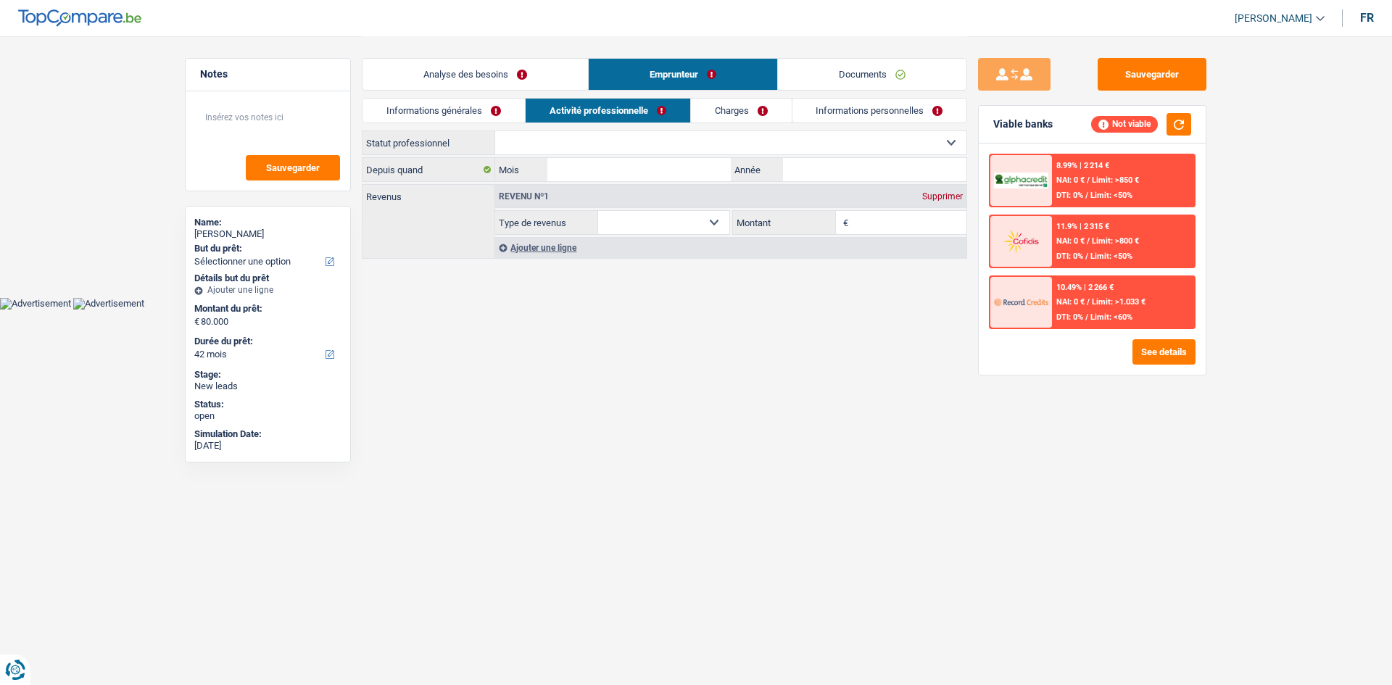
click at [719, 114] on link "Charges" at bounding box center [741, 111] width 101 height 24
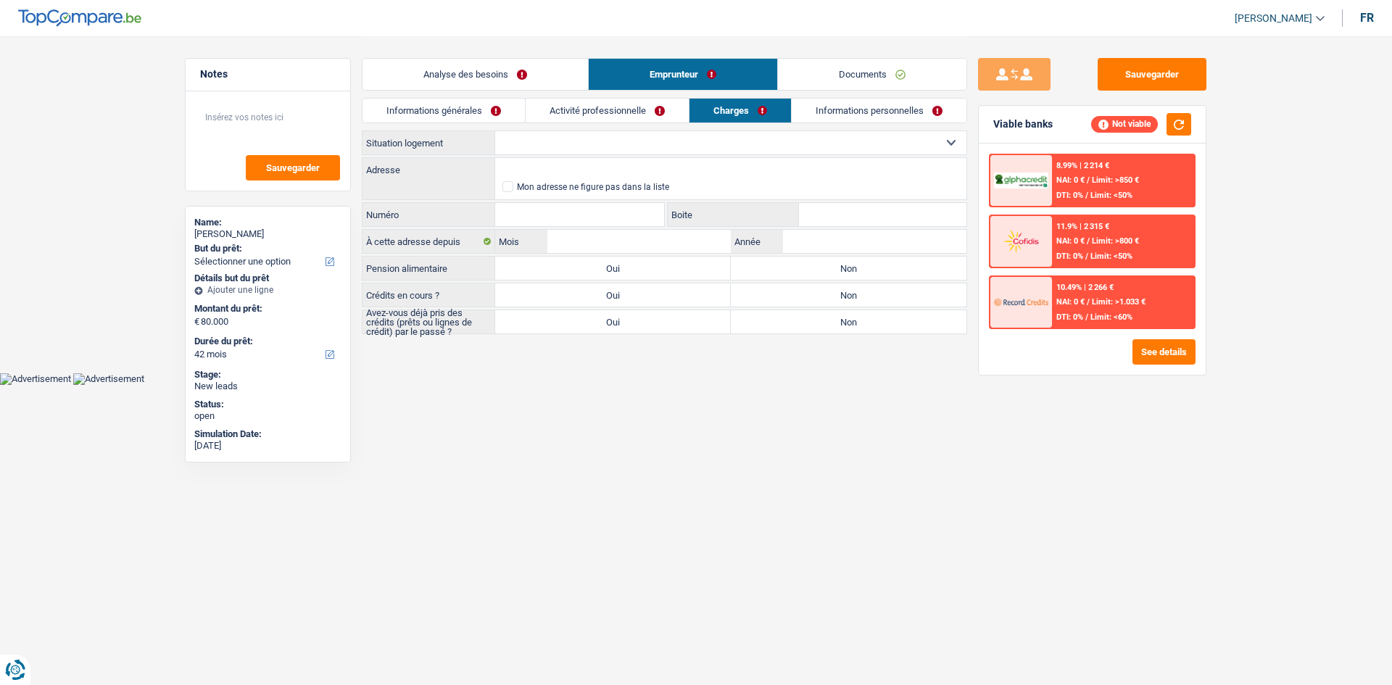
click at [834, 115] on link "Informations personnelles" at bounding box center [879, 111] width 175 height 24
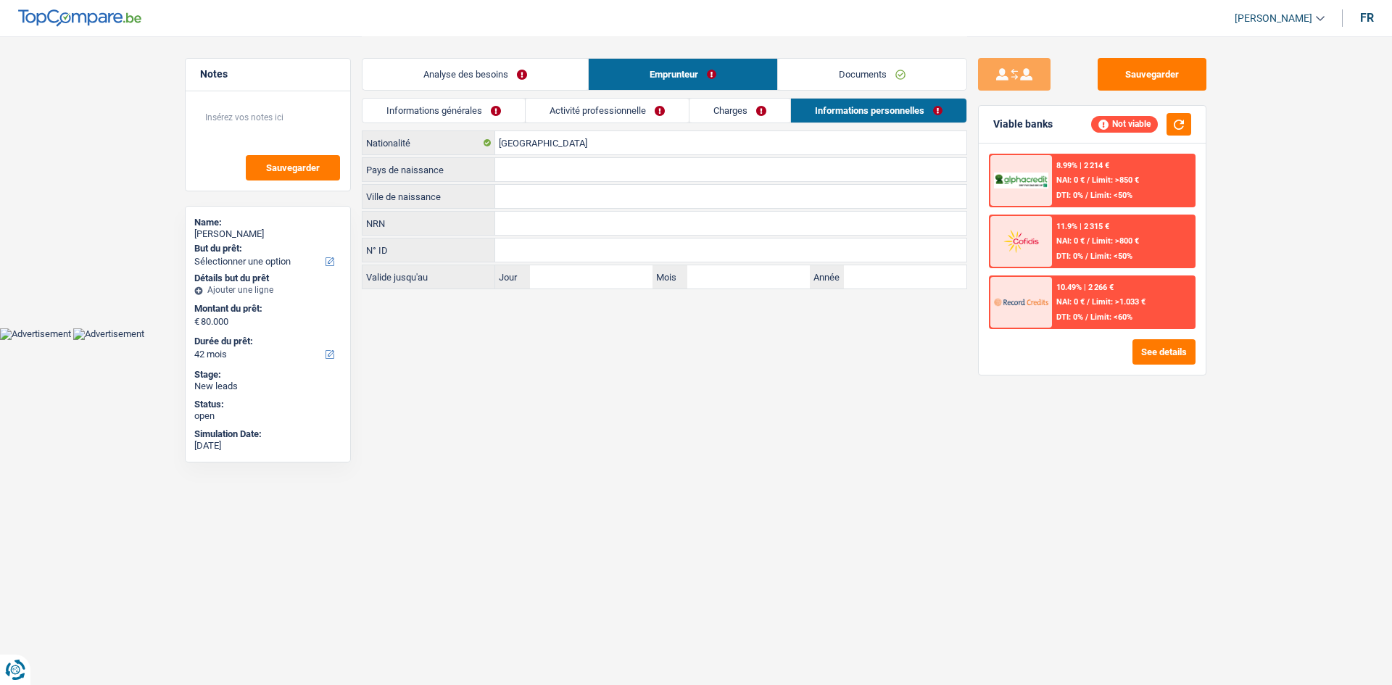
click at [851, 77] on link "Documents" at bounding box center [872, 74] width 189 height 31
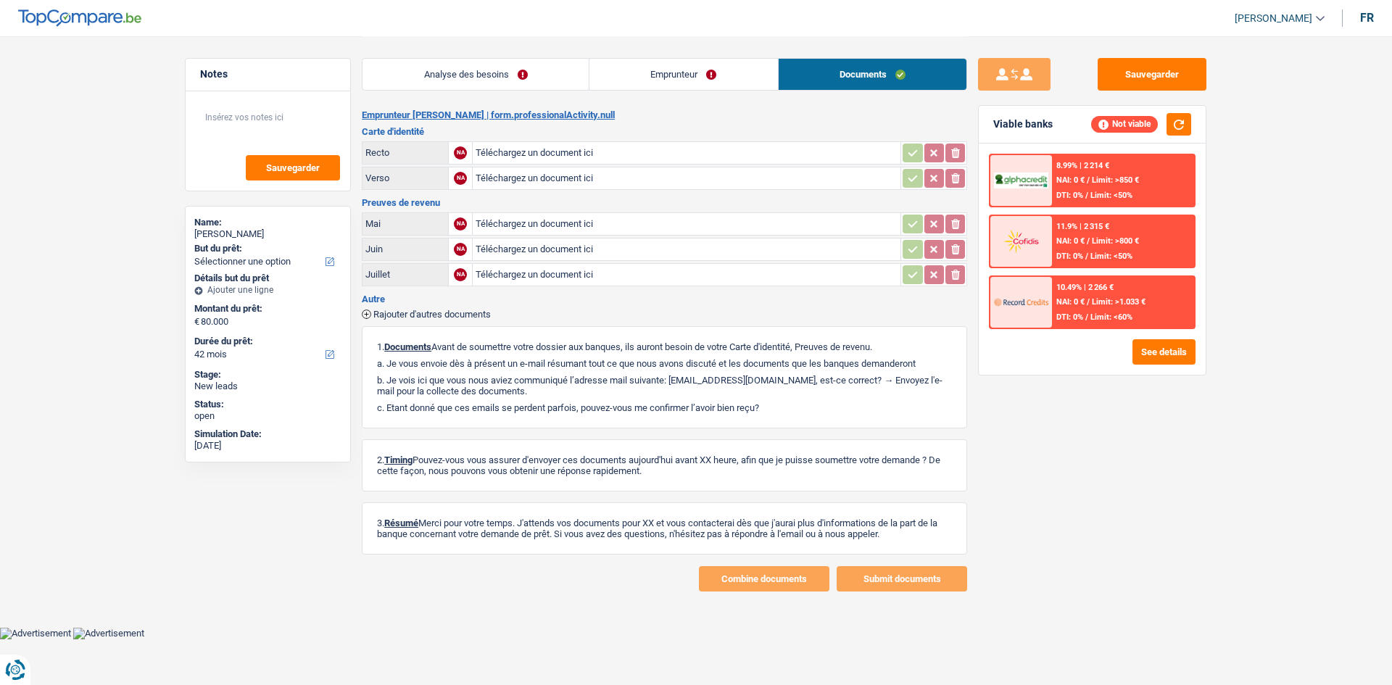
click at [476, 72] on link "Analyse des besoins" at bounding box center [476, 74] width 226 height 31
